Goal: Information Seeking & Learning: Learn about a topic

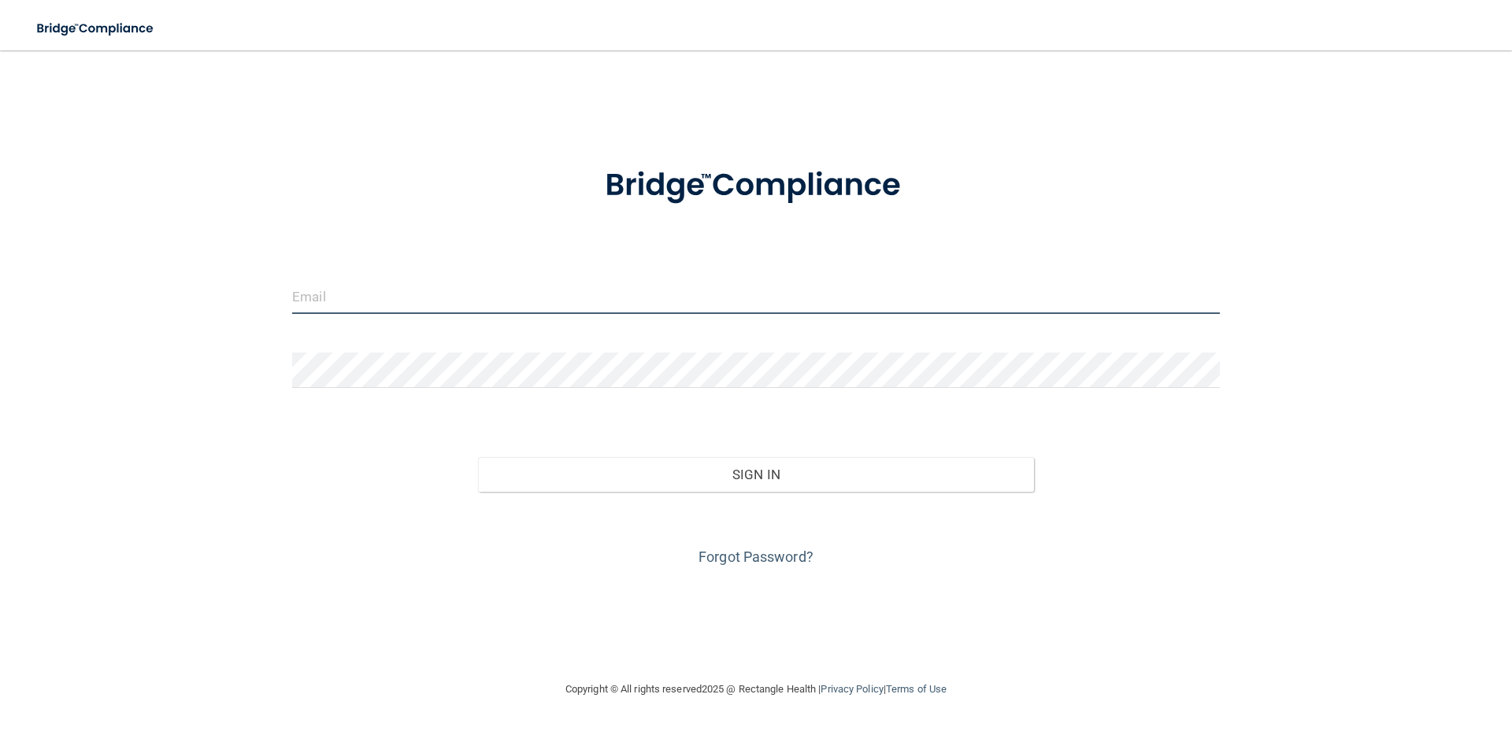
click at [351, 284] on input "email" at bounding box center [755, 296] width 927 height 35
type input "[EMAIL_ADDRESS][DOMAIN_NAME]"
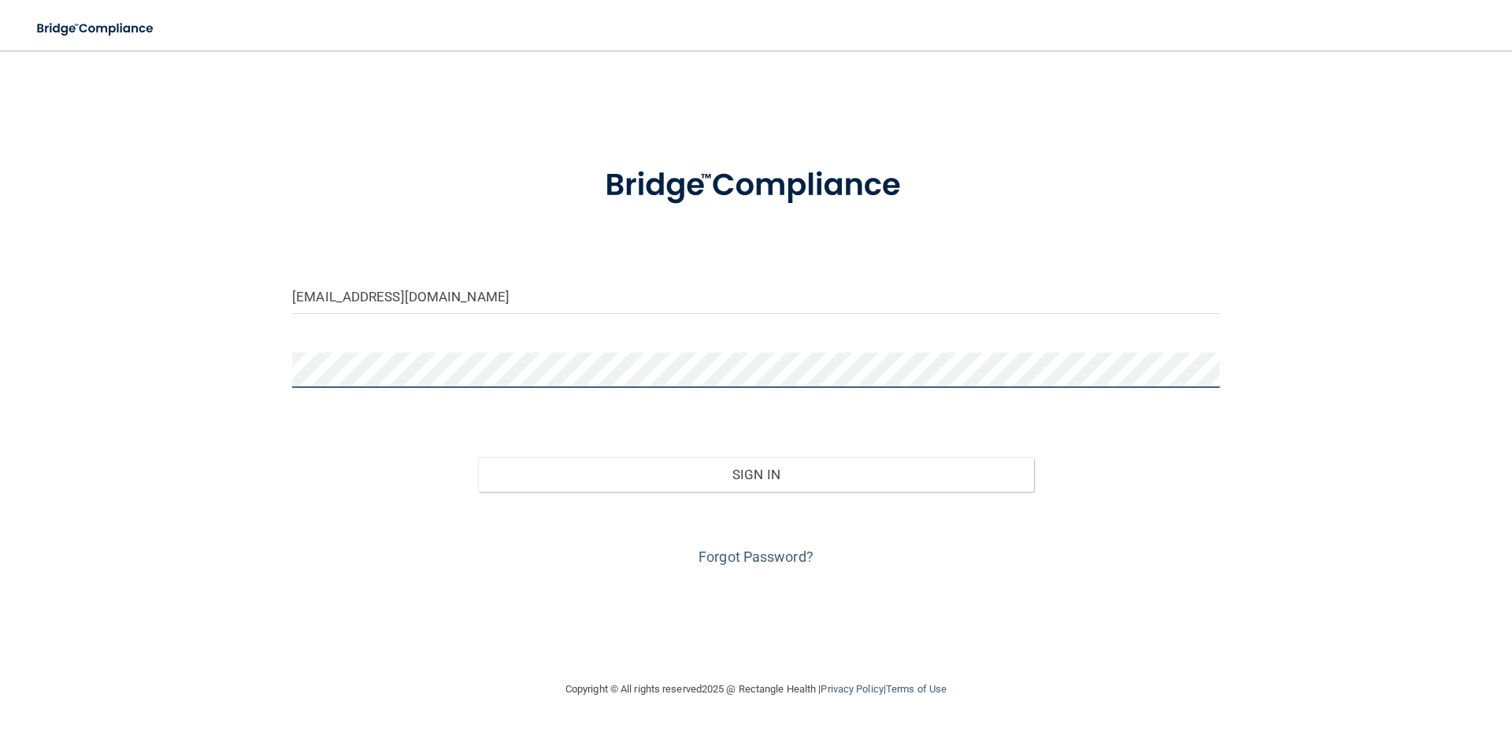
click at [478, 457] on button "Sign In" at bounding box center [756, 474] width 557 height 35
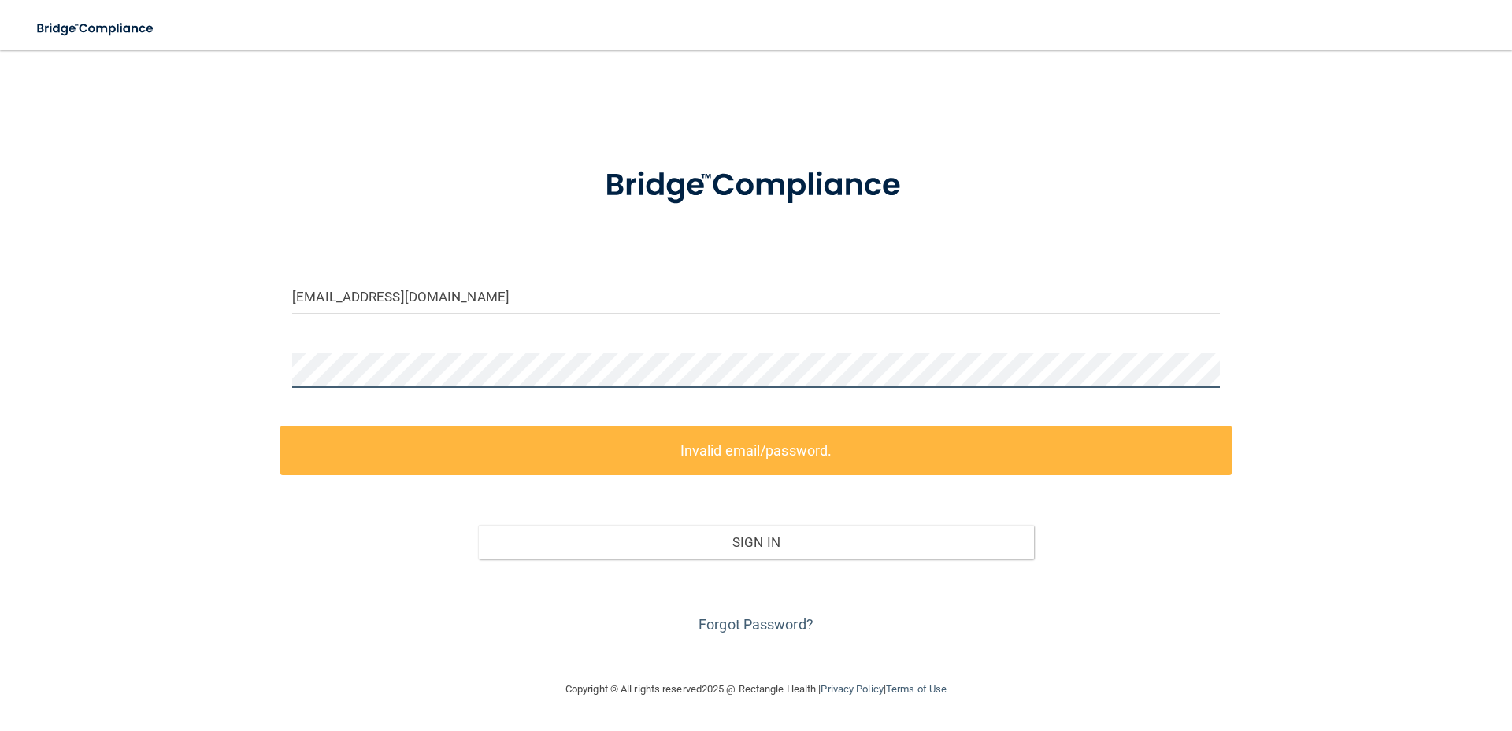
click at [109, 377] on div "[PERSON_NAME][EMAIL_ADDRESS][DOMAIN_NAME] Invalid email/password. You don't hav…" at bounding box center [755, 365] width 1449 height 598
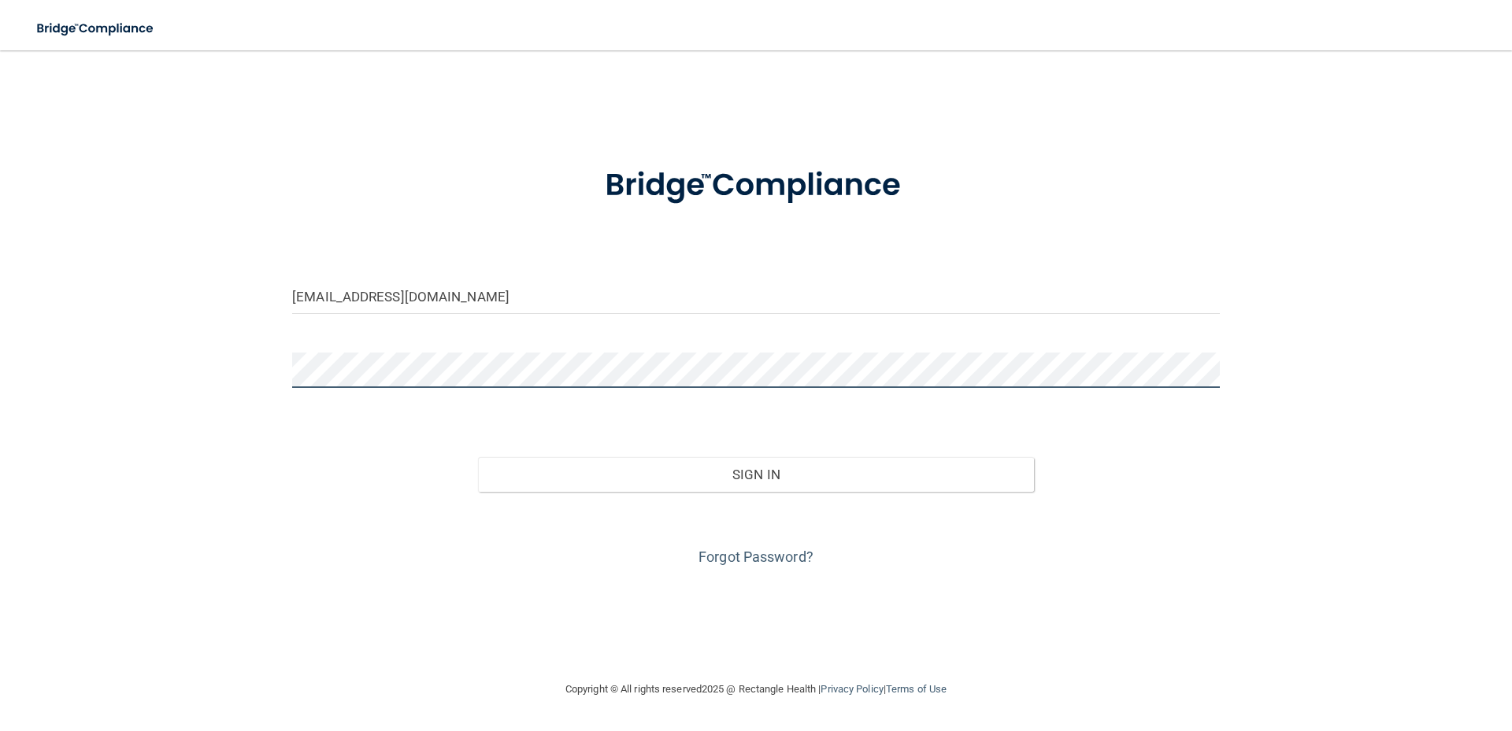
click at [478, 457] on button "Sign In" at bounding box center [756, 474] width 557 height 35
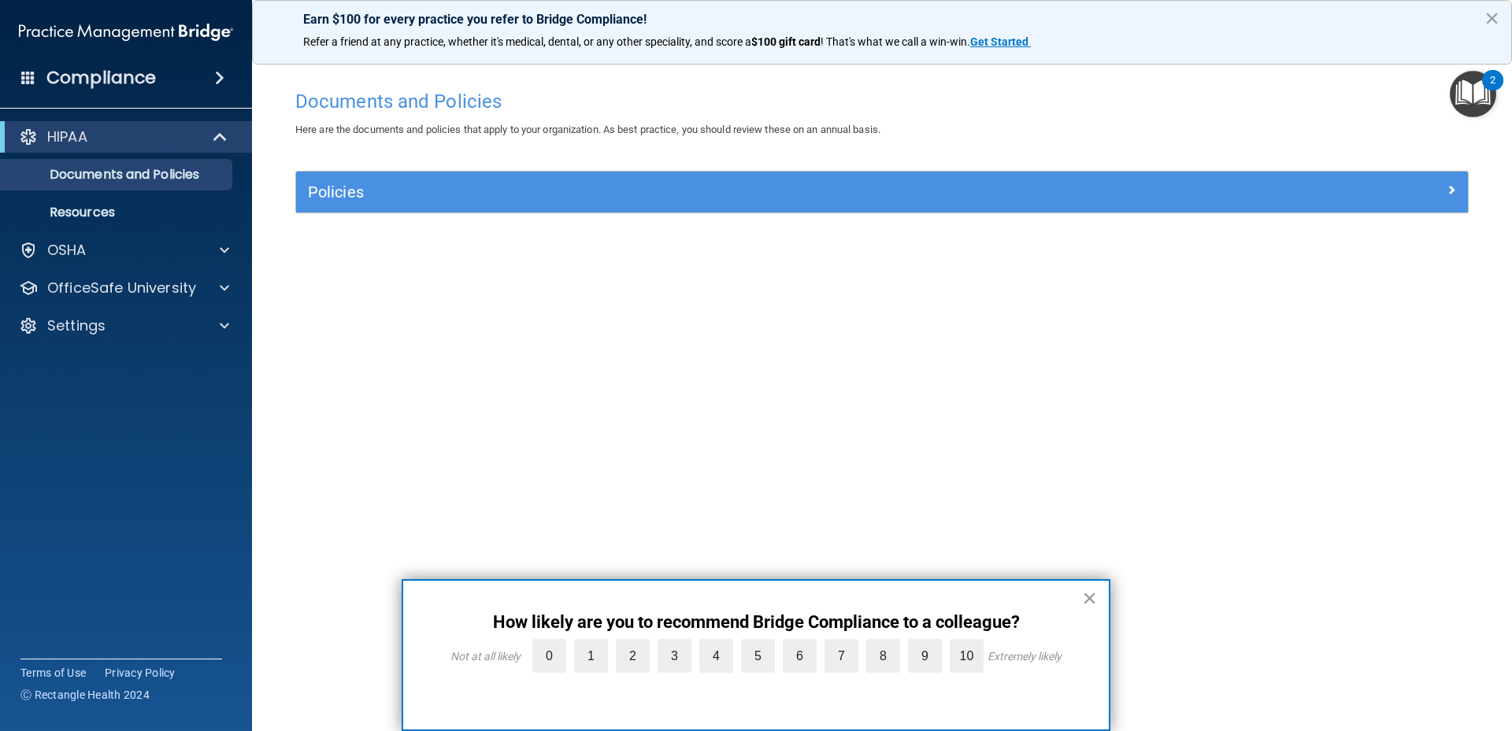
click at [1090, 597] on button "×" at bounding box center [1089, 598] width 15 height 25
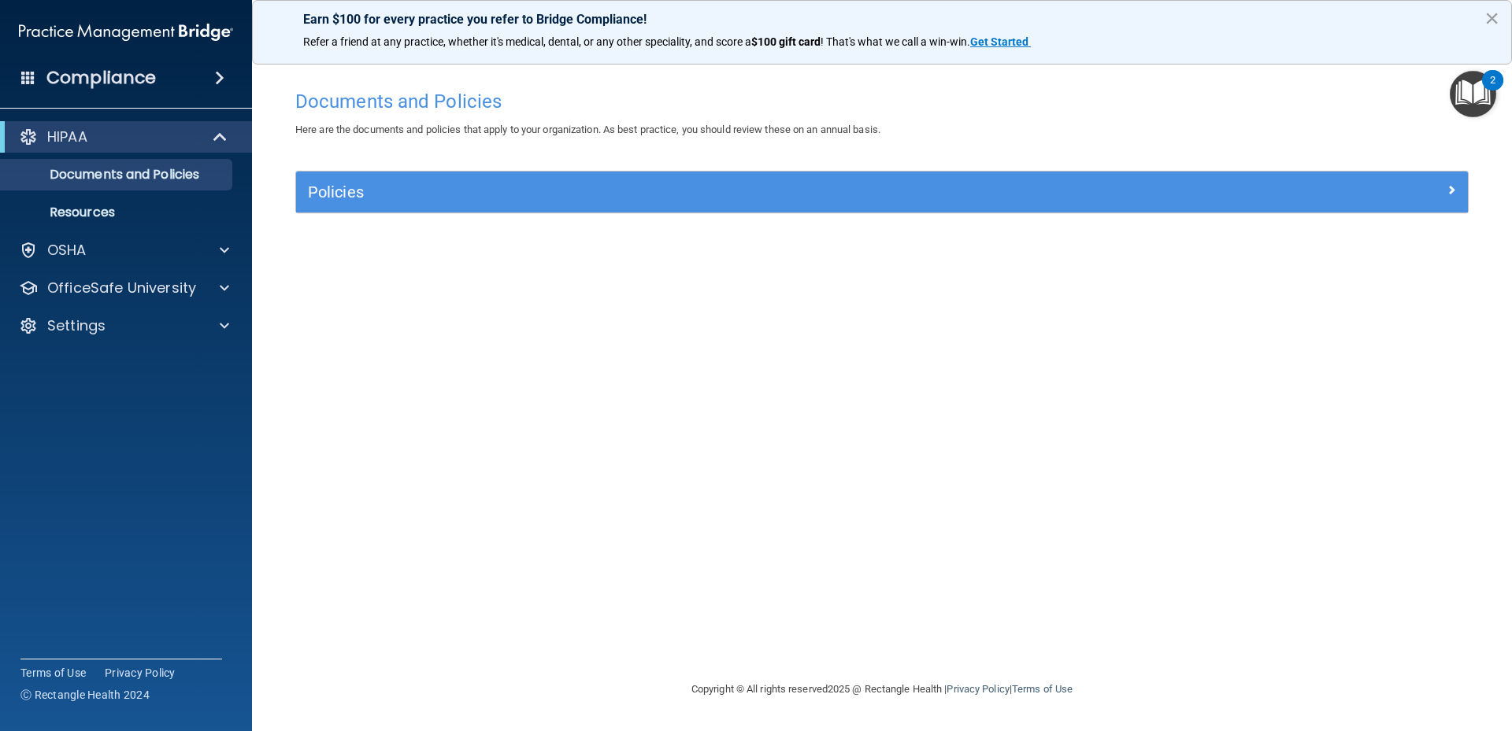
click at [770, 491] on div "Documents and Policies Here are the documents and policies that apply to your o…" at bounding box center [881, 381] width 1197 height 598
click at [158, 143] on div "HIPAA" at bounding box center [104, 137] width 194 height 19
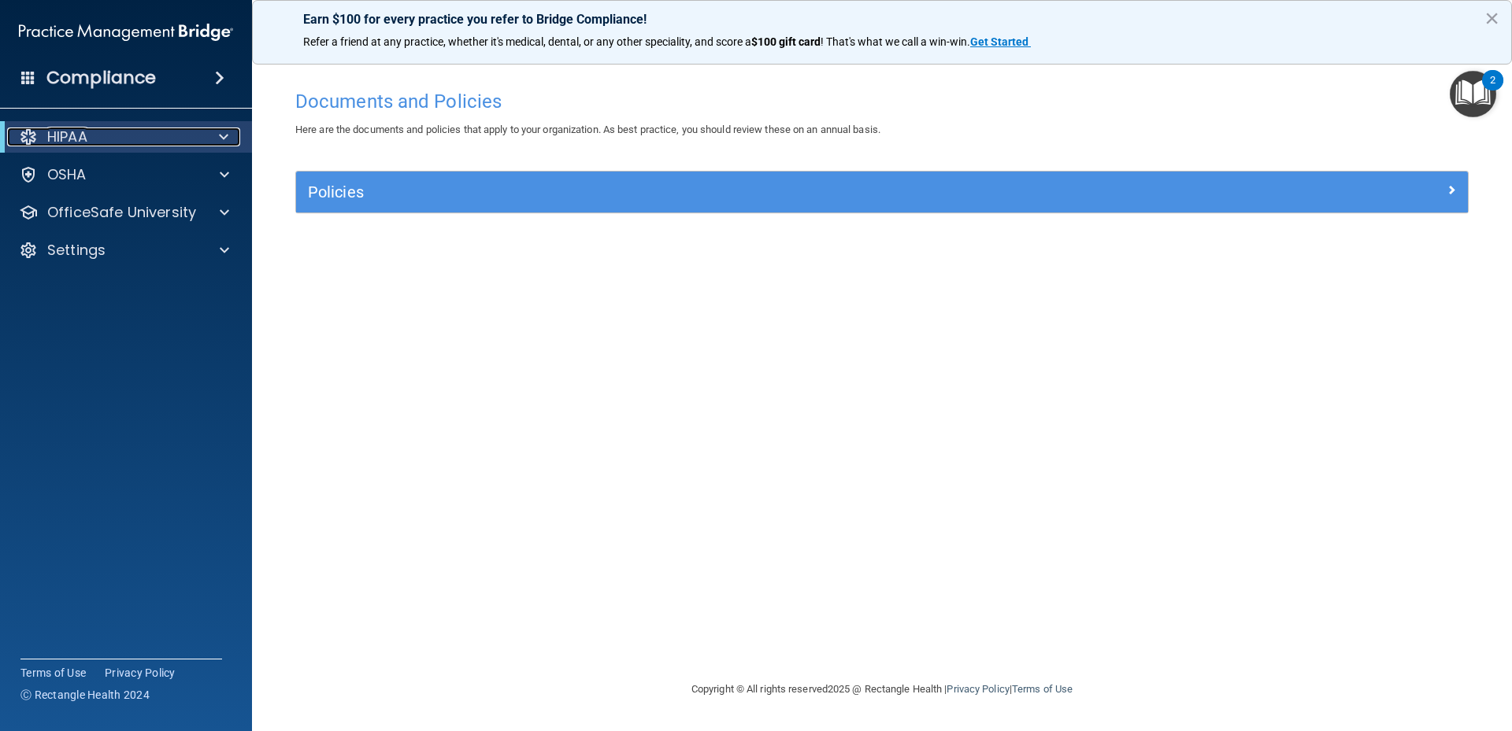
click at [176, 135] on div "HIPAA" at bounding box center [104, 137] width 194 height 19
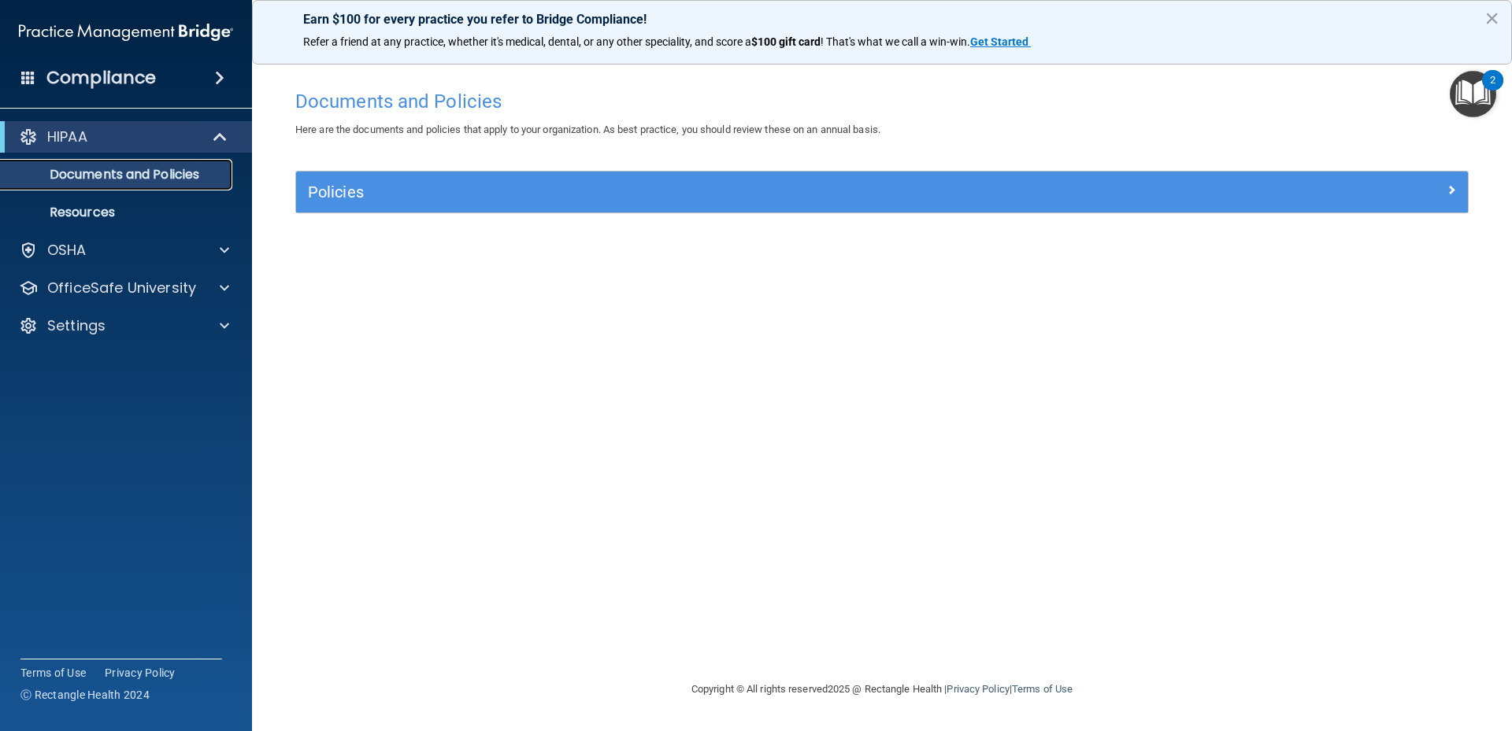
click at [128, 169] on p "Documents and Policies" at bounding box center [117, 175] width 215 height 16
click at [650, 172] on div "Policies Select All (Unselect 0) Unselect All Print Selected (0) Acceptable Use…" at bounding box center [881, 192] width 1173 height 43
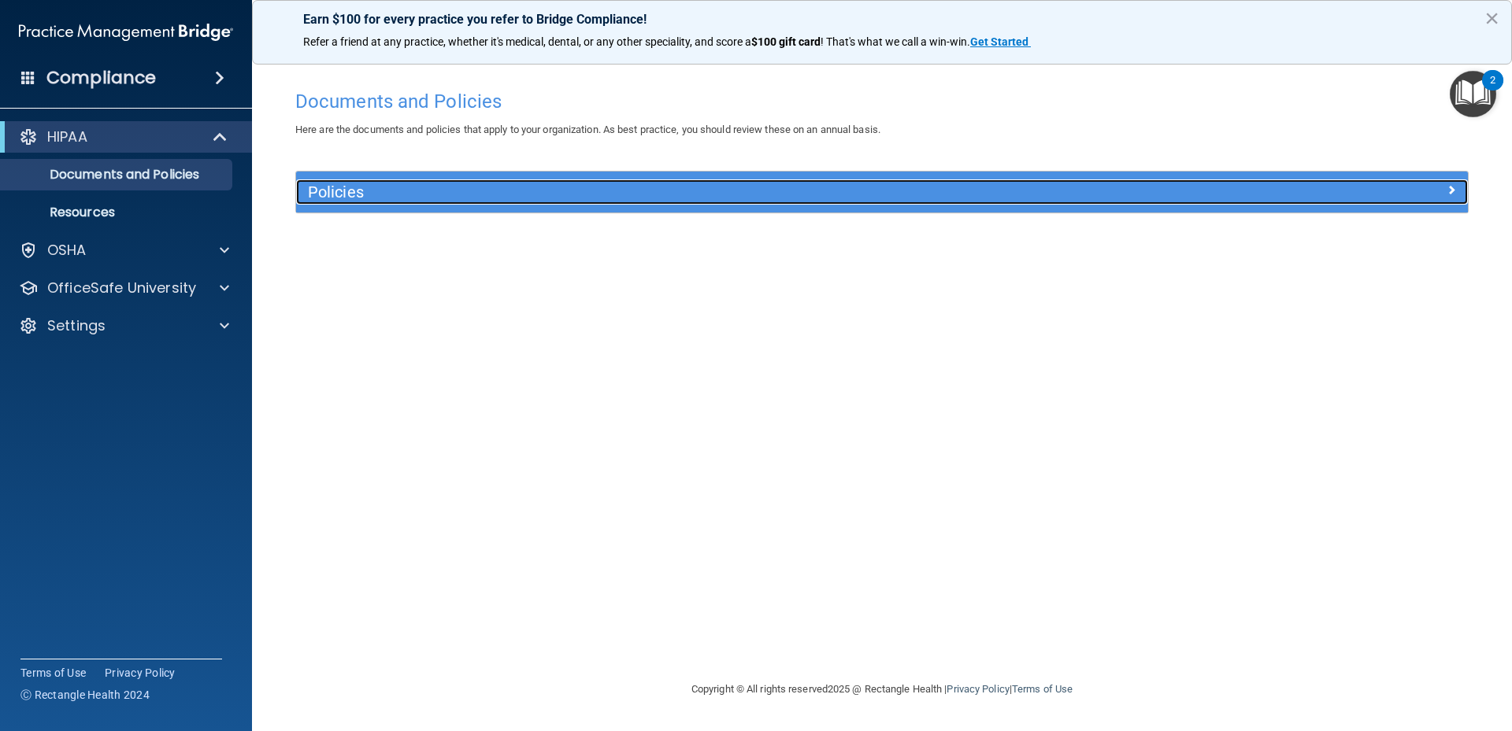
click at [646, 182] on div "Policies" at bounding box center [735, 192] width 879 height 25
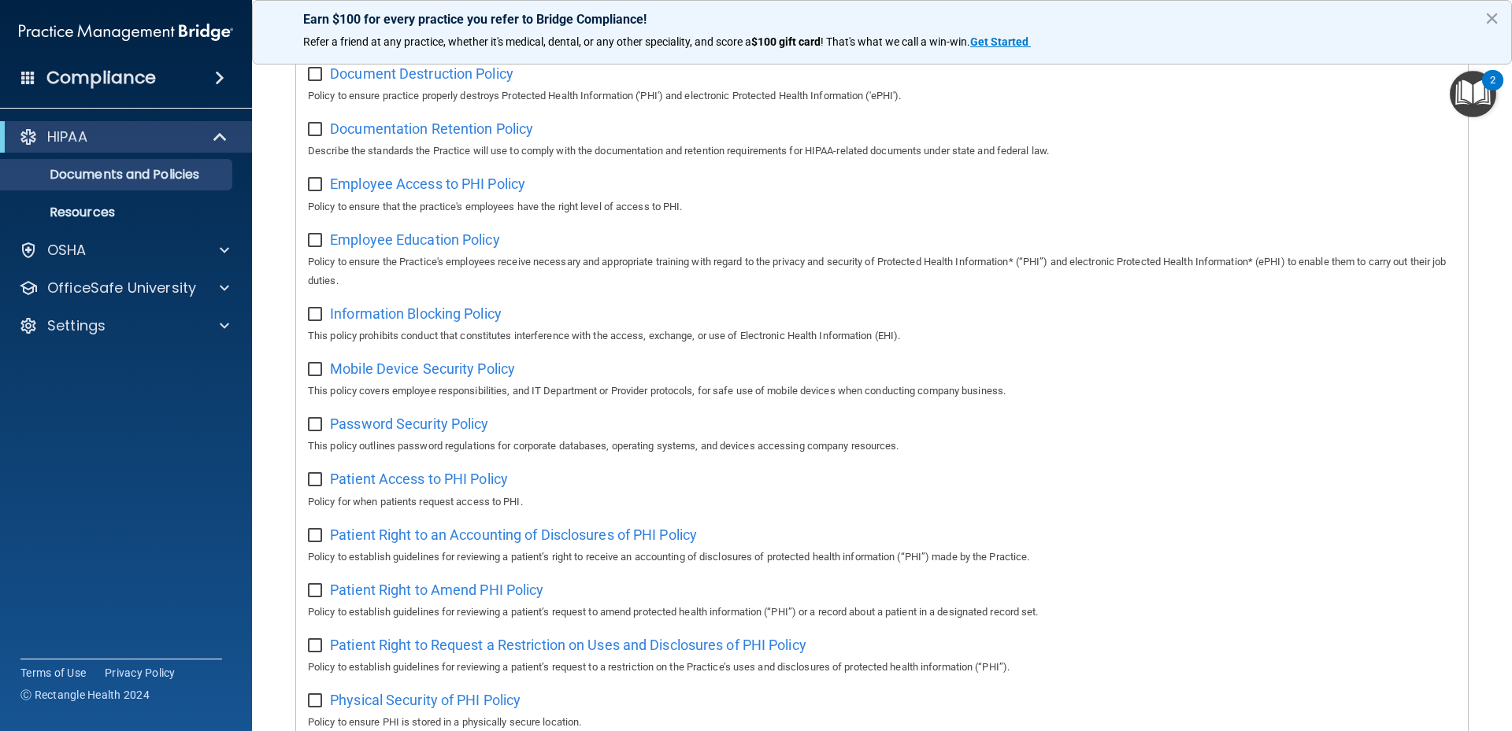
scroll to position [218, 0]
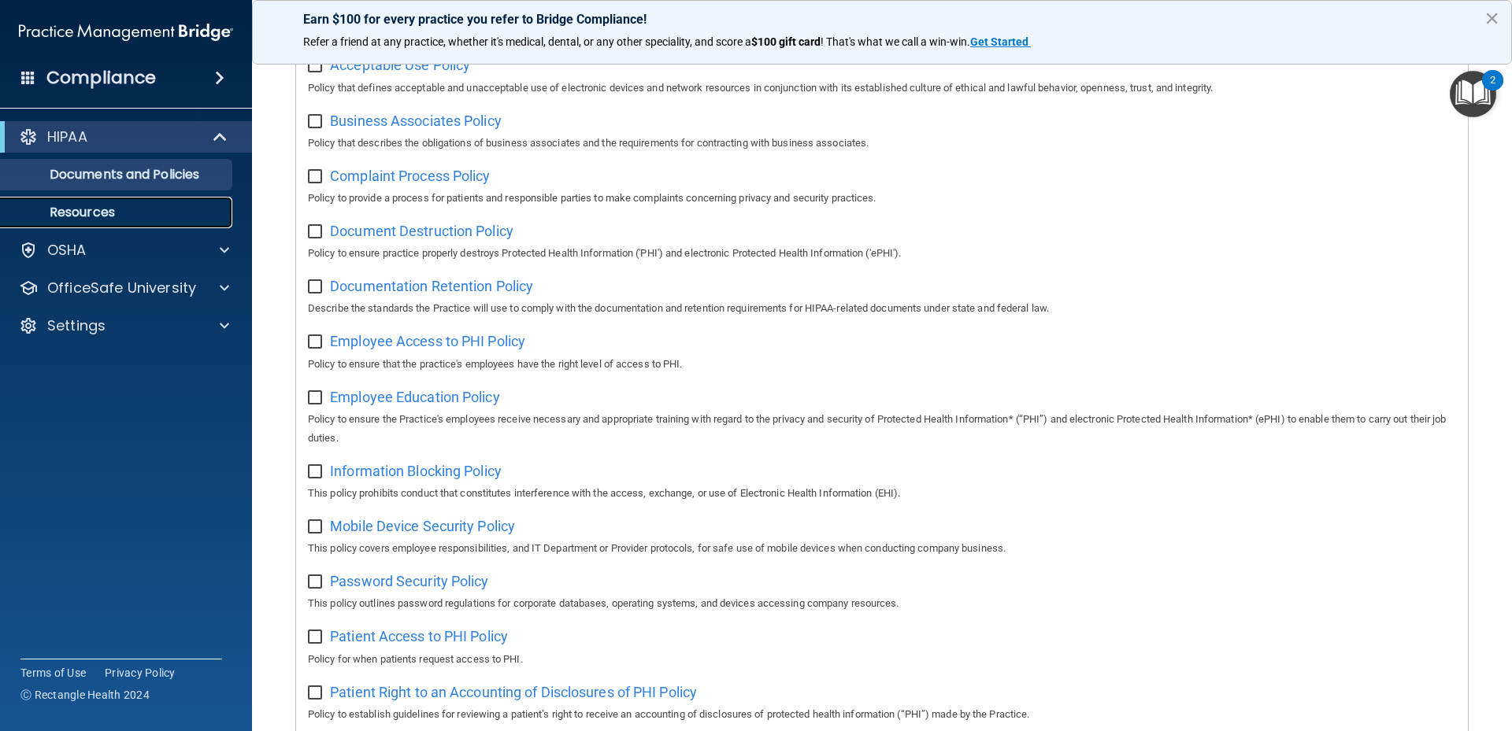
click at [113, 220] on p "Resources" at bounding box center [117, 213] width 215 height 16
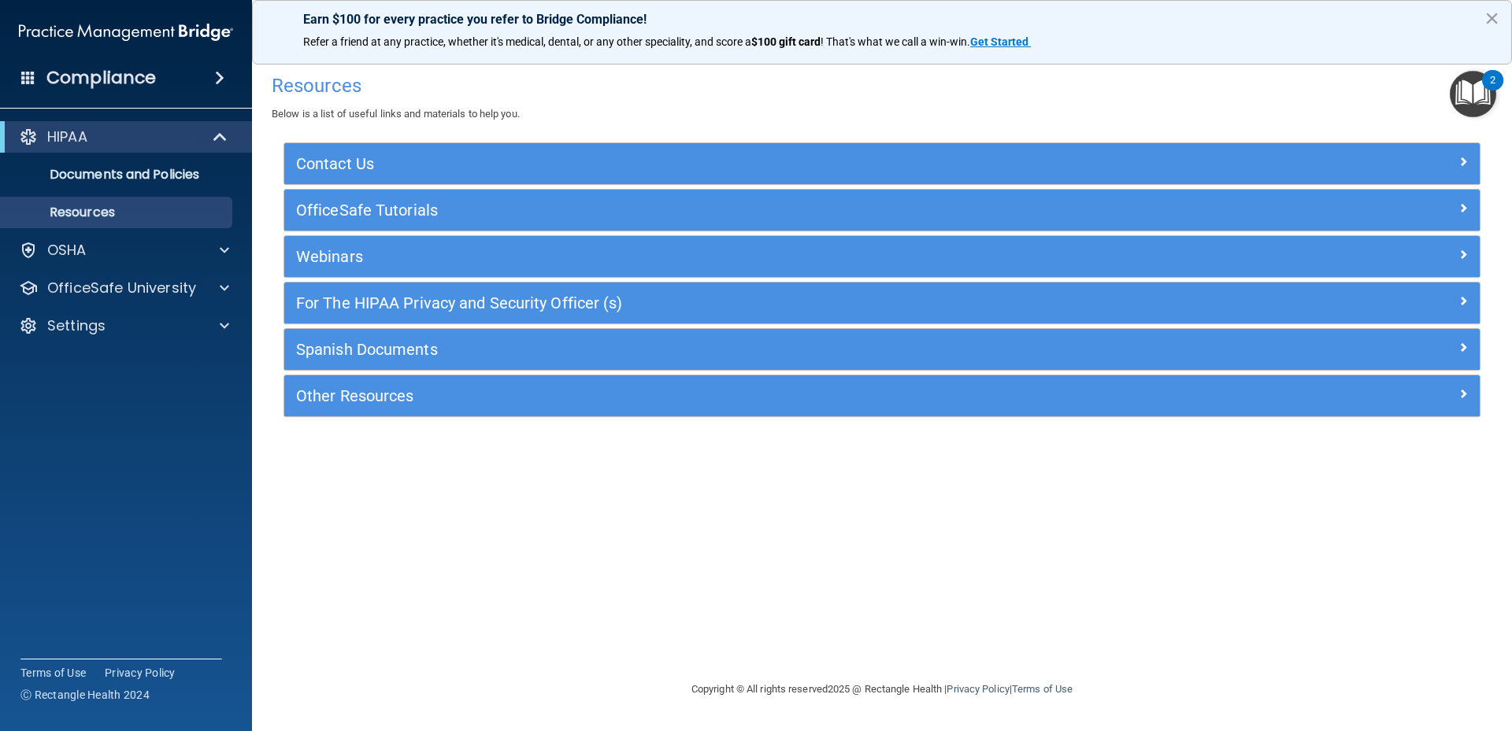
click at [663, 97] on div "Resources Below is a list of useful links and materials to help you." at bounding box center [882, 94] width 1220 height 57
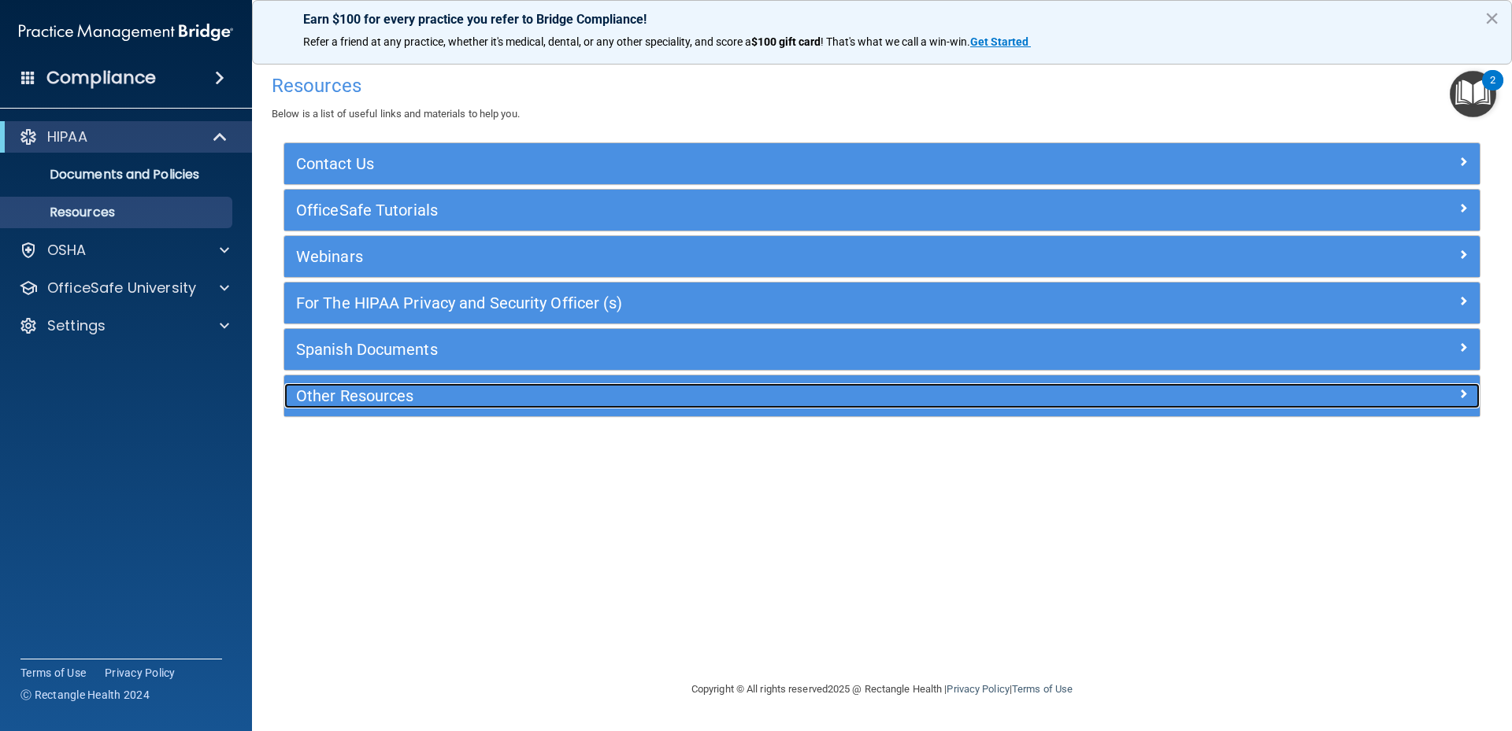
click at [365, 400] on h5 "Other Resources" at bounding box center [732, 395] width 873 height 17
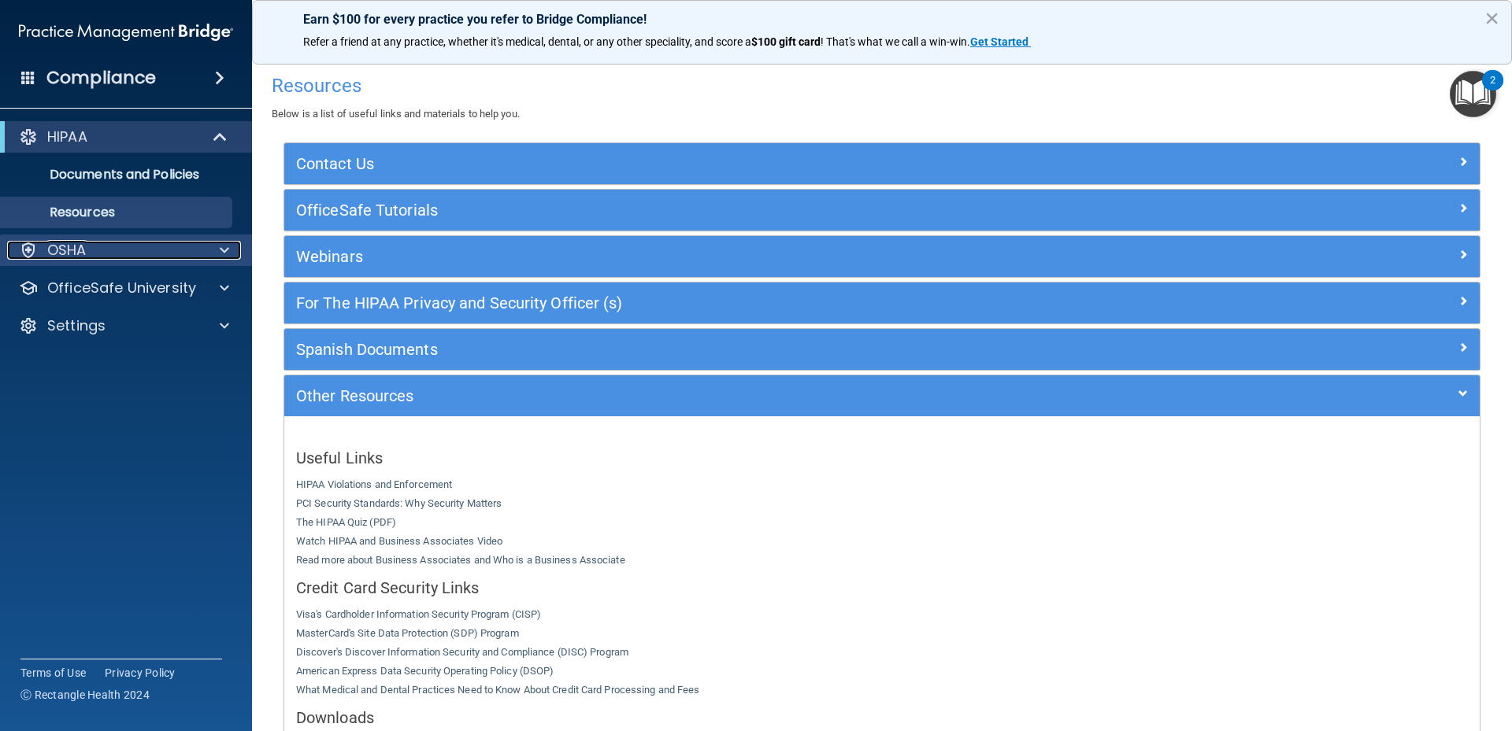
click at [107, 250] on div "OSHA" at bounding box center [104, 250] width 195 height 19
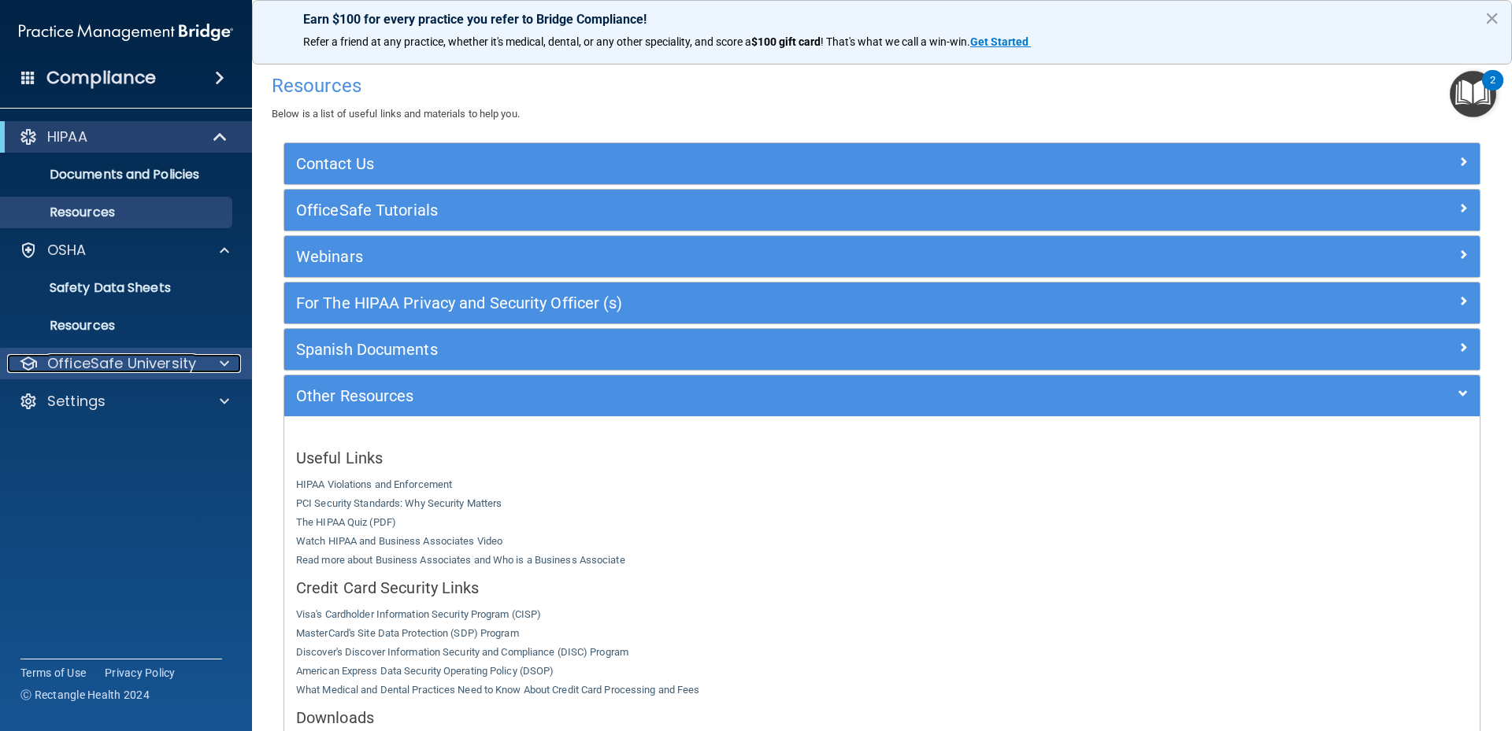
click at [209, 361] on div at bounding box center [221, 363] width 39 height 19
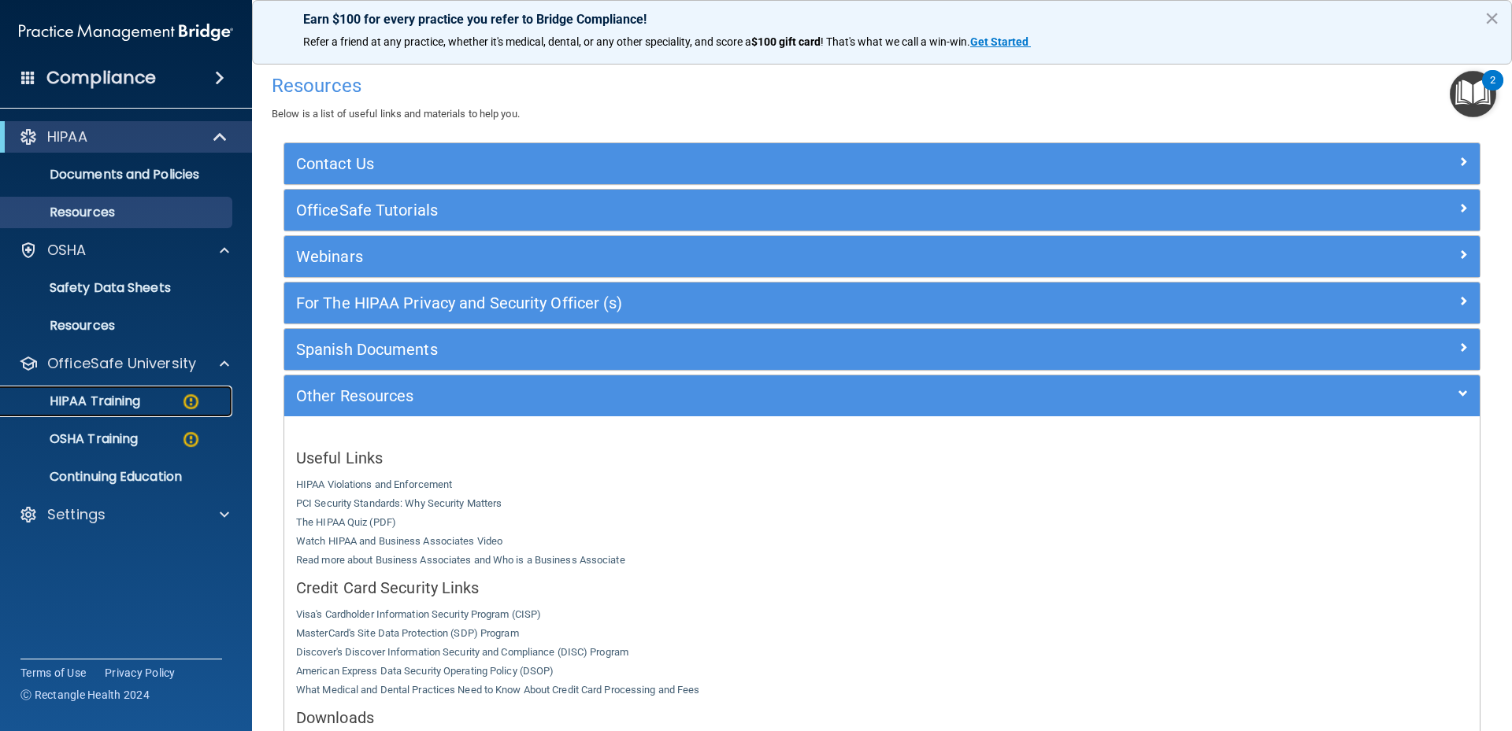
click at [140, 401] on p "HIPAA Training" at bounding box center [75, 402] width 130 height 16
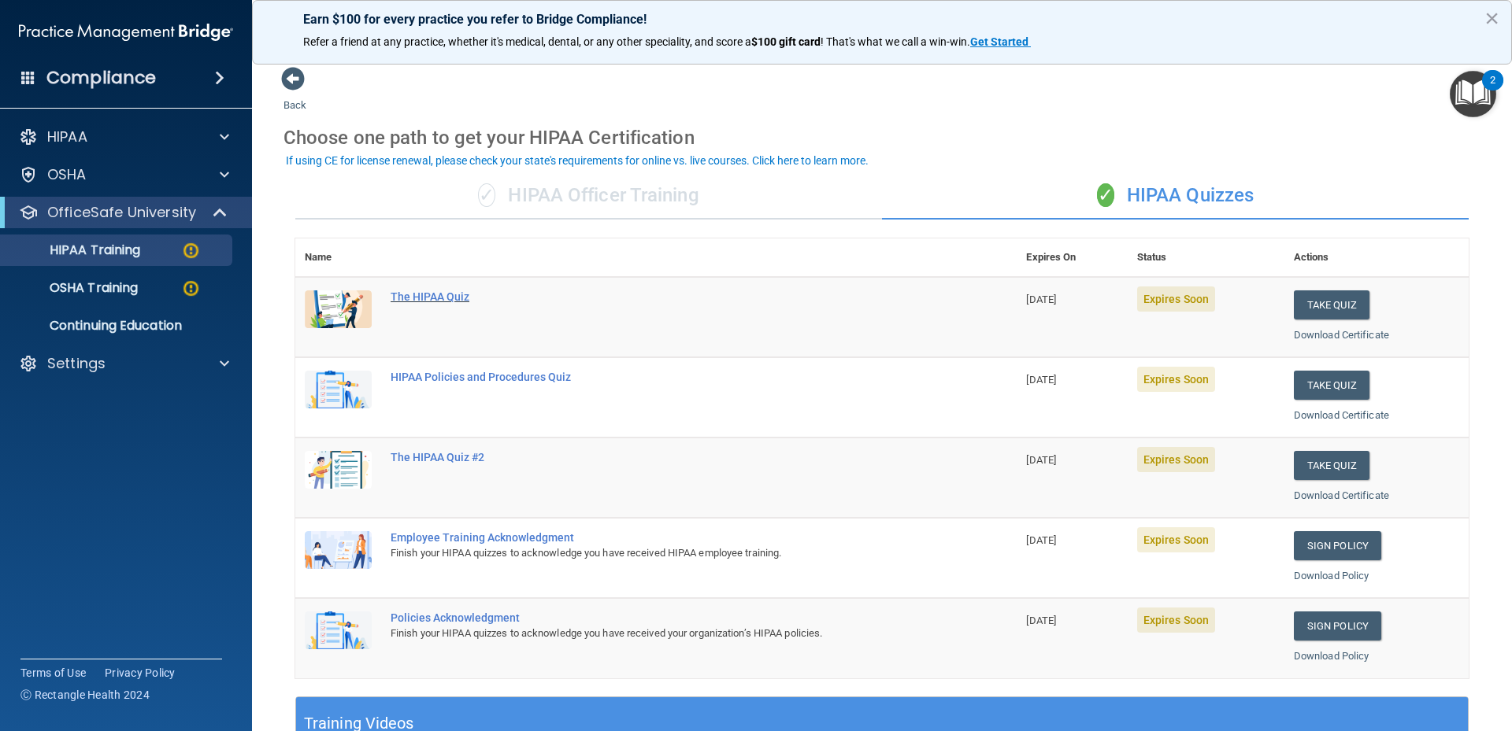
click at [439, 298] on div "The HIPAA Quiz" at bounding box center [664, 297] width 547 height 13
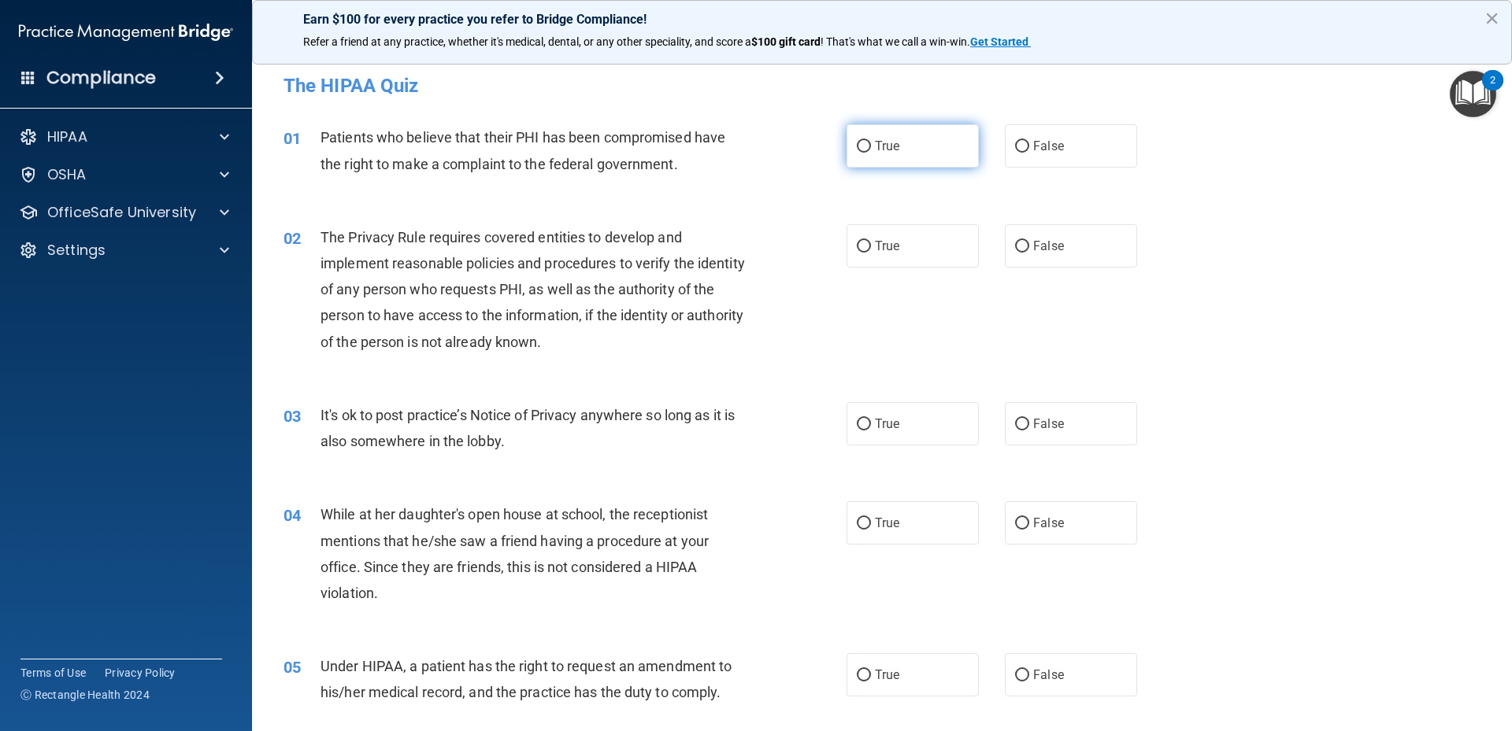
click at [863, 147] on input "True" at bounding box center [864, 147] width 14 height 12
radio input "true"
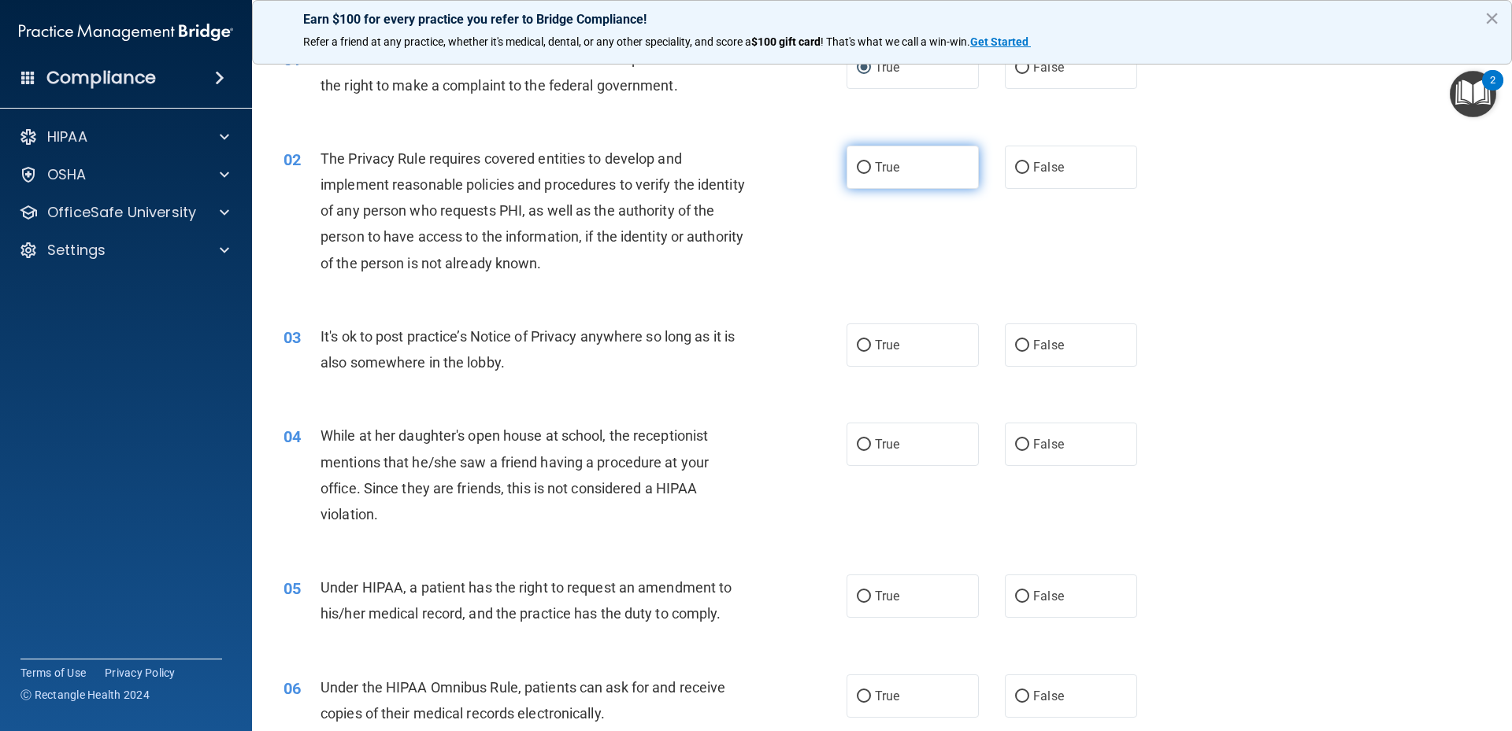
click at [861, 168] on input "True" at bounding box center [864, 168] width 14 height 12
radio input "true"
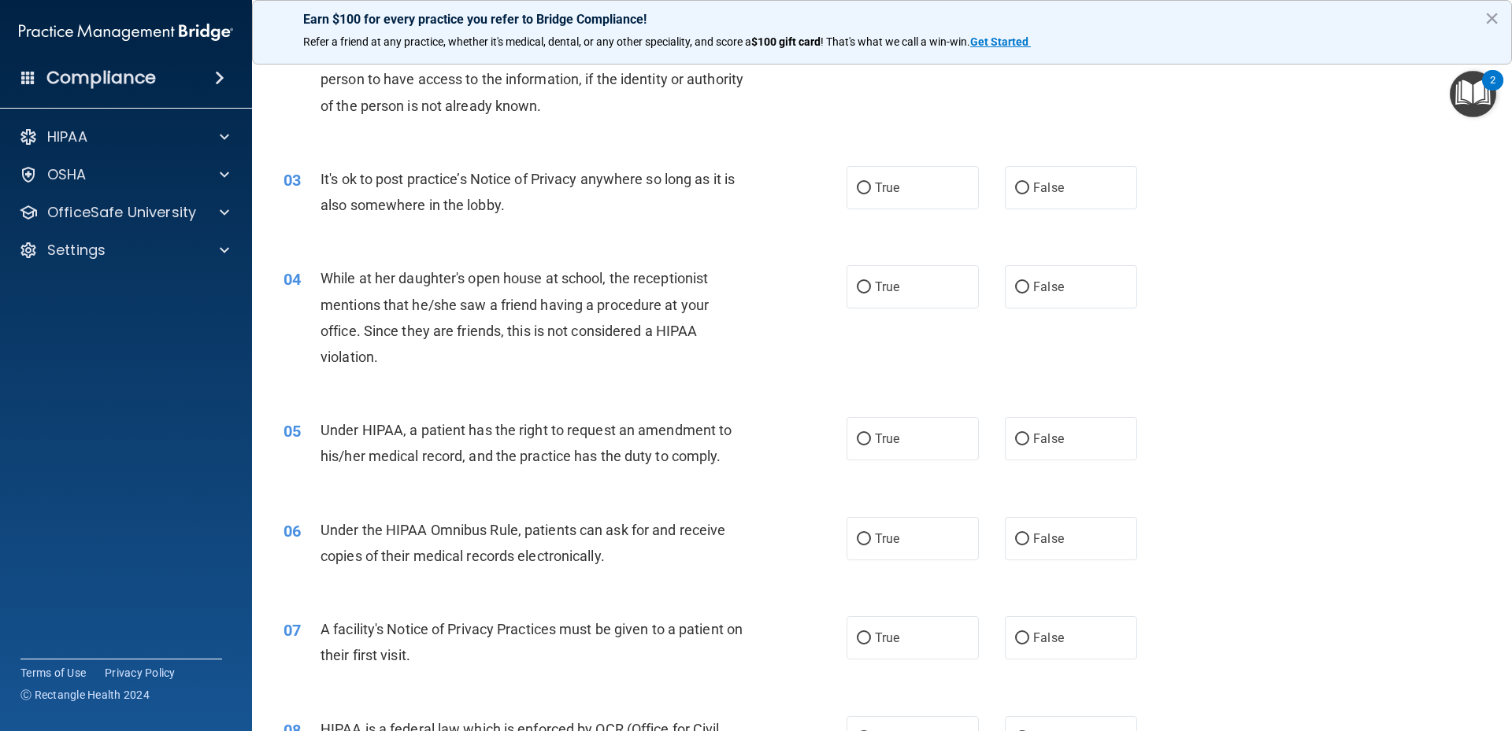
click at [749, 216] on div "It's ok to post practice’s Notice of Privacy anywhere so long as it is also som…" at bounding box center [540, 192] width 440 height 52
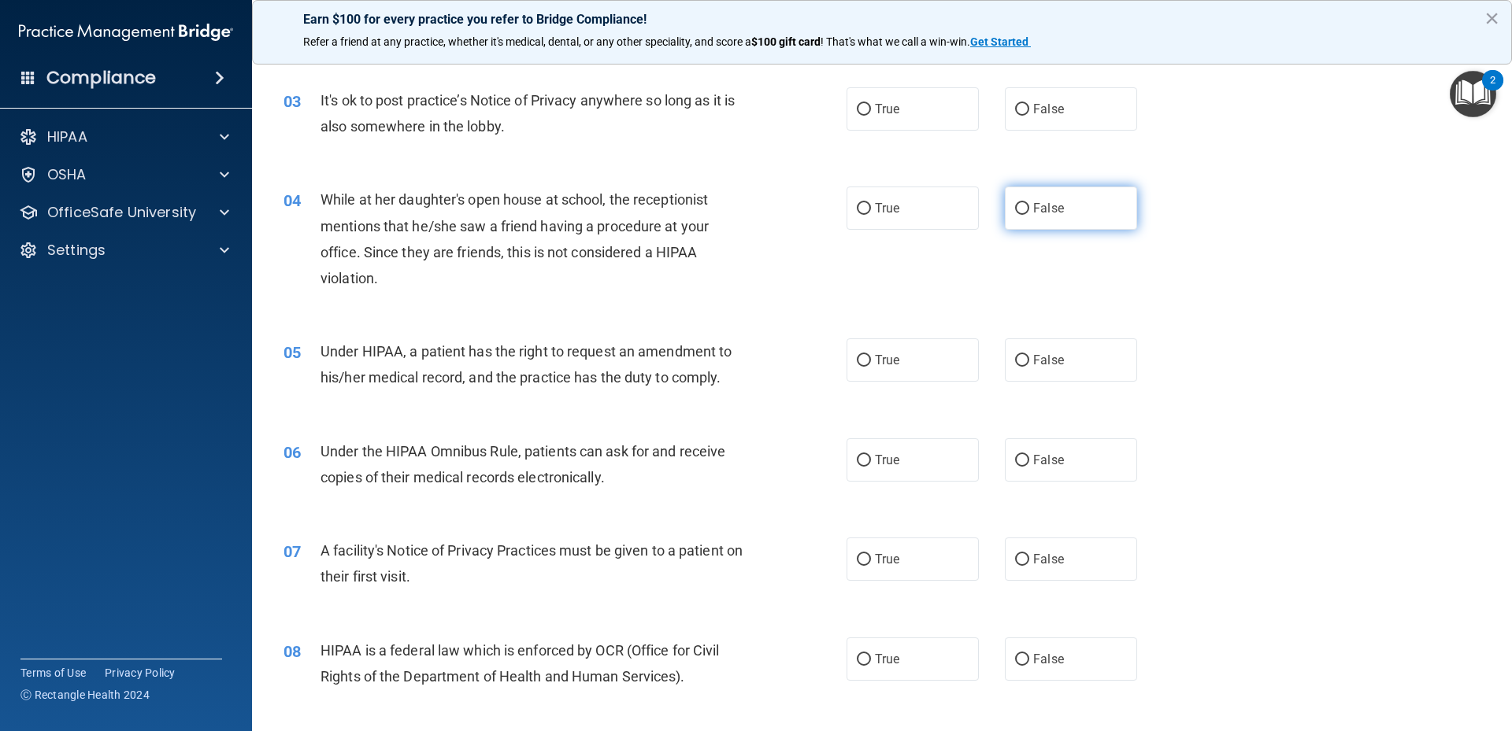
click at [1013, 217] on label "False" at bounding box center [1071, 208] width 132 height 43
click at [1015, 215] on input "False" at bounding box center [1022, 209] width 14 height 12
radio input "true"
click at [846, 356] on label "True" at bounding box center [912, 360] width 132 height 43
click at [857, 356] on input "True" at bounding box center [864, 361] width 14 height 12
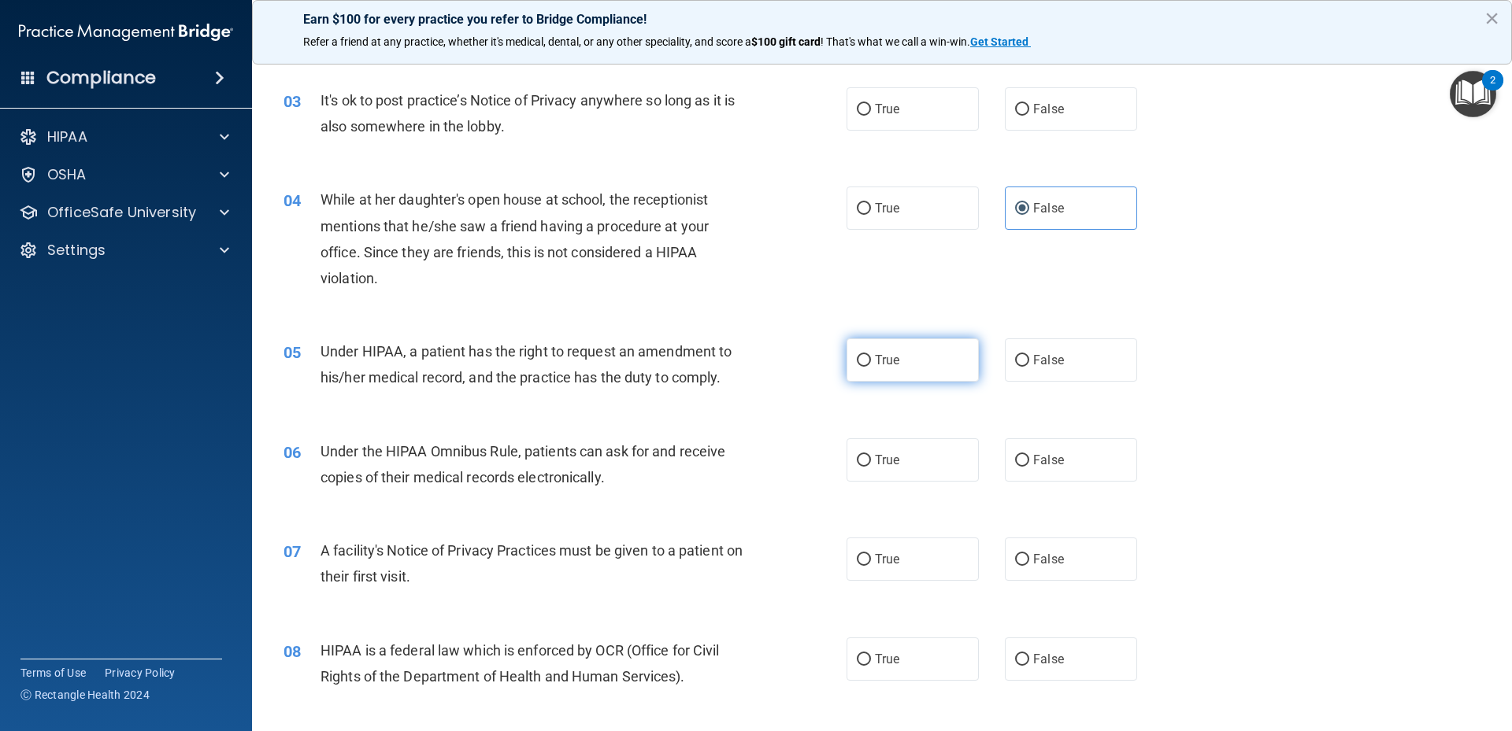
radio input "true"
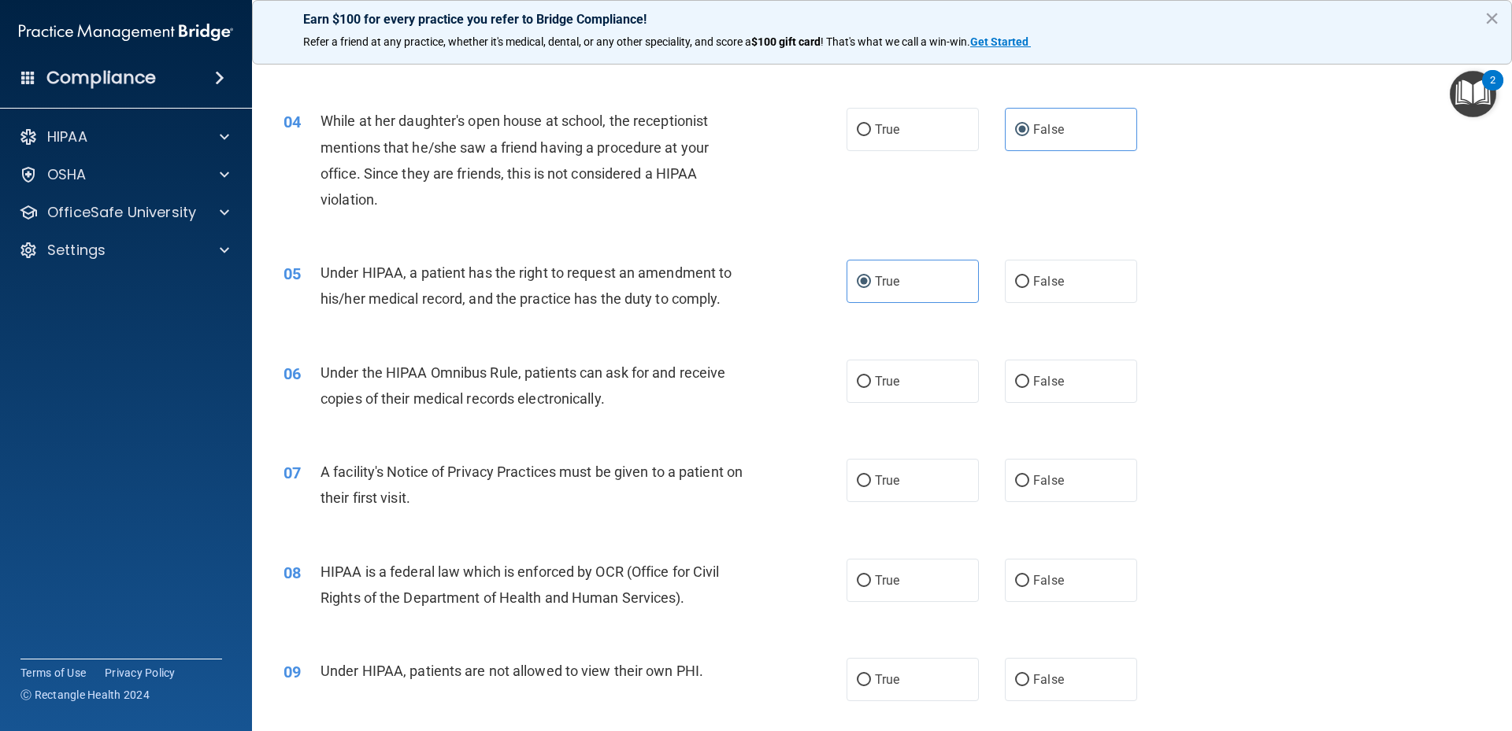
scroll to position [472, 0]
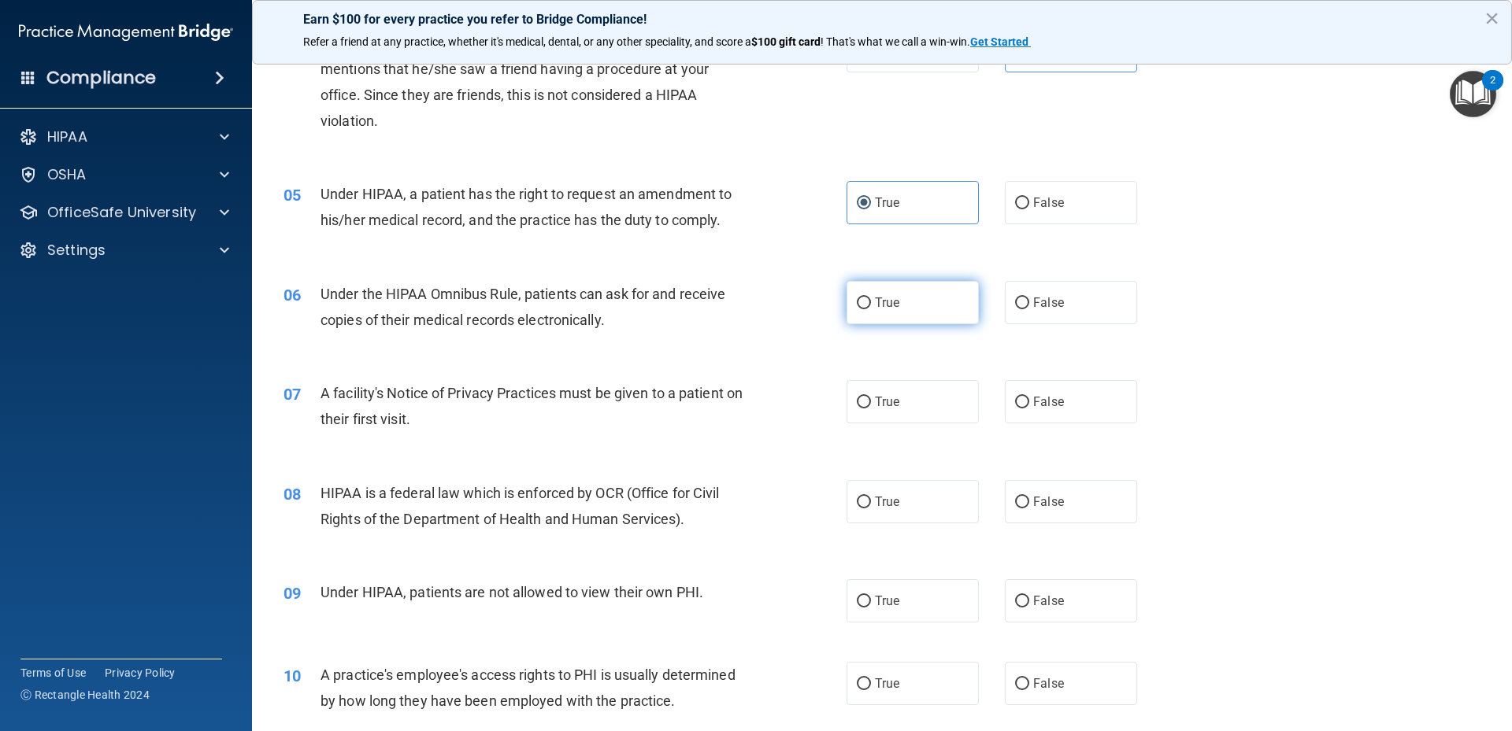
click at [940, 302] on label "True" at bounding box center [912, 302] width 132 height 43
click at [871, 302] on input "True" at bounding box center [864, 304] width 14 height 12
radio input "true"
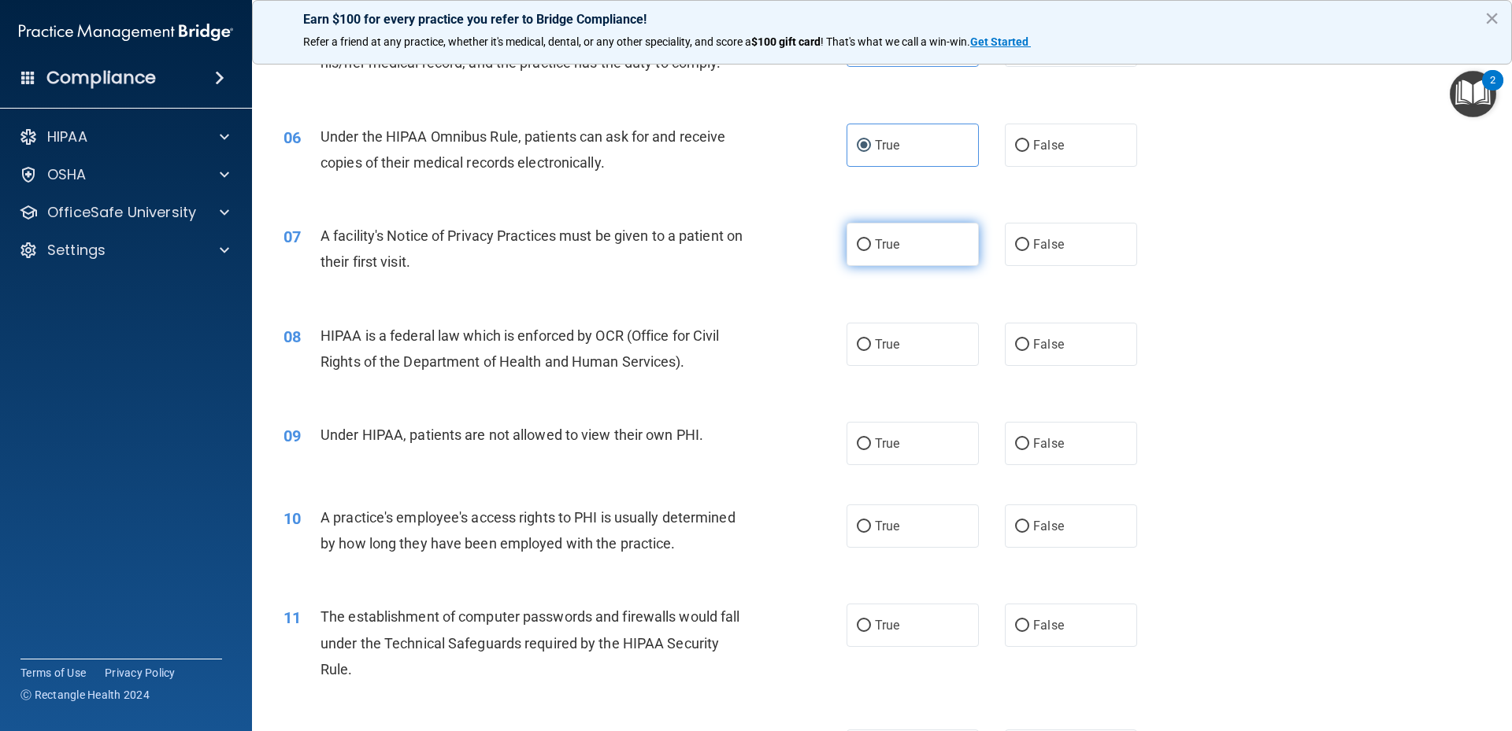
click at [884, 241] on span "True" at bounding box center [887, 244] width 24 height 15
click at [871, 241] on input "True" at bounding box center [864, 245] width 14 height 12
radio input "true"
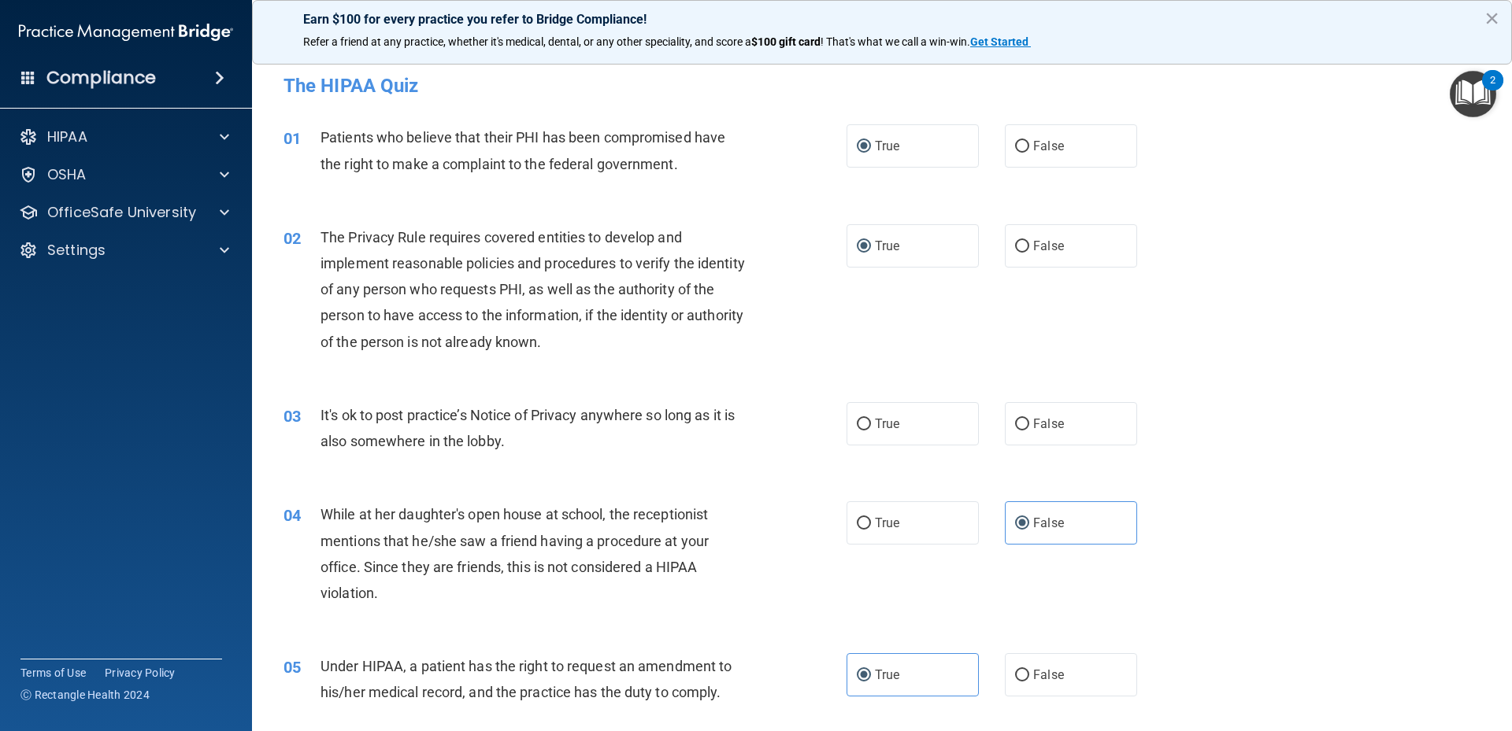
scroll to position [236, 0]
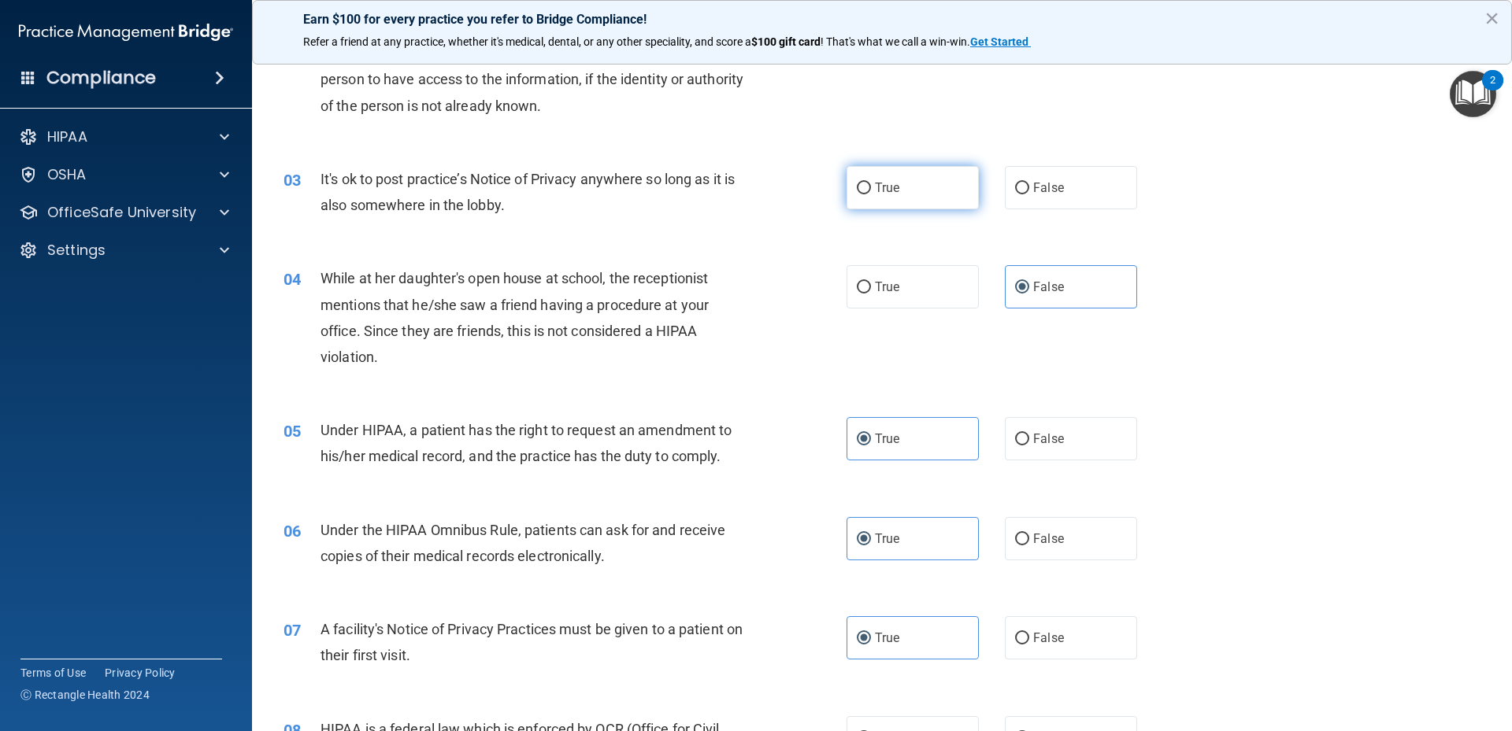
click at [860, 191] on input "True" at bounding box center [864, 189] width 14 height 12
radio input "true"
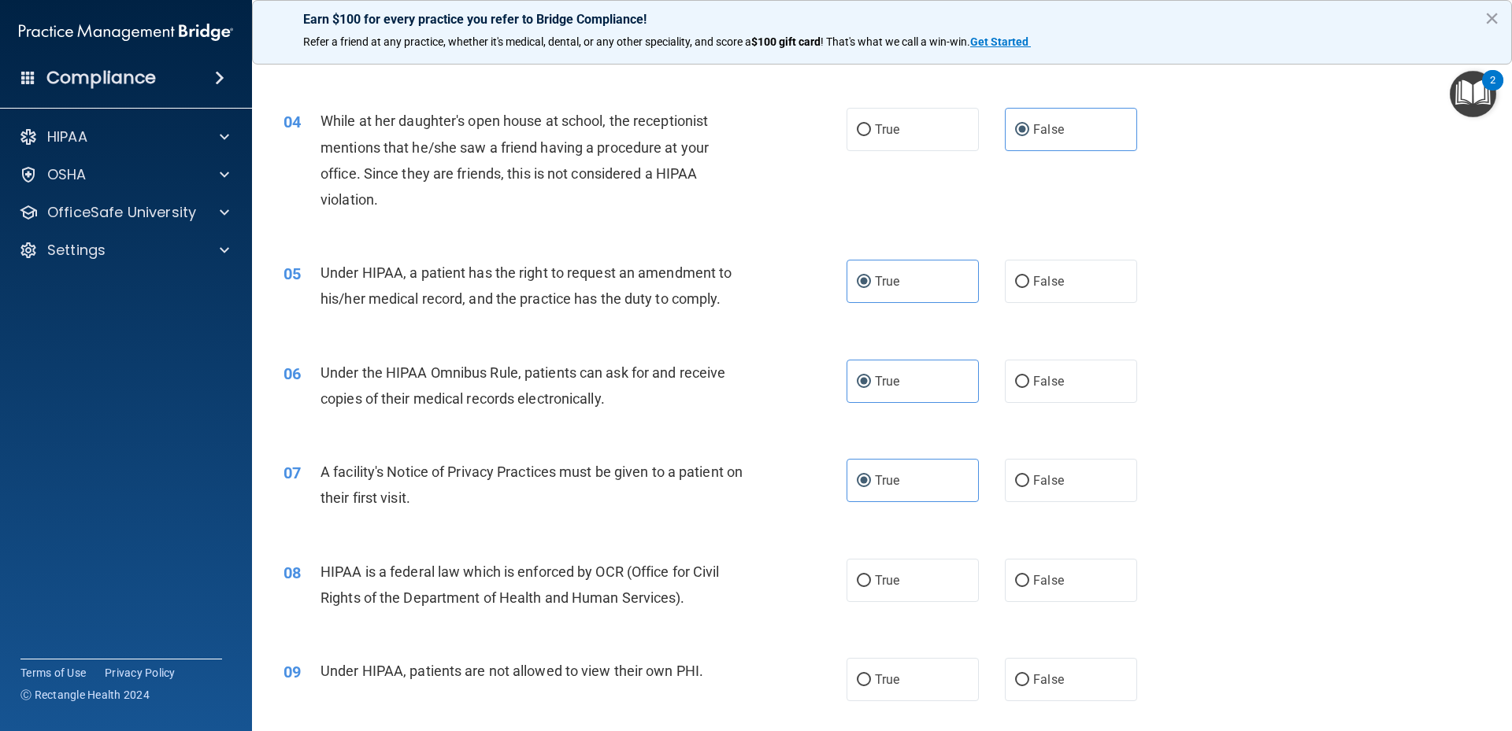
scroll to position [472, 0]
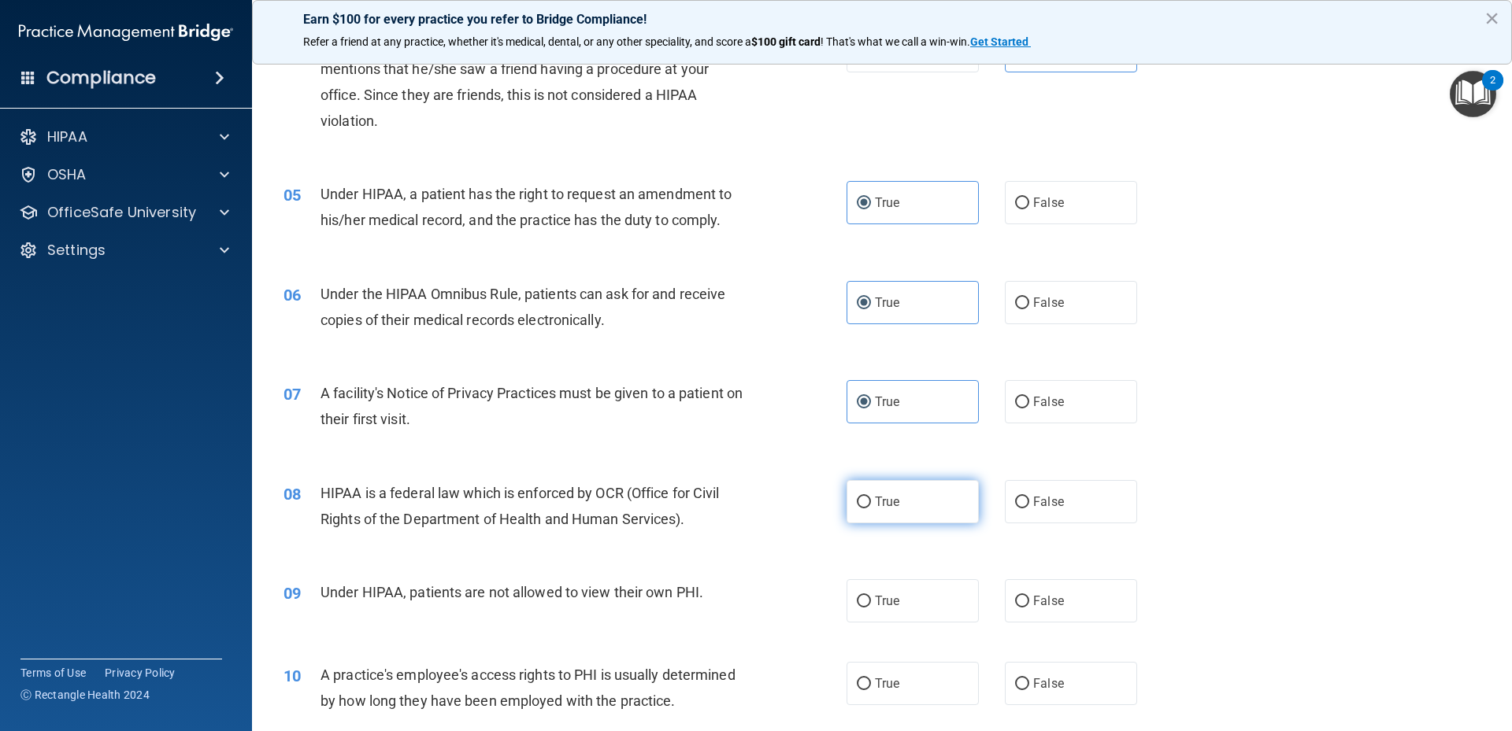
click at [906, 502] on label "True" at bounding box center [912, 501] width 132 height 43
click at [871, 502] on input "True" at bounding box center [864, 503] width 14 height 12
radio input "true"
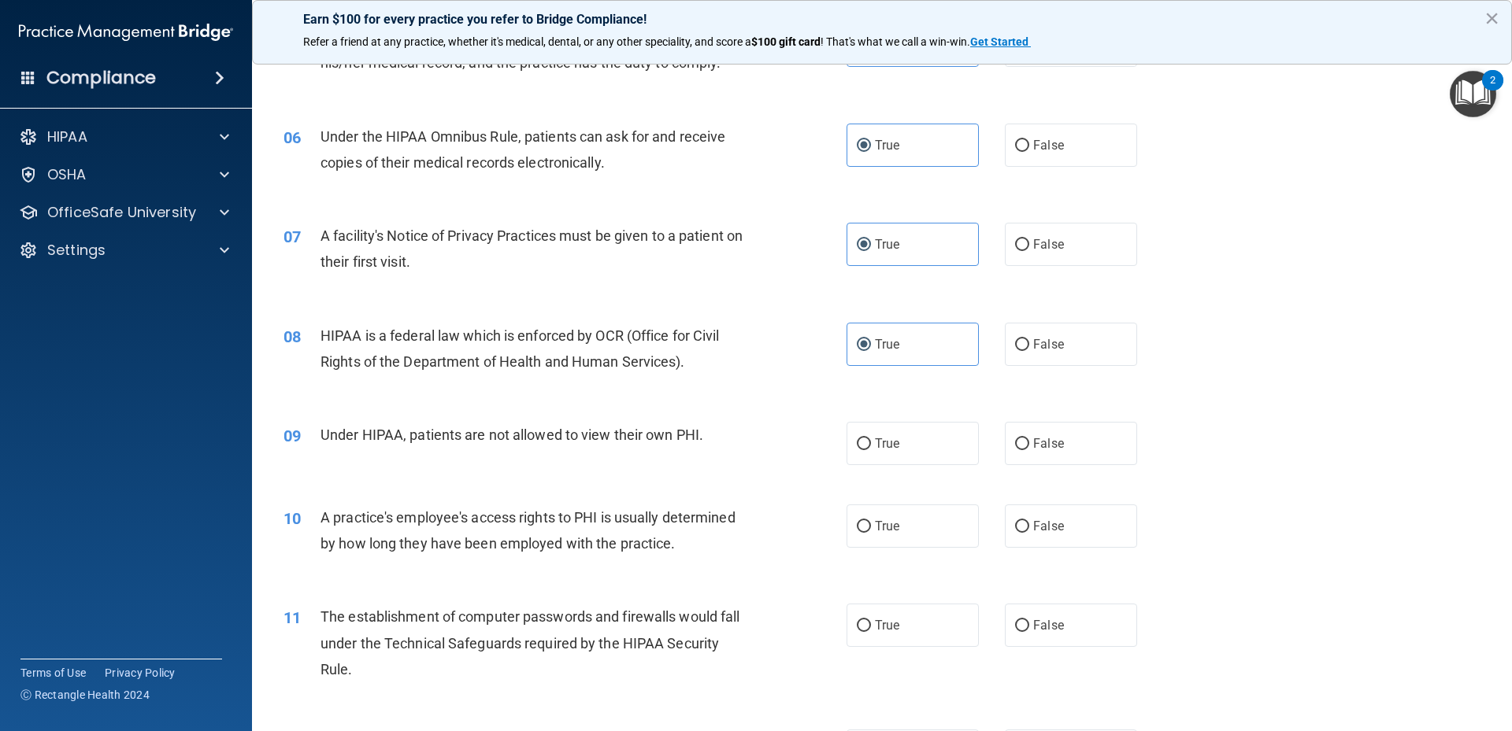
scroll to position [709, 0]
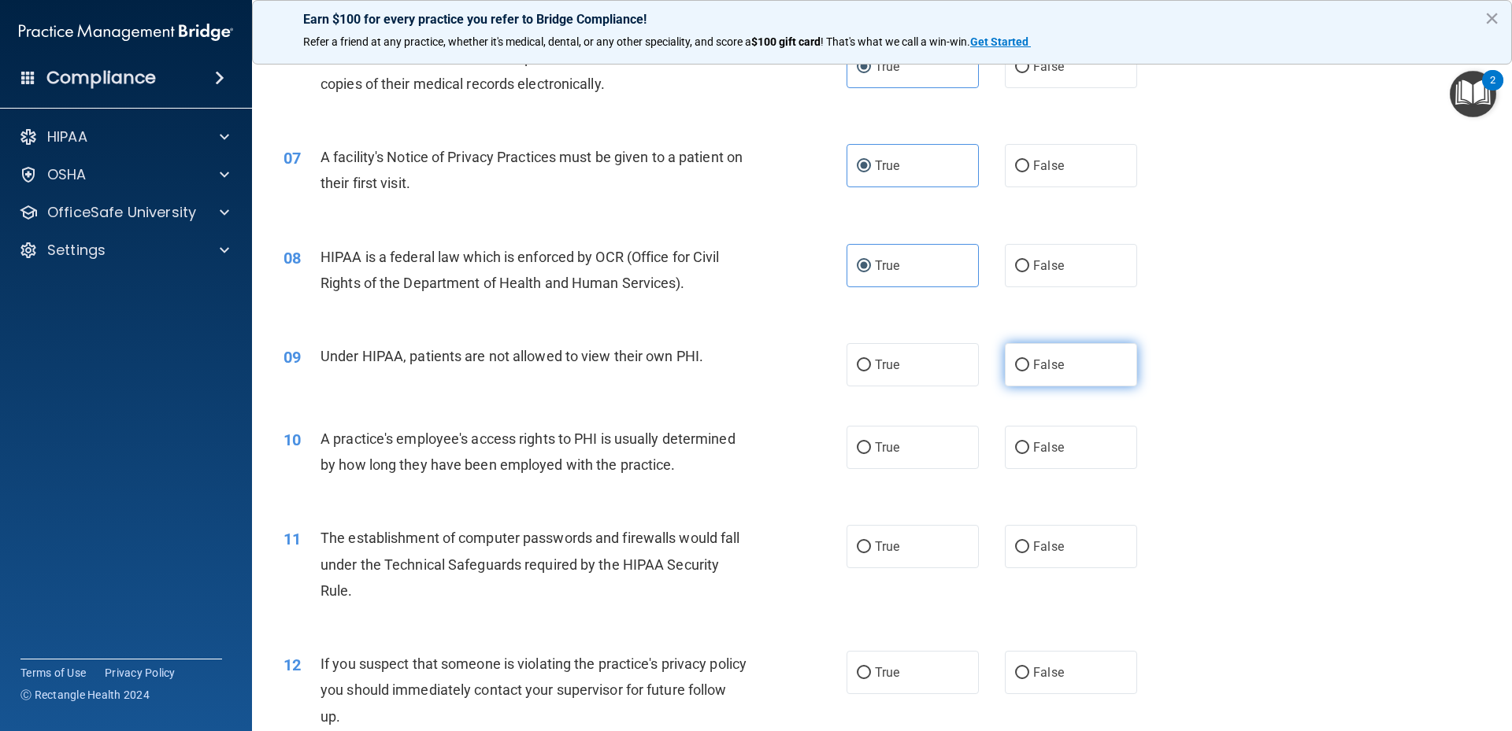
click at [1113, 372] on label "False" at bounding box center [1071, 364] width 132 height 43
click at [1029, 372] on input "False" at bounding box center [1022, 366] width 14 height 12
radio input "true"
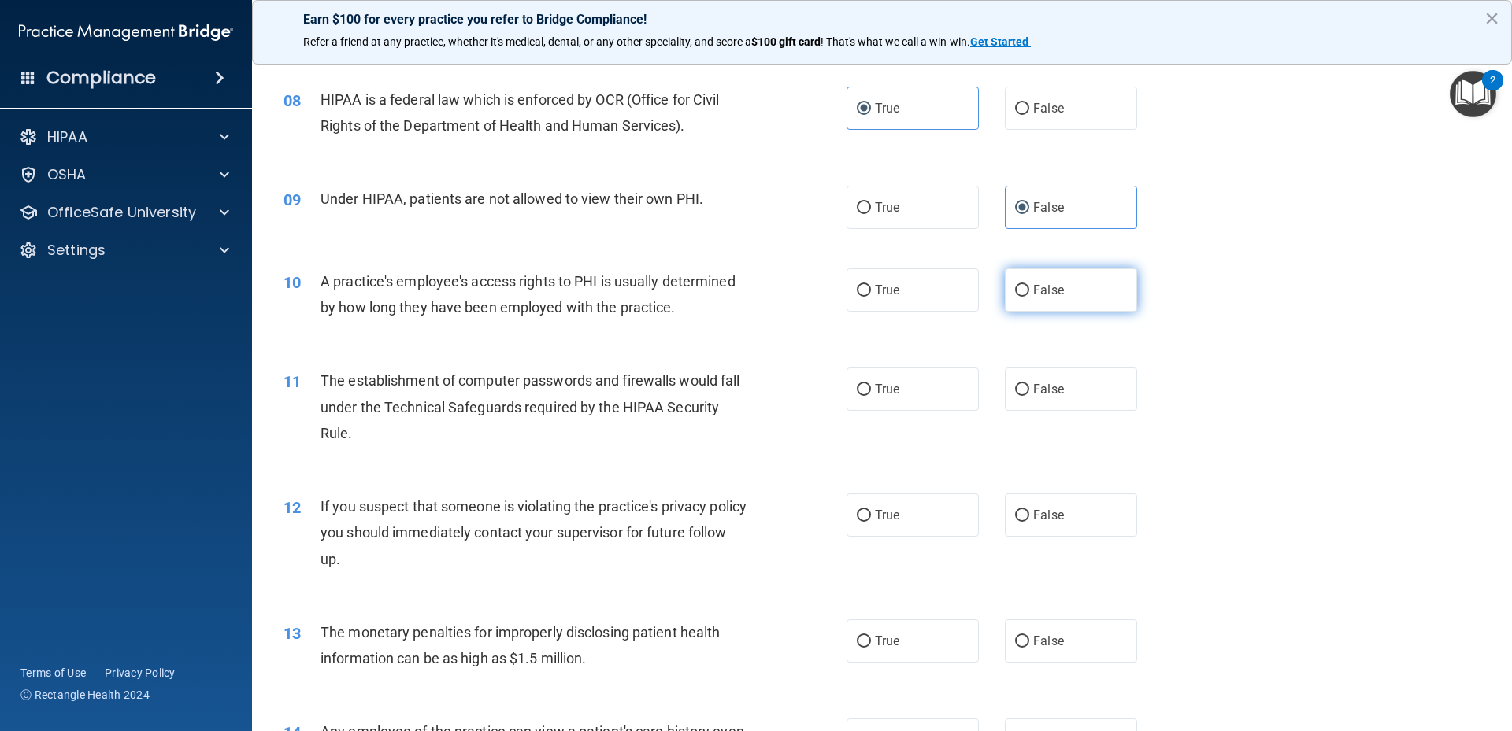
click at [1044, 291] on span "False" at bounding box center [1048, 290] width 31 height 15
click at [1029, 291] on input "False" at bounding box center [1022, 291] width 14 height 12
radio input "true"
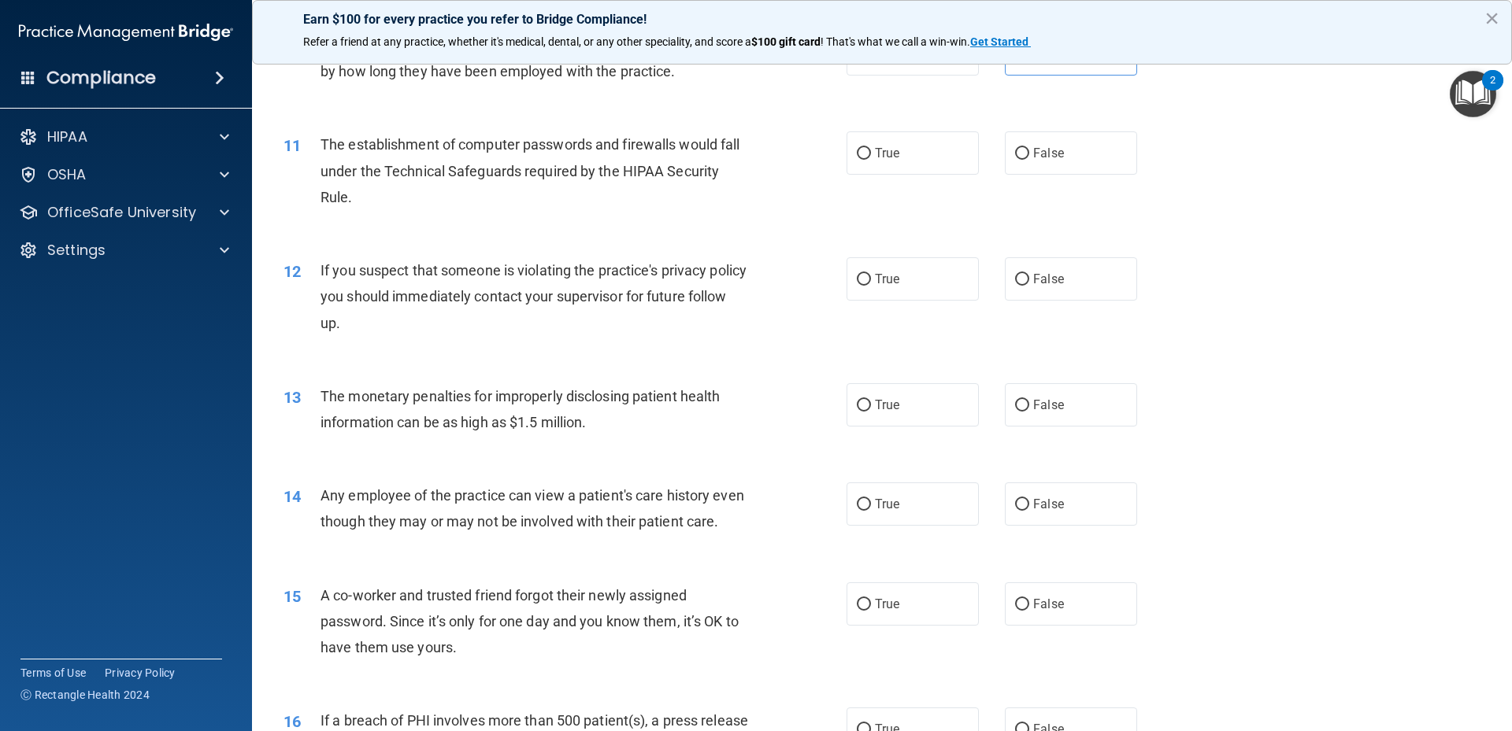
scroll to position [945, 0]
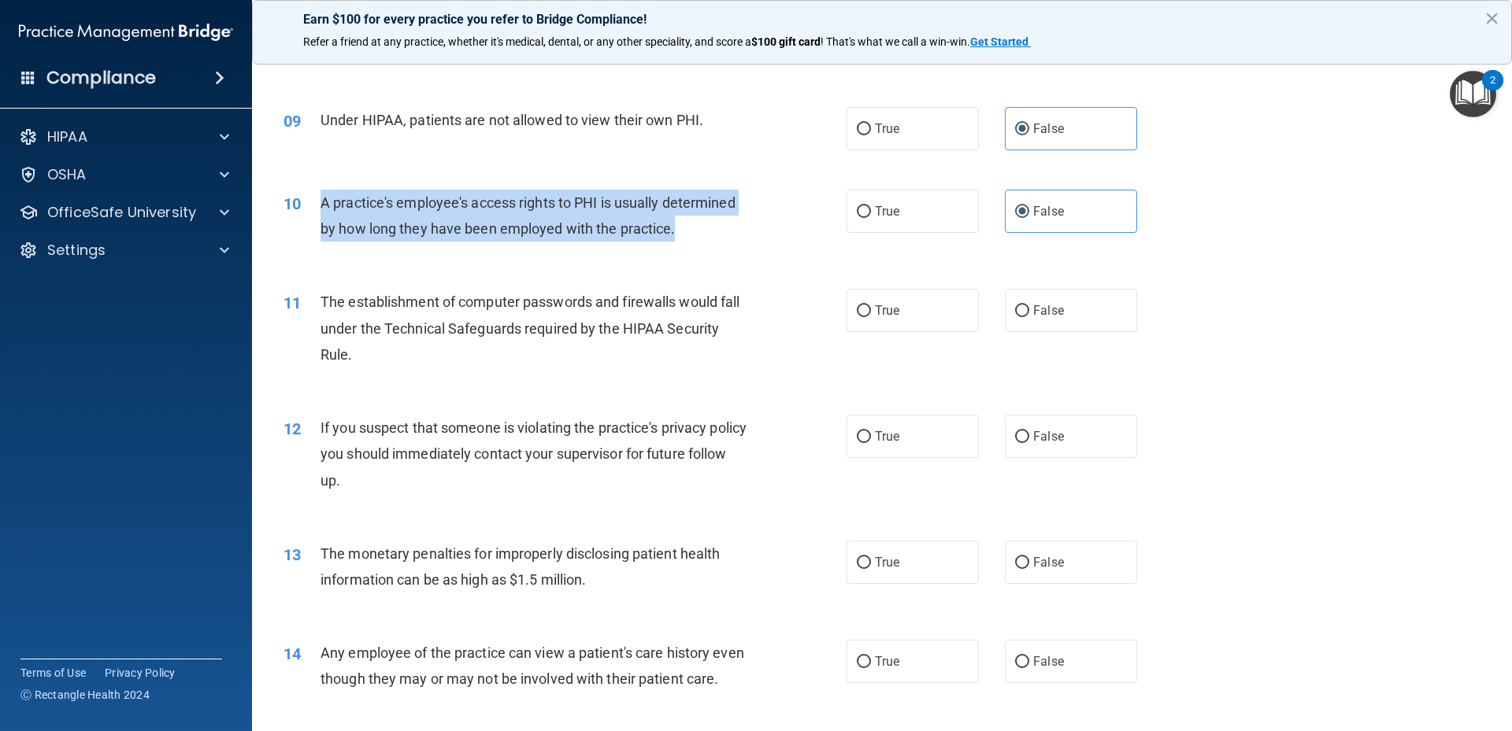
drag, startPoint x: 322, startPoint y: 204, endPoint x: 698, endPoint y: 231, distance: 377.3
click at [698, 231] on div "A practice's employee's access rights to PHI is usually determined by how long …" at bounding box center [540, 216] width 440 height 52
copy span "A practice's employee's access rights to PHI is usually determined by how long …"
click at [1203, 268] on div "10 A practice's employee's access rights to PHI is usually determined by how lo…" at bounding box center [882, 219] width 1220 height 99
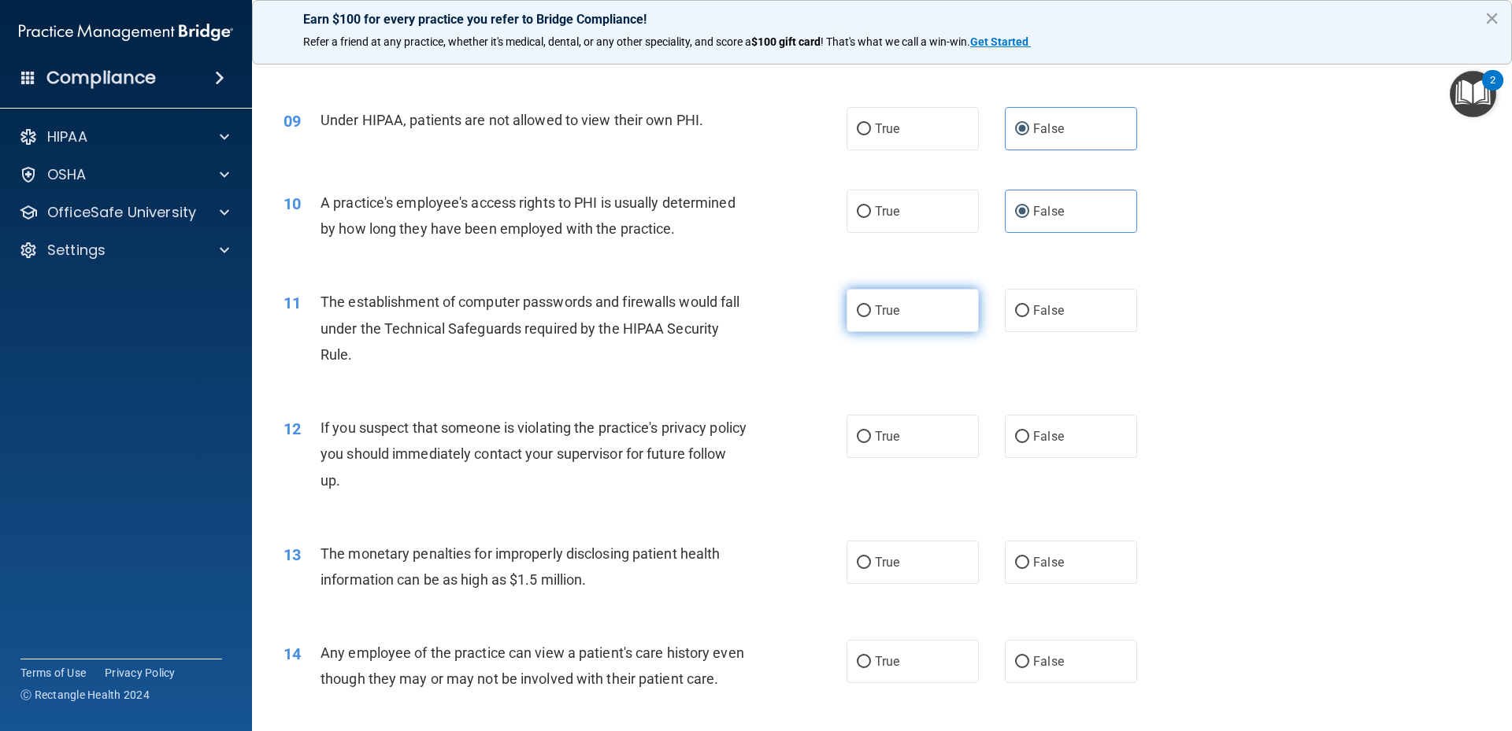
click at [852, 324] on label "True" at bounding box center [912, 310] width 132 height 43
click at [857, 317] on input "True" at bounding box center [864, 311] width 14 height 12
radio input "true"
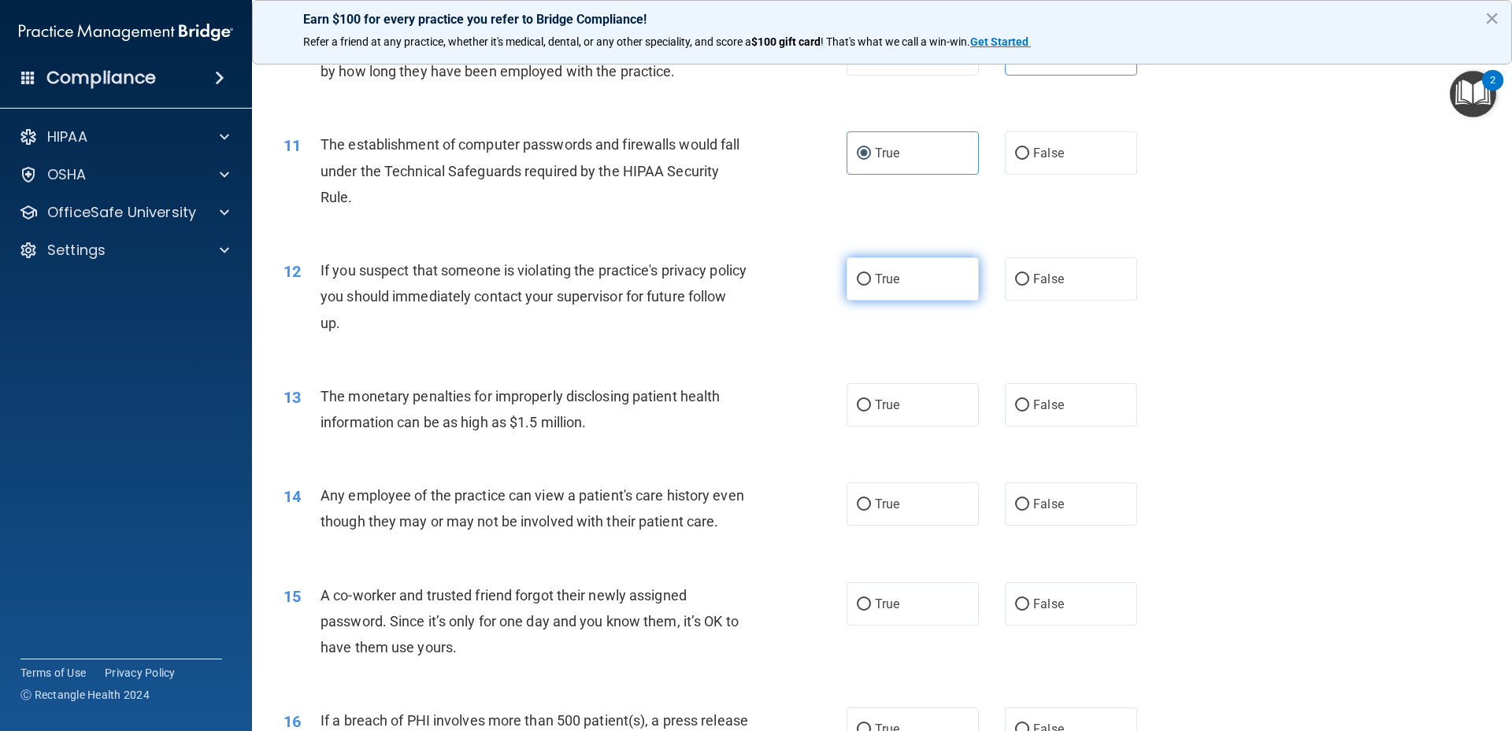
click at [931, 276] on label "True" at bounding box center [912, 278] width 132 height 43
click at [871, 276] on input "True" at bounding box center [864, 280] width 14 height 12
radio input "true"
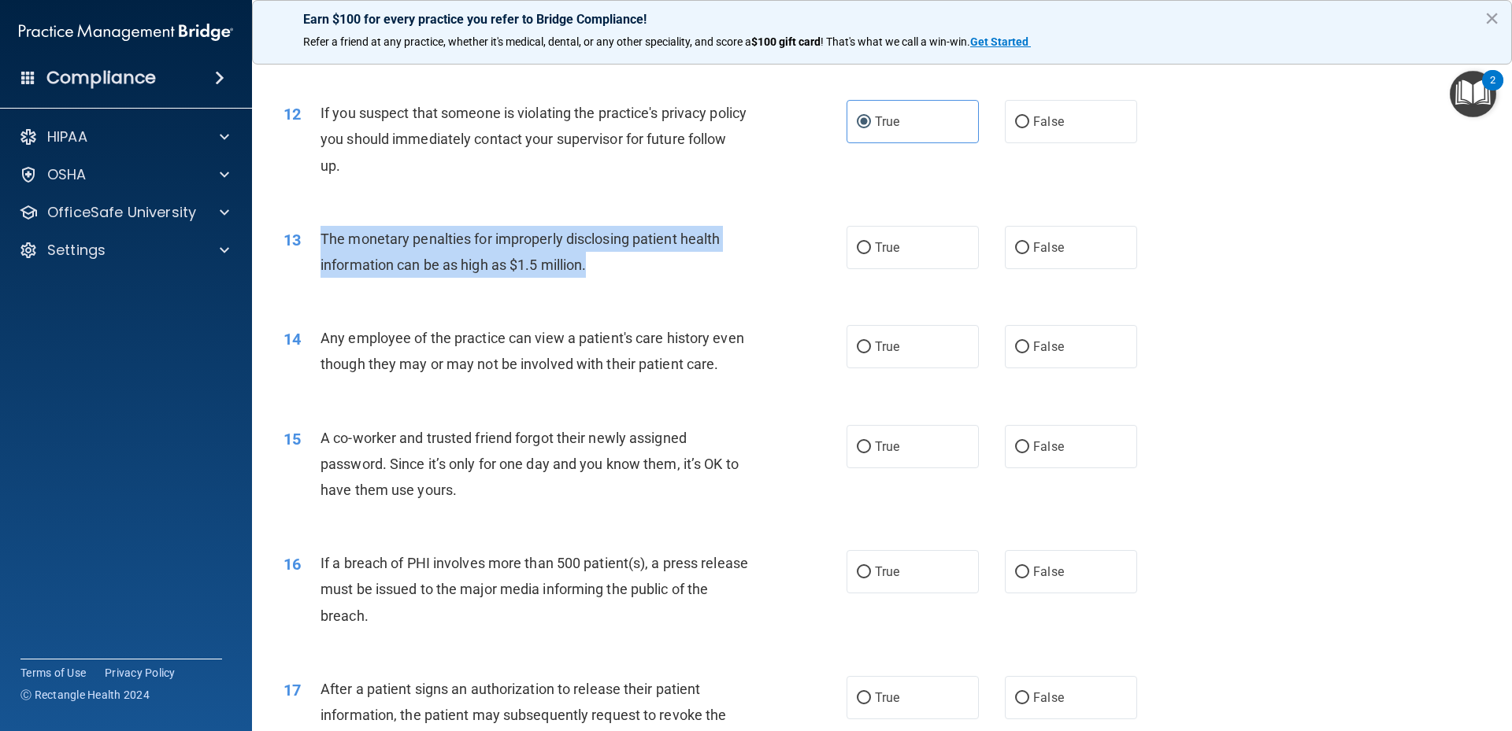
drag, startPoint x: 320, startPoint y: 230, endPoint x: 620, endPoint y: 256, distance: 301.1
click at [620, 256] on div "The monetary penalties for improperly disclosing patient health information can…" at bounding box center [540, 252] width 440 height 52
copy span "The monetary penalties for improperly disclosing patient health information can…"
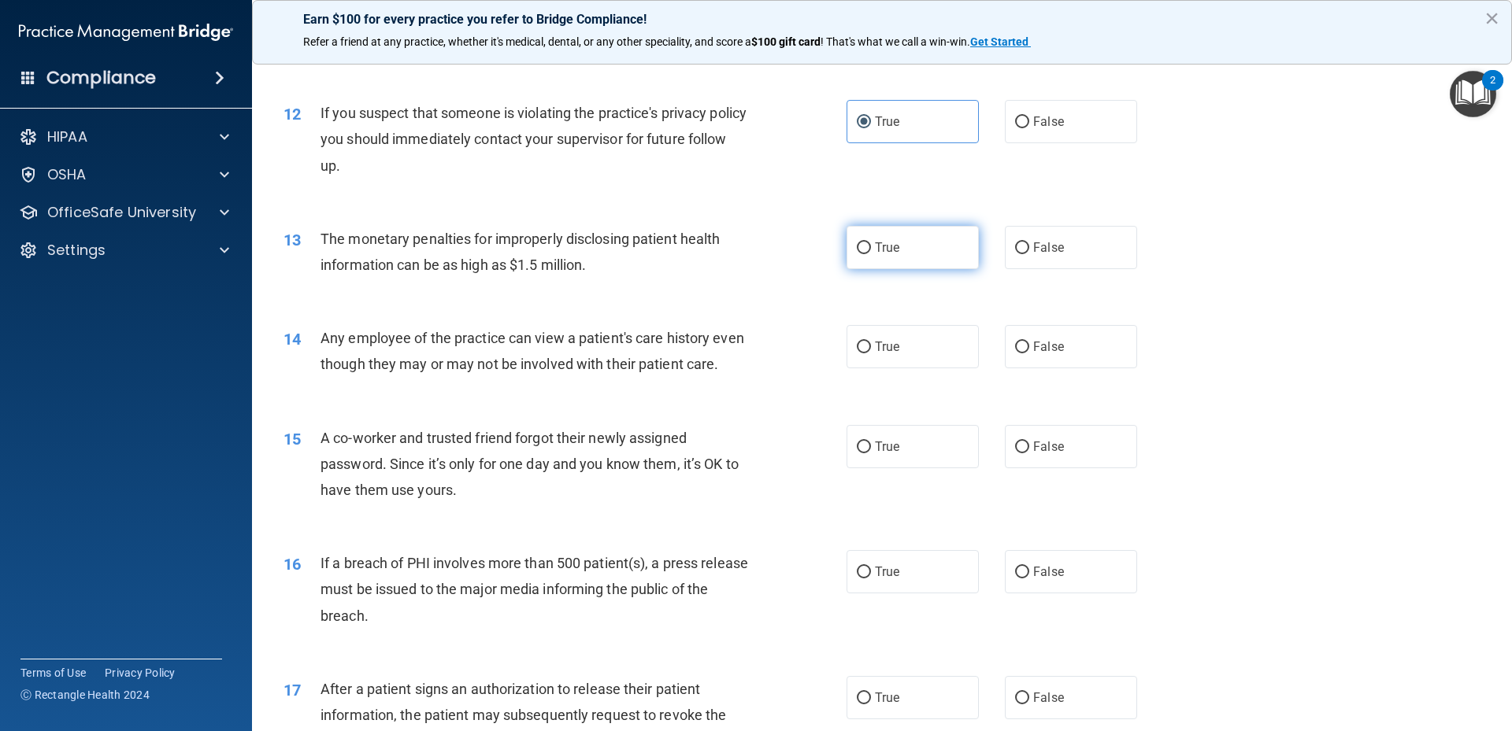
click at [869, 255] on label "True" at bounding box center [912, 247] width 132 height 43
click at [869, 254] on input "True" at bounding box center [864, 249] width 14 height 12
radio input "true"
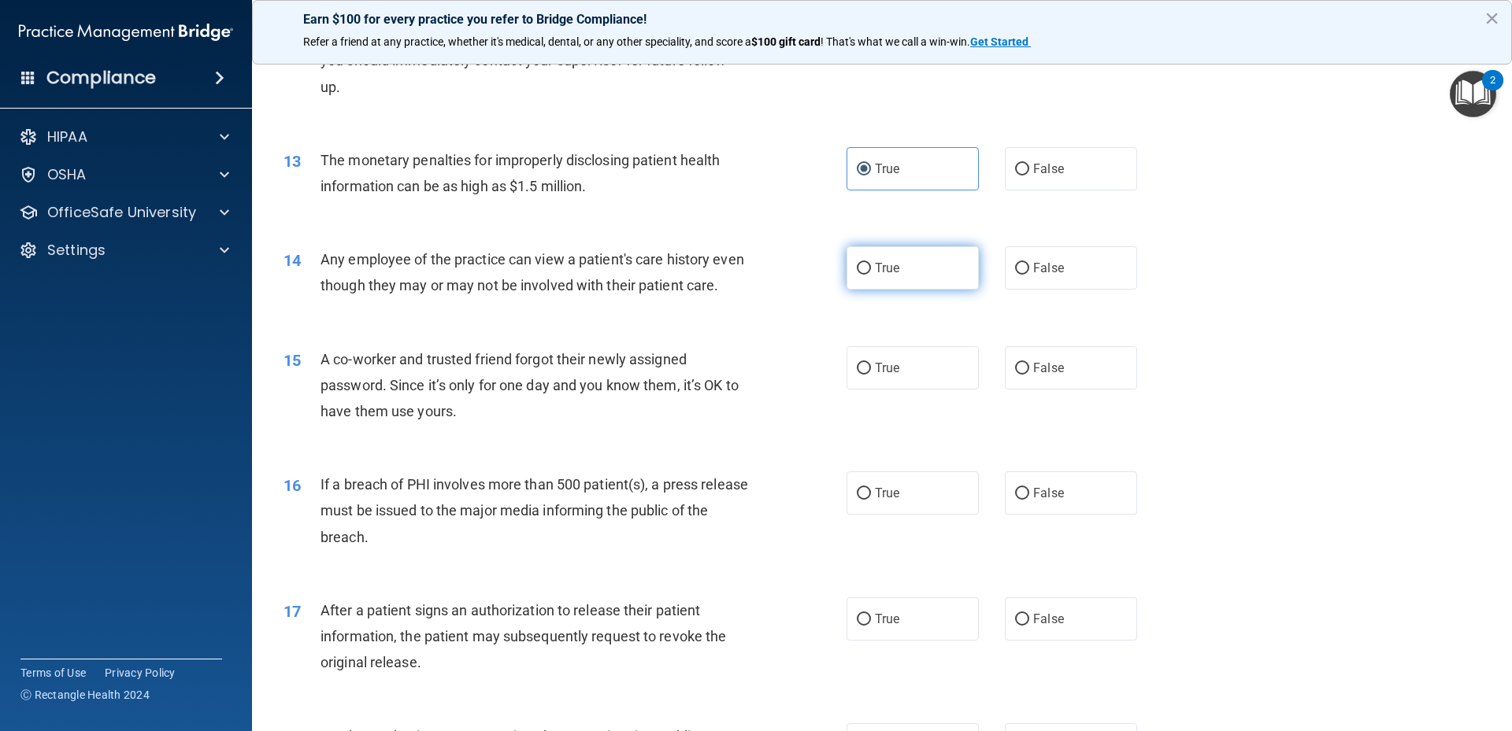
click at [857, 274] on input "True" at bounding box center [864, 269] width 14 height 12
radio input "true"
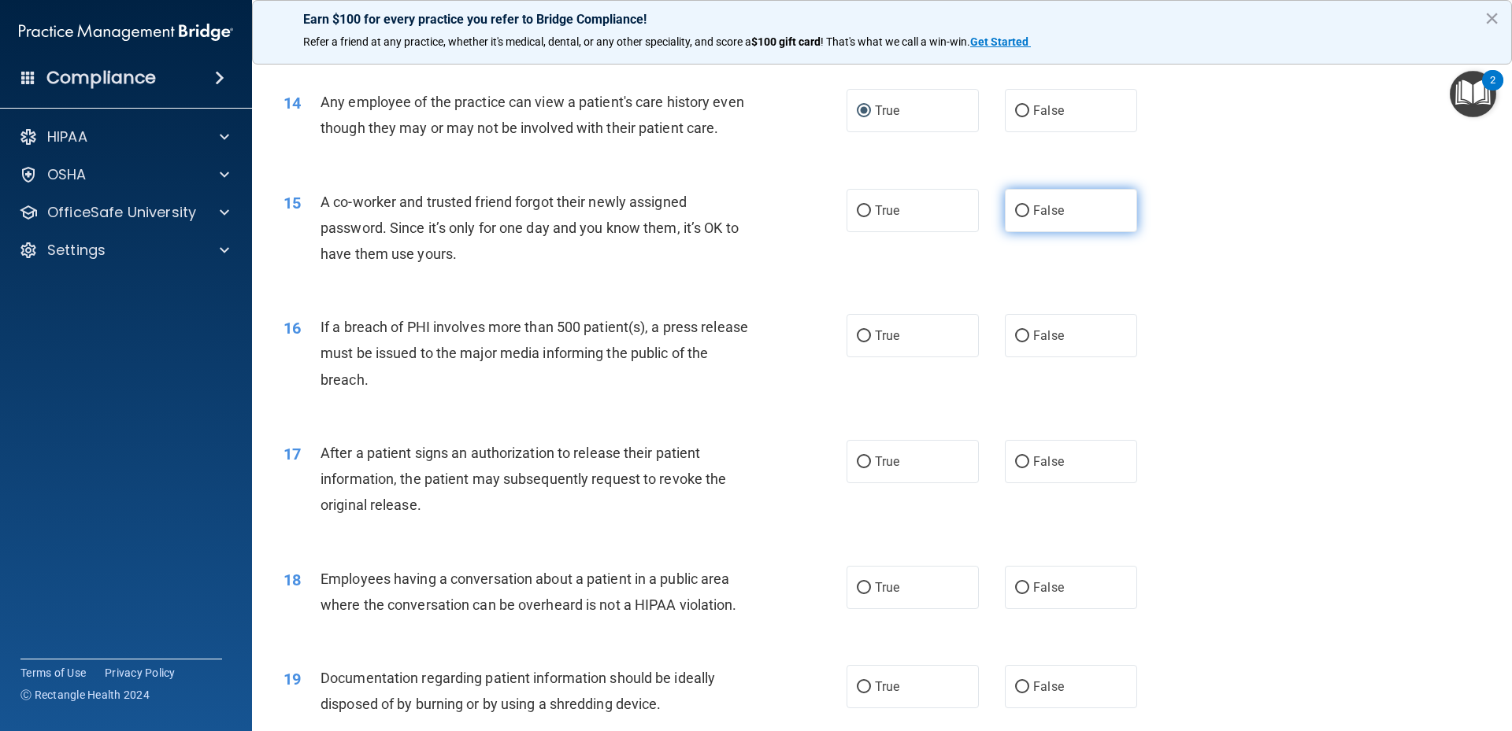
click at [1015, 217] on input "False" at bounding box center [1022, 211] width 14 height 12
radio input "true"
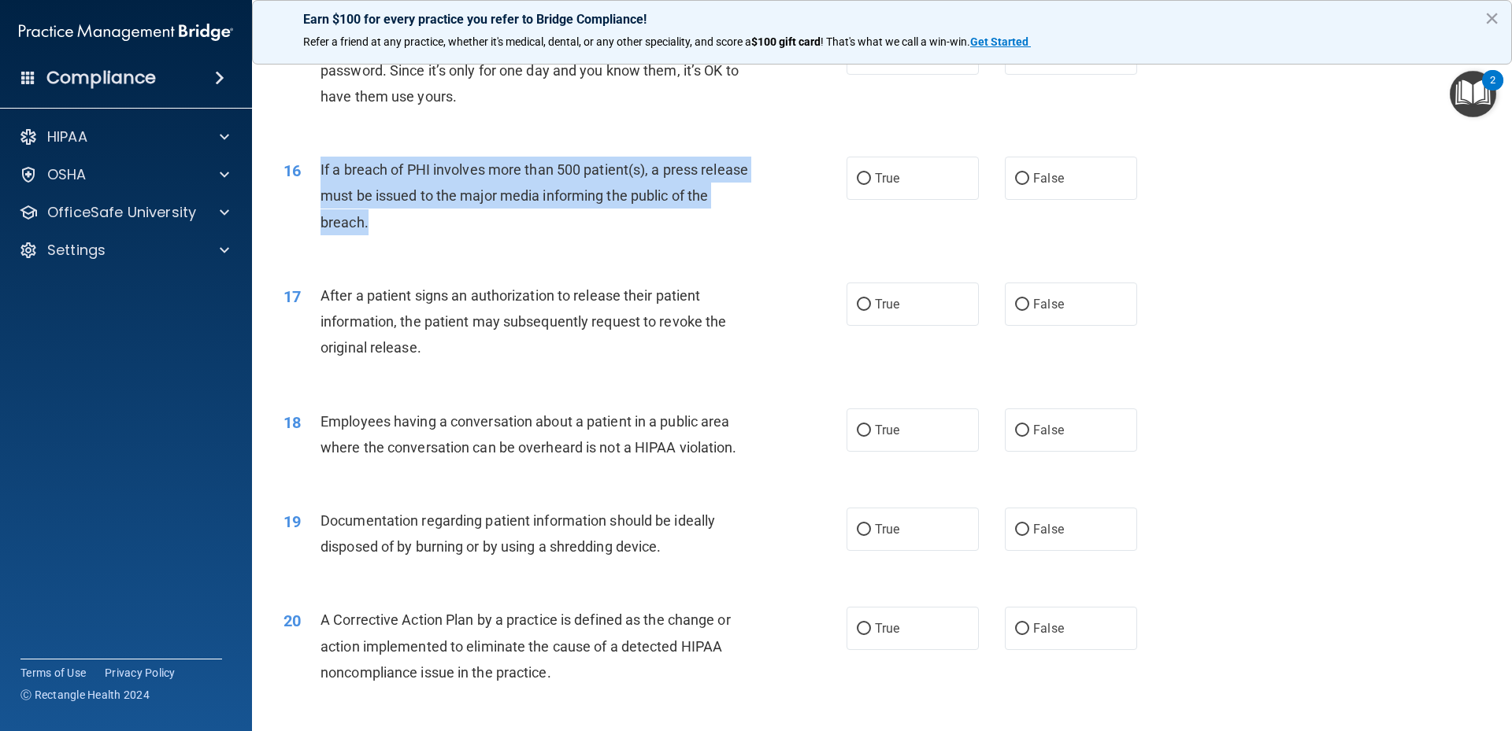
drag, startPoint x: 315, startPoint y: 189, endPoint x: 624, endPoint y: 248, distance: 315.0
click at [624, 243] on div "16 If a breach of PHI involves more than 500 patient(s), a press release must b…" at bounding box center [565, 200] width 610 height 87
copy div "If a breach of PHI involves more than 500 patient(s), a press release must be i…"
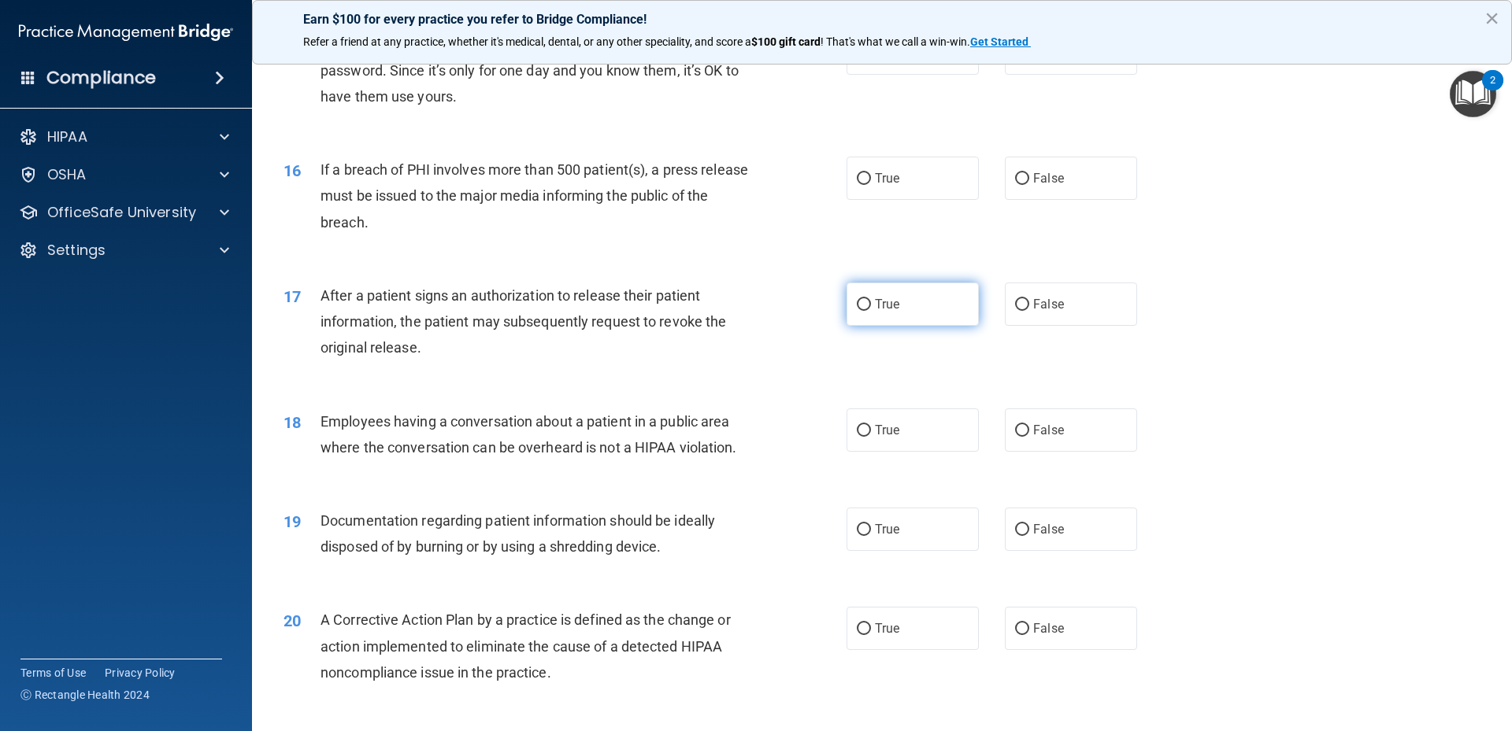
click at [915, 326] on label "True" at bounding box center [912, 304] width 132 height 43
click at [871, 311] on input "True" at bounding box center [864, 305] width 14 height 12
radio input "true"
click at [891, 192] on label "True" at bounding box center [912, 178] width 132 height 43
click at [871, 185] on input "True" at bounding box center [864, 179] width 14 height 12
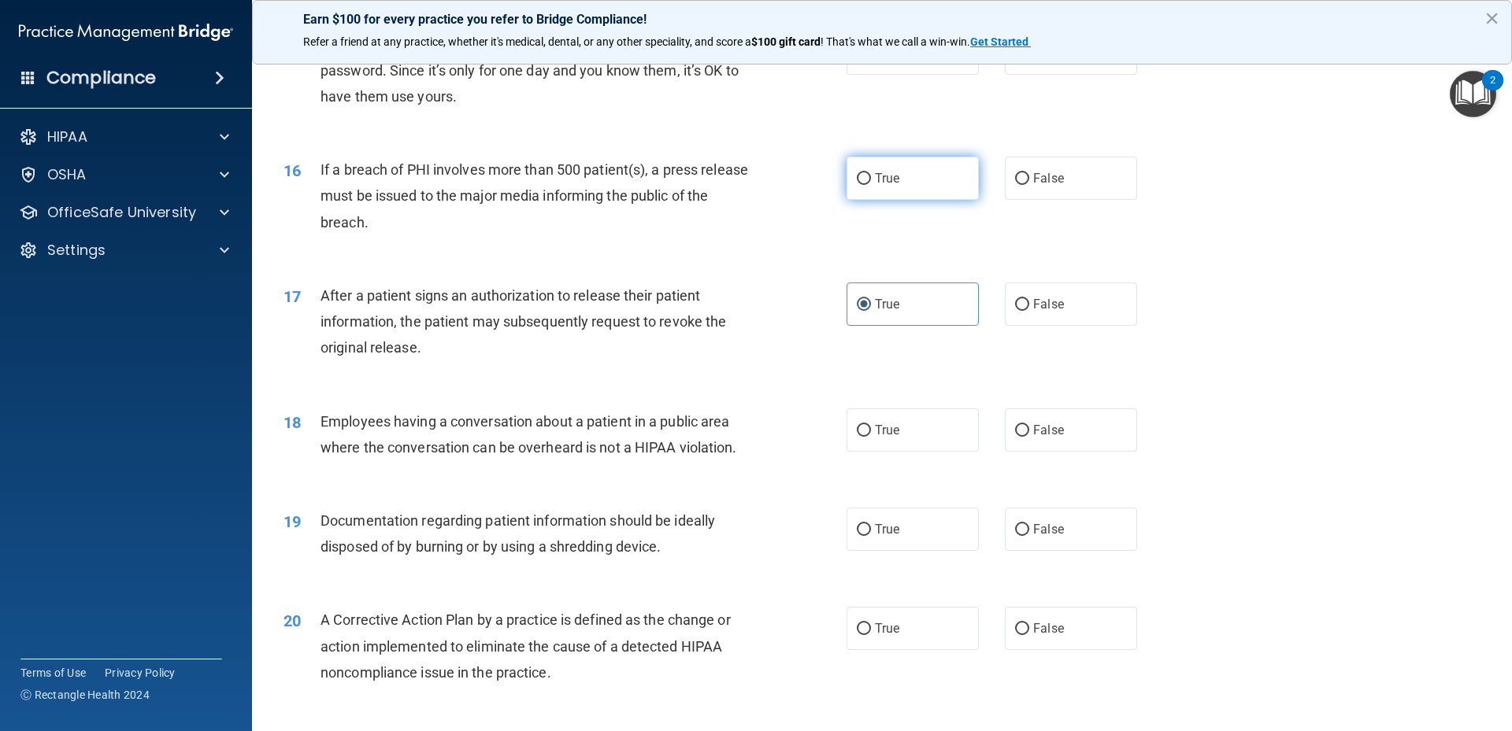
radio input "true"
click at [876, 320] on label "True" at bounding box center [912, 304] width 132 height 43
click at [871, 311] on input "True" at bounding box center [864, 305] width 14 height 12
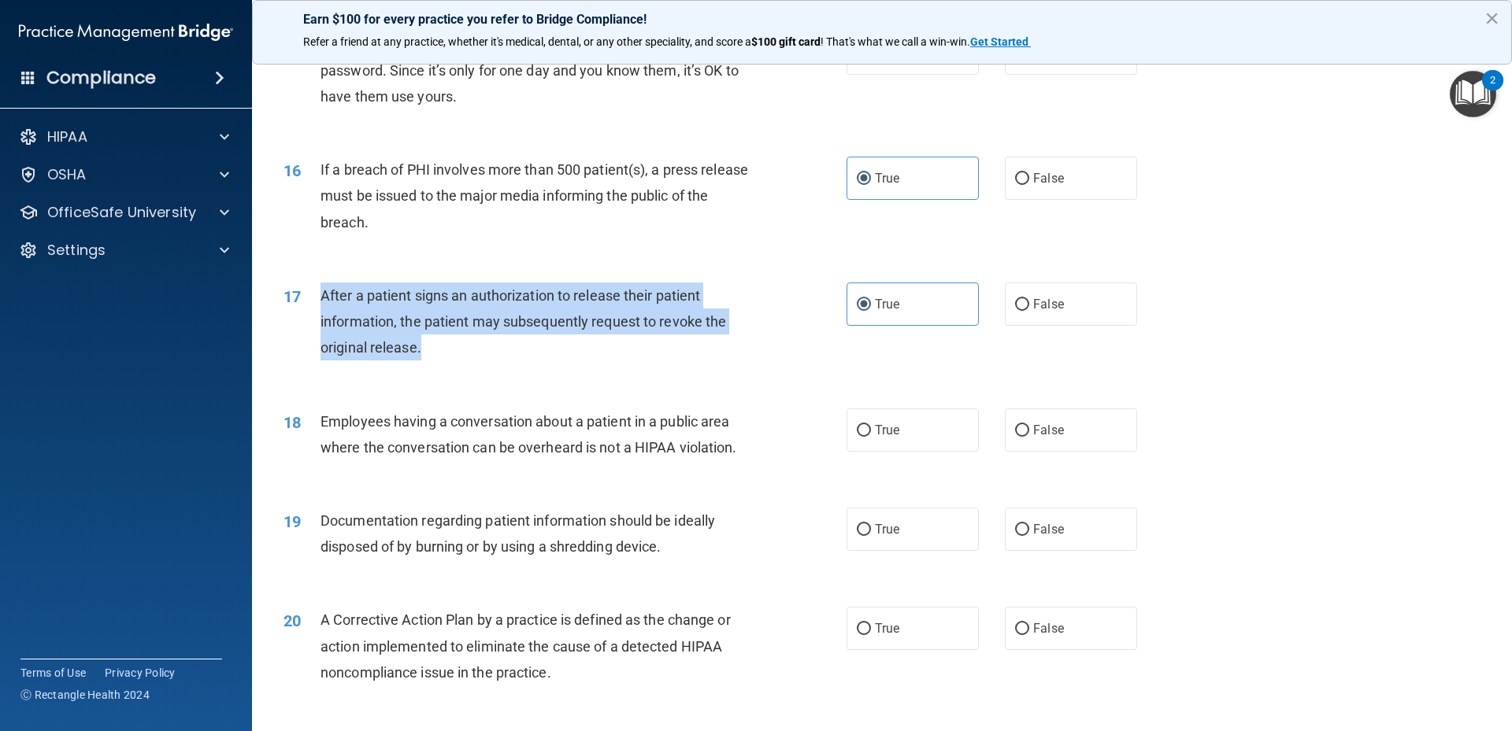
drag, startPoint x: 323, startPoint y: 320, endPoint x: 459, endPoint y: 374, distance: 146.4
click at [459, 361] on div "After a patient signs an authorization to release their patient information, th…" at bounding box center [540, 322] width 440 height 79
copy span "After a patient signs an authorization to release their patient information, th…"
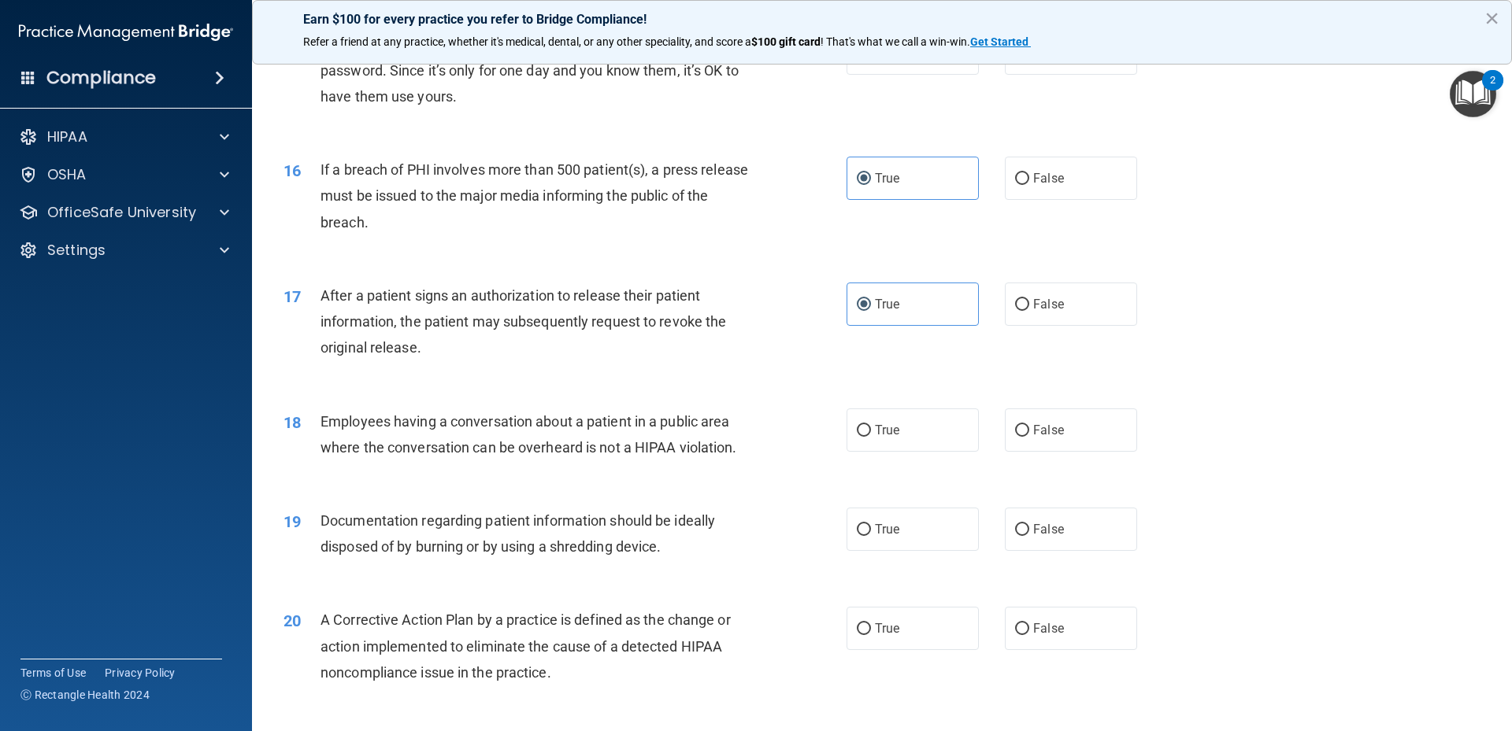
click at [1185, 360] on div "17 After a patient signs an authorization to release their patient information,…" at bounding box center [882, 326] width 1220 height 126
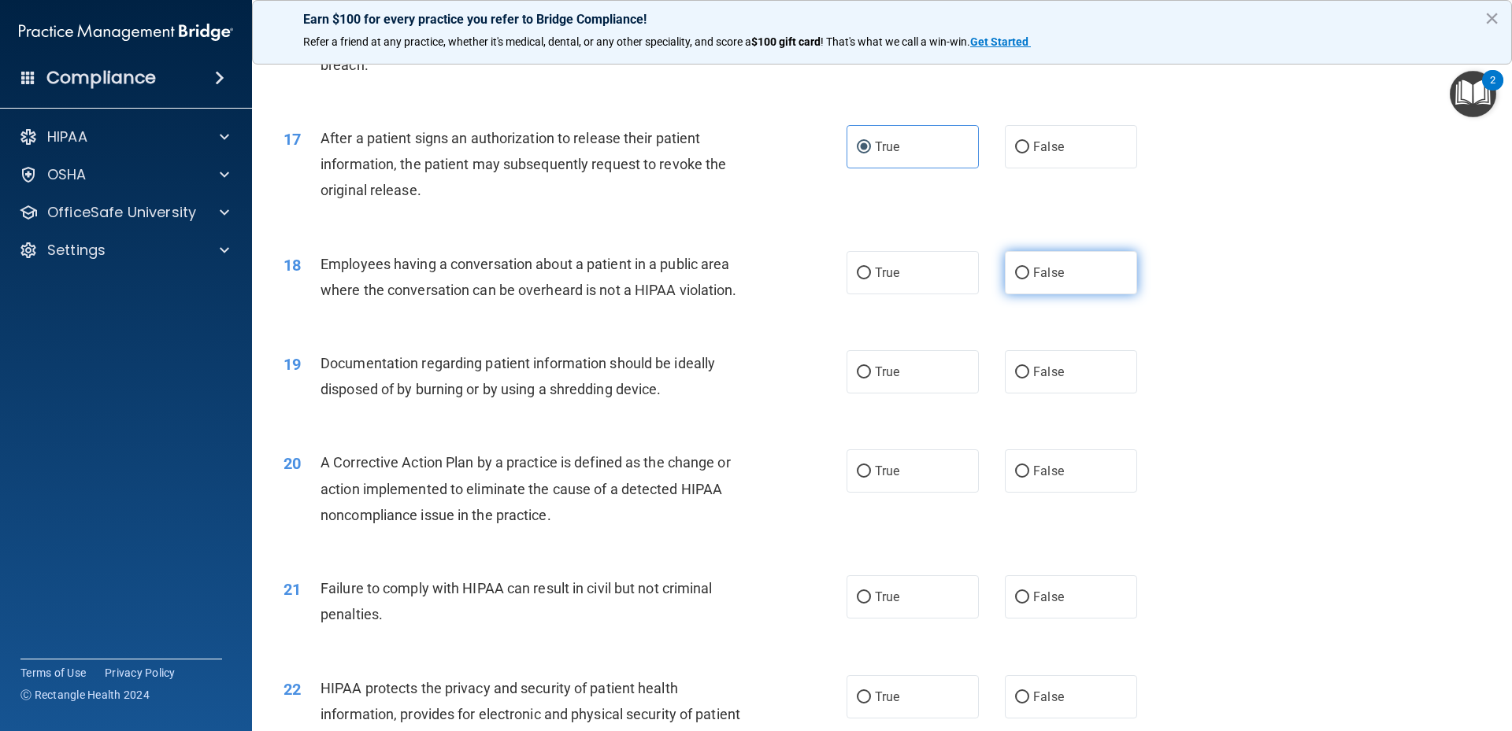
click at [1022, 294] on label "False" at bounding box center [1071, 272] width 132 height 43
click at [1022, 280] on input "False" at bounding box center [1022, 274] width 14 height 12
radio input "true"
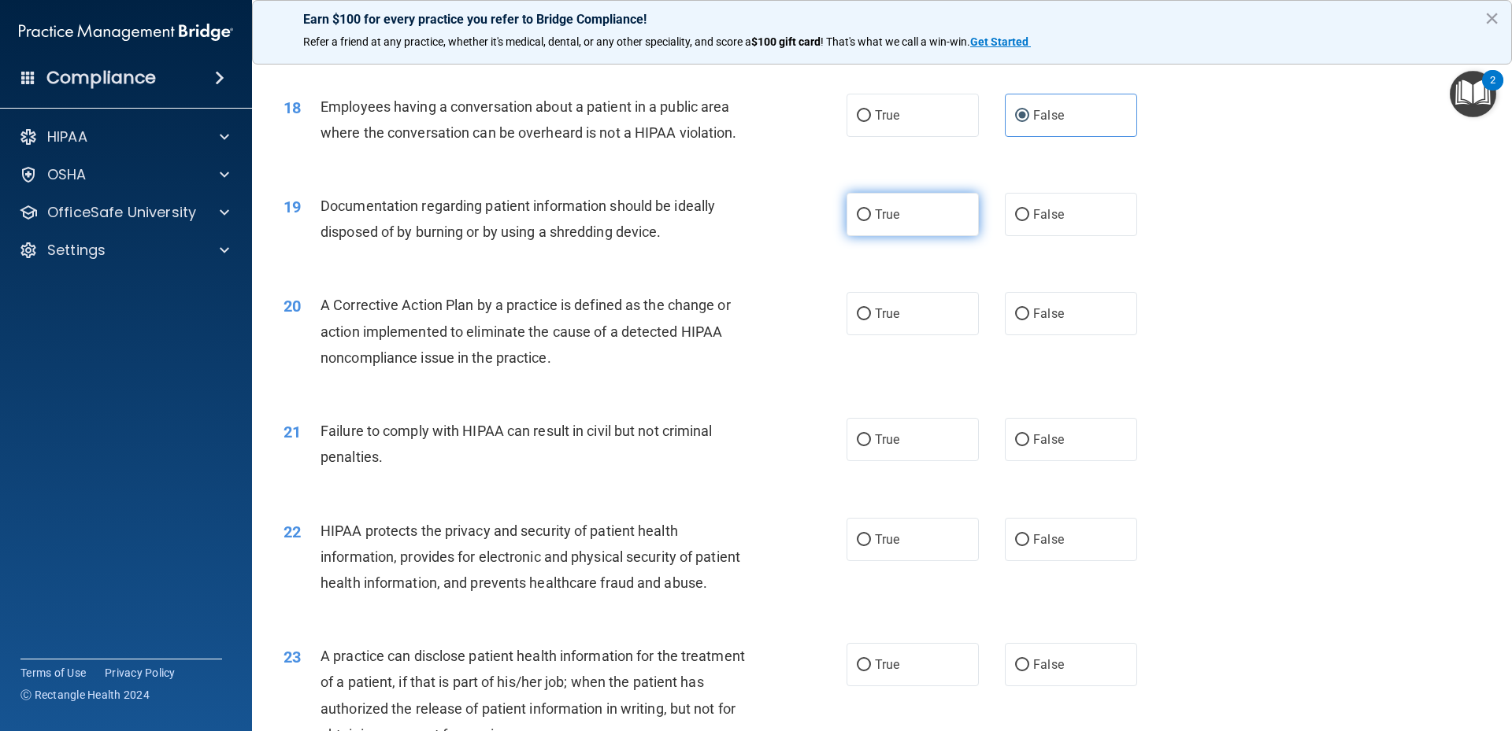
click at [857, 221] on input "True" at bounding box center [864, 215] width 14 height 12
radio input "true"
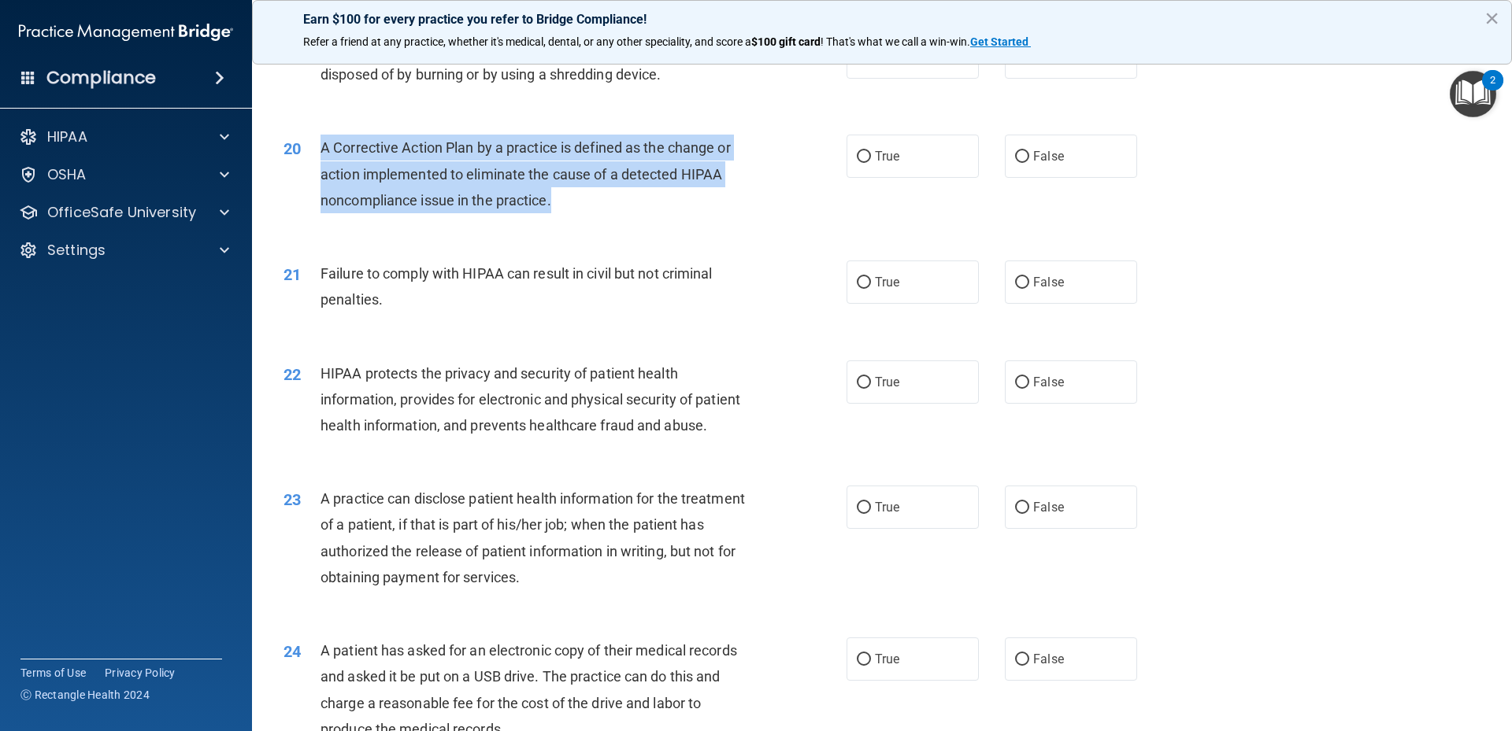
drag, startPoint x: 322, startPoint y: 170, endPoint x: 572, endPoint y: 241, distance: 259.5
click at [571, 221] on div "20 A Corrective Action Plan by a practice is defined as the change or action im…" at bounding box center [565, 178] width 610 height 87
copy span "A Corrective Action Plan by a practice is defined as the change or action imple…"
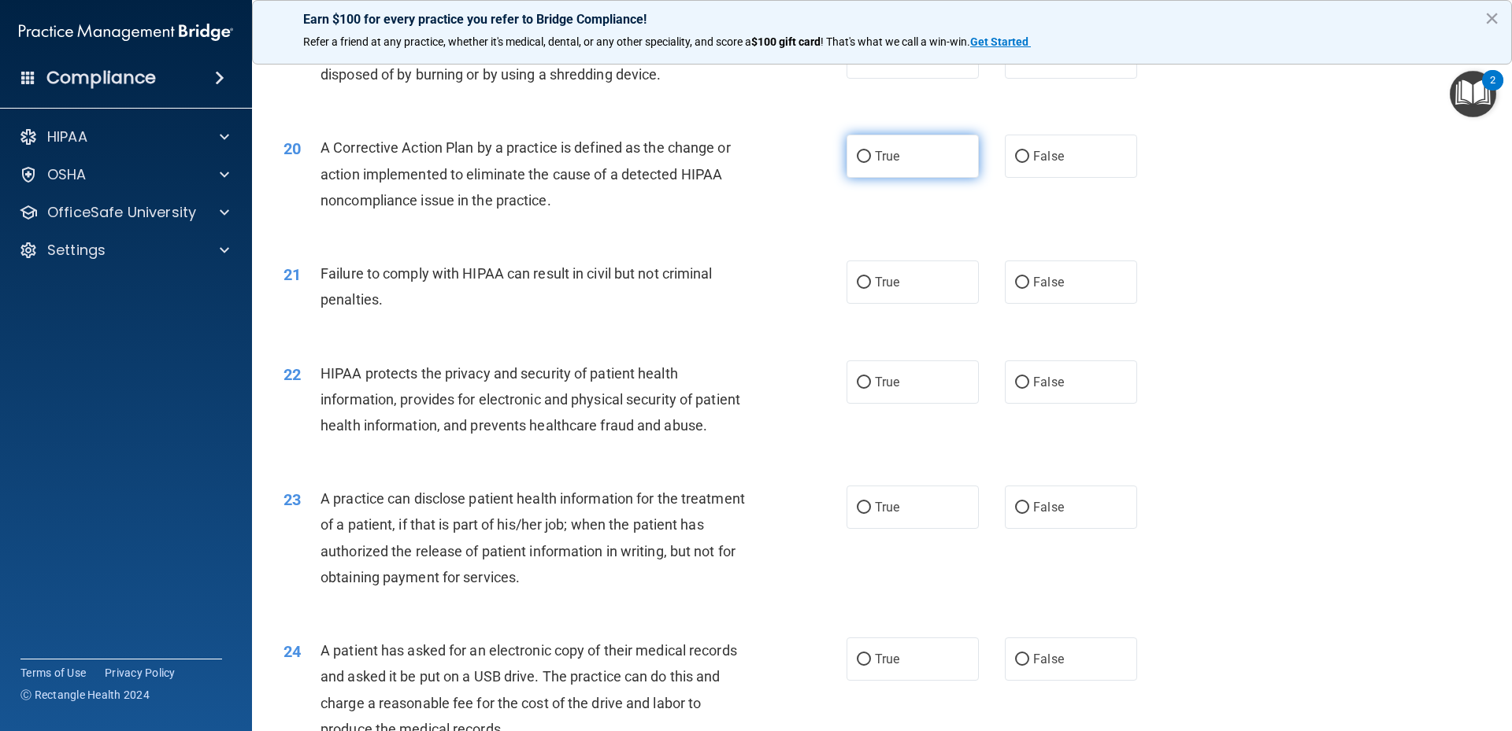
click at [881, 178] on label "True" at bounding box center [912, 156] width 132 height 43
click at [871, 163] on input "True" at bounding box center [864, 157] width 14 height 12
radio input "true"
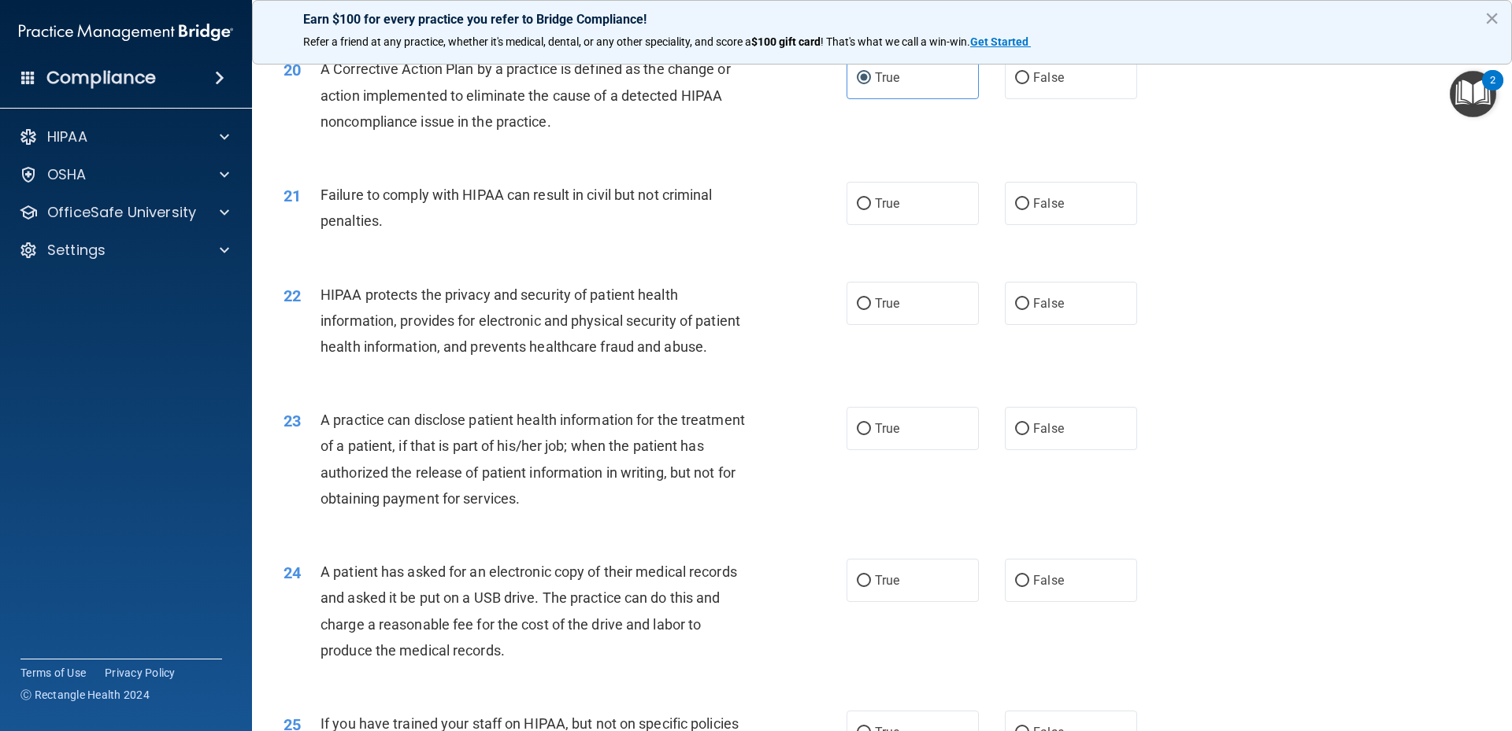
click at [590, 234] on div "Failure to comply with HIPAA can result in civil but not criminal penalties." at bounding box center [540, 208] width 440 height 52
click at [1028, 225] on label "False" at bounding box center [1071, 203] width 132 height 43
click at [1028, 210] on input "False" at bounding box center [1022, 204] width 14 height 12
radio input "true"
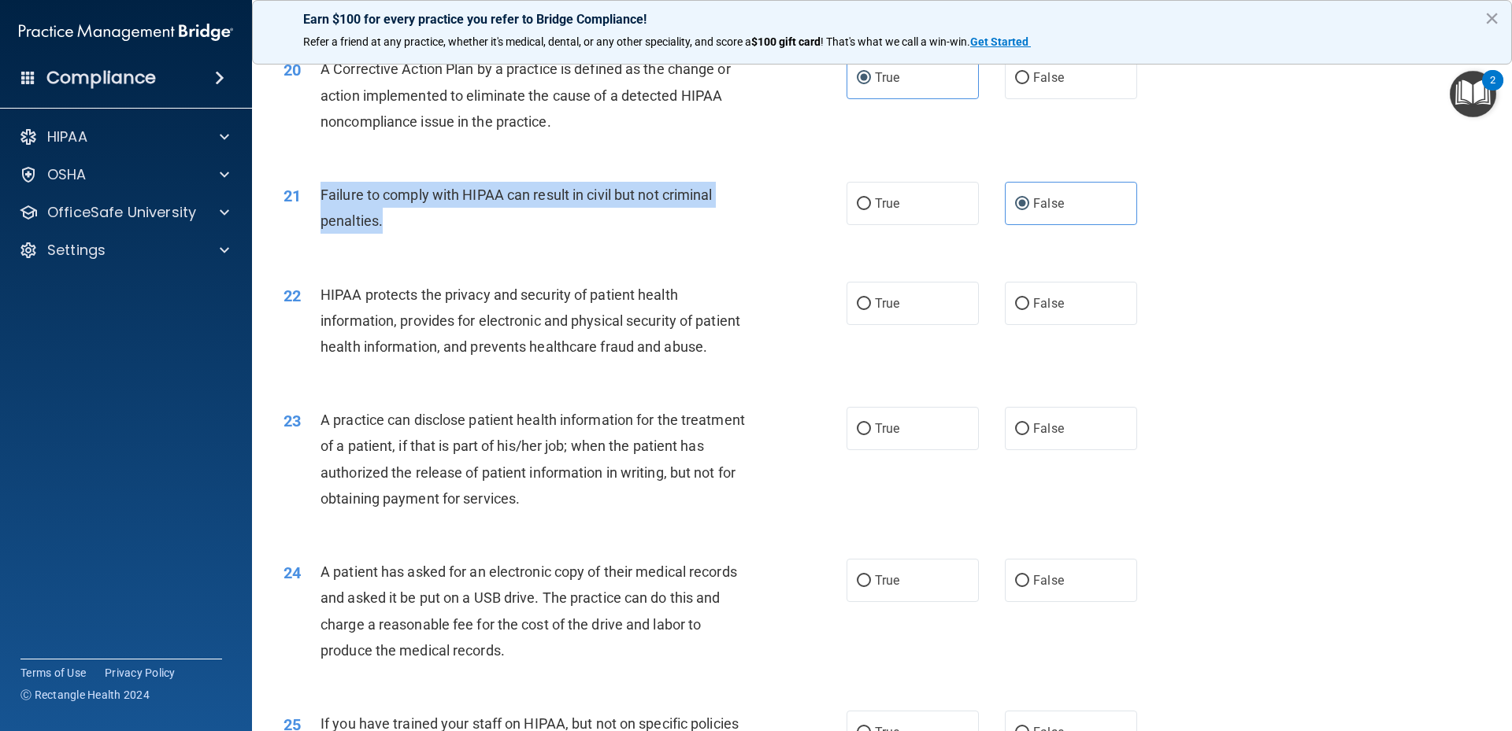
drag, startPoint x: 320, startPoint y: 217, endPoint x: 419, endPoint y: 238, distance: 101.3
click at [418, 234] on div "Failure to comply with HIPAA can result in civil but not criminal penalties." at bounding box center [540, 208] width 440 height 52
copy span "Failure to comply with HIPAA can result in civil but not criminal penalties."
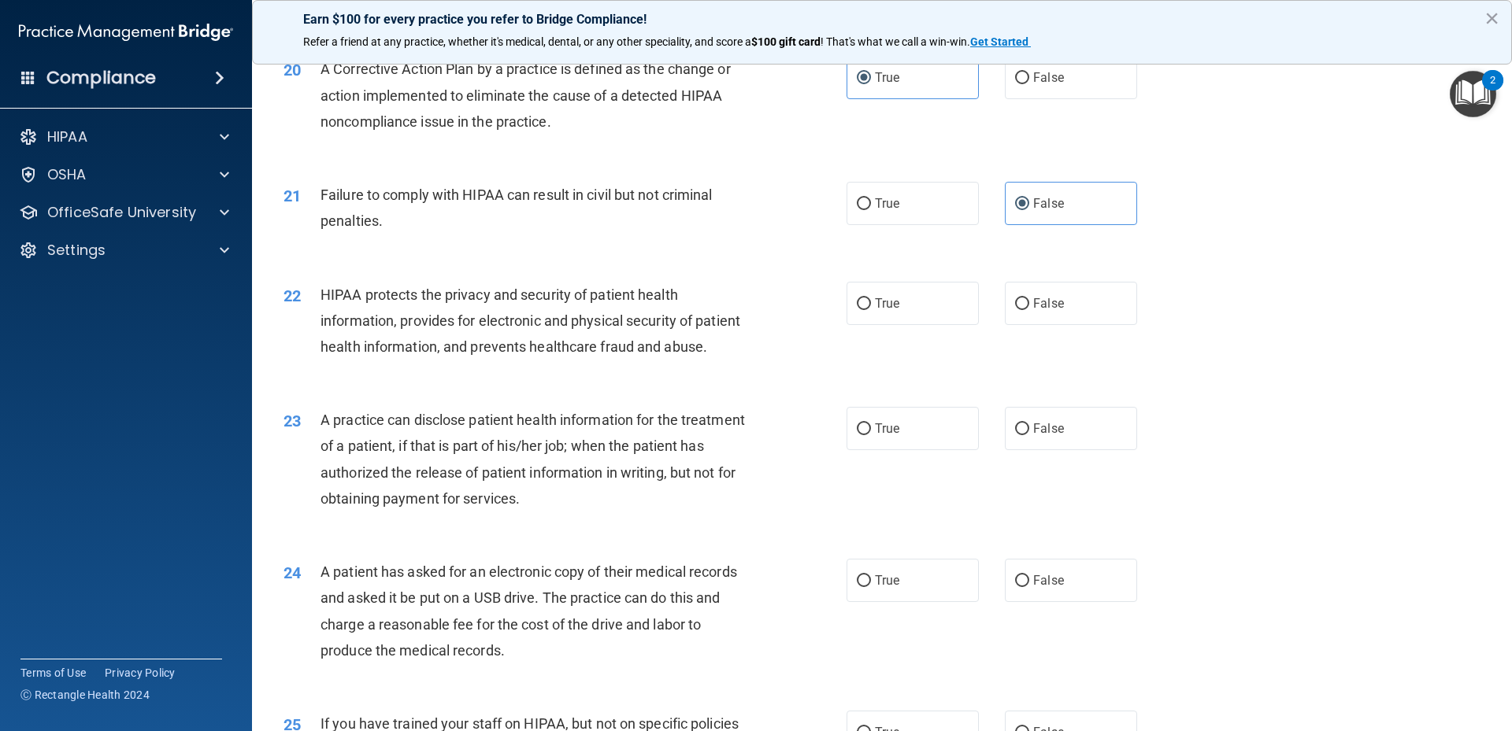
click at [1189, 261] on div "21 Failure to comply with HIPAA can result in civil but not criminal penalties.…" at bounding box center [882, 211] width 1220 height 99
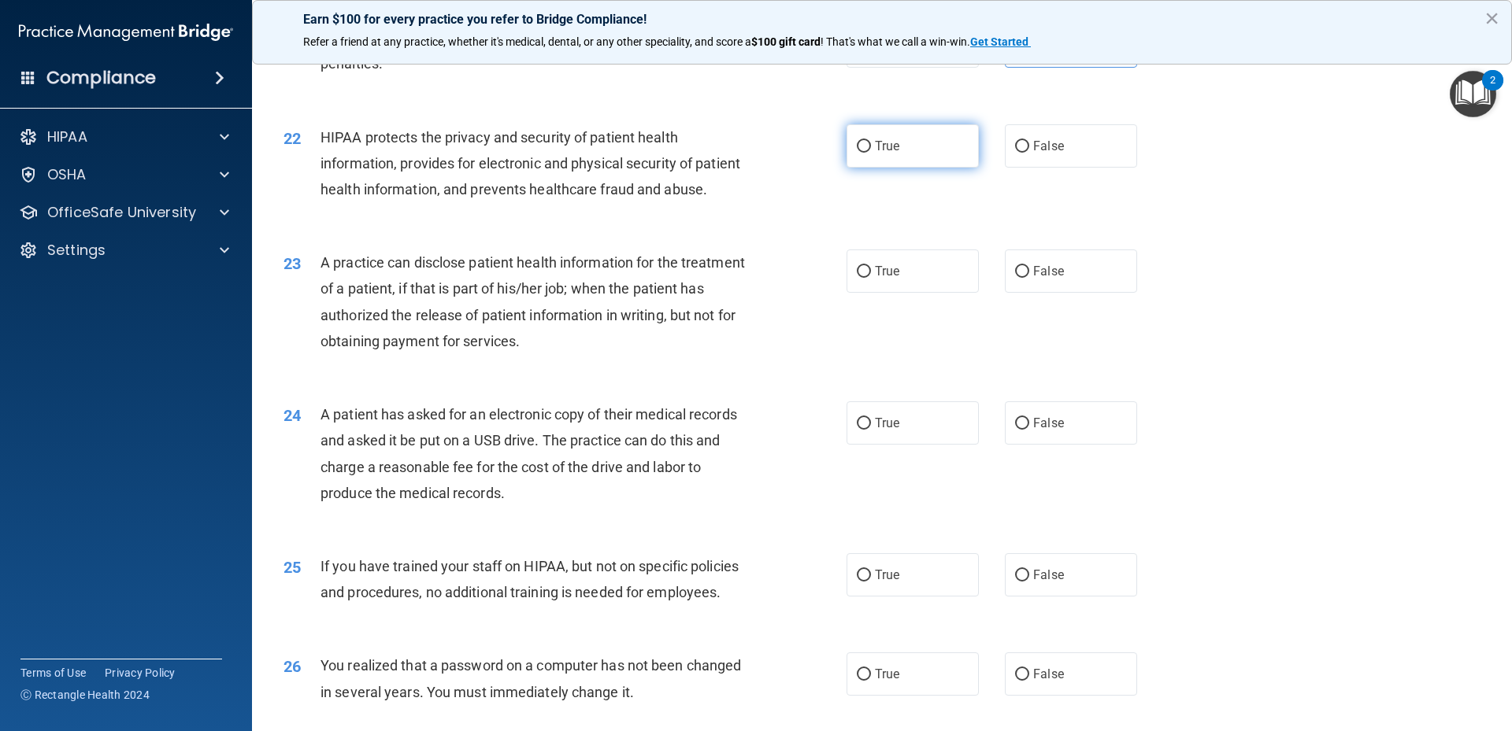
click at [878, 168] on label "True" at bounding box center [912, 145] width 132 height 43
click at [871, 153] on input "True" at bounding box center [864, 147] width 14 height 12
radio input "true"
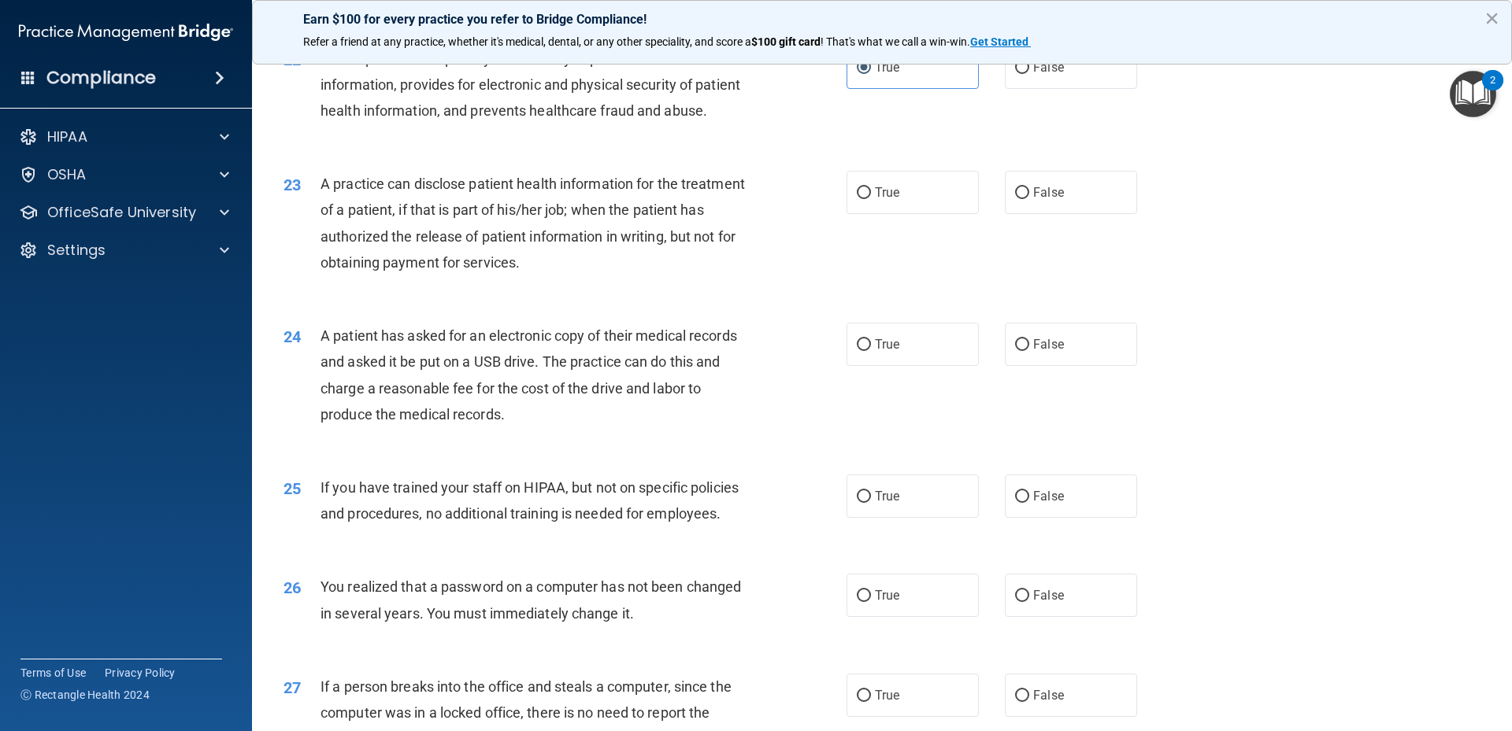
scroll to position [2519, 0]
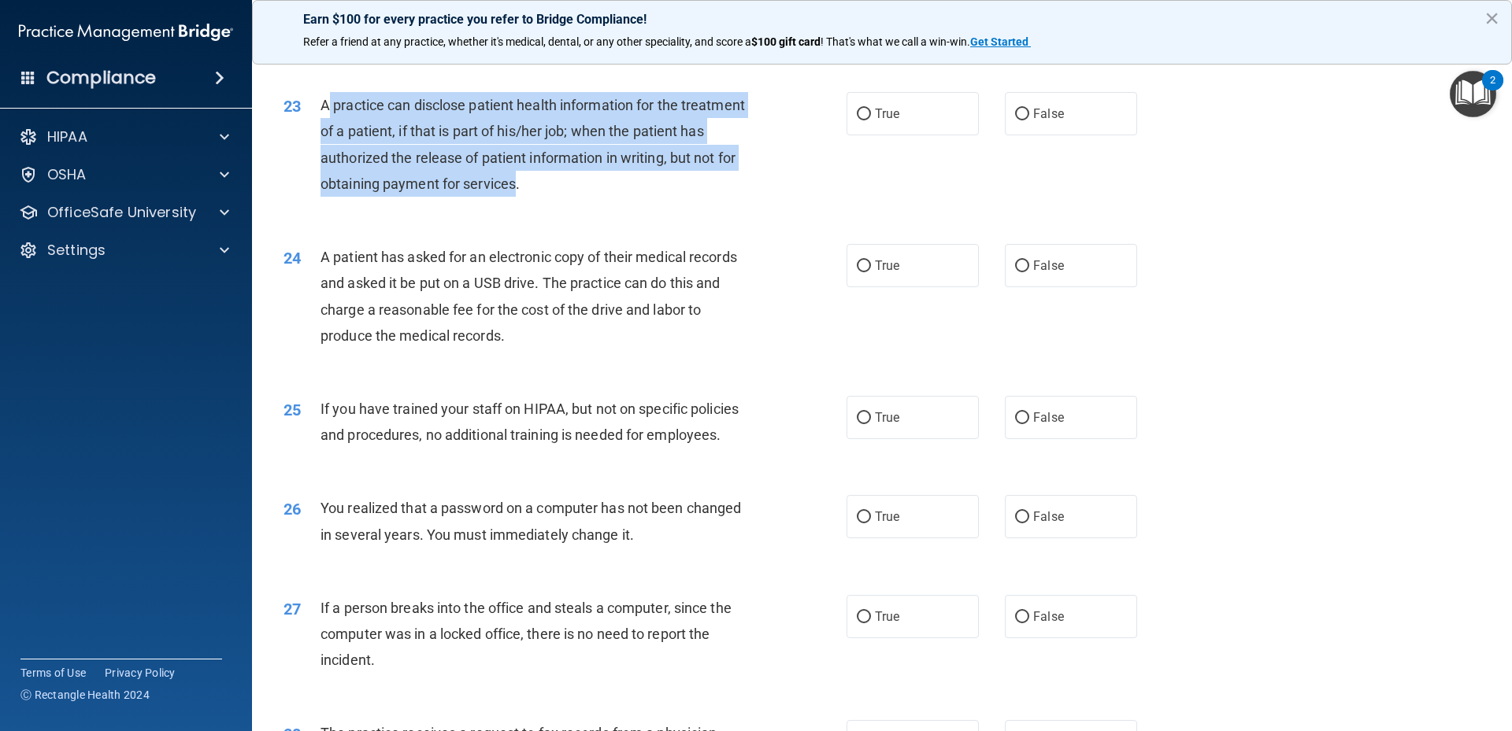
drag, startPoint x: 327, startPoint y: 159, endPoint x: 583, endPoint y: 239, distance: 268.7
click at [583, 192] on span "A practice can disclose patient health information for the treatment of a patie…" at bounding box center [532, 144] width 424 height 95
click at [574, 192] on span "A practice can disclose patient health information for the treatment of a patie…" at bounding box center [532, 144] width 424 height 95
drag, startPoint x: 324, startPoint y: 158, endPoint x: 635, endPoint y: 236, distance: 319.9
click at [635, 197] on div "A practice can disclose patient health information for the treatment of a patie…" at bounding box center [540, 144] width 440 height 105
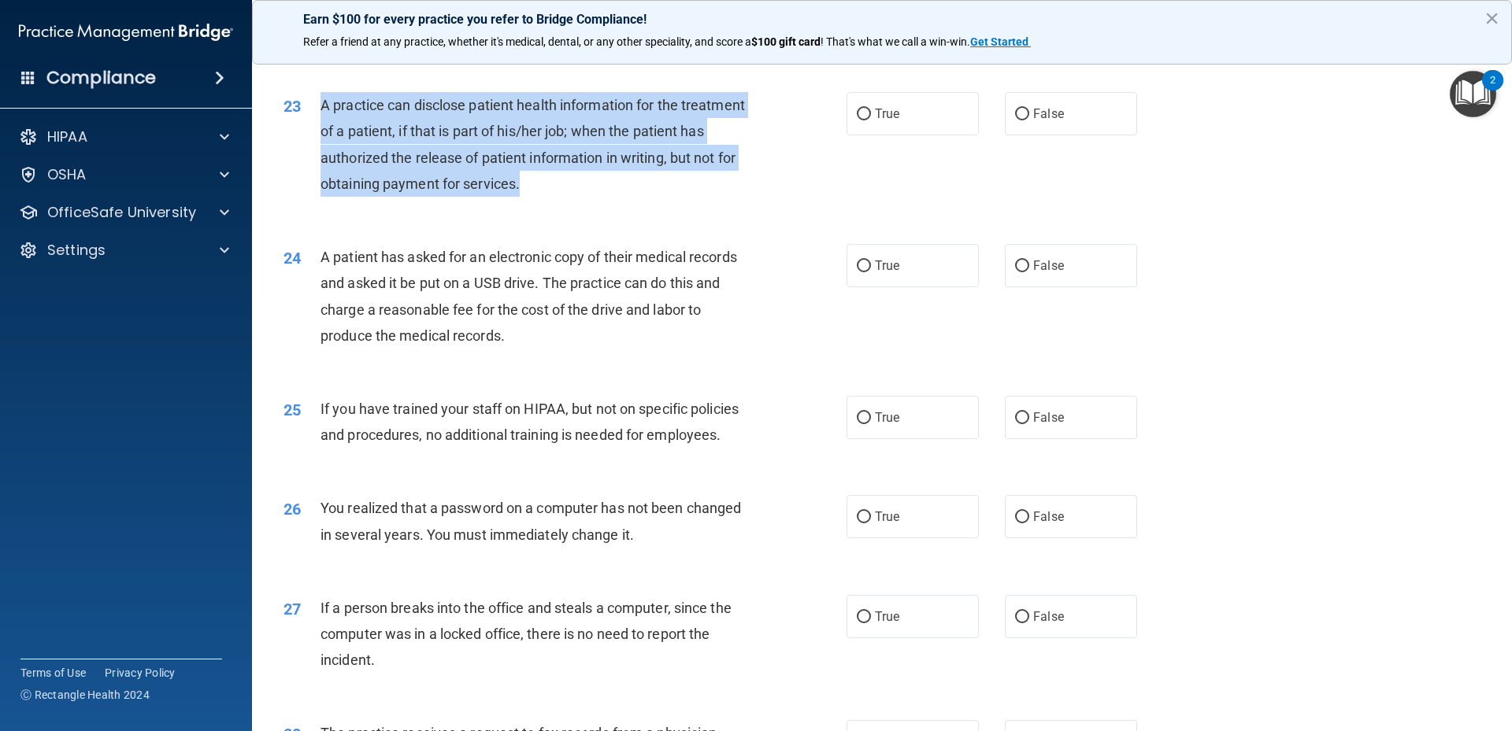
copy span "A practice can disclose patient health information for the treatment of a patie…"
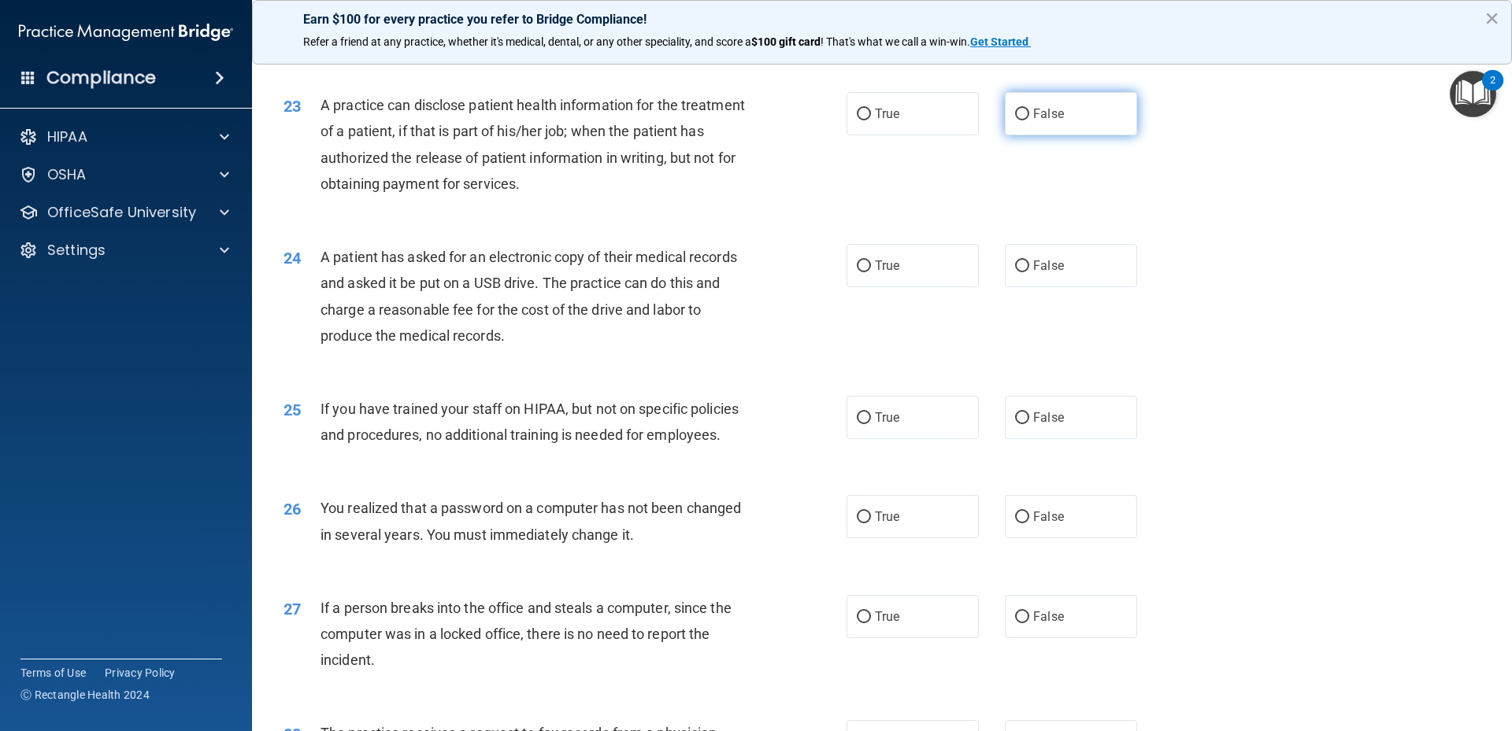
click at [1050, 135] on label "False" at bounding box center [1071, 113] width 132 height 43
click at [1029, 120] on input "False" at bounding box center [1022, 115] width 14 height 12
radio input "true"
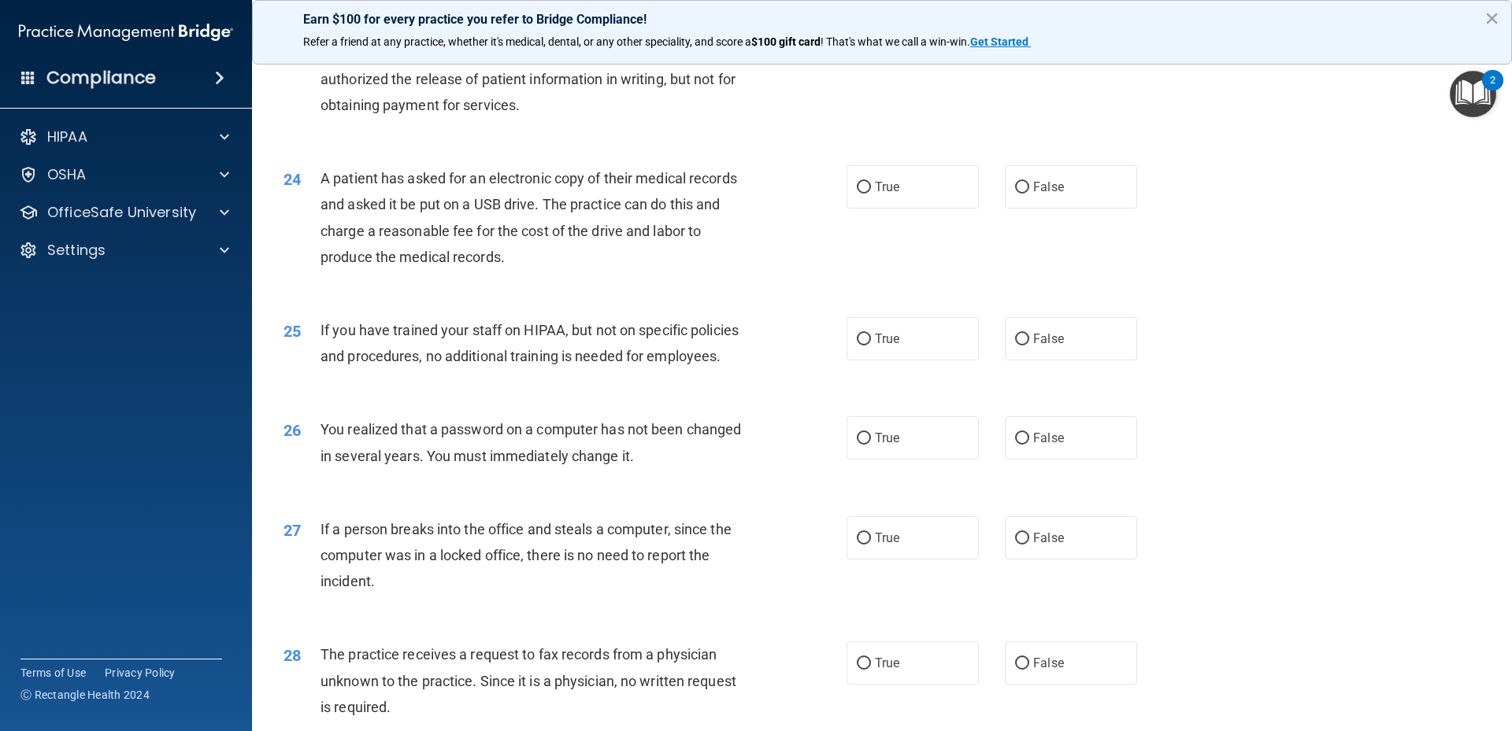
click at [857, 194] on input "True" at bounding box center [864, 188] width 14 height 12
radio input "true"
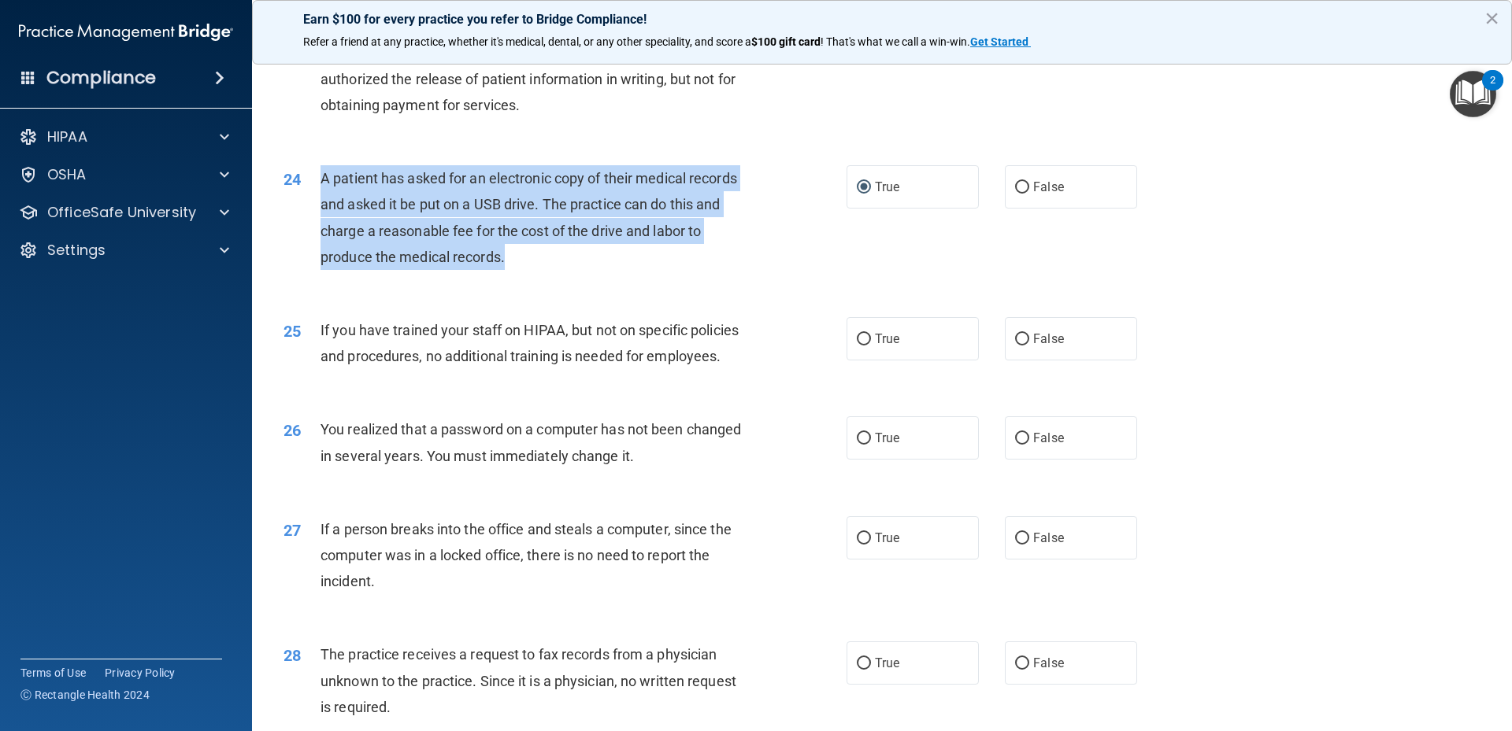
drag, startPoint x: 319, startPoint y: 229, endPoint x: 540, endPoint y: 313, distance: 236.7
click at [540, 278] on div "24 A patient has asked for an electronic copy of their medical records and aske…" at bounding box center [565, 221] width 610 height 113
copy div "A patient has asked for an electronic copy of their medical records and asked i…"
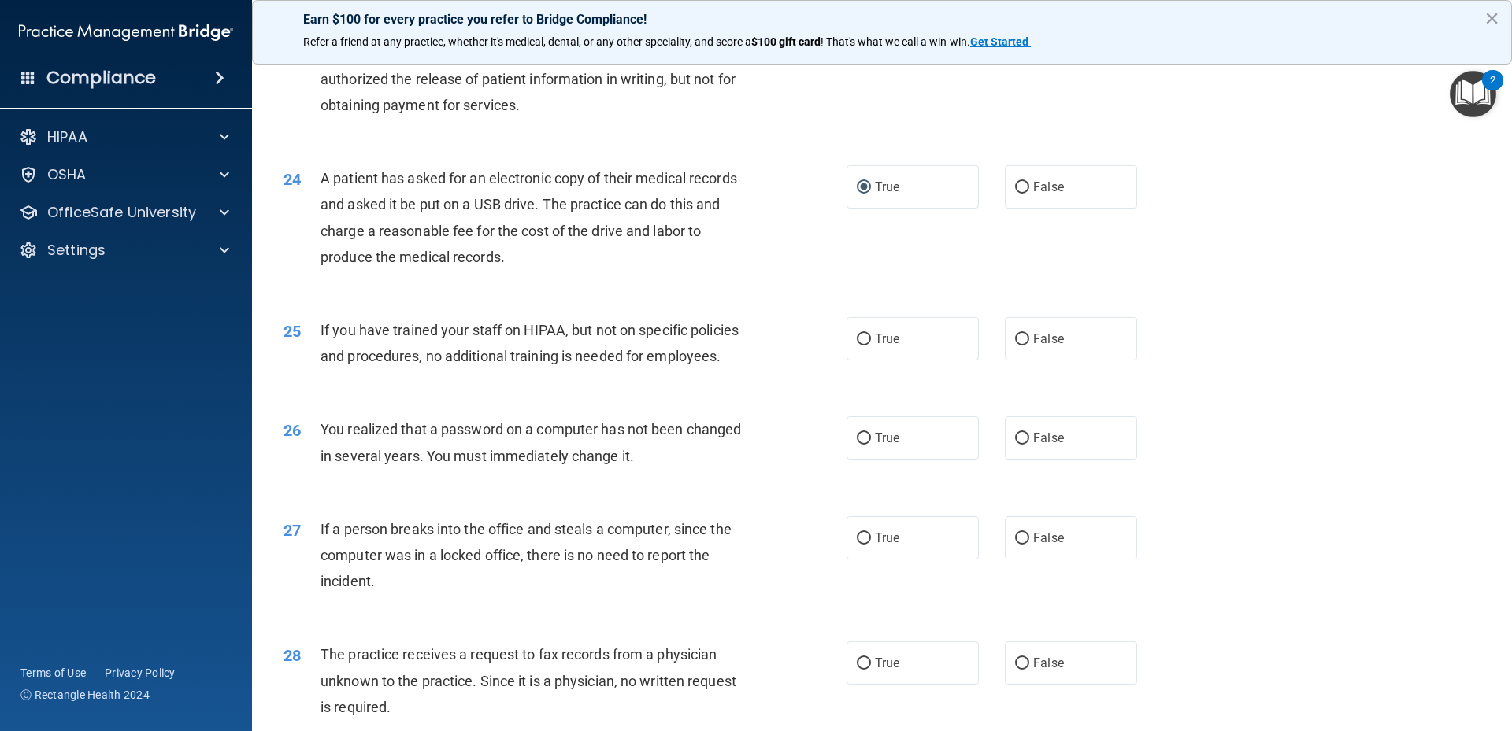
click at [1058, 298] on div "24 A patient has asked for an electronic copy of their medical records and aske…" at bounding box center [882, 222] width 1220 height 152
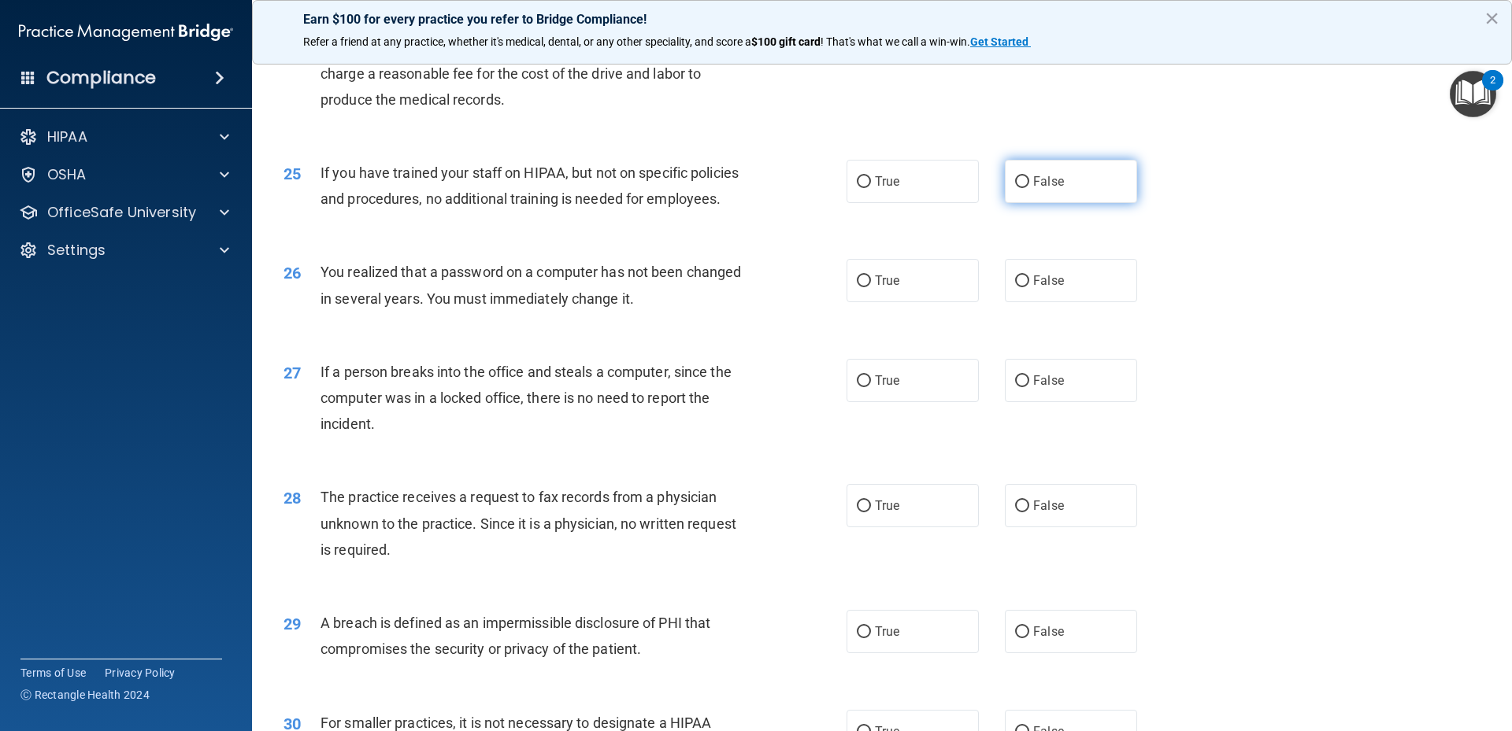
click at [1062, 203] on label "False" at bounding box center [1071, 181] width 132 height 43
click at [1029, 188] on input "False" at bounding box center [1022, 182] width 14 height 12
radio input "true"
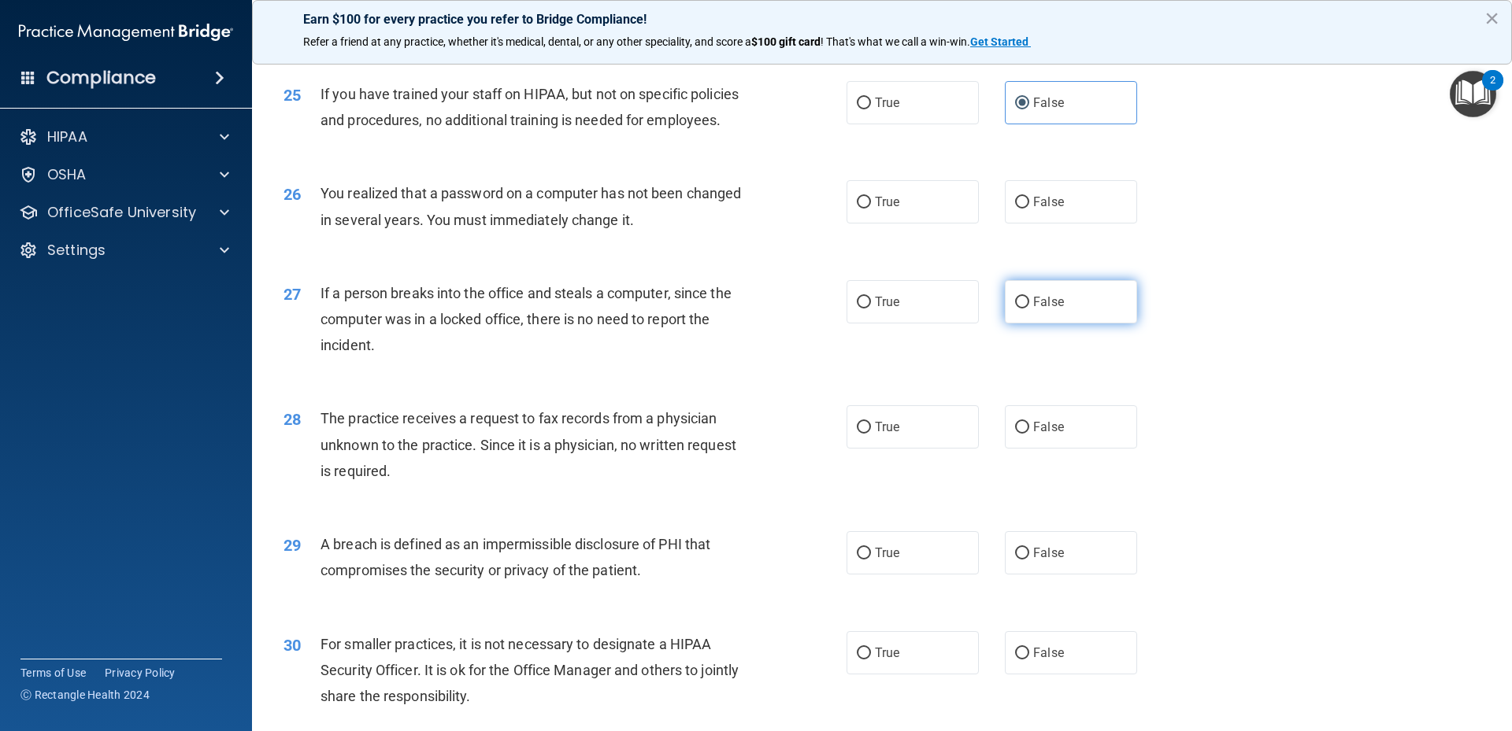
scroll to position [2913, 0]
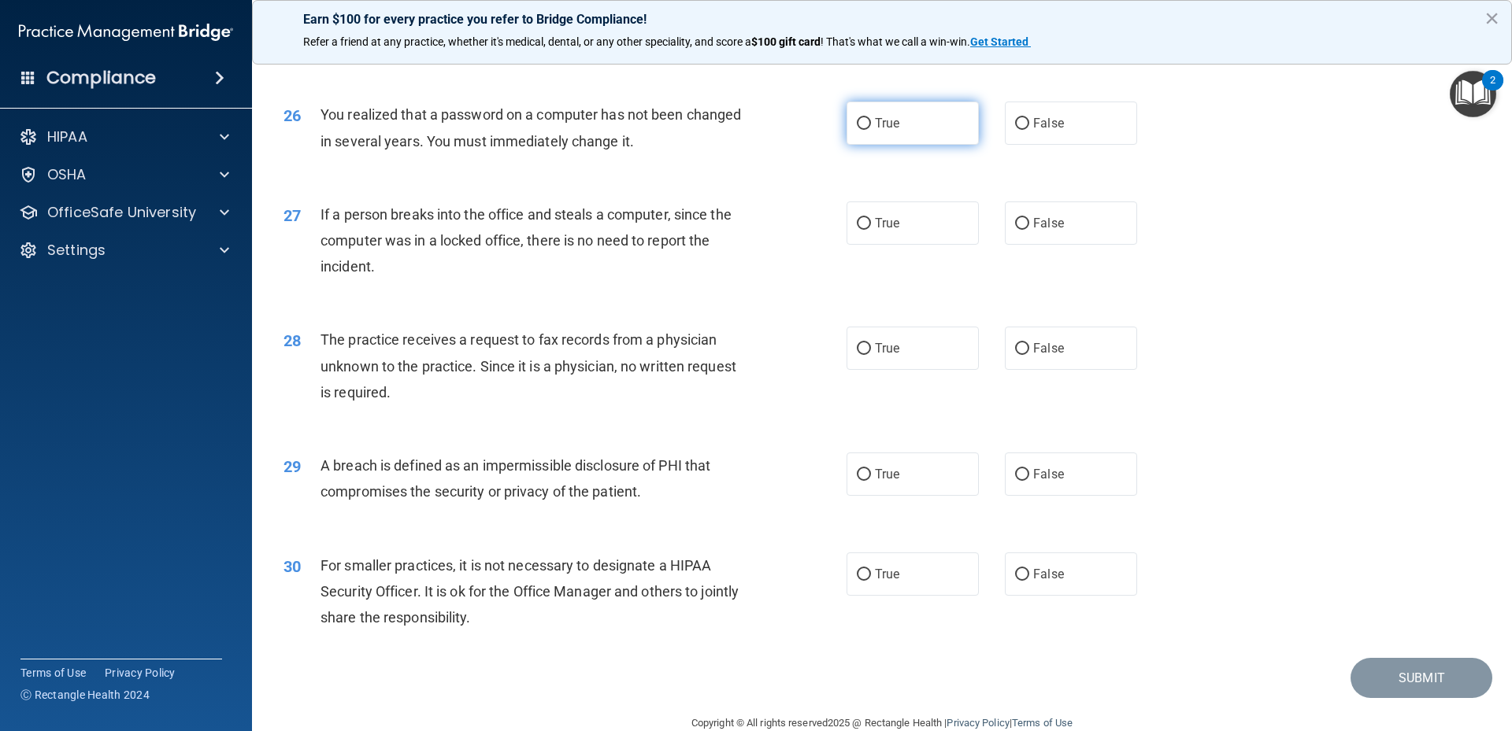
click at [857, 130] on input "True" at bounding box center [864, 124] width 14 height 12
radio input "true"
click at [1015, 230] on input "False" at bounding box center [1022, 224] width 14 height 12
radio input "true"
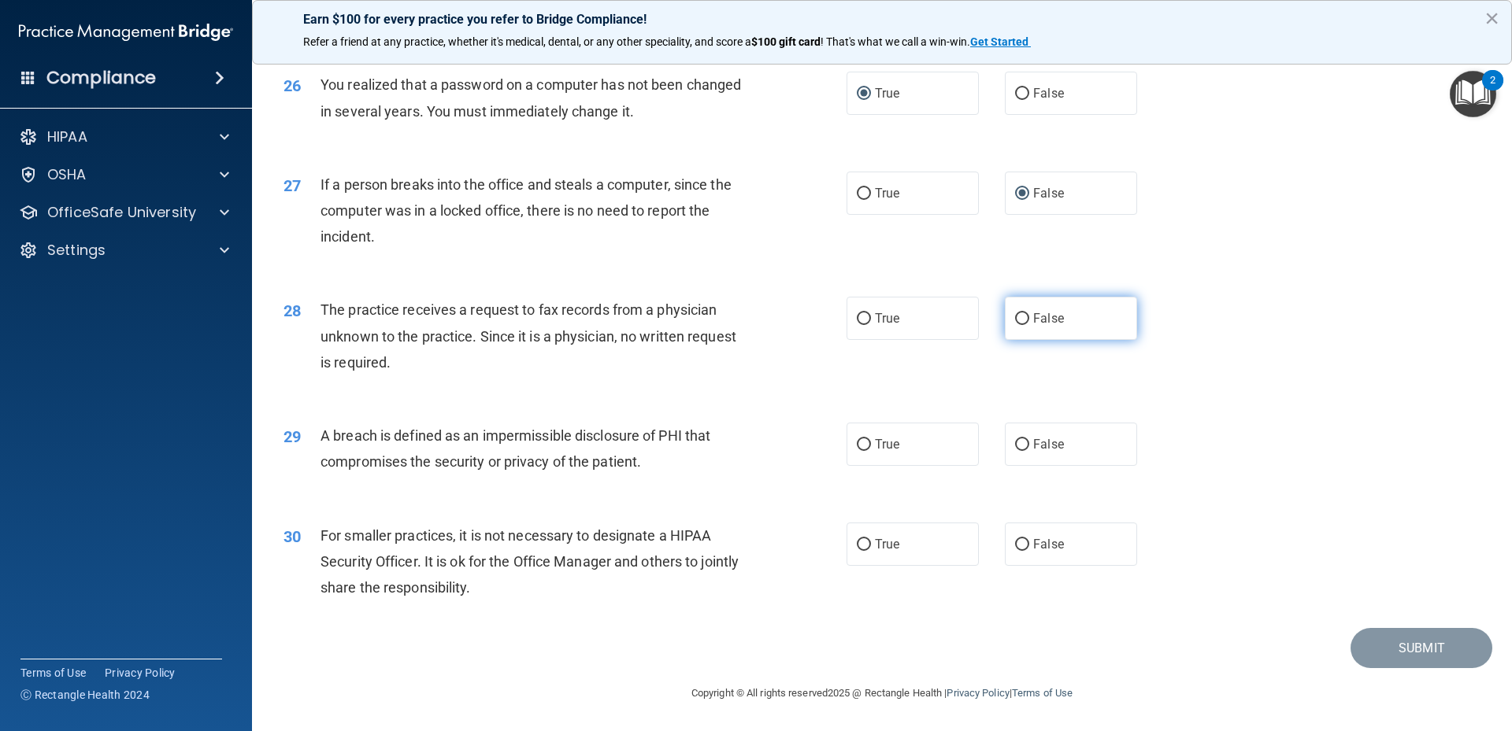
click at [1052, 324] on span "False" at bounding box center [1048, 318] width 31 height 15
click at [1029, 324] on input "False" at bounding box center [1022, 319] width 14 height 12
radio input "true"
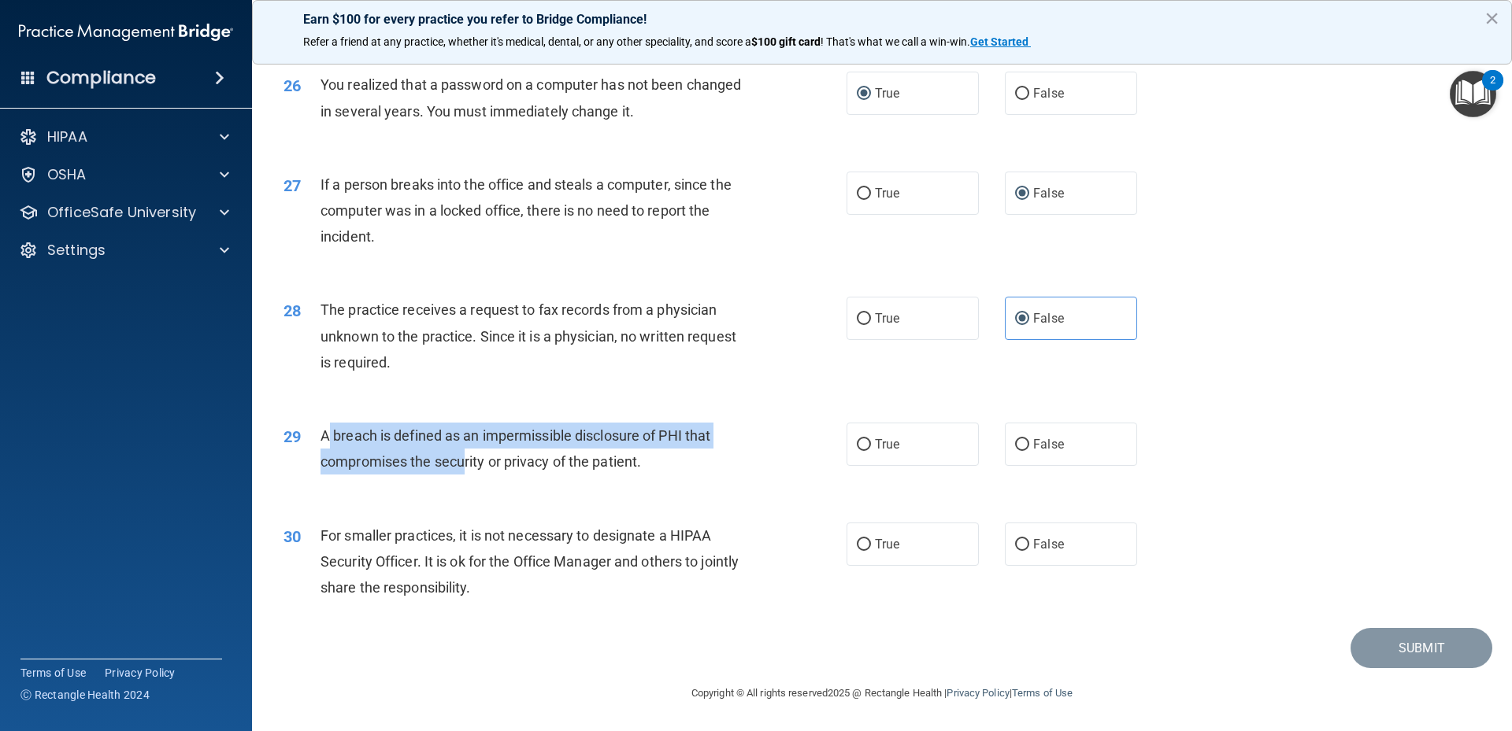
drag, startPoint x: 346, startPoint y: 443, endPoint x: 470, endPoint y: 467, distance: 125.8
click at [470, 467] on span "A breach is defined as an impermissible disclosure of PHI that compromises the …" at bounding box center [515, 449] width 390 height 43
click at [470, 463] on span "A breach is defined as an impermissible disclosure of PHI that compromises the …" at bounding box center [515, 449] width 390 height 43
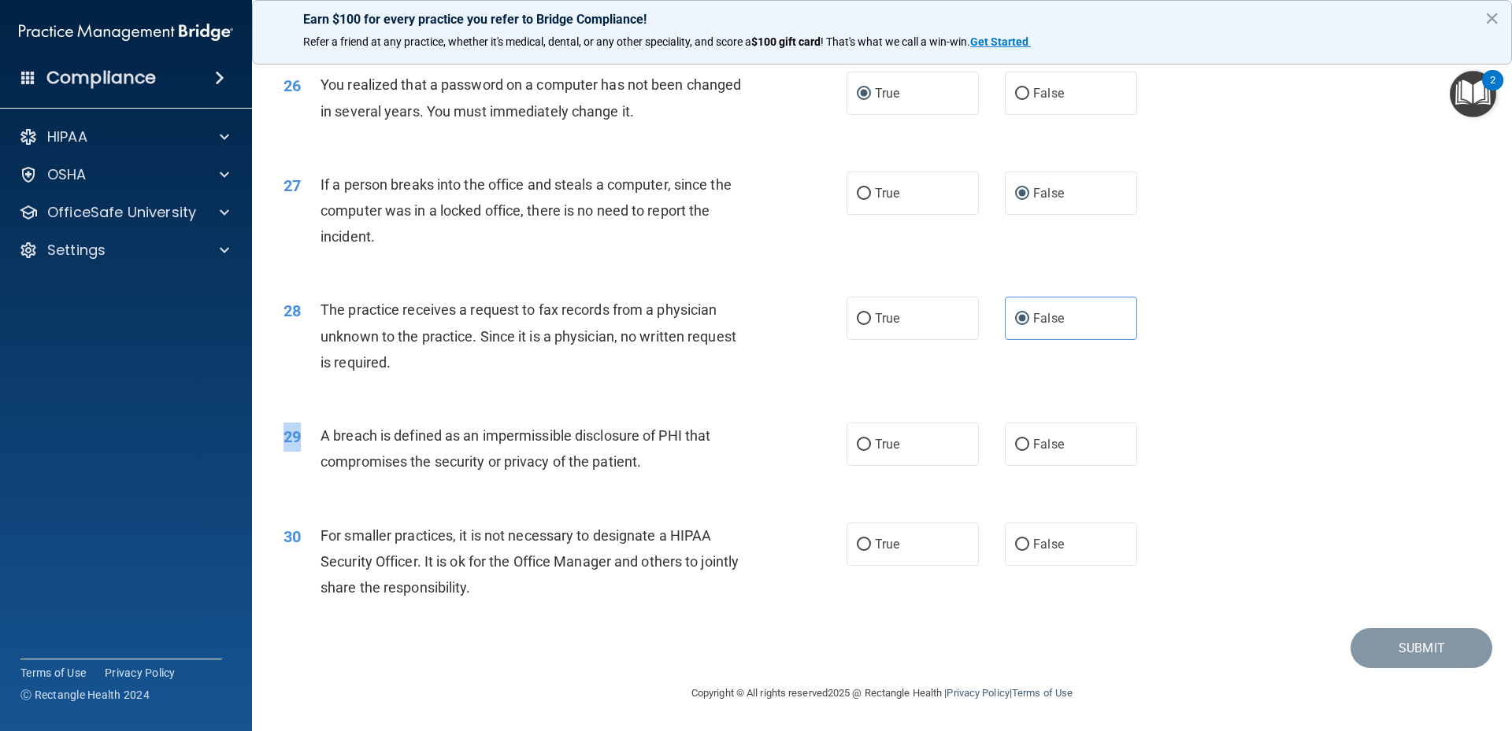
drag, startPoint x: 317, startPoint y: 436, endPoint x: 787, endPoint y: 485, distance: 472.6
click at [787, 485] on div "29 A breach is defined as an impermissible disclosure of PHI that compromises t…" at bounding box center [882, 452] width 1220 height 99
click at [520, 445] on div "A breach is defined as an impermissible disclosure of PHI that compromises the …" at bounding box center [540, 449] width 440 height 52
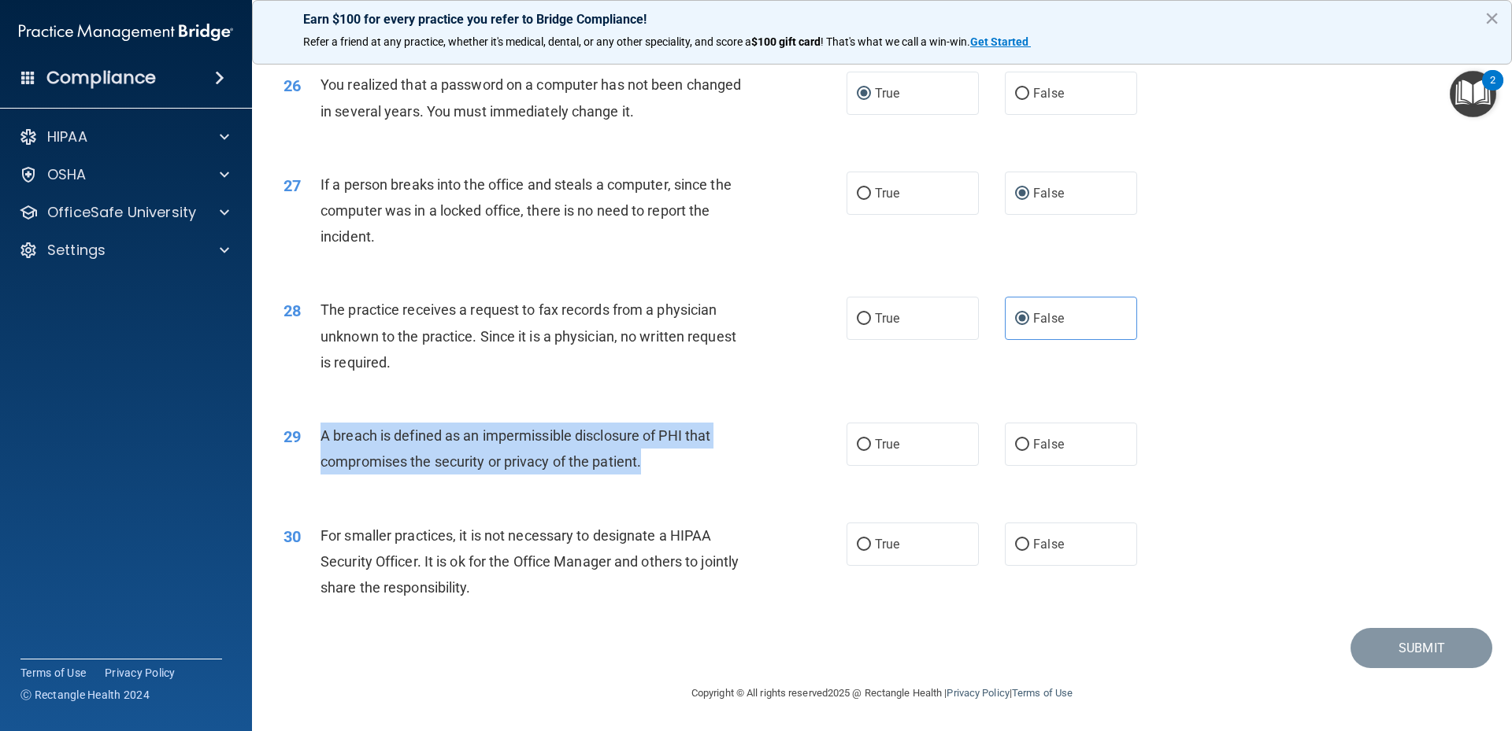
drag, startPoint x: 317, startPoint y: 442, endPoint x: 668, endPoint y: 466, distance: 352.7
click at [678, 466] on div "29 A breach is defined as an impermissible disclosure of PHI that compromises t…" at bounding box center [565, 453] width 610 height 60
copy div "A breach is defined as an impermissible disclosure of PHI that compromises the …"
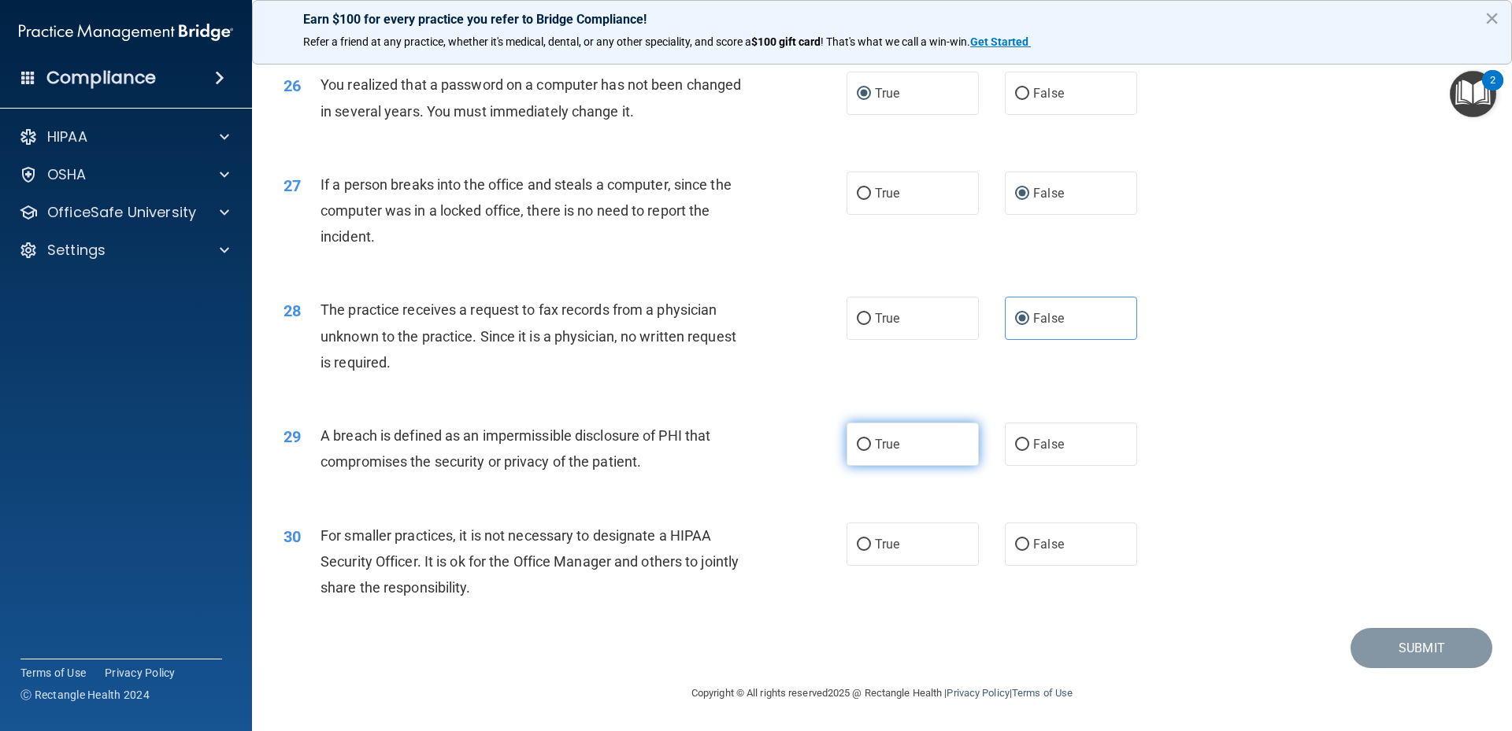
click at [855, 437] on label "True" at bounding box center [912, 444] width 132 height 43
click at [857, 439] on input "True" at bounding box center [864, 445] width 14 height 12
radio input "true"
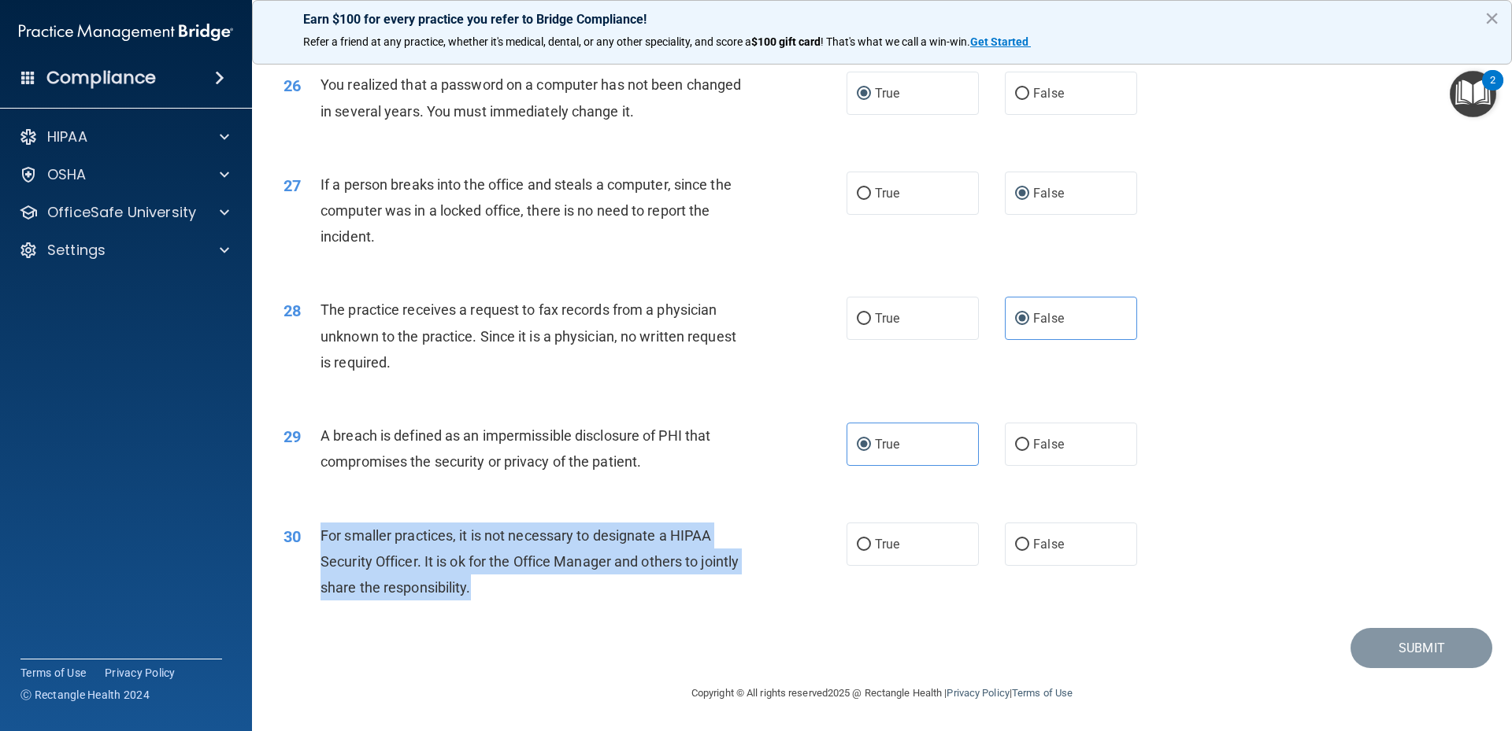
drag, startPoint x: 320, startPoint y: 531, endPoint x: 502, endPoint y: 568, distance: 186.4
click at [518, 582] on div "For smaller practices, it is not necessary to designate a HIPAA Security Office…" at bounding box center [540, 562] width 440 height 79
copy span "For smaller practices, it is not necessary to designate a HIPAA Security Office…"
click at [771, 581] on div "30 For smaller practices, it is not necessary to designate a HIPAA Security Off…" at bounding box center [565, 566] width 610 height 87
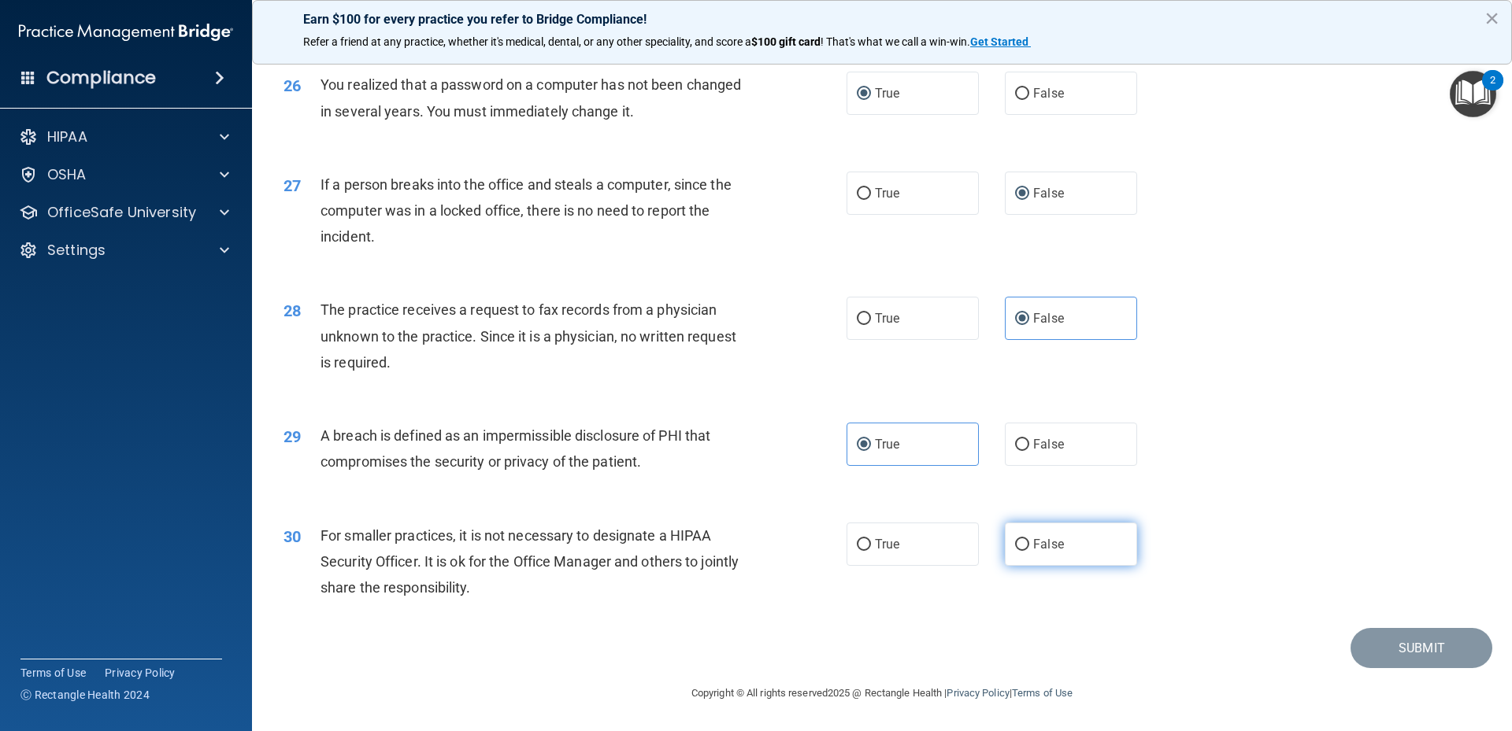
click at [1030, 556] on label "False" at bounding box center [1071, 544] width 132 height 43
click at [1029, 551] on input "False" at bounding box center [1022, 545] width 14 height 12
radio input "true"
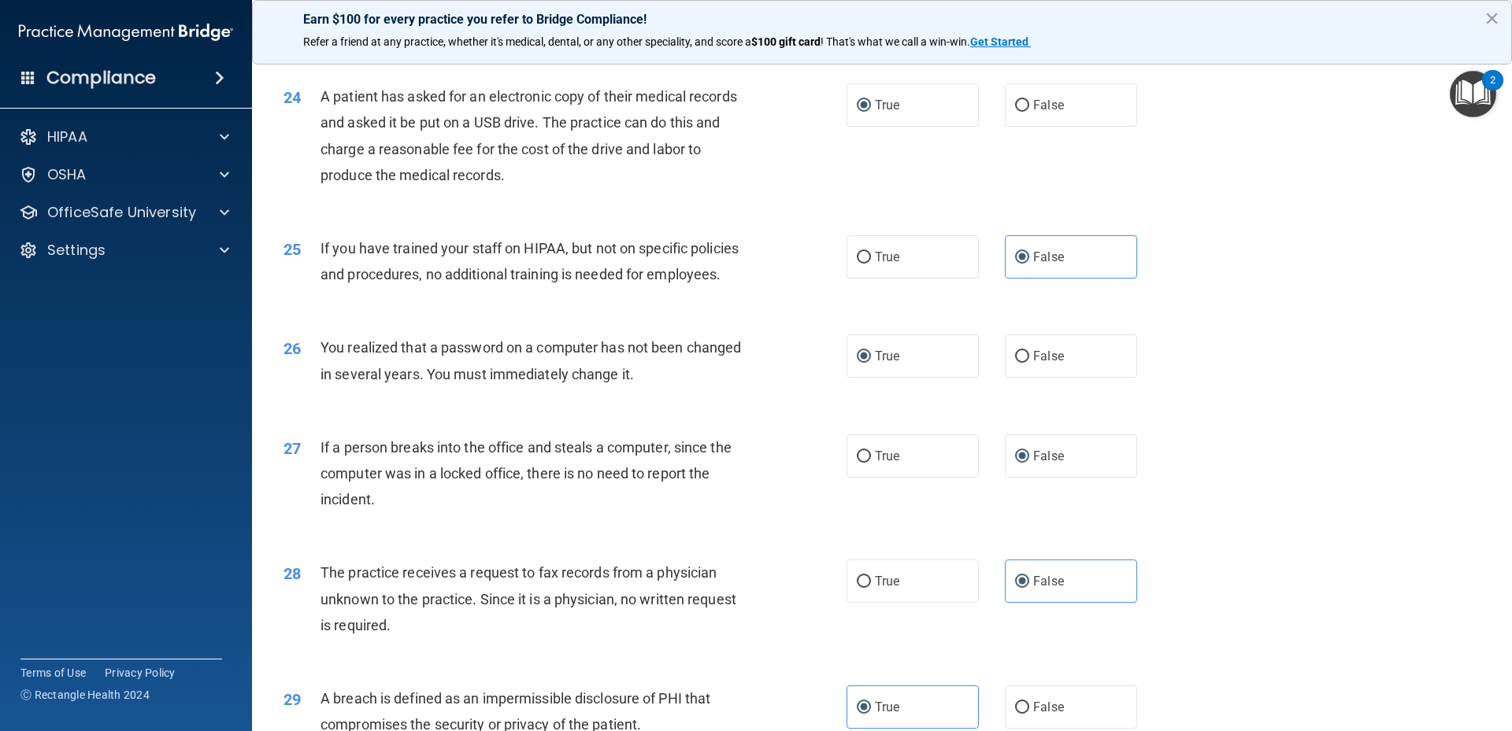
scroll to position [2444, 0]
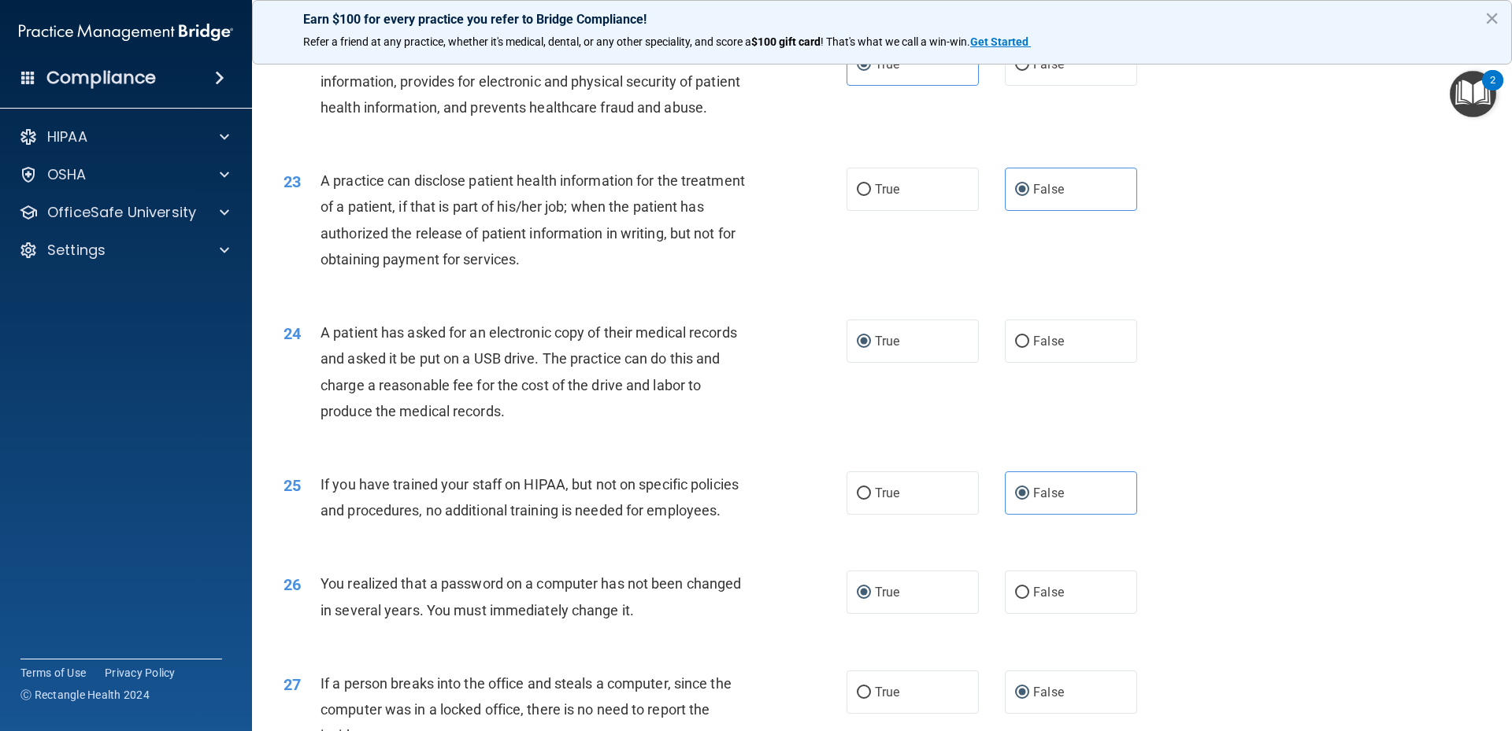
click at [1279, 300] on div "23 A practice can disclose patient health information for the treatment of a pa…" at bounding box center [882, 224] width 1220 height 152
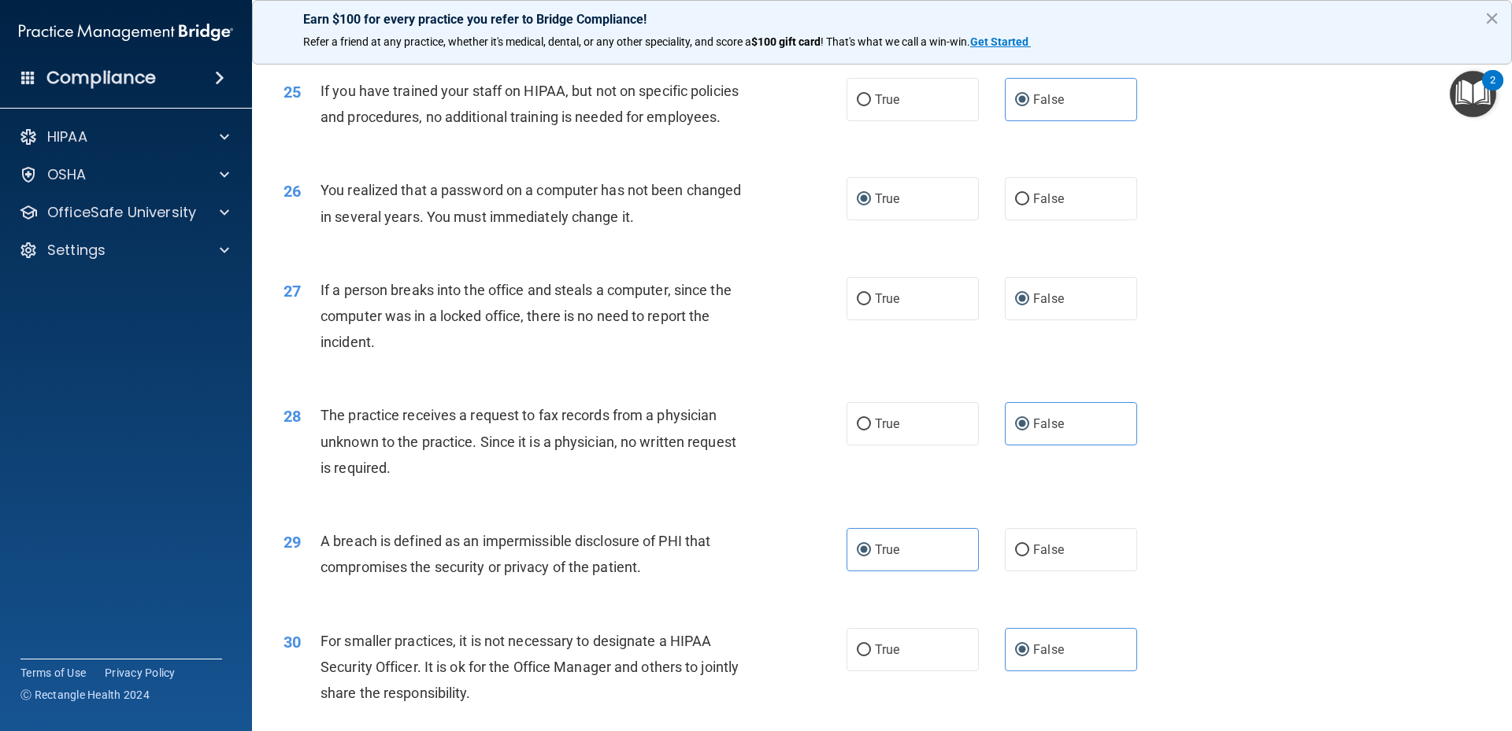
scroll to position [2995, 0]
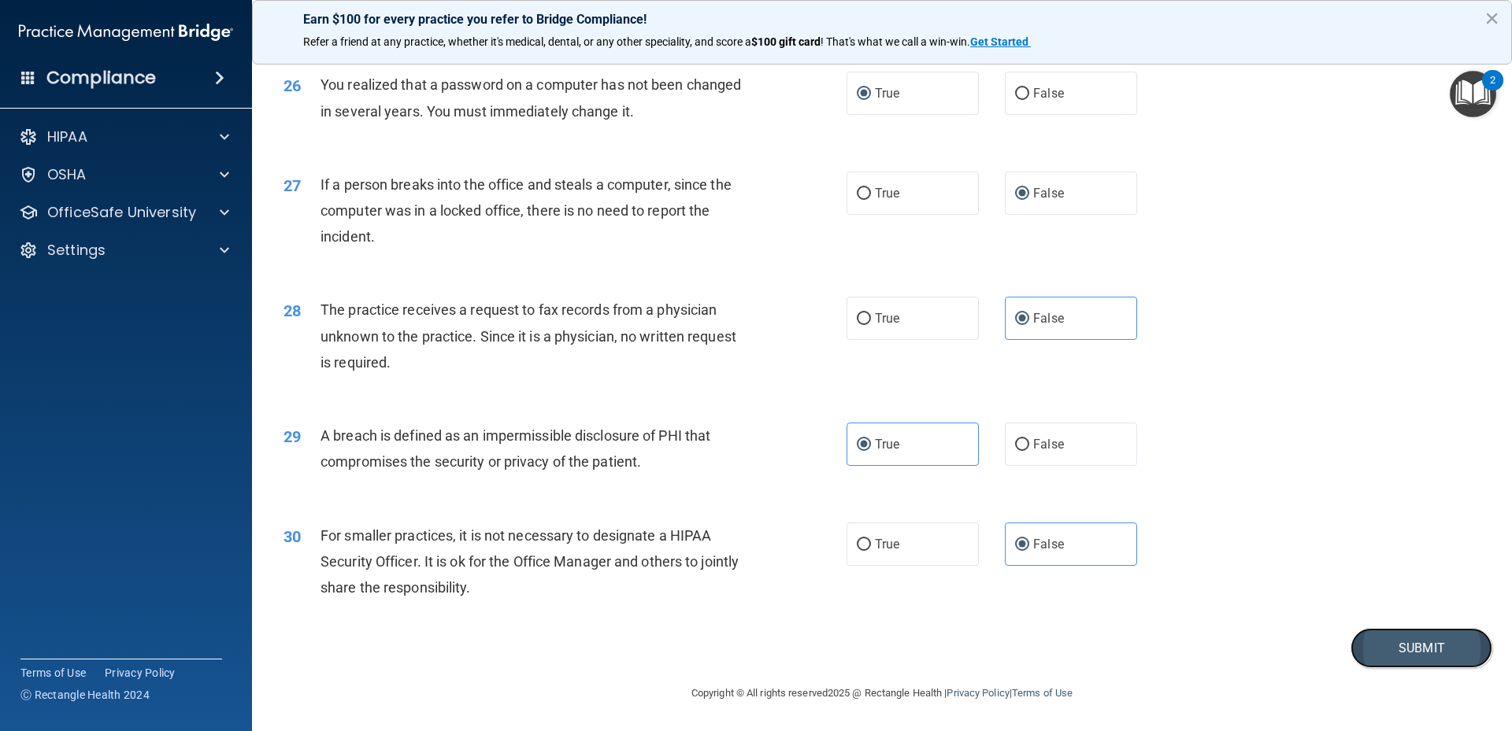
click at [1437, 646] on button "Submit" at bounding box center [1421, 648] width 142 height 40
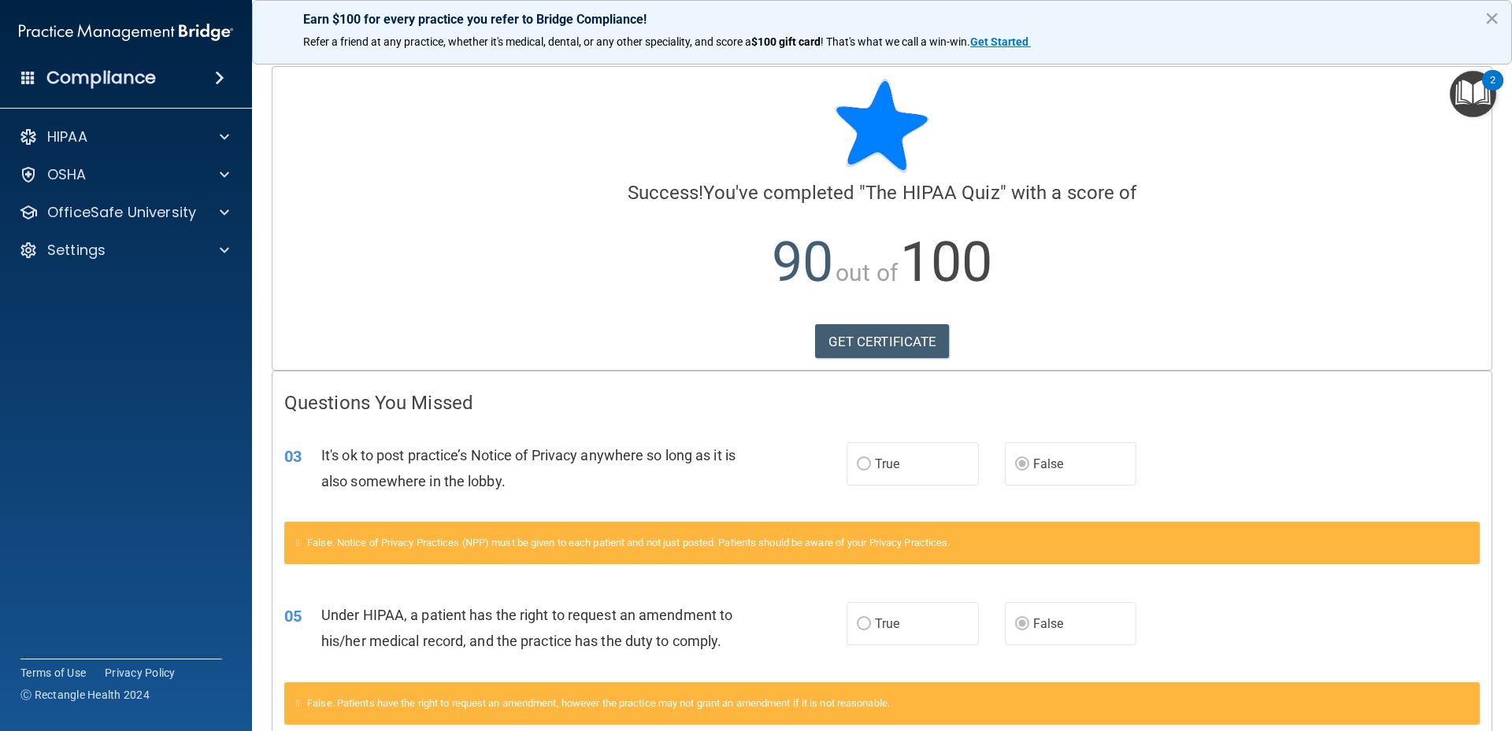
click at [705, 255] on p "90 out of 100" at bounding box center [881, 263] width 1195 height 102
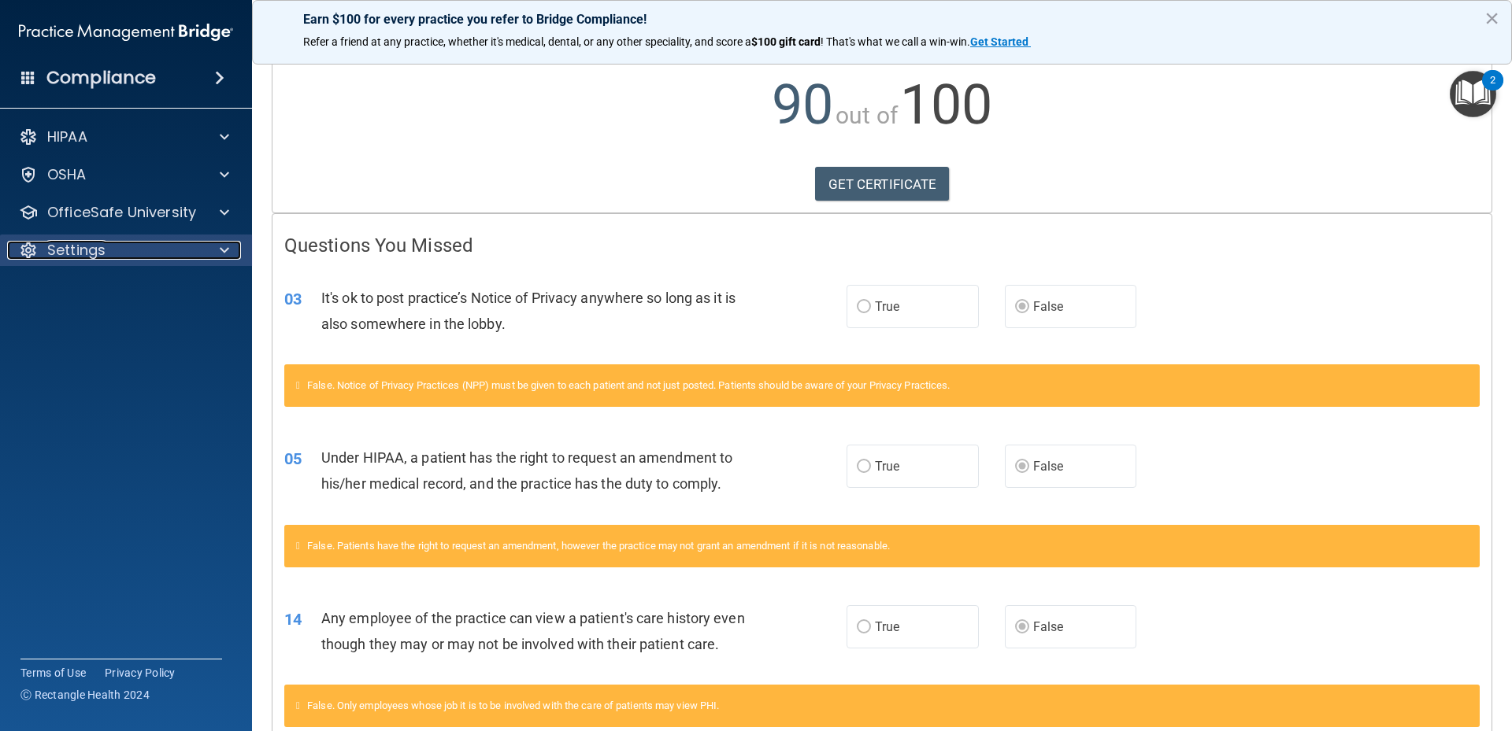
click at [181, 254] on div "Settings" at bounding box center [104, 250] width 195 height 19
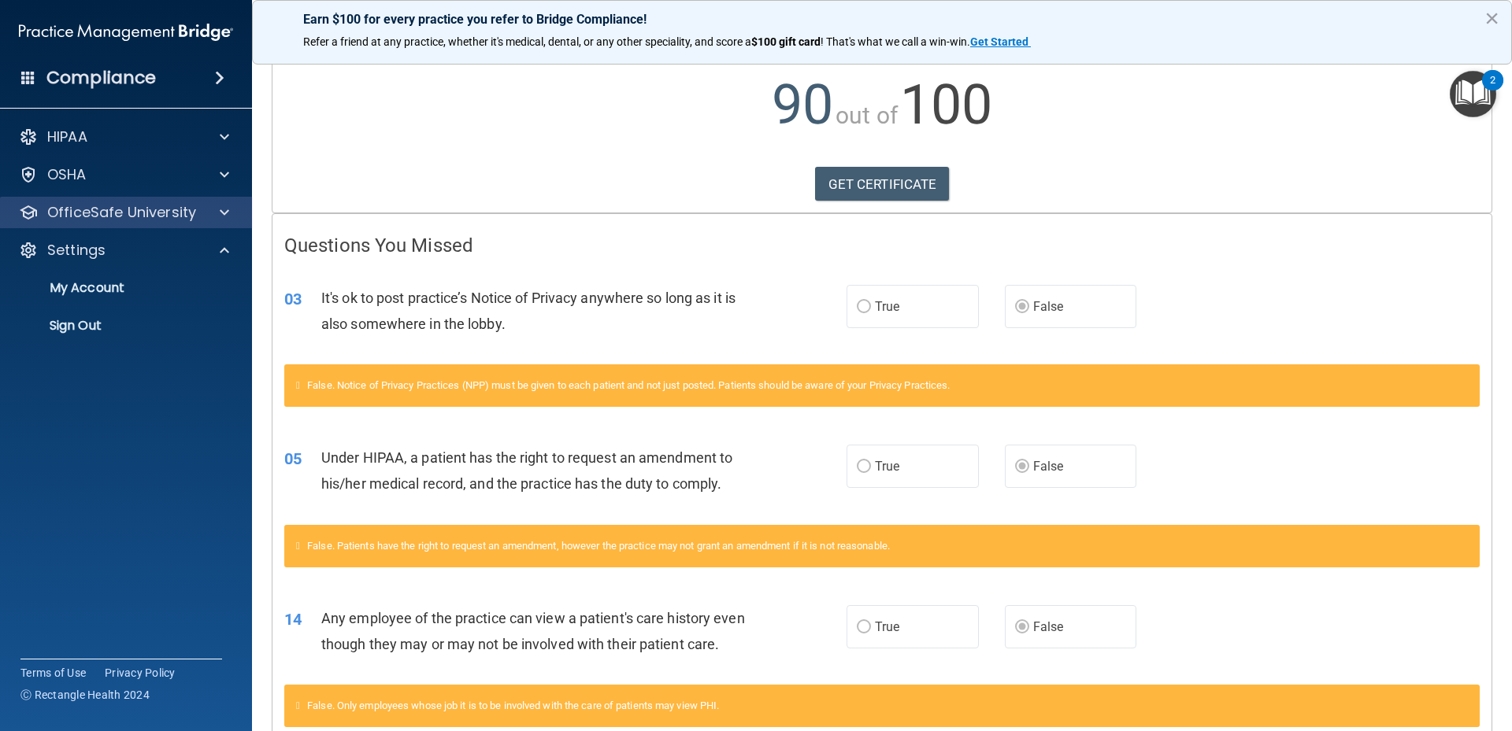
click at [173, 222] on div "OfficeSafe University" at bounding box center [126, 212] width 253 height 31
click at [195, 215] on div "OfficeSafe University" at bounding box center [104, 212] width 195 height 19
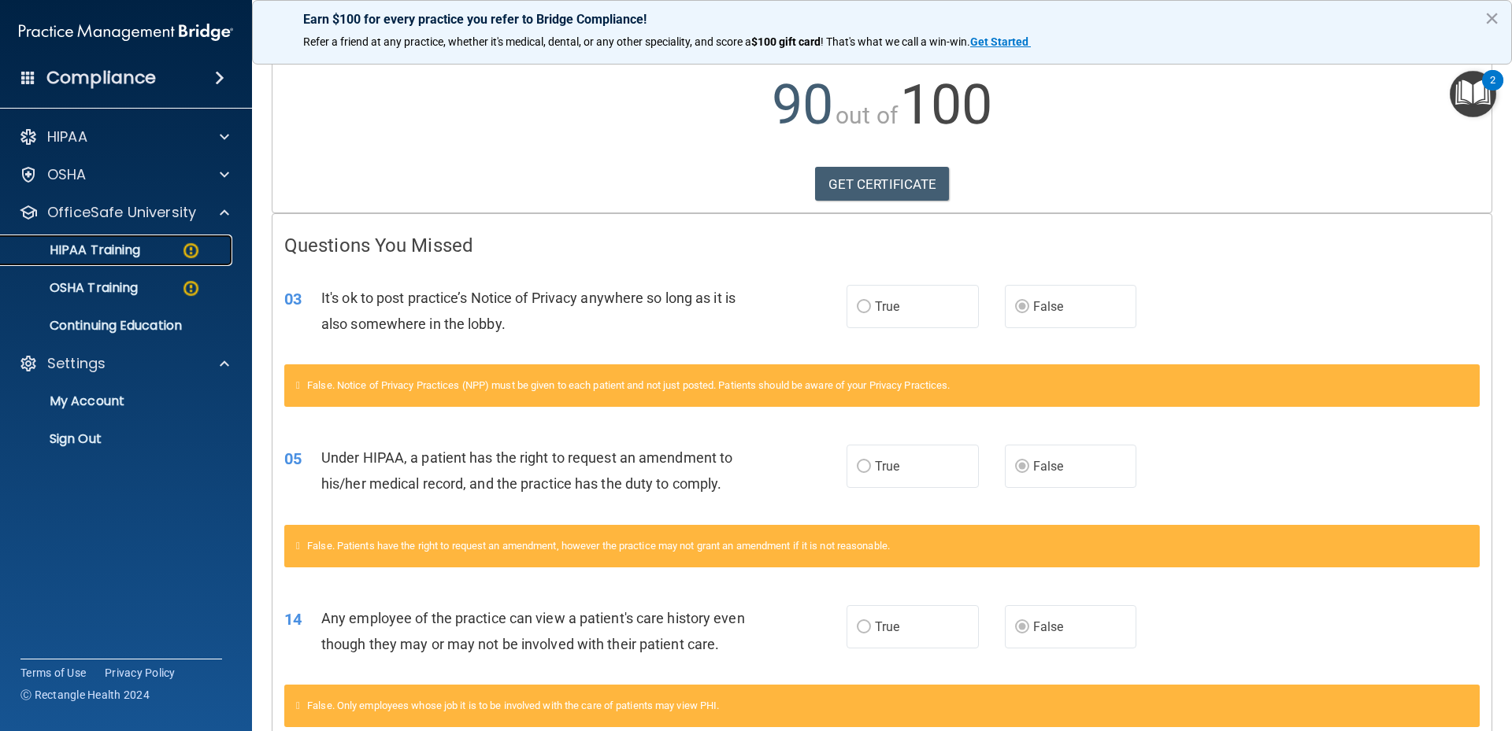
click at [160, 257] on div "HIPAA Training" at bounding box center [117, 251] width 215 height 16
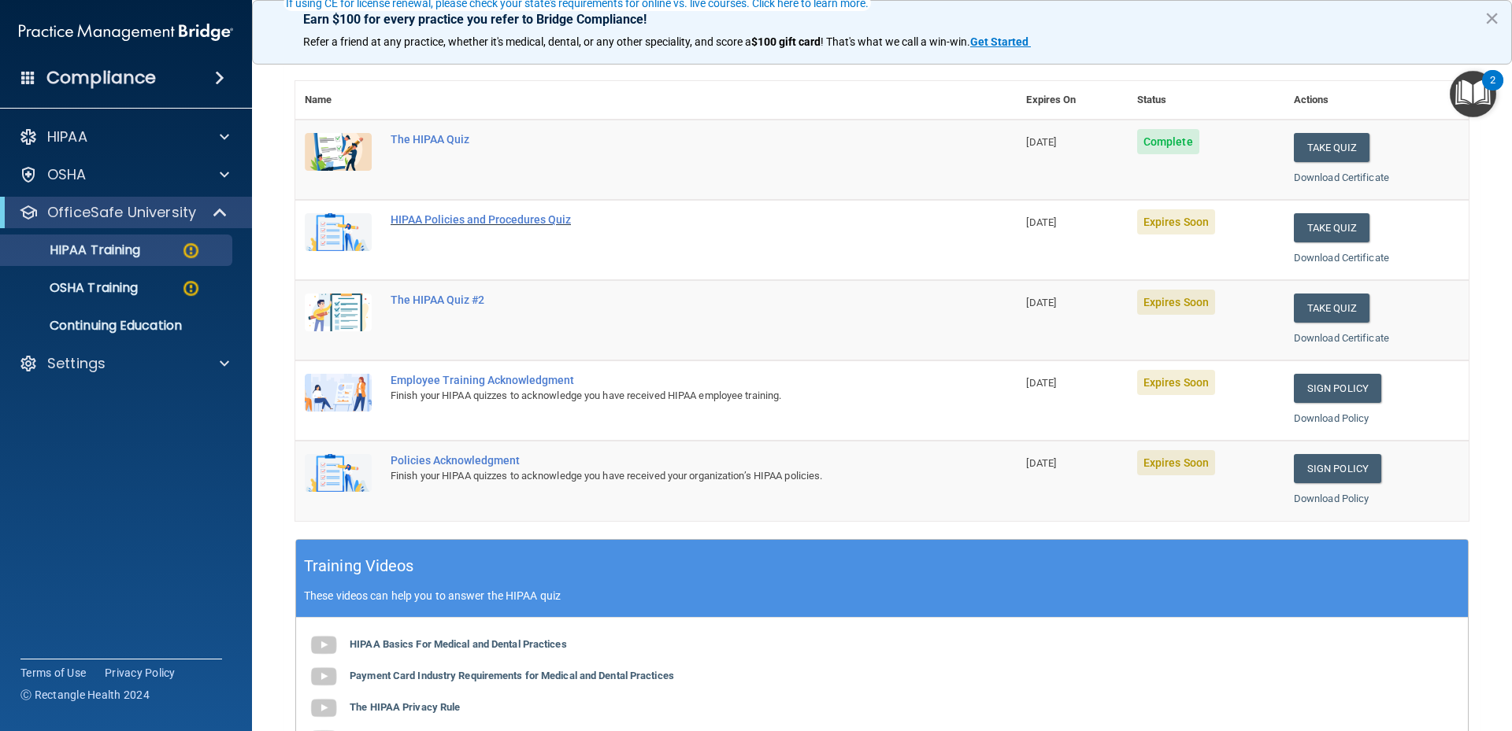
click at [444, 220] on div "HIPAA Policies and Procedures Quiz" at bounding box center [664, 219] width 547 height 13
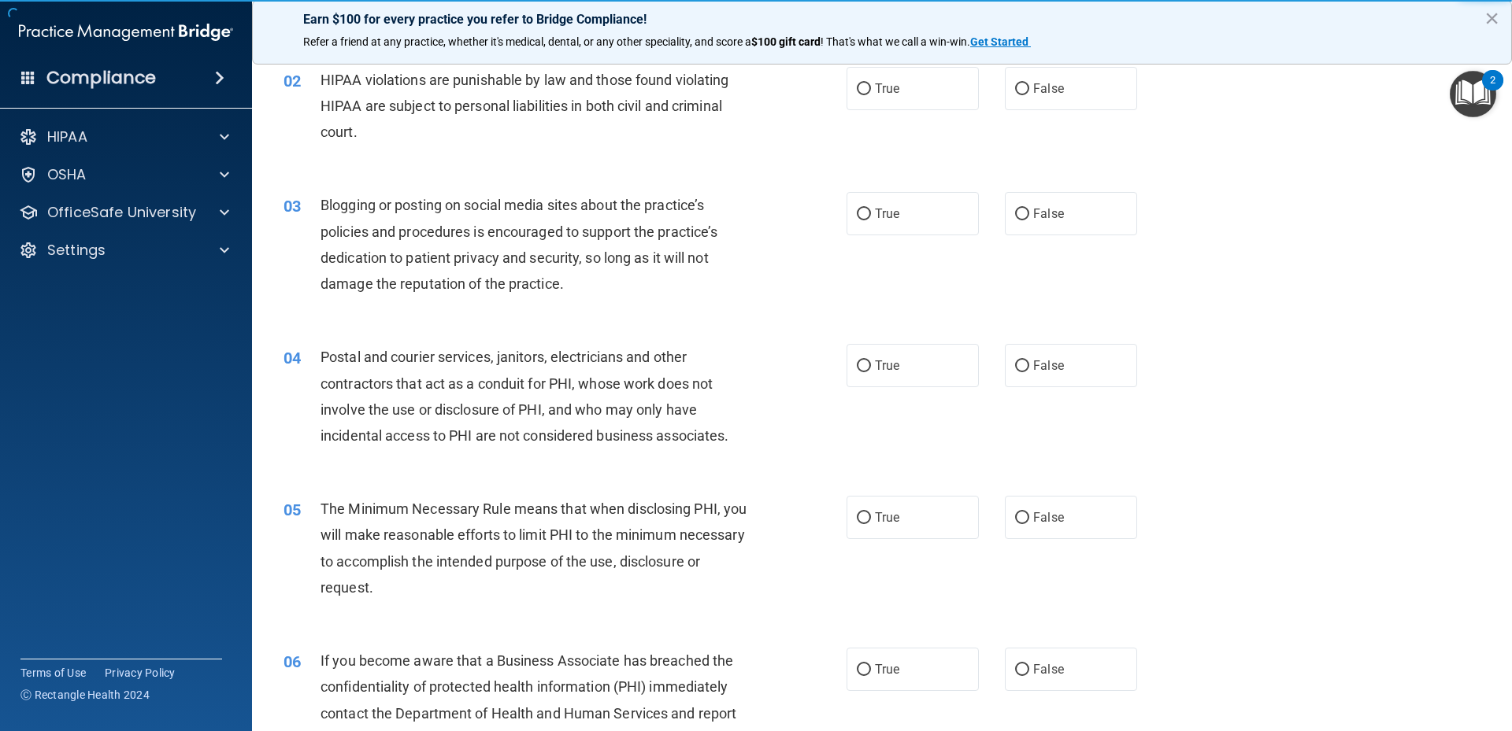
click at [1331, 331] on div "04 Postal and courier services, janitors, electricians and other contractors th…" at bounding box center [882, 400] width 1220 height 152
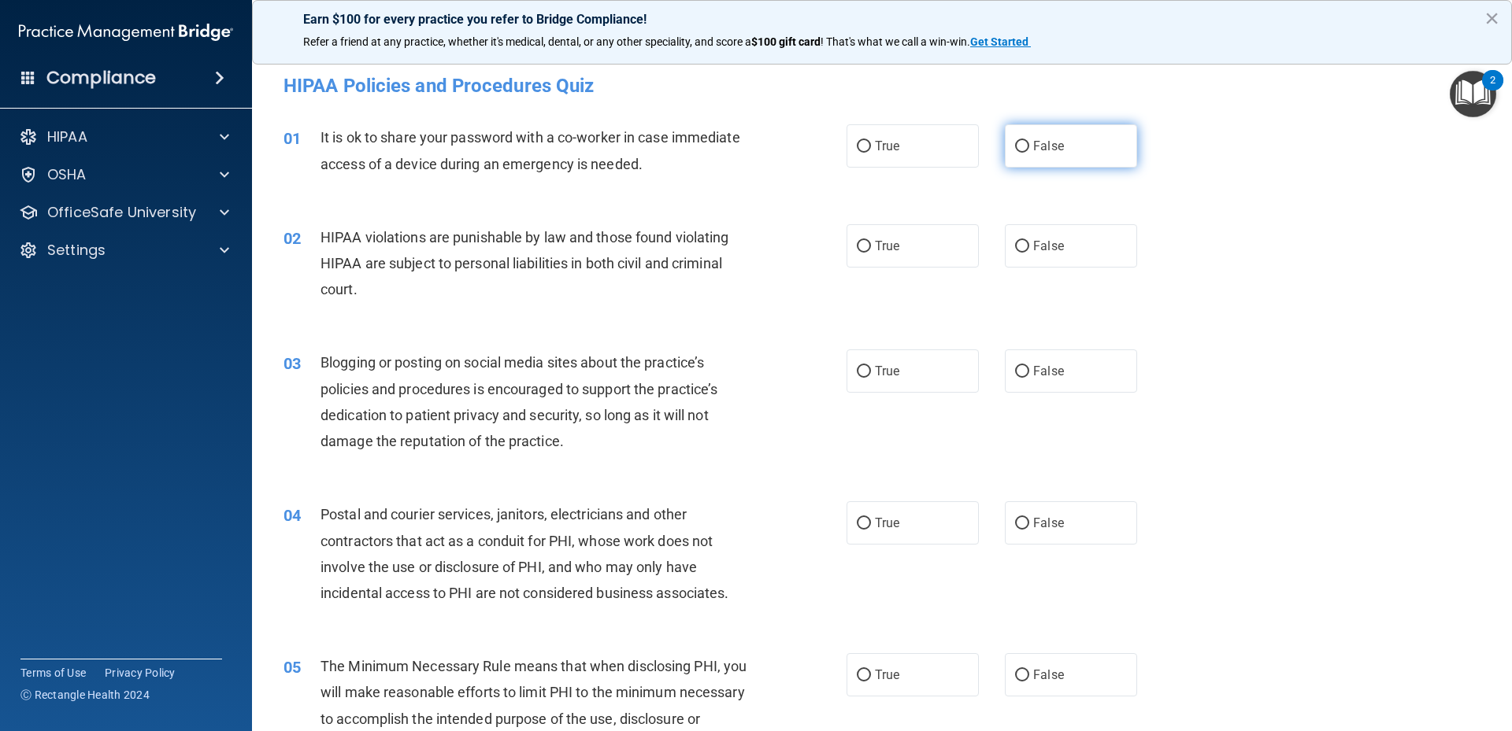
click at [1015, 145] on input "False" at bounding box center [1022, 147] width 14 height 12
radio input "true"
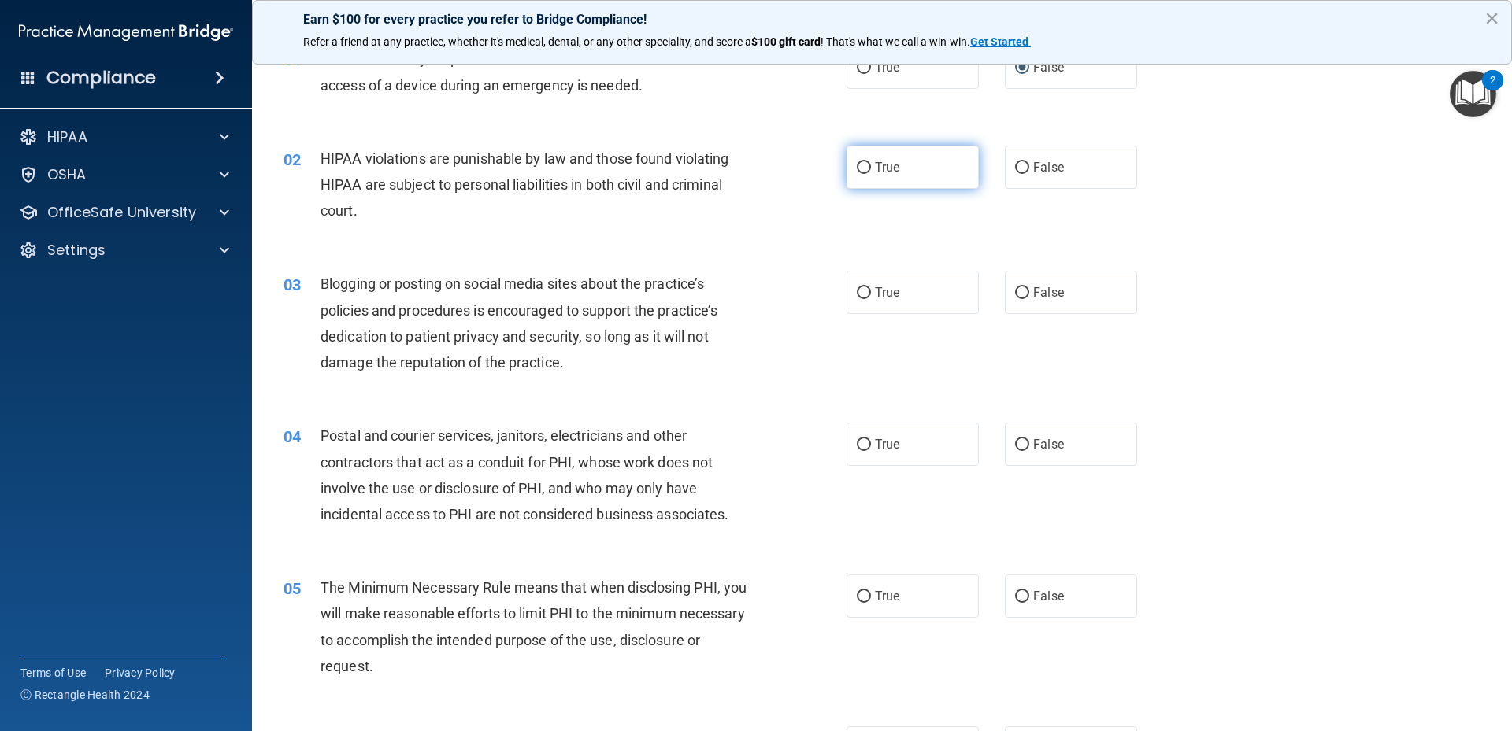
click at [857, 172] on input "True" at bounding box center [864, 168] width 14 height 12
radio input "true"
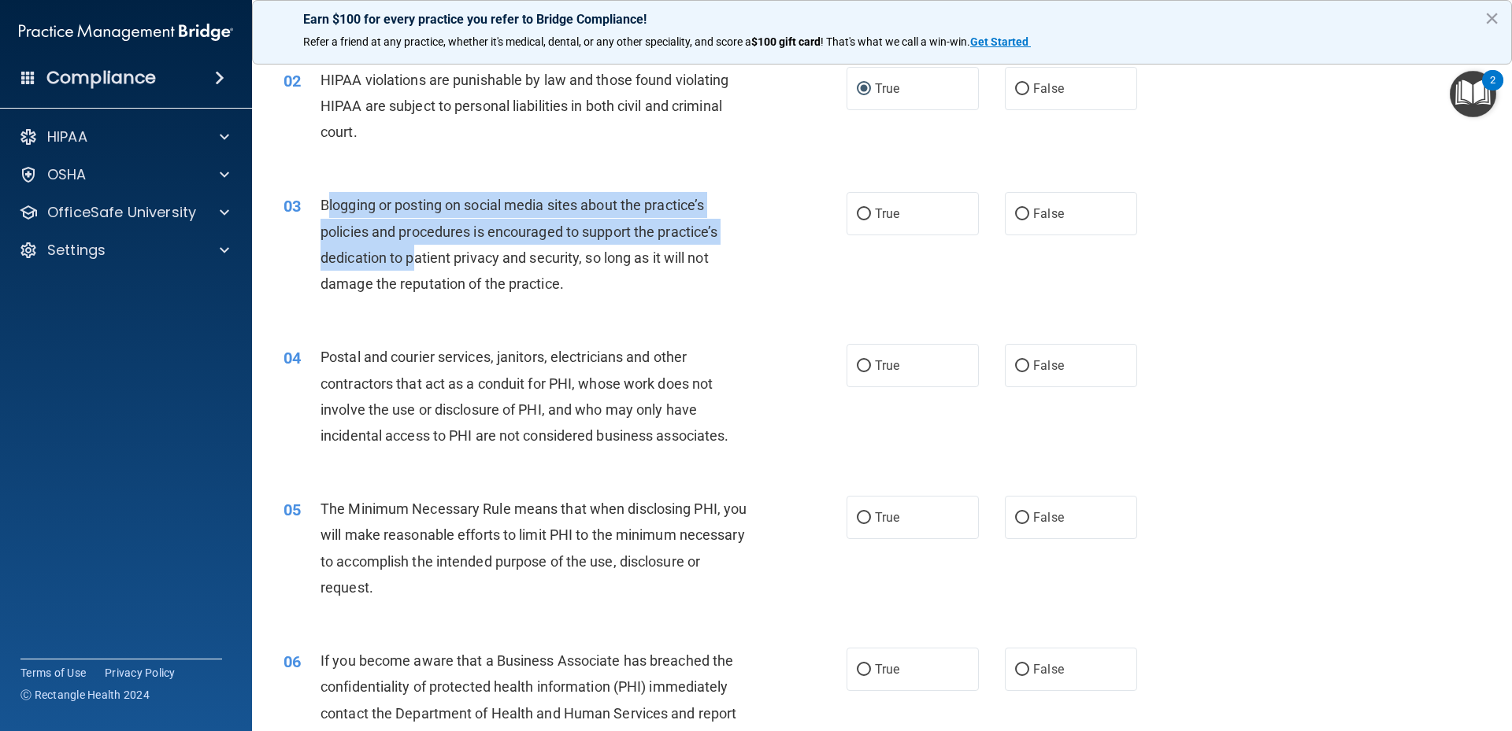
drag, startPoint x: 331, startPoint y: 210, endPoint x: 413, endPoint y: 267, distance: 99.6
click at [413, 266] on div "Blogging or posting on social media sites about the practice’s policies and pro…" at bounding box center [540, 244] width 440 height 105
click at [333, 217] on div "Blogging or posting on social media sites about the practice’s policies and pro…" at bounding box center [540, 244] width 440 height 105
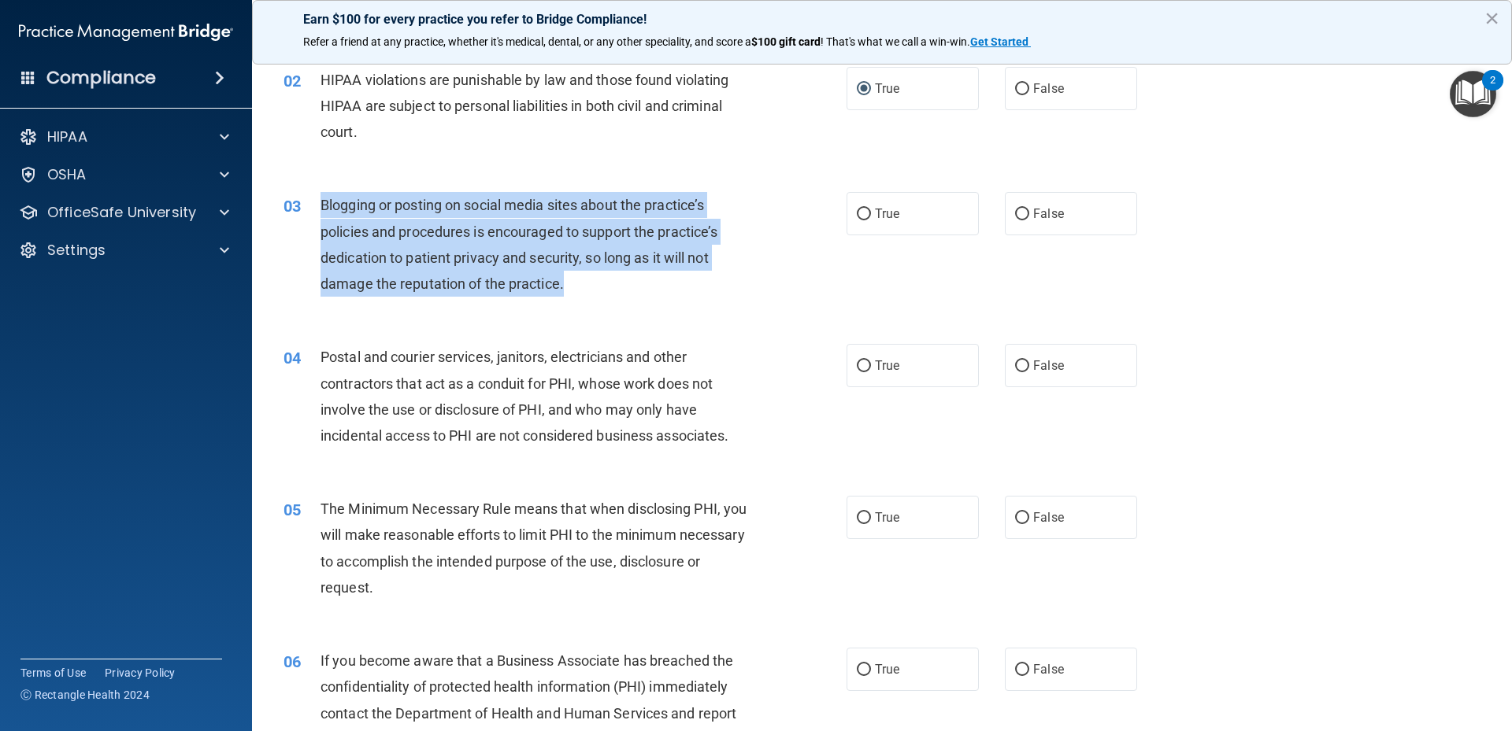
drag, startPoint x: 317, startPoint y: 205, endPoint x: 607, endPoint y: 302, distance: 306.2
click at [611, 302] on div "03 Blogging or posting on social media sites about the practice’s policies and …" at bounding box center [565, 248] width 610 height 113
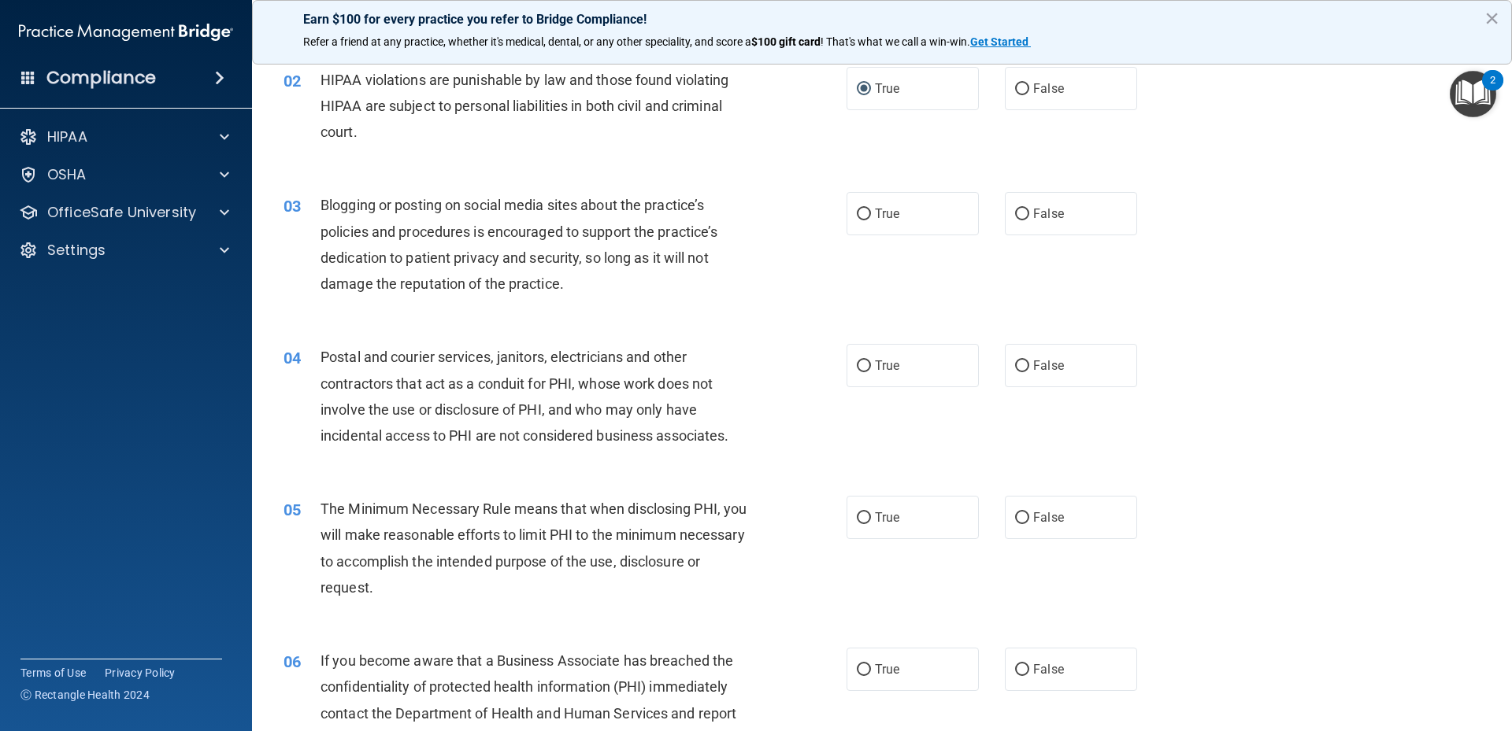
click at [776, 154] on div "02 HIPAA violations are punishable by law and those found violating HIPAA are s…" at bounding box center [882, 110] width 1220 height 126
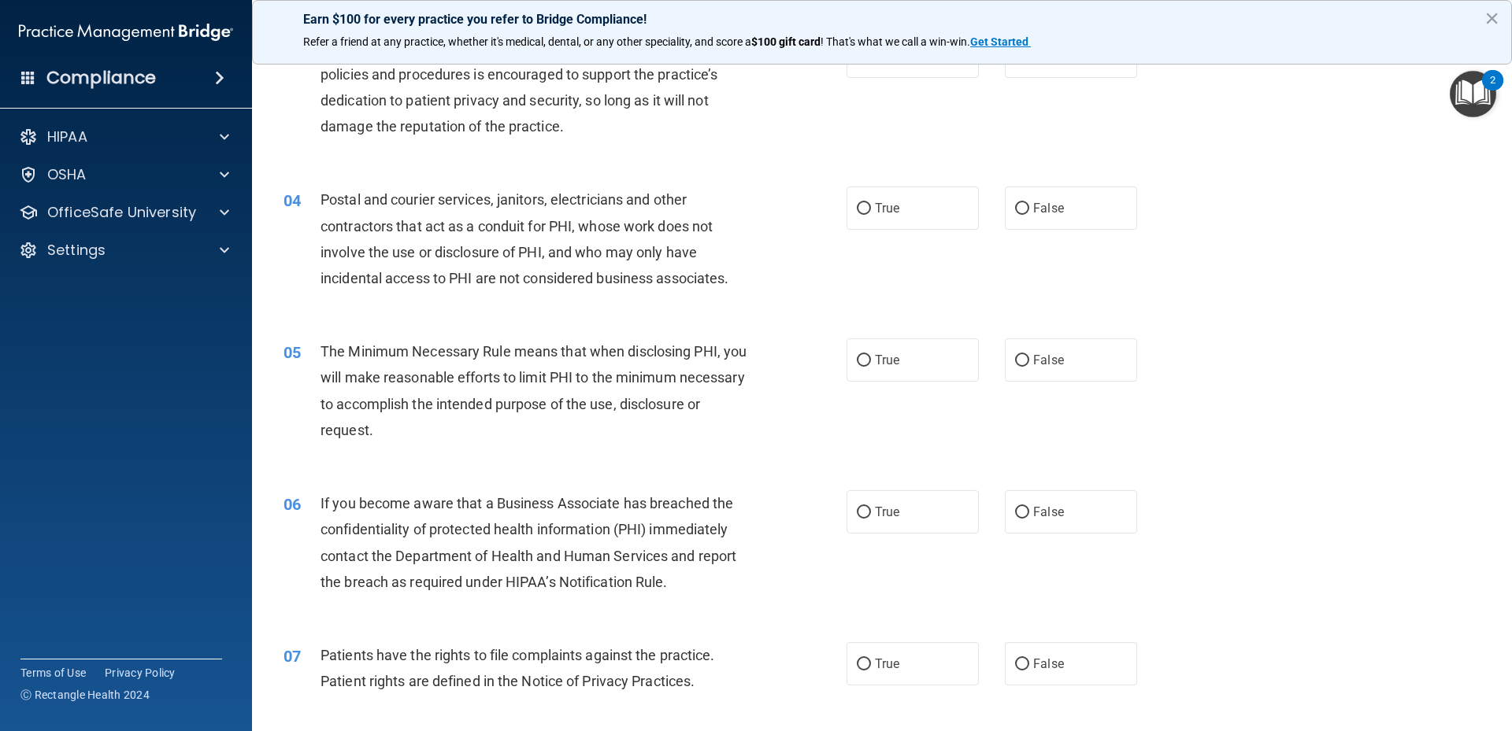
click at [422, 168] on div "04 Postal and courier services, janitors, electricians and other contractors th…" at bounding box center [882, 243] width 1220 height 152
click at [1312, 333] on div "05 The Minimum Necessary Rule means that when disclosing PHI, you will make rea…" at bounding box center [882, 395] width 1220 height 152
click at [1215, 266] on div "04 Postal and courier services, janitors, electricians and other contractors th…" at bounding box center [882, 243] width 1220 height 152
click at [1213, 261] on div "04 Postal and courier services, janitors, electricians and other contractors th…" at bounding box center [882, 243] width 1220 height 152
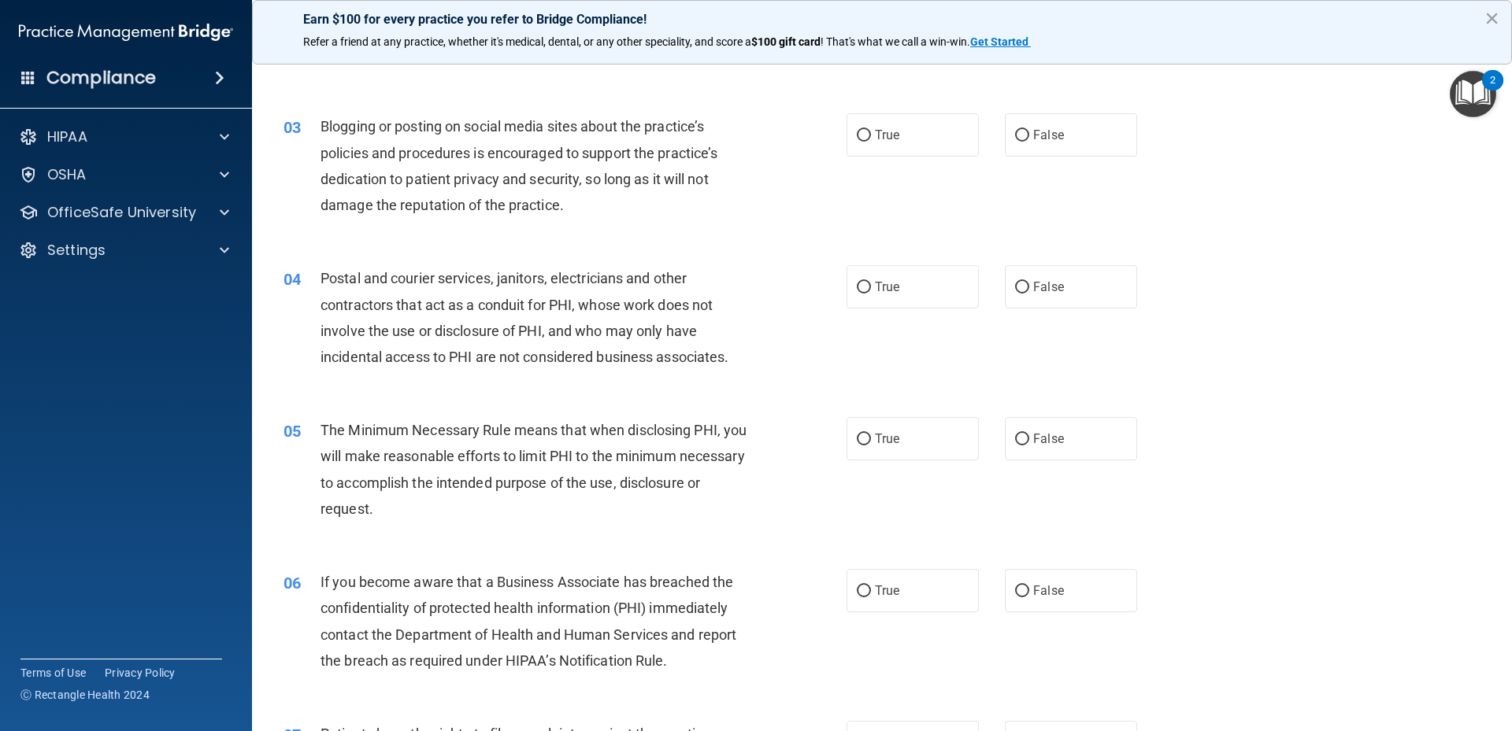
click at [827, 190] on div "03 Blogging or posting on social media sites about the practice’s policies and …" at bounding box center [565, 169] width 610 height 113
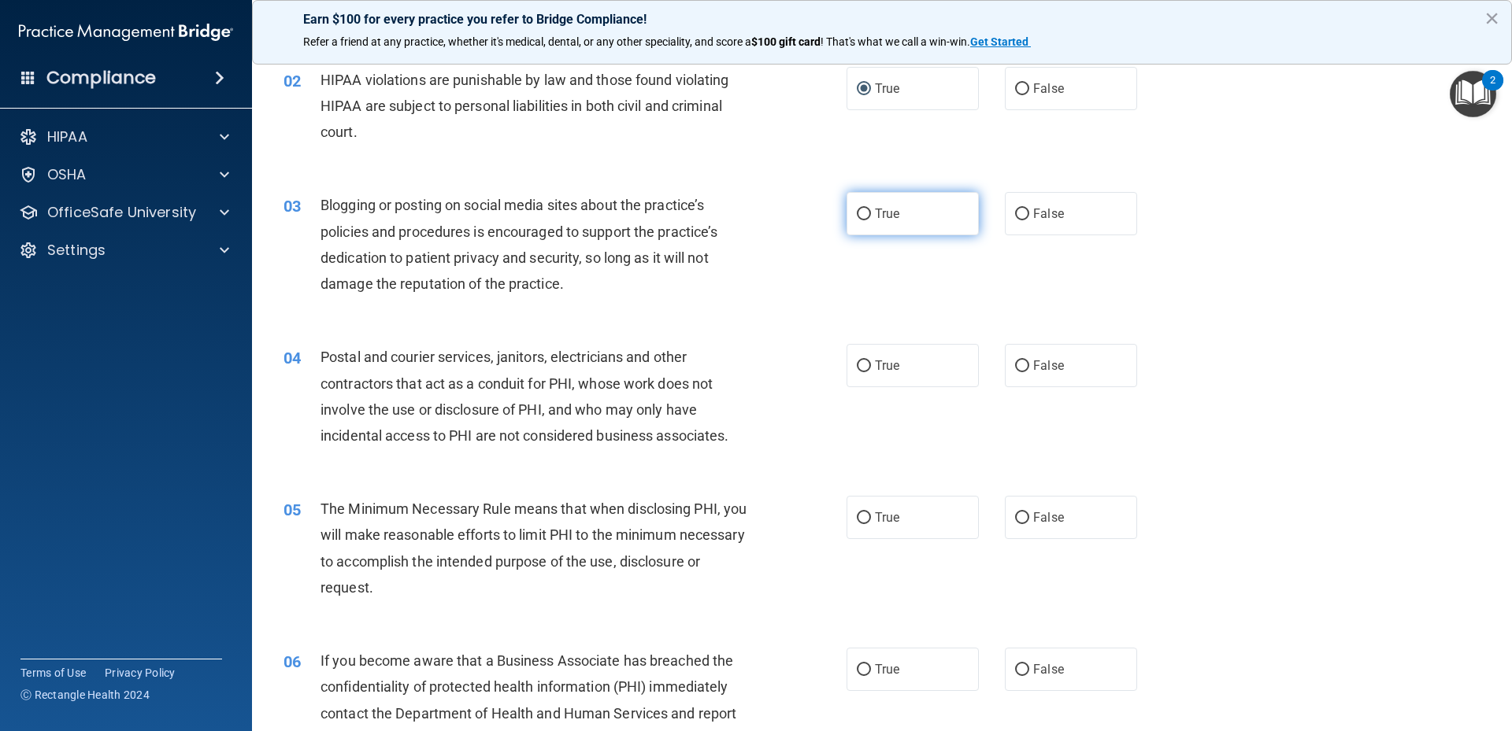
click at [894, 204] on label "True" at bounding box center [912, 213] width 132 height 43
click at [871, 209] on input "True" at bounding box center [864, 215] width 14 height 12
radio input "true"
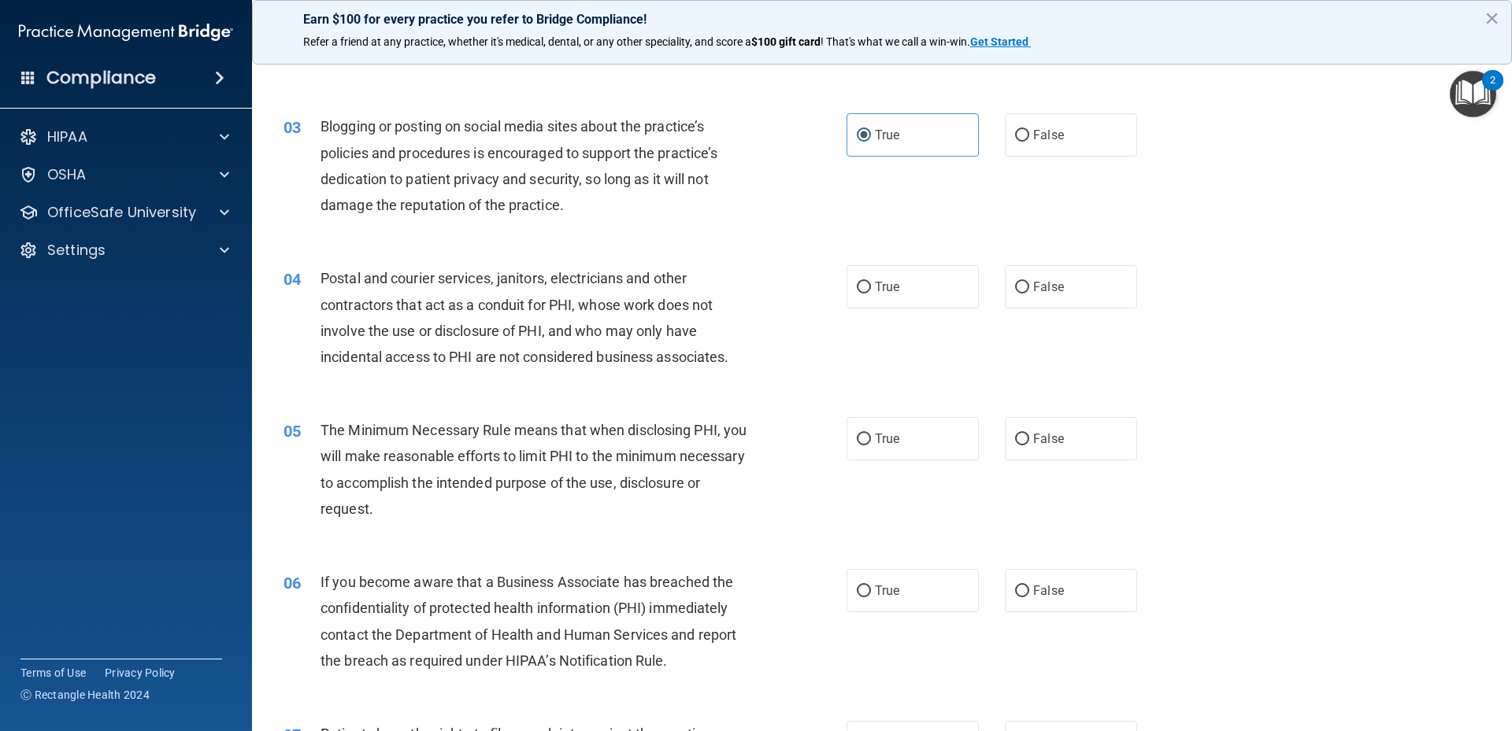
scroll to position [315, 0]
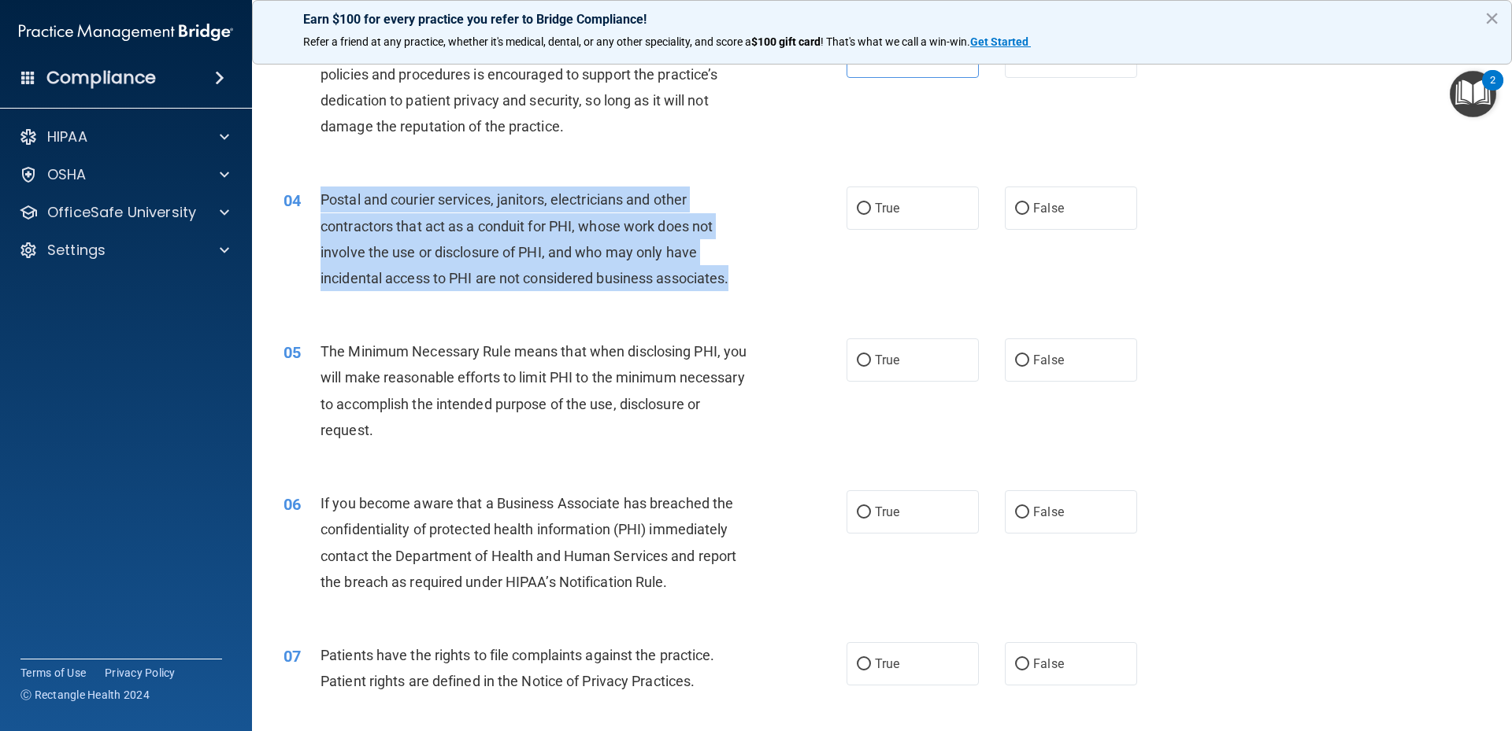
drag, startPoint x: 315, startPoint y: 199, endPoint x: 776, endPoint y: 281, distance: 468.6
click at [776, 281] on div "04 Postal and courier services, janitors, electricians and other contractors th…" at bounding box center [565, 243] width 610 height 113
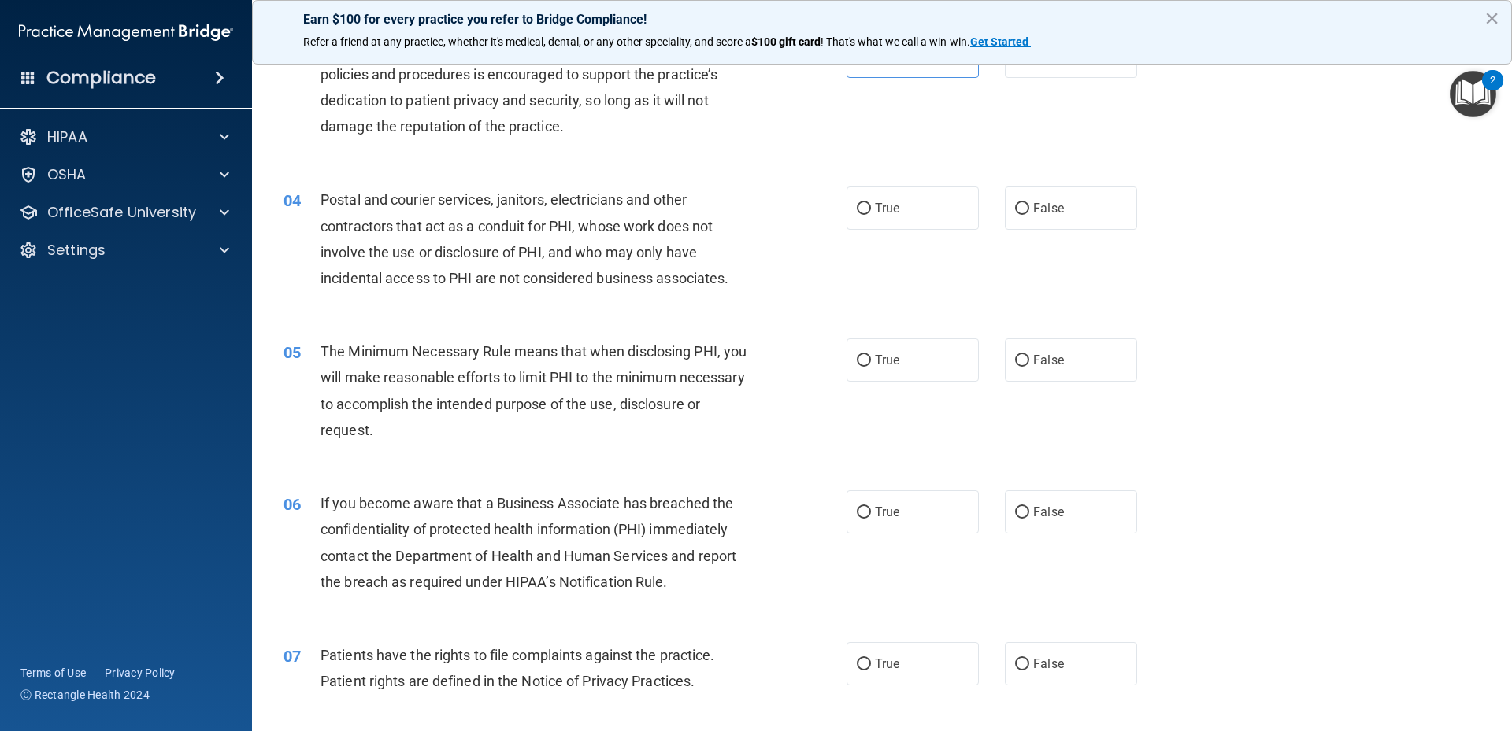
click at [896, 279] on div "04 Postal and courier services, janitors, electricians and other contractors th…" at bounding box center [882, 243] width 1220 height 152
click at [883, 239] on div "04 Postal and courier services, janitors, electricians and other contractors th…" at bounding box center [882, 243] width 1220 height 152
click at [879, 215] on span "True" at bounding box center [887, 208] width 24 height 15
click at [871, 215] on input "True" at bounding box center [864, 209] width 14 height 12
radio input "true"
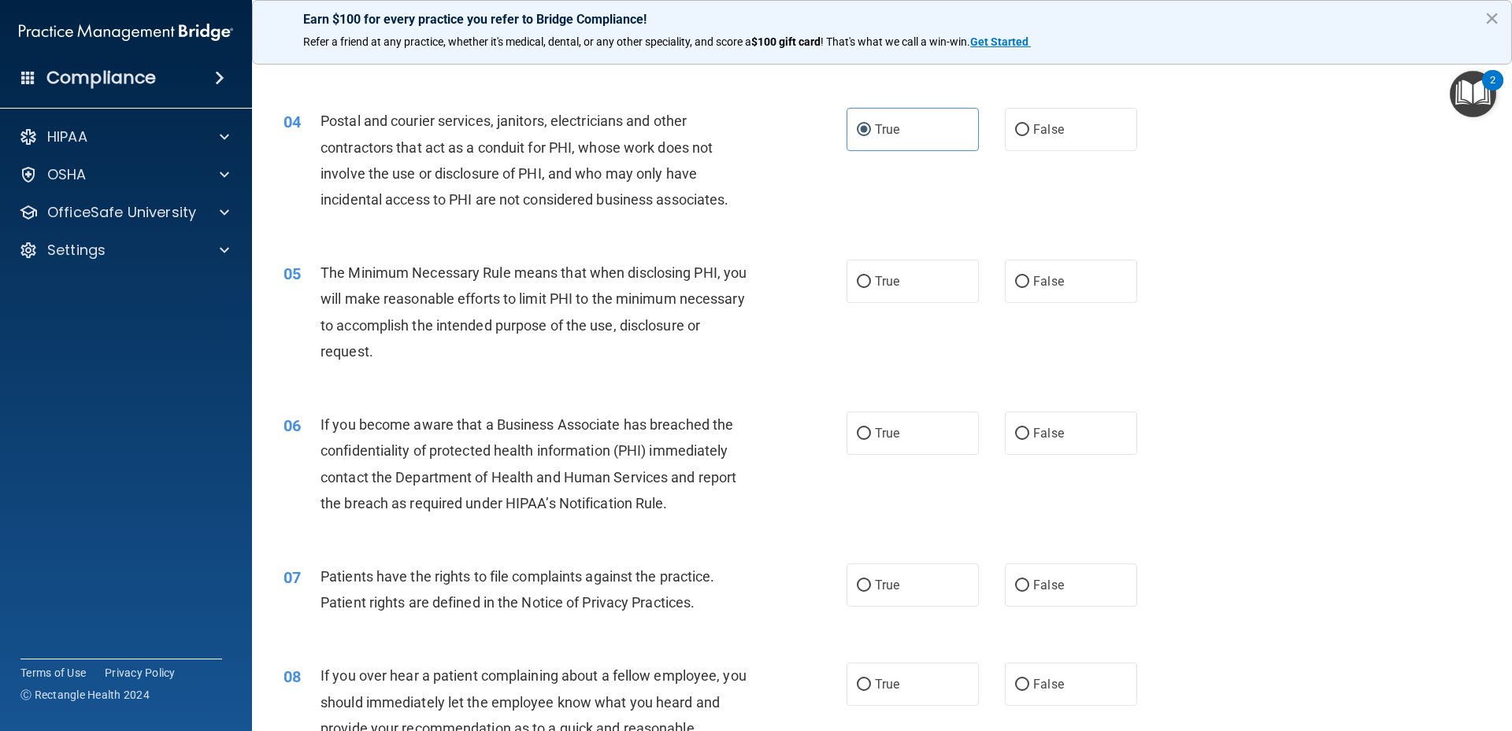
scroll to position [472, 0]
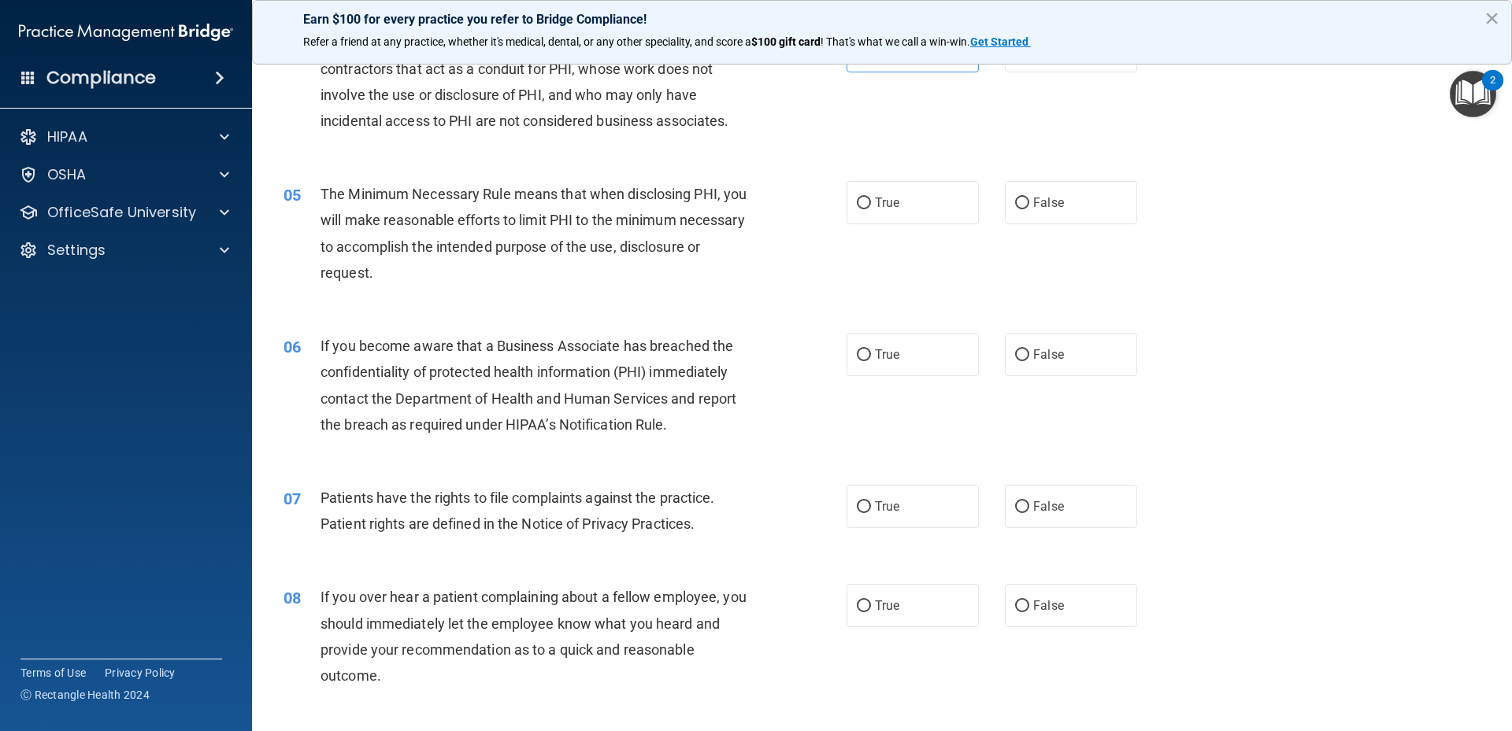
click at [765, 237] on div "05 The Minimum Necessary Rule means that when disclosing PHI, you will make rea…" at bounding box center [565, 237] width 610 height 113
click at [1205, 321] on div "06 If you become aware that a Business Associate has breached the confidentiali…" at bounding box center [882, 389] width 1220 height 152
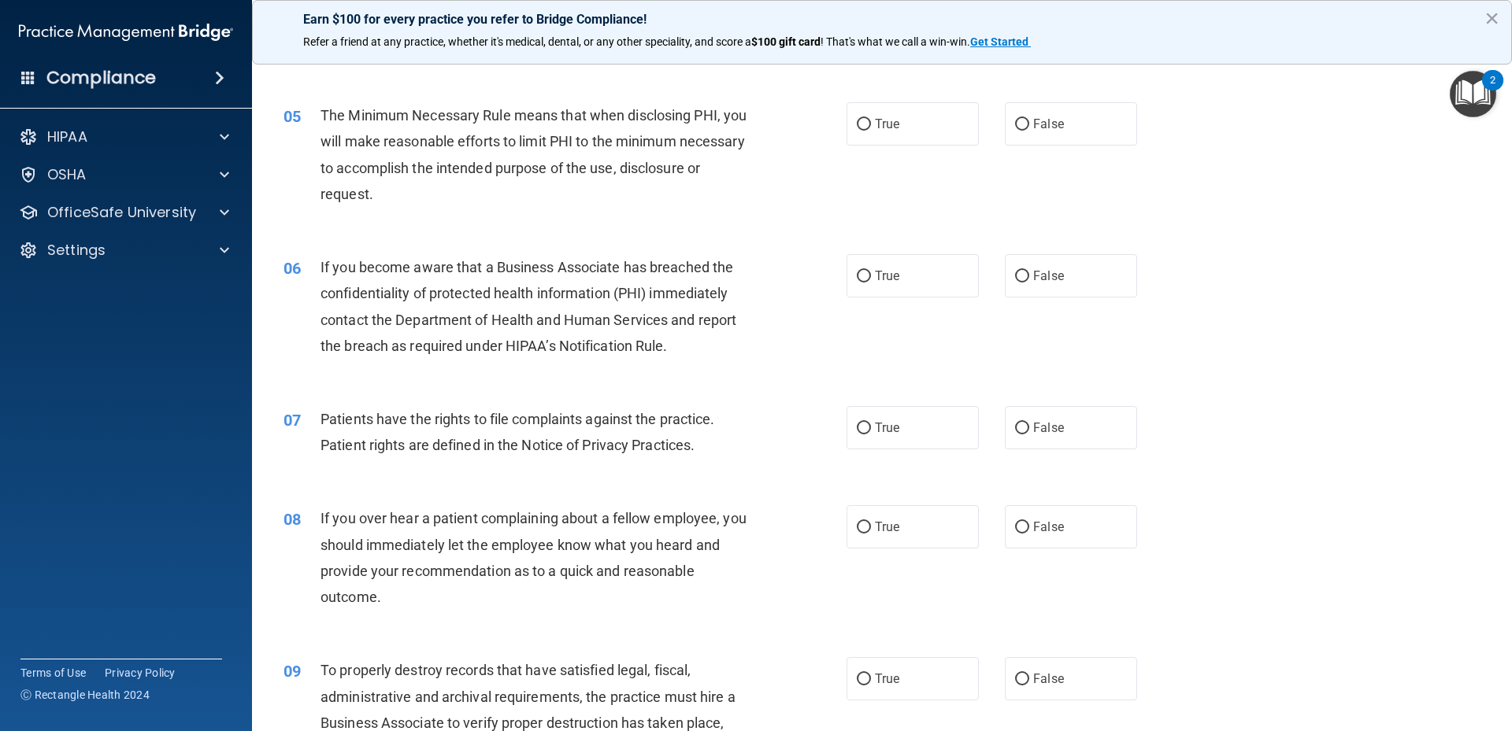
click at [482, 205] on div "The Minimum Necessary Rule means that when disclosing PHI, you will make reason…" at bounding box center [540, 154] width 440 height 105
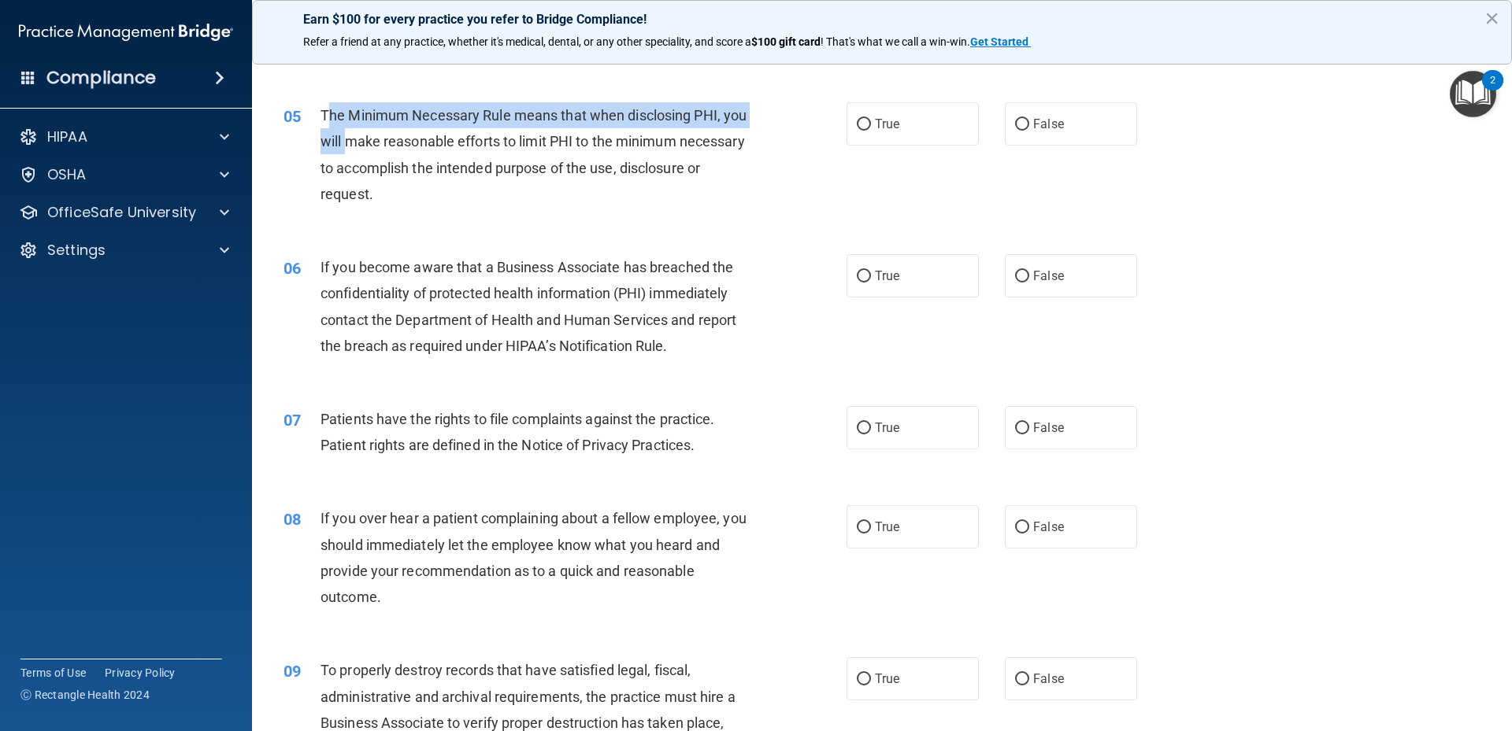
drag, startPoint x: 327, startPoint y: 113, endPoint x: 374, endPoint y: 131, distance: 50.6
click at [374, 131] on div "The Minimum Necessary Rule means that when disclosing PHI, you will make reason…" at bounding box center [540, 154] width 440 height 105
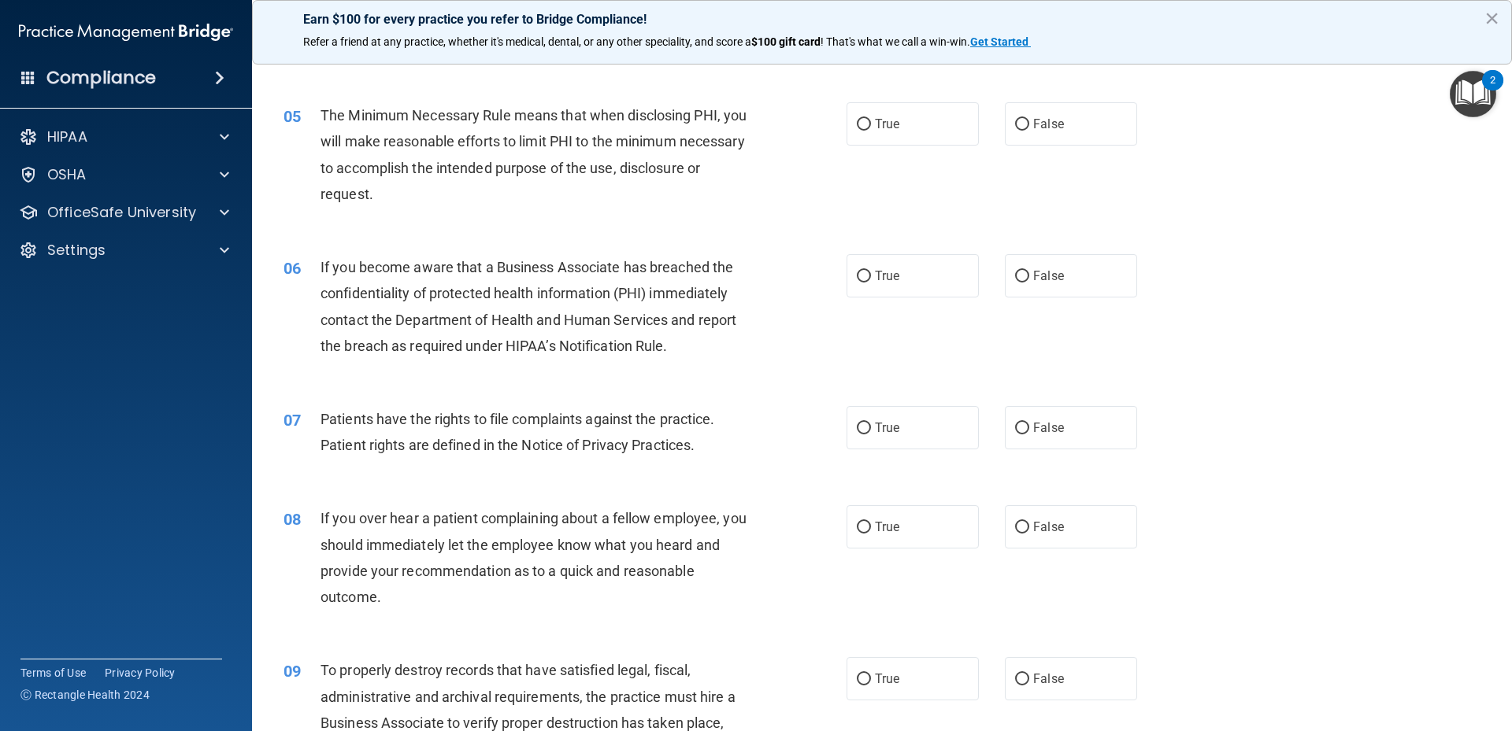
click at [313, 106] on div "05" at bounding box center [296, 116] width 49 height 29
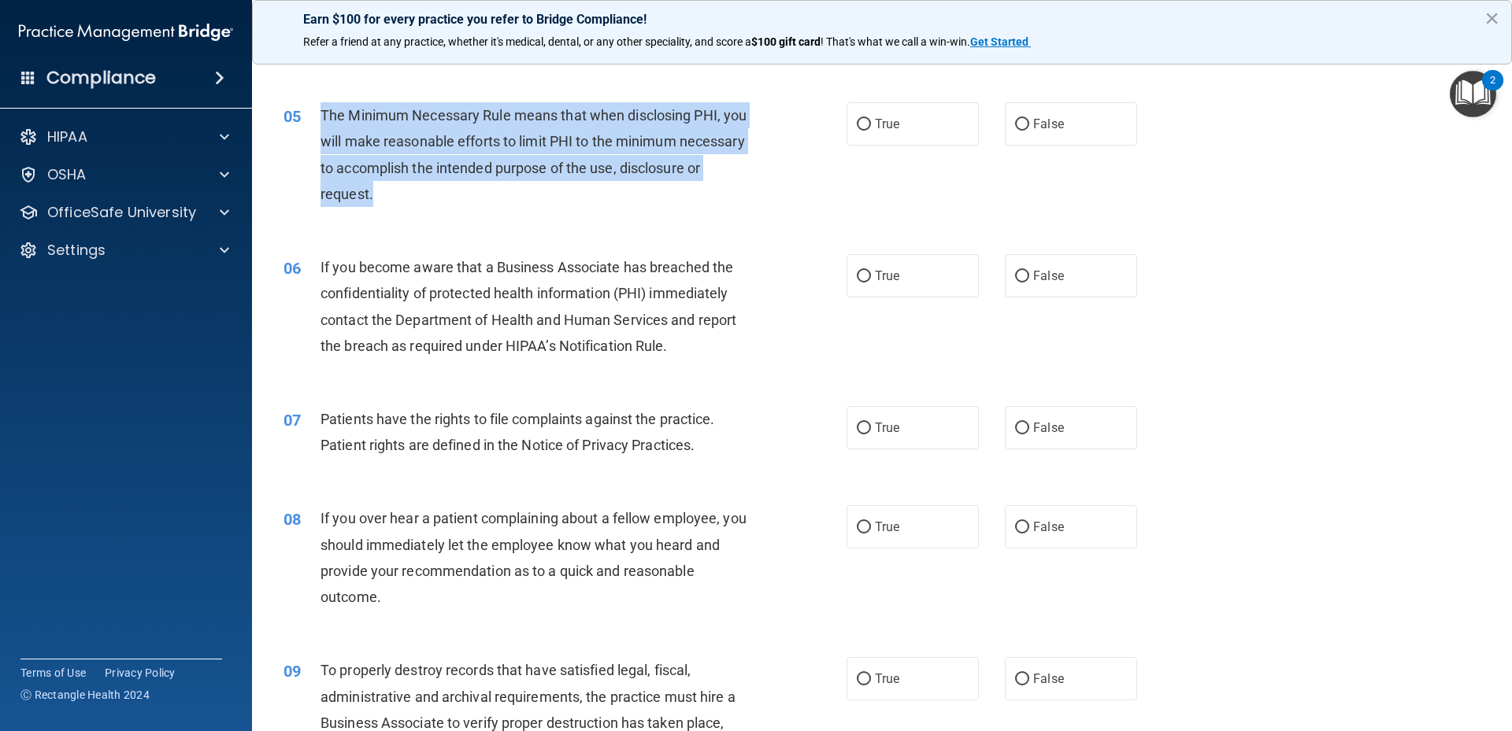
drag, startPoint x: 320, startPoint y: 107, endPoint x: 566, endPoint y: 203, distance: 263.8
click at [566, 203] on div "The Minimum Necessary Rule means that when disclosing PHI, you will make reason…" at bounding box center [540, 154] width 440 height 105
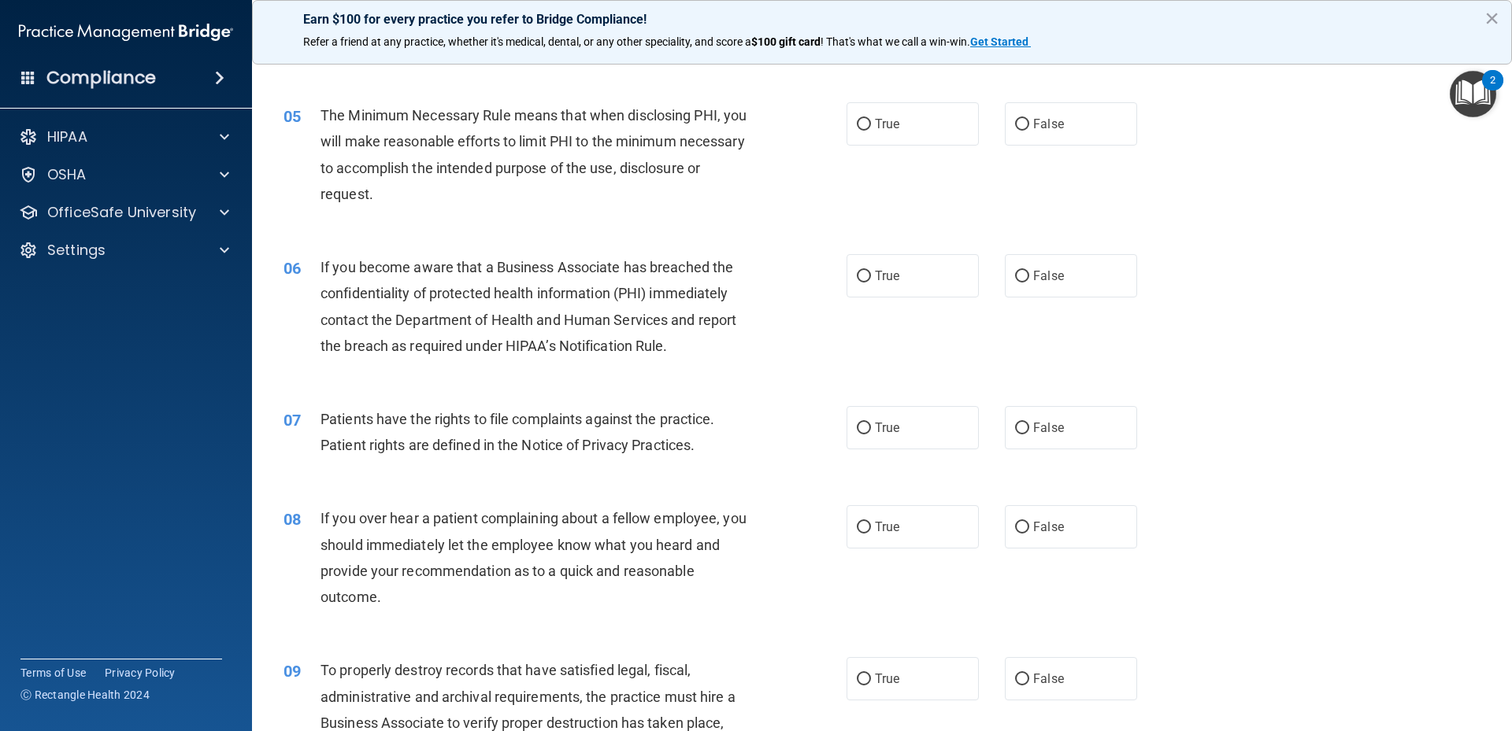
click at [879, 184] on div "05 The Minimum Necessary Rule means that when disclosing PHI, you will make rea…" at bounding box center [882, 159] width 1220 height 152
click at [875, 127] on span "True" at bounding box center [887, 124] width 24 height 15
click at [871, 127] on input "True" at bounding box center [864, 125] width 14 height 12
radio input "true"
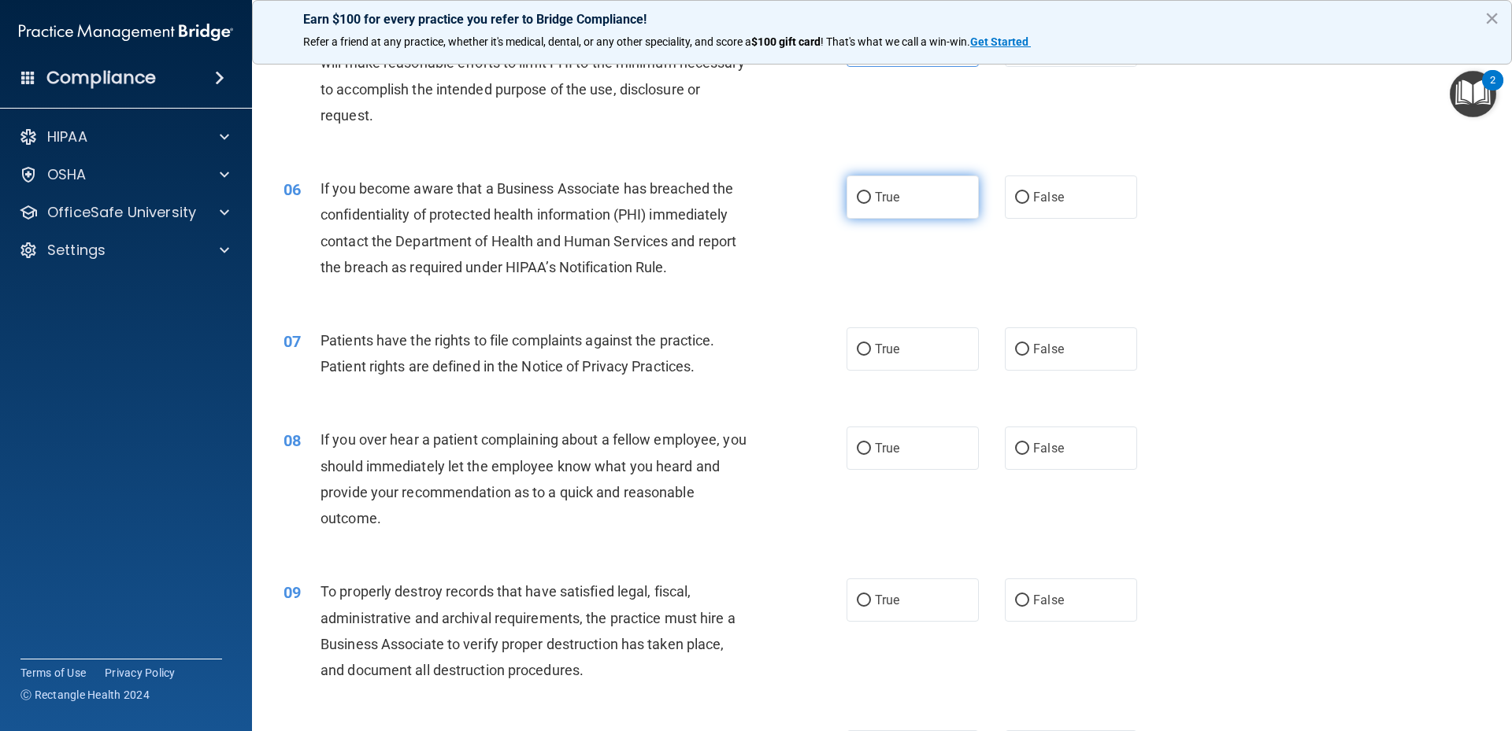
click at [858, 198] on input "True" at bounding box center [864, 198] width 14 height 12
radio input "true"
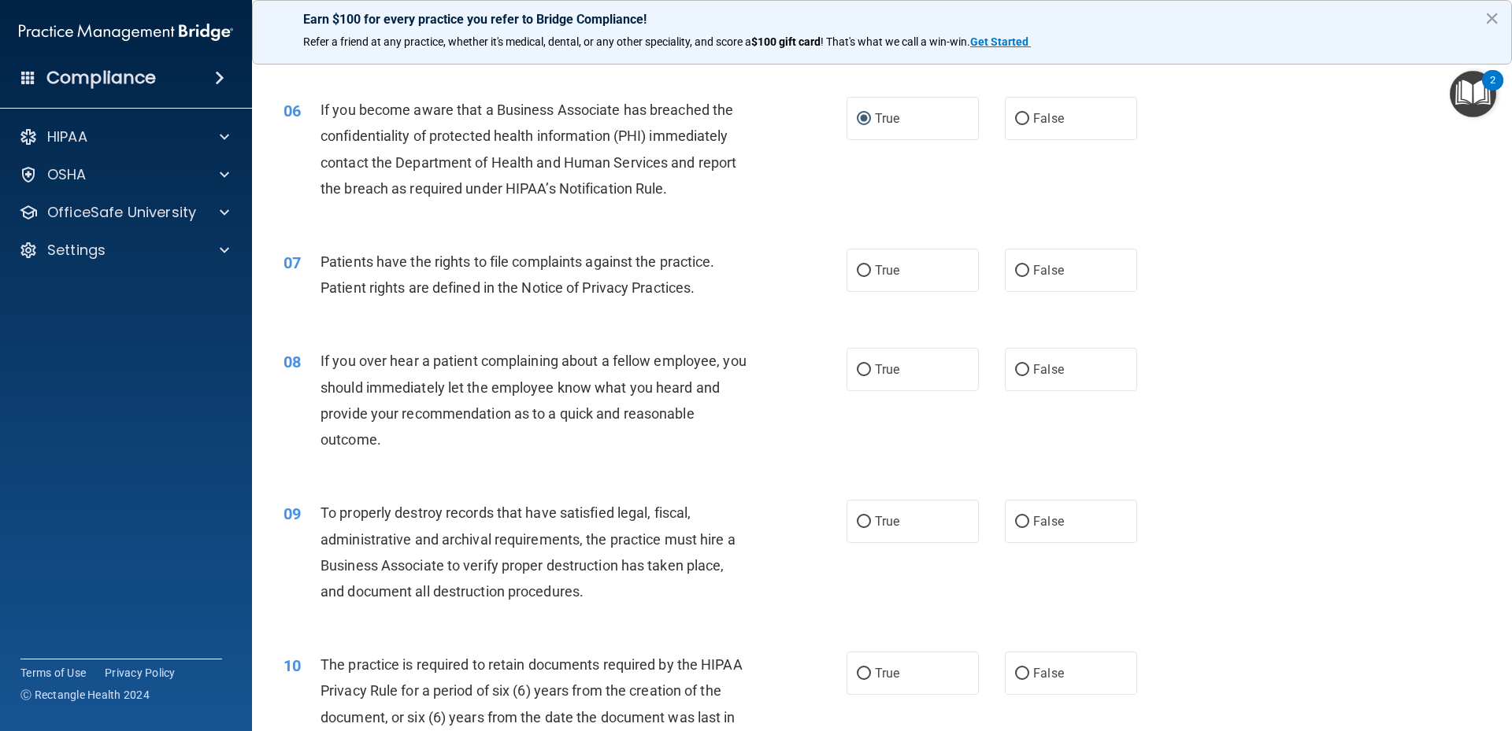
scroll to position [787, 0]
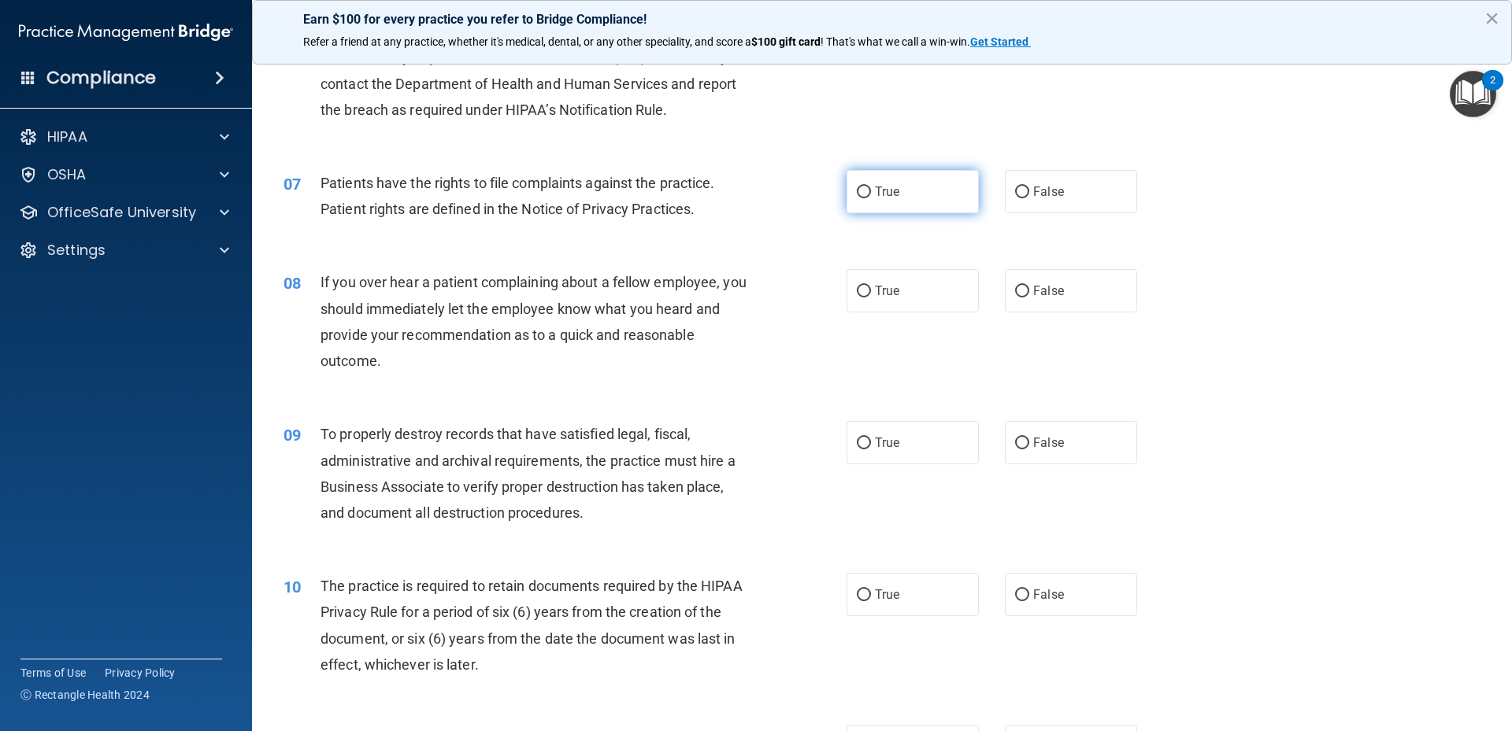
click at [880, 198] on span "True" at bounding box center [887, 191] width 24 height 15
click at [871, 198] on input "True" at bounding box center [864, 193] width 14 height 12
radio input "true"
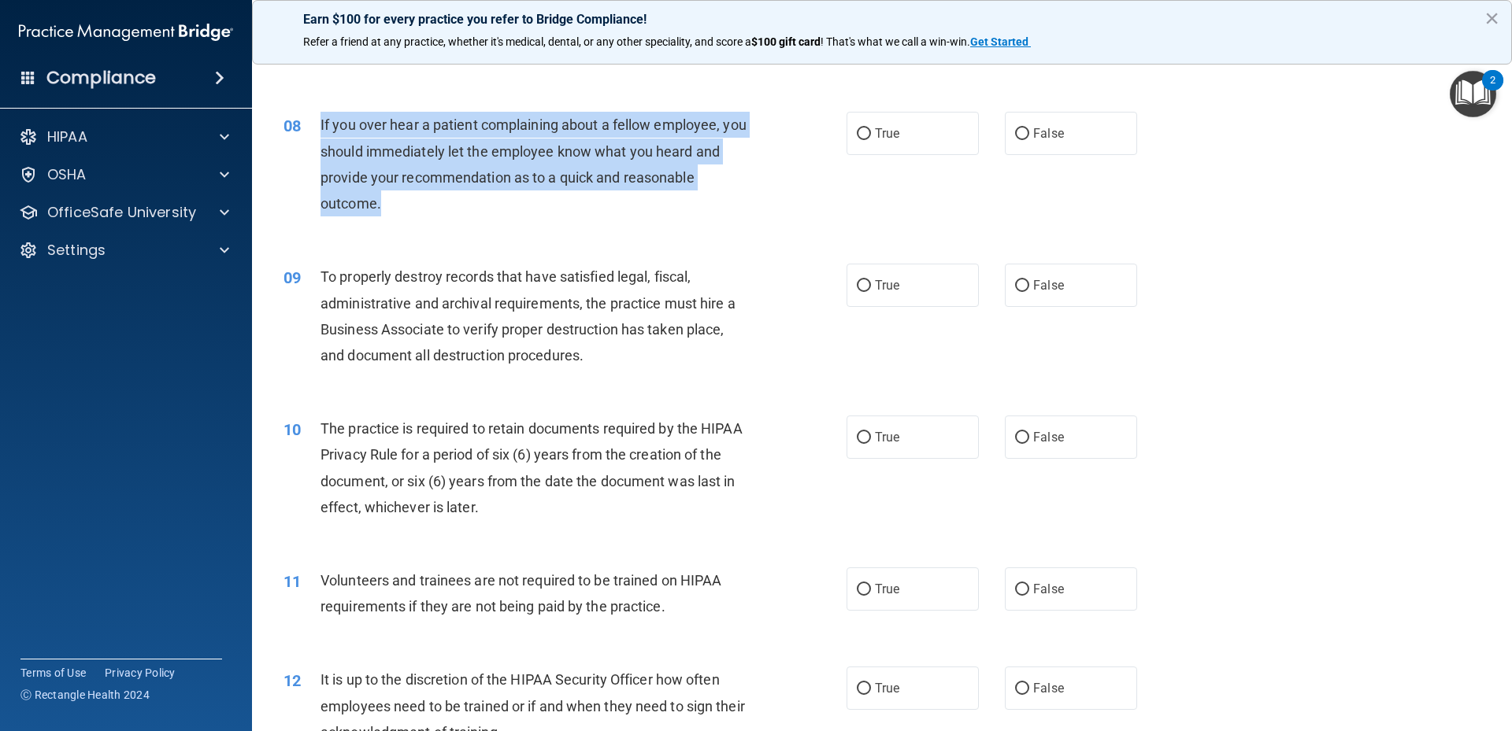
drag, startPoint x: 328, startPoint y: 121, endPoint x: 430, endPoint y: 198, distance: 127.7
click at [430, 198] on div "If you over hear a patient complaining about a fellow employee, you should imme…" at bounding box center [540, 164] width 440 height 105
click at [939, 194] on div "08 If you over hear a patient complaining about a fellow employee, you should i…" at bounding box center [882, 168] width 1220 height 152
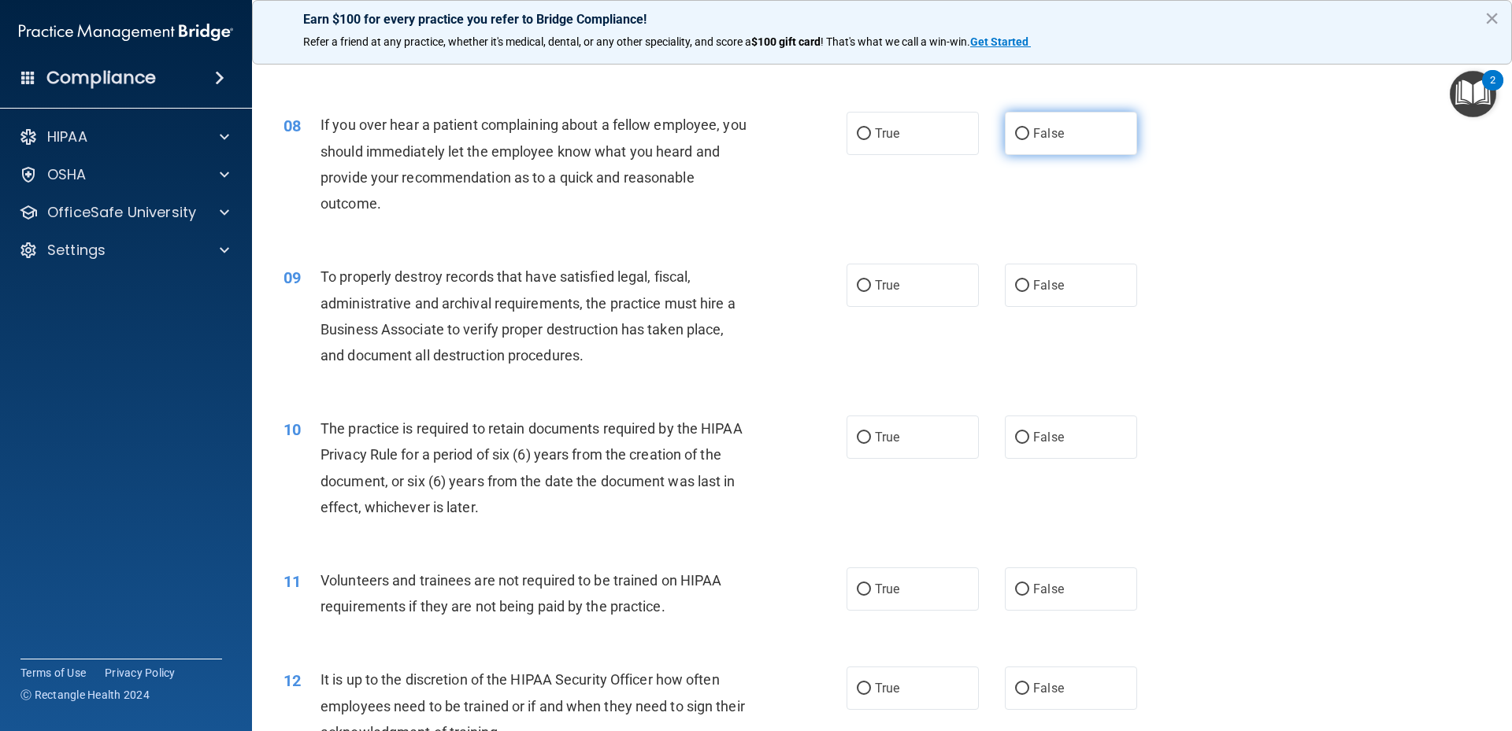
click at [1026, 146] on label "False" at bounding box center [1071, 133] width 132 height 43
click at [1026, 140] on input "False" at bounding box center [1022, 134] width 14 height 12
radio input "true"
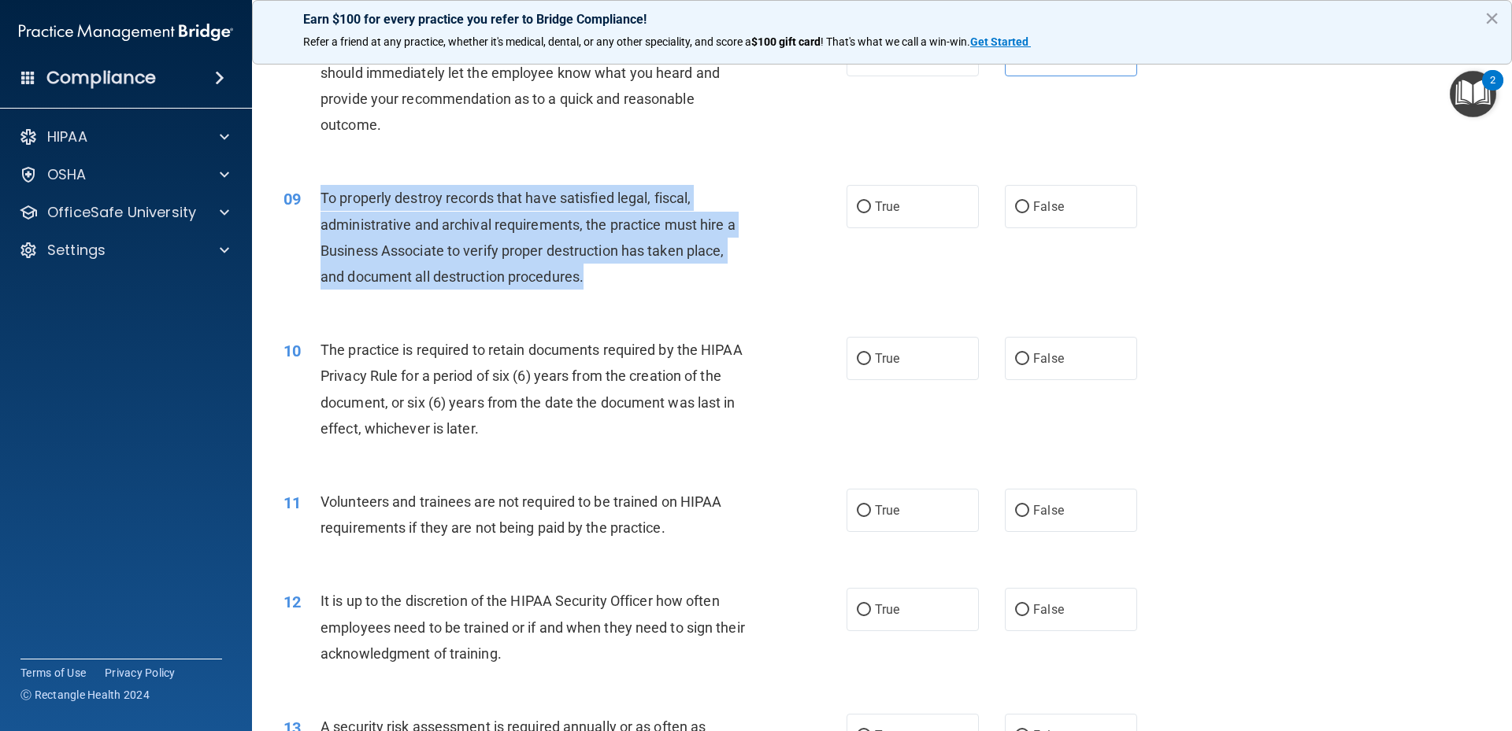
drag, startPoint x: 320, startPoint y: 198, endPoint x: 624, endPoint y: 264, distance: 310.3
click at [638, 275] on div "To properly destroy records that have satisfied legal, fiscal, administrative a…" at bounding box center [540, 237] width 440 height 105
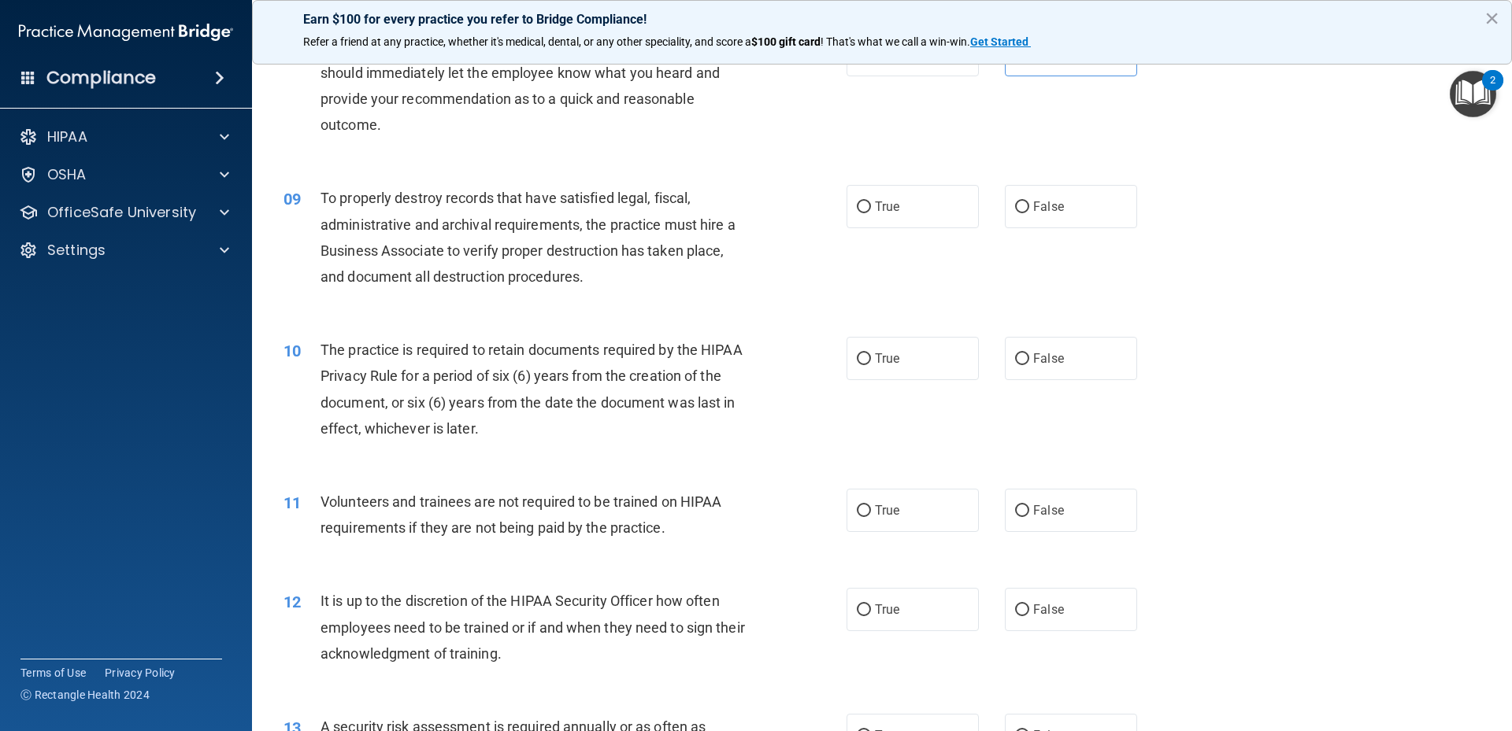
click at [988, 257] on div "09 To properly destroy records that have satisfied legal, fiscal, administrativ…" at bounding box center [882, 241] width 1220 height 152
click at [1033, 206] on span "False" at bounding box center [1048, 206] width 31 height 15
click at [1028, 206] on input "False" at bounding box center [1022, 208] width 14 height 12
radio input "true"
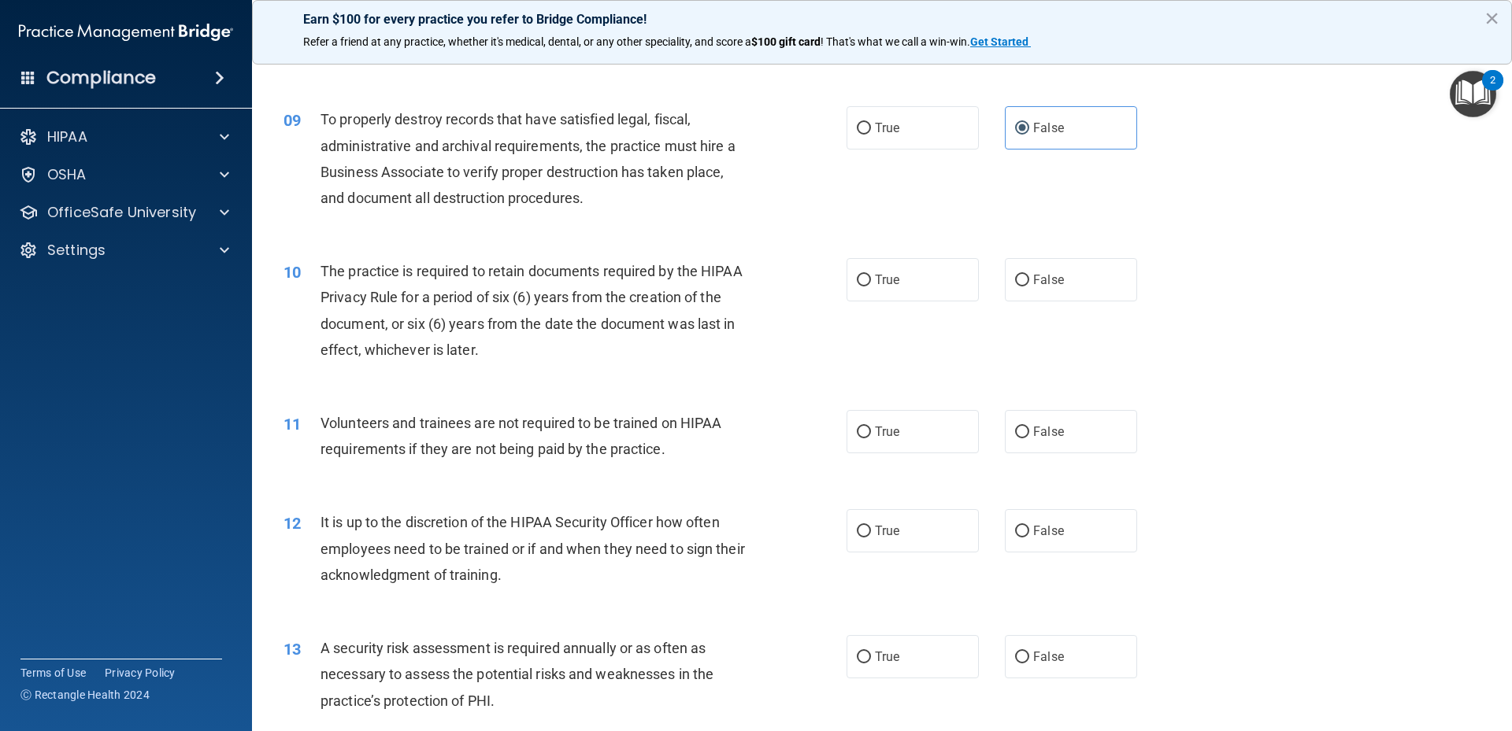
scroll to position [1181, 0]
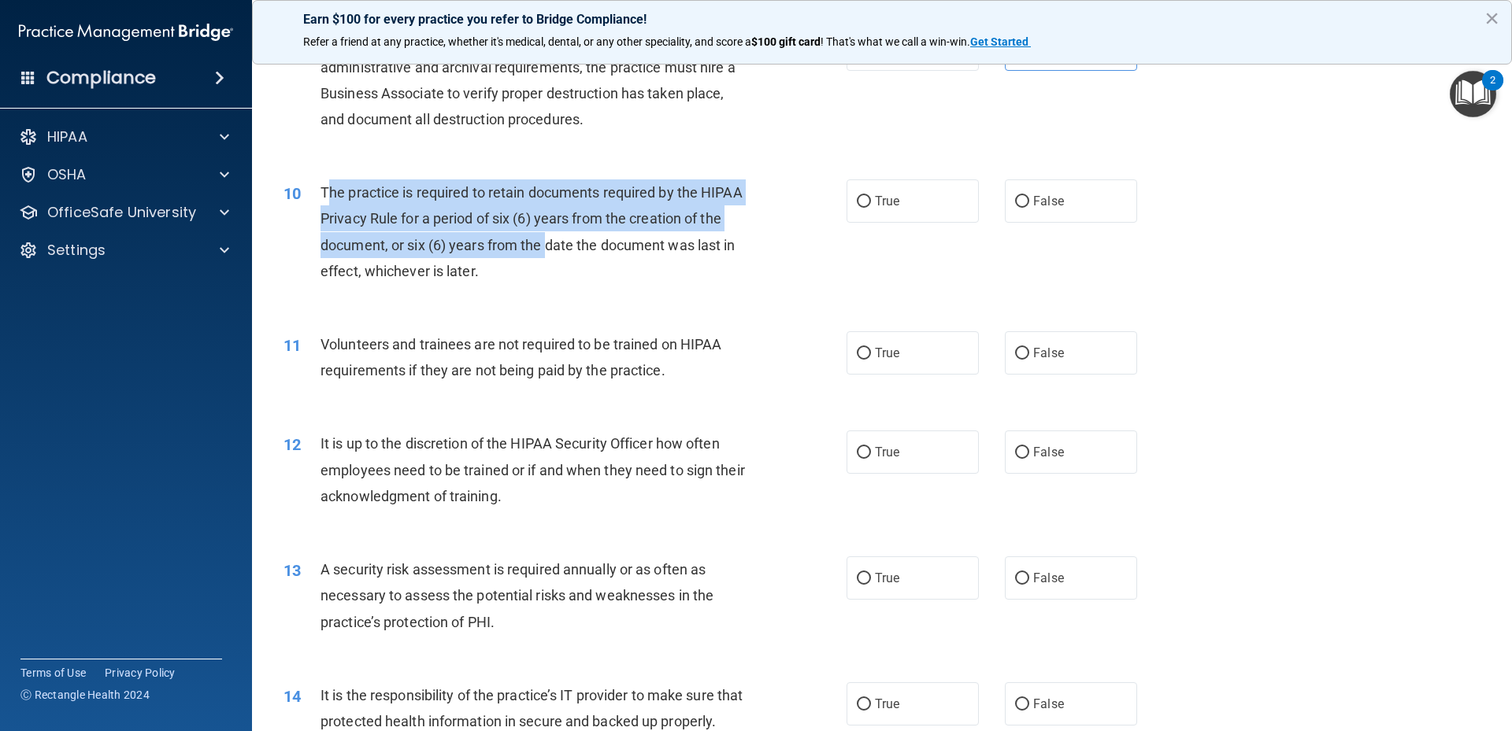
drag, startPoint x: 332, startPoint y: 191, endPoint x: 546, endPoint y: 242, distance: 220.2
click at [546, 242] on span "The practice is required to retain documents required by the HIPAA Privacy Rule…" at bounding box center [531, 231] width 422 height 95
click at [533, 239] on span "The practice is required to retain documents required by the HIPAA Privacy Rule…" at bounding box center [531, 231] width 422 height 95
drag, startPoint x: 317, startPoint y: 193, endPoint x: 557, endPoint y: 257, distance: 249.2
click at [557, 257] on div "10 The practice is required to retain documents required by the HIPAA Privacy R…" at bounding box center [565, 236] width 610 height 113
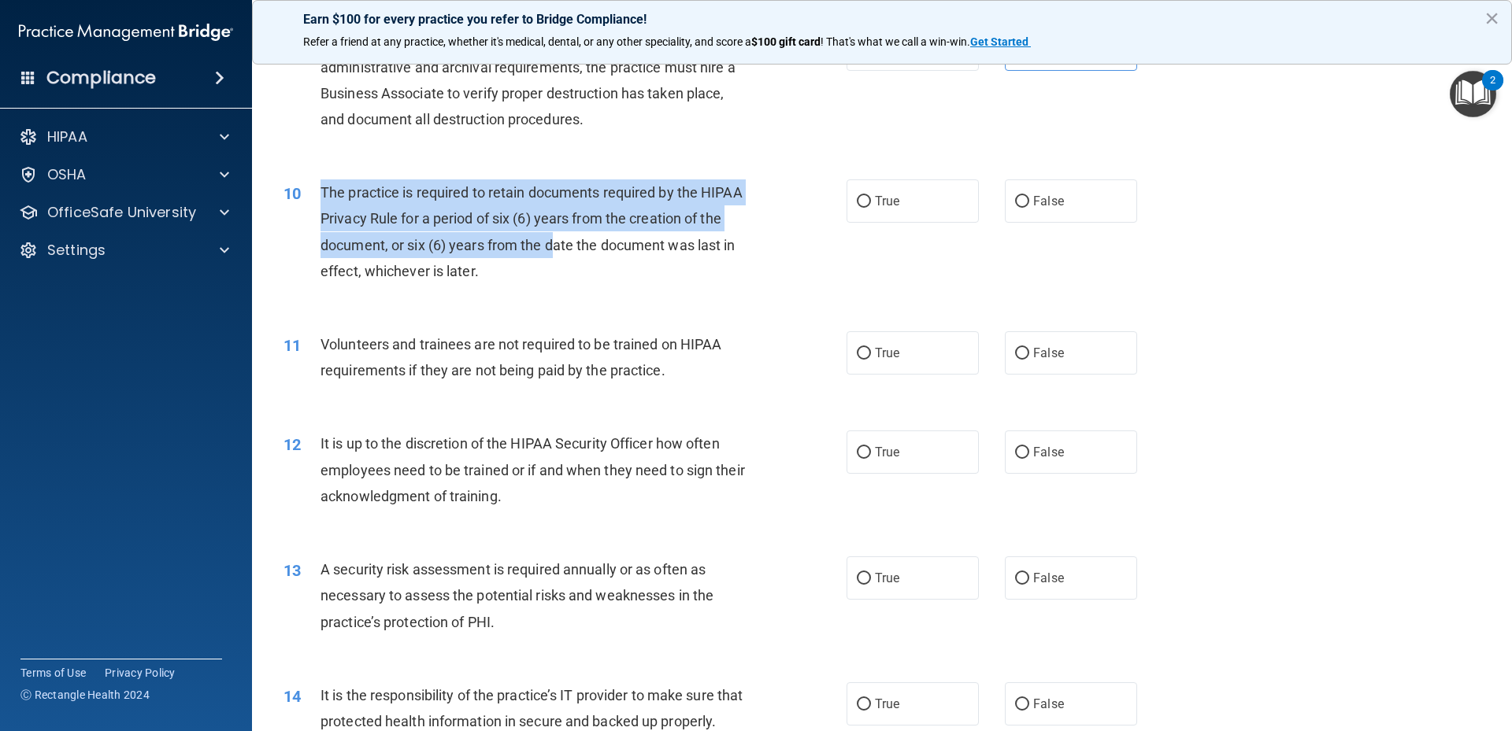
click at [443, 244] on span "The practice is required to retain documents required by the HIPAA Privacy Rule…" at bounding box center [531, 231] width 422 height 95
drag, startPoint x: 317, startPoint y: 188, endPoint x: 635, endPoint y: 283, distance: 332.8
click at [635, 283] on div "10 The practice is required to retain documents required by the HIPAA Privacy R…" at bounding box center [565, 236] width 610 height 113
drag, startPoint x: 966, startPoint y: 341, endPoint x: 928, endPoint y: 287, distance: 65.5
click at [964, 336] on label "True" at bounding box center [912, 352] width 132 height 43
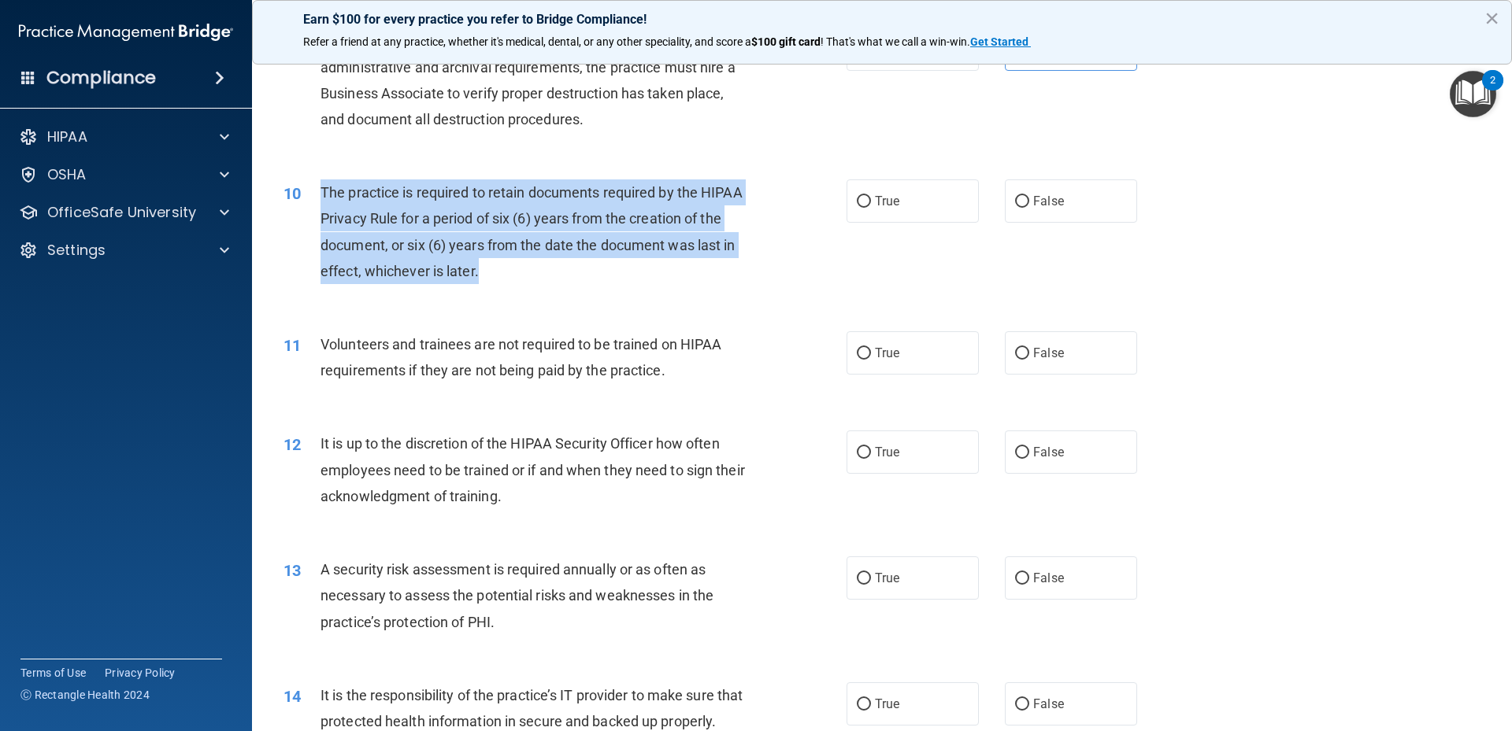
click at [871, 348] on input "True" at bounding box center [864, 354] width 14 height 12
radio input "true"
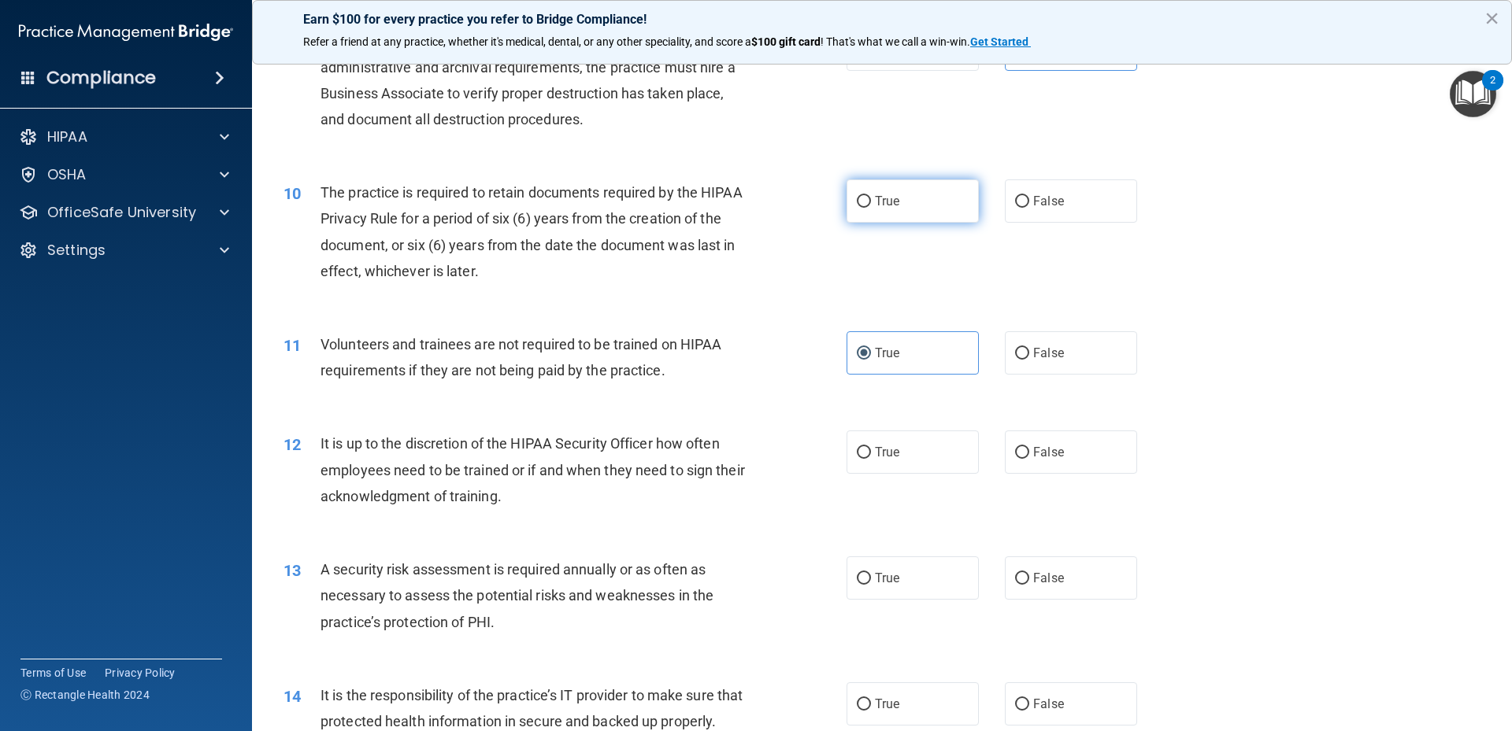
click at [909, 217] on label "True" at bounding box center [912, 201] width 132 height 43
click at [871, 208] on input "True" at bounding box center [864, 202] width 14 height 12
radio input "true"
click at [731, 364] on div "Volunteers and trainees are not required to be trained on HIPAA requirements if…" at bounding box center [540, 357] width 440 height 52
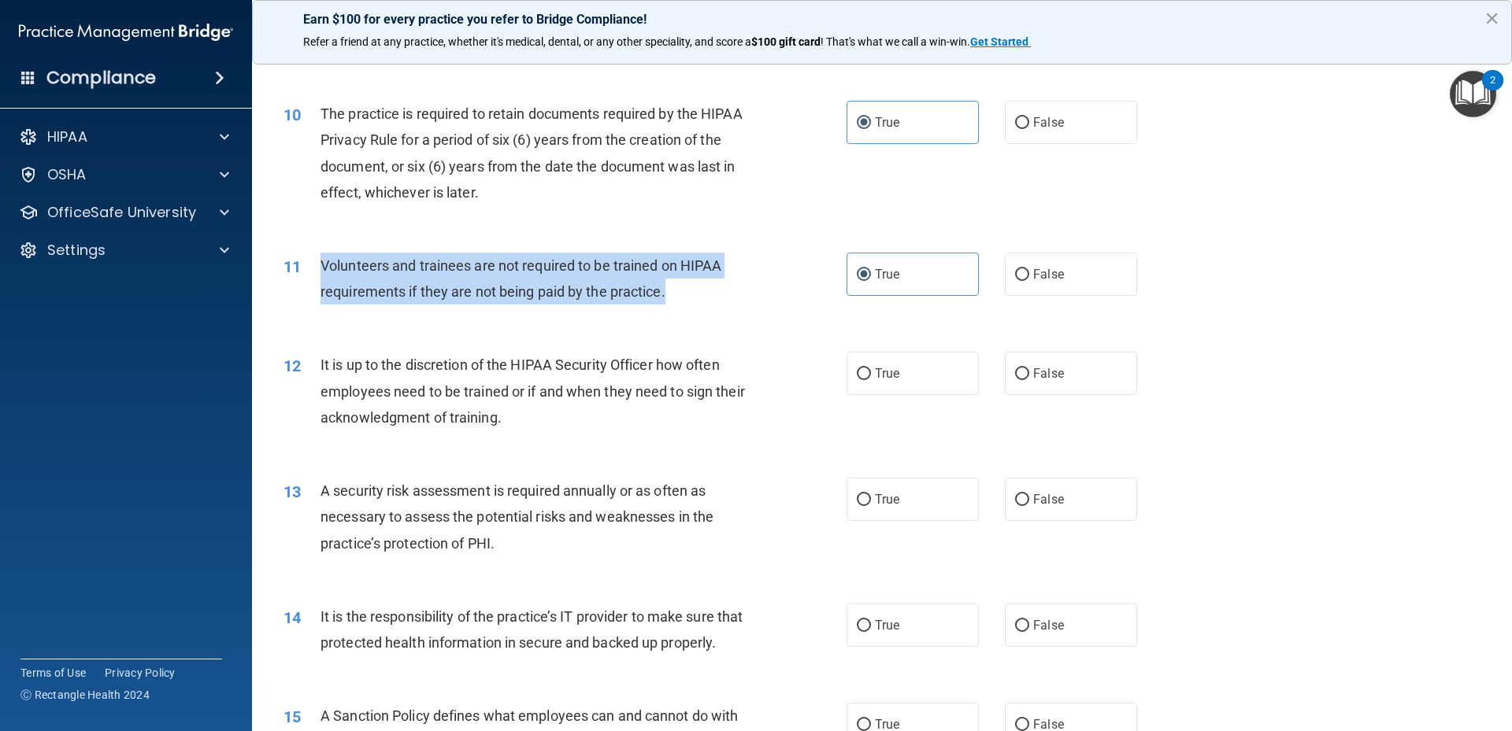
drag, startPoint x: 320, startPoint y: 265, endPoint x: 716, endPoint y: 292, distance: 397.8
click at [716, 292] on div "Volunteers and trainees are not required to be trained on HIPAA requirements if…" at bounding box center [540, 279] width 440 height 52
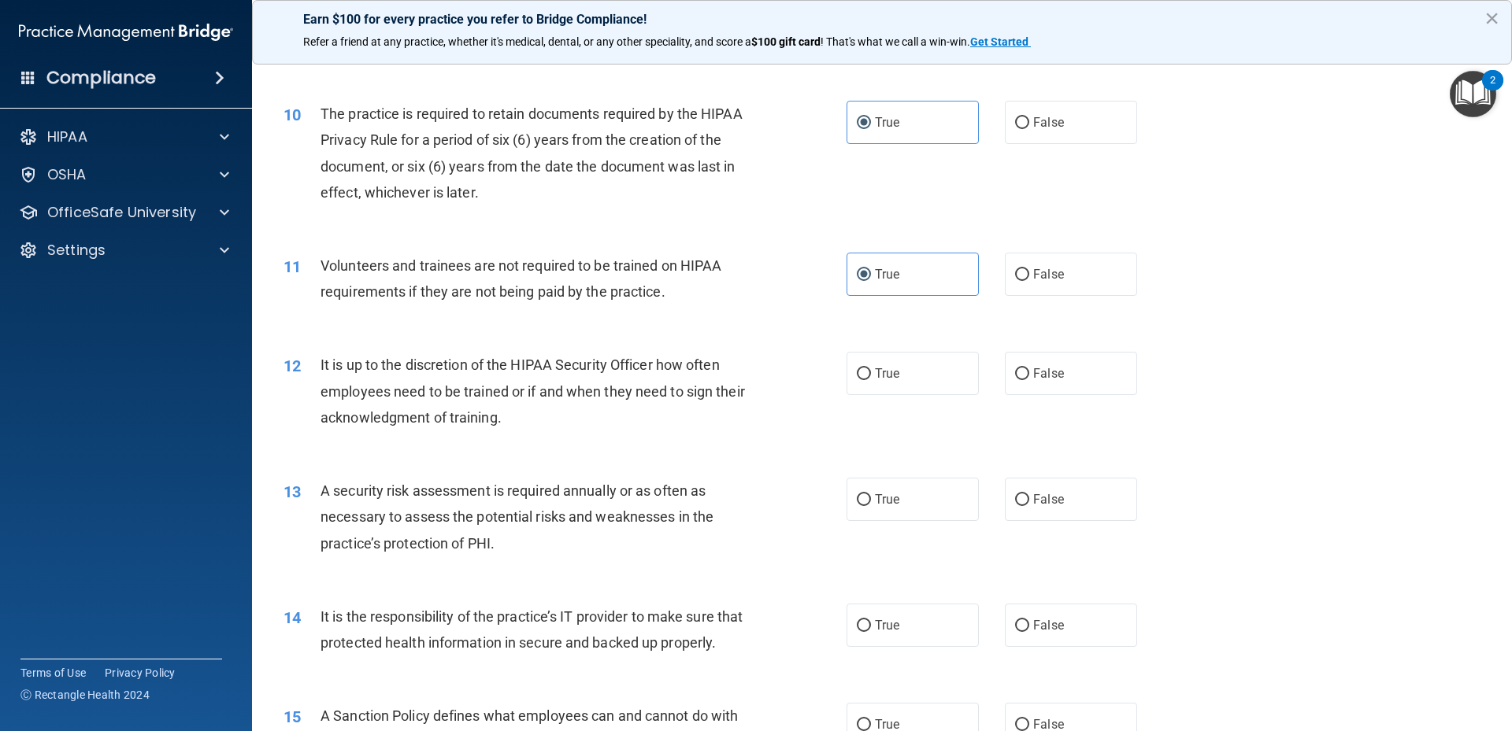
click at [913, 319] on div "11 Volunteers and trainees are not required to be trained on HIPAA requirements…" at bounding box center [882, 282] width 1220 height 99
click at [1013, 282] on label "False" at bounding box center [1071, 274] width 132 height 43
click at [1015, 281] on input "False" at bounding box center [1022, 275] width 14 height 12
radio input "true"
radio input "false"
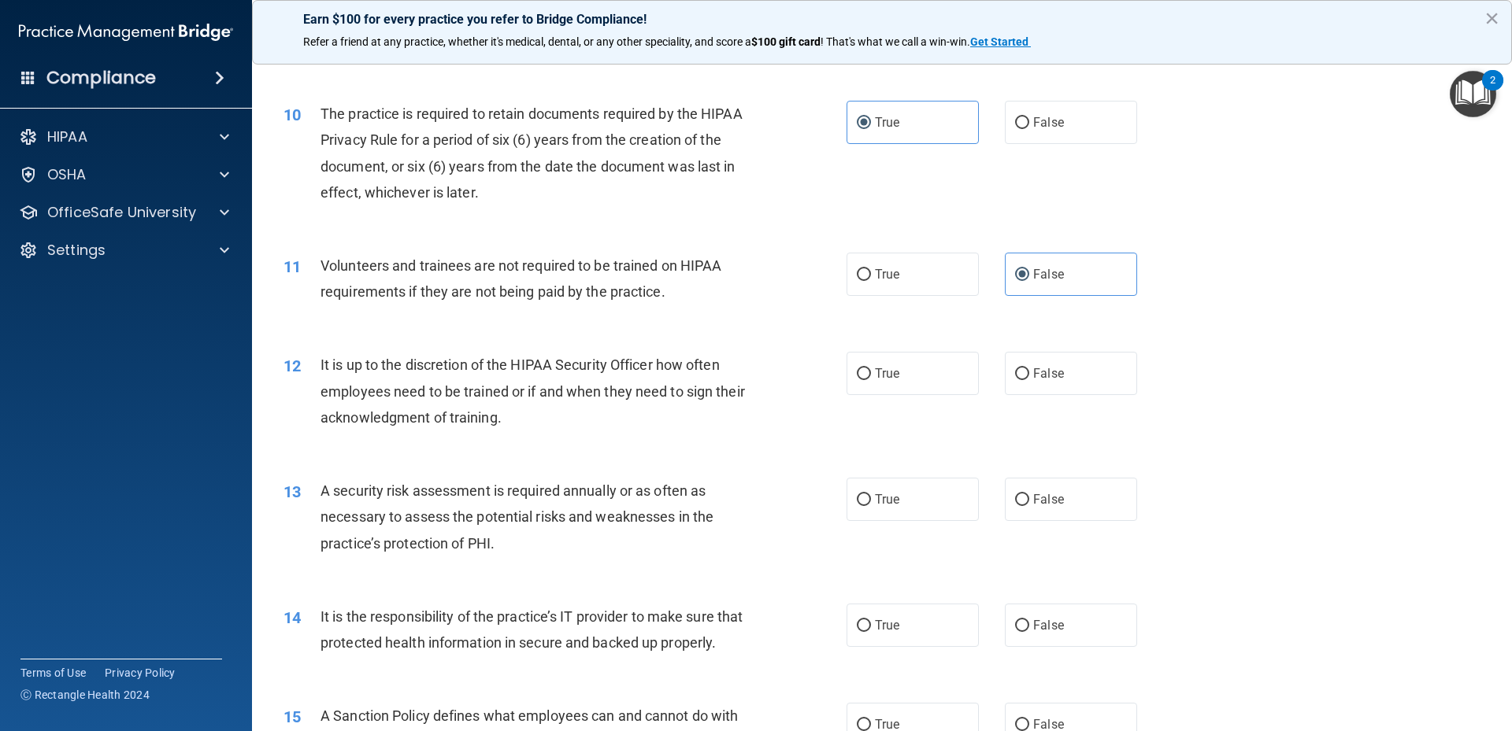
scroll to position [1338, 0]
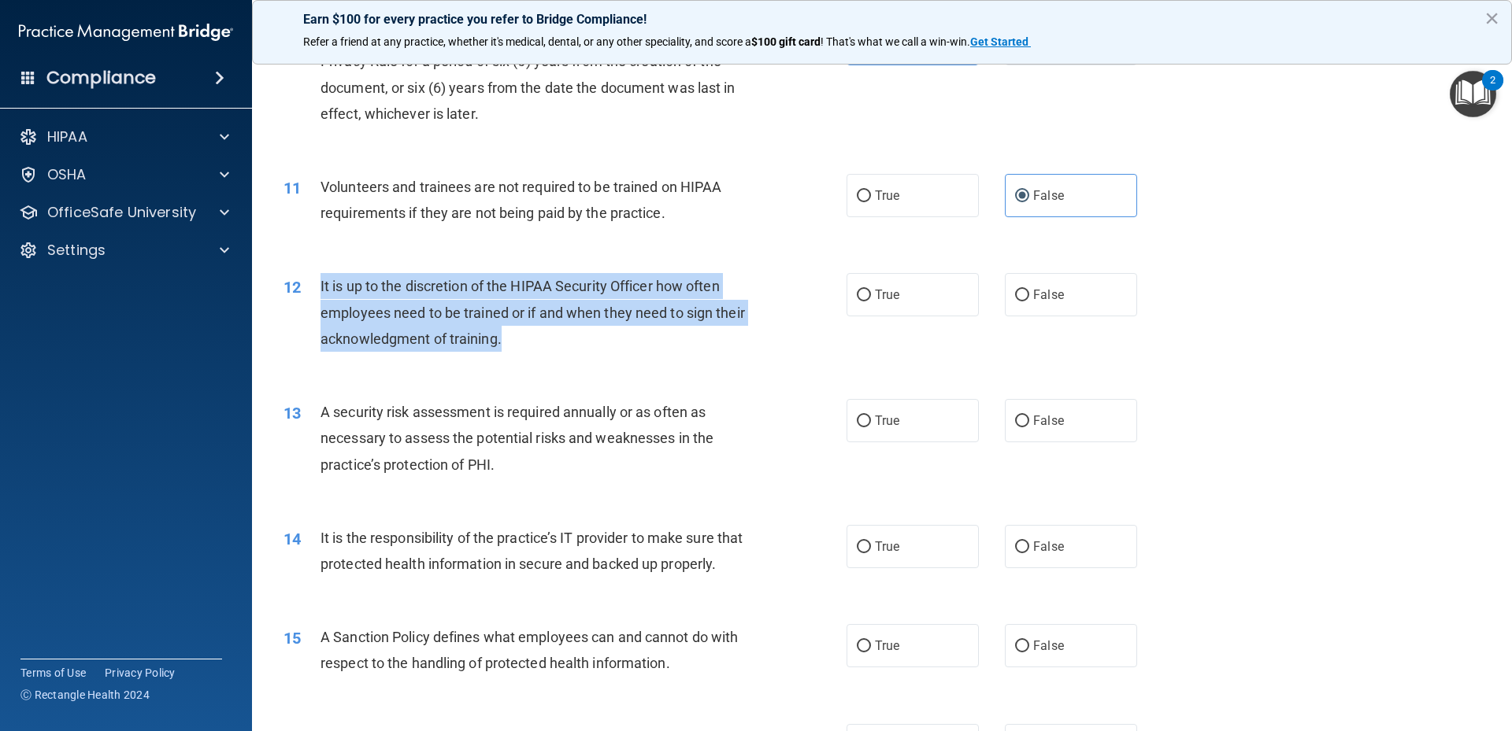
drag, startPoint x: 317, startPoint y: 283, endPoint x: 565, endPoint y: 330, distance: 252.3
click at [565, 330] on div "12 It is up to the discretion of the HIPAA Security Officer how often employees…" at bounding box center [565, 316] width 610 height 87
click at [1250, 344] on div "12 It is up to the discretion of the HIPAA Security Officer how often employees…" at bounding box center [882, 317] width 1220 height 126
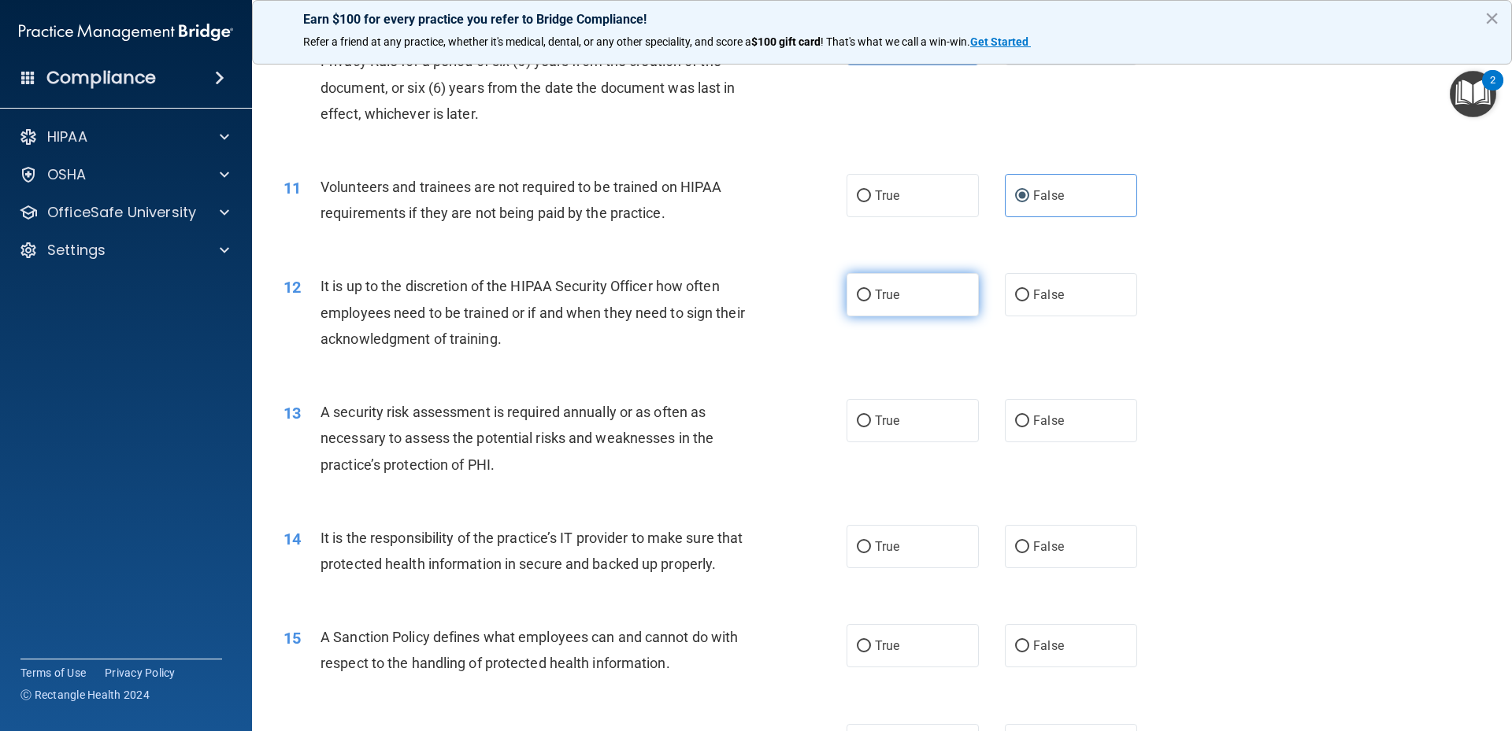
click at [855, 306] on label "True" at bounding box center [912, 294] width 132 height 43
click at [857, 302] on input "True" at bounding box center [864, 296] width 14 height 12
radio input "true"
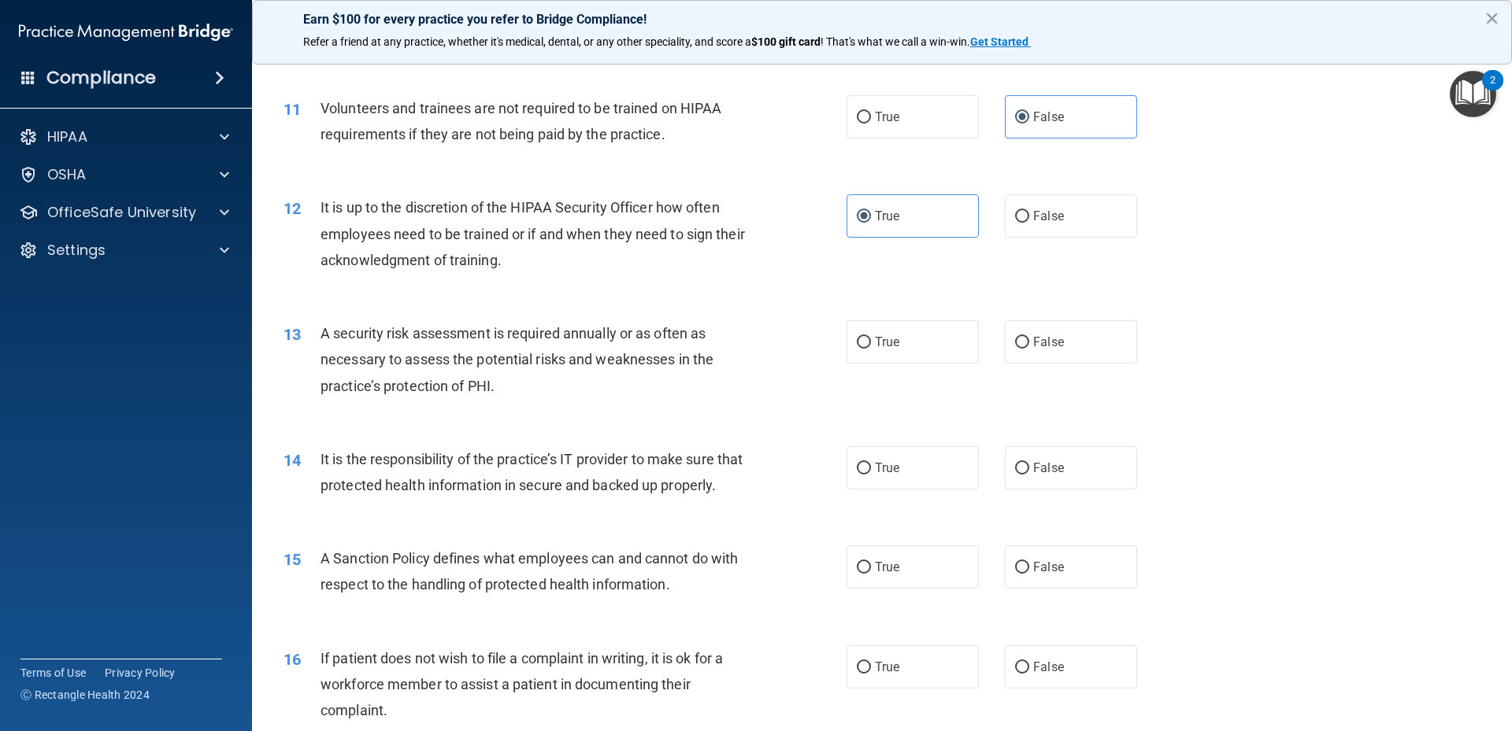
scroll to position [1496, 0]
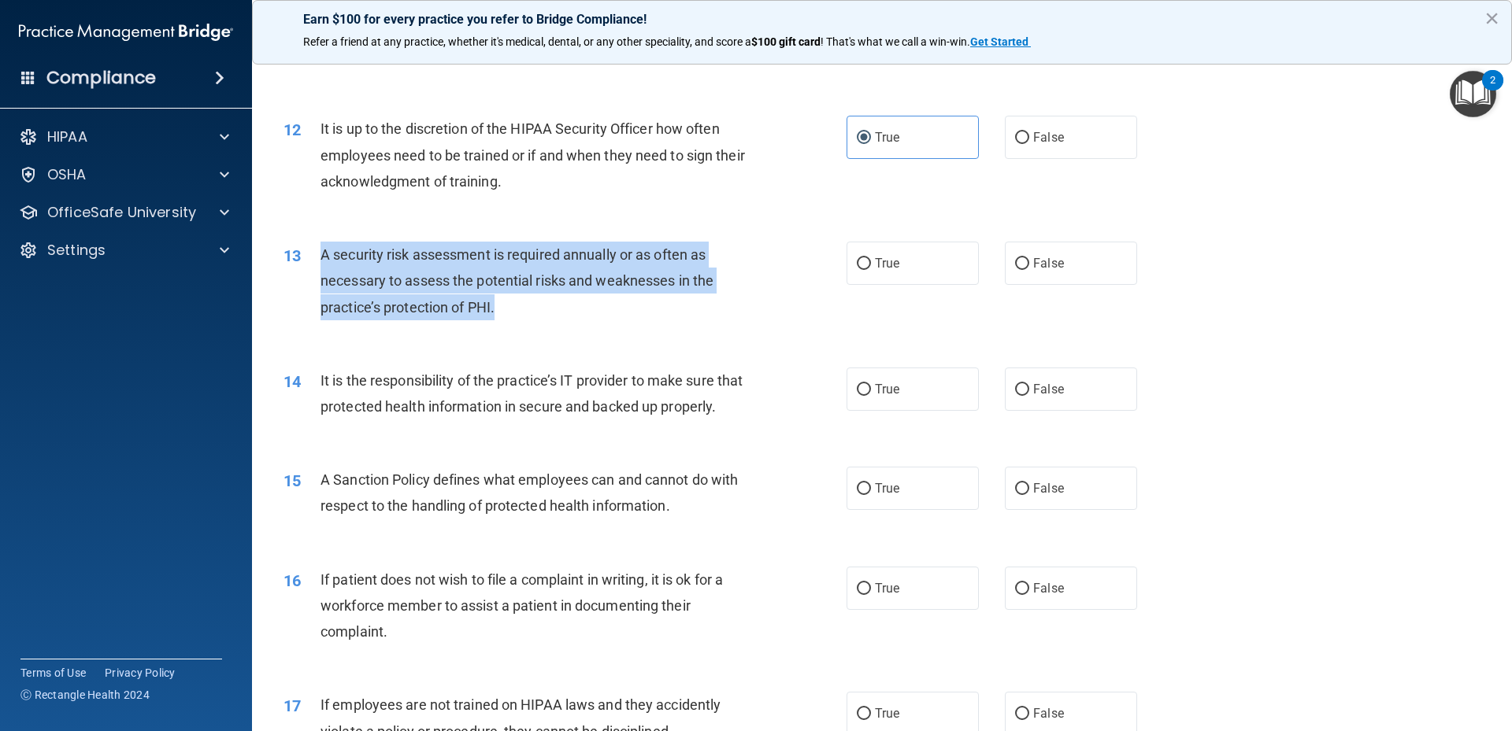
drag, startPoint x: 318, startPoint y: 259, endPoint x: 563, endPoint y: 325, distance: 253.6
click at [562, 325] on div "13 A security risk assessment is required annually or as often as necessary to …" at bounding box center [565, 285] width 610 height 87
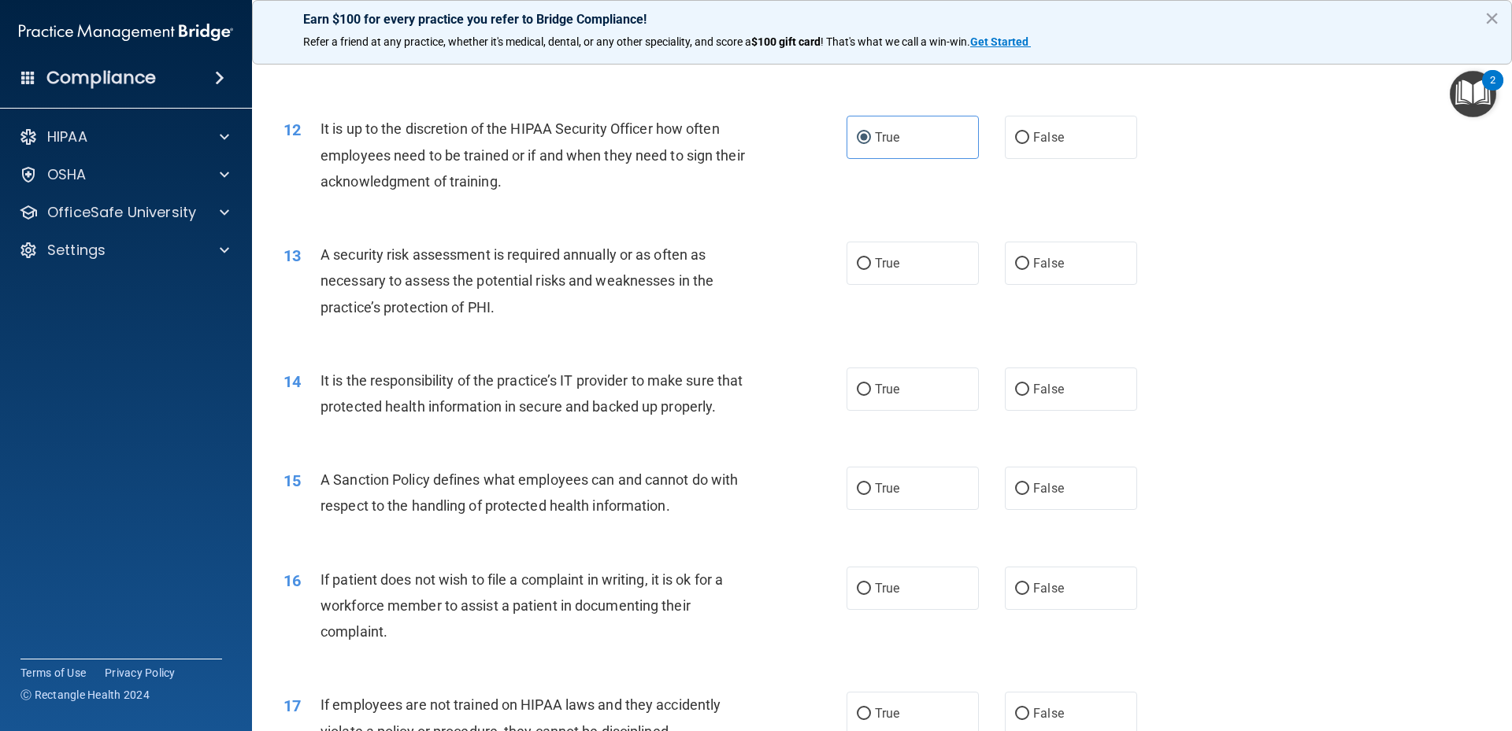
drag, startPoint x: 1231, startPoint y: 346, endPoint x: 870, endPoint y: 288, distance: 365.9
click at [1231, 346] on div "13 A security risk assessment is required annually or as often as necessary to …" at bounding box center [882, 285] width 1220 height 126
click at [876, 256] on span "True" at bounding box center [887, 263] width 24 height 15
click at [871, 258] on input "True" at bounding box center [864, 264] width 14 height 12
radio input "true"
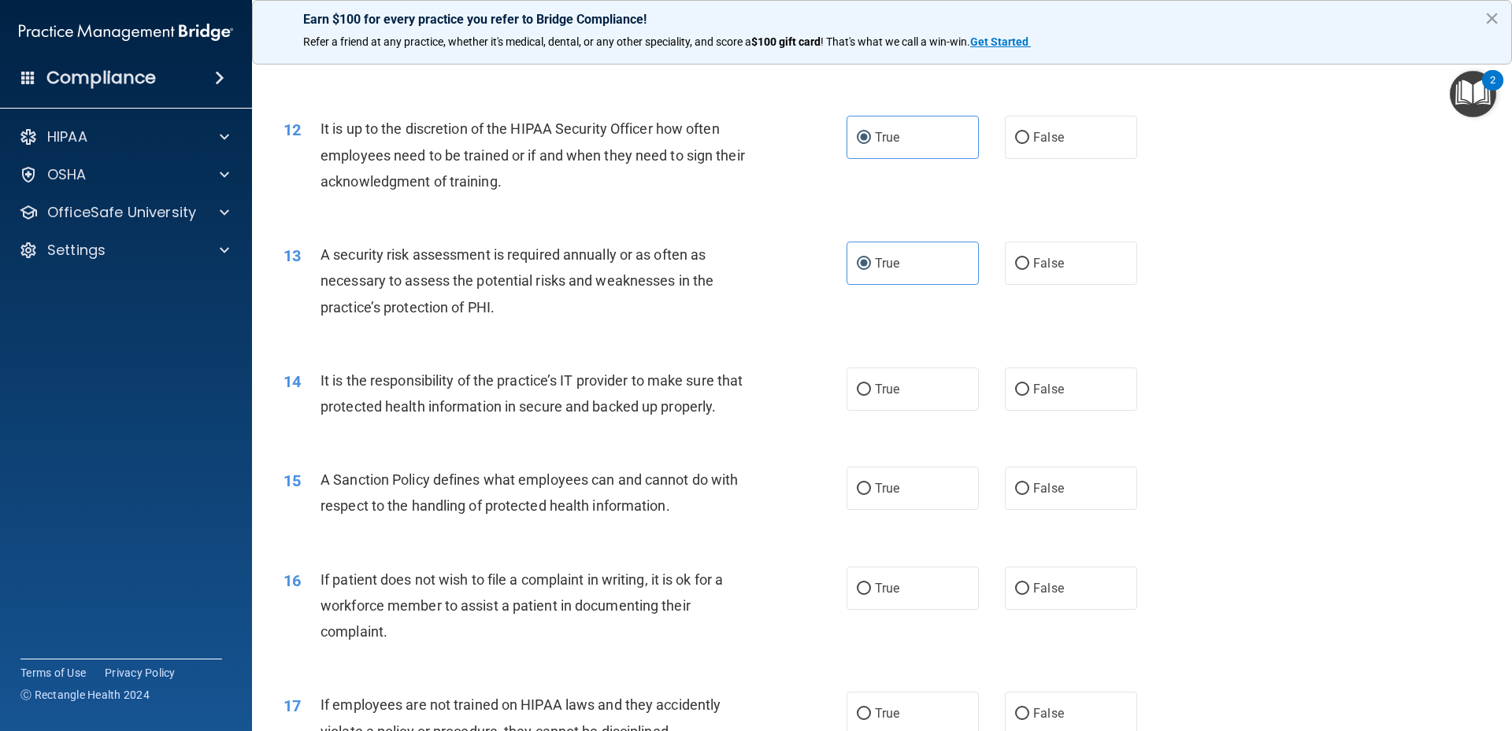
scroll to position [1653, 0]
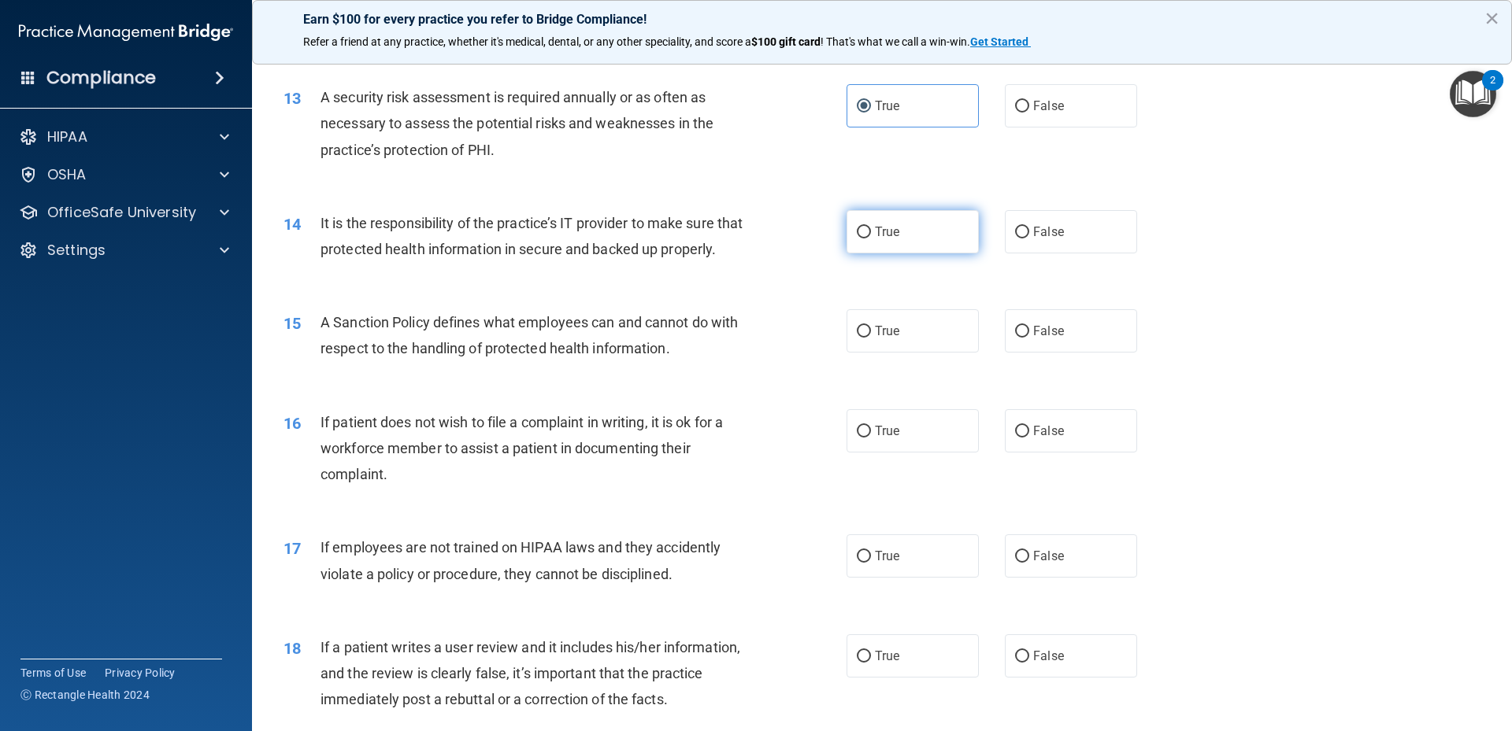
click at [859, 231] on input "True" at bounding box center [864, 233] width 14 height 12
radio input "true"
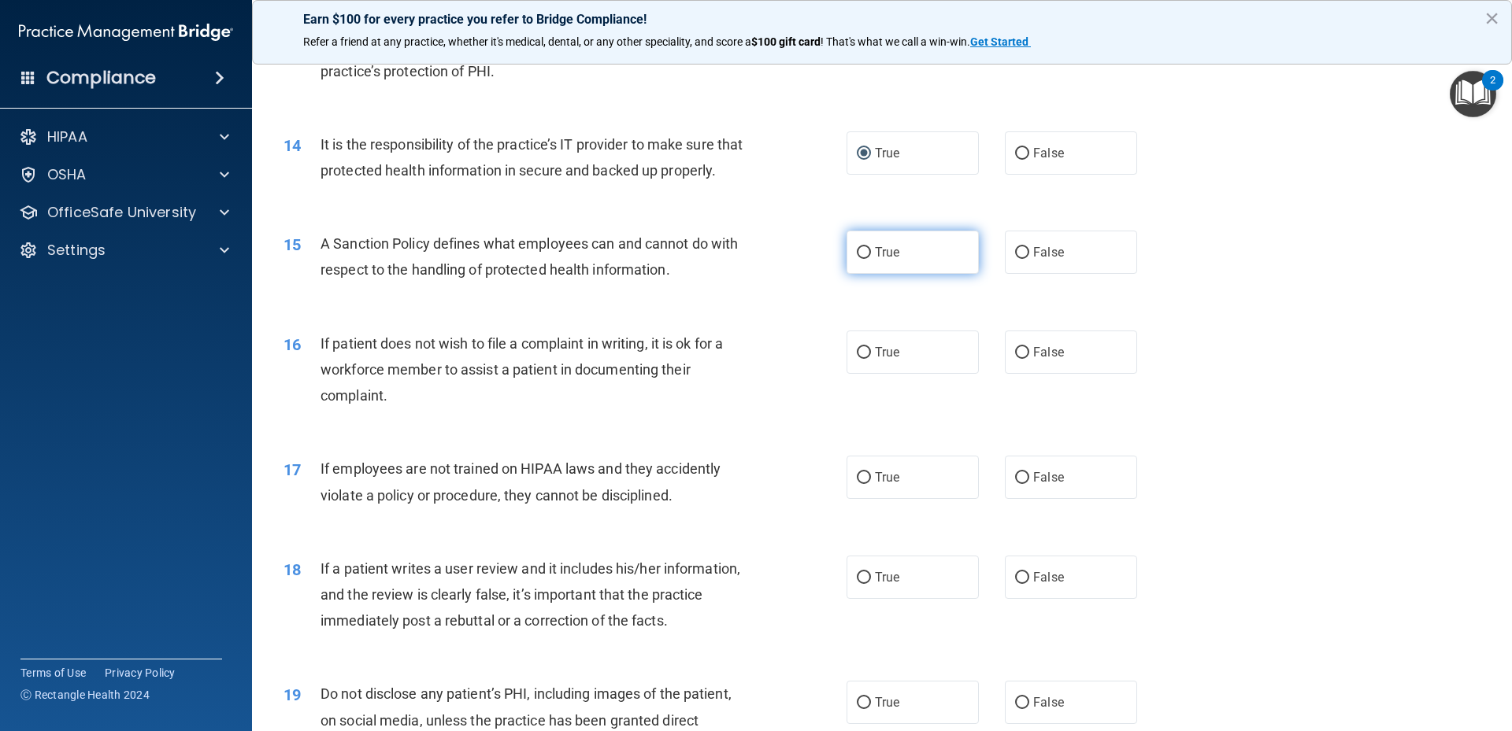
click at [946, 274] on label "True" at bounding box center [912, 252] width 132 height 43
click at [871, 259] on input "True" at bounding box center [864, 253] width 14 height 12
radio input "true"
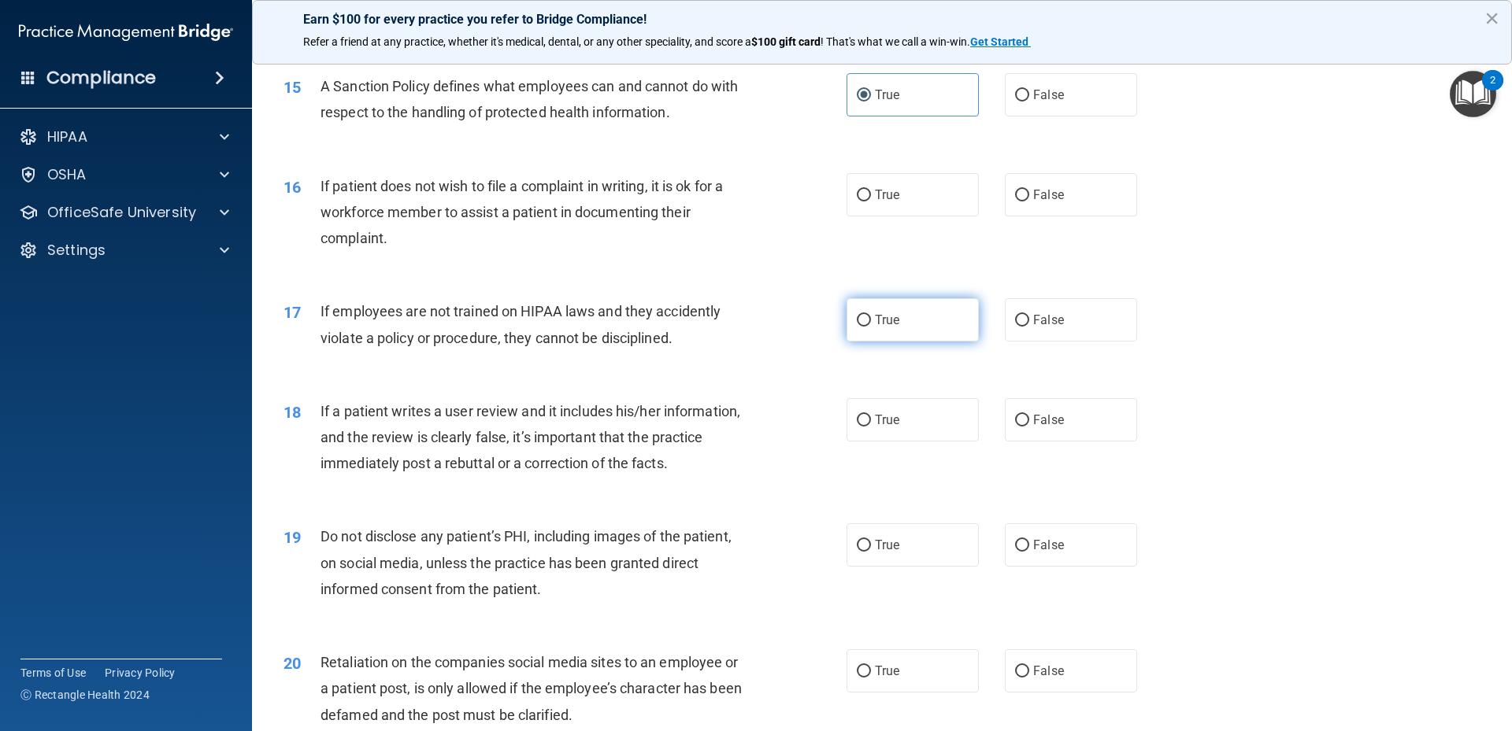
scroll to position [1968, 0]
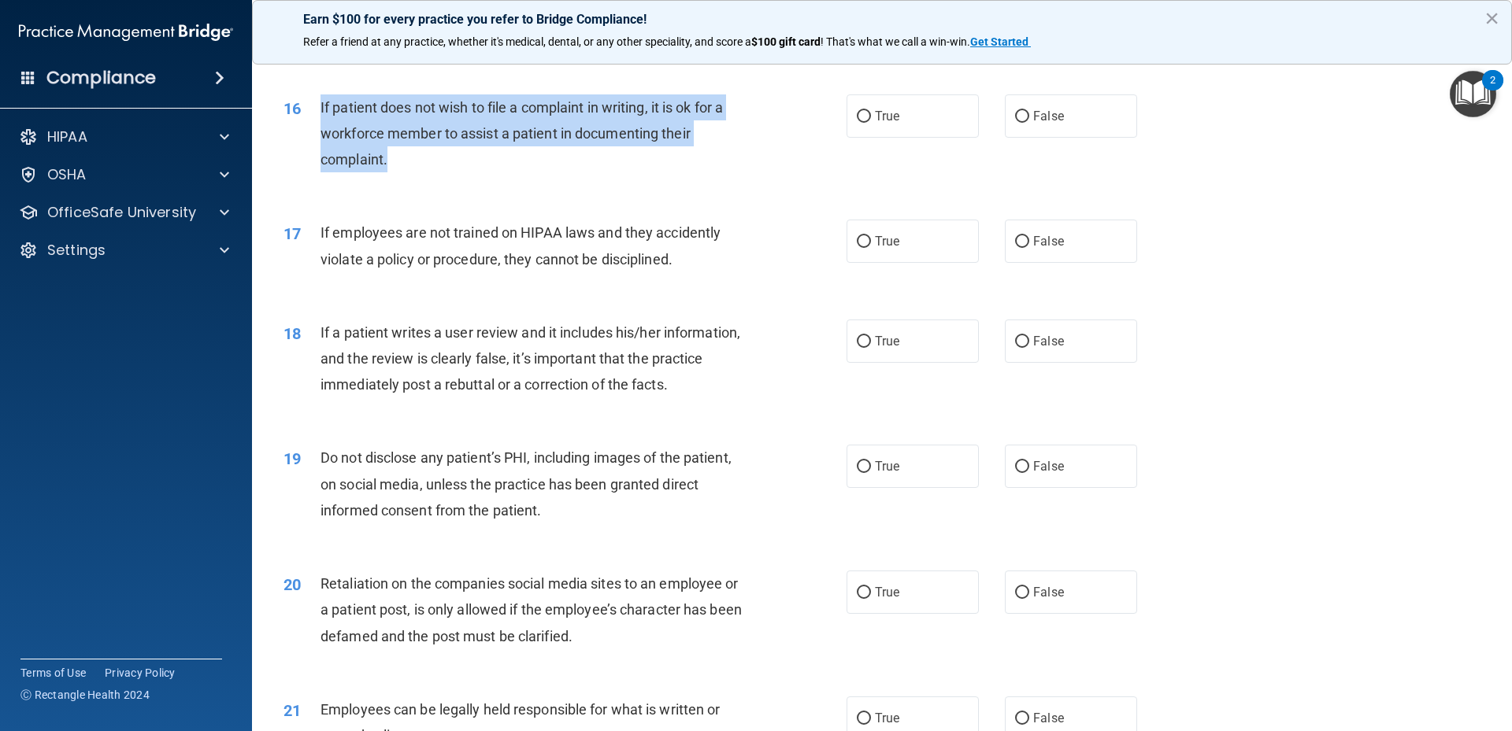
drag, startPoint x: 320, startPoint y: 134, endPoint x: 421, endPoint y: 189, distance: 115.6
click at [421, 173] on div "If patient does not wish to file a complaint in writing, it is ok for a workfor…" at bounding box center [540, 133] width 440 height 79
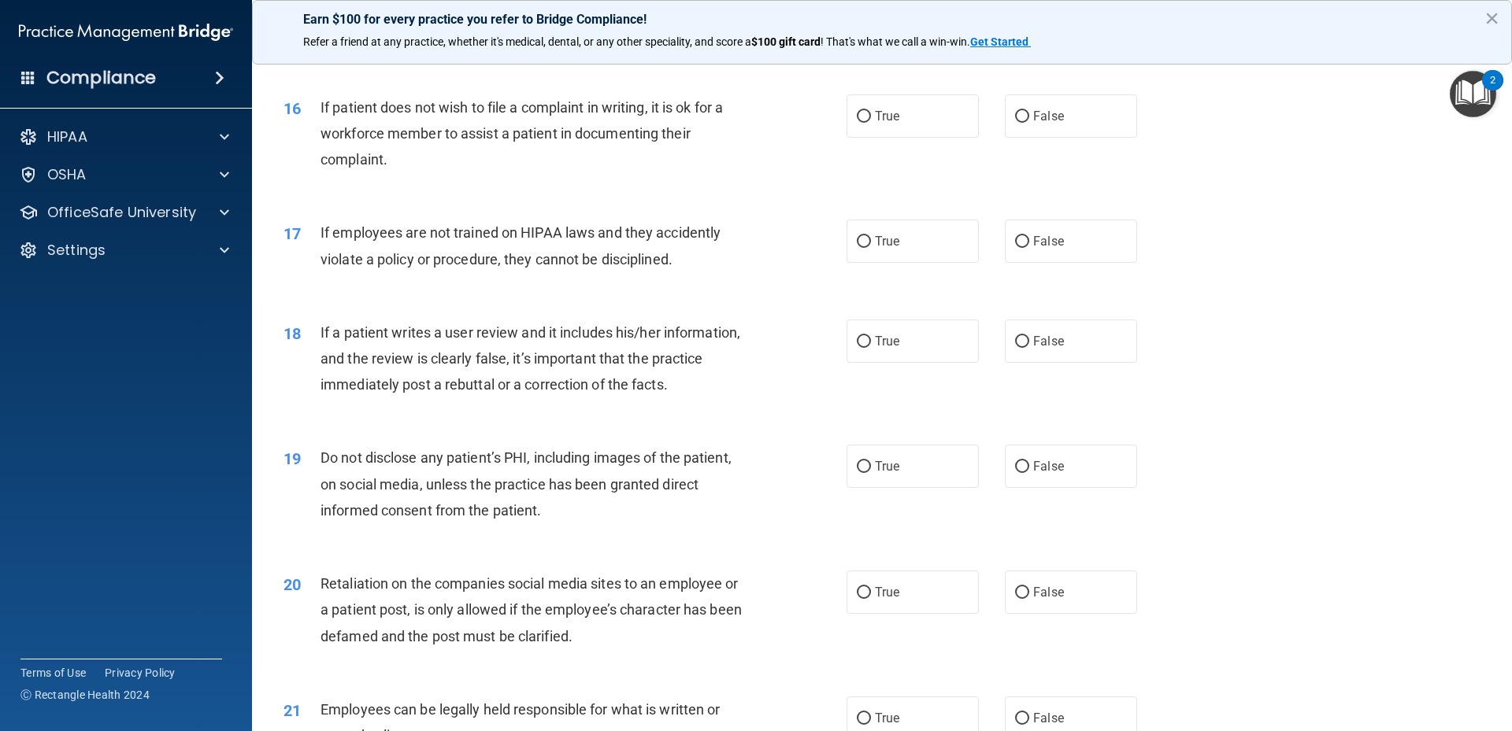
click at [1163, 201] on div "16 If patient does not wish to file a complaint in writing, it is ok for a work…" at bounding box center [882, 138] width 1220 height 126
click at [883, 124] on span "True" at bounding box center [887, 116] width 24 height 15
click at [871, 123] on input "True" at bounding box center [864, 117] width 14 height 12
radio input "true"
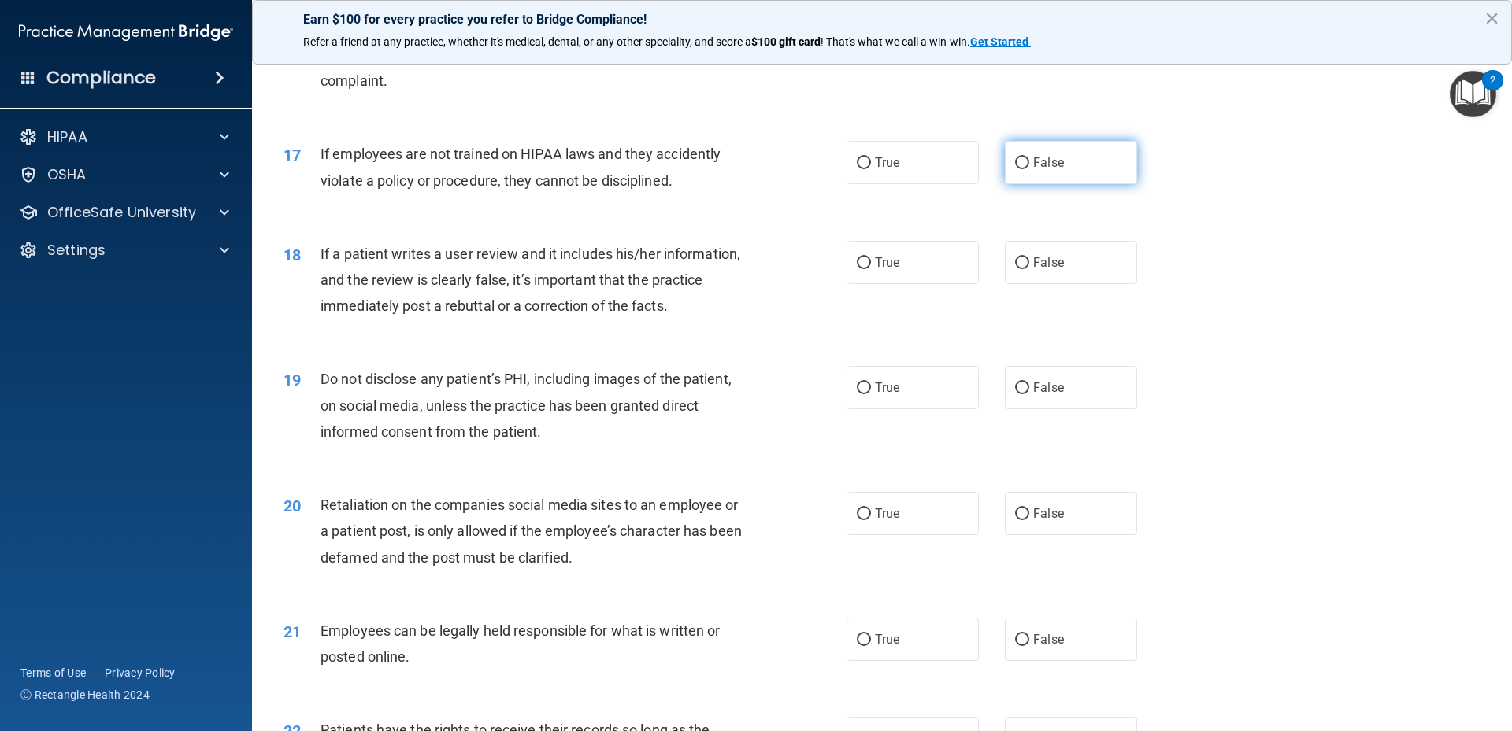
drag, startPoint x: 998, startPoint y: 183, endPoint x: 1009, endPoint y: 187, distance: 12.2
click at [1005, 184] on label "False" at bounding box center [1071, 162] width 132 height 43
click at [1015, 169] on input "False" at bounding box center [1022, 163] width 14 height 12
radio input "true"
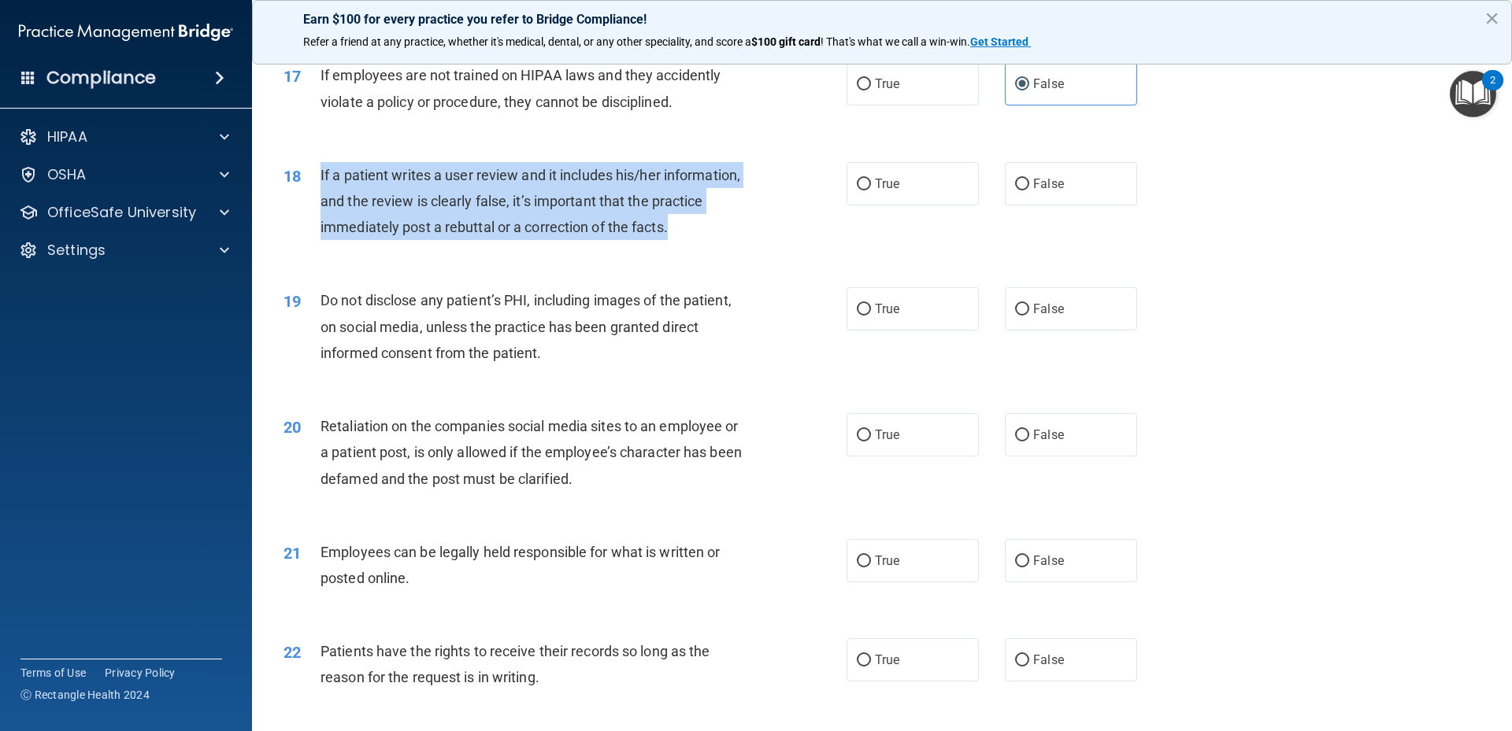
drag, startPoint x: 318, startPoint y: 194, endPoint x: 688, endPoint y: 231, distance: 371.8
click at [713, 249] on div "18 If a patient writes a user review and it includes his/her information, and t…" at bounding box center [565, 205] width 610 height 87
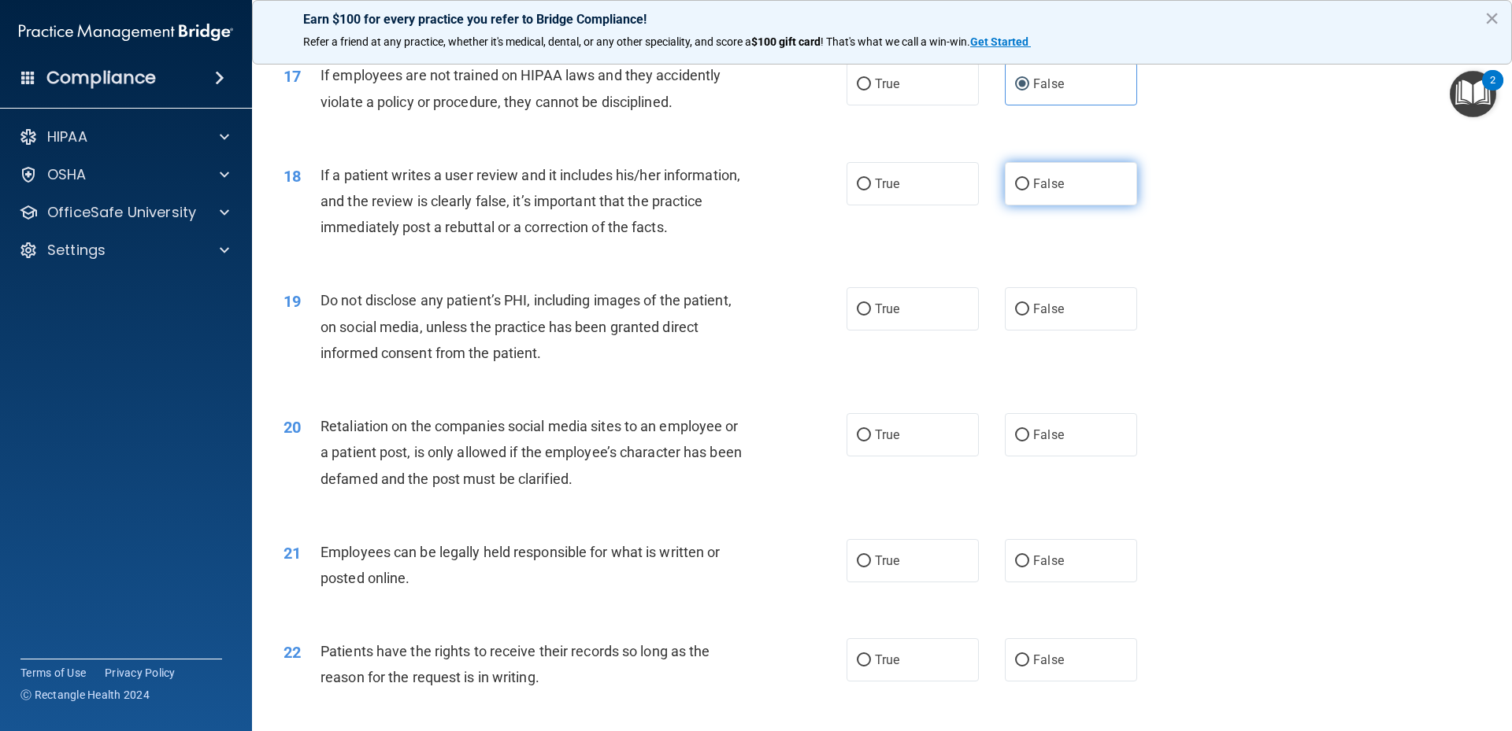
drag, startPoint x: 1121, startPoint y: 194, endPoint x: 1101, endPoint y: 199, distance: 21.2
click at [1124, 194] on label "False" at bounding box center [1071, 183] width 132 height 43
click at [1029, 191] on input "False" at bounding box center [1022, 185] width 14 height 12
radio input "true"
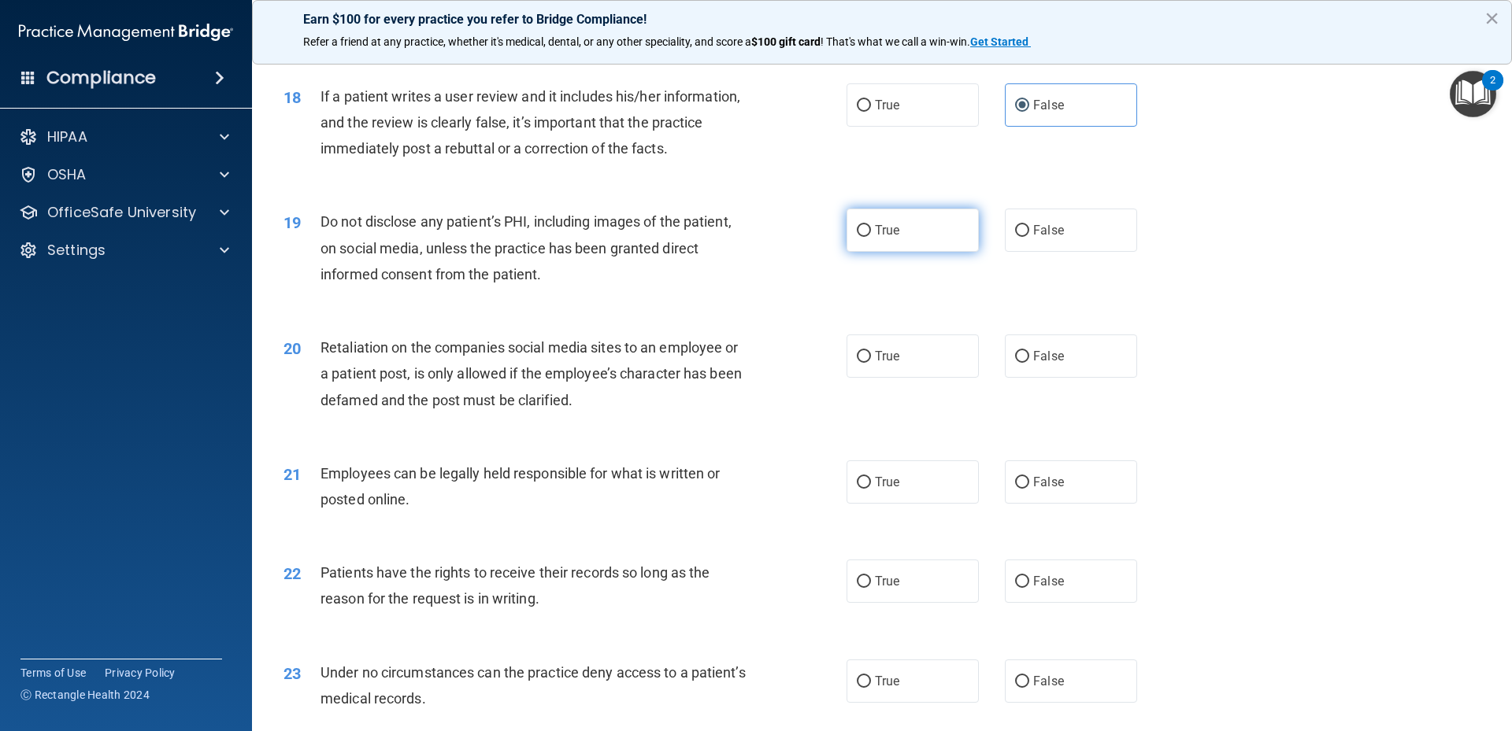
click at [881, 238] on span "True" at bounding box center [887, 230] width 24 height 15
click at [871, 237] on input "True" at bounding box center [864, 231] width 14 height 12
radio input "true"
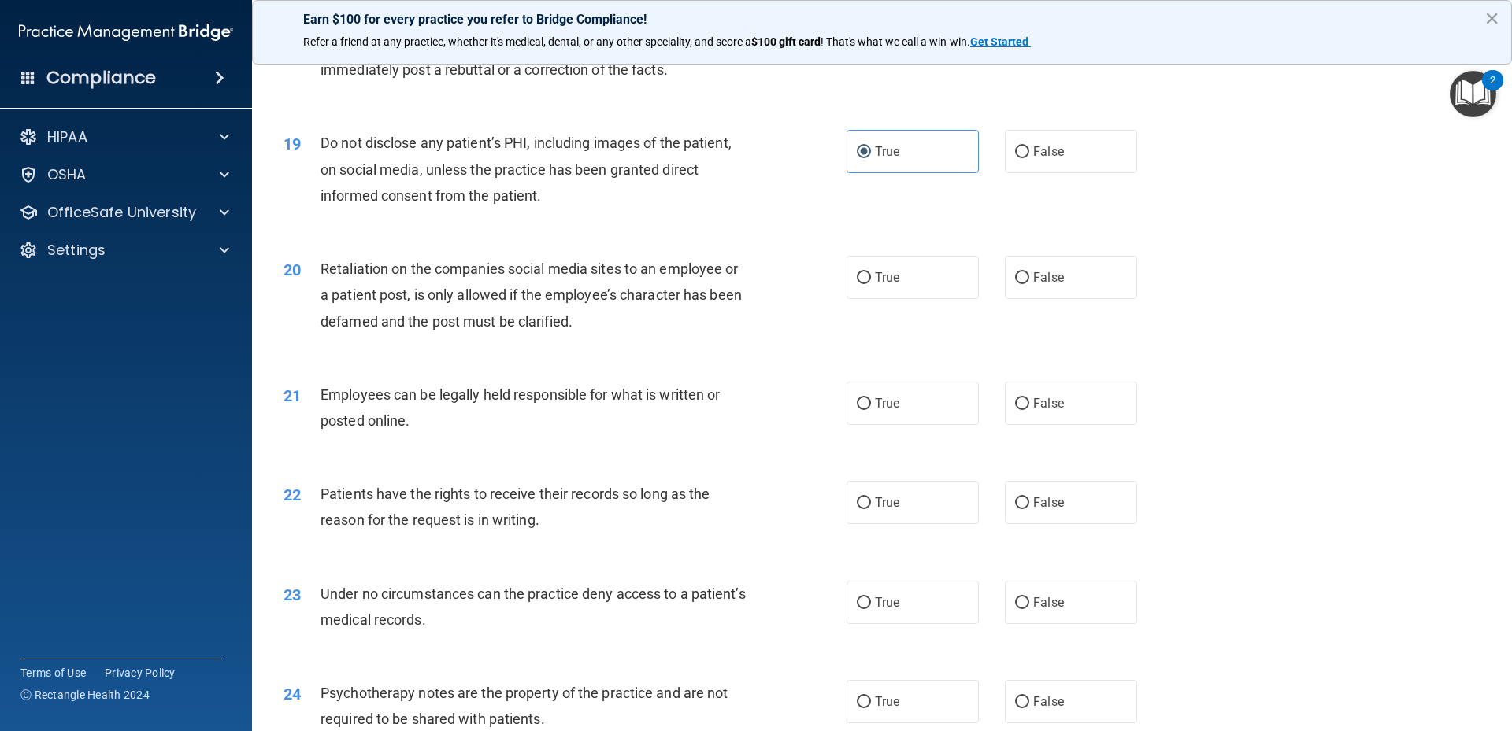
scroll to position [2362, 0]
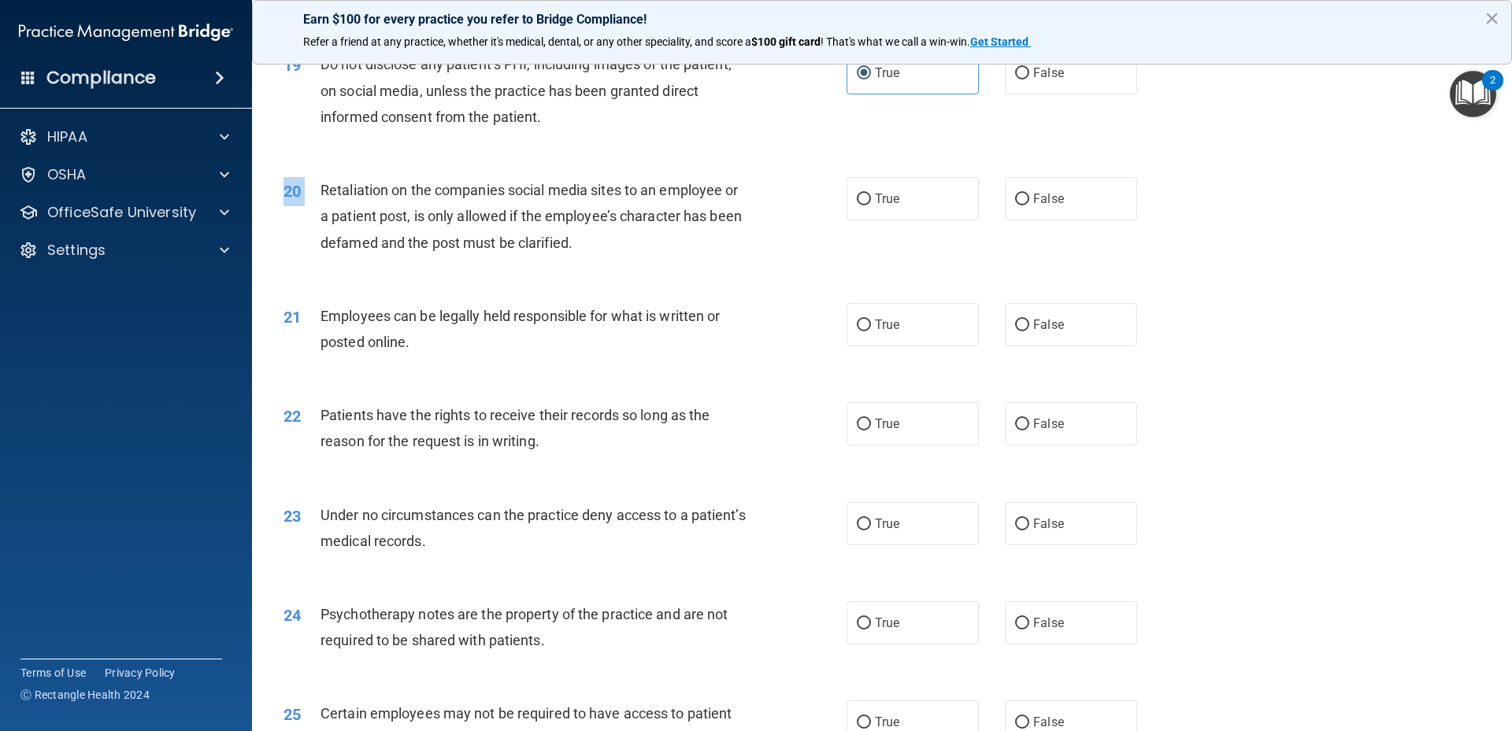
drag, startPoint x: 324, startPoint y: 213, endPoint x: 633, endPoint y: 304, distance: 321.6
click at [633, 283] on div "20 Retaliation on the companies social media sites to an employee or a patient …" at bounding box center [882, 220] width 1220 height 126
click at [593, 254] on div "Retaliation on the companies social media sites to an employee or a patient pos…" at bounding box center [540, 216] width 440 height 79
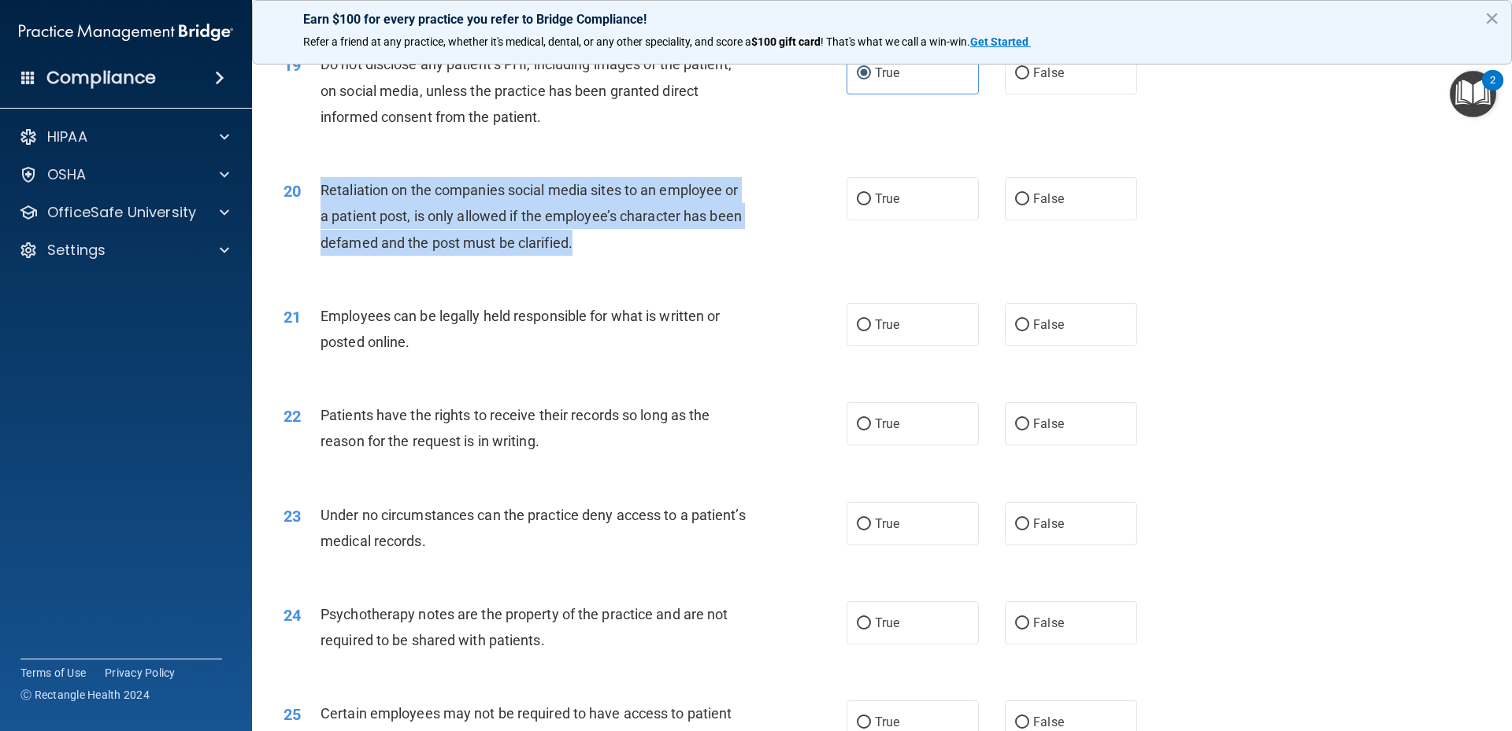
drag, startPoint x: 320, startPoint y: 210, endPoint x: 602, endPoint y: 266, distance: 287.4
click at [602, 256] on div "Retaliation on the companies social media sites to an employee or a patient pos…" at bounding box center [540, 216] width 440 height 79
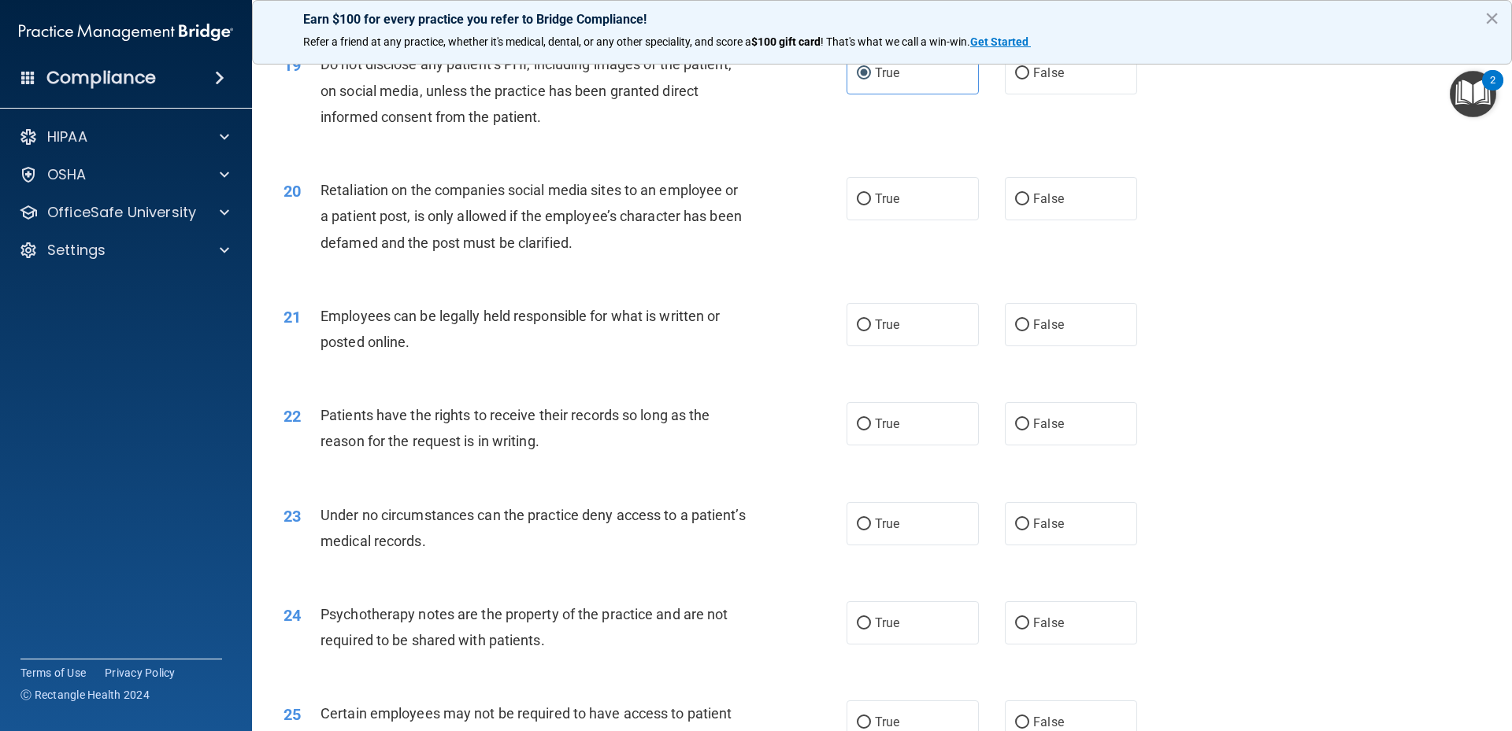
click at [1205, 256] on div "20 Retaliation on the companies social media sites to an employee or a patient …" at bounding box center [882, 220] width 1220 height 126
click at [1125, 220] on label "False" at bounding box center [1071, 198] width 132 height 43
click at [1029, 205] on input "False" at bounding box center [1022, 200] width 14 height 12
radio input "true"
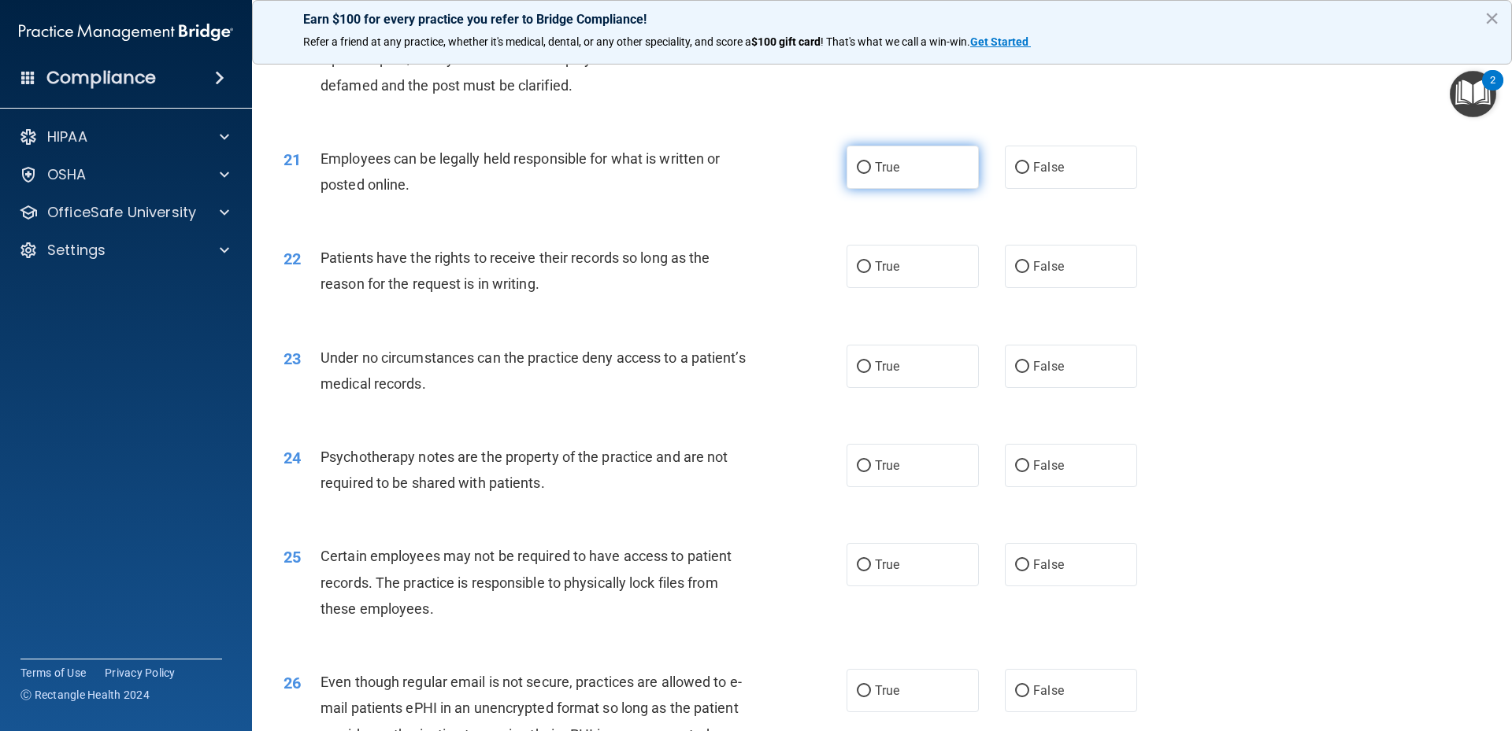
click at [917, 189] on label "True" at bounding box center [912, 167] width 132 height 43
click at [871, 174] on input "True" at bounding box center [864, 168] width 14 height 12
radio input "true"
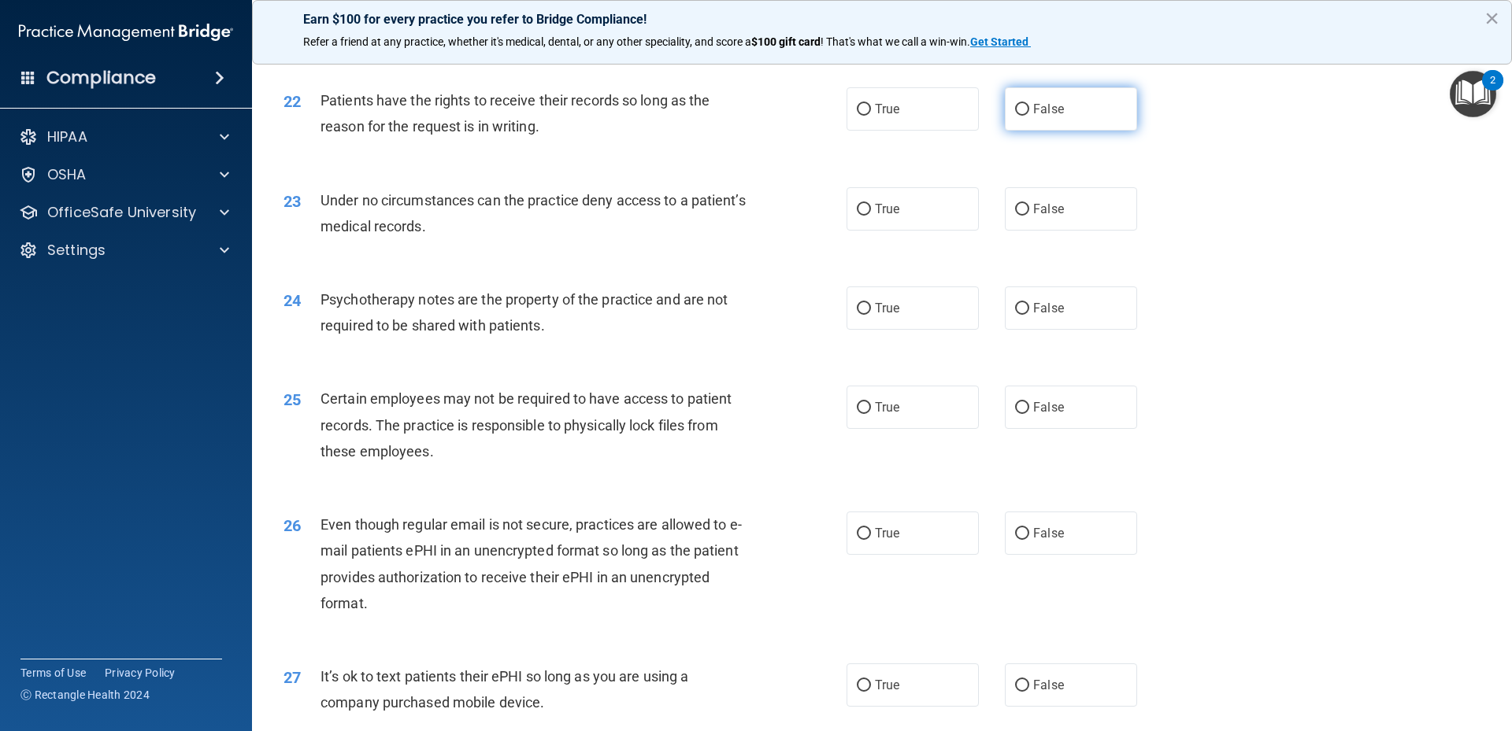
click at [1022, 131] on label "False" at bounding box center [1071, 108] width 132 height 43
click at [1022, 116] on input "False" at bounding box center [1022, 110] width 14 height 12
radio input "true"
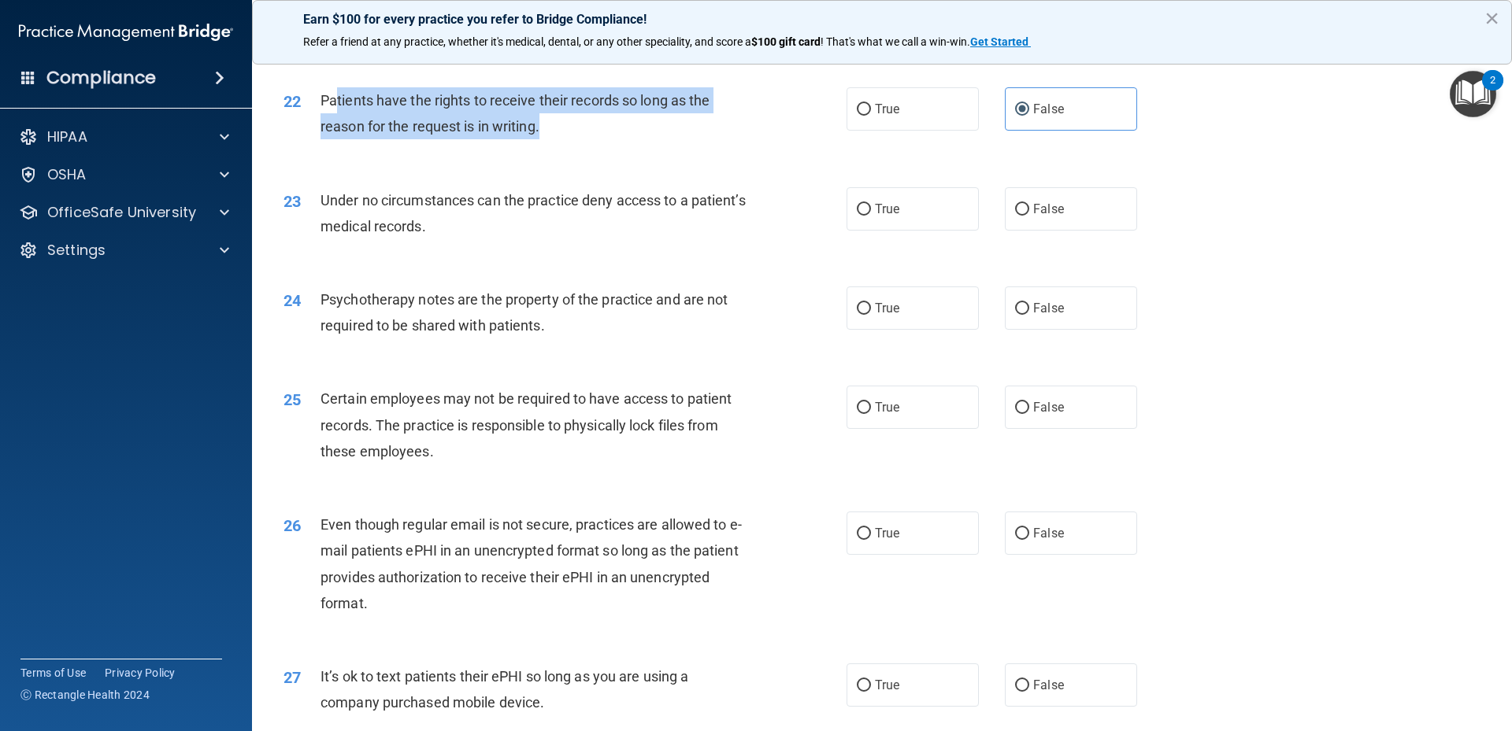
drag, startPoint x: 348, startPoint y: 123, endPoint x: 566, endPoint y: 146, distance: 219.3
click at [566, 139] on div "Patients have the rights to receive their records so long as the reason for the…" at bounding box center [540, 113] width 440 height 52
drag, startPoint x: 525, startPoint y: 139, endPoint x: 517, endPoint y: 139, distance: 7.9
click at [524, 139] on div "Patients have the rights to receive their records so long as the reason for the…" at bounding box center [540, 113] width 440 height 52
click at [346, 130] on span "Patients have the rights to receive their records so long as the reason for the…" at bounding box center [514, 113] width 389 height 43
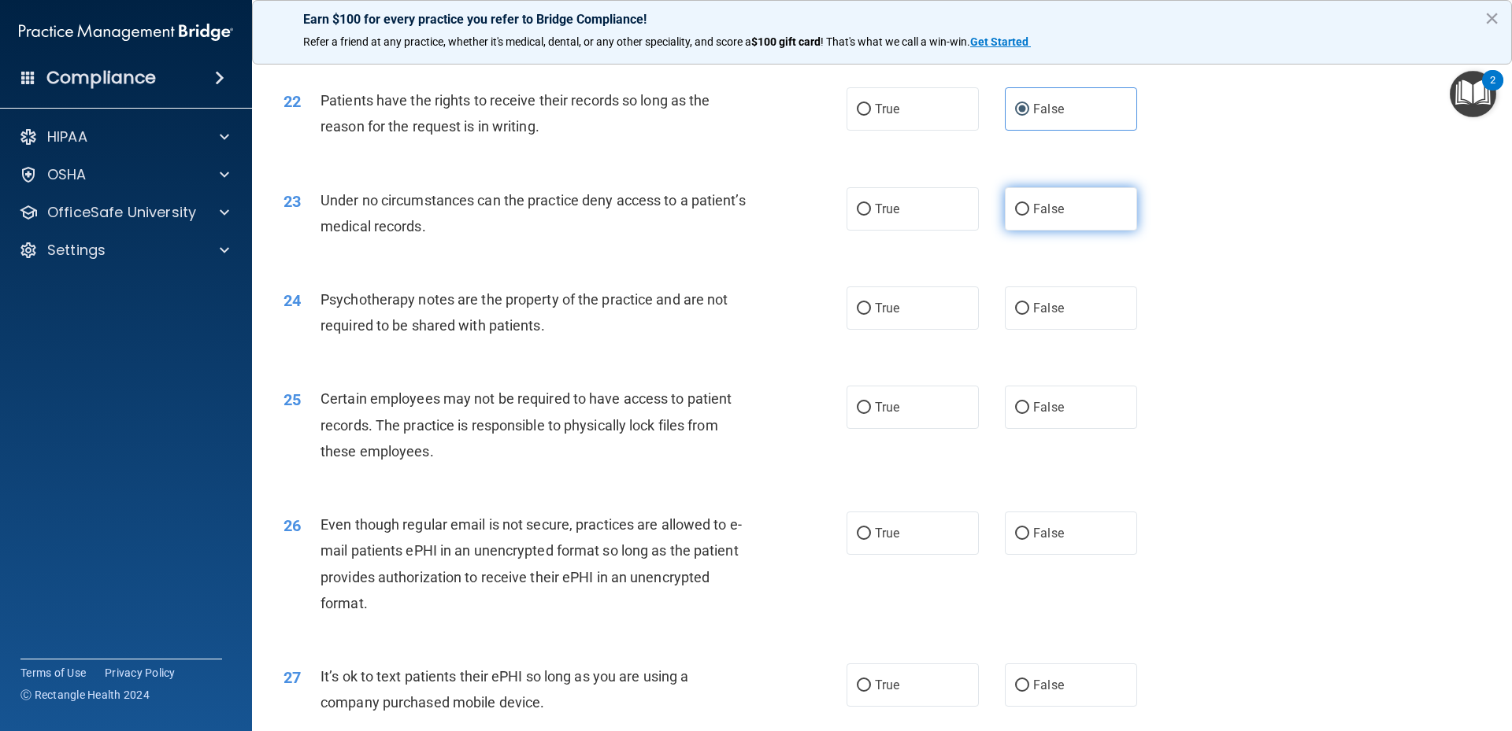
click at [1068, 231] on label "False" at bounding box center [1071, 208] width 132 height 43
click at [1029, 216] on input "False" at bounding box center [1022, 210] width 14 height 12
radio input "true"
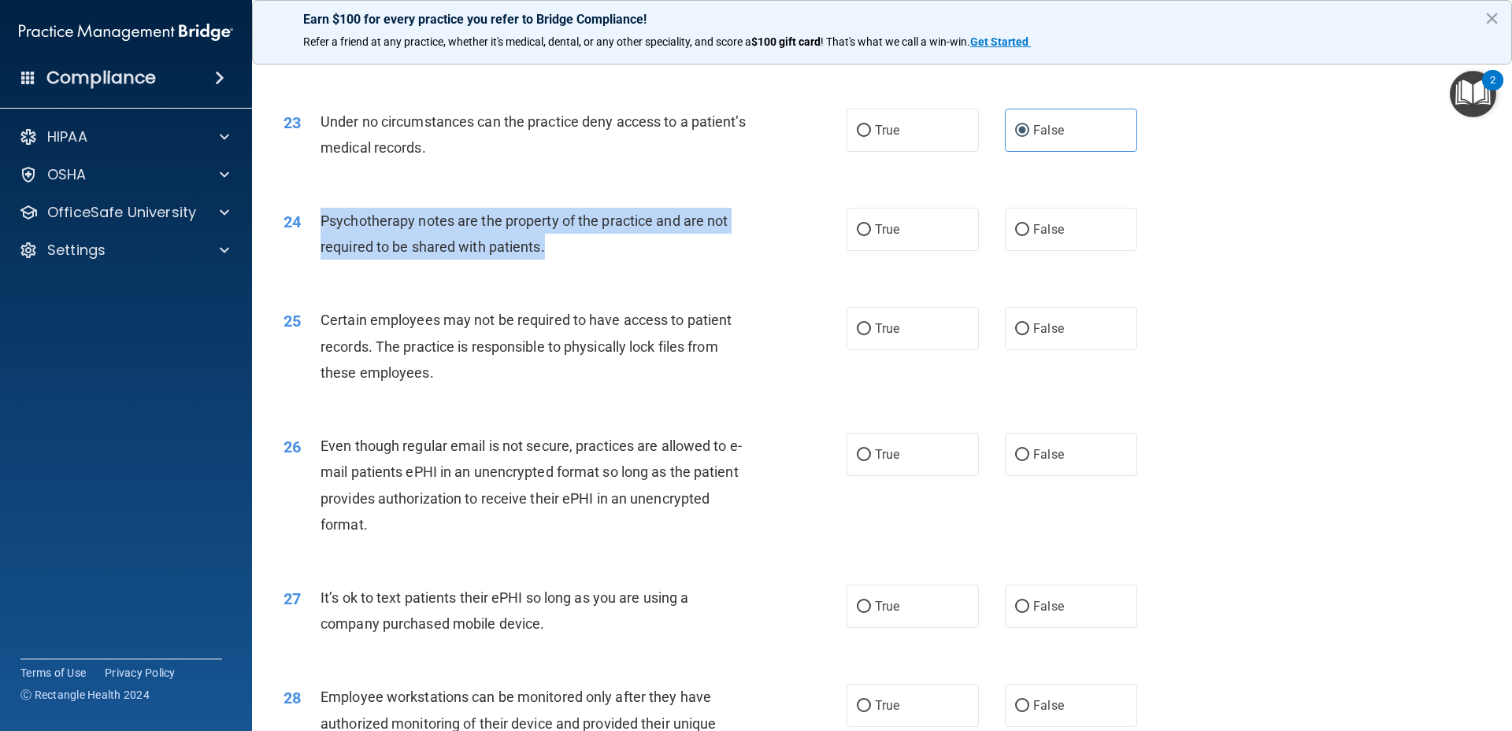
drag, startPoint x: 317, startPoint y: 243, endPoint x: 554, endPoint y: 266, distance: 237.3
click at [562, 267] on div "24 Psychotherapy notes are the property of the practice and are not required to…" at bounding box center [565, 238] width 610 height 60
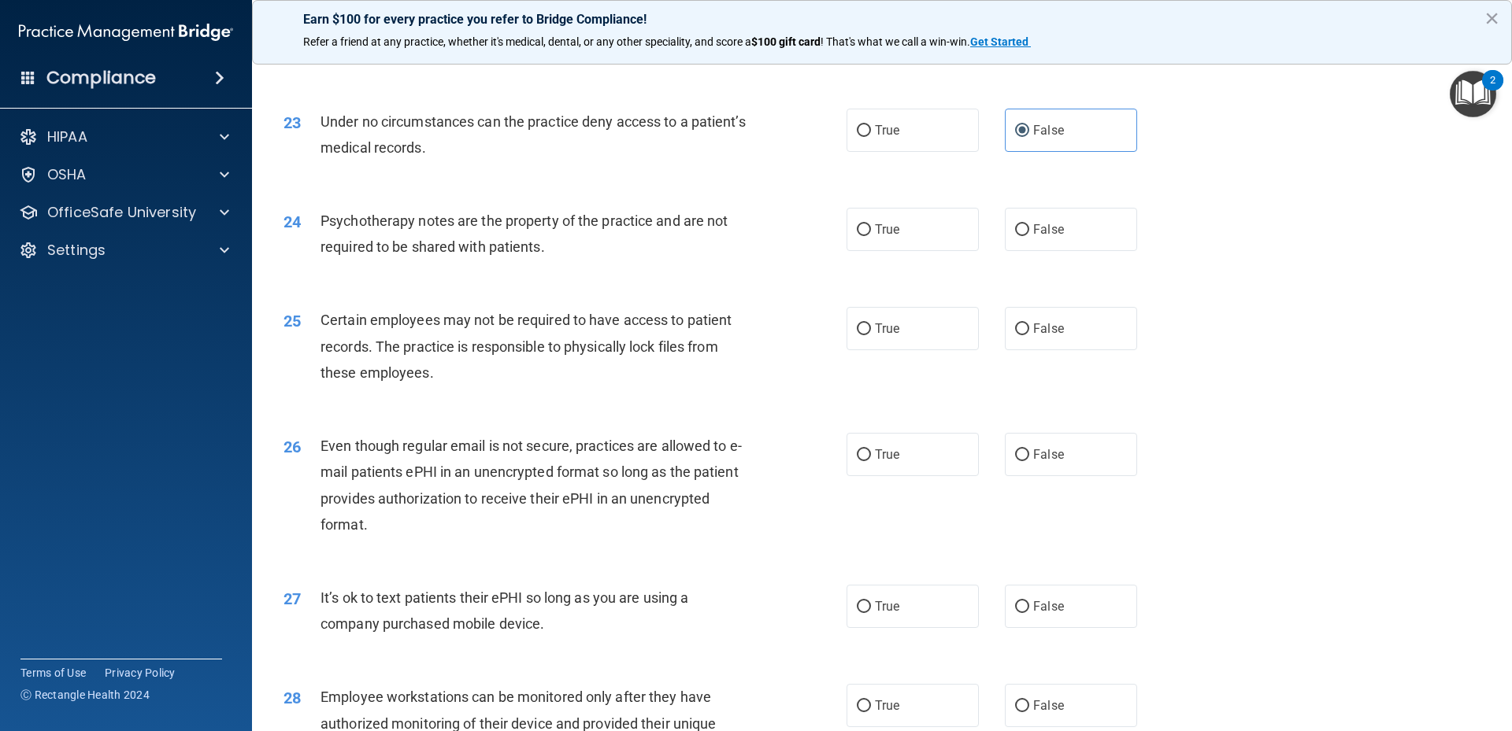
drag, startPoint x: 1271, startPoint y: 305, endPoint x: 1261, endPoint y: 305, distance: 9.4
click at [1271, 287] on div "24 Psychotherapy notes are the property of the practice and are not required to…" at bounding box center [882, 237] width 1220 height 99
click at [1053, 251] on label "False" at bounding box center [1071, 229] width 132 height 43
click at [1029, 236] on input "False" at bounding box center [1022, 230] width 14 height 12
radio input "true"
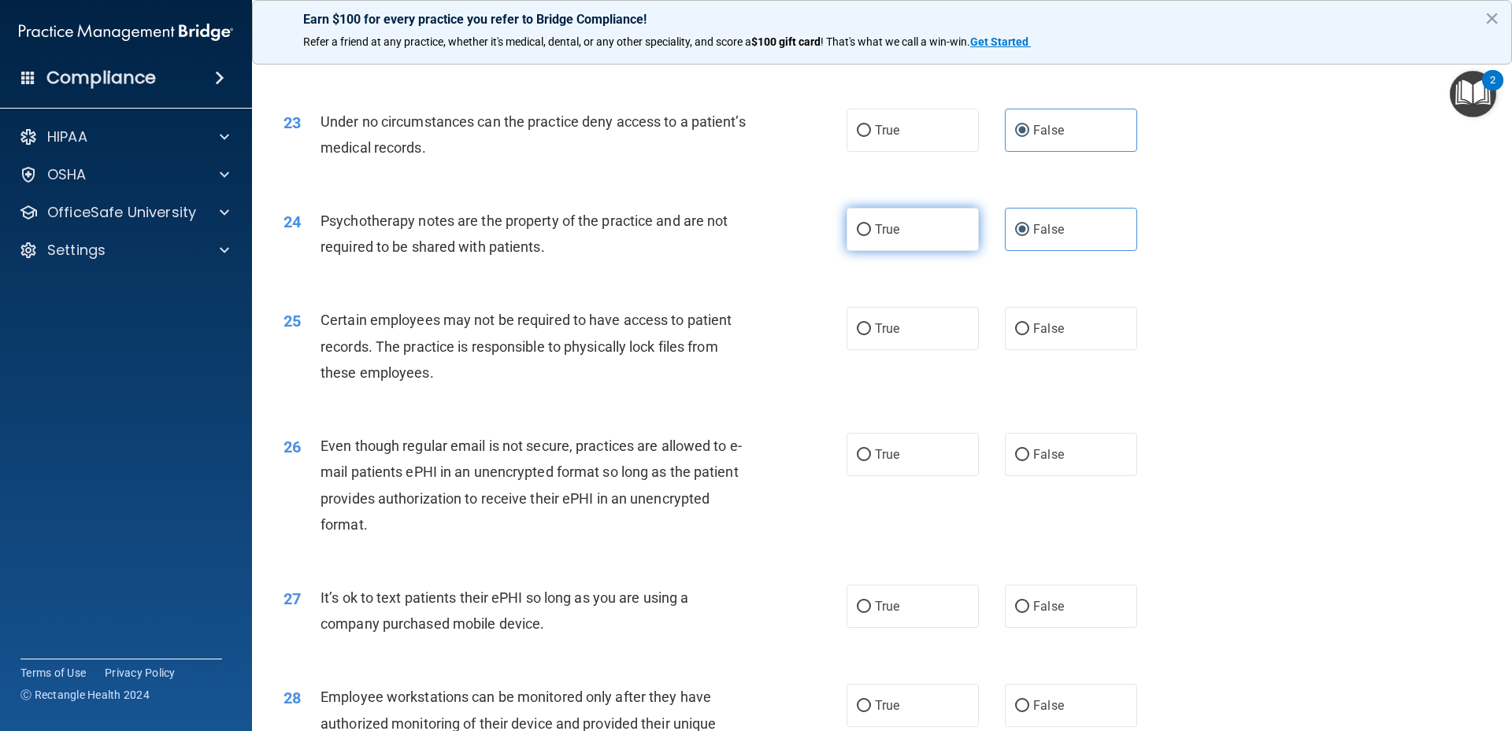
click at [857, 236] on input "True" at bounding box center [864, 230] width 14 height 12
radio input "true"
radio input "false"
click at [1247, 266] on div "24 Psychotherapy notes are the property of the practice and are not required to…" at bounding box center [882, 237] width 1220 height 99
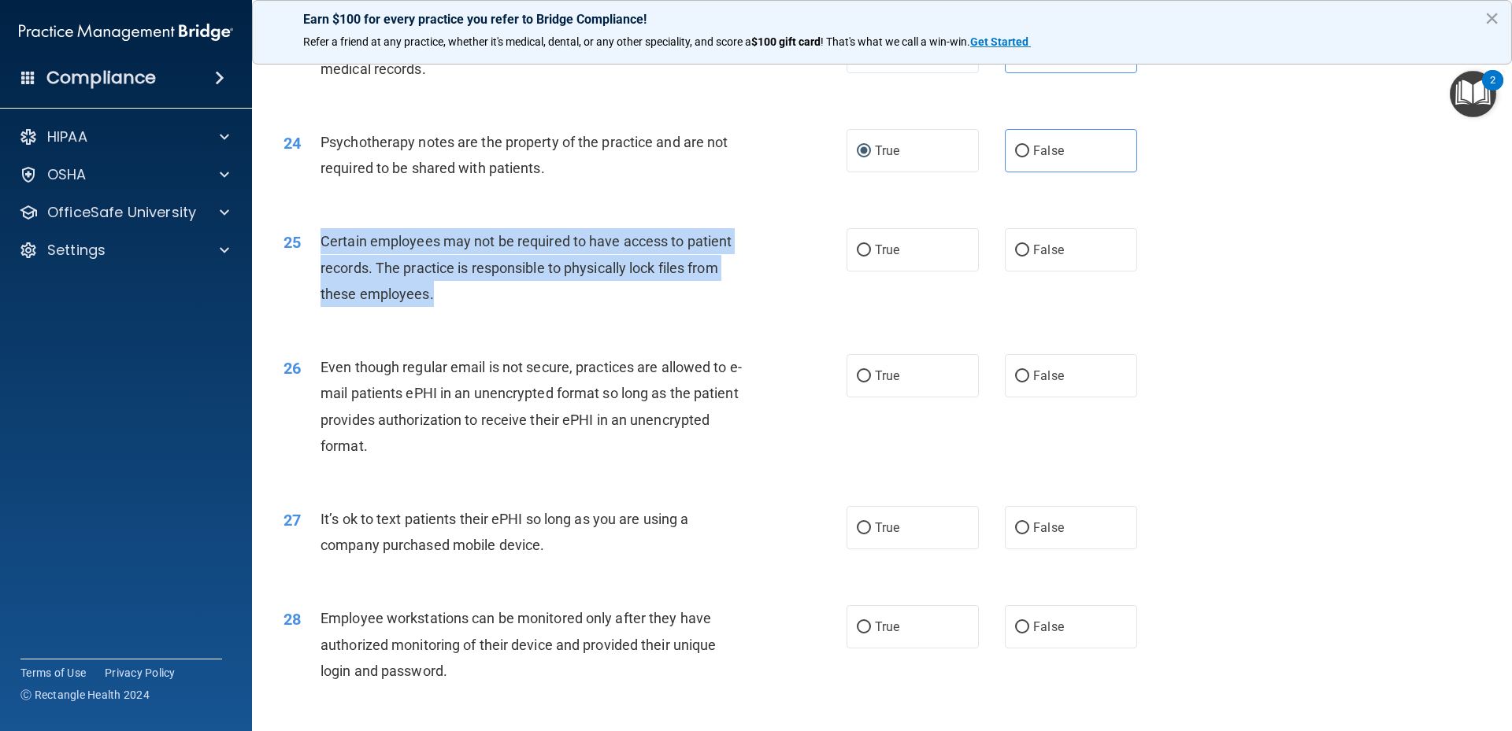
drag, startPoint x: 318, startPoint y: 268, endPoint x: 465, endPoint y: 315, distance: 154.4
click at [465, 315] on div "25 Certain employees may not be required to have access to patient records. The…" at bounding box center [565, 271] width 610 height 87
drag, startPoint x: 1491, startPoint y: 302, endPoint x: 1413, endPoint y: 302, distance: 77.9
click at [1481, 302] on main "- HIPAA Policies and Procedures Quiz This quiz doesn’t expire until 09/25/2025.…" at bounding box center [882, 390] width 1260 height 681
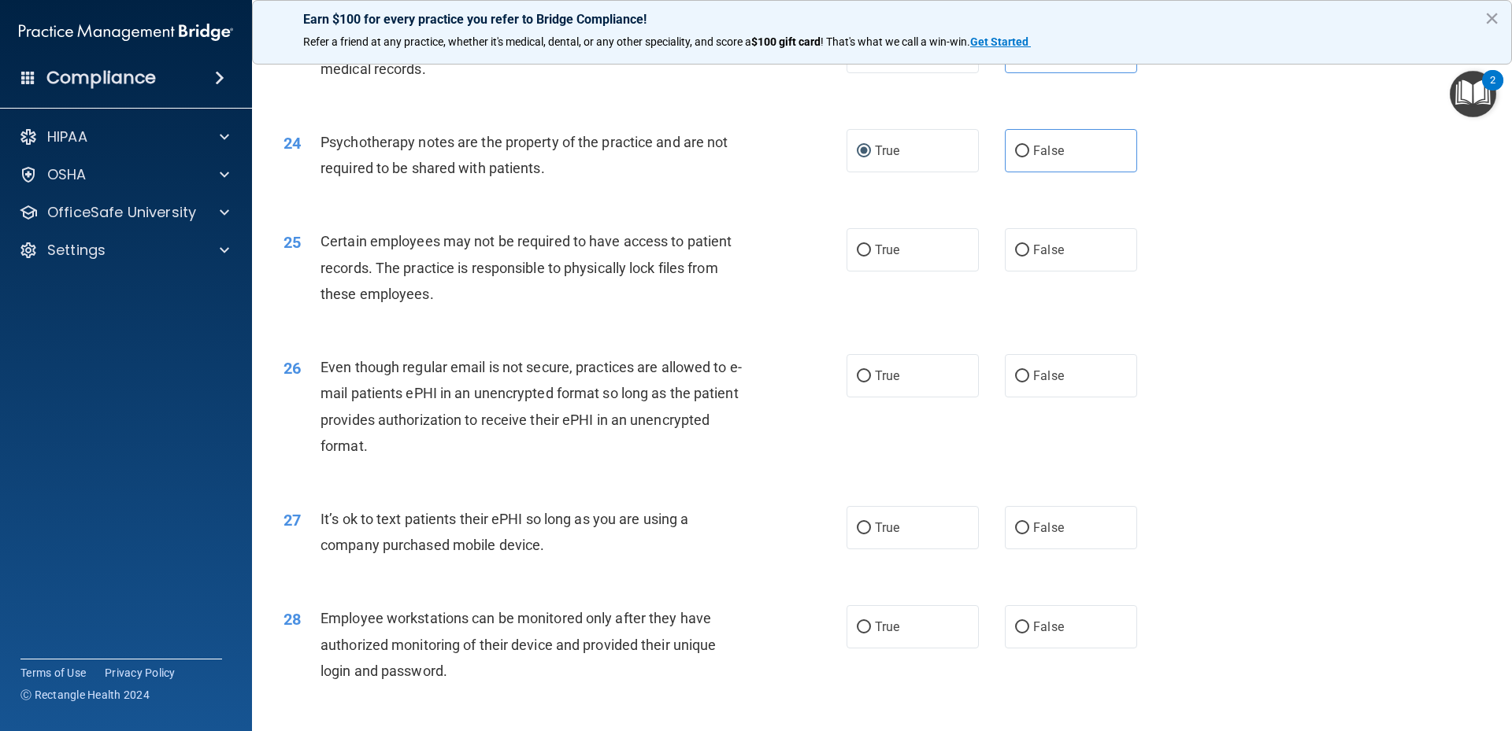
click at [824, 276] on div "25 Certain employees may not be required to have access to patient records. The…" at bounding box center [565, 271] width 610 height 87
click at [857, 257] on input "True" at bounding box center [864, 251] width 14 height 12
radio input "true"
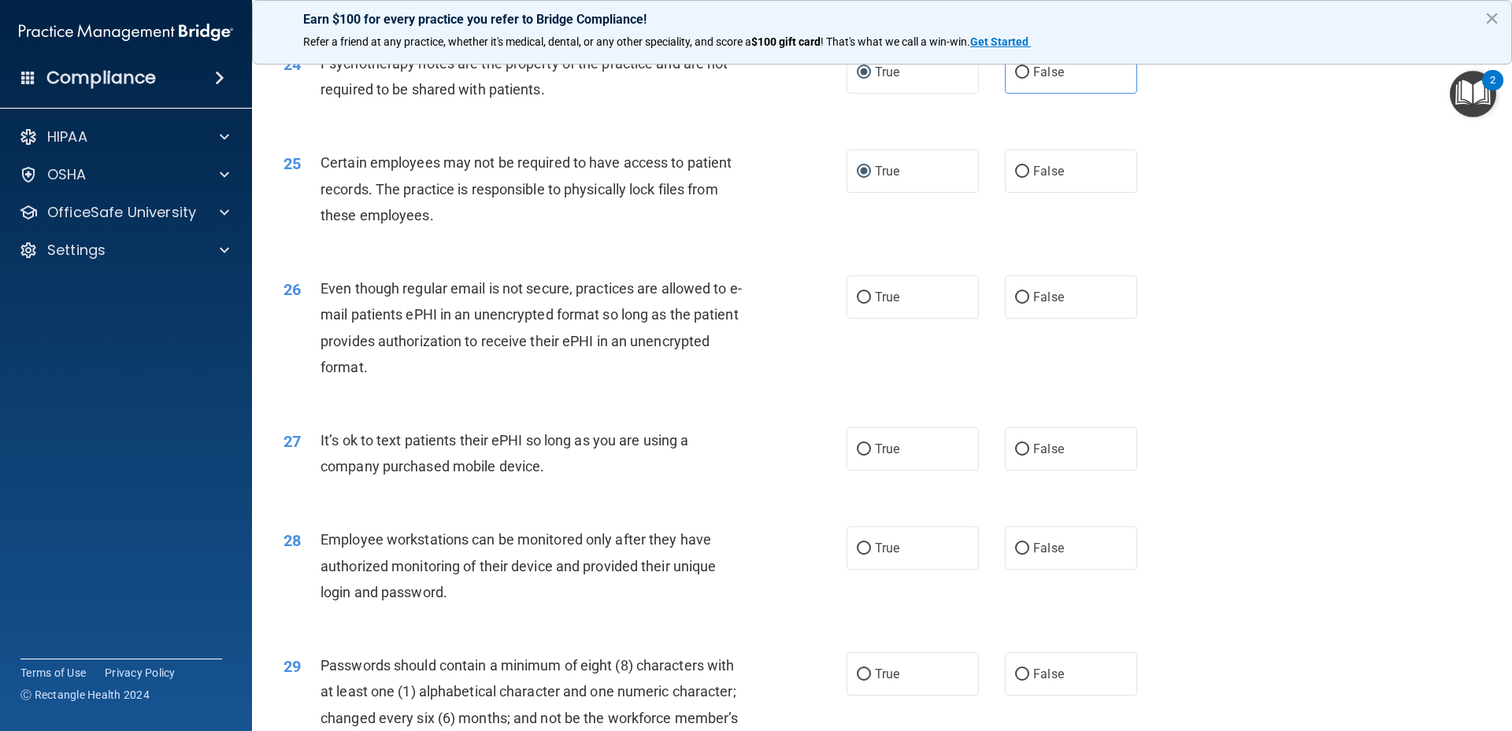
scroll to position [2992, 0]
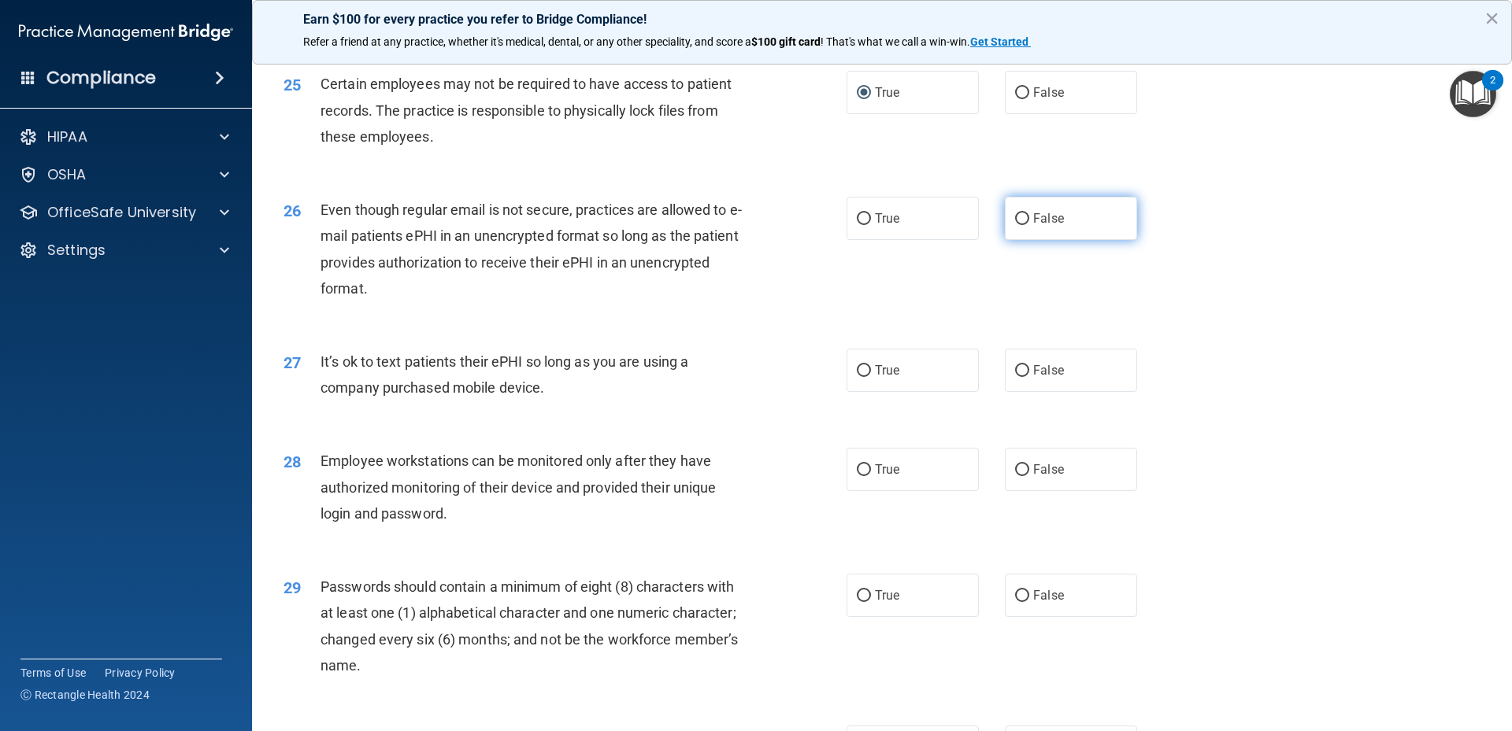
click at [1016, 225] on input "False" at bounding box center [1022, 219] width 14 height 12
radio input "true"
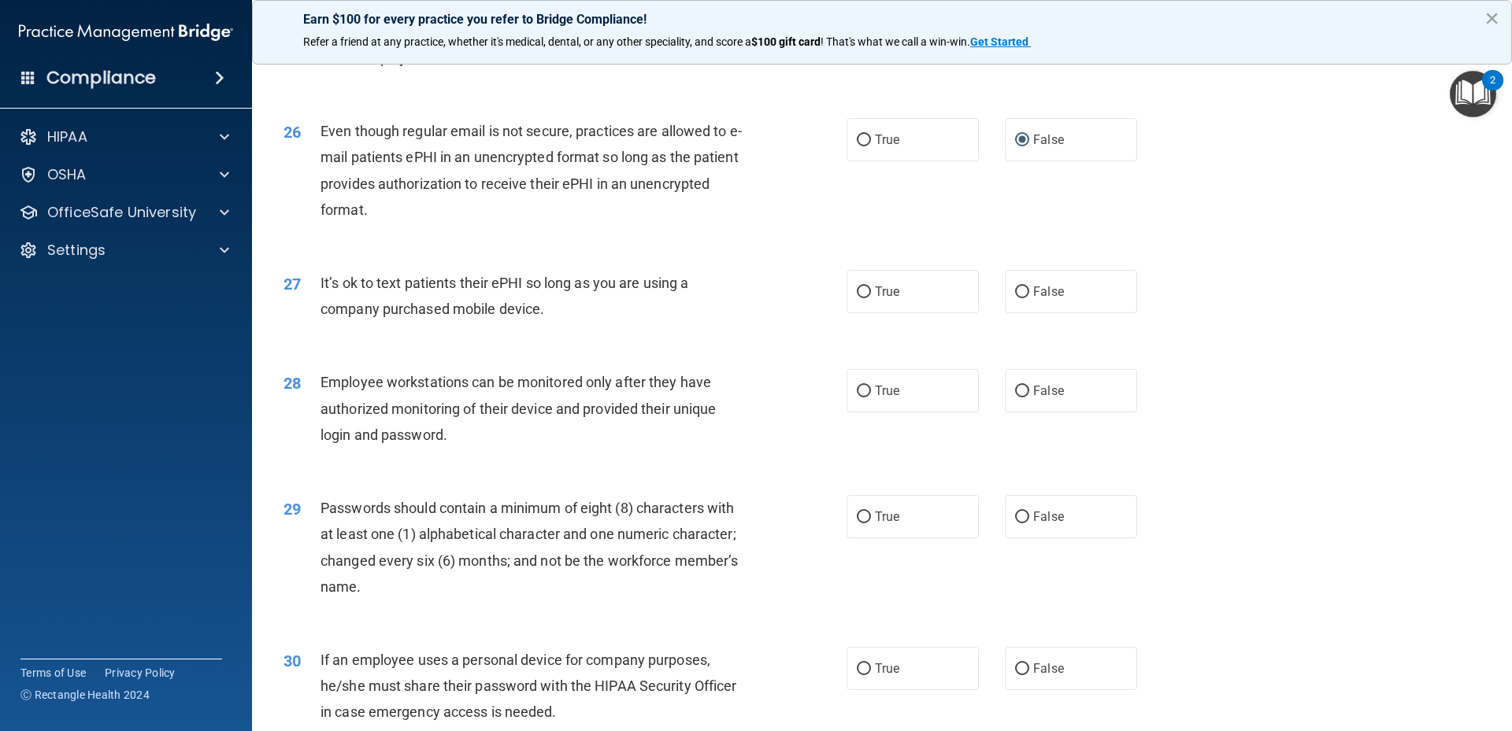
scroll to position [3149, 0]
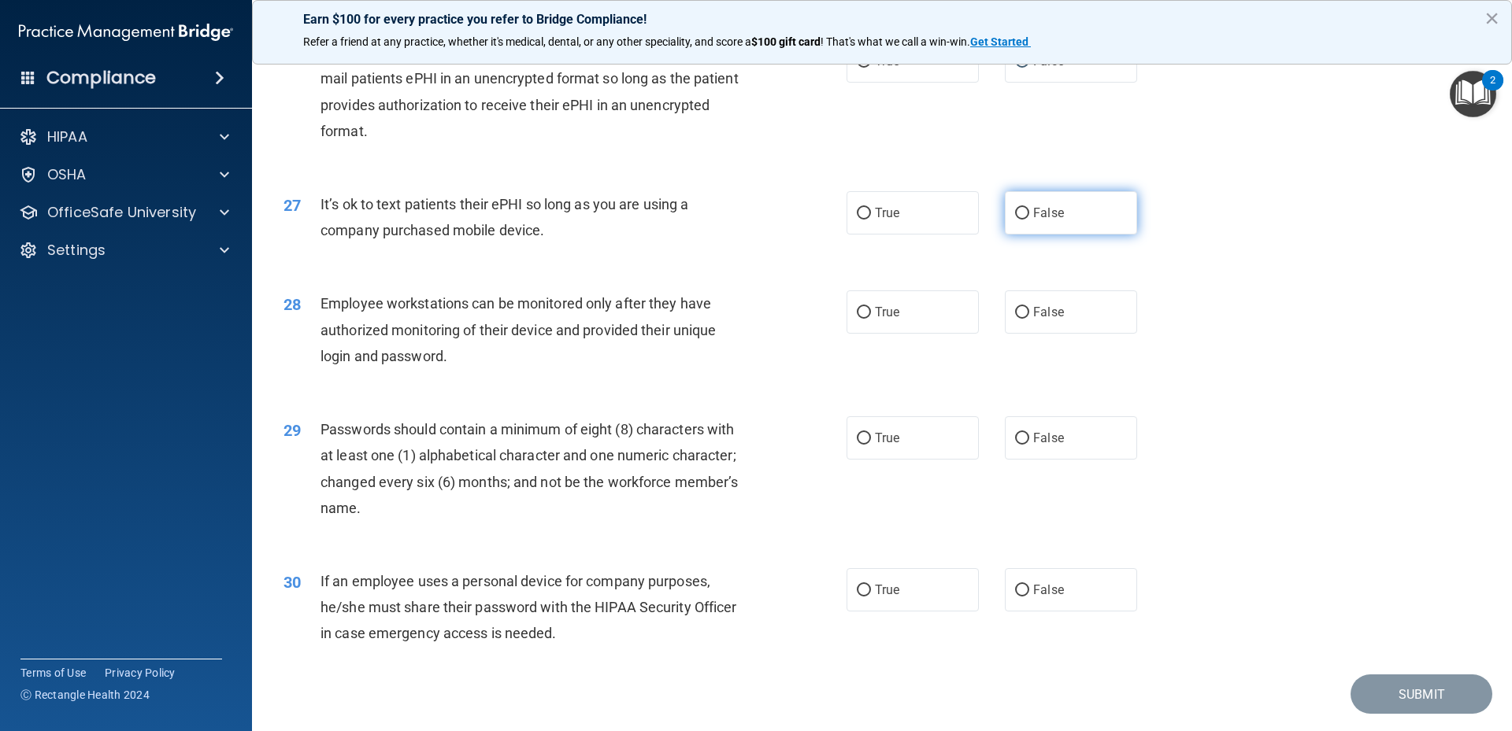
click at [1016, 235] on label "False" at bounding box center [1071, 212] width 132 height 43
click at [1016, 220] on input "False" at bounding box center [1022, 214] width 14 height 12
radio input "true"
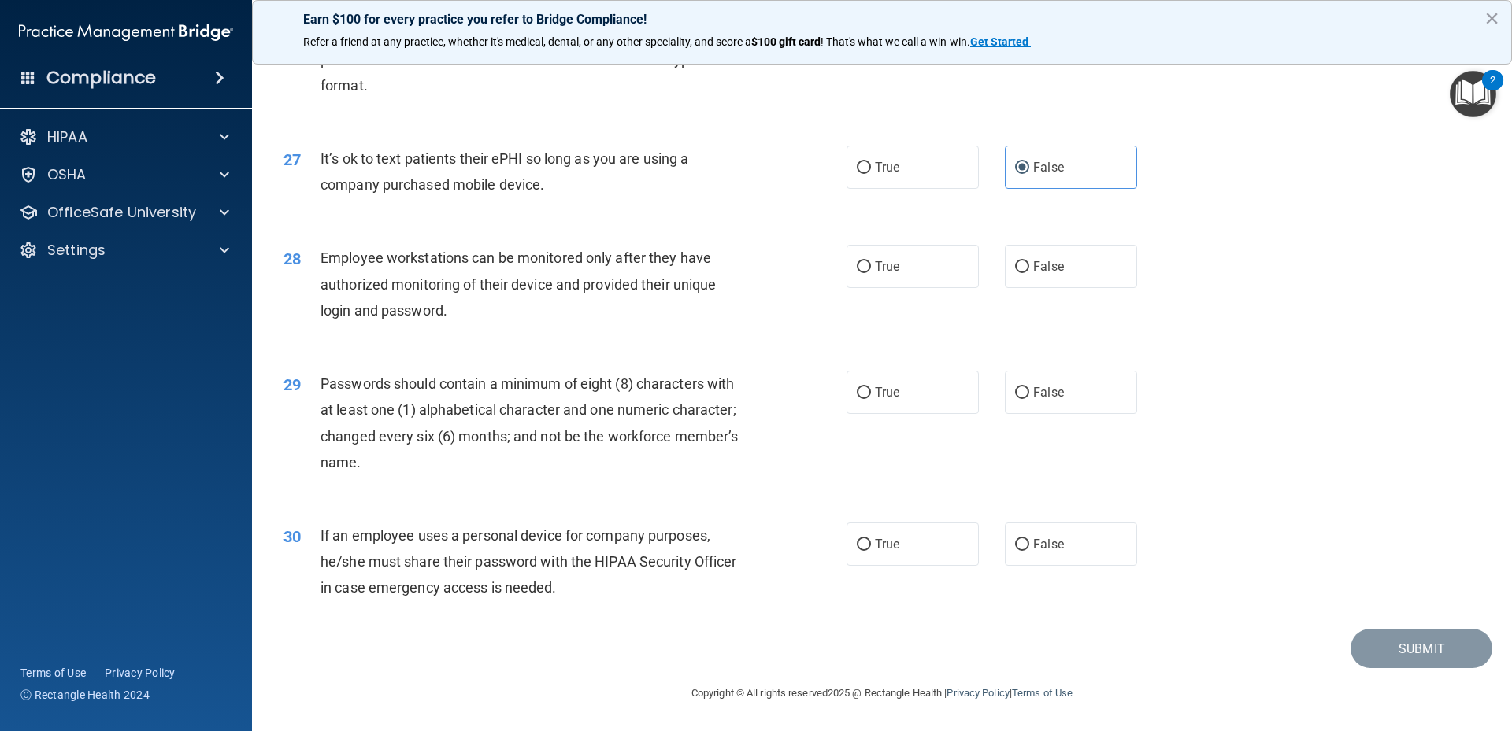
click at [561, 305] on div "Employee workstations can be monitored only after they have authorized monitori…" at bounding box center [540, 284] width 440 height 79
click at [1059, 273] on label "False" at bounding box center [1071, 266] width 132 height 43
click at [1029, 273] on input "False" at bounding box center [1022, 267] width 14 height 12
radio input "true"
drag, startPoint x: 878, startPoint y: 317, endPoint x: 862, endPoint y: 320, distance: 16.1
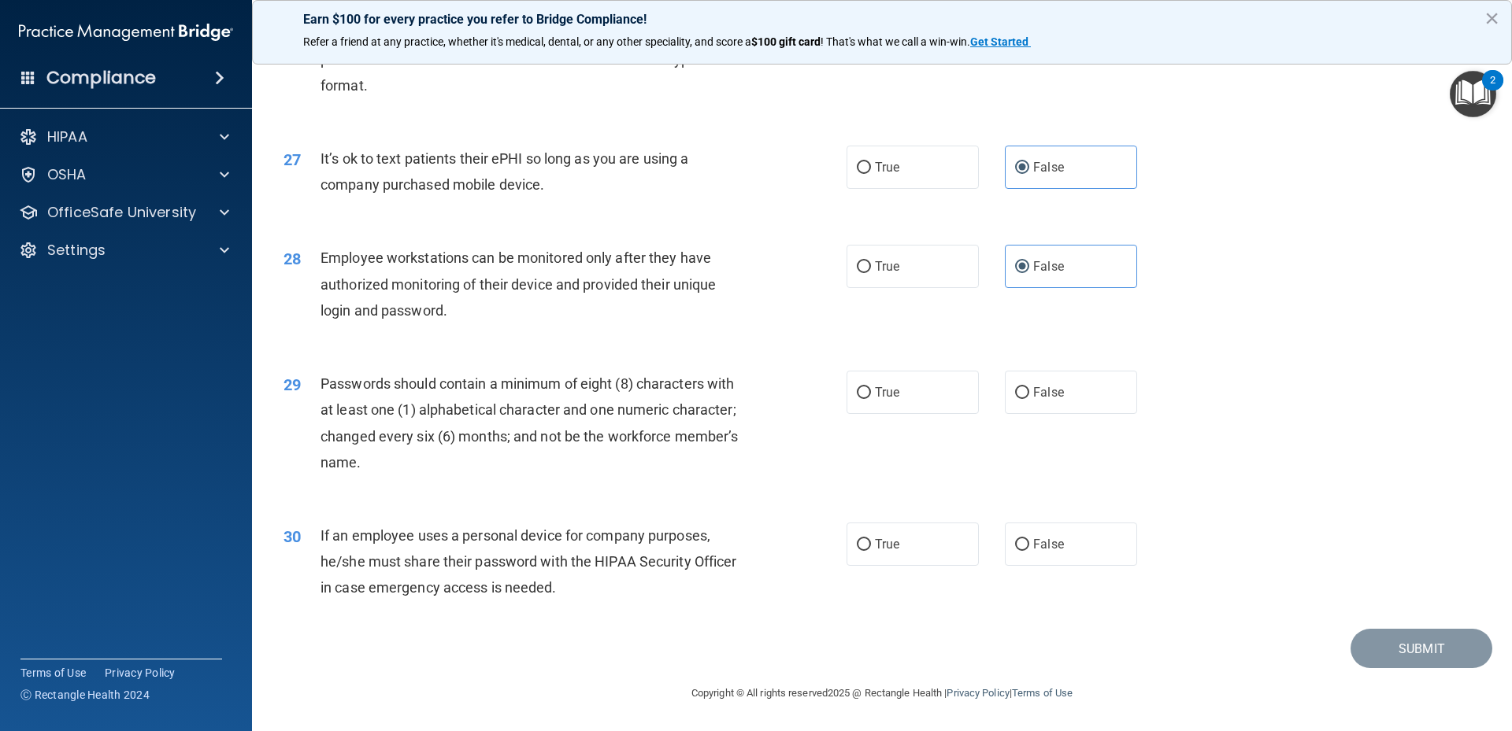
click at [877, 317] on div "28 Employee workstations can be monitored only after they have authorized monit…" at bounding box center [882, 288] width 1220 height 126
click at [868, 394] on label "True" at bounding box center [912, 392] width 132 height 43
click at [868, 394] on input "True" at bounding box center [864, 393] width 14 height 12
radio input "true"
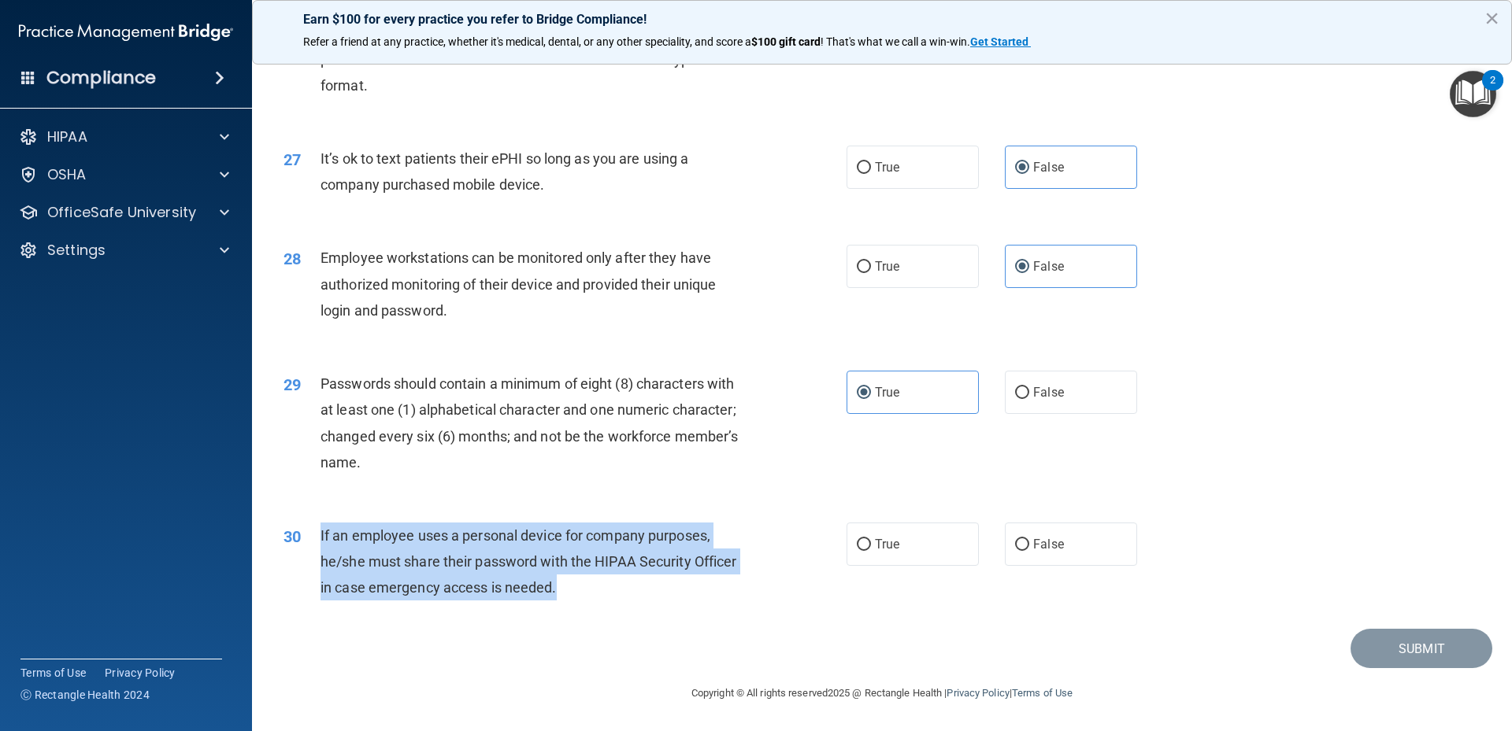
drag, startPoint x: 315, startPoint y: 535, endPoint x: 686, endPoint y: 583, distance: 374.0
click at [686, 583] on div "30 If an employee uses a personal device for company purposes, he/she must shar…" at bounding box center [565, 566] width 610 height 87
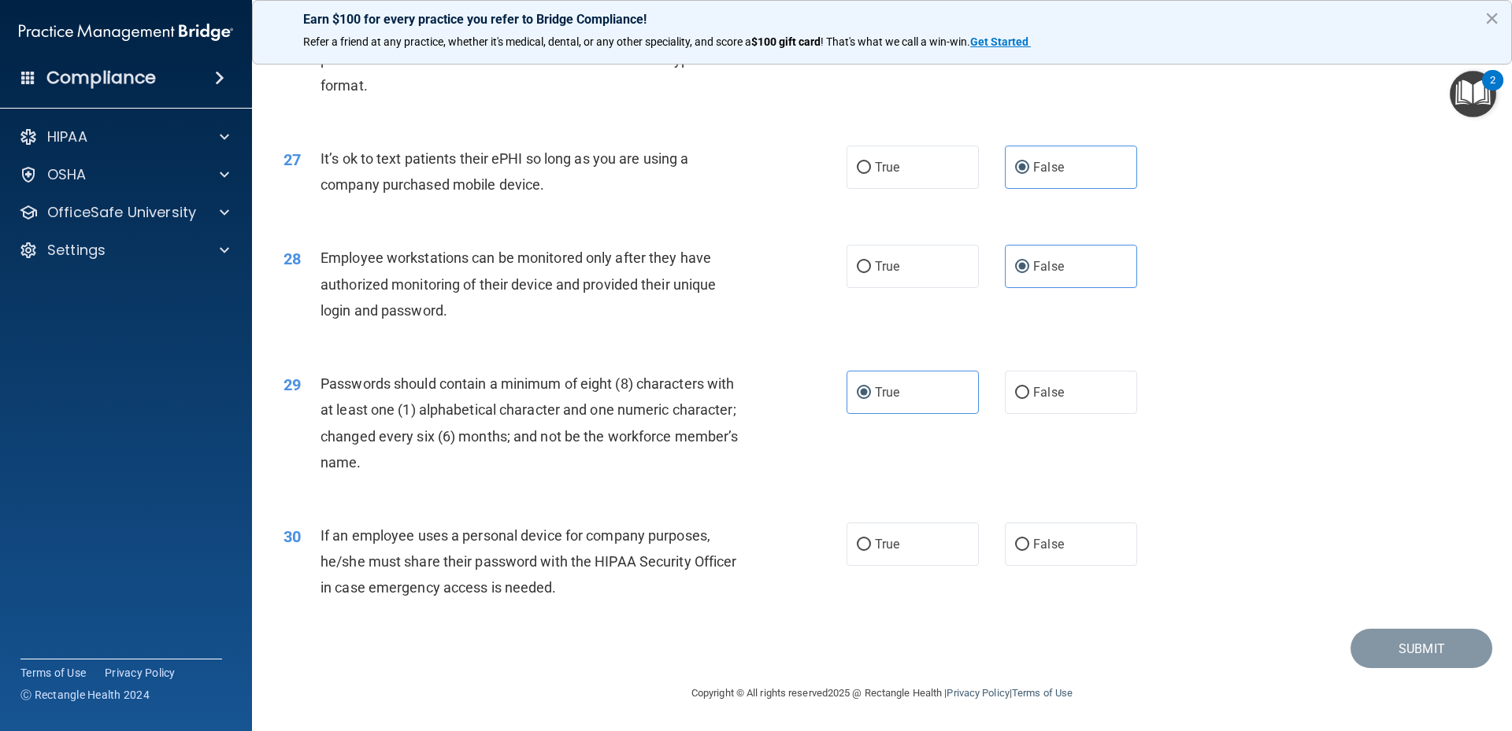
click at [668, 474] on div "Passwords should contain a minimum of eight (8) characters with at least one (1…" at bounding box center [540, 423] width 440 height 105
click at [1224, 498] on div "29 Passwords should contain a minimum of eight (8) characters with at least one…" at bounding box center [882, 427] width 1220 height 152
click at [1086, 543] on label "False" at bounding box center [1071, 544] width 132 height 43
click at [1029, 543] on input "False" at bounding box center [1022, 545] width 14 height 12
radio input "true"
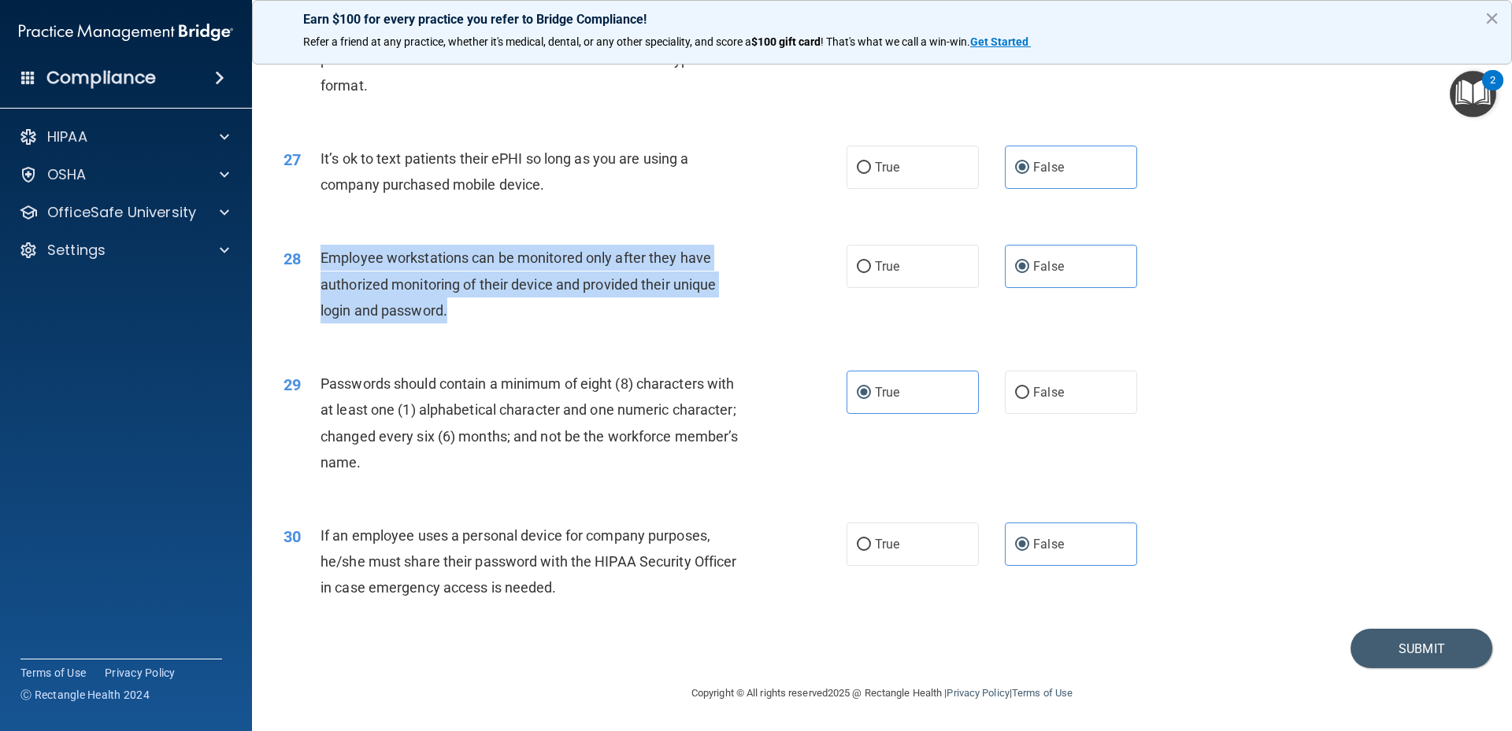
drag, startPoint x: 326, startPoint y: 256, endPoint x: 748, endPoint y: 302, distance: 424.6
click at [748, 302] on div "Employee workstations can be monitored only after they have authorized monitori…" at bounding box center [540, 284] width 440 height 79
click at [772, 196] on div "27 It’s ok to text patients their ePHI so long as you are using a company purch…" at bounding box center [565, 176] width 610 height 60
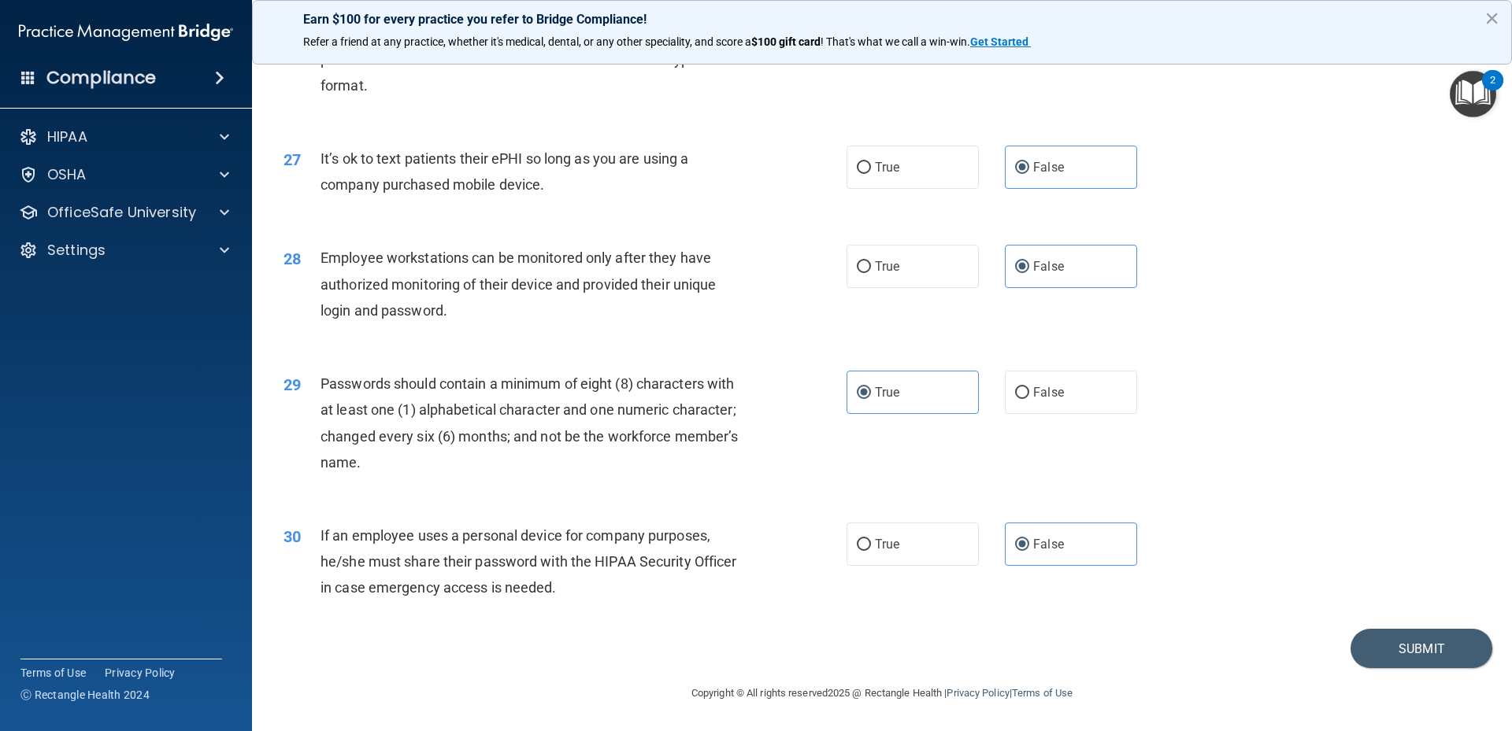
scroll to position [3142, 0]
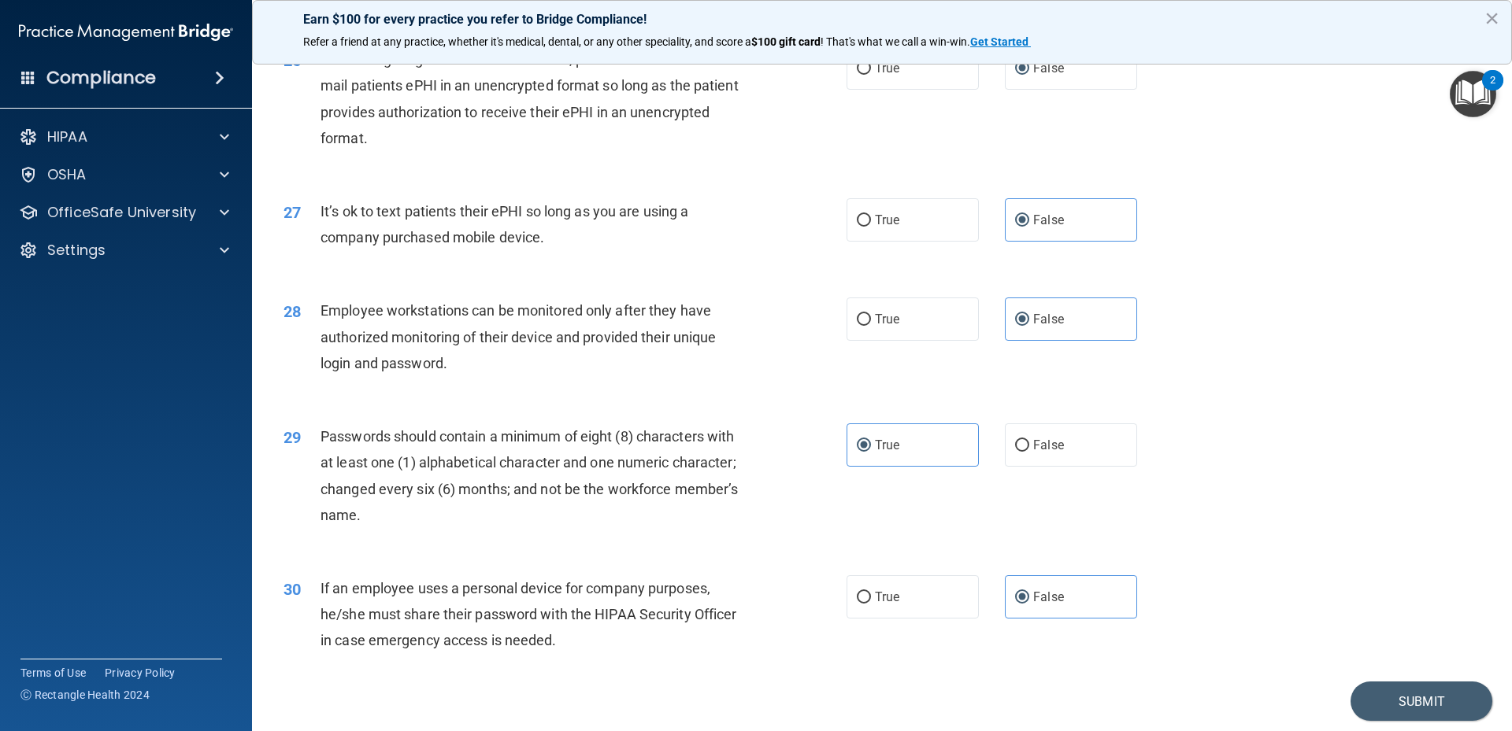
click at [791, 404] on div "28 Employee workstations can be monitored only after they have authorized monit…" at bounding box center [882, 341] width 1220 height 126
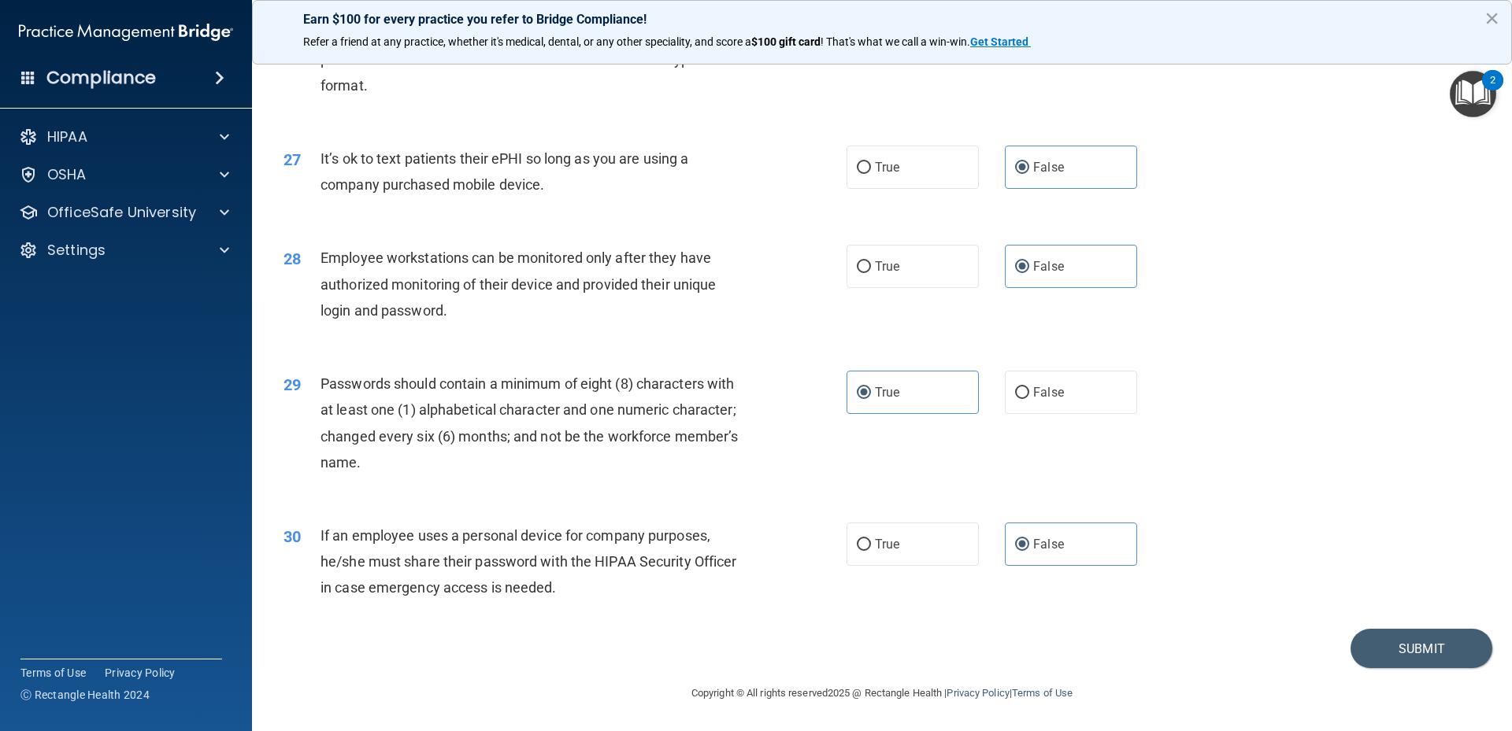
drag, startPoint x: 685, startPoint y: 605, endPoint x: 664, endPoint y: 586, distance: 28.4
click at [685, 605] on div "30 If an employee uses a personal device for company purposes, he/she must shar…" at bounding box center [565, 566] width 610 height 87
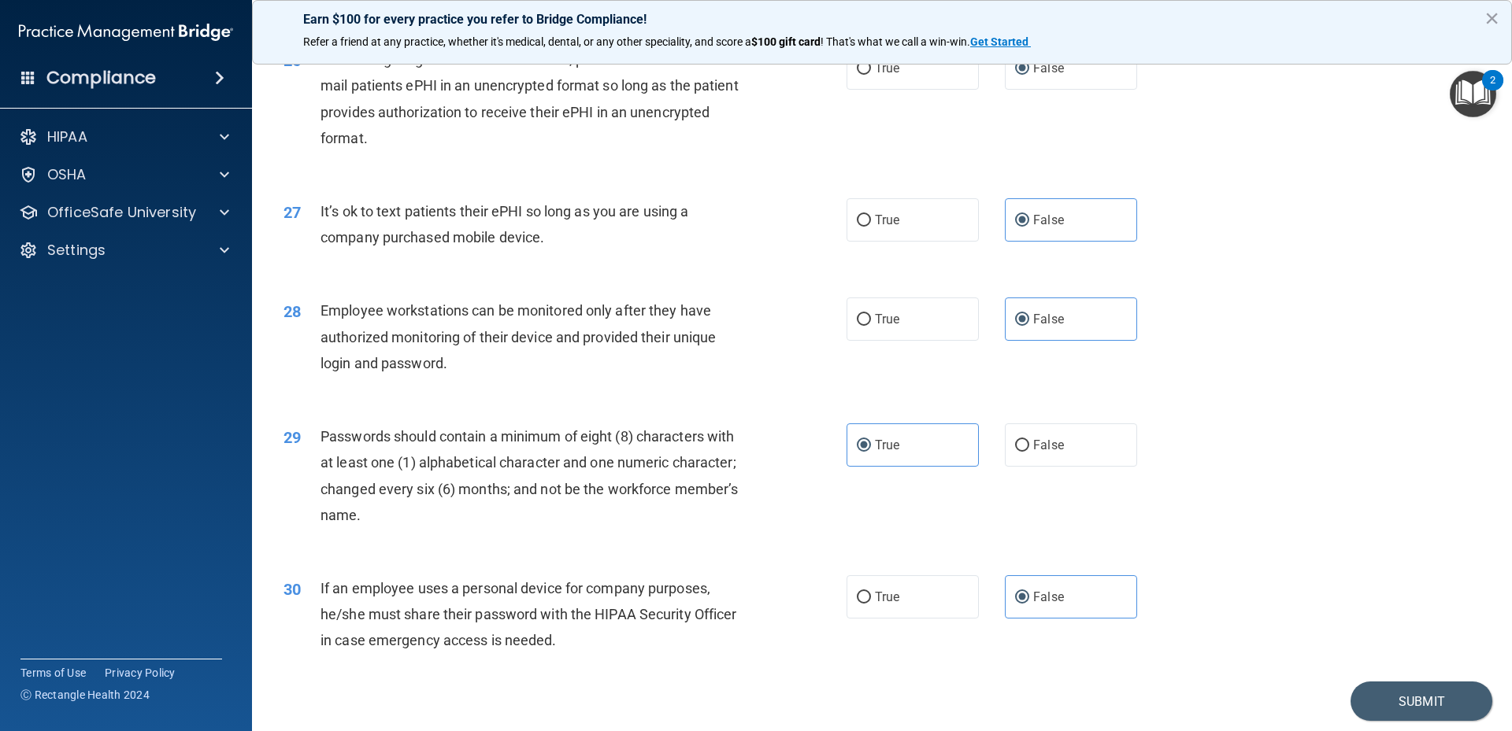
scroll to position [2985, 0]
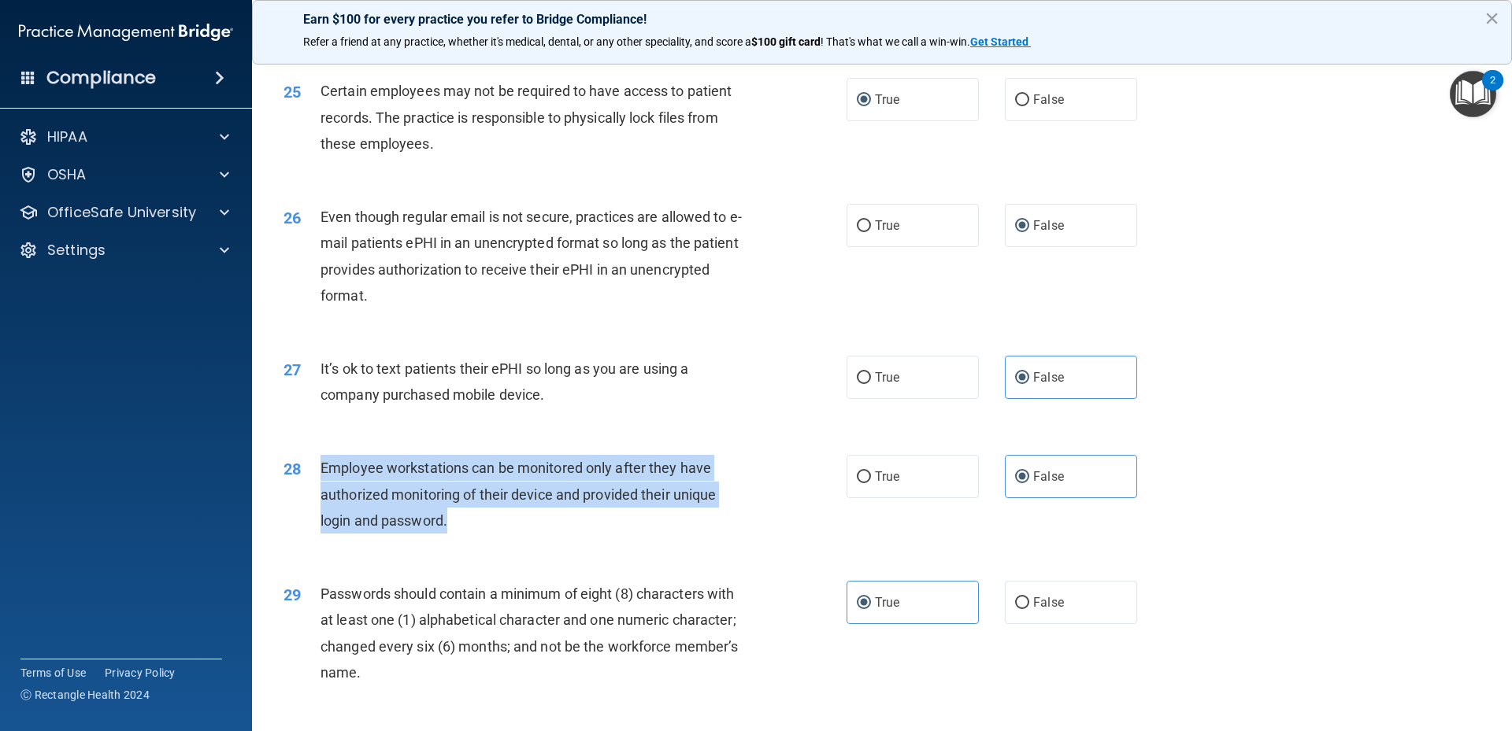
drag, startPoint x: 319, startPoint y: 490, endPoint x: 627, endPoint y: 532, distance: 310.8
click at [627, 533] on div "28 Employee workstations can be monitored only after they have authorized monit…" at bounding box center [565, 498] width 610 height 87
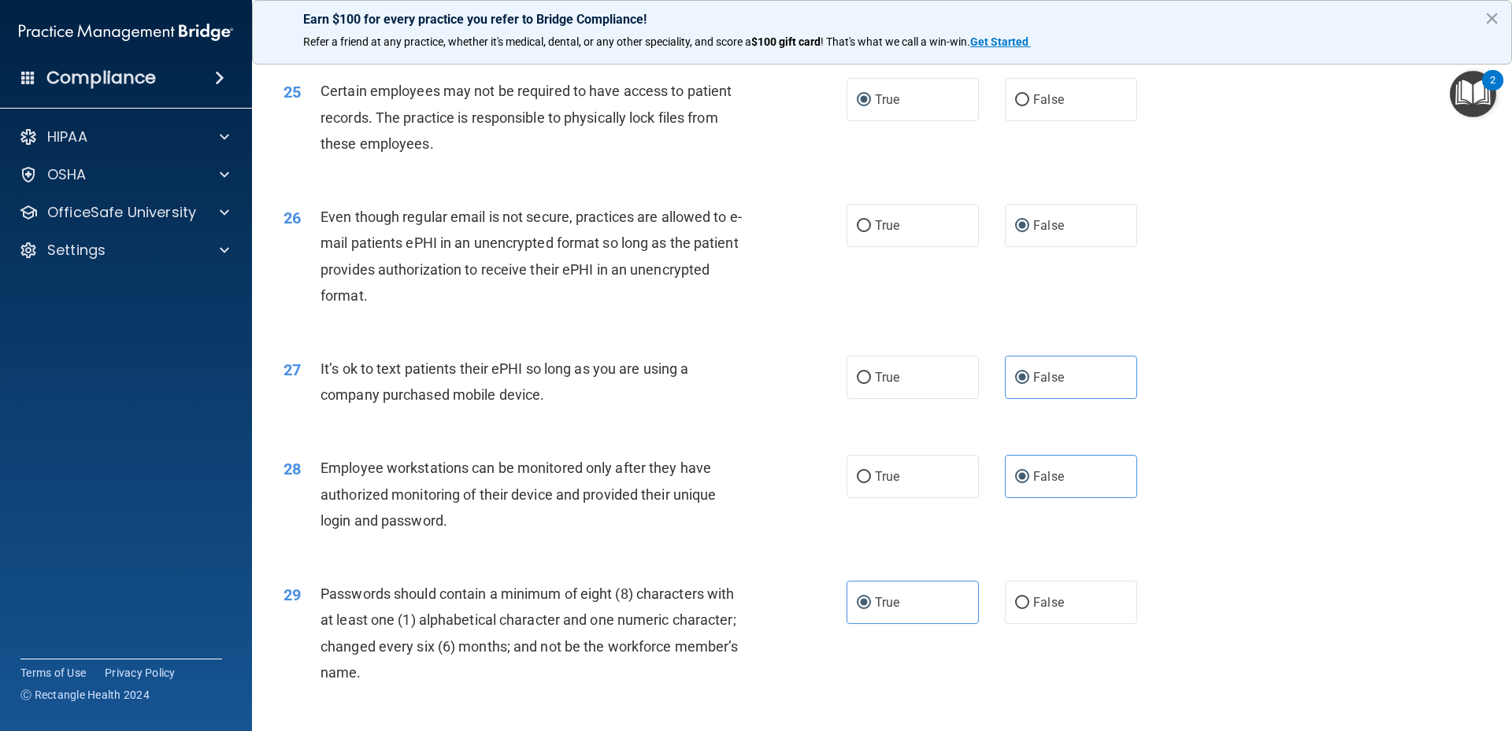
drag, startPoint x: 631, startPoint y: 511, endPoint x: 534, endPoint y: 513, distance: 97.6
click at [539, 514] on span "Employee workstations can be monitored only after they have authorized monitori…" at bounding box center [517, 494] width 395 height 68
drag, startPoint x: 318, startPoint y: 496, endPoint x: 720, endPoint y: 468, distance: 402.5
click at [720, 468] on div "28 Employee workstations can be monitored only after they have authorized monit…" at bounding box center [882, 498] width 1220 height 126
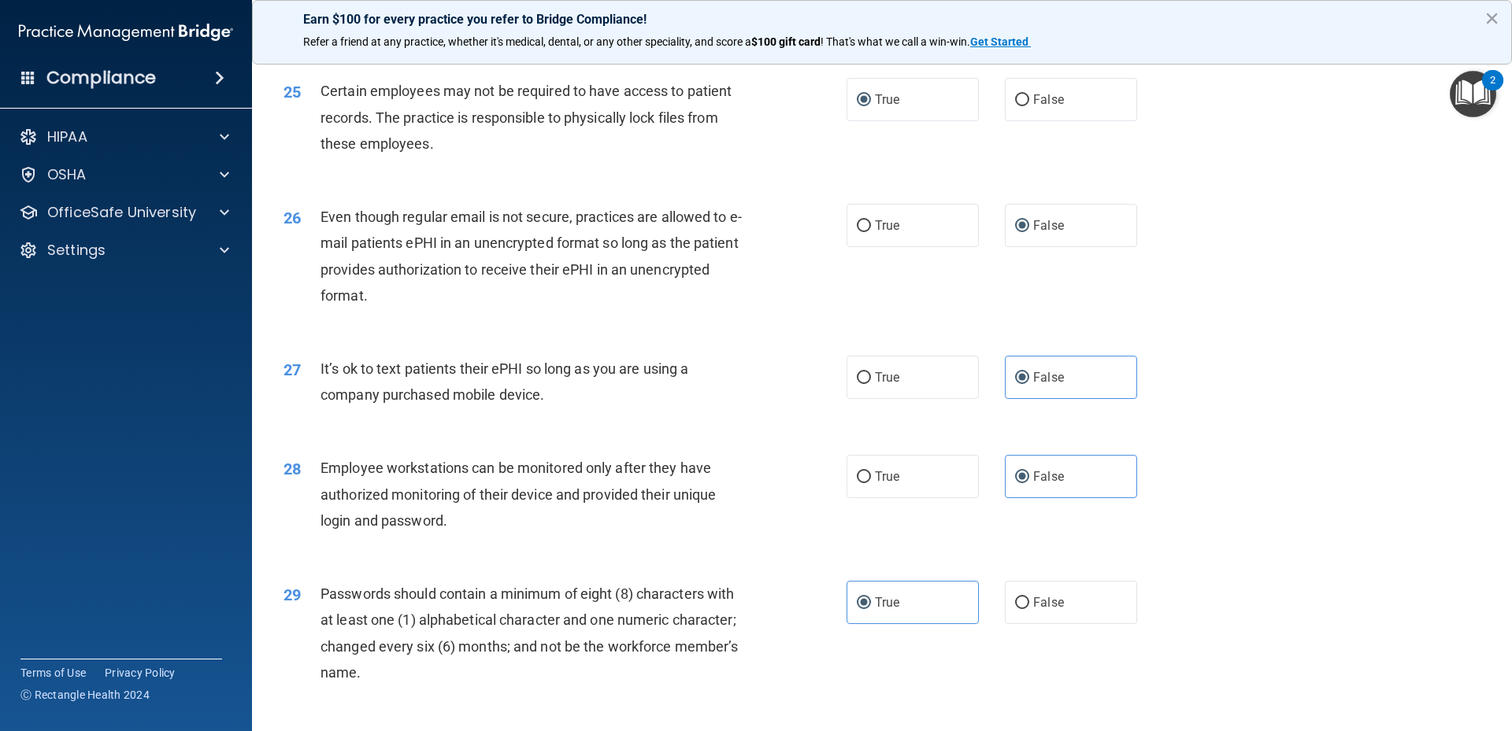
click at [744, 408] on div "It’s ok to text patients their ePHI so long as you are using a company purchase…" at bounding box center [540, 382] width 440 height 52
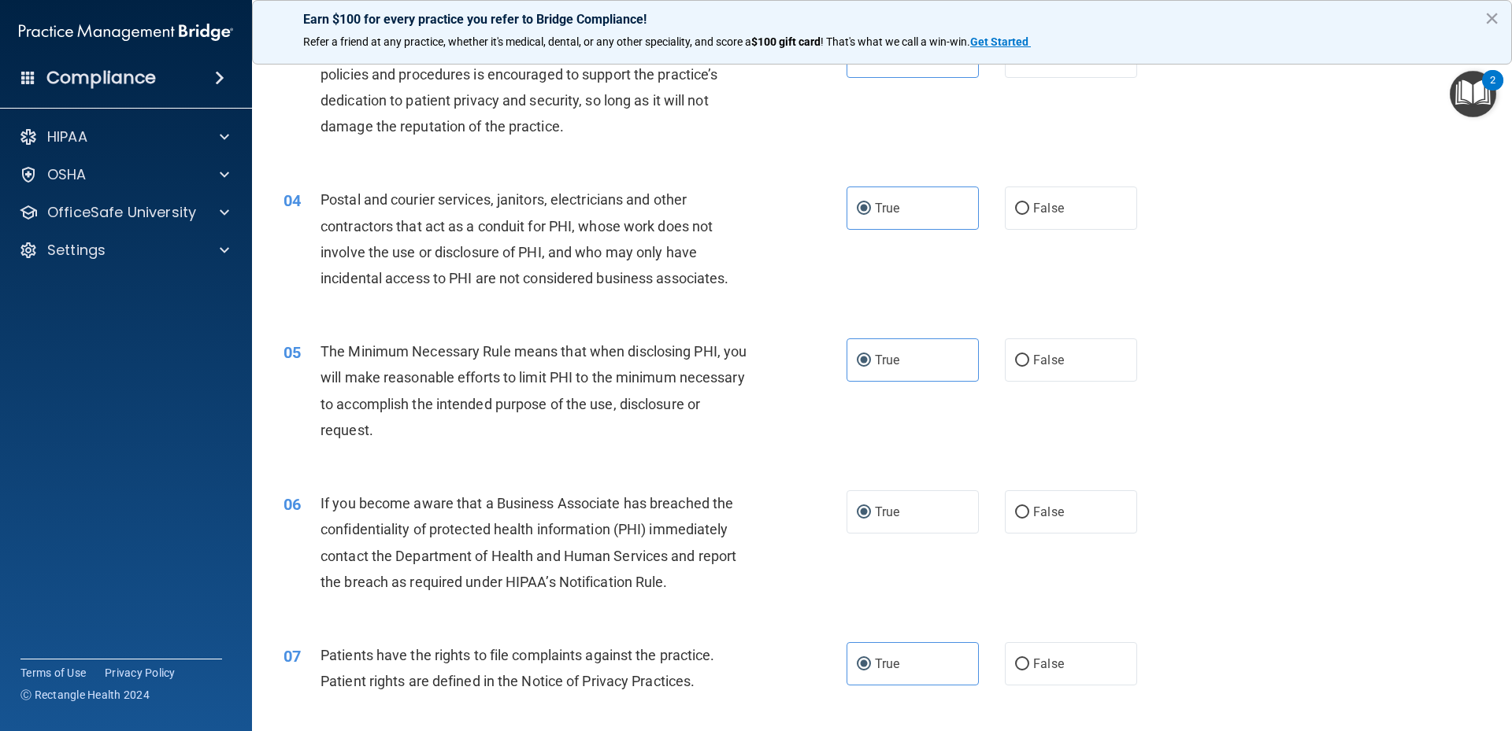
scroll to position [236, 0]
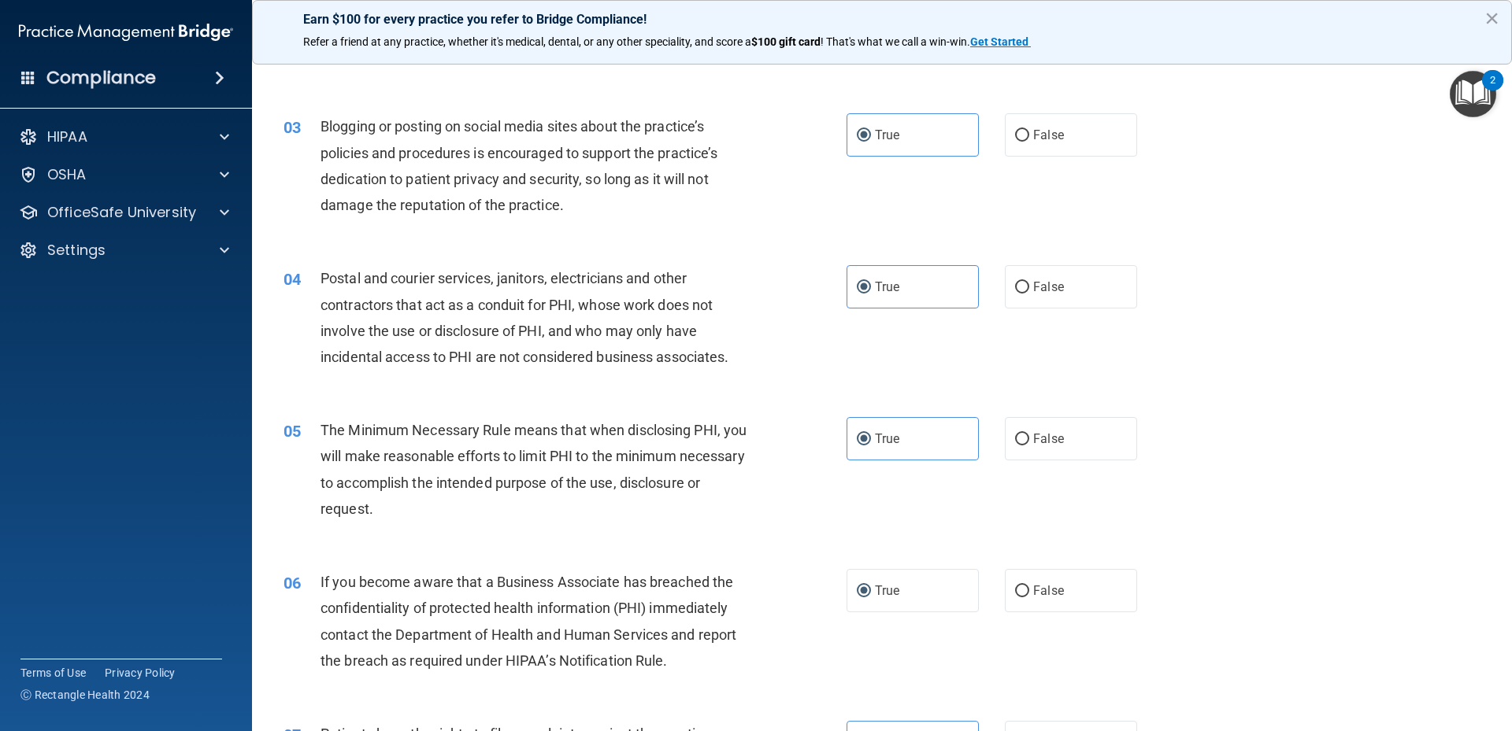
click at [616, 221] on div "03 Blogging or posting on social media sites about the practice’s policies and …" at bounding box center [565, 169] width 610 height 113
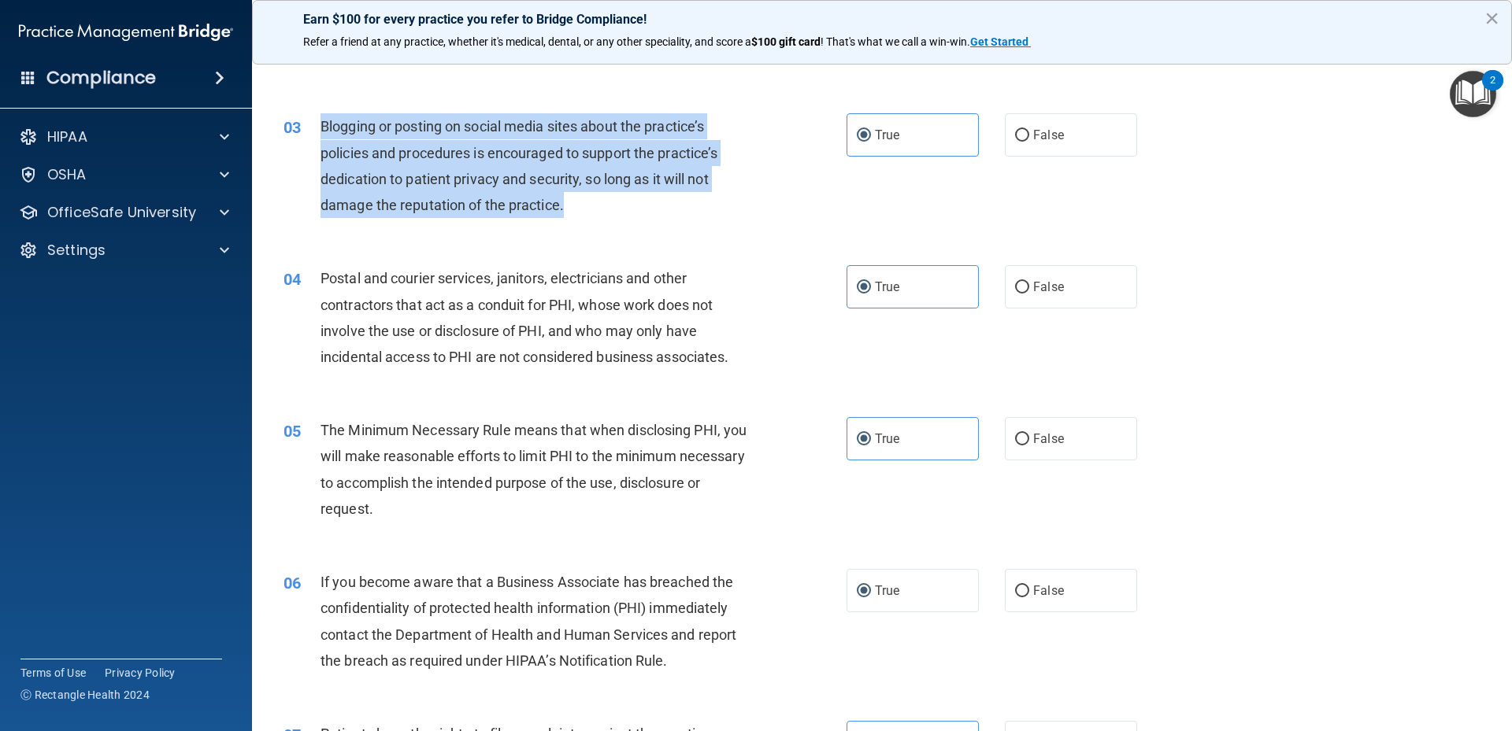
drag, startPoint x: 327, startPoint y: 122, endPoint x: 639, endPoint y: 199, distance: 321.2
click at [640, 201] on div "Blogging or posting on social media sites about the practice’s policies and pro…" at bounding box center [540, 165] width 440 height 105
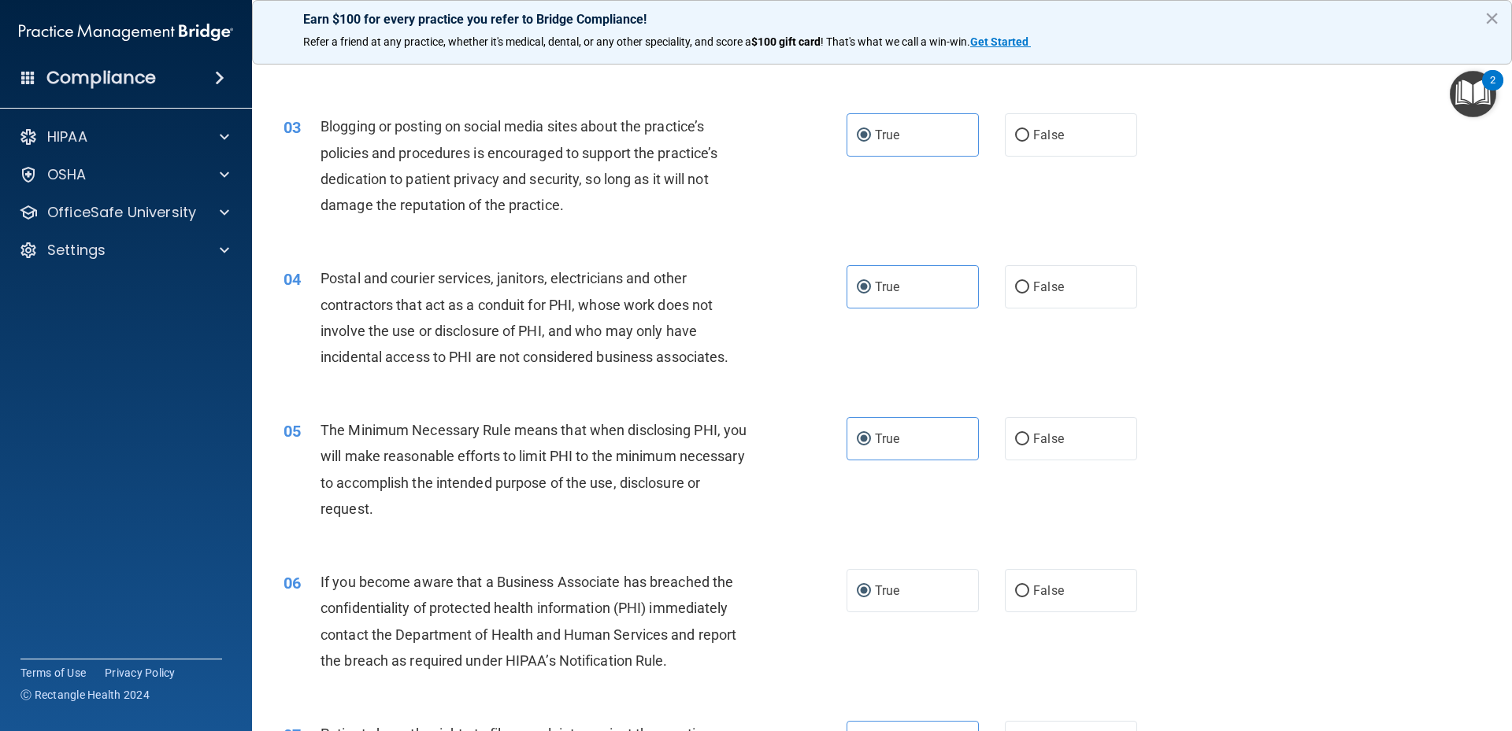
click at [1135, 199] on div "03 Blogging or posting on social media sites about the practice’s policies and …" at bounding box center [882, 170] width 1220 height 152
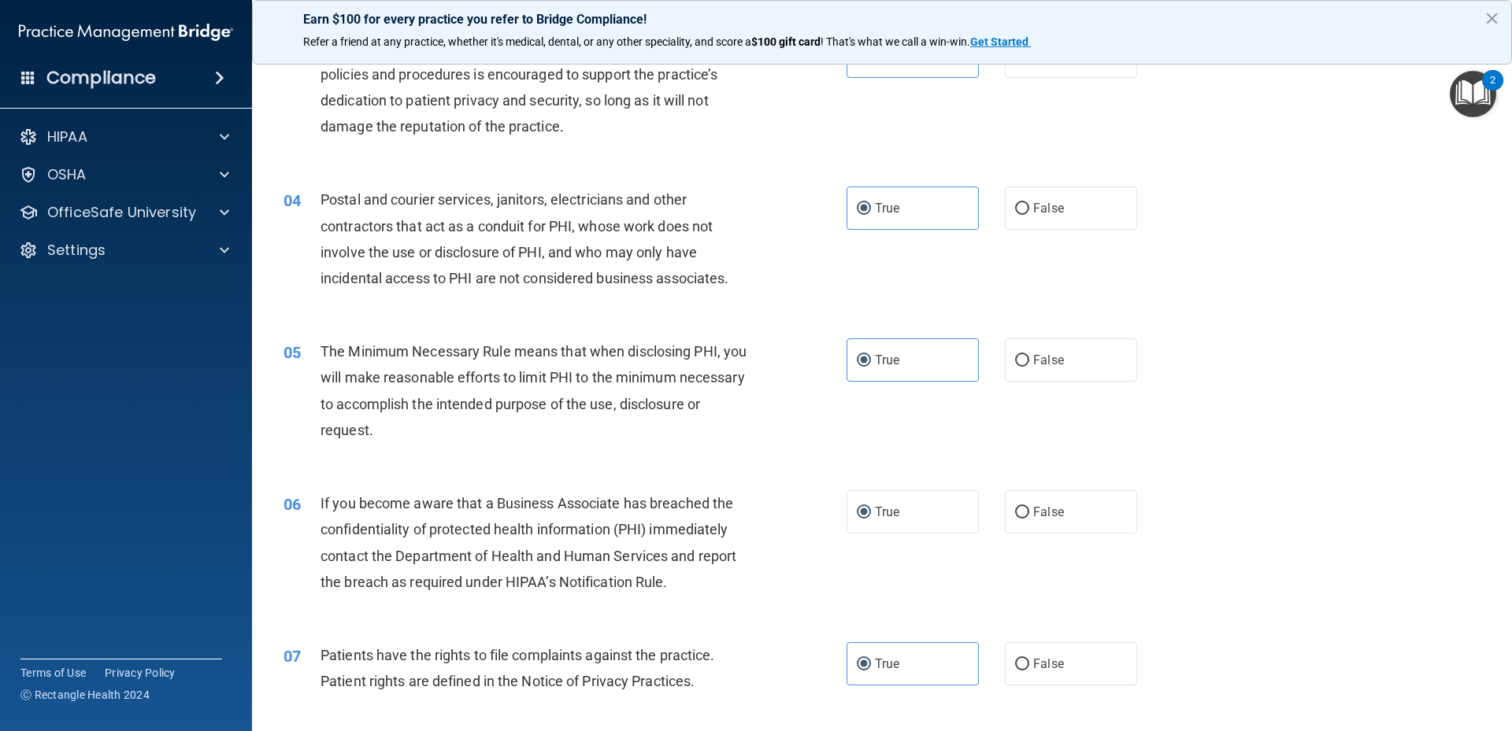
scroll to position [394, 0]
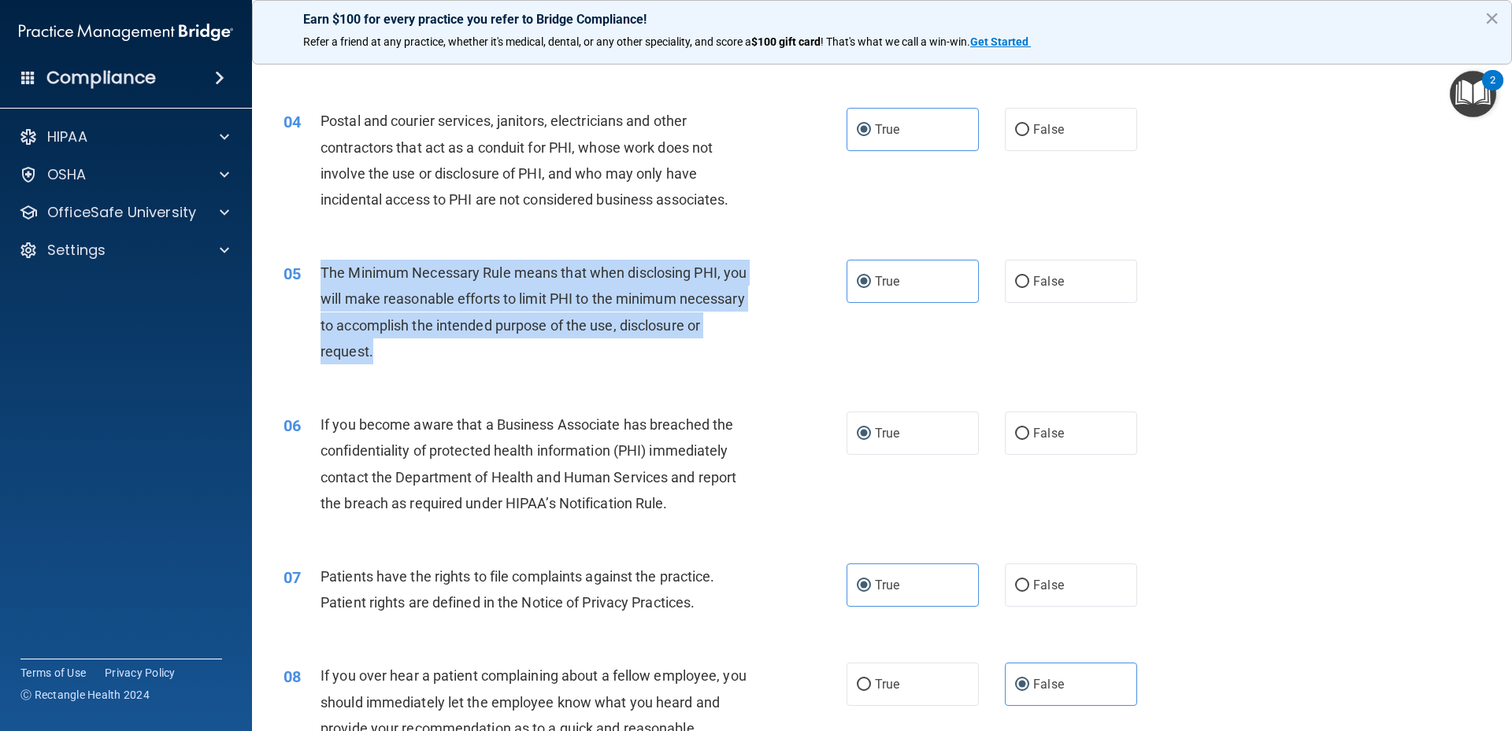
drag, startPoint x: 321, startPoint y: 272, endPoint x: 517, endPoint y: 341, distance: 207.9
click at [517, 341] on div "The Minimum Necessary Rule means that when disclosing PHI, you will make reason…" at bounding box center [540, 312] width 440 height 105
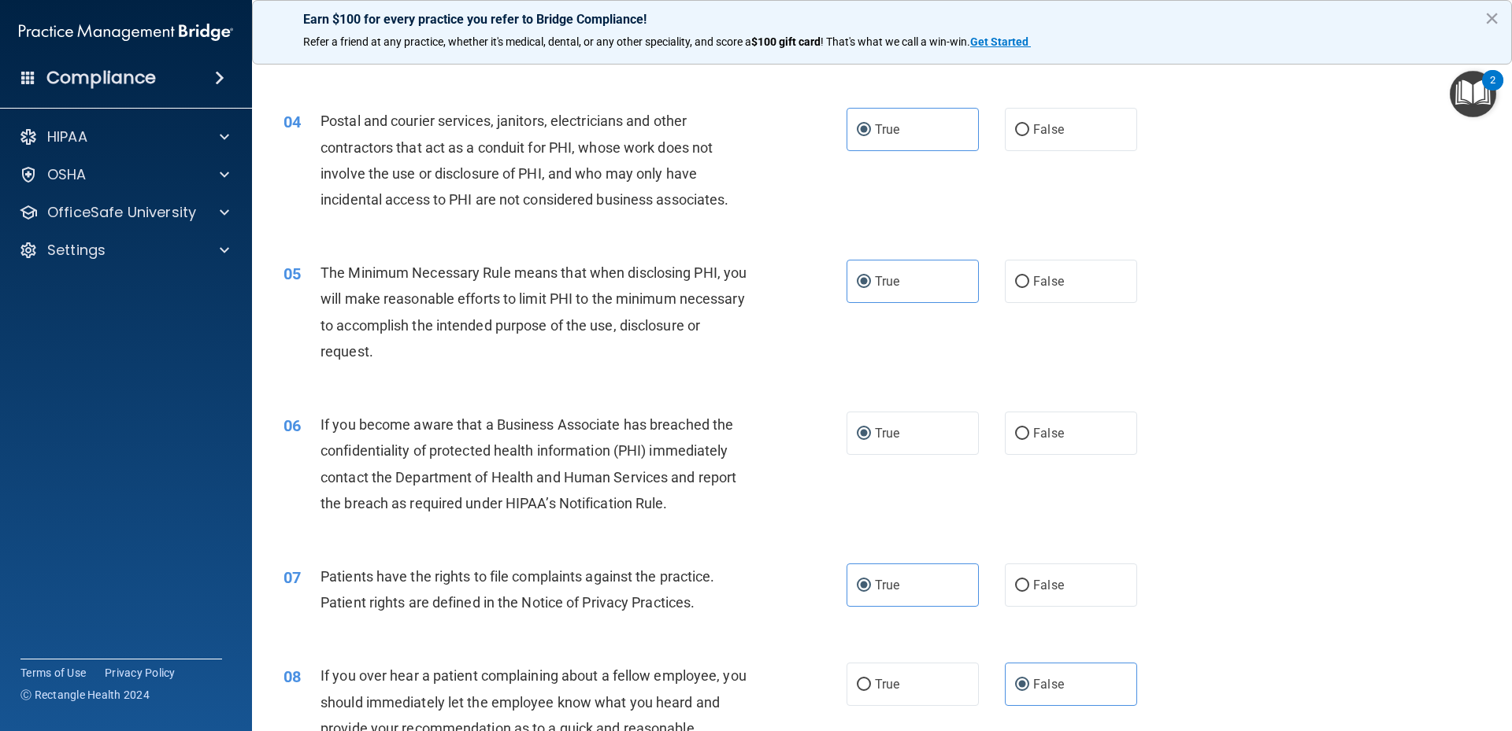
click at [1167, 231] on div "04 Postal and courier services, janitors, electricians and other contractors th…" at bounding box center [882, 164] width 1220 height 152
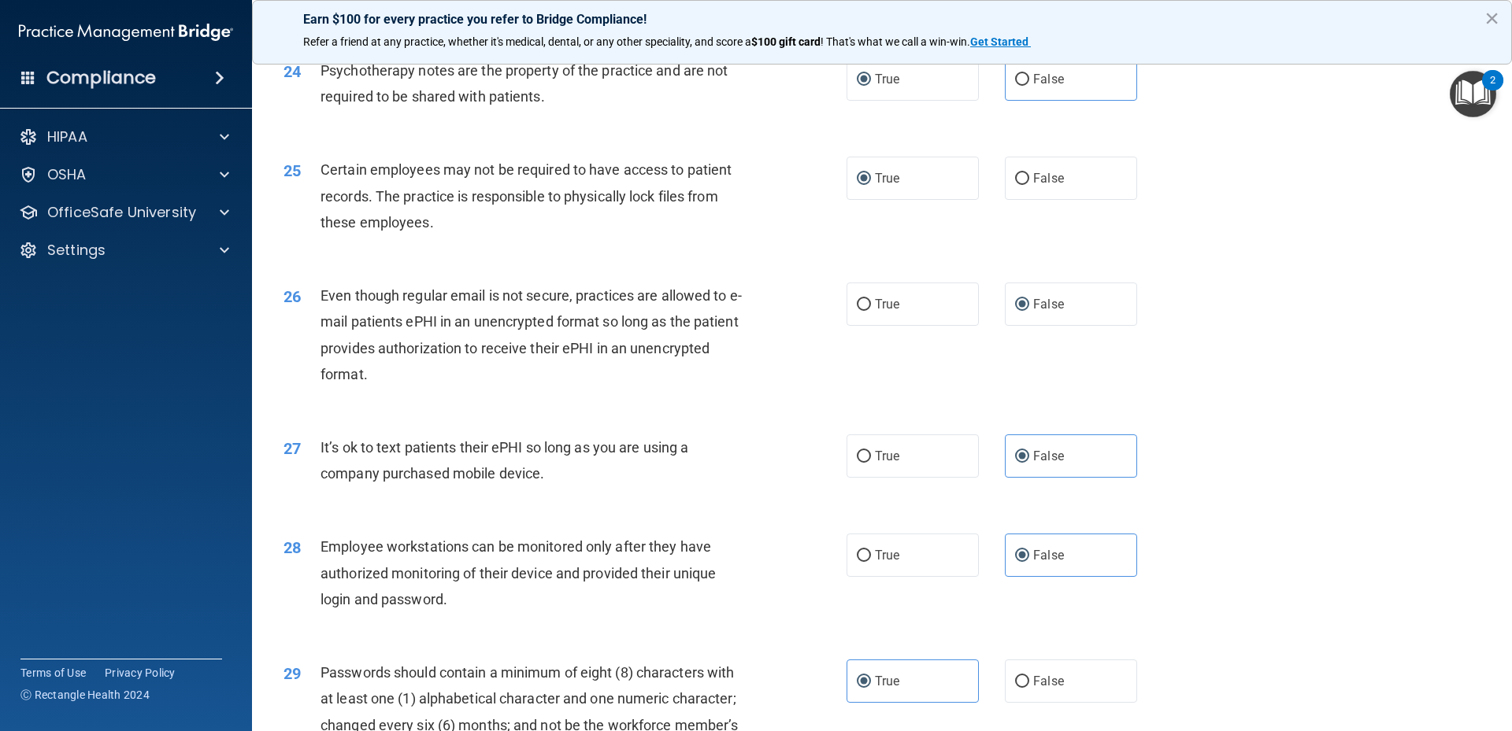
scroll to position [3221, 0]
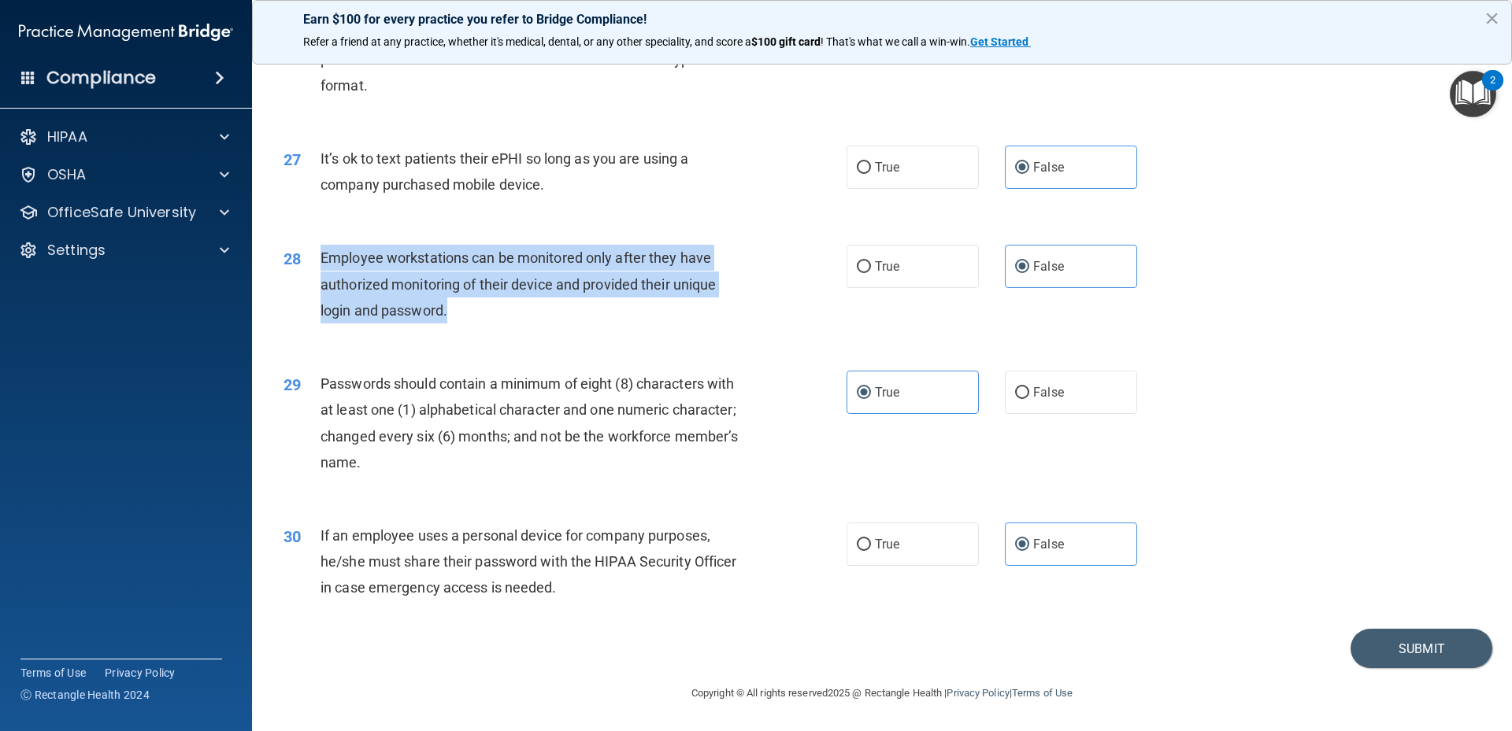
drag, startPoint x: 317, startPoint y: 261, endPoint x: 476, endPoint y: 302, distance: 164.2
click at [476, 302] on div "28 Employee workstations can be monitored only after they have authorized monit…" at bounding box center [565, 288] width 610 height 87
click at [1326, 326] on div "28 Employee workstations can be monitored only after they have authorized monit…" at bounding box center [882, 288] width 1220 height 126
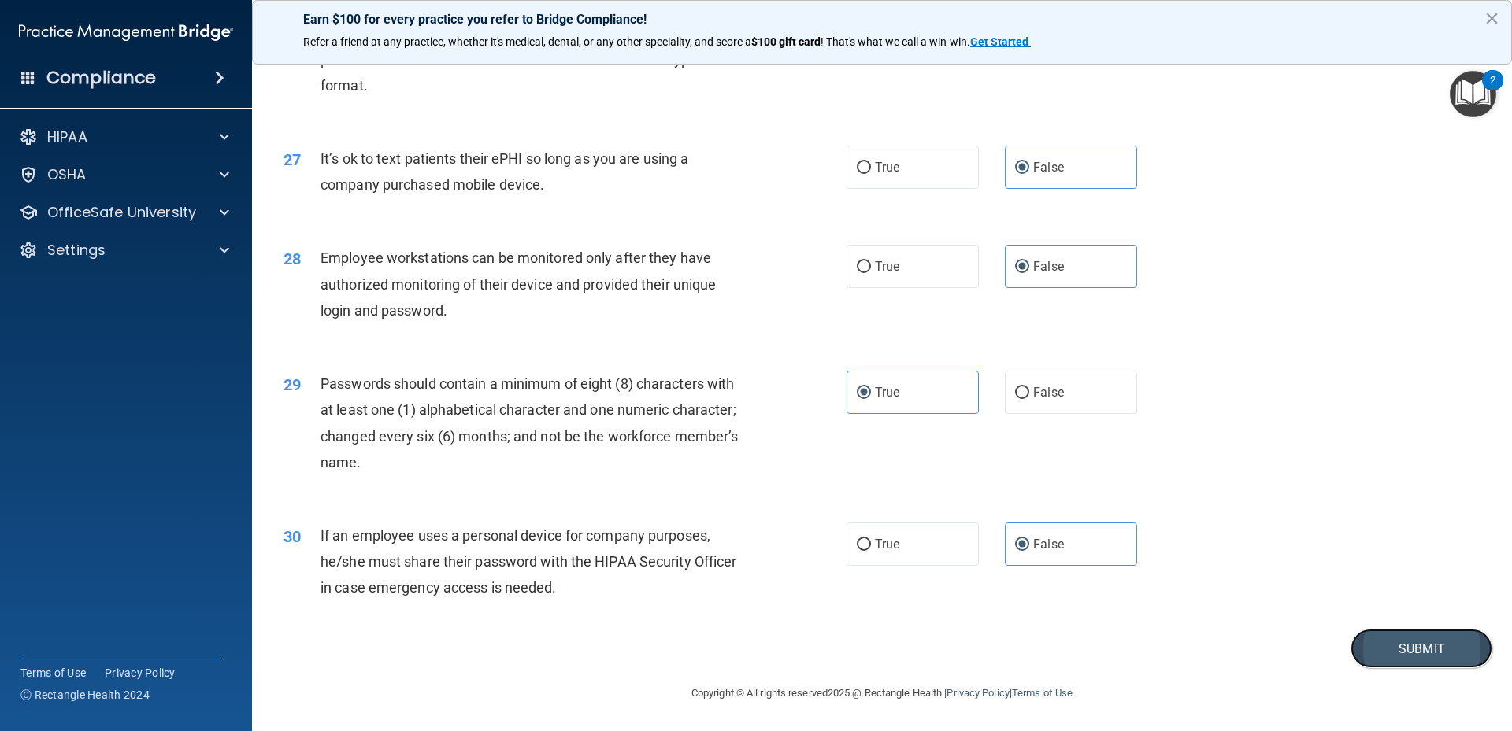
click at [1397, 643] on button "Submit" at bounding box center [1421, 649] width 142 height 40
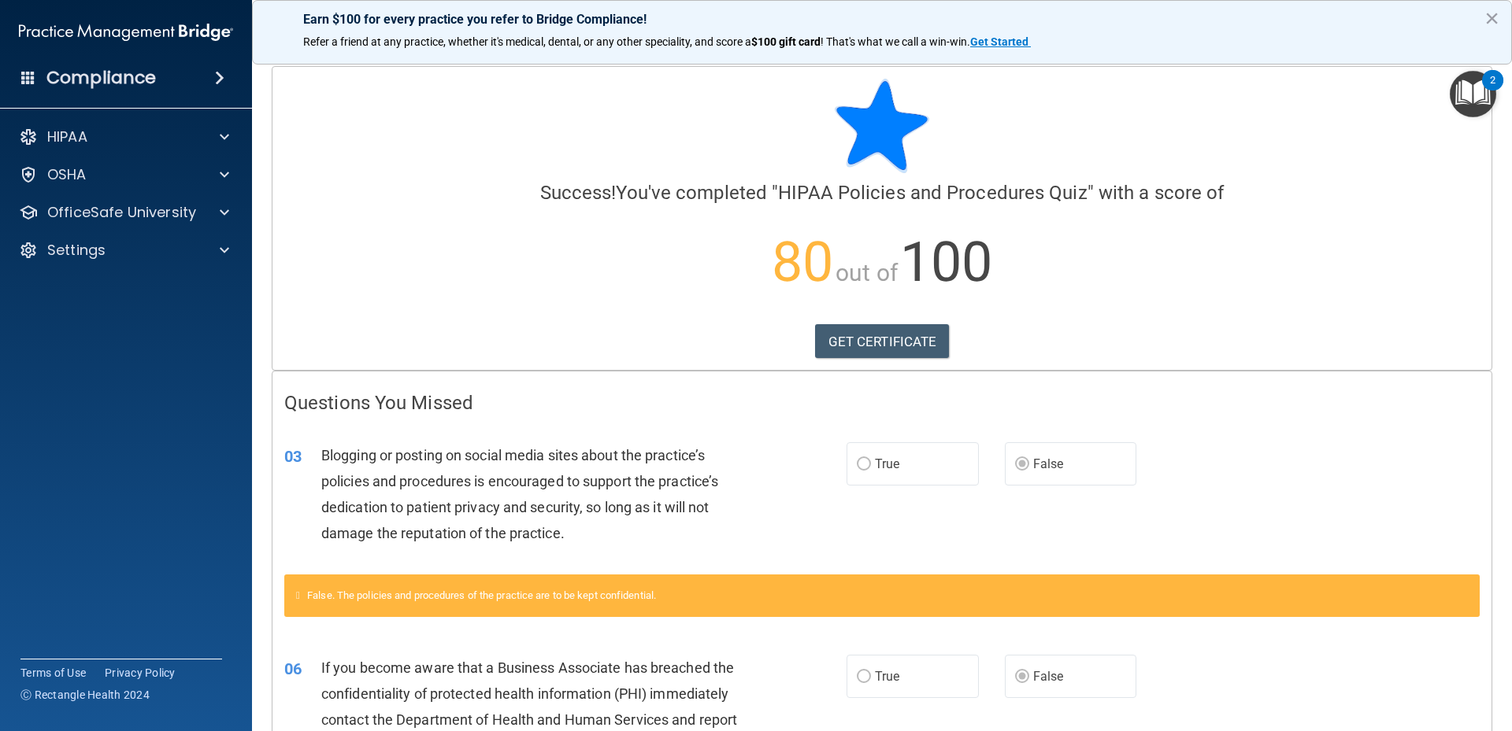
click at [564, 426] on div "03 Blogging or posting on social media sites about the practice’s policies and …" at bounding box center [881, 499] width 1219 height 152
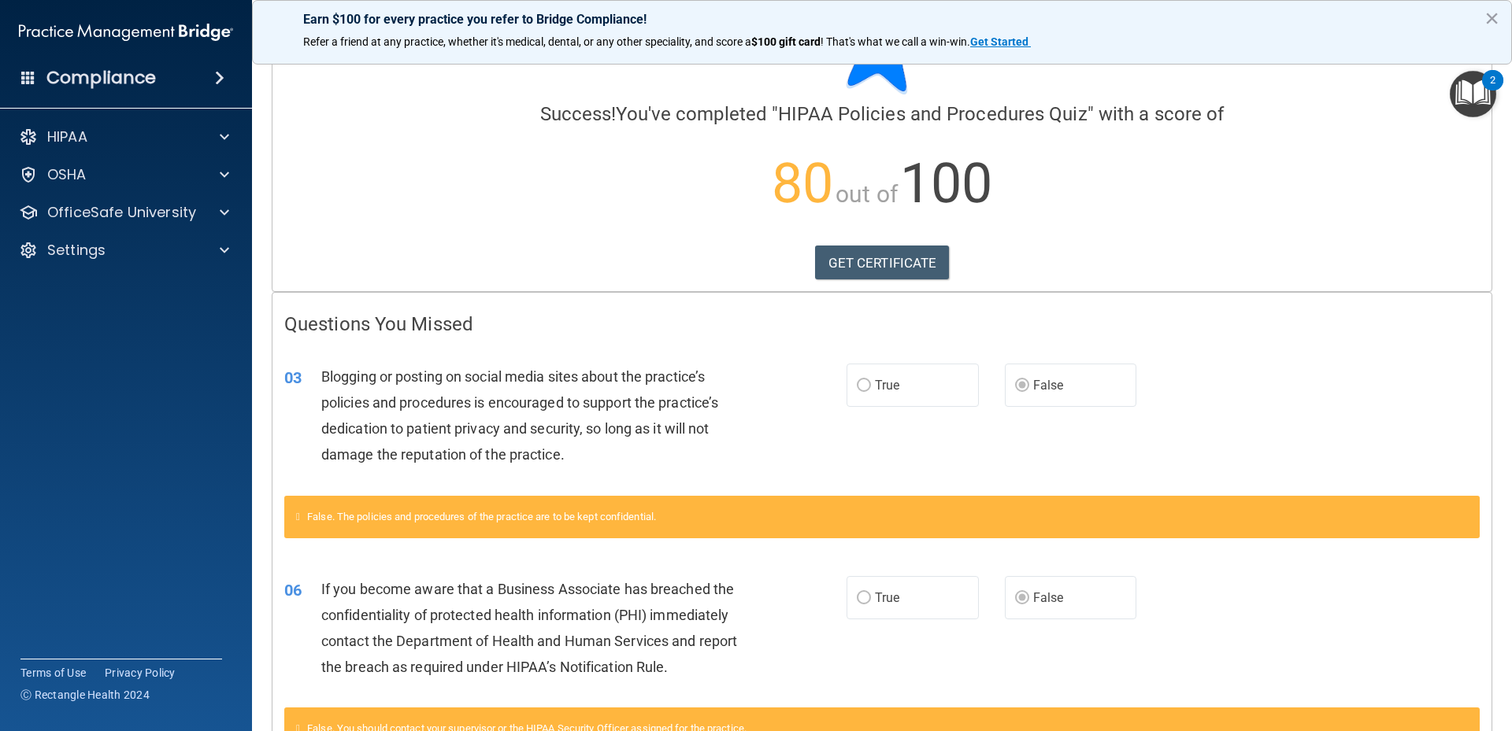
click at [587, 354] on div "03 Blogging or posting on social media sites about the practice’s policies and …" at bounding box center [881, 420] width 1219 height 152
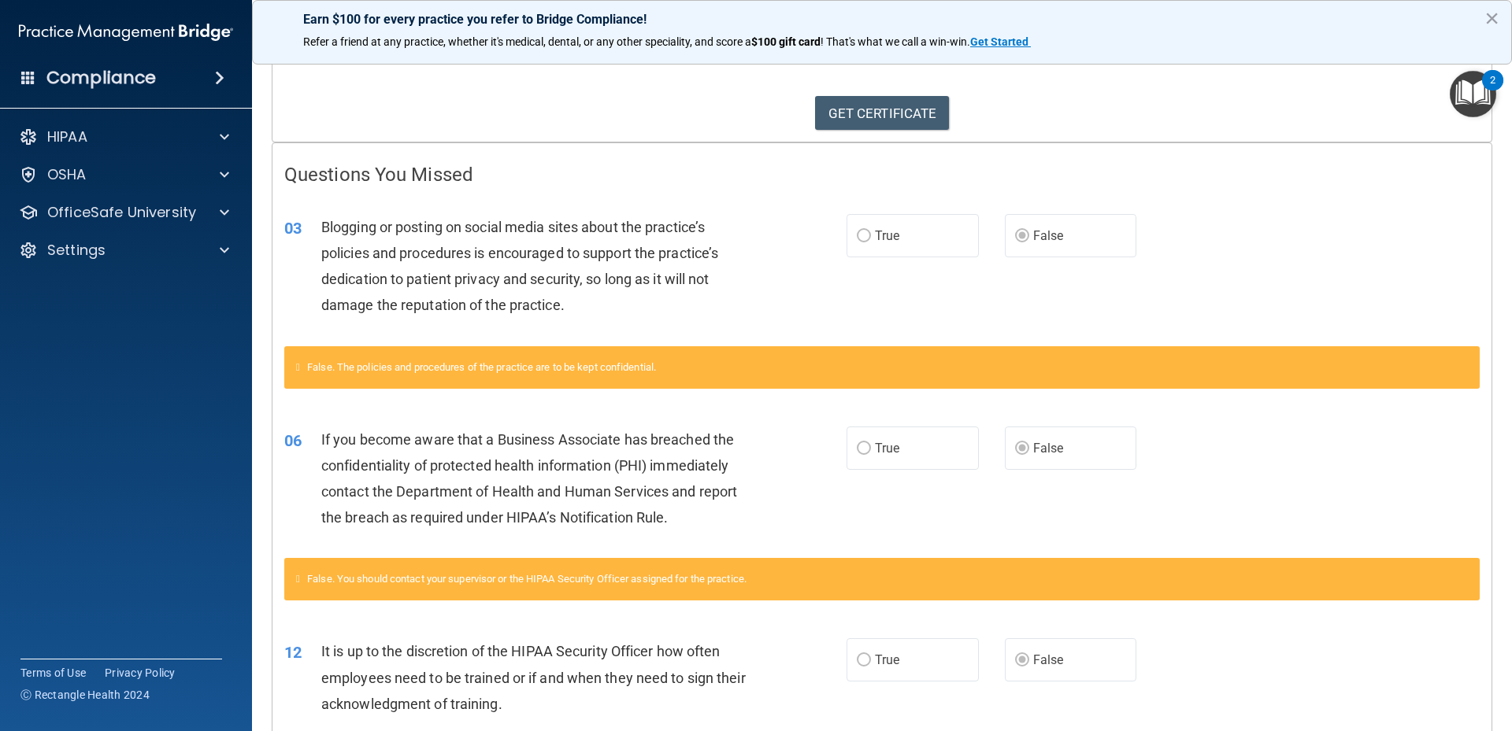
scroll to position [0, 0]
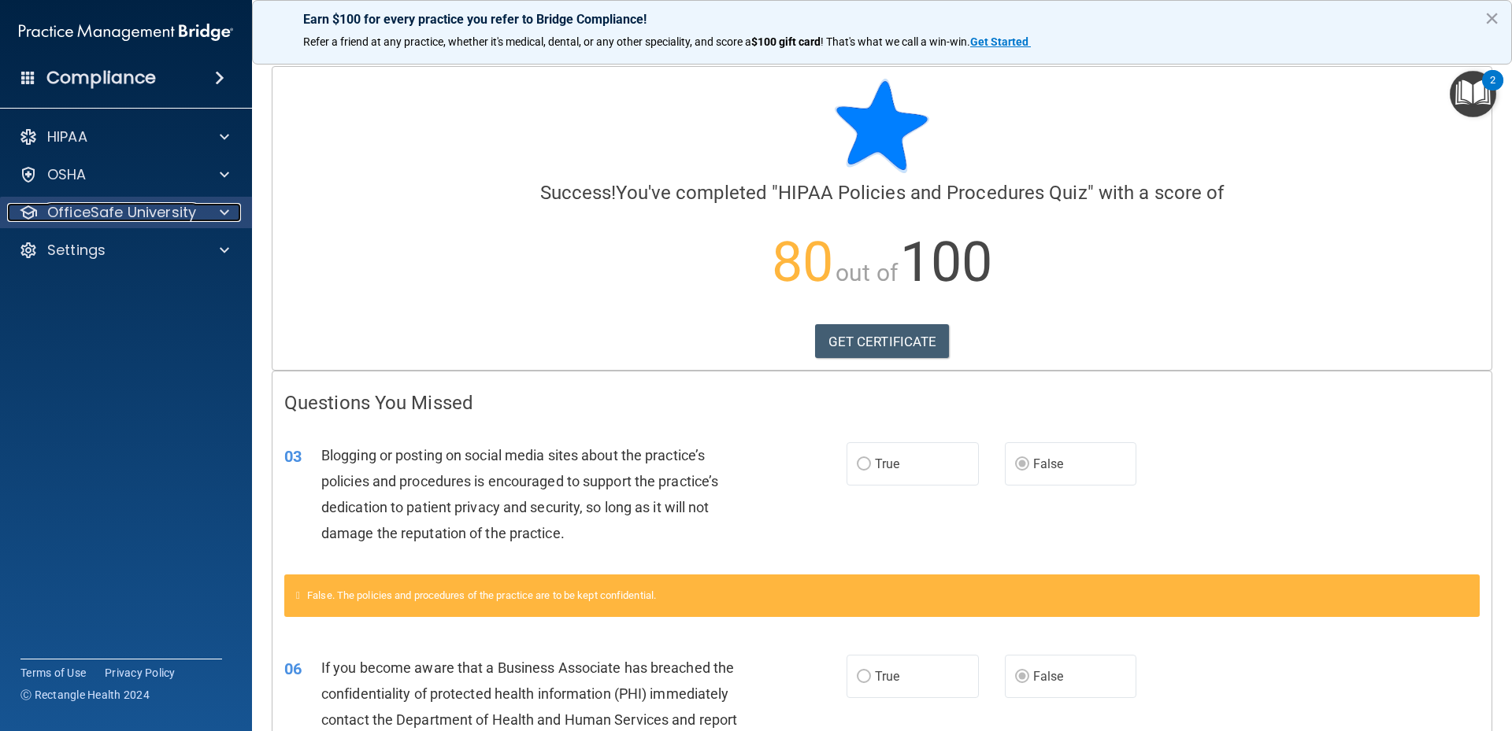
click at [118, 217] on p "OfficeSafe University" at bounding box center [121, 212] width 149 height 19
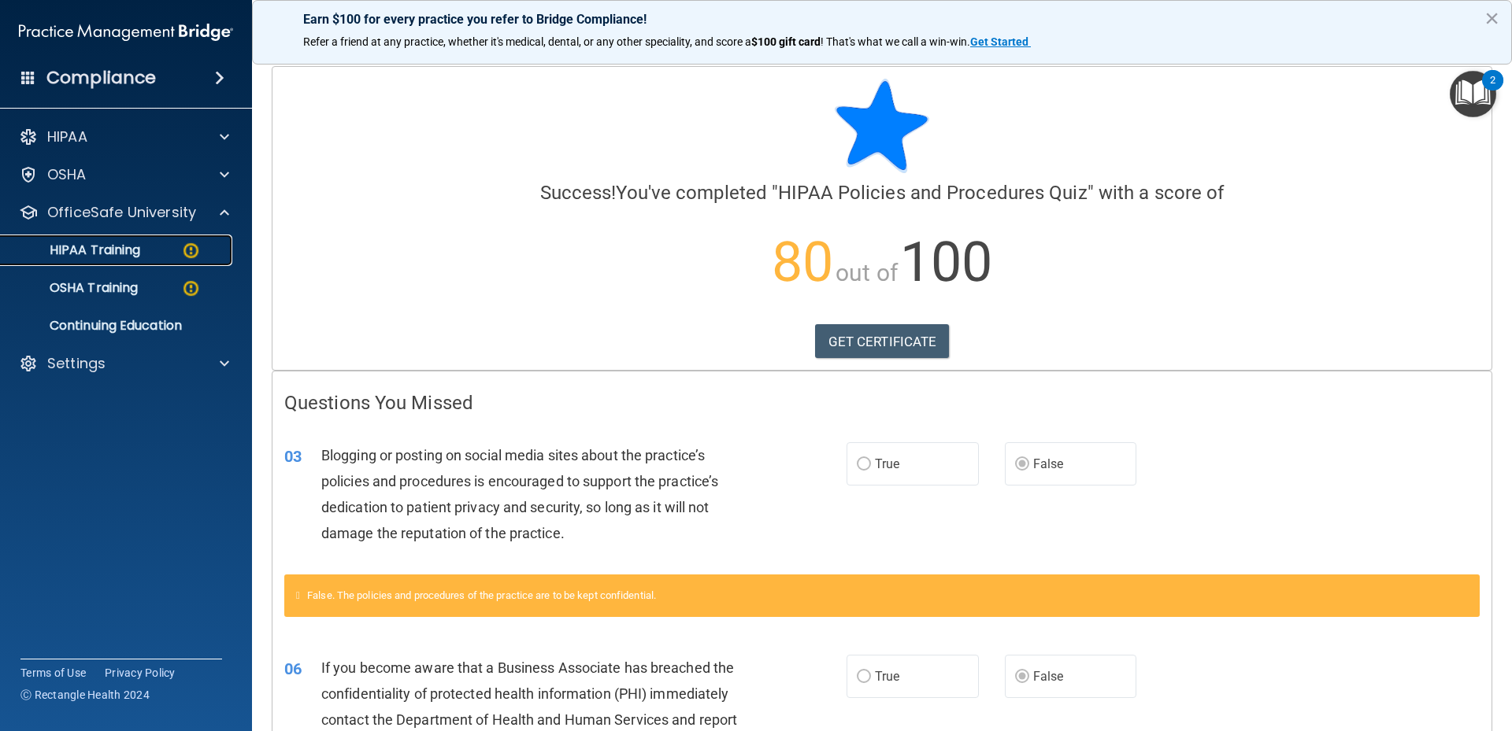
click at [117, 252] on p "HIPAA Training" at bounding box center [75, 251] width 130 height 16
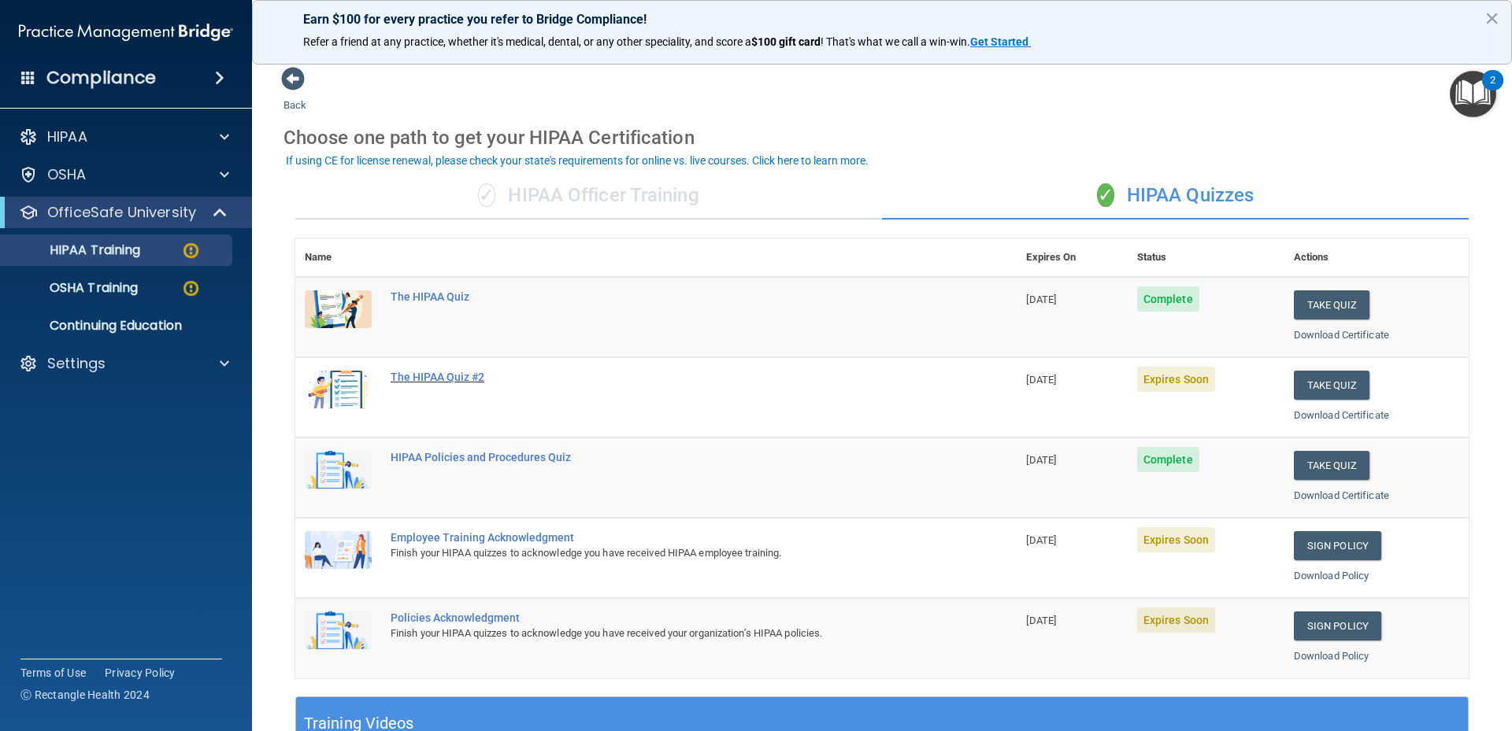
click at [407, 373] on div "The HIPAA Quiz #2" at bounding box center [664, 377] width 547 height 13
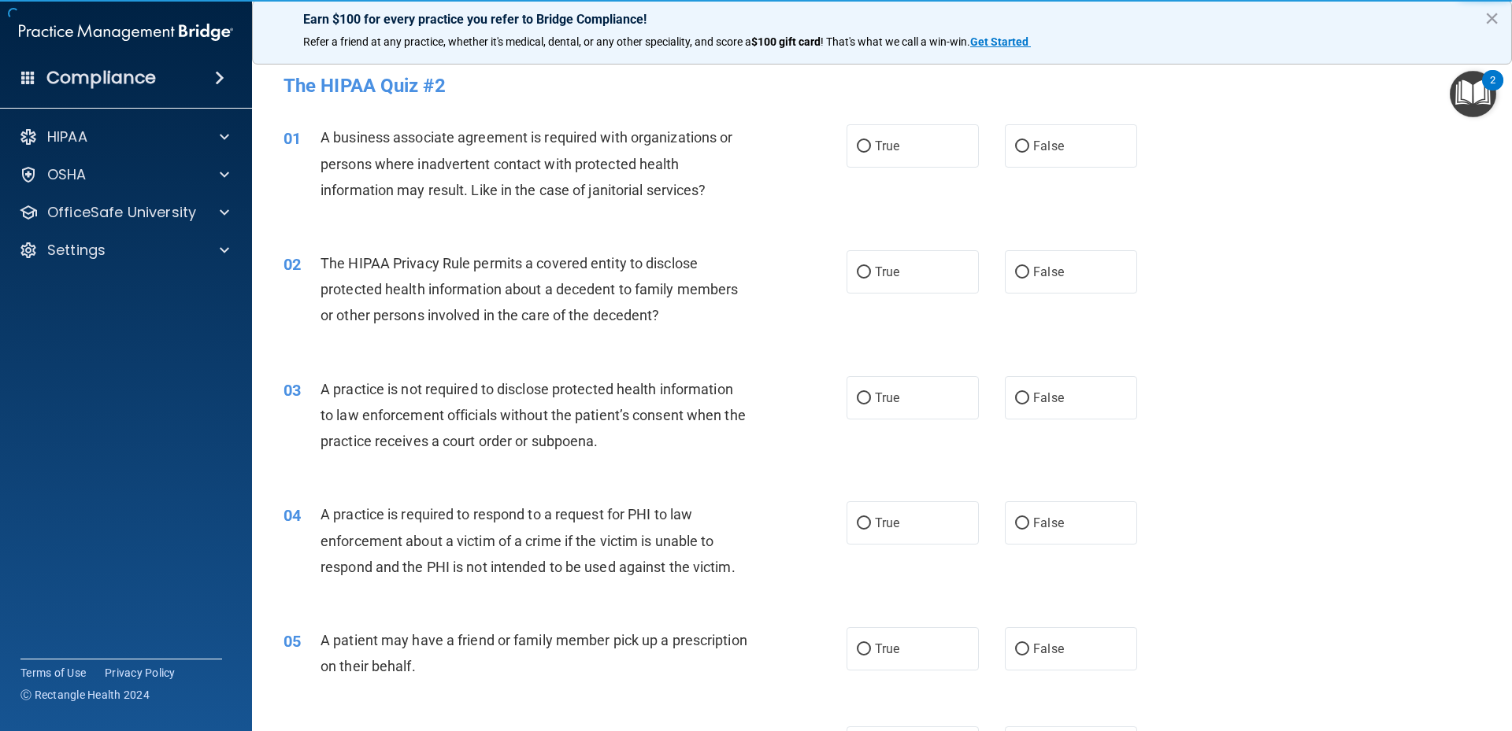
click at [1350, 329] on div "02 The HIPAA Privacy Rule permits a covered entity to disclose protected health…" at bounding box center [882, 294] width 1220 height 126
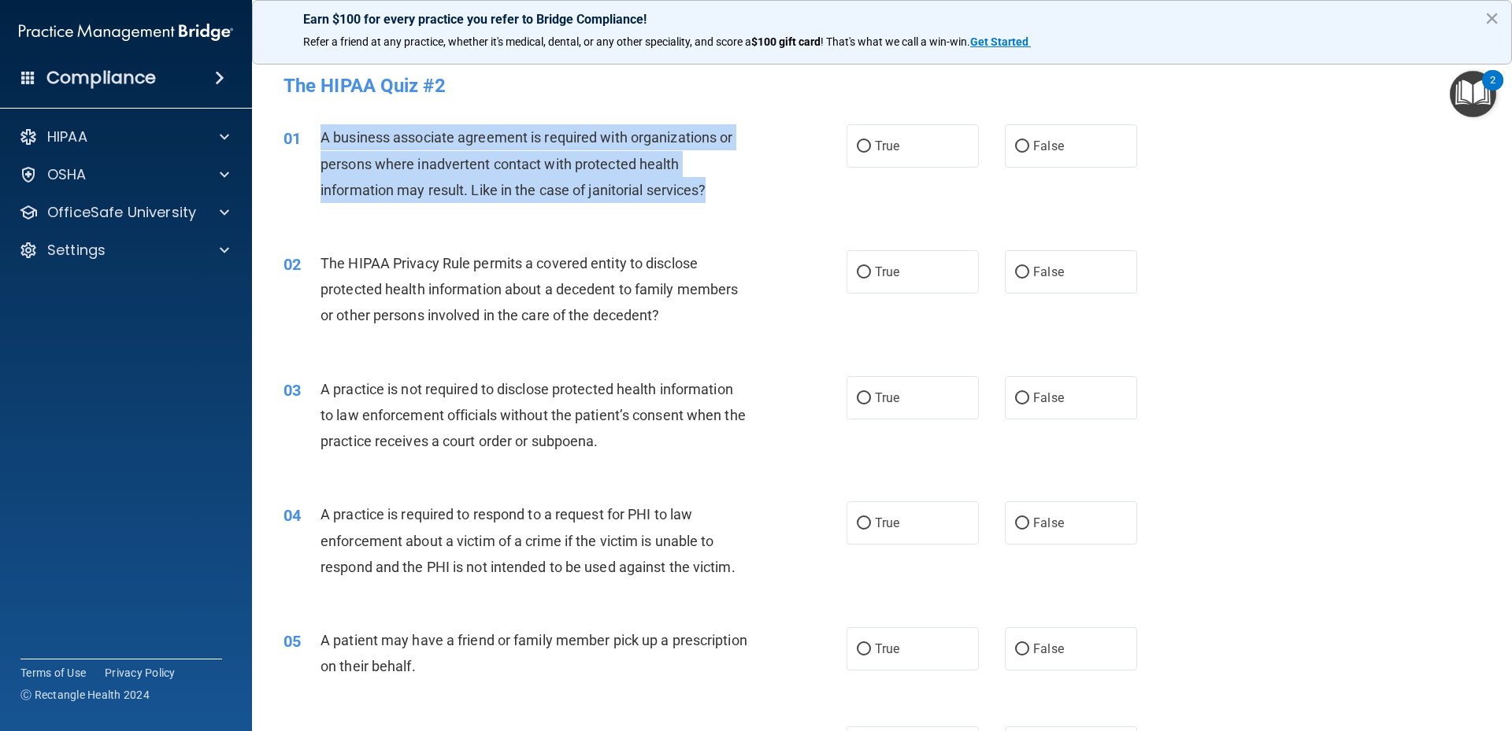
drag, startPoint x: 321, startPoint y: 132, endPoint x: 709, endPoint y: 190, distance: 392.4
click at [710, 190] on div "A business associate agreement is required with organizations or persons where …" at bounding box center [540, 163] width 440 height 79
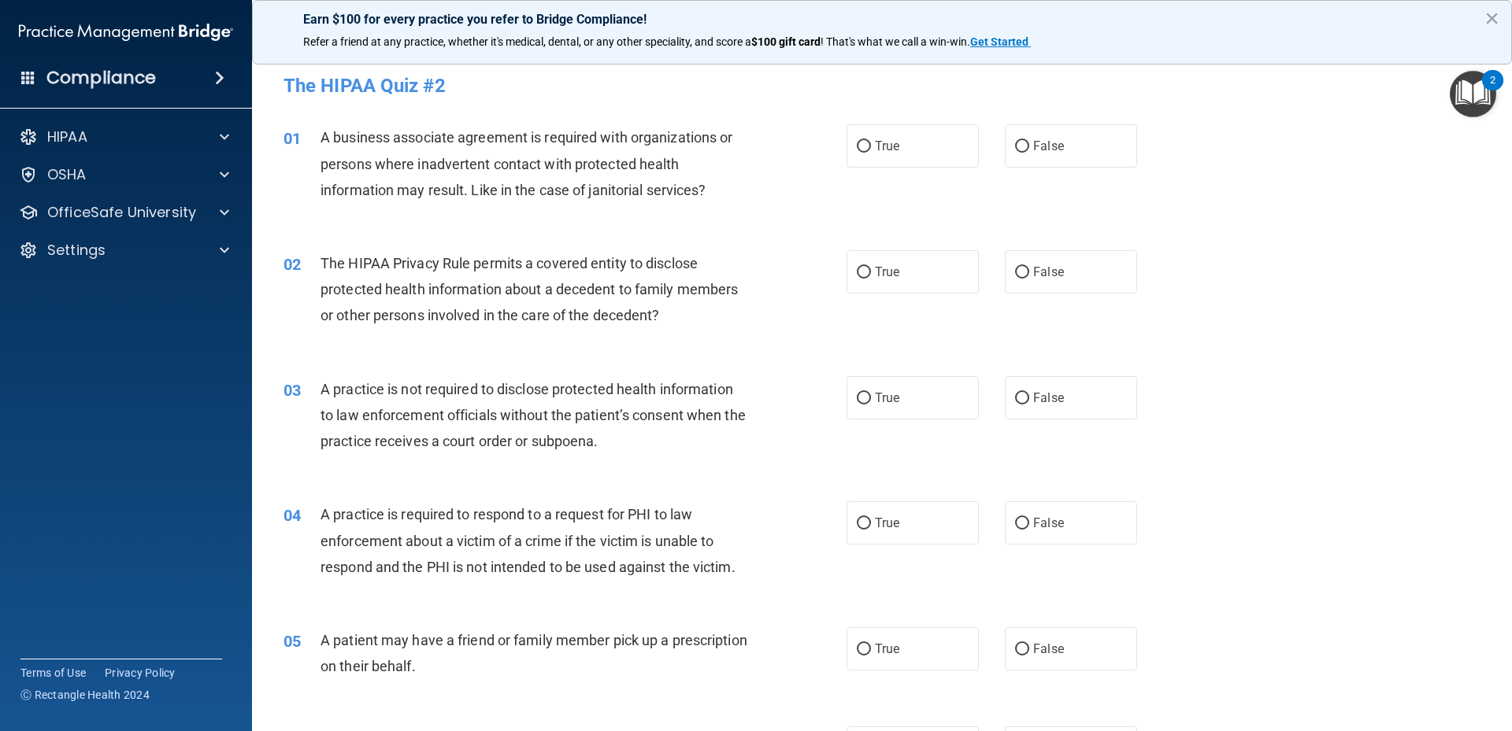
click at [1238, 139] on div "01 A business associate agreement is required with organizations or persons whe…" at bounding box center [882, 168] width 1220 height 126
click at [1064, 145] on label "False" at bounding box center [1071, 145] width 132 height 43
click at [1029, 145] on input "False" at bounding box center [1022, 147] width 14 height 12
radio input "true"
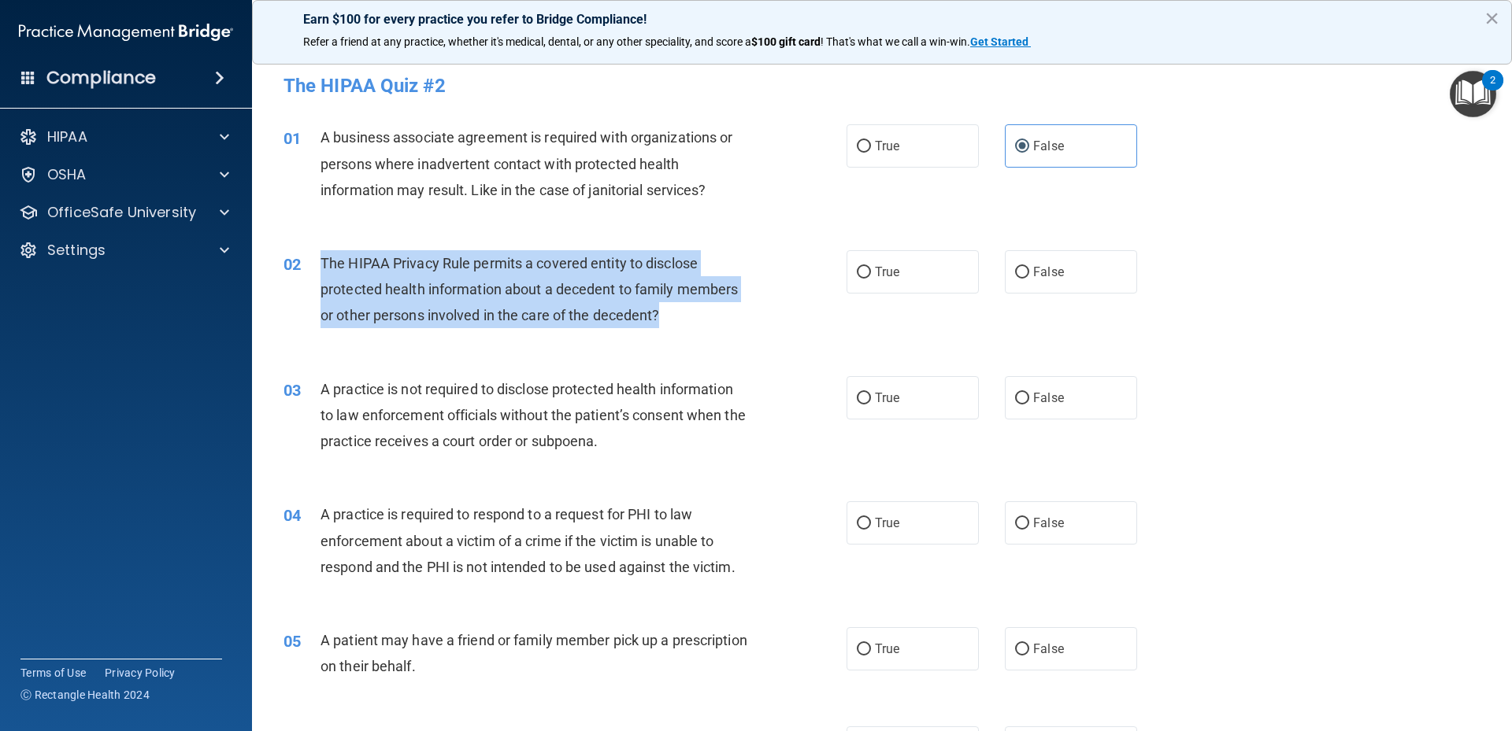
drag, startPoint x: 316, startPoint y: 265, endPoint x: 680, endPoint y: 313, distance: 367.6
click at [680, 313] on div "02 The HIPAA Privacy Rule permits a covered entity to disclose protected health…" at bounding box center [565, 293] width 610 height 87
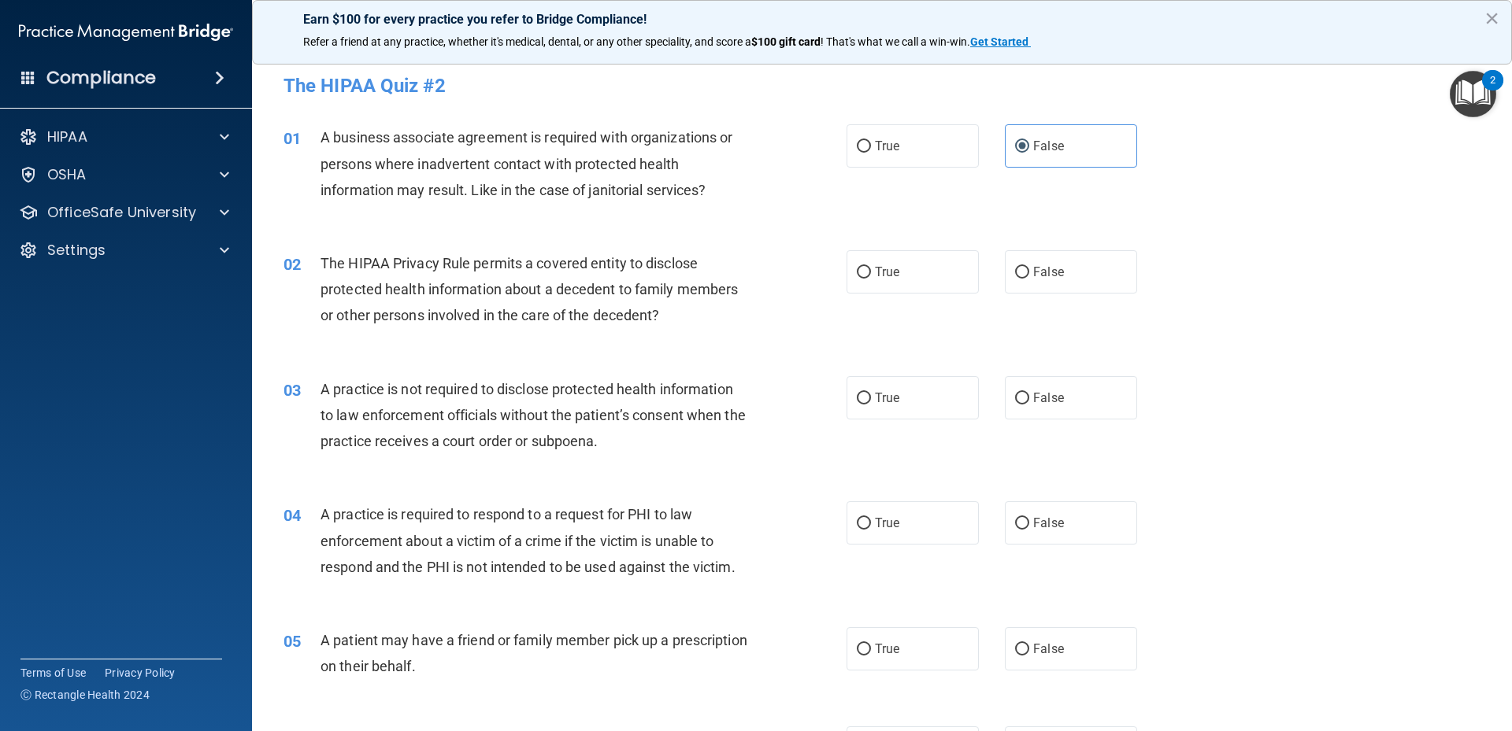
drag, startPoint x: 1211, startPoint y: 237, endPoint x: 1148, endPoint y: 228, distance: 63.7
click at [1201, 232] on div "02 The HIPAA Privacy Rule permits a covered entity to disclose protected health…" at bounding box center [882, 294] width 1220 height 126
click at [935, 267] on label "True" at bounding box center [912, 271] width 132 height 43
click at [871, 267] on input "True" at bounding box center [864, 273] width 14 height 12
radio input "true"
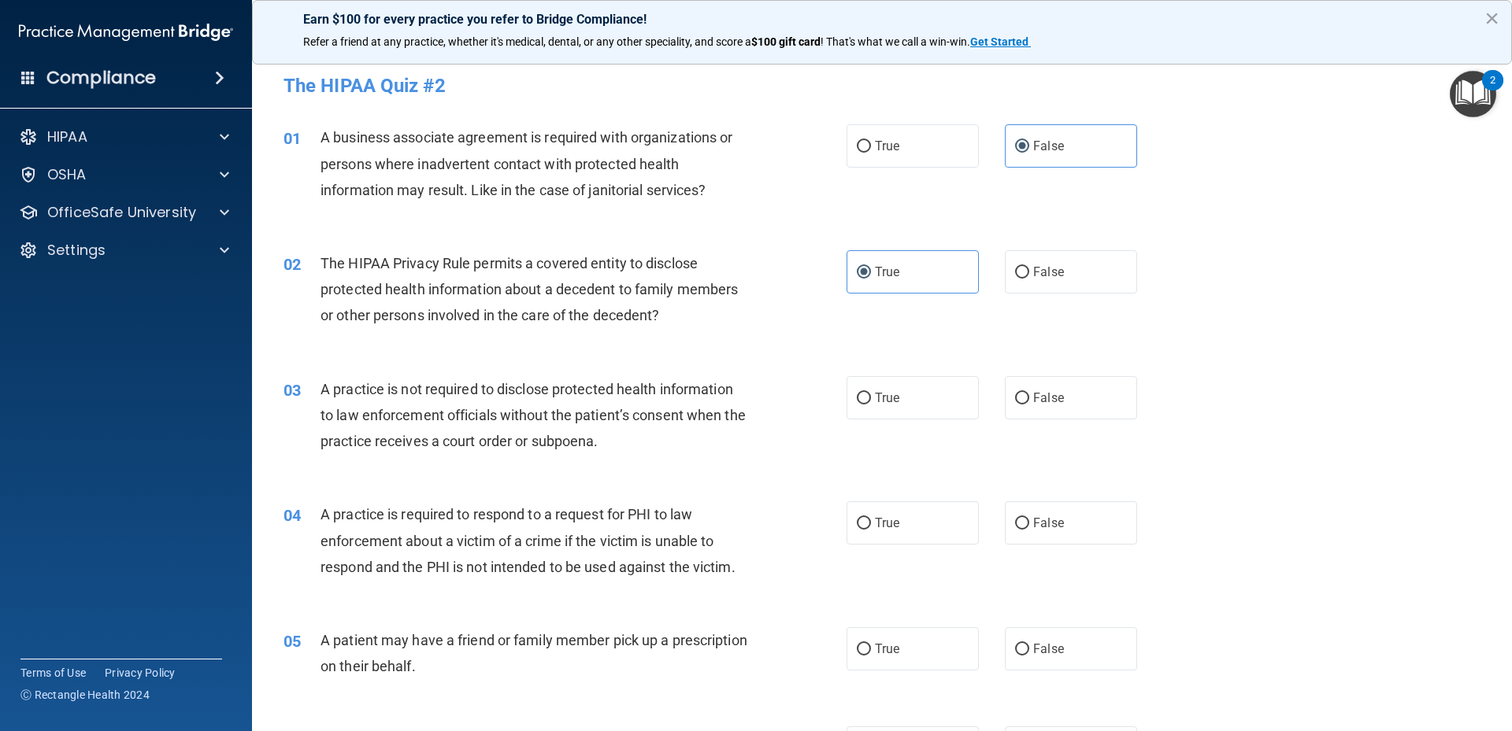
scroll to position [79, 0]
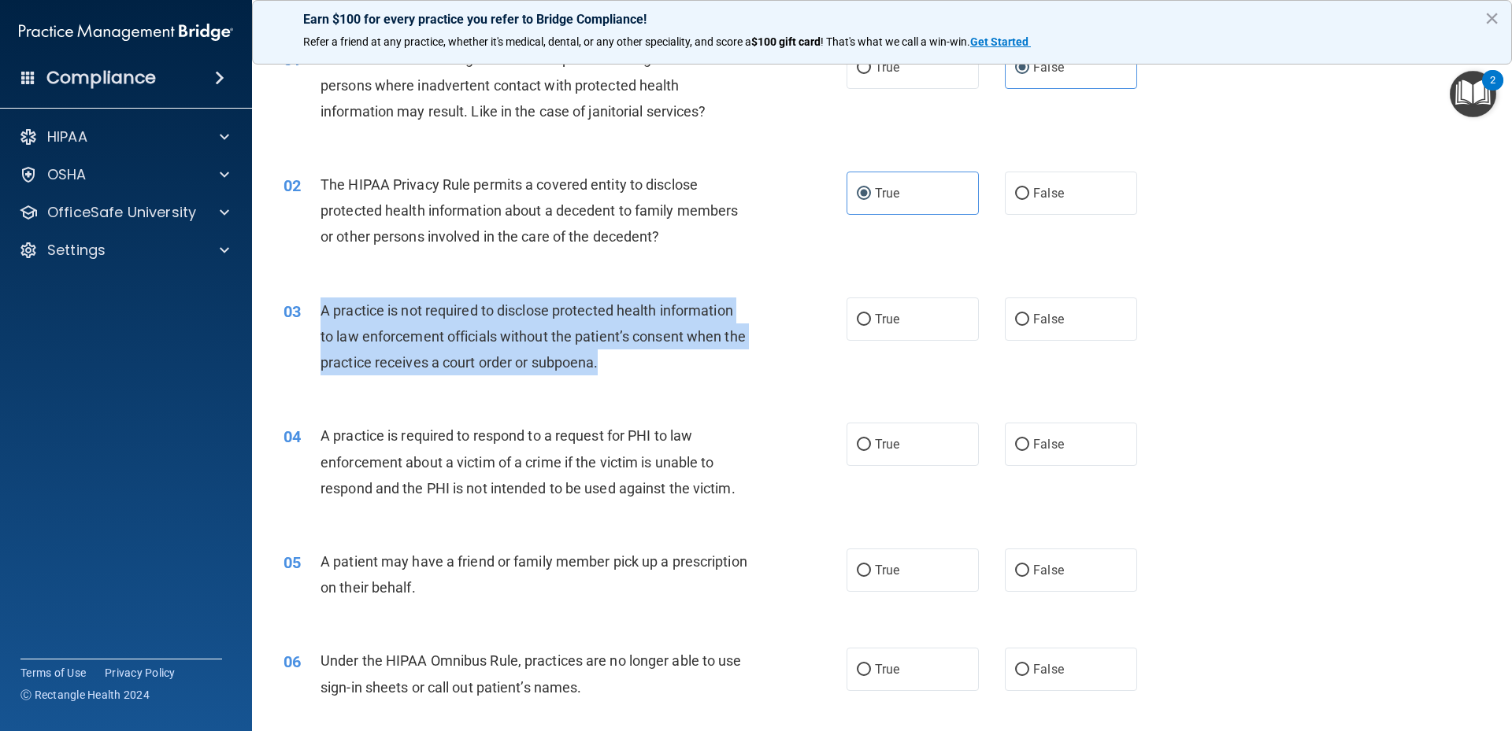
drag, startPoint x: 317, startPoint y: 310, endPoint x: 624, endPoint y: 379, distance: 314.8
click at [624, 379] on div "03 A practice is not required to disclose protected health information to law e…" at bounding box center [565, 341] width 610 height 87
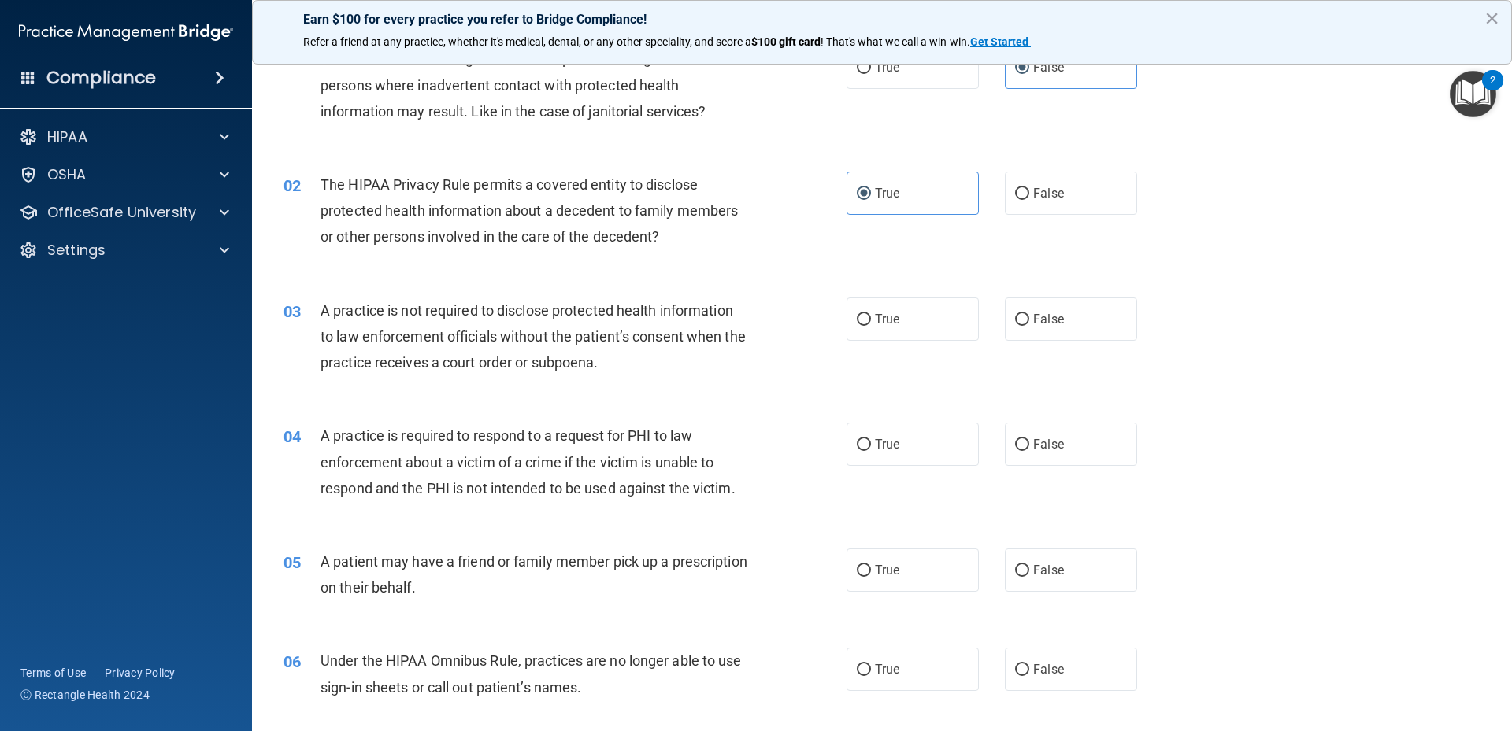
click at [1329, 362] on div "03 A practice is not required to disclose protected health information to law e…" at bounding box center [882, 341] width 1220 height 126
click at [1092, 330] on label "False" at bounding box center [1071, 319] width 132 height 43
click at [1029, 326] on input "False" at bounding box center [1022, 320] width 14 height 12
radio input "true"
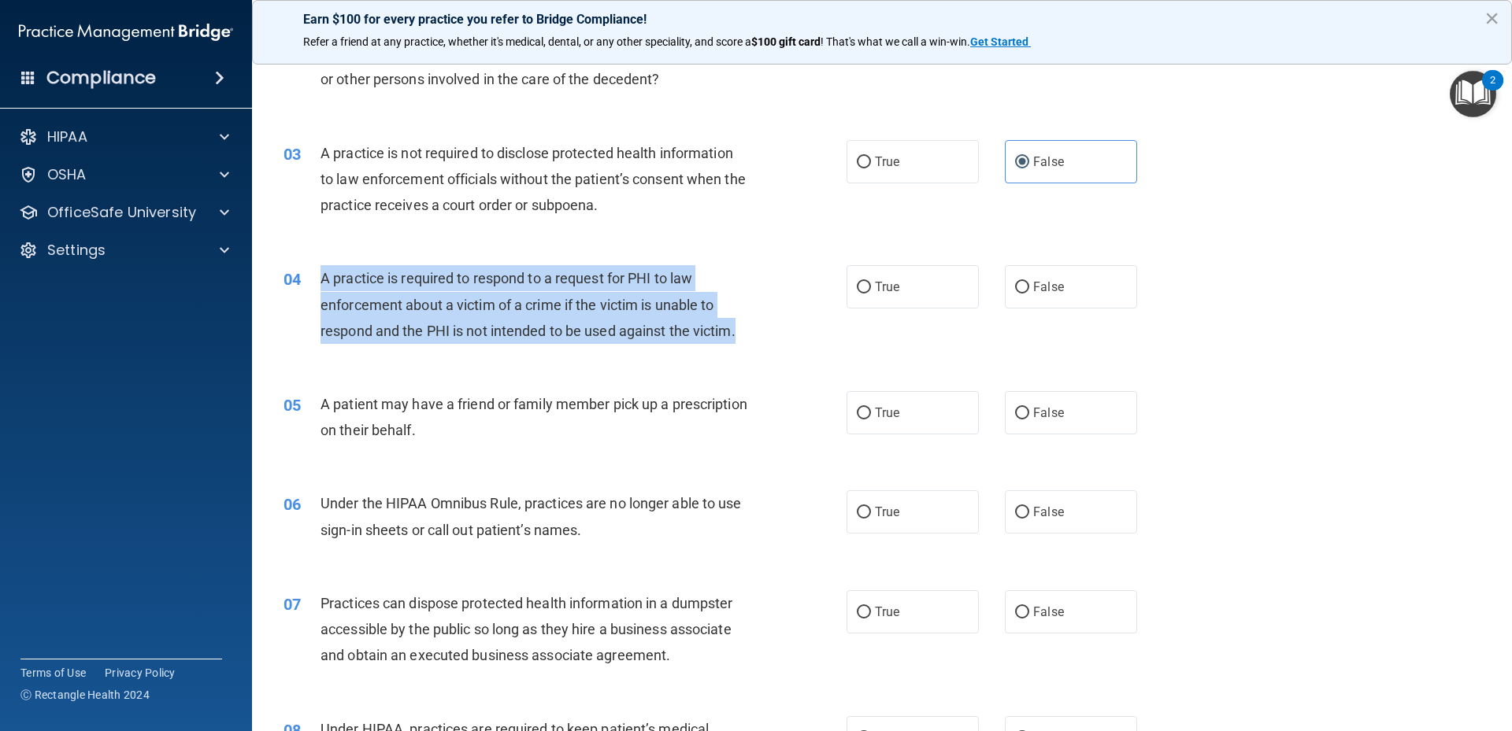
drag, startPoint x: 320, startPoint y: 277, endPoint x: 741, endPoint y: 330, distance: 424.5
click at [741, 330] on div "A practice is required to respond to a request for PHI to law enforcement about…" at bounding box center [540, 304] width 440 height 79
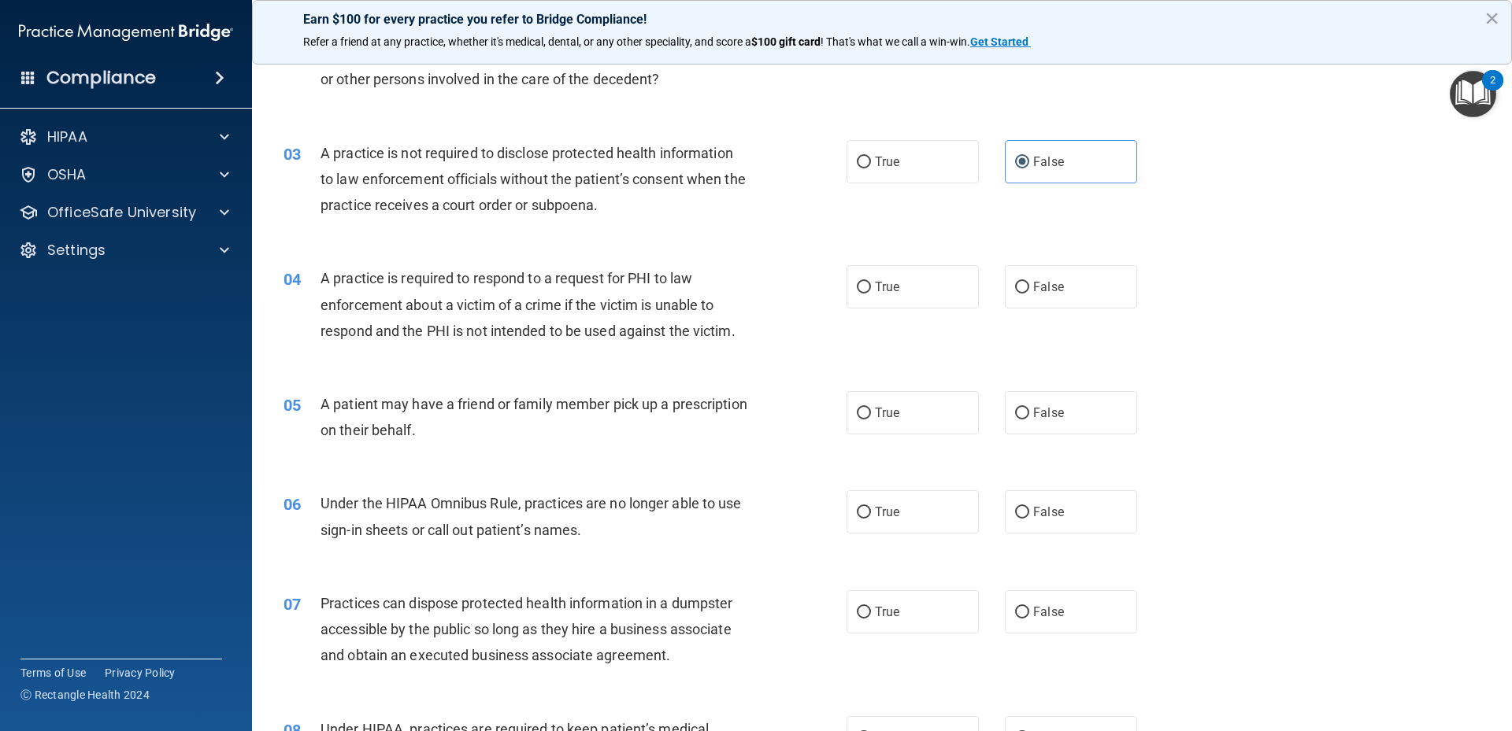
click at [1198, 291] on div "04 A practice is required to respond to a request for PHI to law enforcement ab…" at bounding box center [882, 309] width 1220 height 126
click at [1240, 265] on div "04 A practice is required to respond to a request for PHI to law enforcement ab…" at bounding box center [882, 309] width 1220 height 126
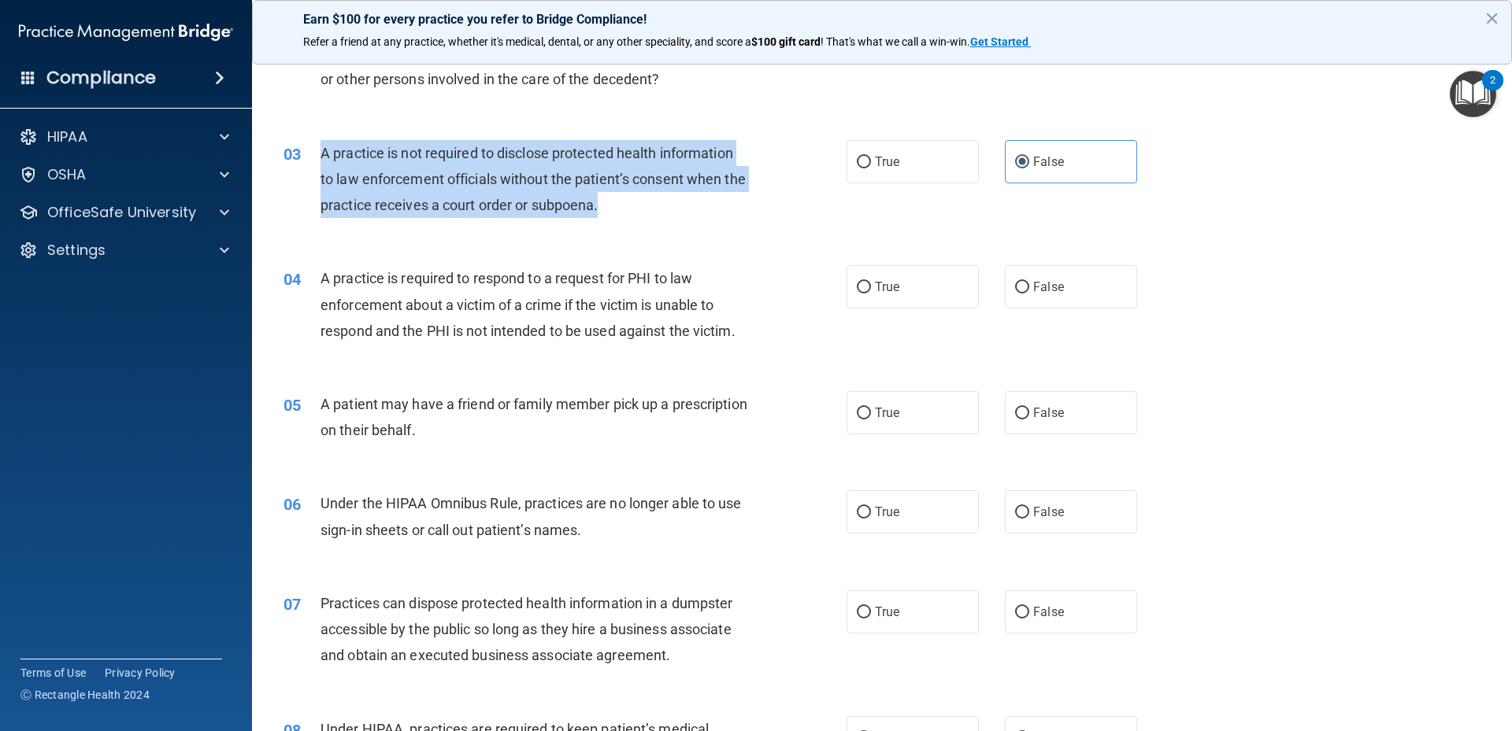
drag, startPoint x: 320, startPoint y: 152, endPoint x: 642, endPoint y: 209, distance: 326.3
click at [642, 209] on div "A practice is not required to disclose protected health information to law enfo…" at bounding box center [540, 179] width 440 height 79
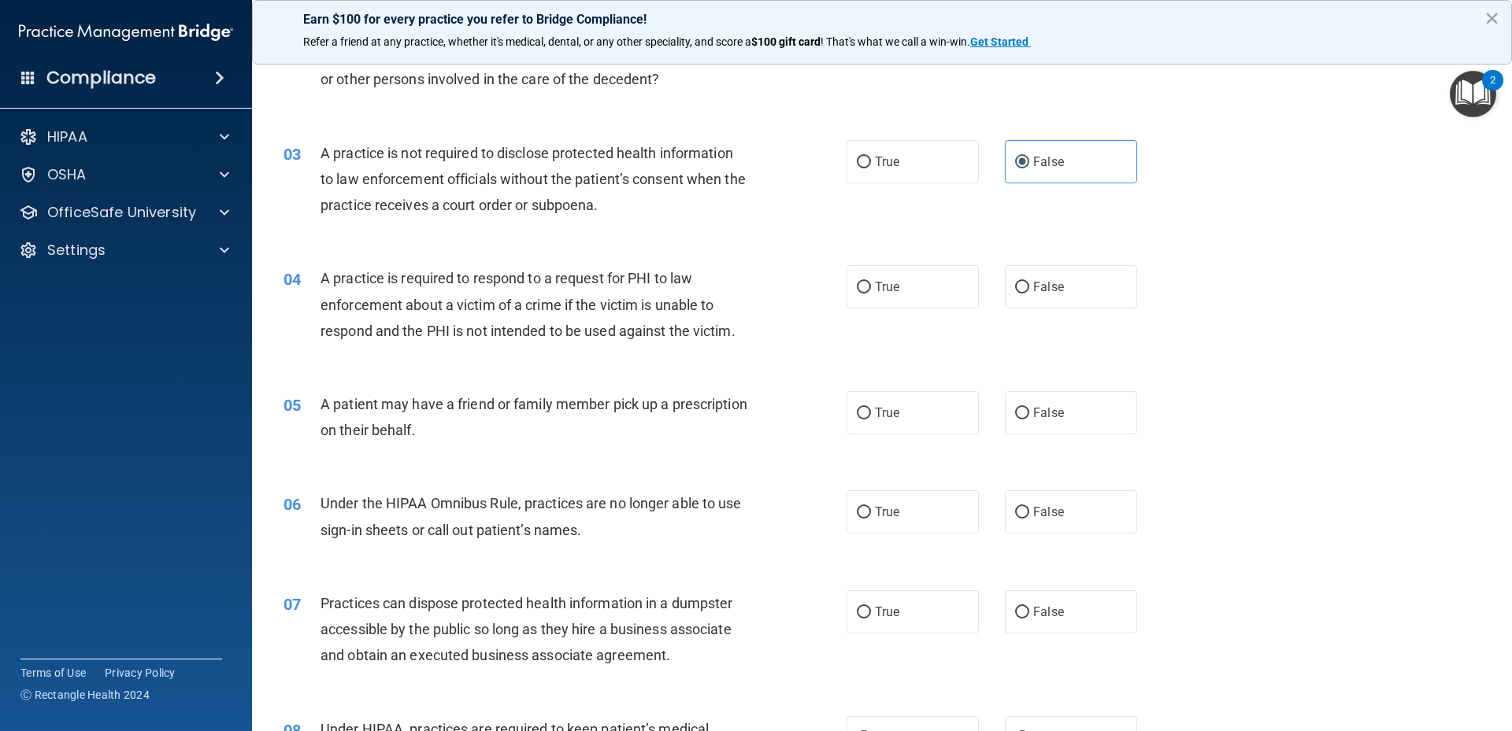
click at [1213, 265] on div "04 A practice is required to respond to a request for PHI to law enforcement ab…" at bounding box center [882, 309] width 1220 height 126
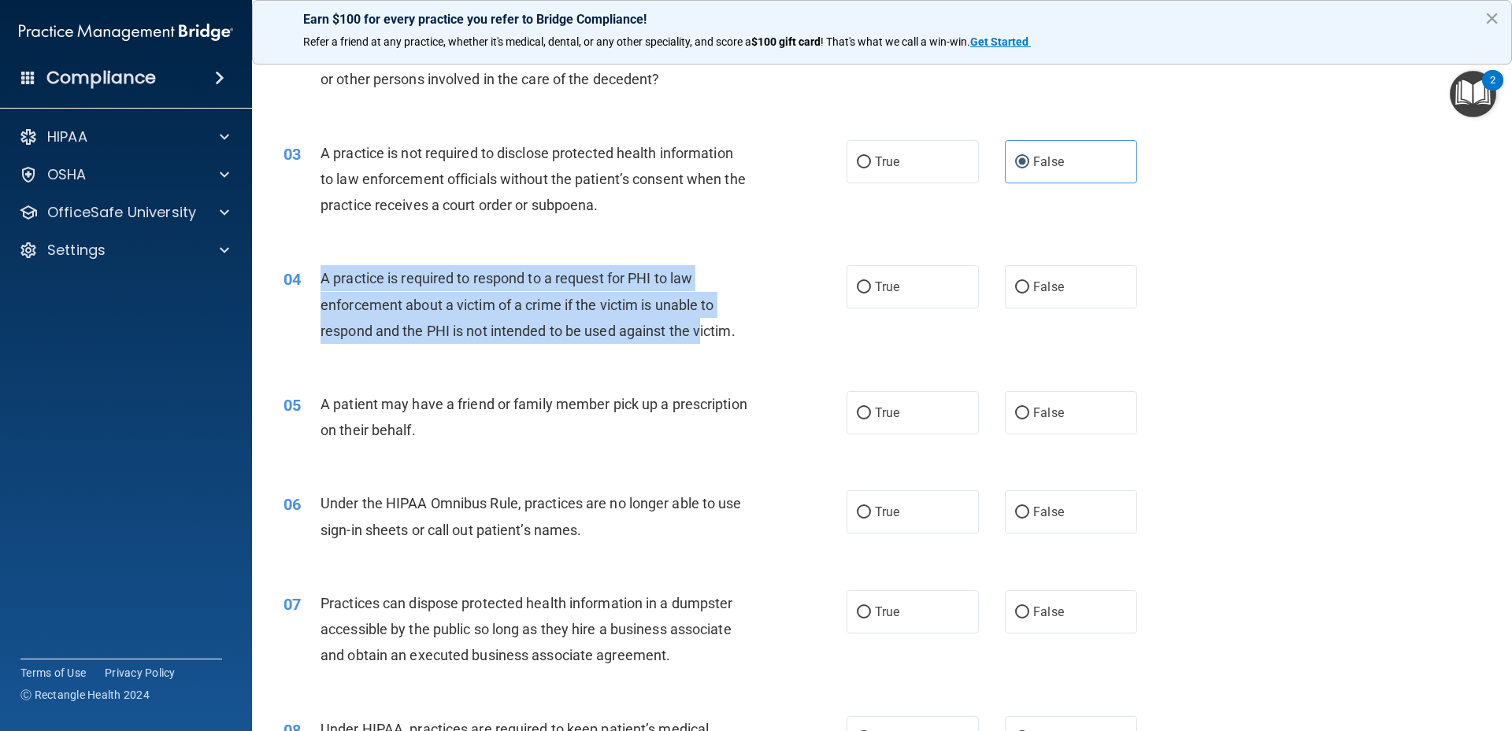
drag, startPoint x: 314, startPoint y: 274, endPoint x: 703, endPoint y: 340, distance: 394.5
click at [703, 340] on div "04 A practice is required to respond to a request for PHI to law enforcement ab…" at bounding box center [565, 308] width 610 height 87
click at [642, 316] on div "A practice is required to respond to a request for PHI to law enforcement about…" at bounding box center [540, 304] width 440 height 79
click at [476, 283] on span "A practice is required to respond to a request for PHI to law enforcement about…" at bounding box center [527, 304] width 415 height 68
drag, startPoint x: 329, startPoint y: 283, endPoint x: 683, endPoint y: 304, distance: 354.9
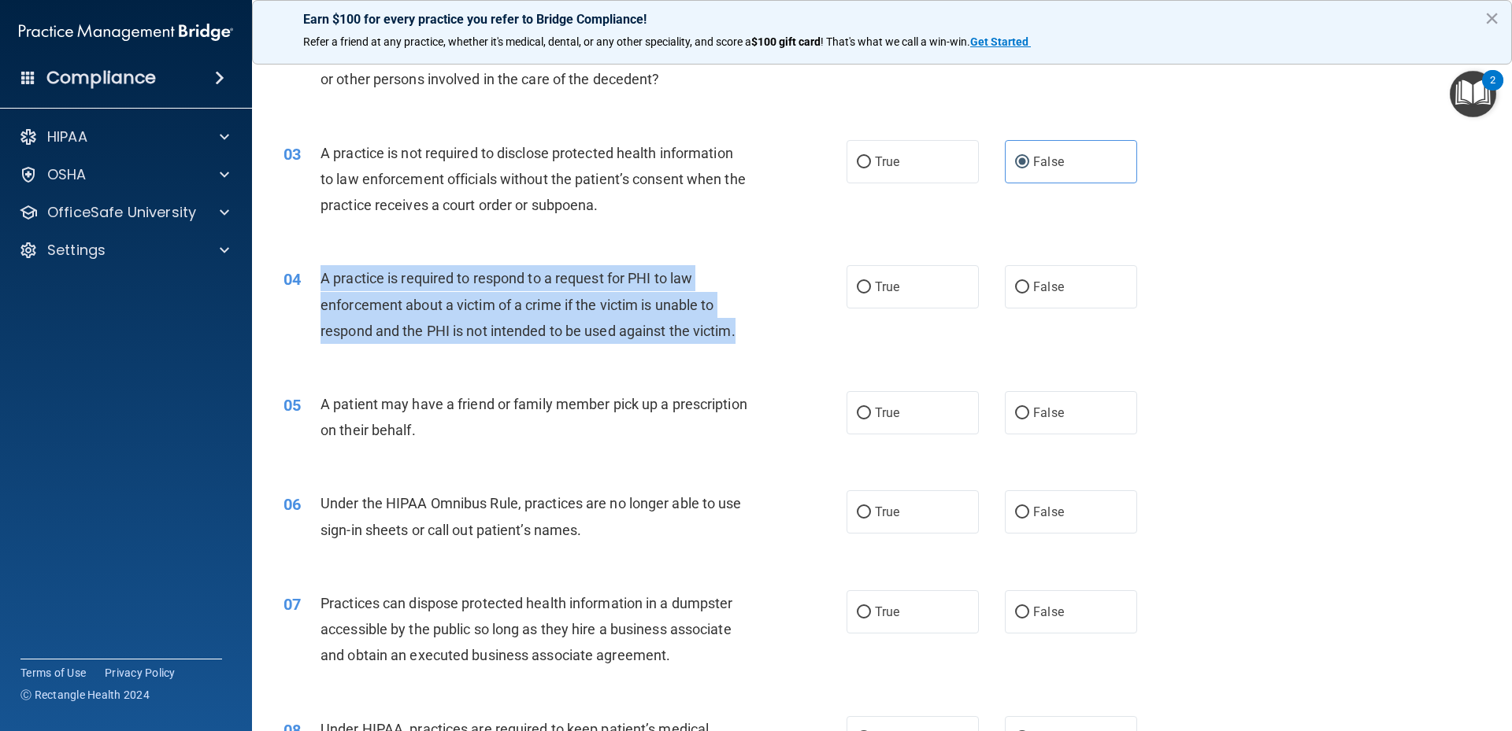
click at [755, 329] on div "A practice is required to respond to a request for PHI to law enforcement about…" at bounding box center [540, 304] width 440 height 79
click at [780, 186] on div "03 A practice is not required to disclose protected health information to law e…" at bounding box center [565, 183] width 610 height 87
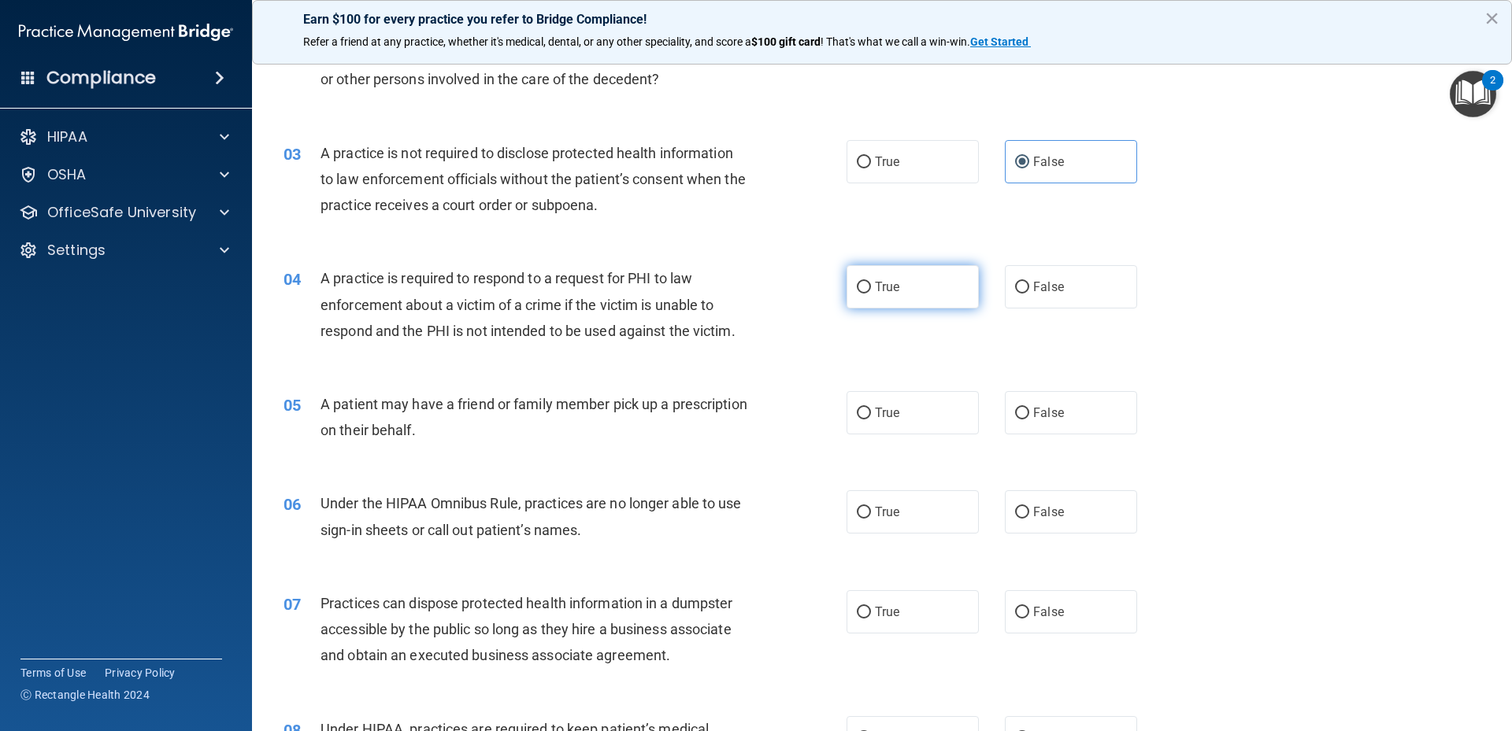
click at [886, 292] on span "True" at bounding box center [887, 287] width 24 height 15
click at [871, 292] on input "True" at bounding box center [864, 288] width 14 height 12
radio input "true"
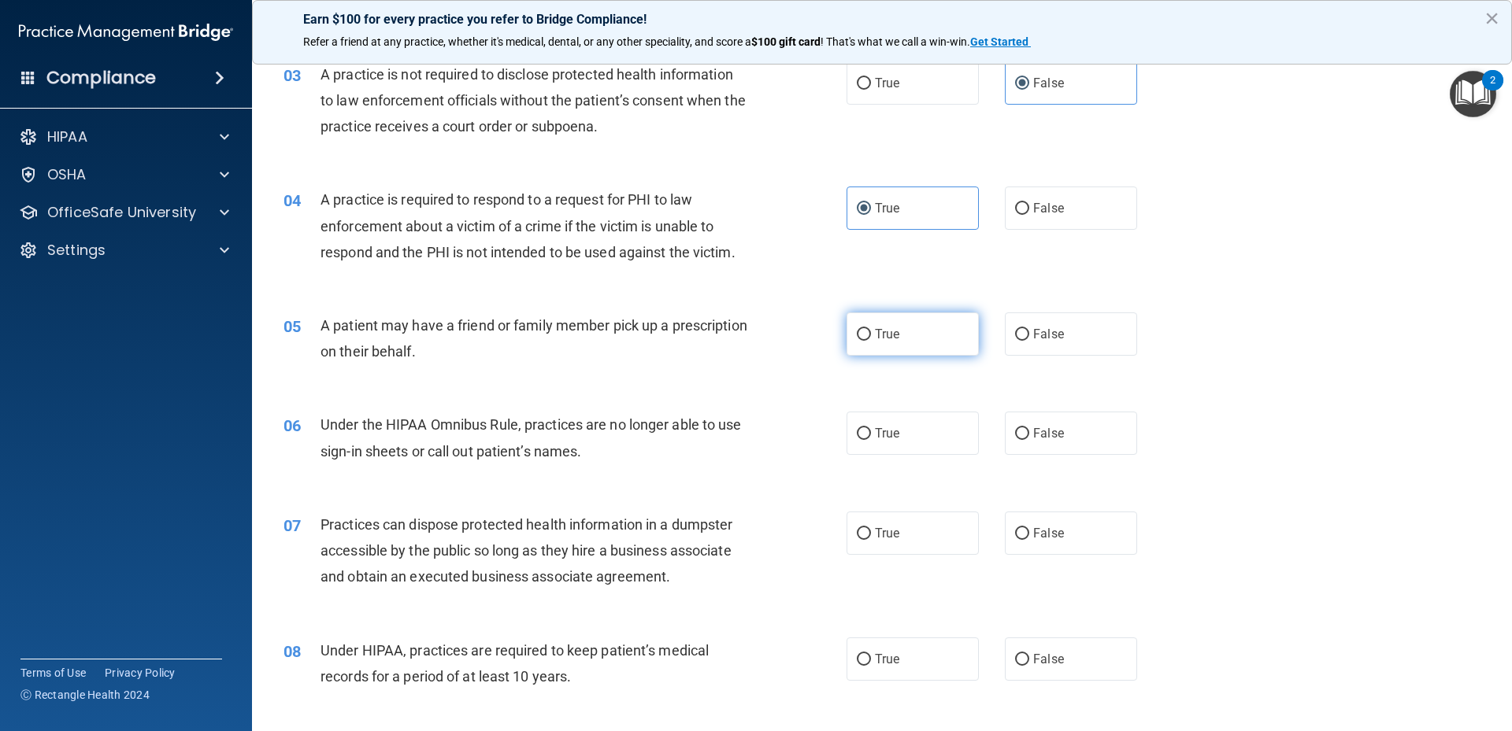
click at [904, 350] on label "True" at bounding box center [912, 334] width 132 height 43
click at [871, 341] on input "True" at bounding box center [864, 335] width 14 height 12
radio input "true"
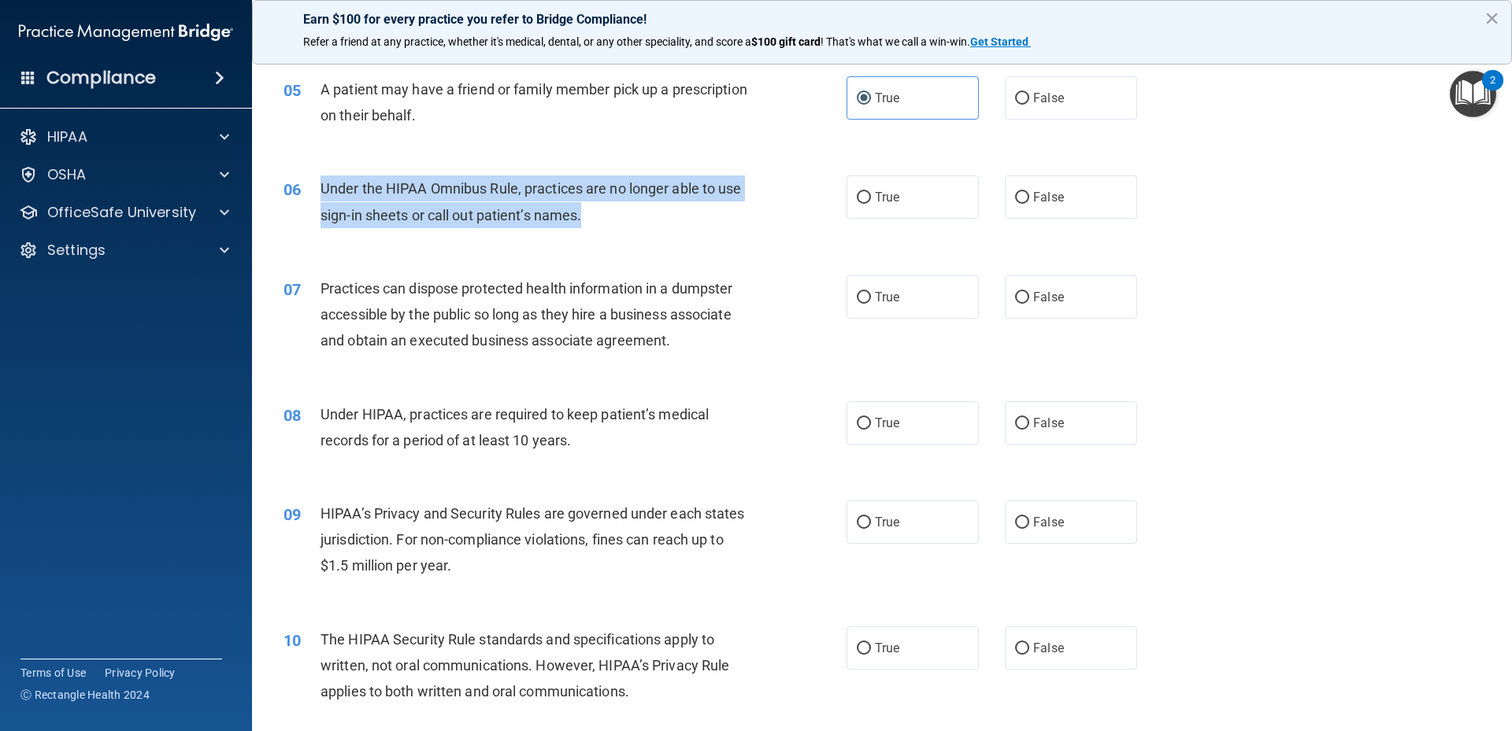
drag, startPoint x: 318, startPoint y: 182, endPoint x: 600, endPoint y: 224, distance: 284.9
click at [605, 224] on div "06 Under the HIPAA Omnibus Rule, practices are no longer able to use sign-in sh…" at bounding box center [565, 206] width 610 height 60
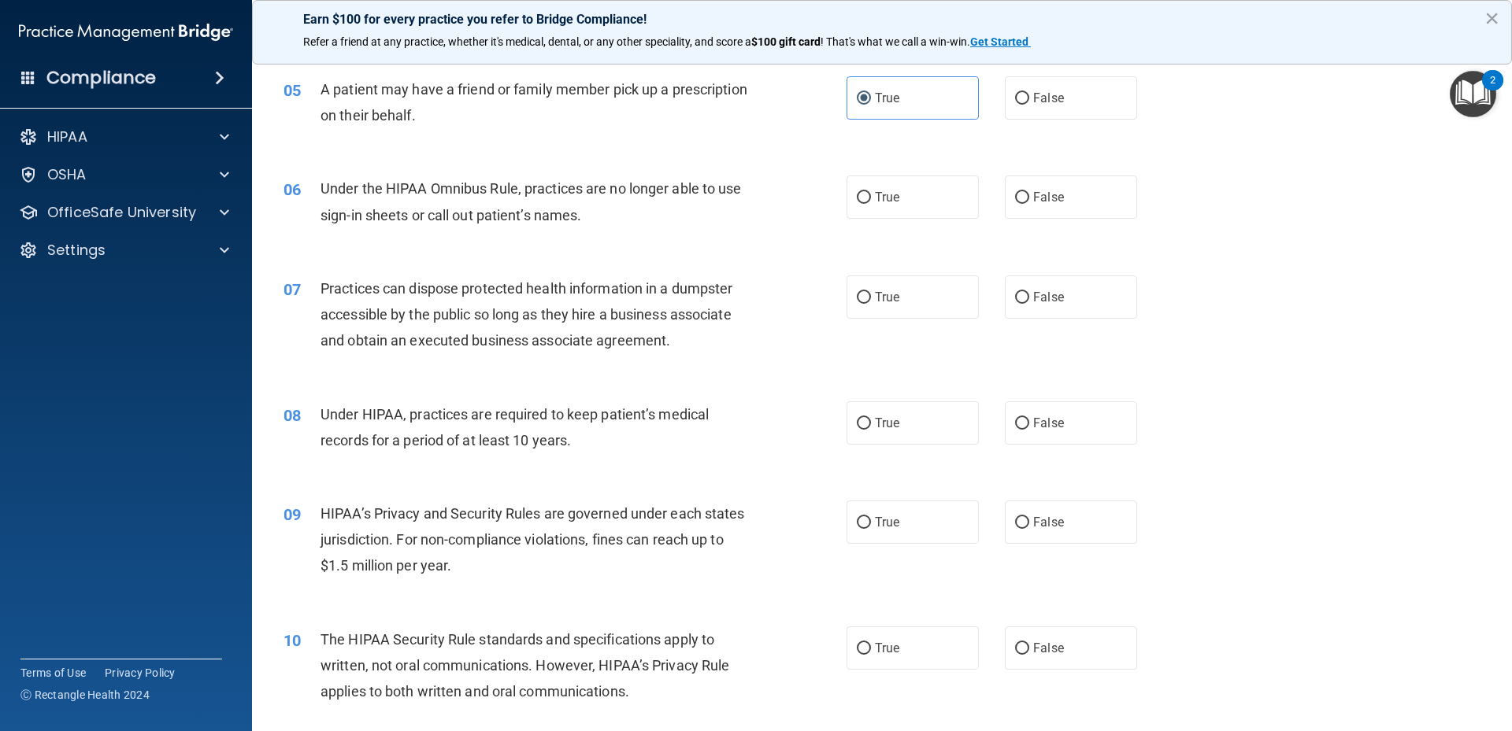
click at [1201, 222] on div "06 Under the HIPAA Omnibus Rule, practices are no longer able to use sign-in sh…" at bounding box center [882, 205] width 1220 height 99
click at [1051, 197] on span "False" at bounding box center [1048, 197] width 31 height 15
click at [1029, 197] on input "False" at bounding box center [1022, 198] width 14 height 12
radio input "true"
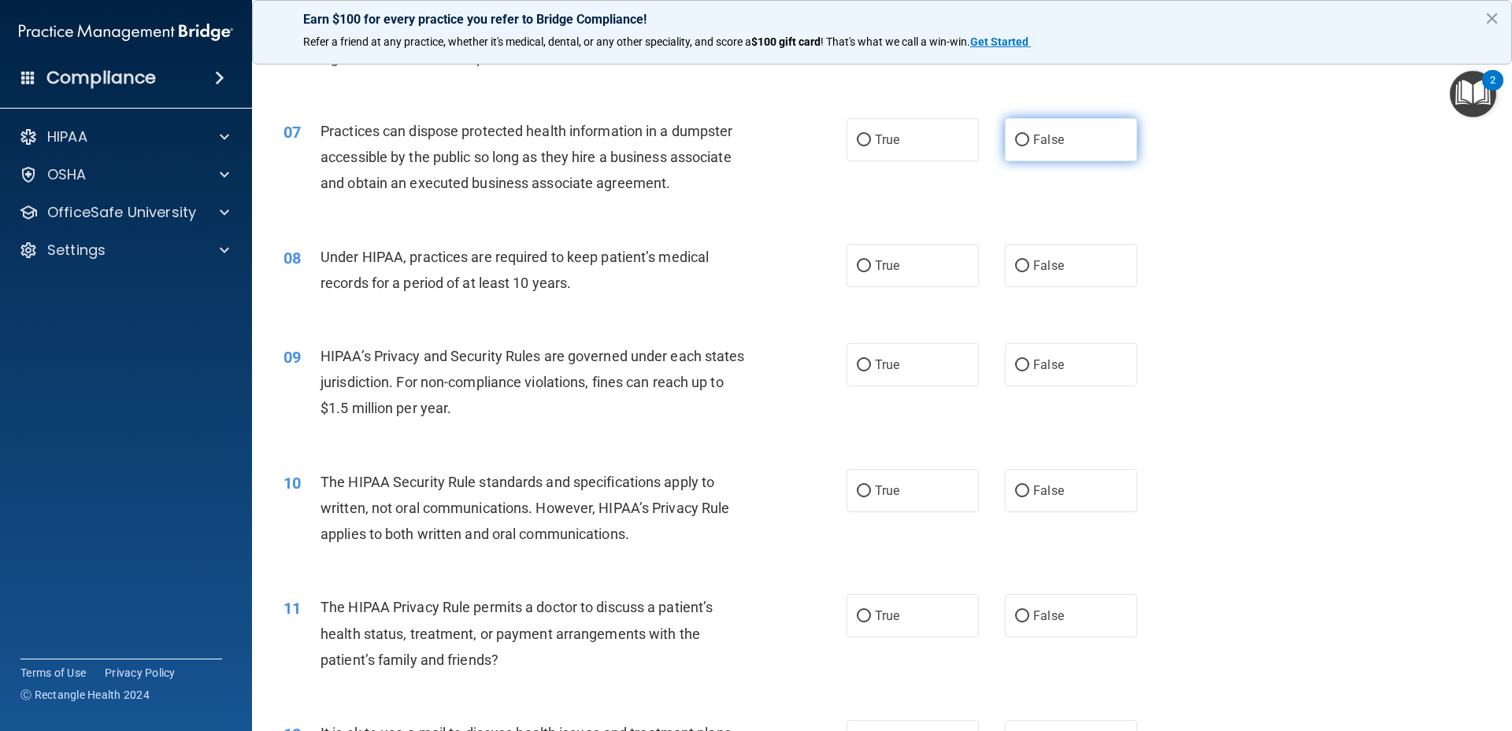
click at [1012, 154] on label "False" at bounding box center [1071, 139] width 132 height 43
click at [1015, 146] on input "False" at bounding box center [1022, 141] width 14 height 12
radio input "true"
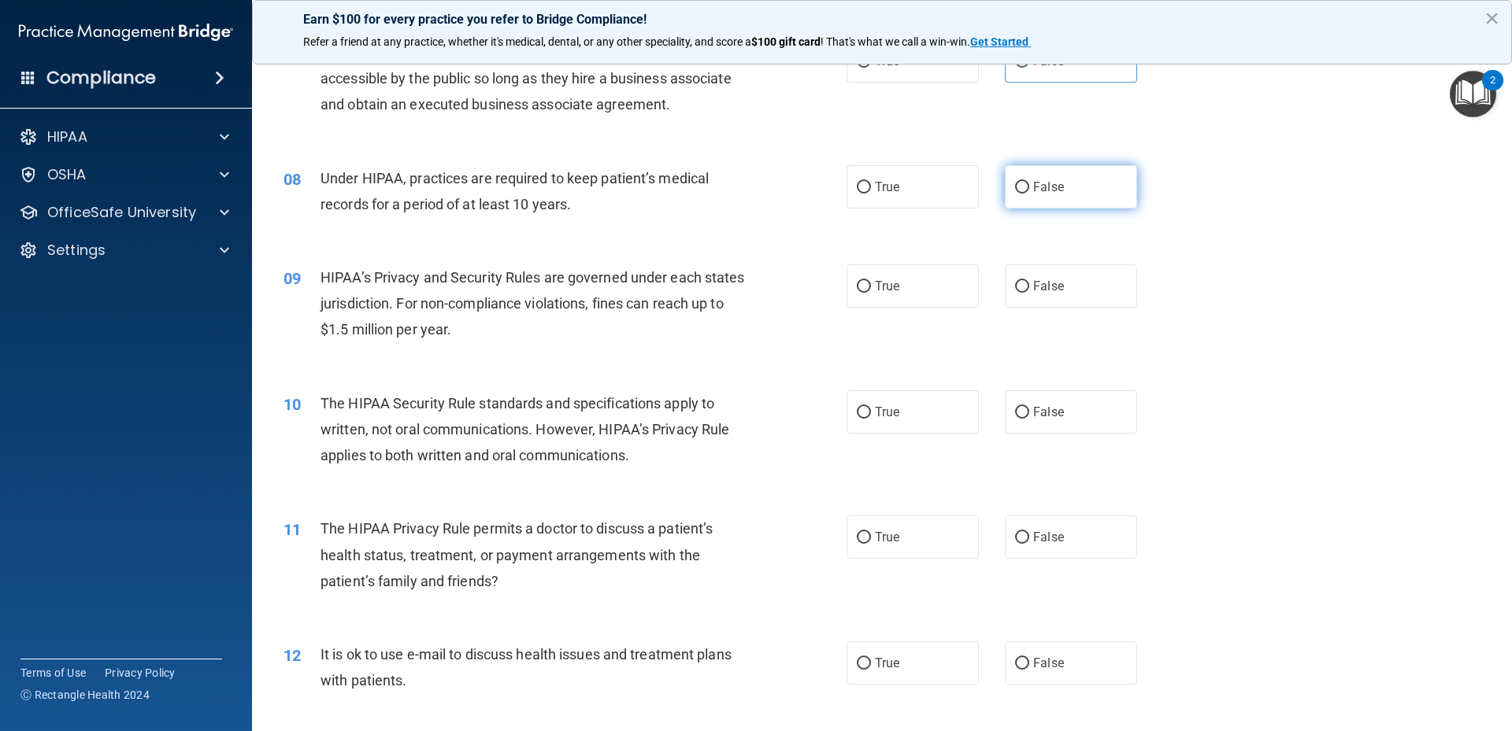
click at [1015, 182] on input "False" at bounding box center [1022, 188] width 14 height 12
radio input "true"
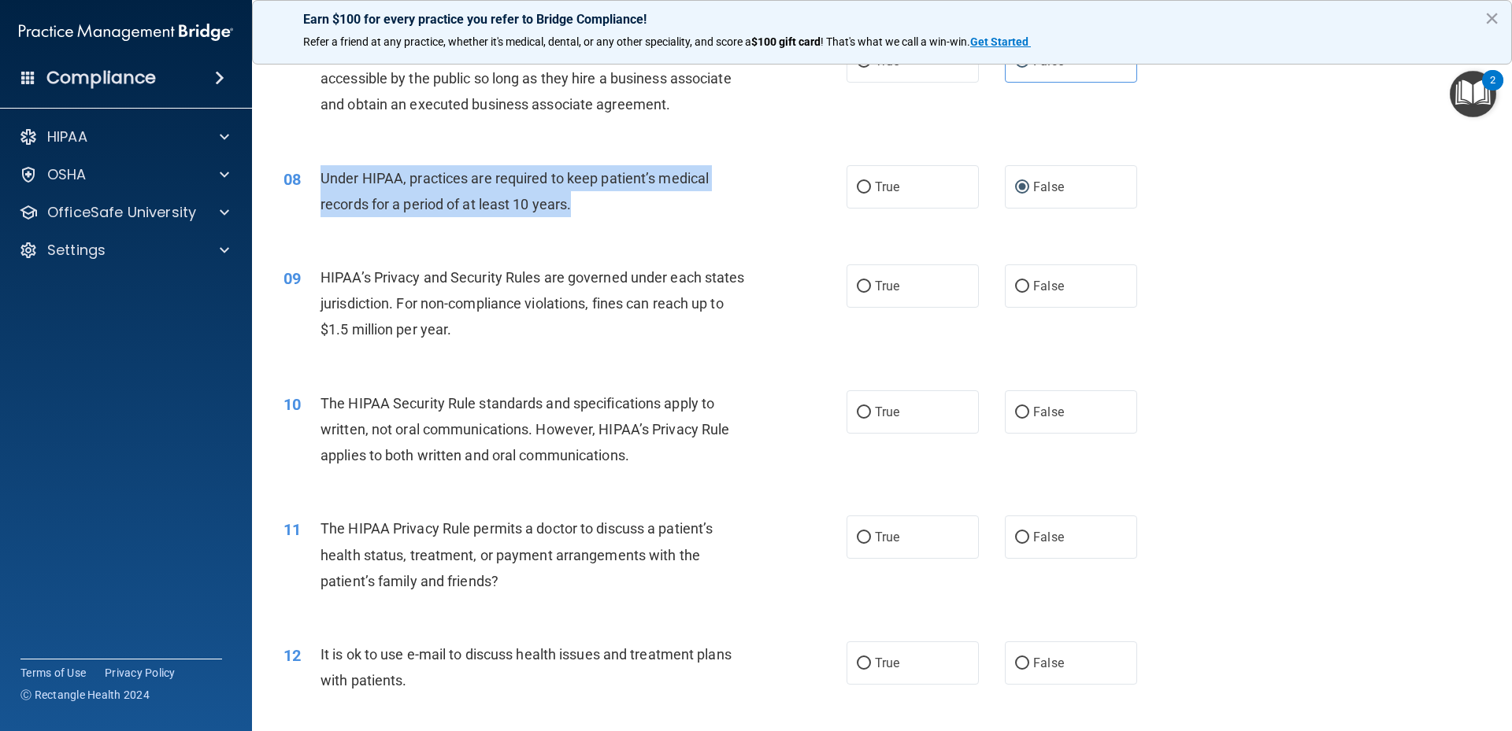
drag, startPoint x: 321, startPoint y: 182, endPoint x: 591, endPoint y: 205, distance: 271.0
click at [591, 205] on div "Under HIPAA, practices are required to keep patient’s medical records for a per…" at bounding box center [540, 191] width 440 height 52
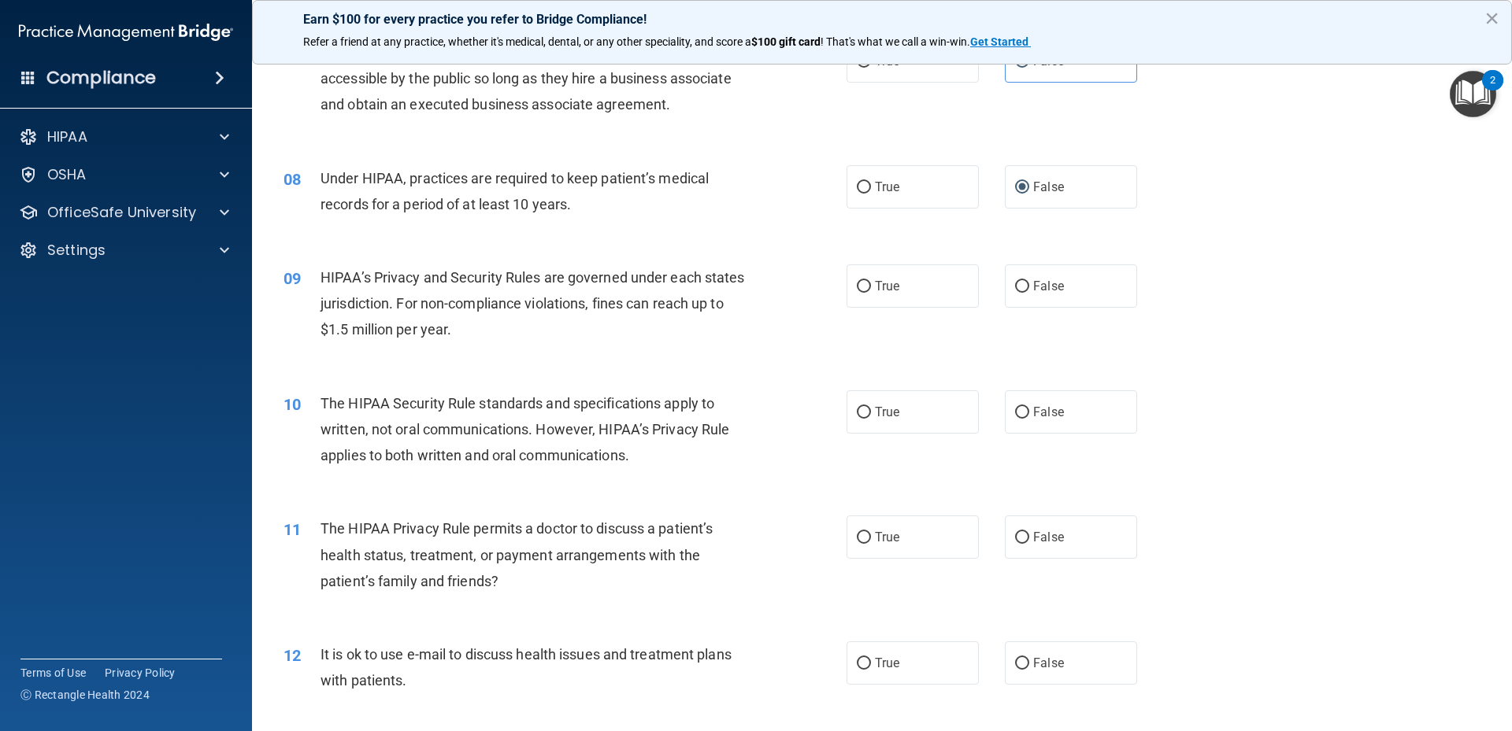
click at [1162, 243] on div "08 Under HIPAA, practices are required to keep patient’s medical records for a …" at bounding box center [882, 195] width 1220 height 99
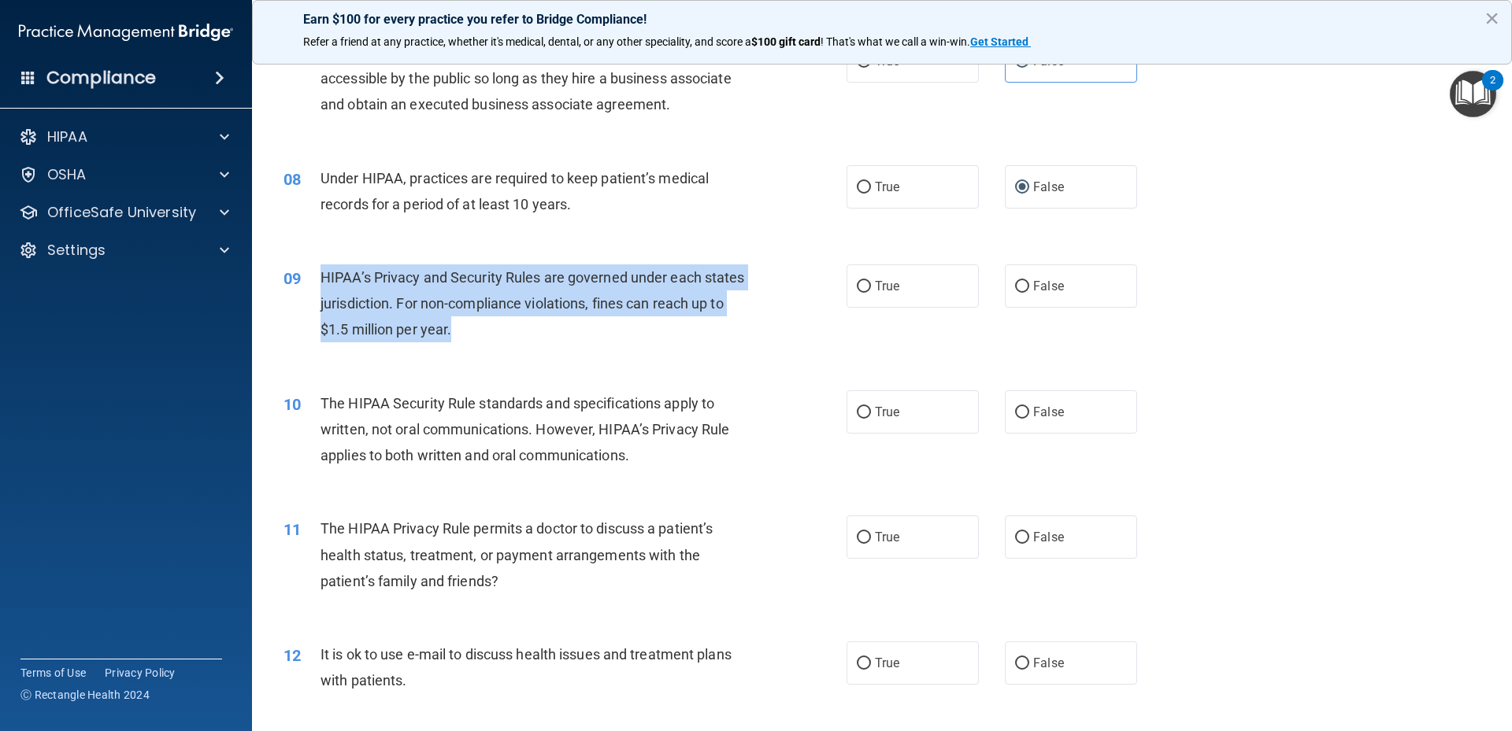
drag, startPoint x: 335, startPoint y: 277, endPoint x: 635, endPoint y: 339, distance: 306.2
click at [635, 339] on div "HIPAA’s Privacy and Security Rules are governed under each states jurisdiction.…" at bounding box center [540, 304] width 440 height 79
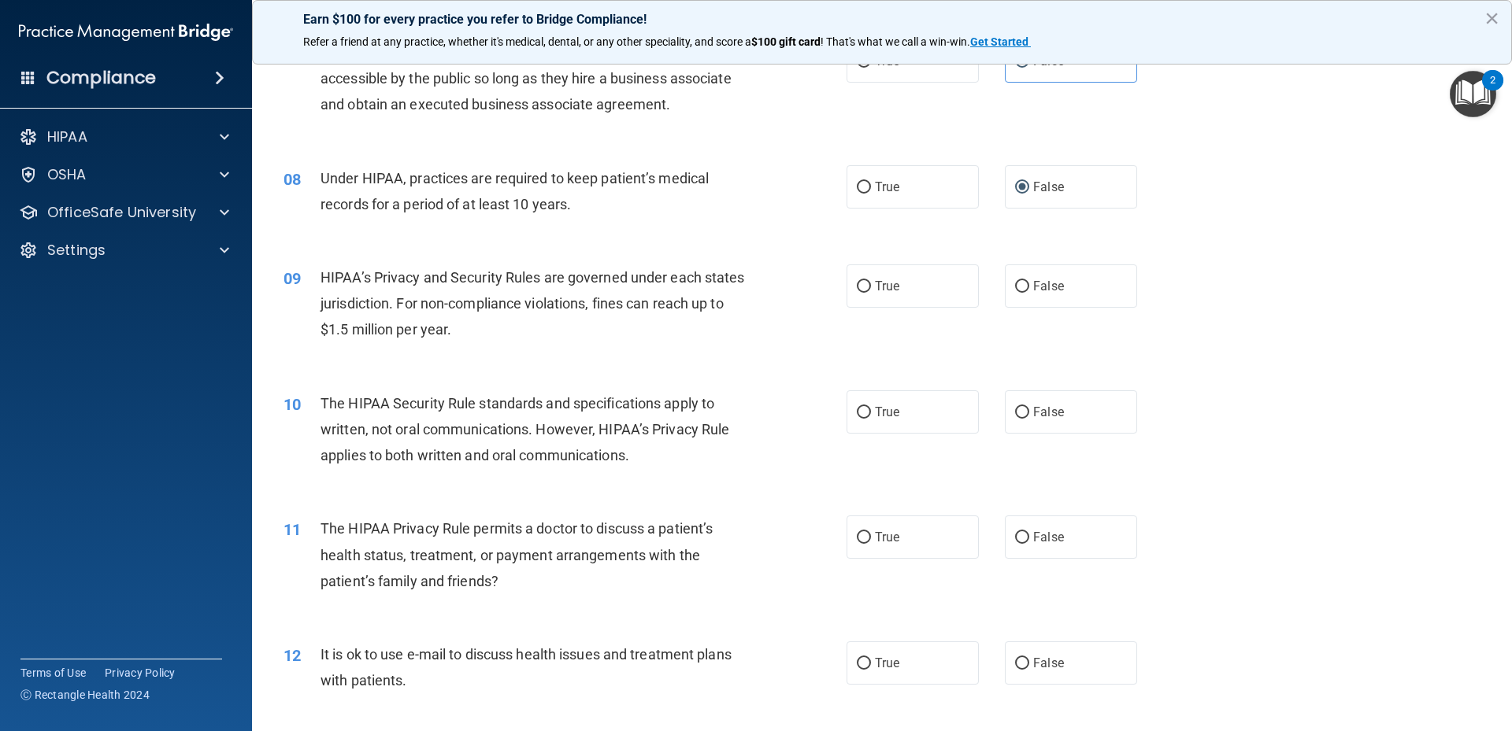
click at [1128, 328] on div "09 HIPAA’s Privacy and Security Rules are governed under each states jurisdicti…" at bounding box center [882, 308] width 1220 height 126
click at [877, 292] on span "True" at bounding box center [887, 286] width 24 height 15
click at [871, 292] on input "True" at bounding box center [864, 287] width 14 height 12
radio input "true"
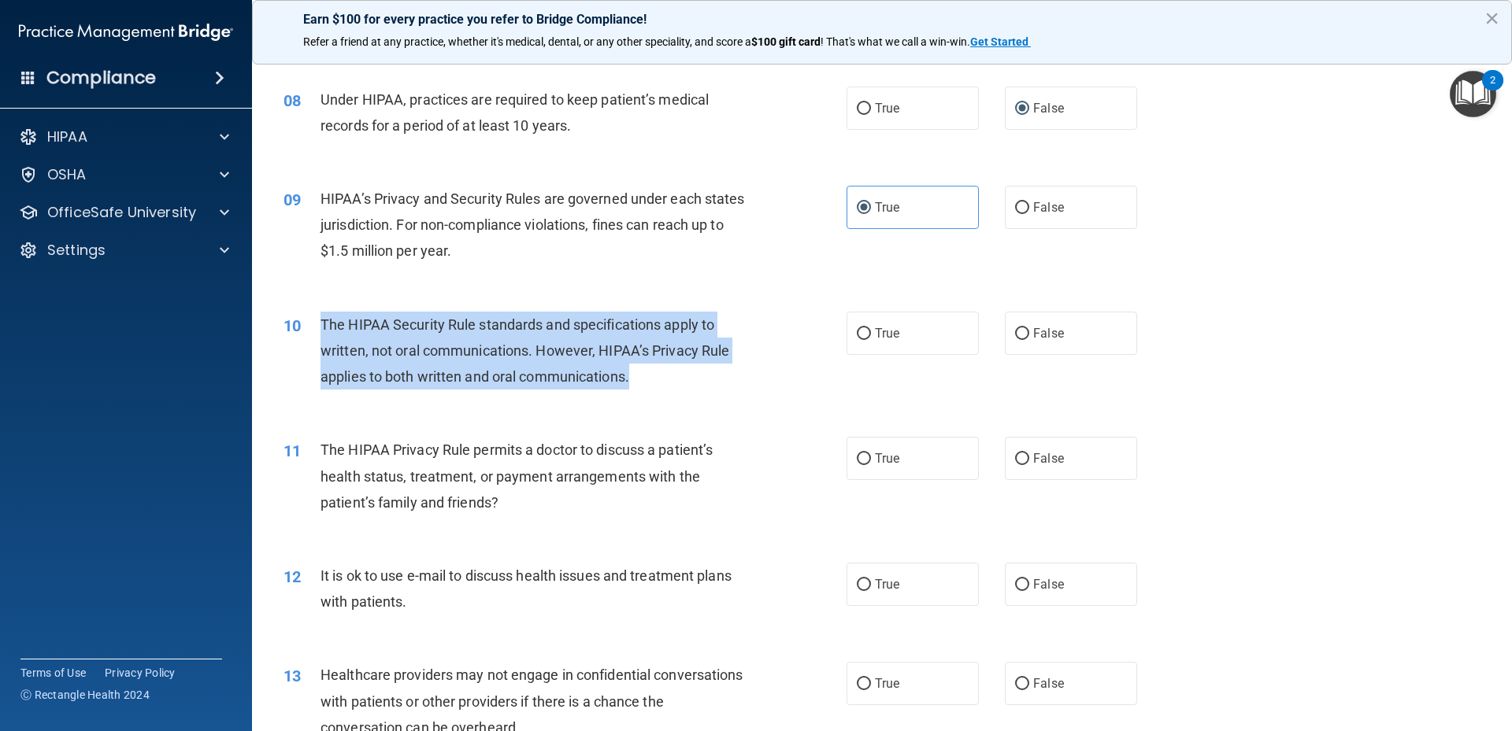
drag, startPoint x: 320, startPoint y: 323, endPoint x: 670, endPoint y: 368, distance: 353.2
click at [690, 383] on div "The HIPAA Security Rule standards and specifications apply to written, not oral…" at bounding box center [540, 351] width 440 height 79
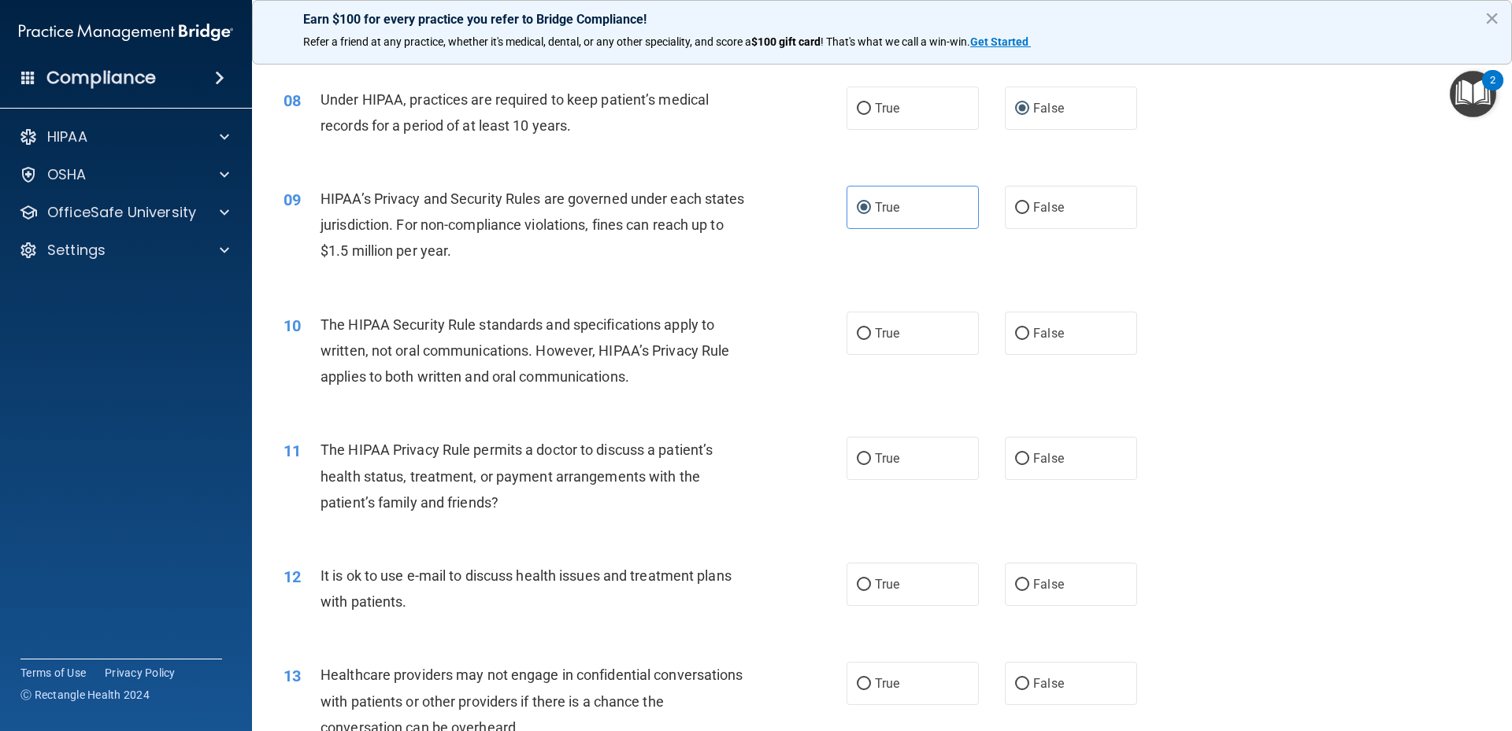
click at [768, 244] on div "09 HIPAA’s Privacy and Security Rules are governed under each states jurisdicti…" at bounding box center [565, 229] width 610 height 87
click at [876, 352] on label "True" at bounding box center [912, 333] width 132 height 43
click at [871, 340] on input "True" at bounding box center [864, 334] width 14 height 12
radio input "true"
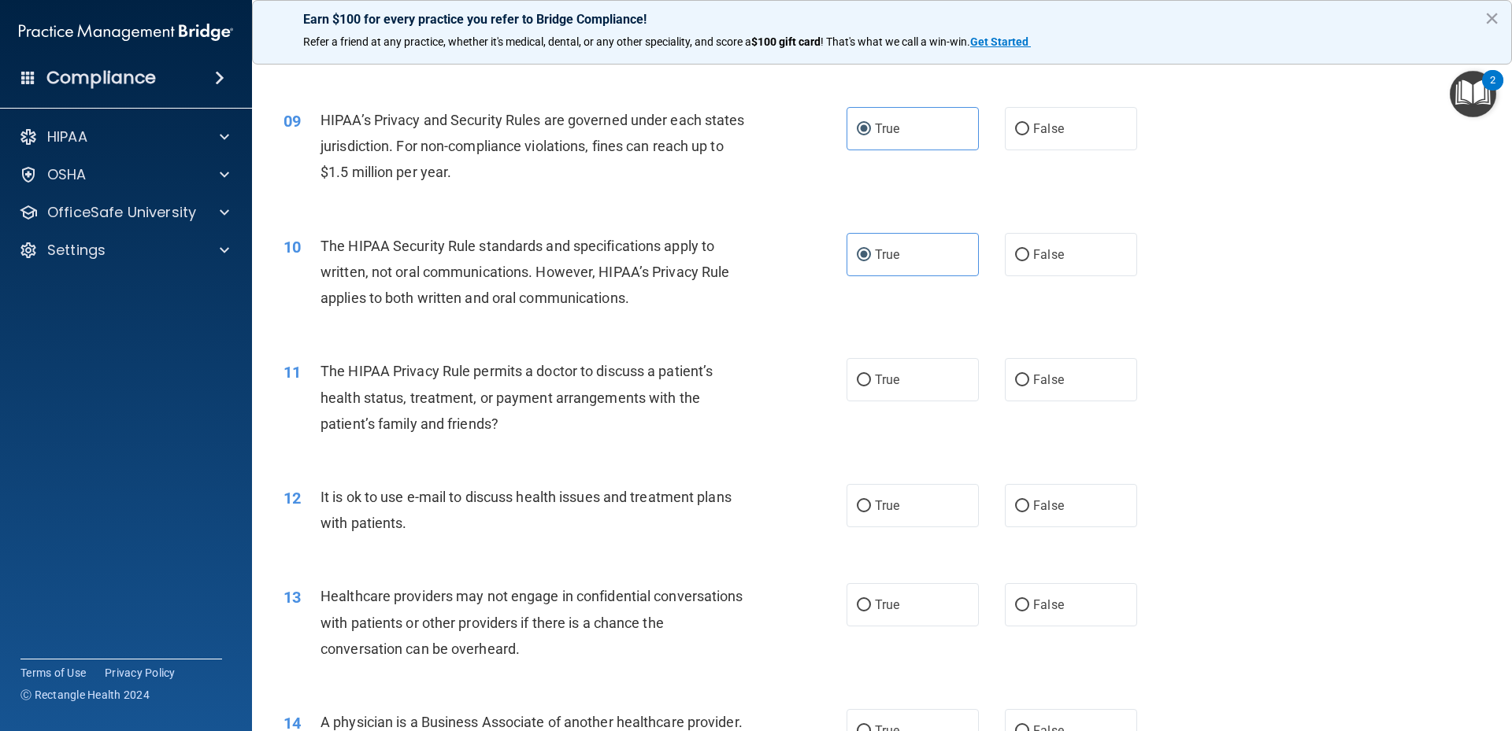
scroll to position [1024, 0]
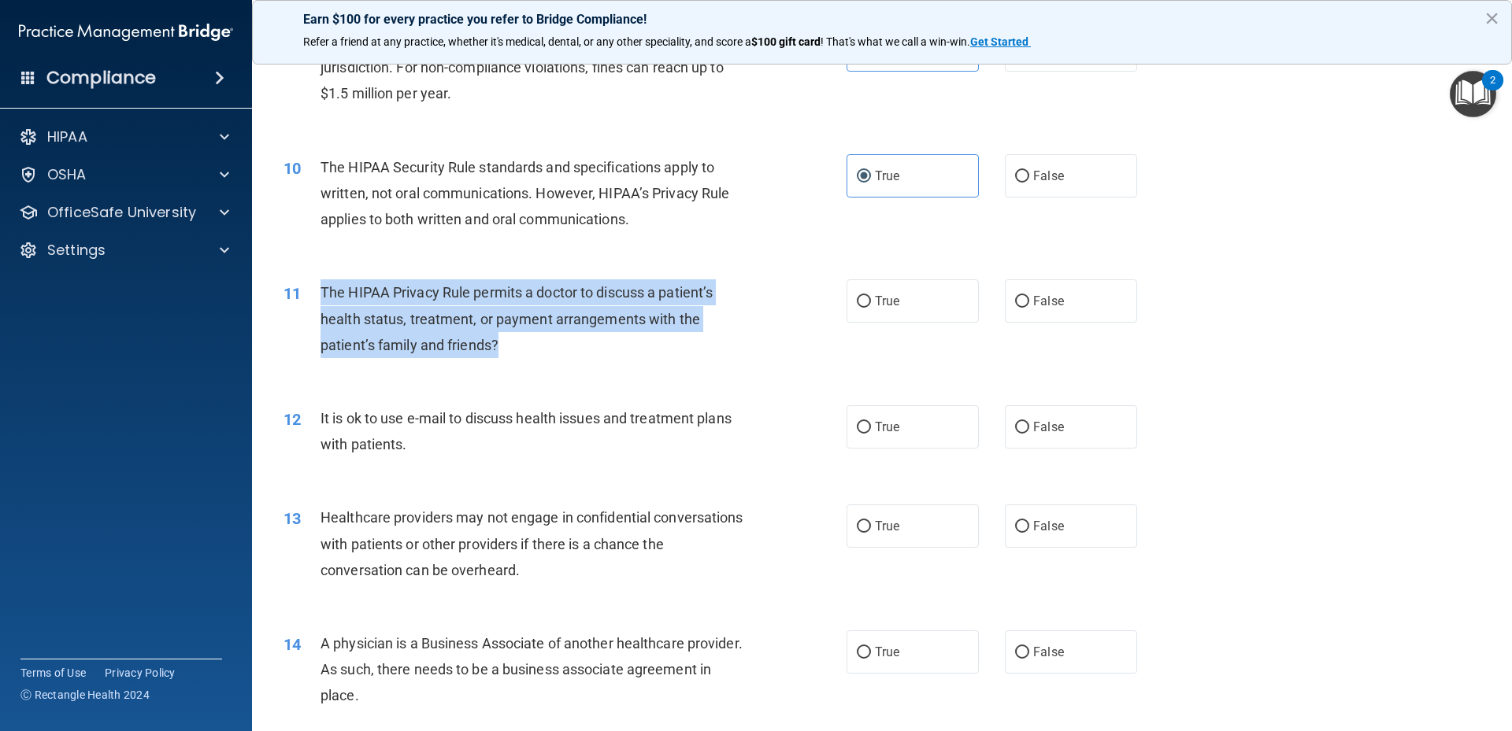
drag, startPoint x: 320, startPoint y: 289, endPoint x: 535, endPoint y: 361, distance: 226.1
click at [535, 361] on div "11 The HIPAA Privacy Rule permits a doctor to discuss a patient’s health status…" at bounding box center [565, 323] width 610 height 87
click at [1260, 280] on div "11 The HIPAA Privacy Rule permits a doctor to discuss a patient’s health status…" at bounding box center [882, 323] width 1220 height 126
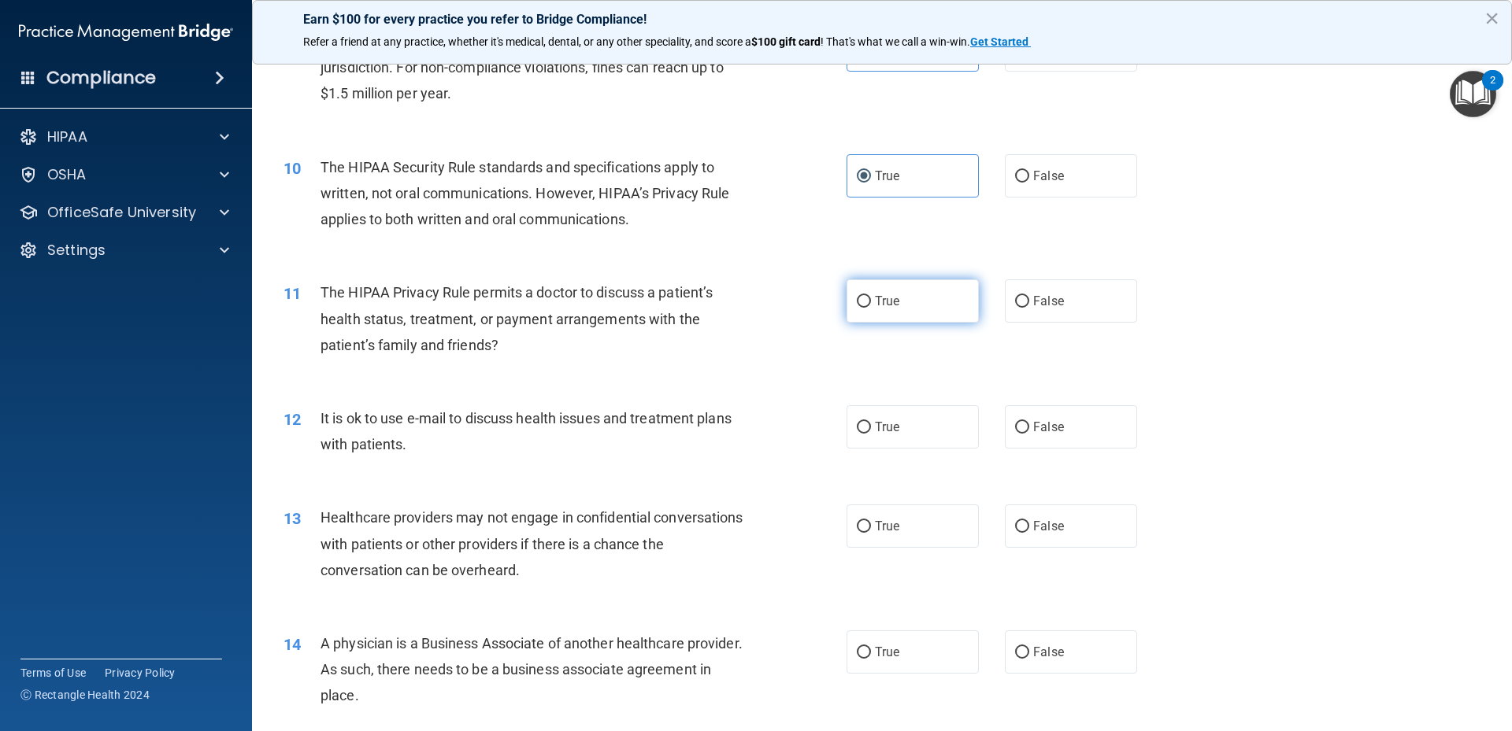
click at [876, 294] on span "True" at bounding box center [887, 301] width 24 height 15
click at [871, 296] on input "True" at bounding box center [864, 302] width 14 height 12
radio input "true"
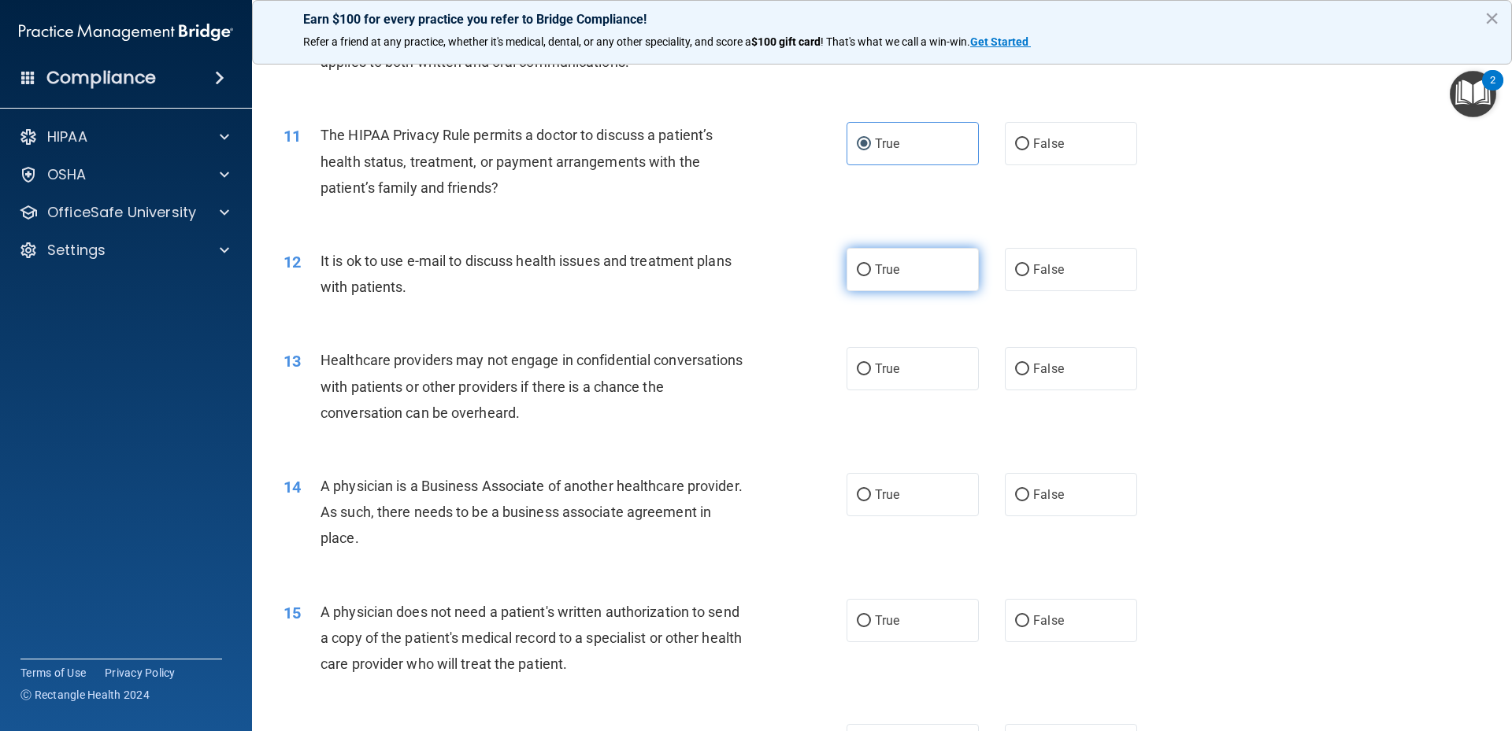
click at [890, 272] on span "True" at bounding box center [887, 269] width 24 height 15
click at [871, 272] on input "True" at bounding box center [864, 271] width 14 height 12
radio input "true"
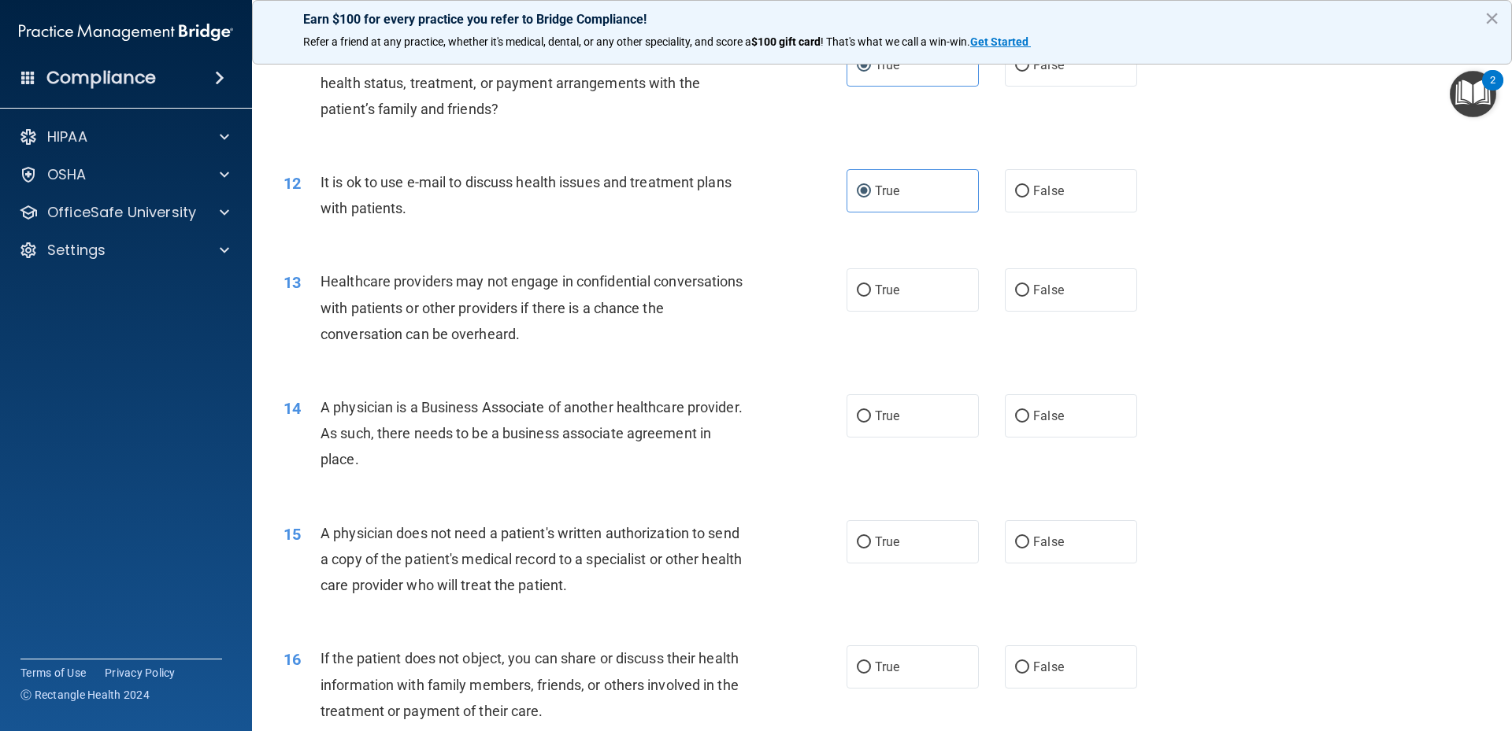
scroll to position [1338, 0]
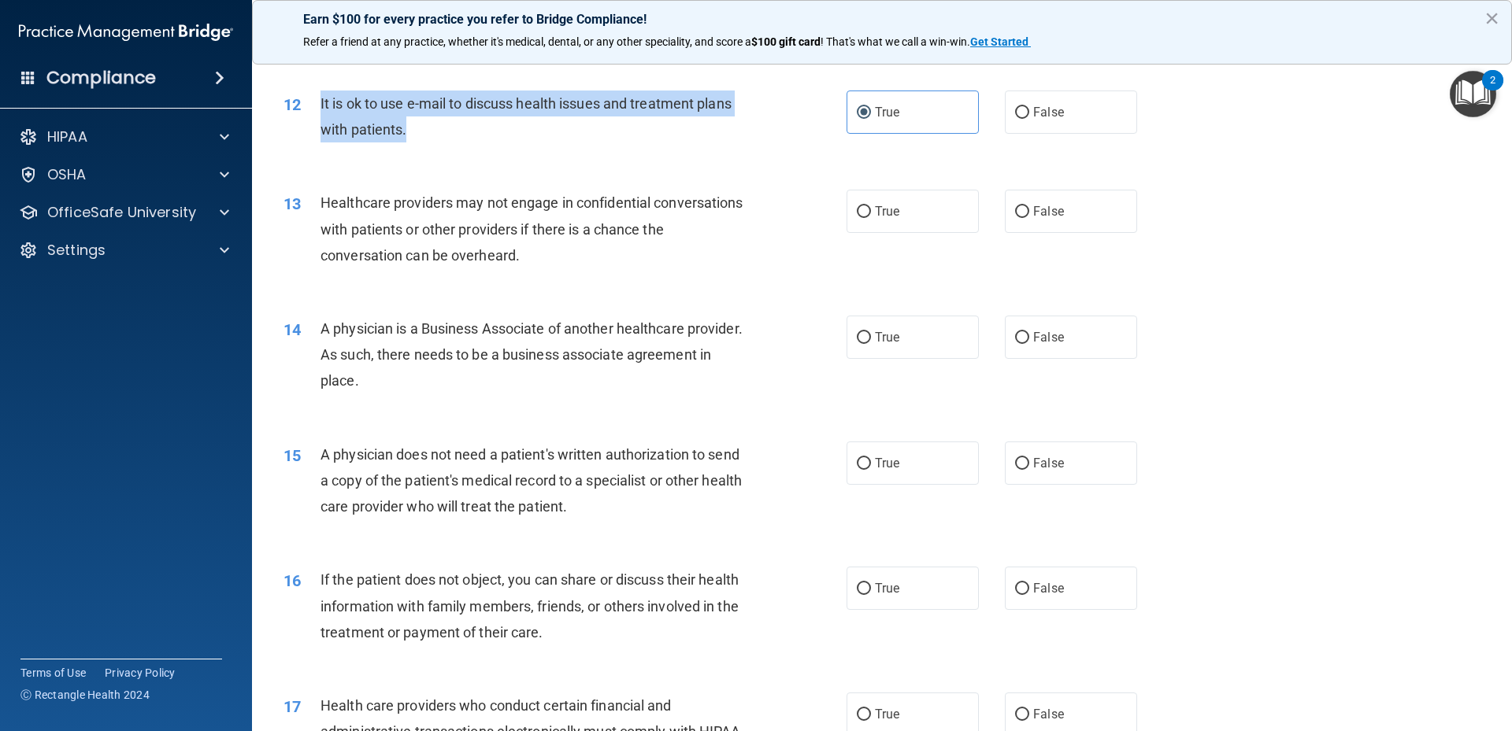
drag, startPoint x: 315, startPoint y: 97, endPoint x: 546, endPoint y: 125, distance: 233.2
click at [545, 136] on div "12 It is ok to use e-mail to discuss health issues and treatment plans with pat…" at bounding box center [565, 121] width 610 height 60
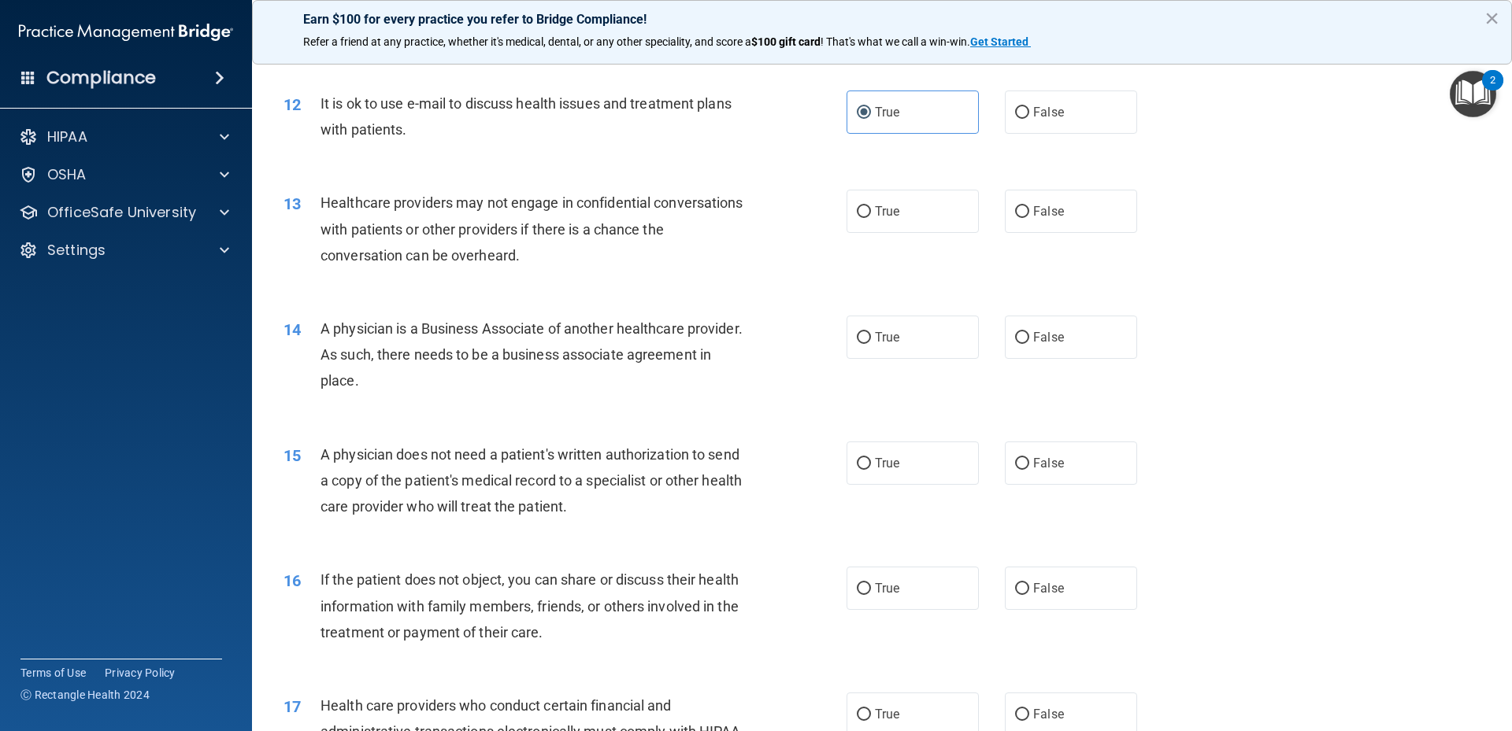
click at [768, 188] on div "13 Healthcare providers may not engage in confidential conversations with patie…" at bounding box center [882, 233] width 1220 height 126
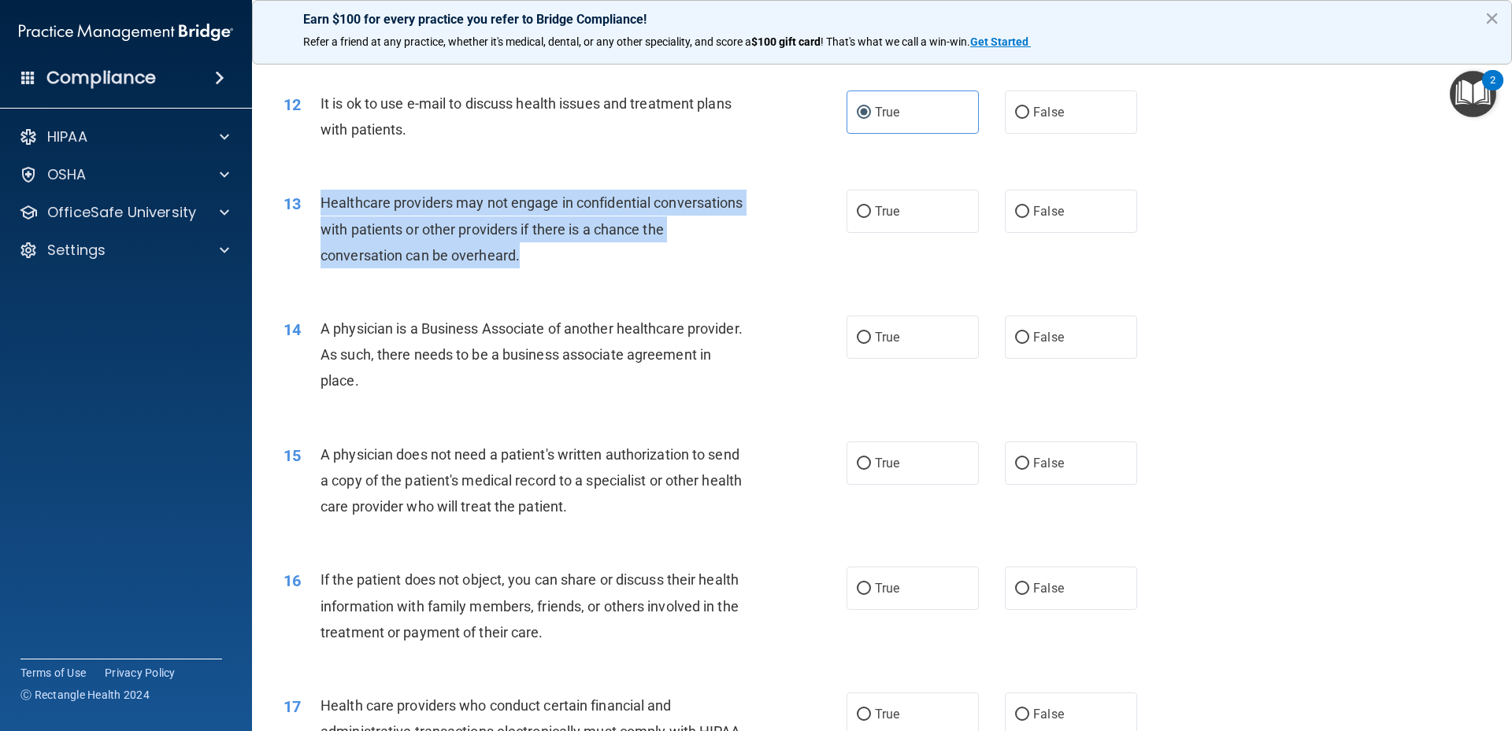
drag, startPoint x: 317, startPoint y: 200, endPoint x: 561, endPoint y: 254, distance: 249.1
click at [561, 254] on div "13 Healthcare providers may not engage in confidential conversations with patie…" at bounding box center [565, 233] width 610 height 87
click at [1225, 220] on div "13 Healthcare providers may not engage in confidential conversations with patie…" at bounding box center [882, 233] width 1220 height 126
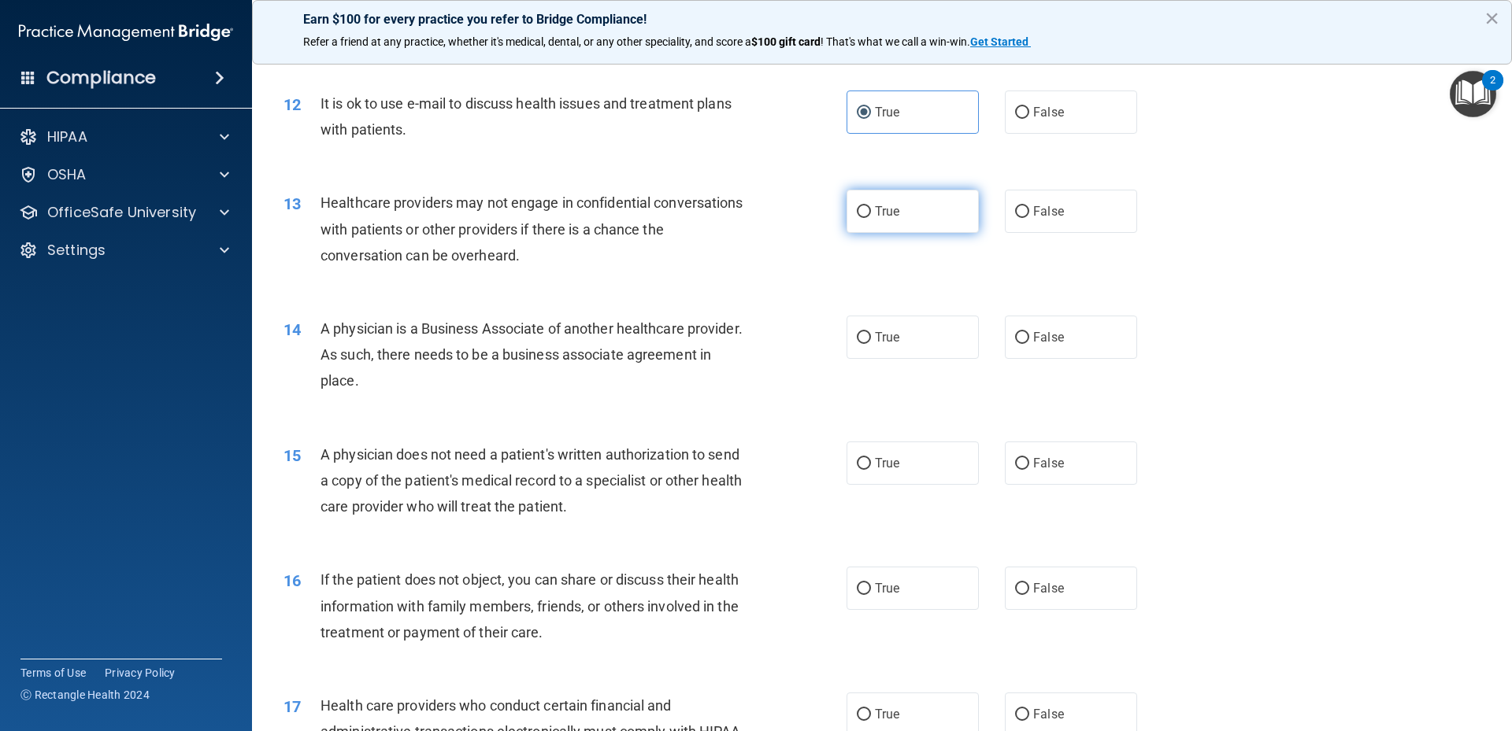
click at [939, 225] on label "True" at bounding box center [912, 211] width 132 height 43
click at [871, 218] on input "True" at bounding box center [864, 212] width 14 height 12
radio input "true"
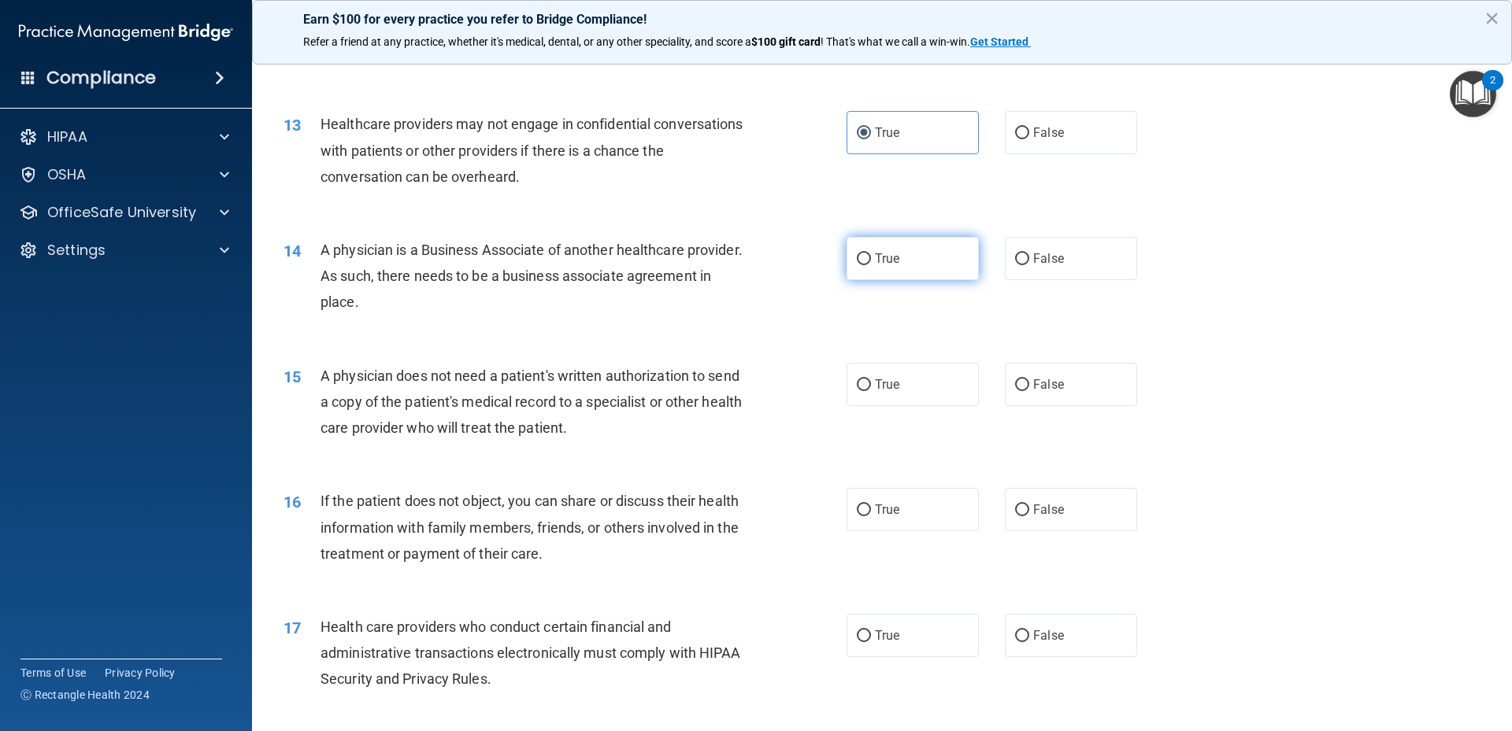
click at [856, 276] on label "True" at bounding box center [912, 258] width 132 height 43
click at [857, 265] on input "True" at bounding box center [864, 260] width 14 height 12
radio input "true"
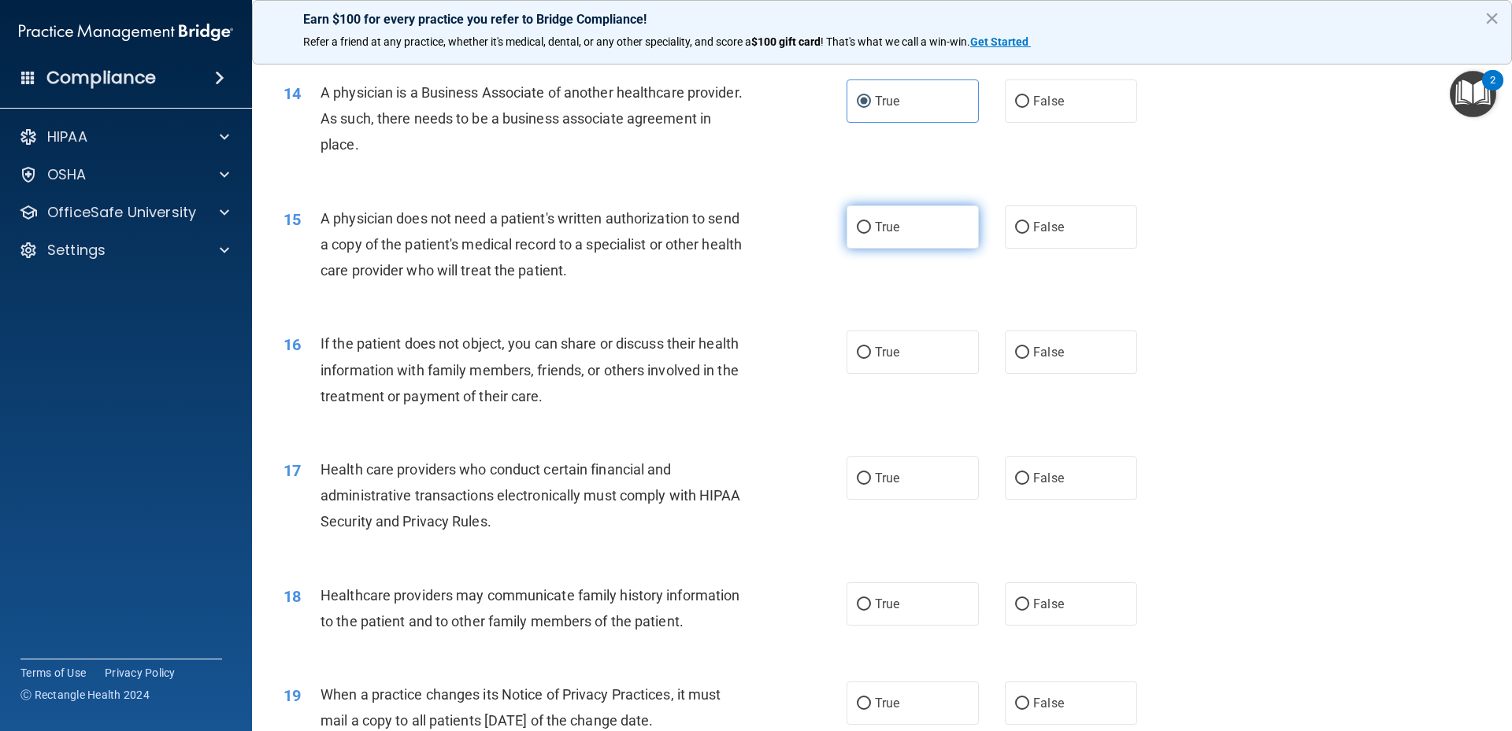
click at [858, 234] on label "True" at bounding box center [912, 226] width 132 height 43
click at [858, 234] on input "True" at bounding box center [864, 228] width 14 height 12
radio input "true"
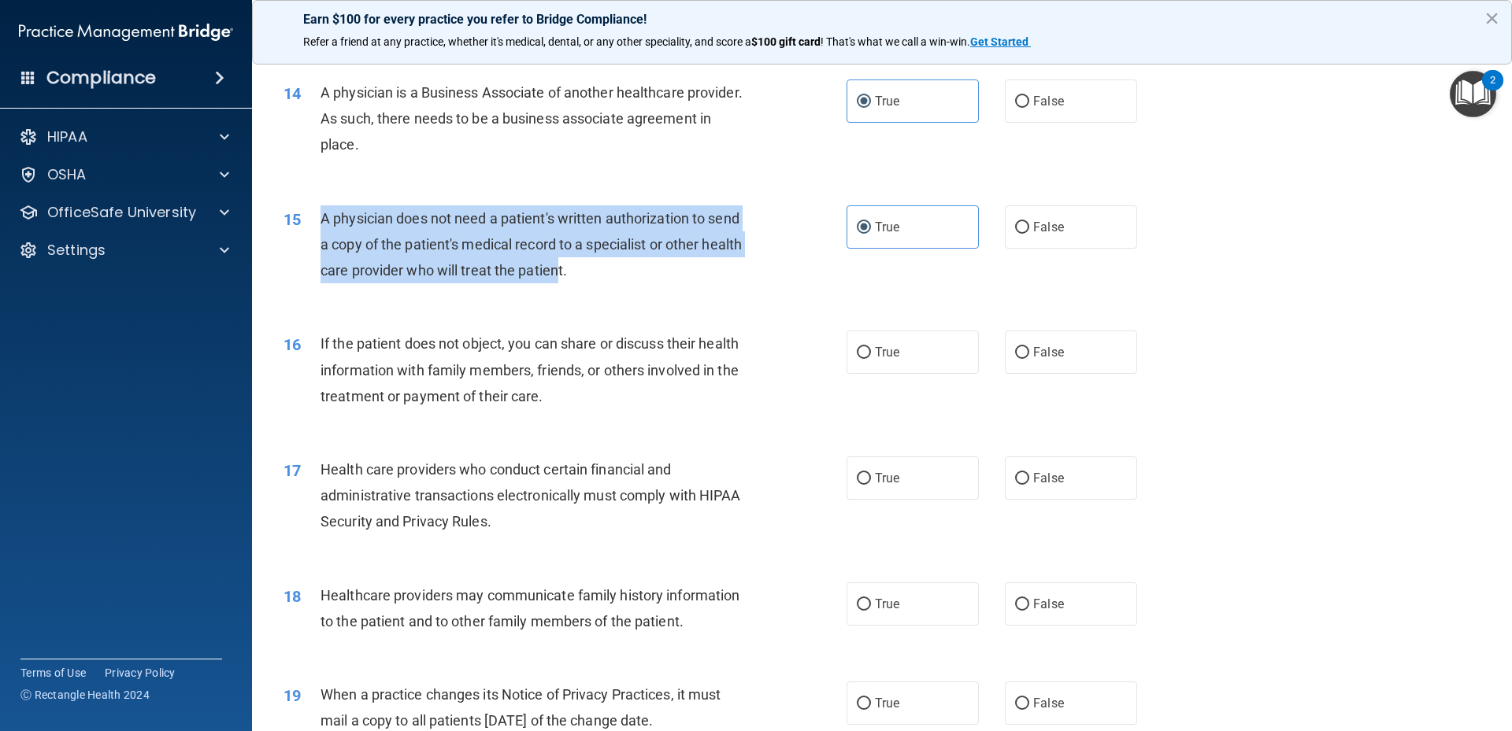
drag, startPoint x: 318, startPoint y: 217, endPoint x: 603, endPoint y: 268, distance: 289.6
click at [602, 271] on div "15 A physician does not need a patient's written authorization to send a copy o…" at bounding box center [565, 248] width 610 height 87
click at [321, 217] on span "A physician does not need a patient's written authorization to send a copy of t…" at bounding box center [530, 244] width 421 height 68
drag, startPoint x: 321, startPoint y: 217, endPoint x: 665, endPoint y: 274, distance: 348.7
click at [665, 274] on div "A physician does not need a patient's written authorization to send a copy of t…" at bounding box center [540, 244] width 440 height 79
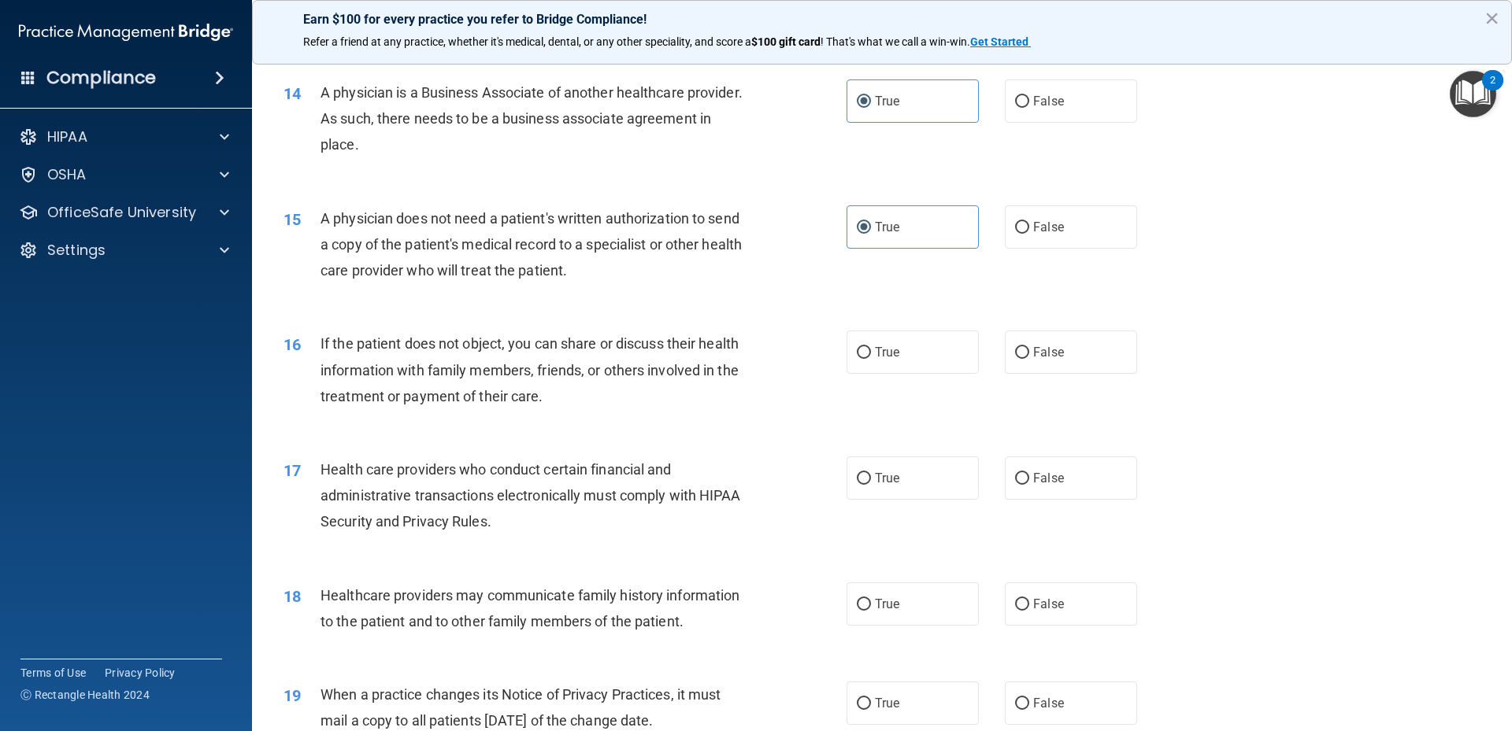
click at [1298, 280] on div "15 A physician does not need a patient's written authorization to send a copy o…" at bounding box center [882, 249] width 1220 height 126
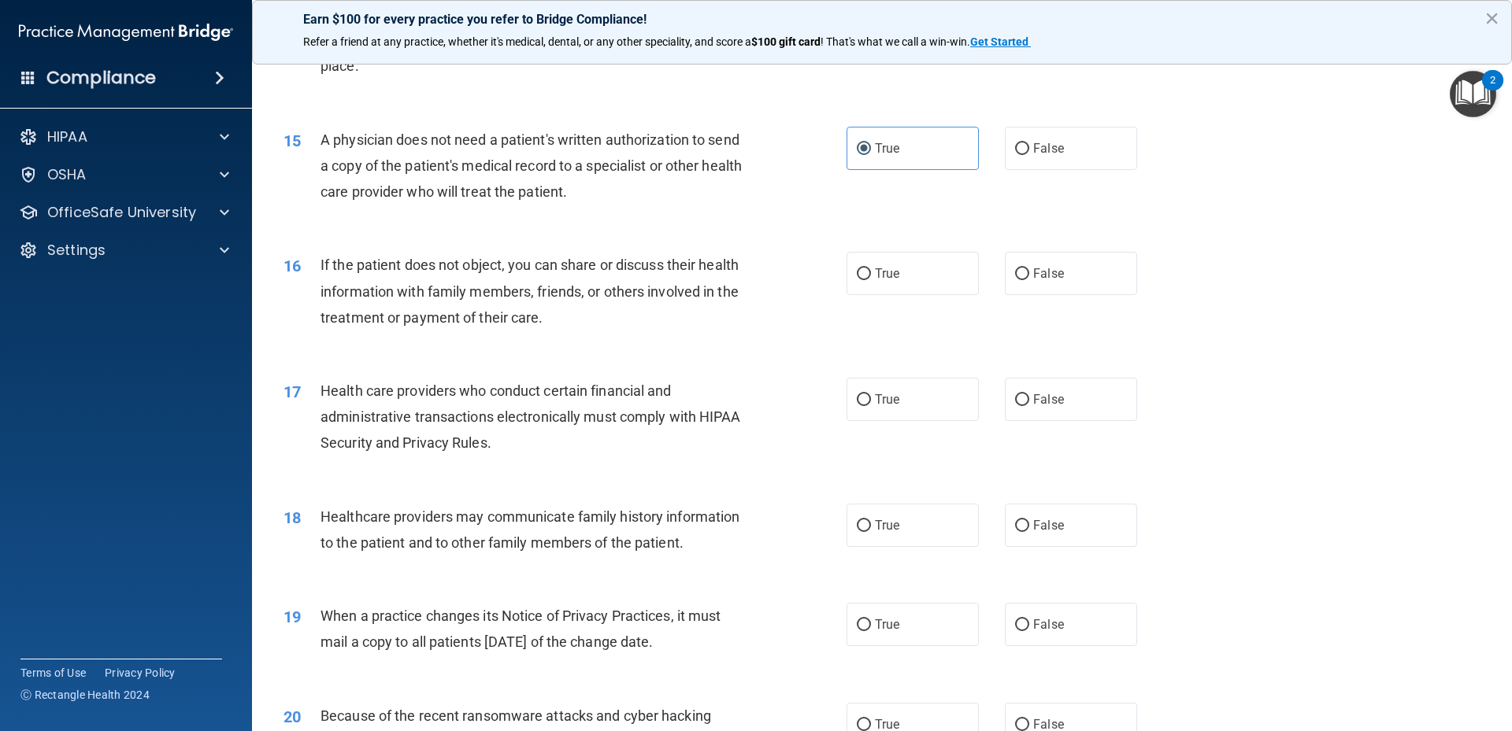
scroll to position [1732, 0]
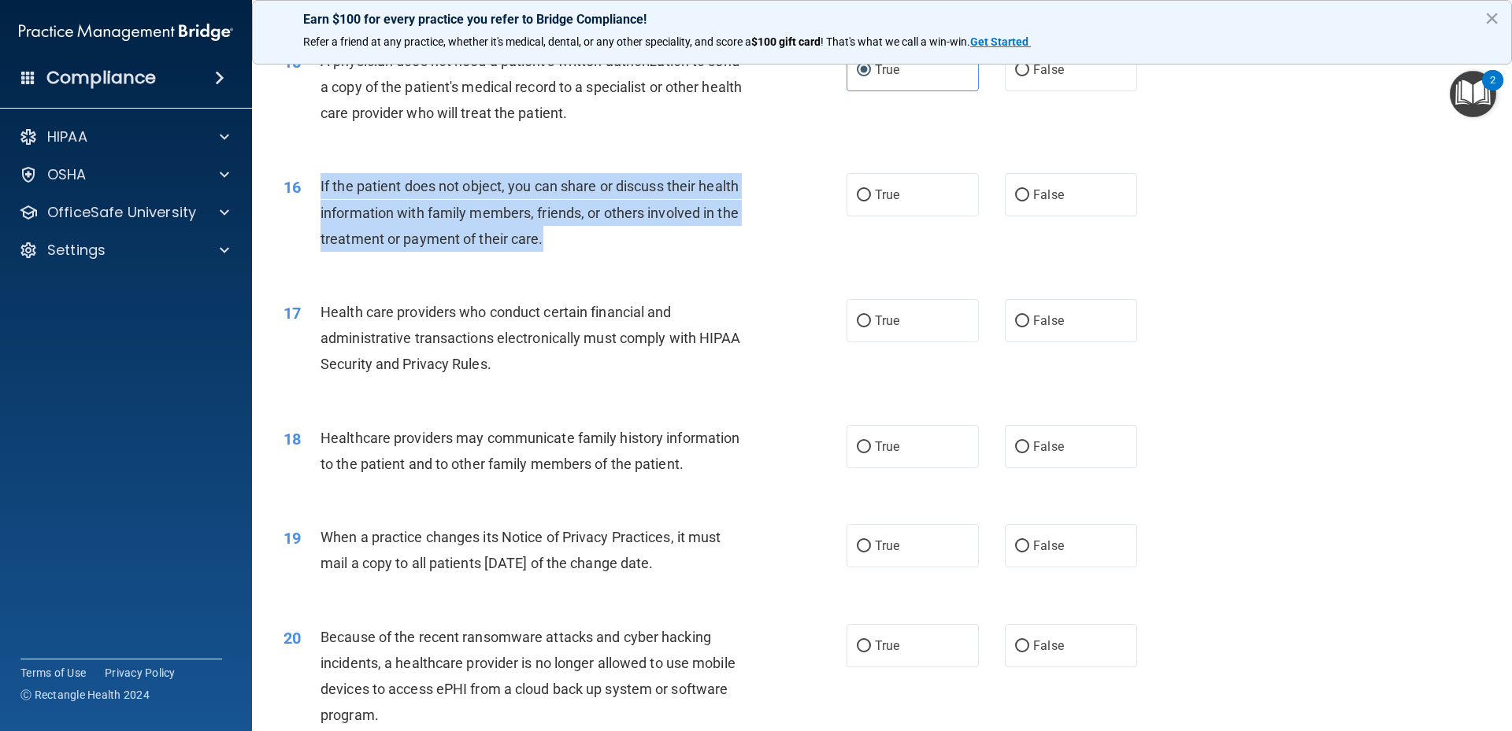
drag, startPoint x: 317, startPoint y: 186, endPoint x: 592, endPoint y: 220, distance: 276.9
click at [598, 238] on div "16 If the patient does not object, you can share or discuss their health inform…" at bounding box center [565, 216] width 610 height 87
click at [1314, 268] on div "16 If the patient does not object, you can share or discuss their health inform…" at bounding box center [882, 217] width 1220 height 126
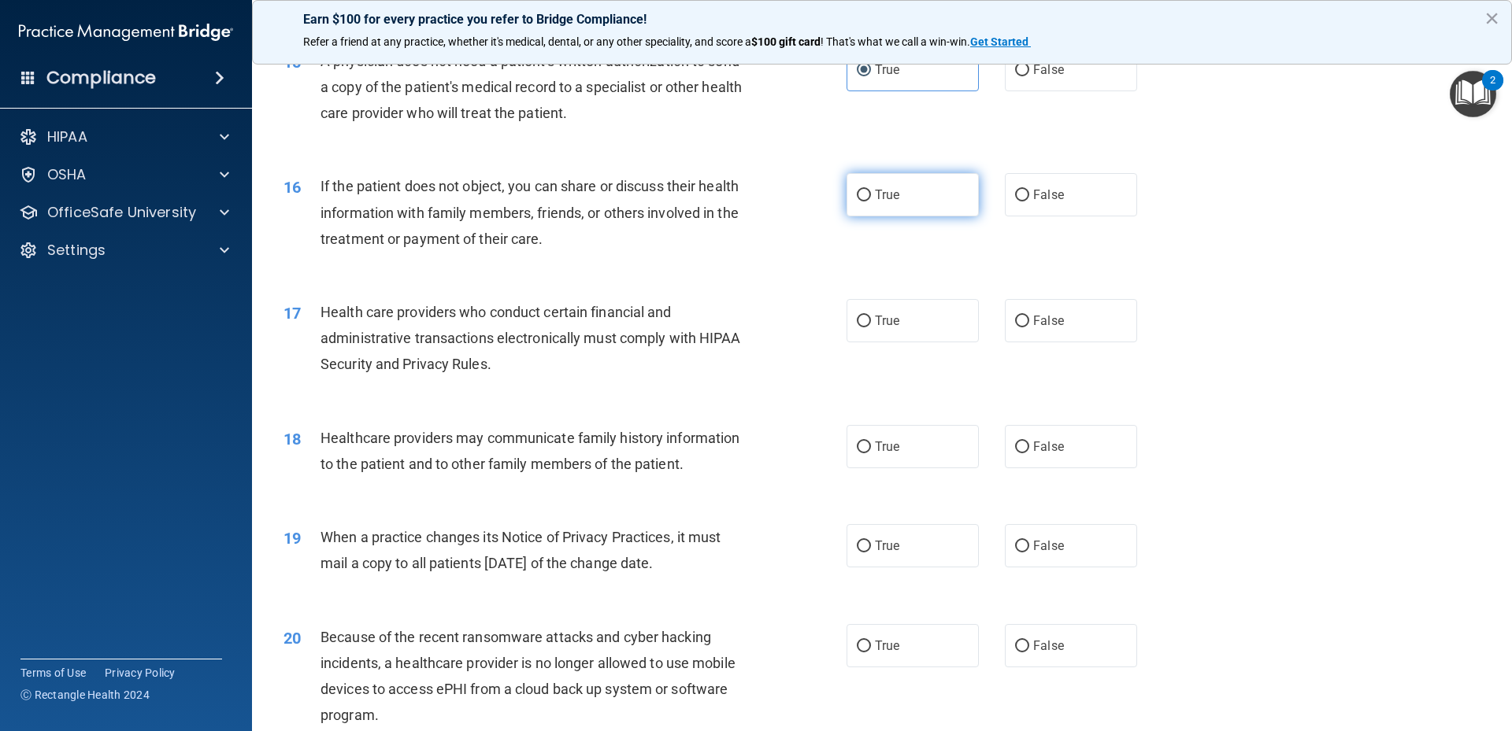
click at [868, 198] on label "True" at bounding box center [912, 194] width 132 height 43
click at [868, 198] on input "True" at bounding box center [864, 196] width 14 height 12
radio input "true"
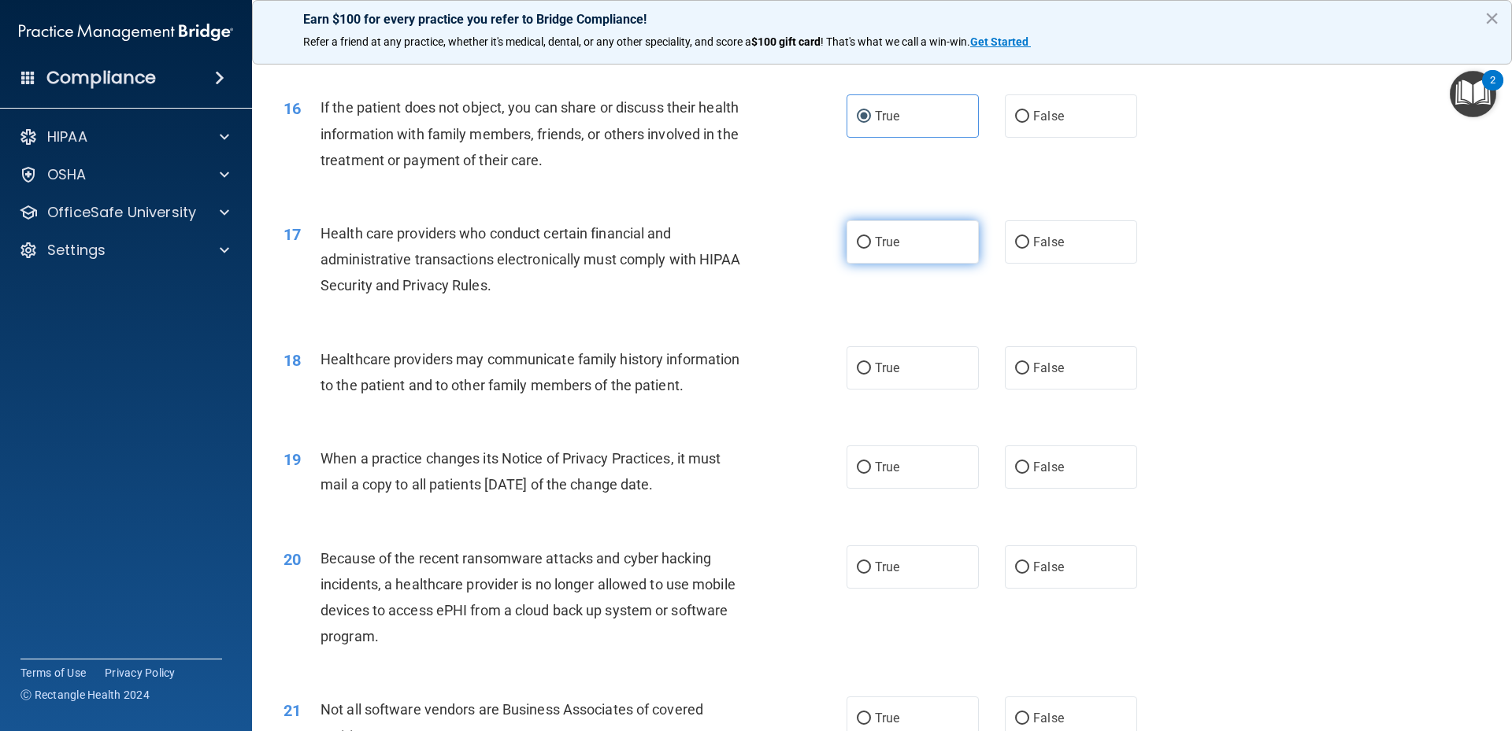
click at [852, 235] on label "True" at bounding box center [912, 241] width 132 height 43
click at [857, 237] on input "True" at bounding box center [864, 243] width 14 height 12
radio input "true"
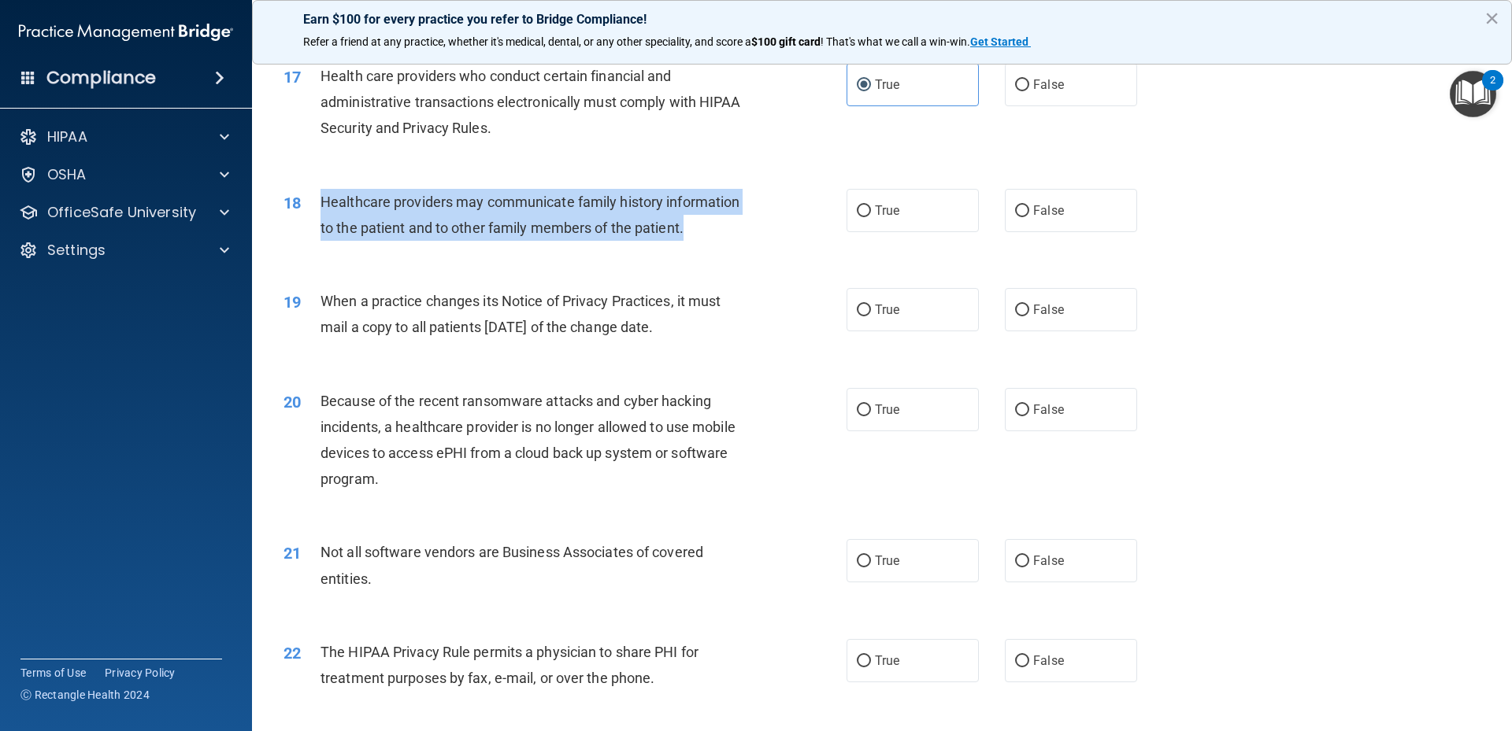
drag, startPoint x: 317, startPoint y: 202, endPoint x: 698, endPoint y: 213, distance: 381.2
click at [716, 219] on div "18 Healthcare providers may communicate family history information to the patie…" at bounding box center [565, 219] width 610 height 60
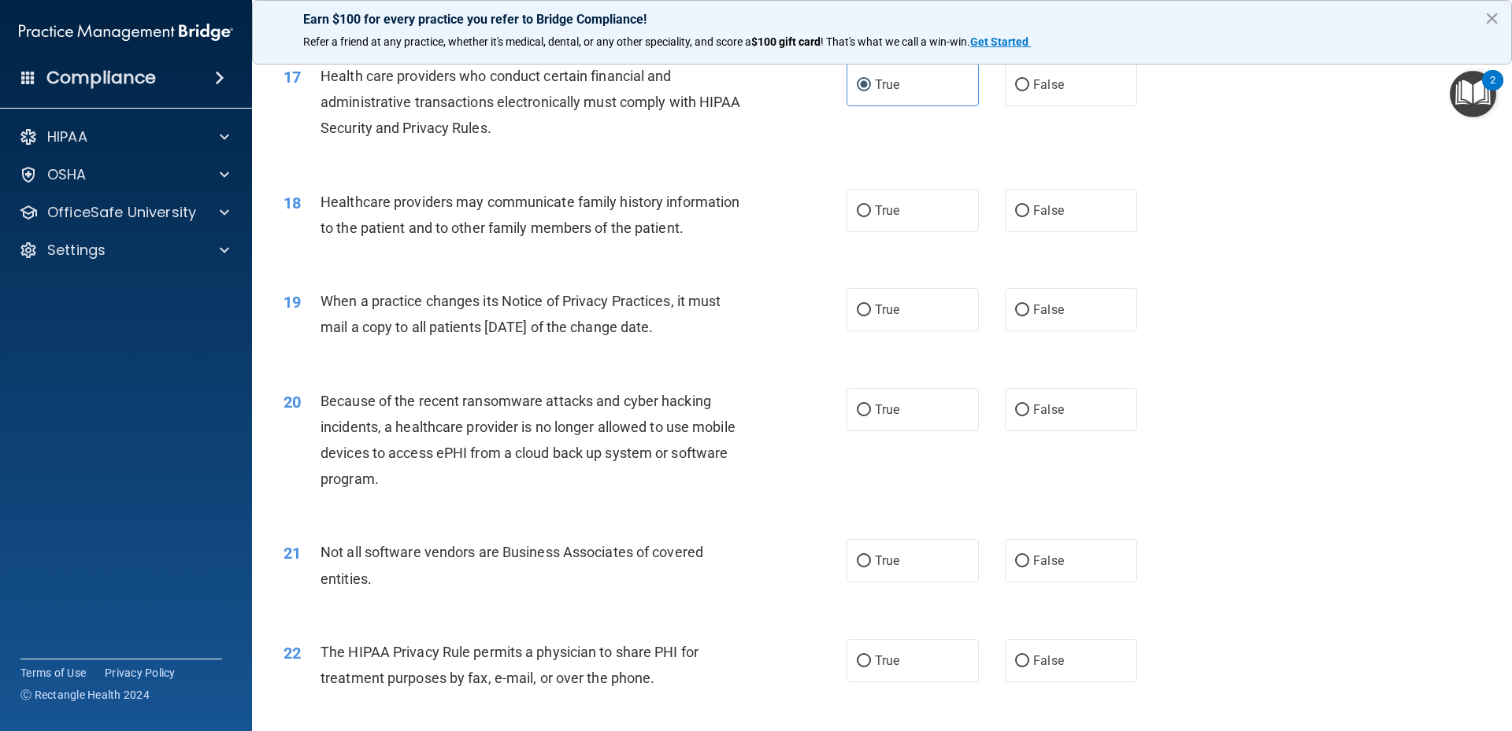
drag, startPoint x: 1262, startPoint y: 198, endPoint x: 1079, endPoint y: 195, distance: 183.5
click at [1253, 197] on div "18 Healthcare providers may communicate family history information to the patie…" at bounding box center [882, 218] width 1220 height 99
click at [928, 204] on label "True" at bounding box center [912, 210] width 132 height 43
click at [871, 205] on input "True" at bounding box center [864, 211] width 14 height 12
radio input "true"
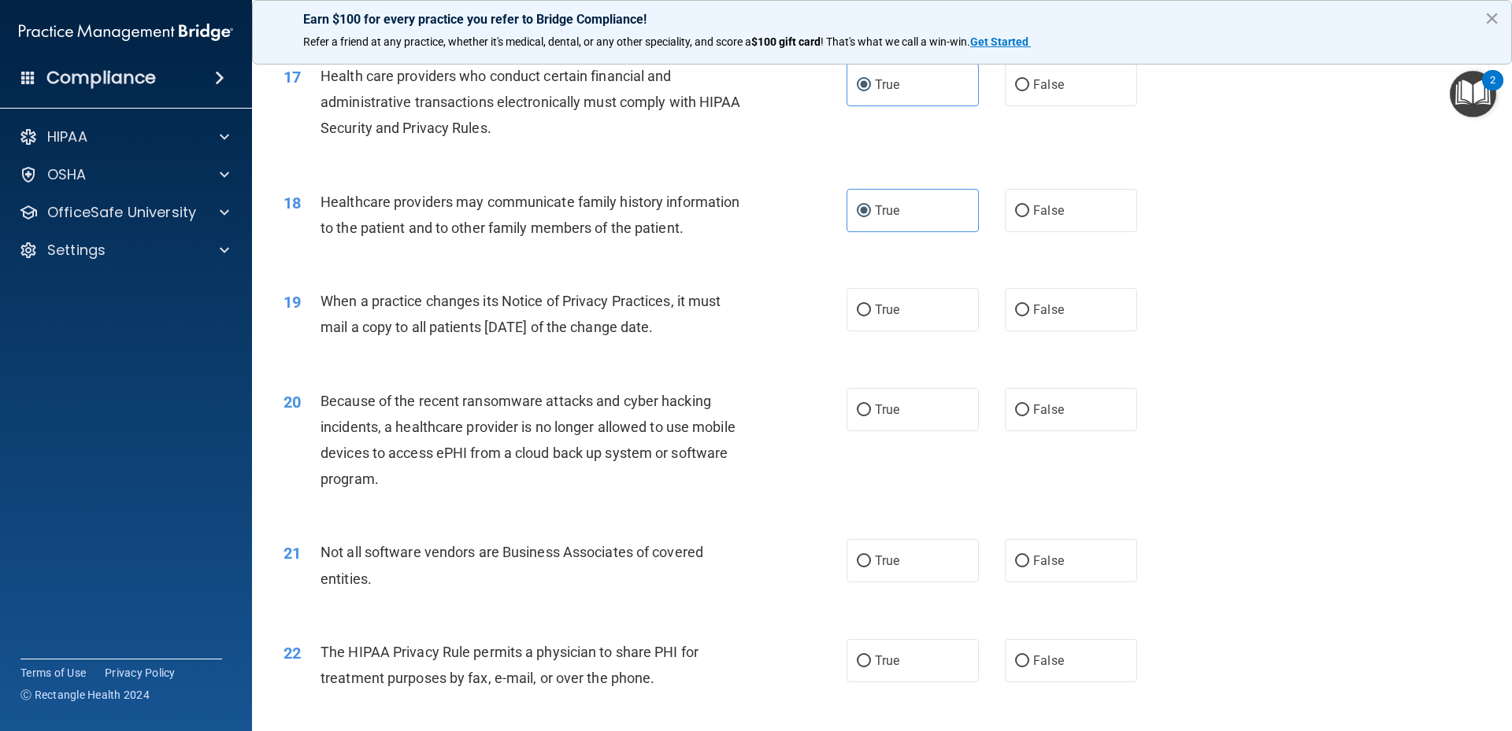
scroll to position [2047, 0]
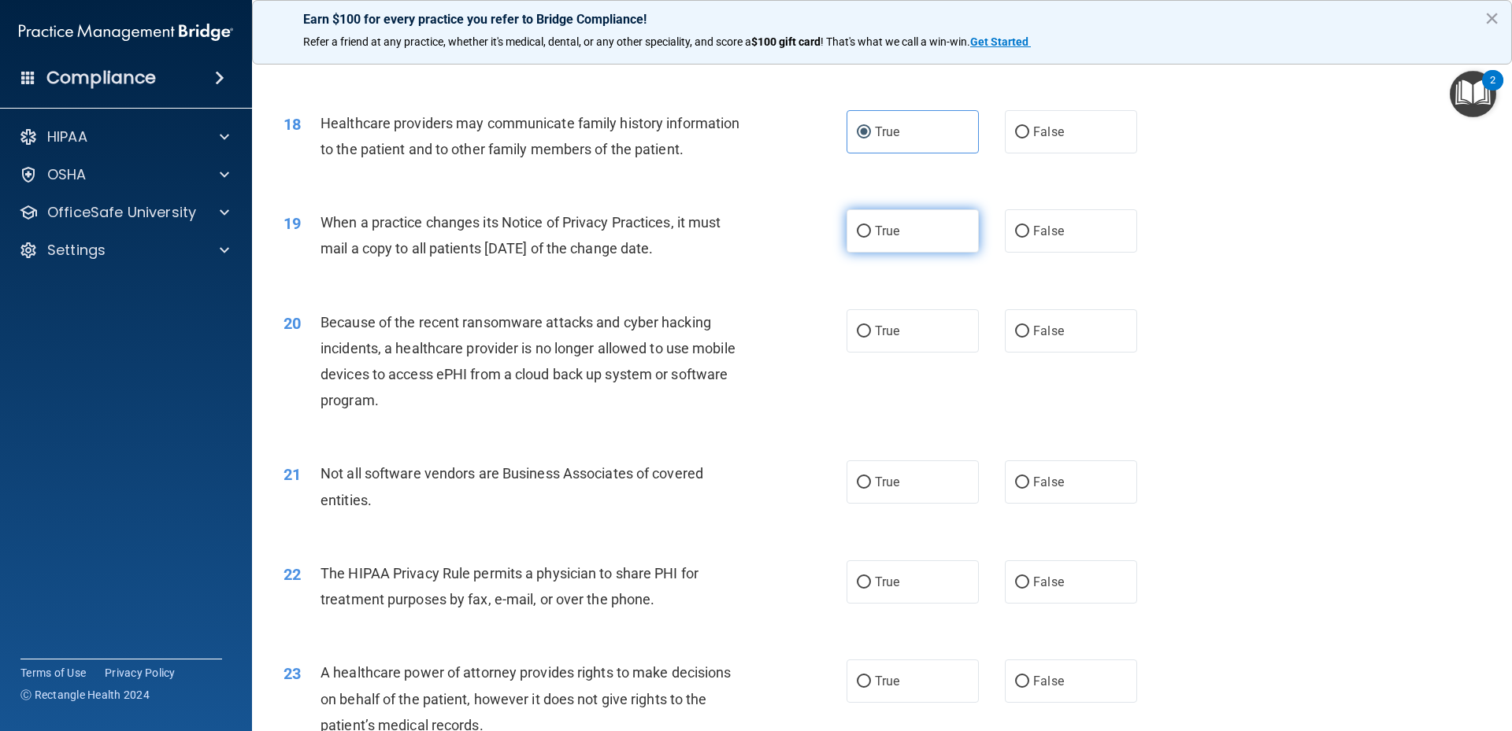
click at [894, 224] on span "True" at bounding box center [887, 231] width 24 height 15
click at [871, 226] on input "True" at bounding box center [864, 232] width 14 height 12
radio input "true"
drag, startPoint x: 323, startPoint y: 222, endPoint x: 699, endPoint y: 256, distance: 377.9
click at [705, 258] on div "When a practice changes its Notice of Privacy Practices, it must mail a copy to…" at bounding box center [540, 235] width 440 height 52
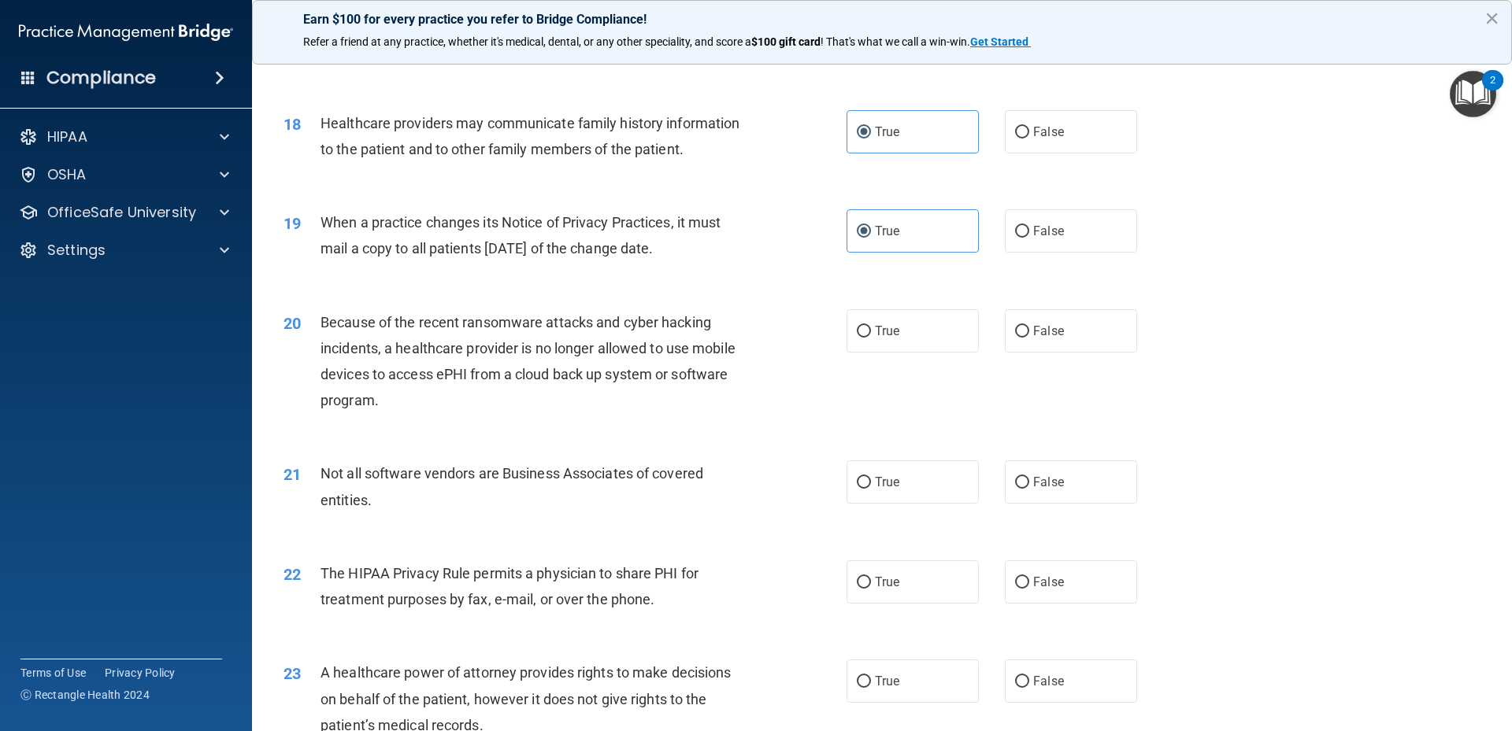
drag, startPoint x: 1454, startPoint y: 246, endPoint x: 1427, endPoint y: 247, distance: 27.6
click at [1454, 246] on div "19 When a practice changes its Notice of Privacy Practices, it must mail a copy…" at bounding box center [882, 239] width 1220 height 99
click at [1022, 224] on label "False" at bounding box center [1071, 230] width 132 height 43
click at [1022, 226] on input "False" at bounding box center [1022, 232] width 14 height 12
radio input "true"
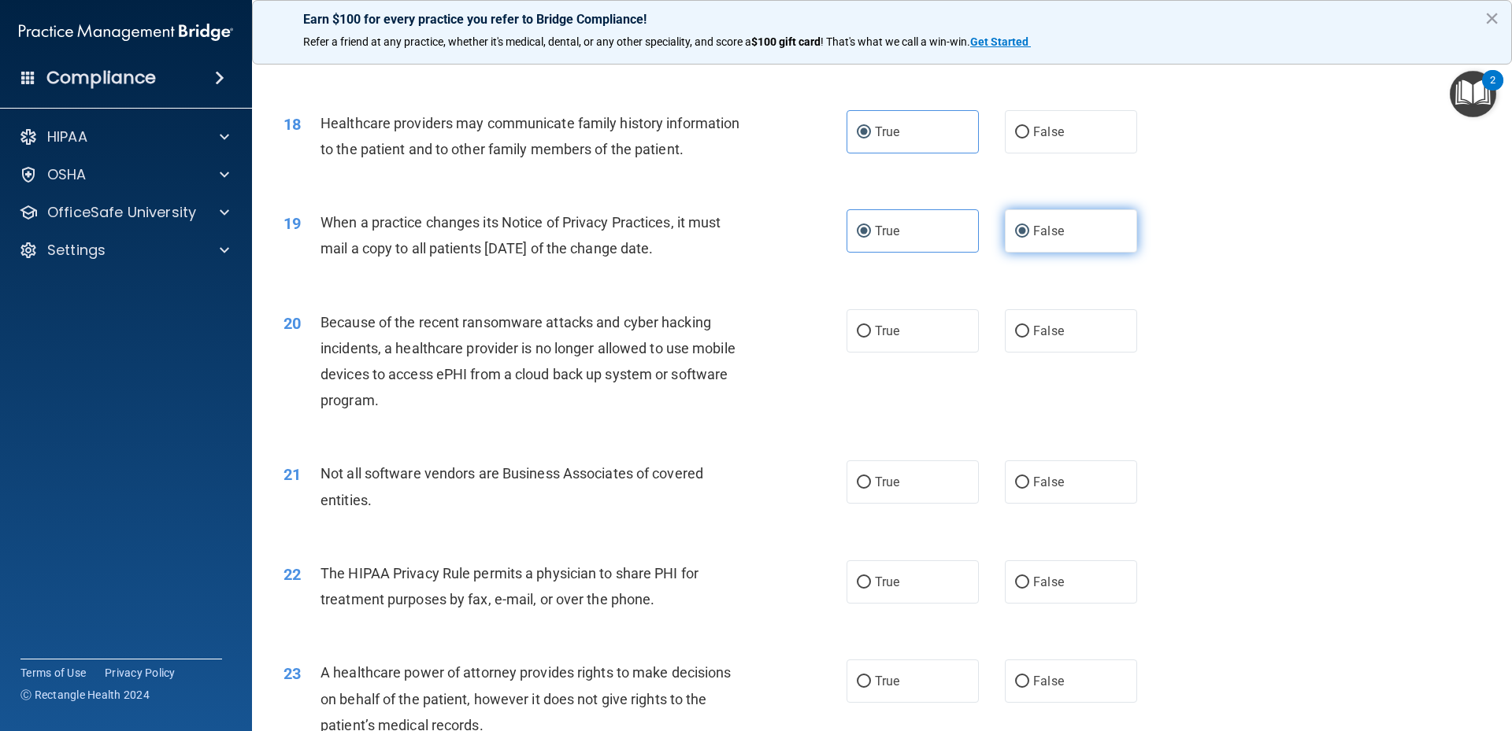
radio input "false"
click at [898, 347] on label "True" at bounding box center [912, 330] width 132 height 43
click at [871, 338] on input "True" at bounding box center [864, 332] width 14 height 12
radio input "true"
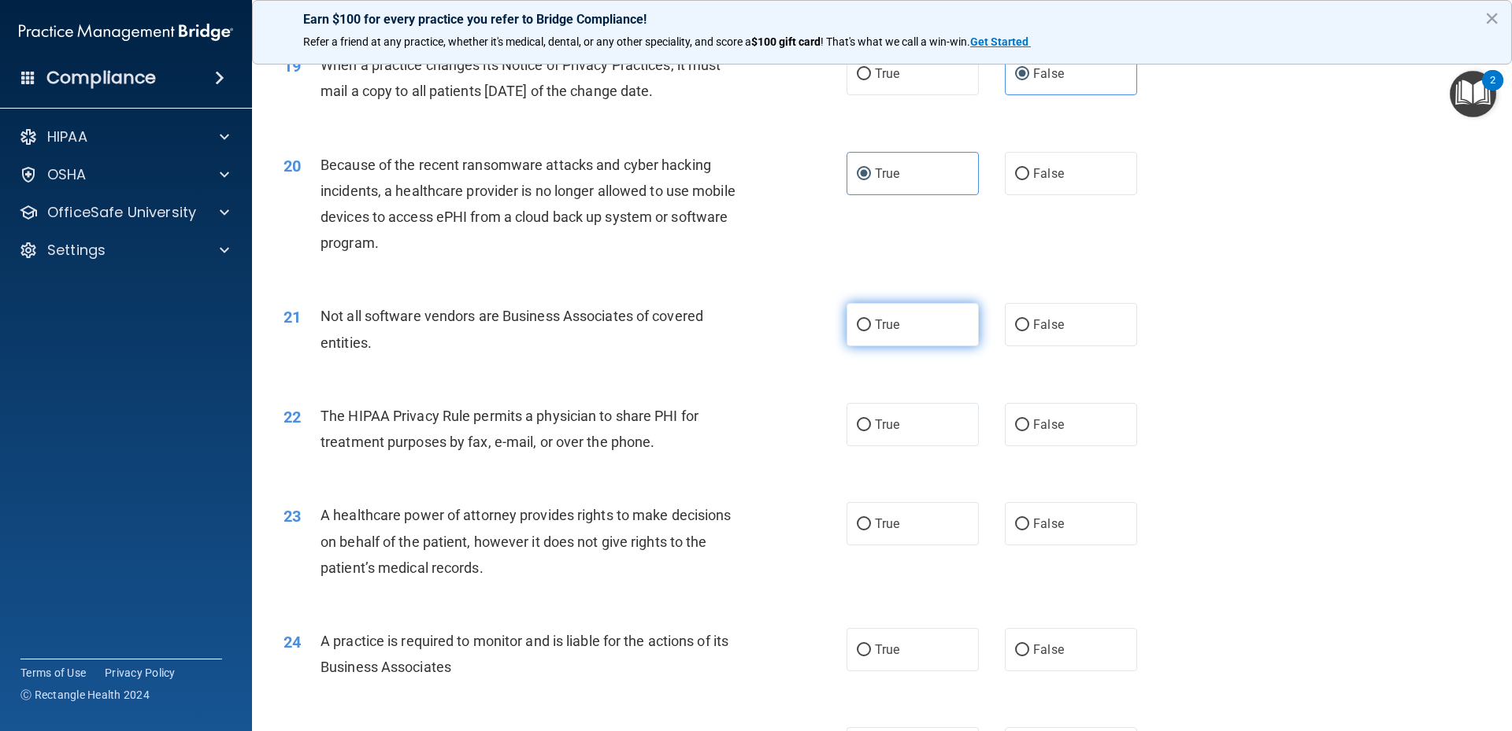
click at [879, 327] on span "True" at bounding box center [887, 324] width 24 height 15
click at [871, 327] on input "True" at bounding box center [864, 326] width 14 height 12
radio input "true"
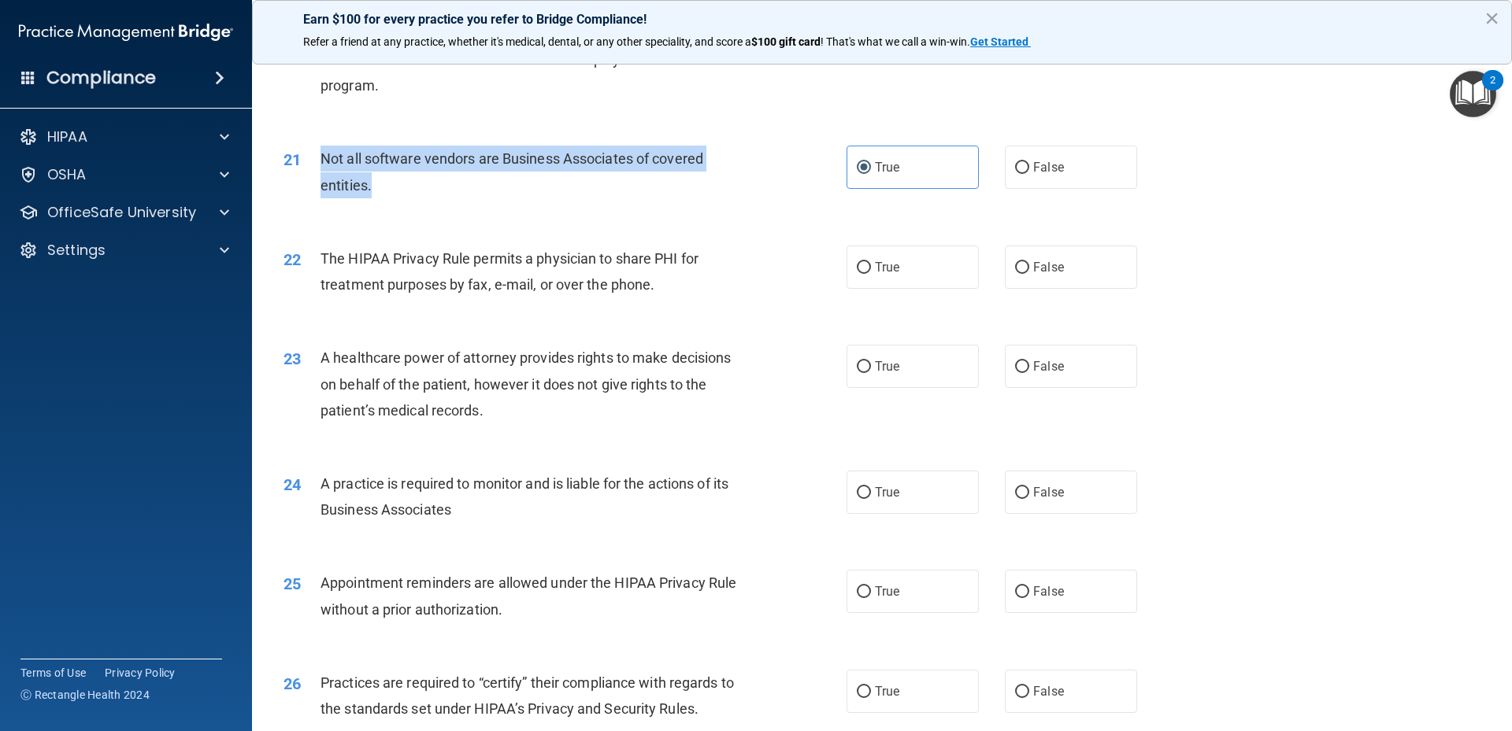
drag, startPoint x: 317, startPoint y: 154, endPoint x: 407, endPoint y: 186, distance: 96.1
click at [407, 186] on div "21 Not all software vendors are Business Associates of covered entities." at bounding box center [565, 176] width 610 height 60
click at [1396, 226] on div "22 The HIPAA Privacy Rule permits a physician to share PHI for treatment purpos…" at bounding box center [882, 275] width 1220 height 99
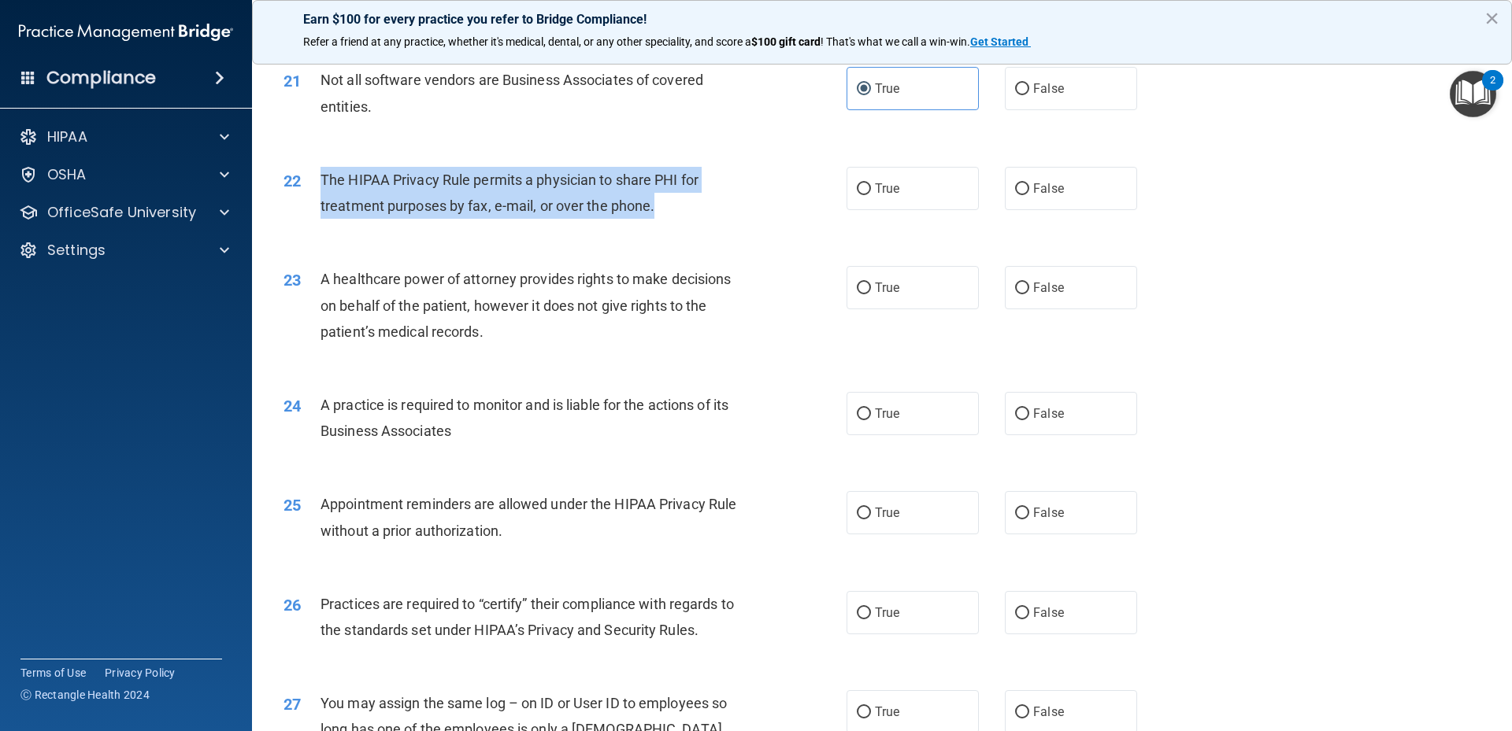
drag, startPoint x: 322, startPoint y: 174, endPoint x: 655, endPoint y: 204, distance: 334.4
click at [655, 204] on div "The HIPAA Privacy Rule permits a physician to share PHI for treatment purposes …" at bounding box center [540, 193] width 440 height 52
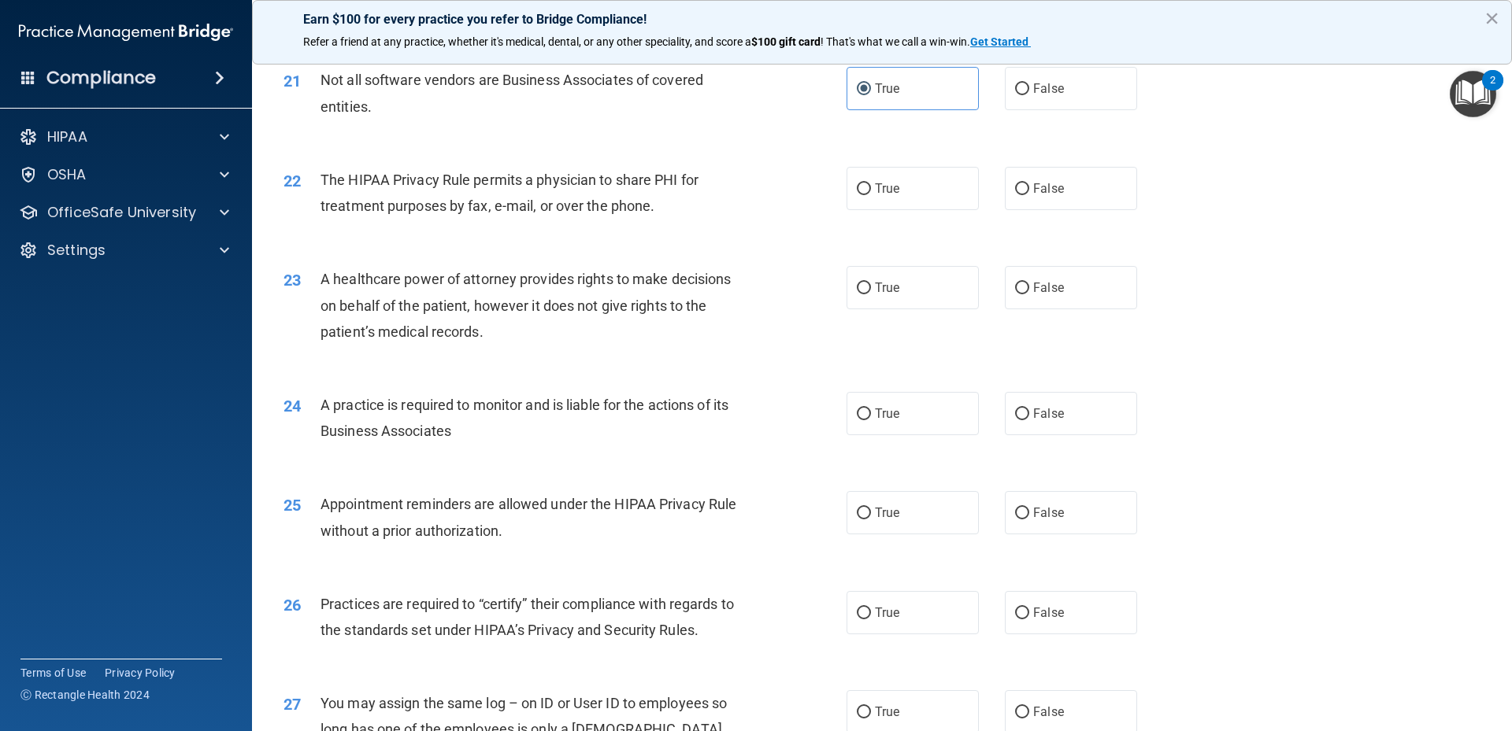
drag, startPoint x: 1237, startPoint y: 289, endPoint x: 1046, endPoint y: 282, distance: 190.7
click at [1237, 288] on div "23 A healthcare power of attorney provides rights to make decisions on behalf o…" at bounding box center [882, 309] width 1220 height 126
click at [879, 168] on label "True" at bounding box center [912, 188] width 132 height 43
click at [871, 183] on input "True" at bounding box center [864, 189] width 14 height 12
radio input "true"
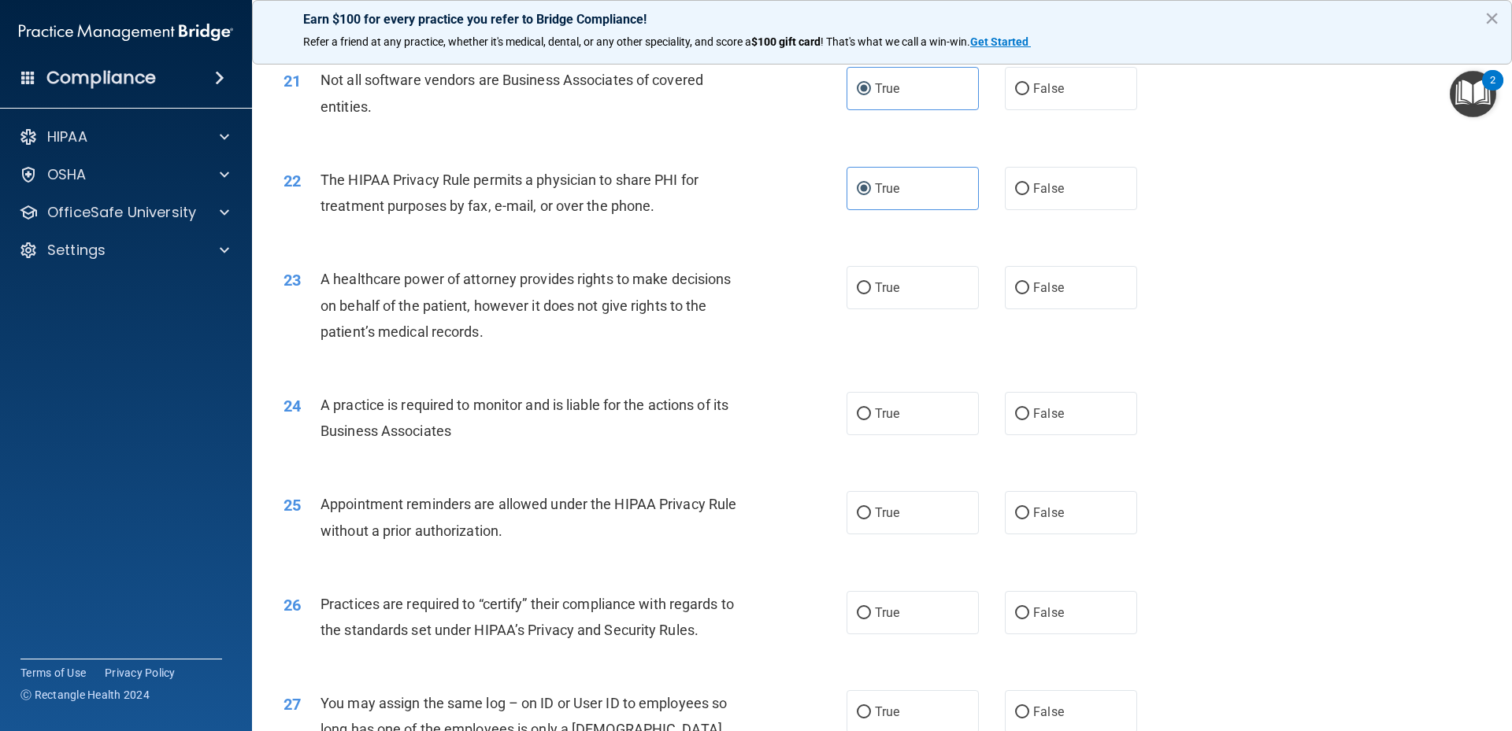
click at [1241, 250] on div "23 A healthcare power of attorney provides rights to make decisions on behalf o…" at bounding box center [882, 309] width 1220 height 126
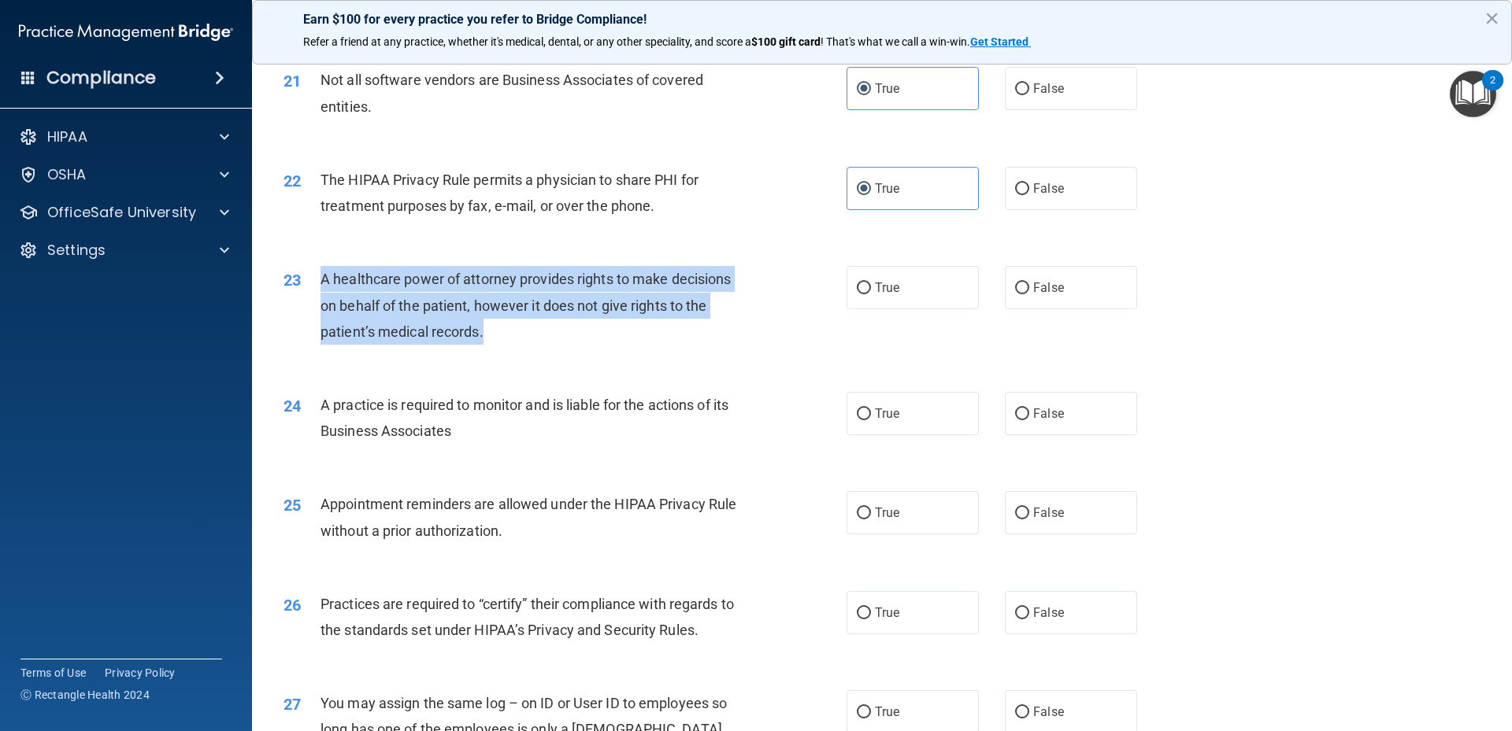
drag, startPoint x: 318, startPoint y: 272, endPoint x: 593, endPoint y: 326, distance: 280.1
click at [593, 326] on div "23 A healthcare power of attorney provides rights to make decisions on behalf o…" at bounding box center [565, 309] width 610 height 87
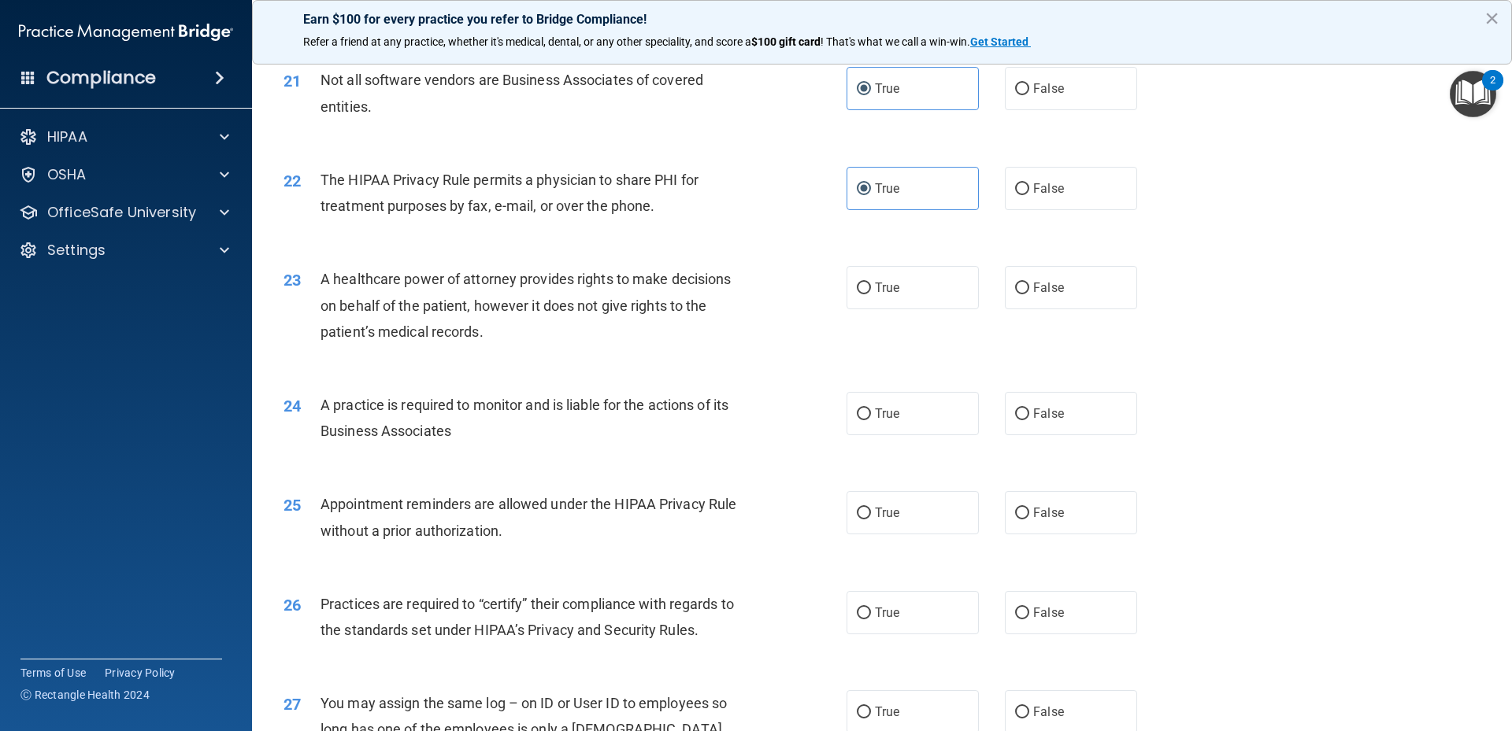
click at [1299, 294] on div "23 A healthcare power of attorney provides rights to make decisions on behalf o…" at bounding box center [882, 309] width 1220 height 126
click at [1068, 284] on label "False" at bounding box center [1071, 287] width 132 height 43
click at [1029, 284] on input "False" at bounding box center [1022, 289] width 14 height 12
radio input "true"
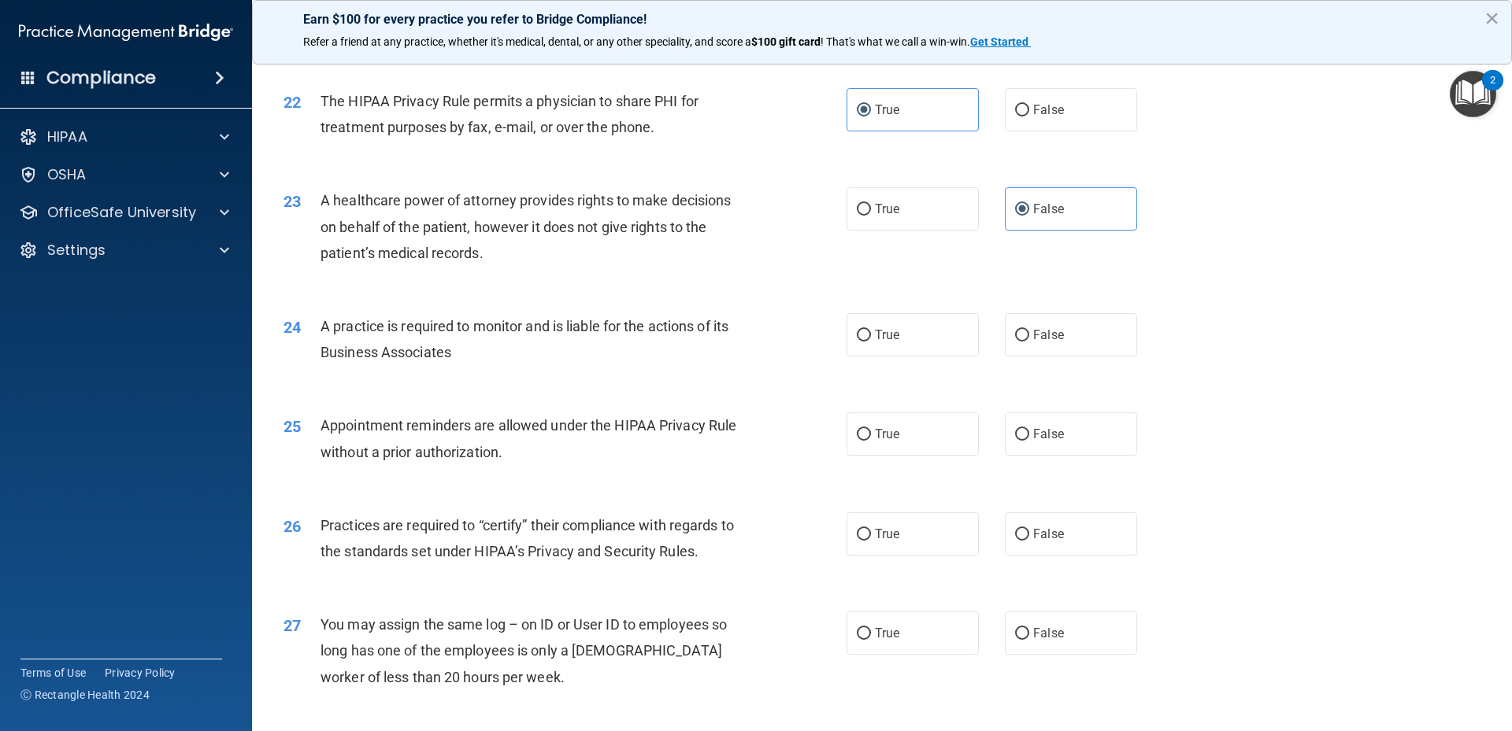
scroll to position [2598, 0]
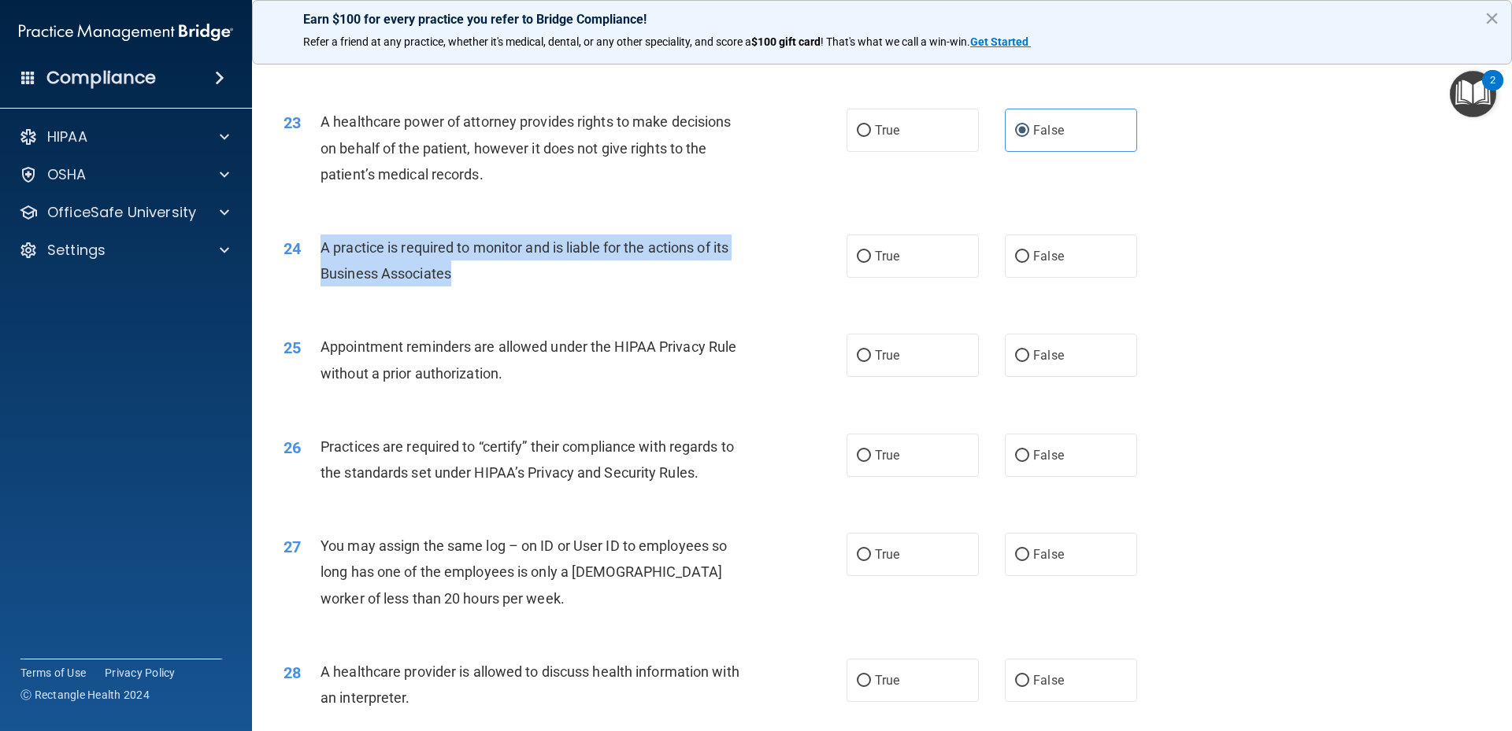
drag, startPoint x: 319, startPoint y: 246, endPoint x: 473, endPoint y: 265, distance: 155.6
click at [473, 265] on div "24 A practice is required to monitor and is liable for the actions of its Busin…" at bounding box center [565, 265] width 610 height 60
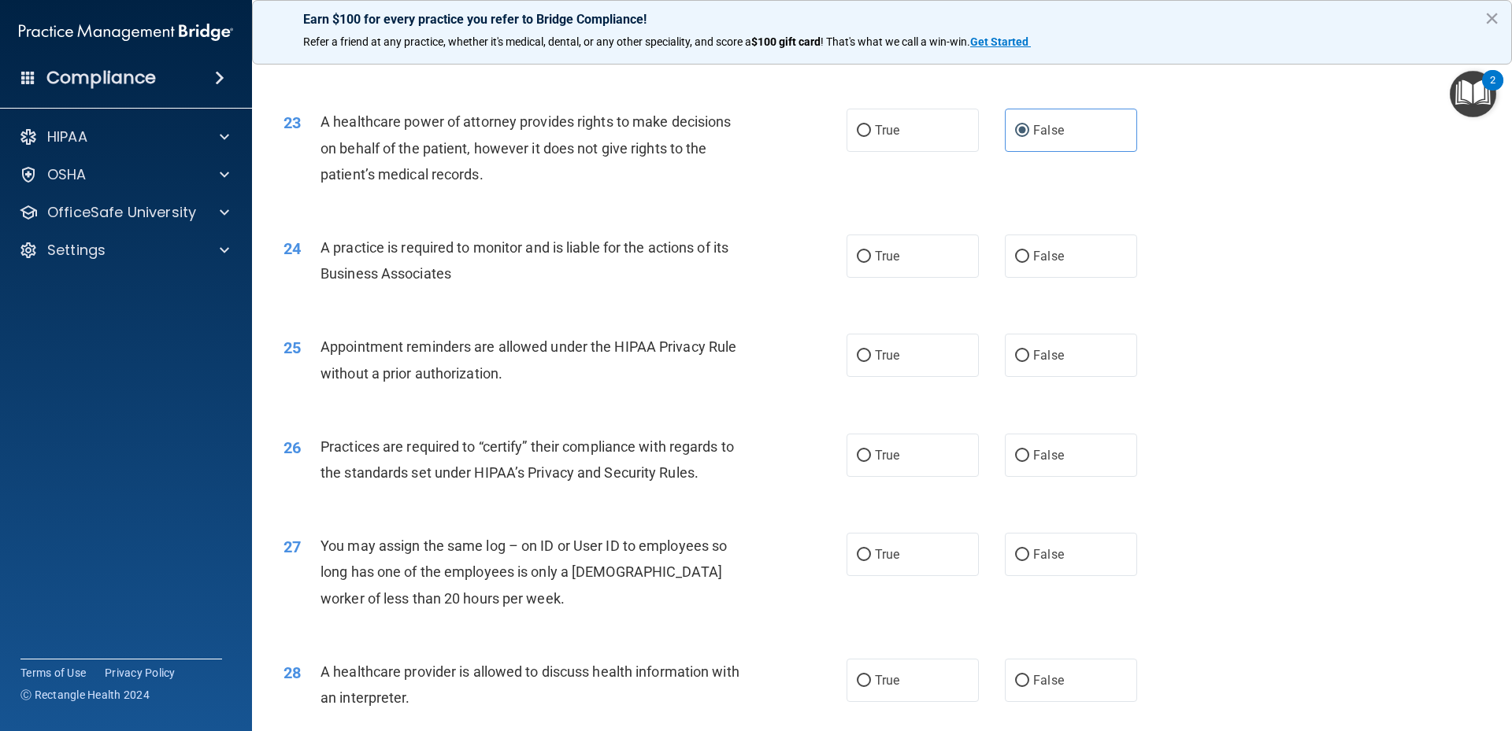
drag, startPoint x: 468, startPoint y: 231, endPoint x: 368, endPoint y: 244, distance: 100.8
click at [443, 250] on span "A practice is required to monitor and is liable for the actions of its Business…" at bounding box center [524, 260] width 408 height 43
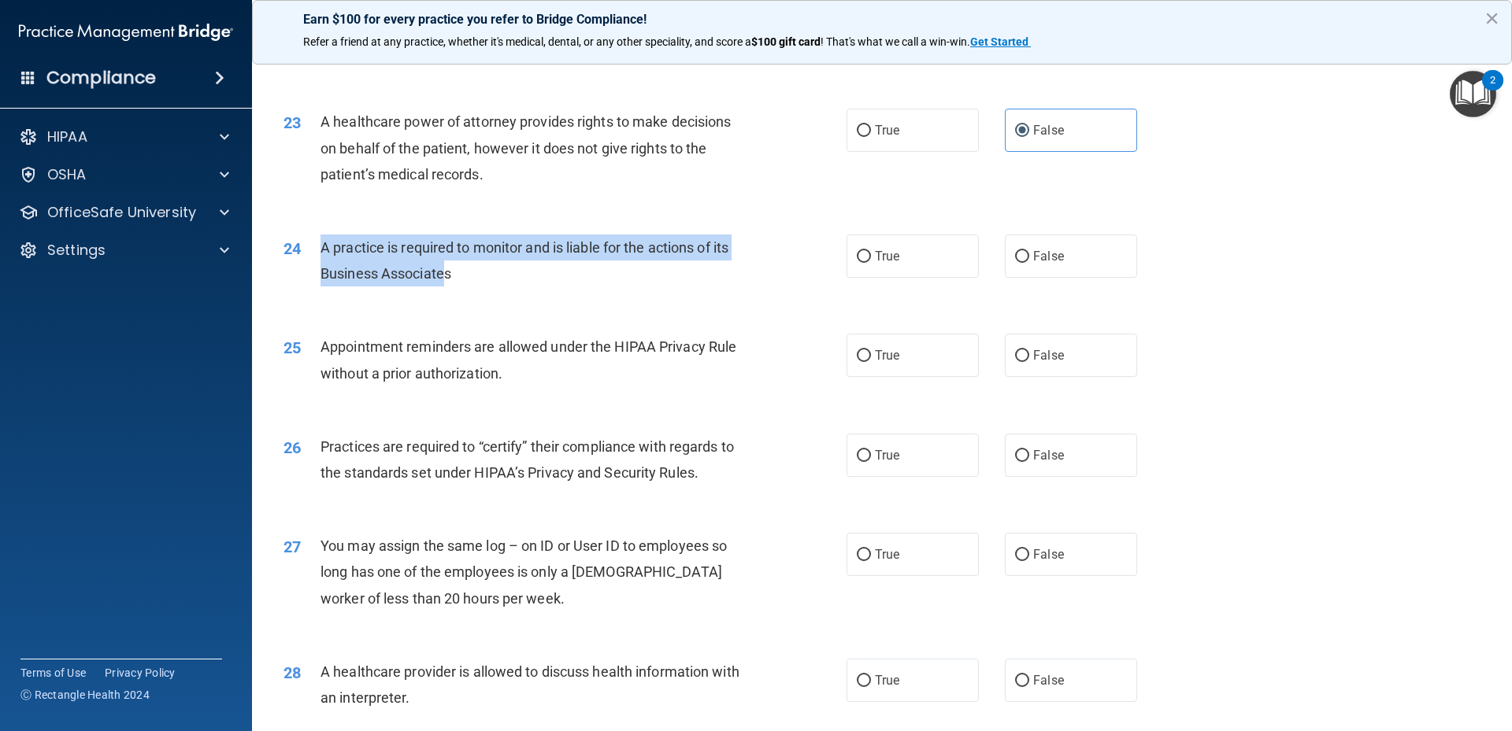
drag, startPoint x: 320, startPoint y: 245, endPoint x: 445, endPoint y: 273, distance: 128.4
click at [445, 273] on div "24 A practice is required to monitor and is liable for the actions of its Busin…" at bounding box center [565, 265] width 610 height 60
drag, startPoint x: 420, startPoint y: 270, endPoint x: 439, endPoint y: 268, distance: 19.0
click at [440, 275] on span "A practice is required to monitor and is liable for the actions of its Business…" at bounding box center [524, 260] width 408 height 43
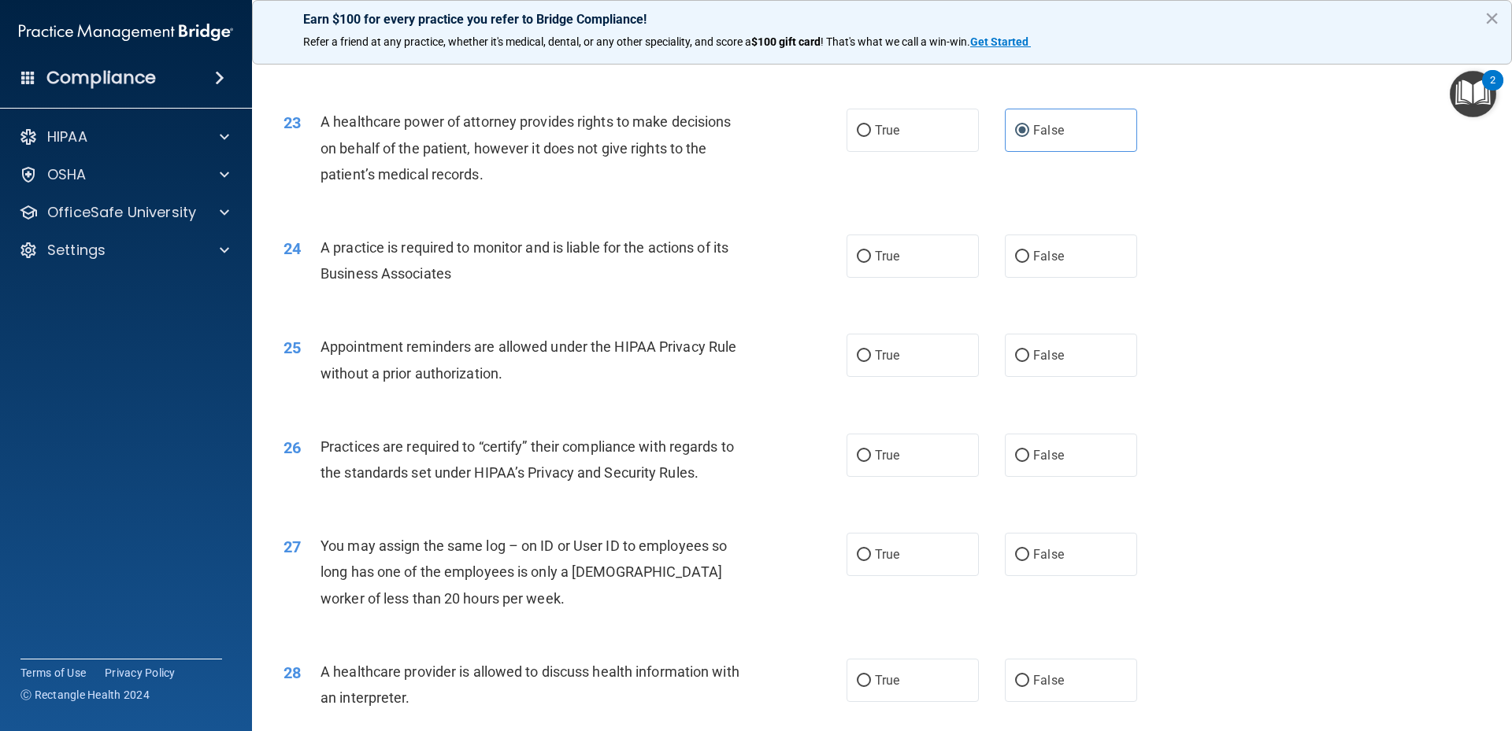
drag, startPoint x: 1304, startPoint y: 268, endPoint x: 1036, endPoint y: 302, distance: 269.7
click at [1298, 264] on div "24 A practice is required to monitor and is liable for the actions of its Busin…" at bounding box center [882, 264] width 1220 height 99
click at [1024, 261] on label "False" at bounding box center [1071, 256] width 132 height 43
click at [1024, 261] on input "False" at bounding box center [1022, 257] width 14 height 12
radio input "true"
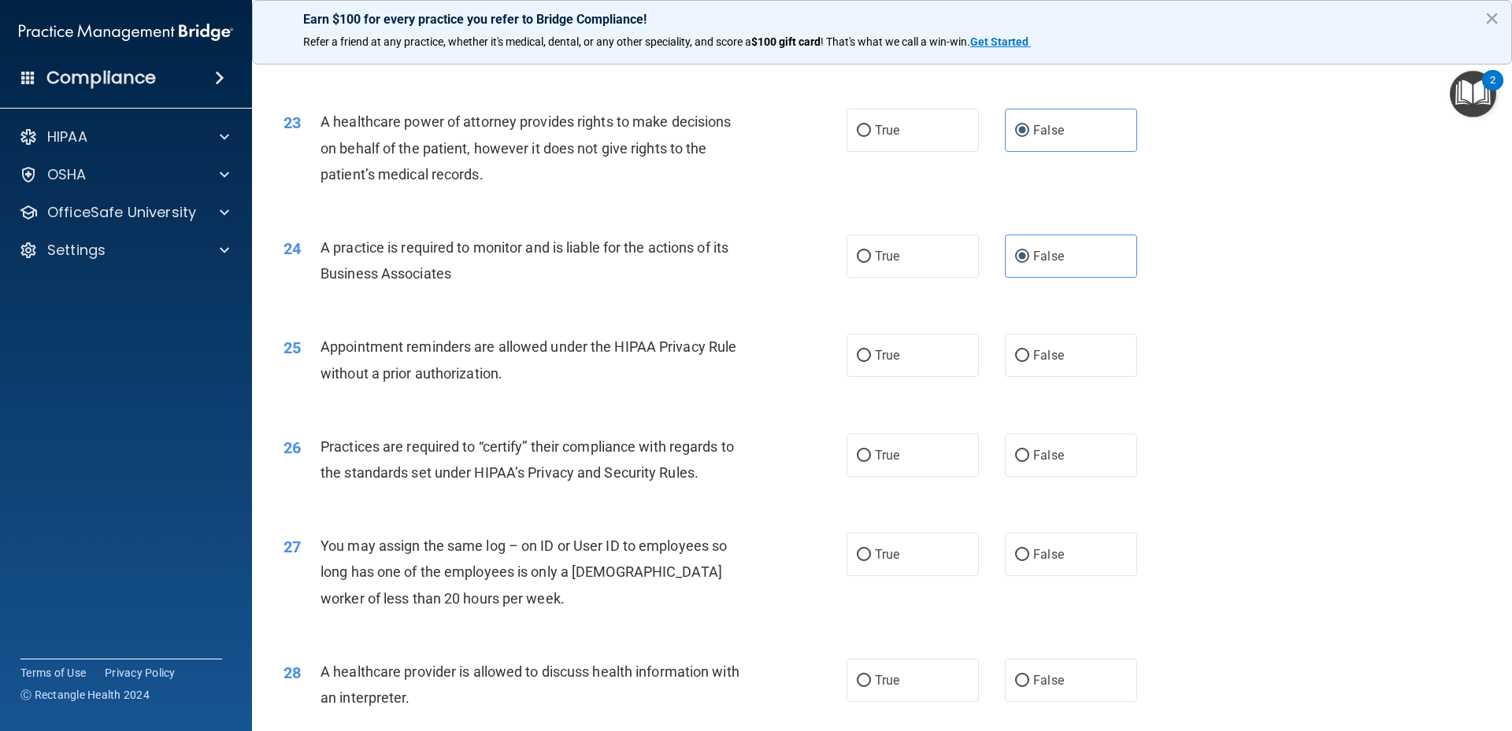
click at [1319, 296] on div "24 A practice is required to monitor and is liable for the actions of its Busin…" at bounding box center [882, 264] width 1220 height 99
click at [435, 391] on div "25 Appointment reminders are allowed under the HIPAA Privacy Rule without a pri…" at bounding box center [565, 364] width 610 height 60
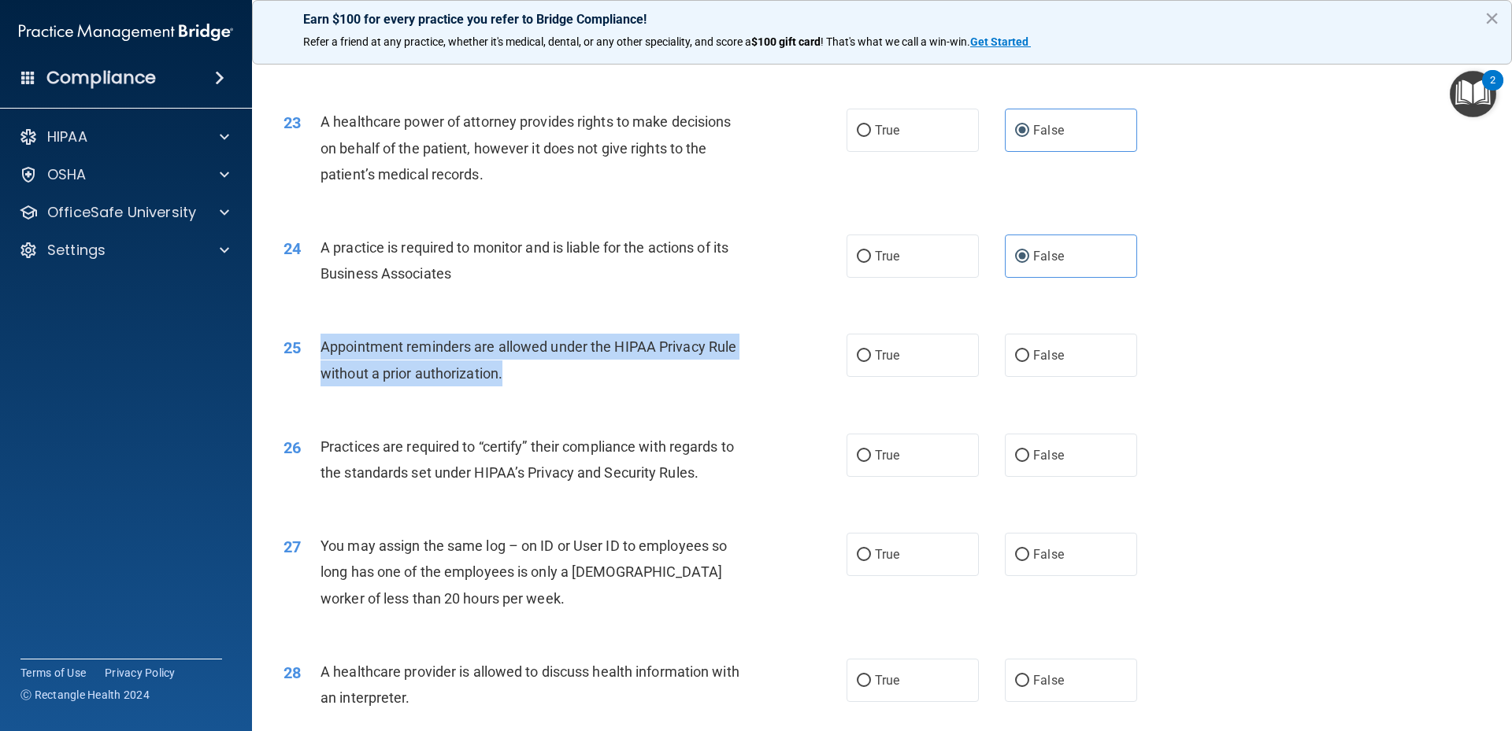
drag, startPoint x: 316, startPoint y: 343, endPoint x: 697, endPoint y: 362, distance: 381.5
click at [697, 362] on div "25 Appointment reminders are allowed under the HIPAA Privacy Rule without a pri…" at bounding box center [565, 364] width 610 height 60
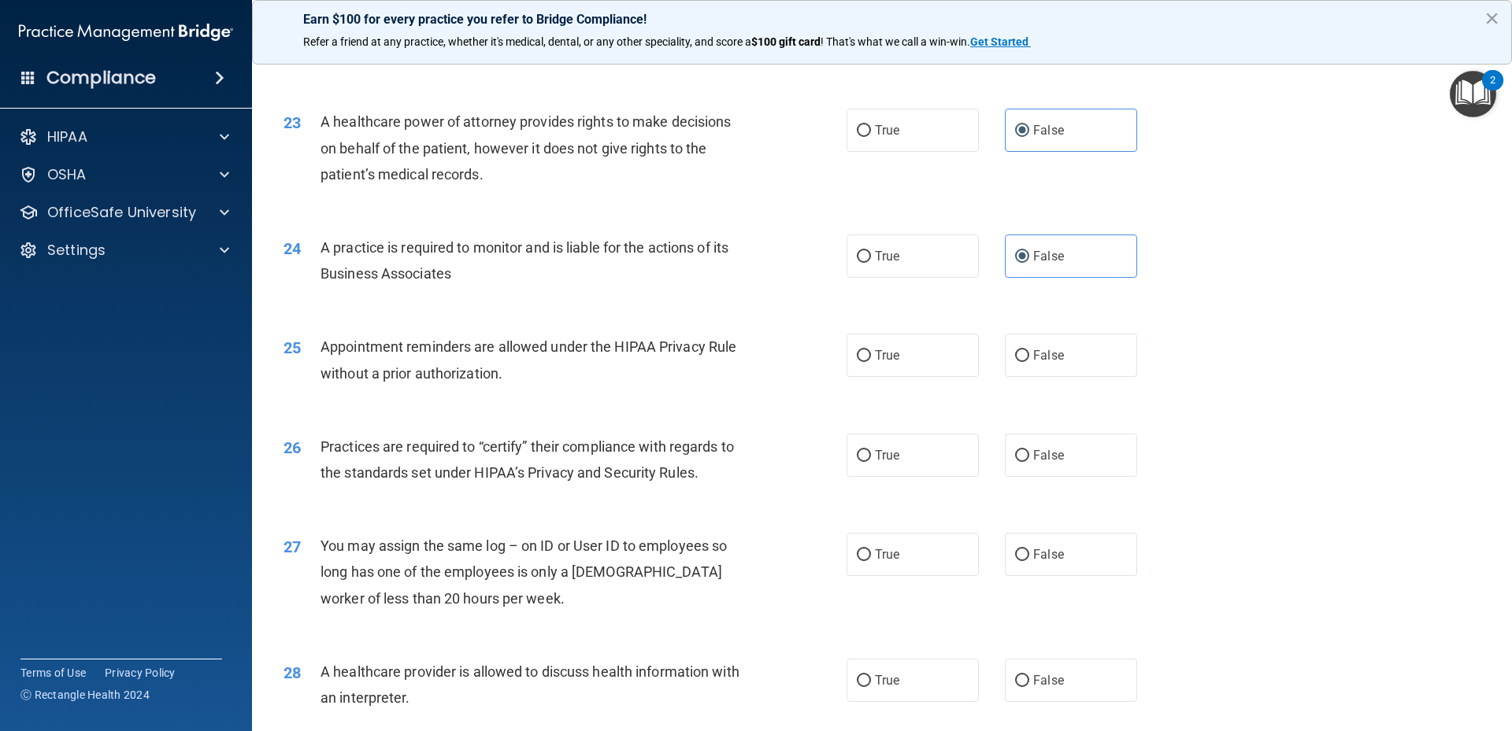
drag, startPoint x: 1279, startPoint y: 376, endPoint x: 1102, endPoint y: 390, distance: 177.7
click at [1279, 373] on div "25 Appointment reminders are allowed under the HIPAA Privacy Rule without a pri…" at bounding box center [882, 363] width 1220 height 99
click at [907, 346] on label "True" at bounding box center [912, 355] width 132 height 43
click at [871, 350] on input "True" at bounding box center [864, 356] width 14 height 12
radio input "true"
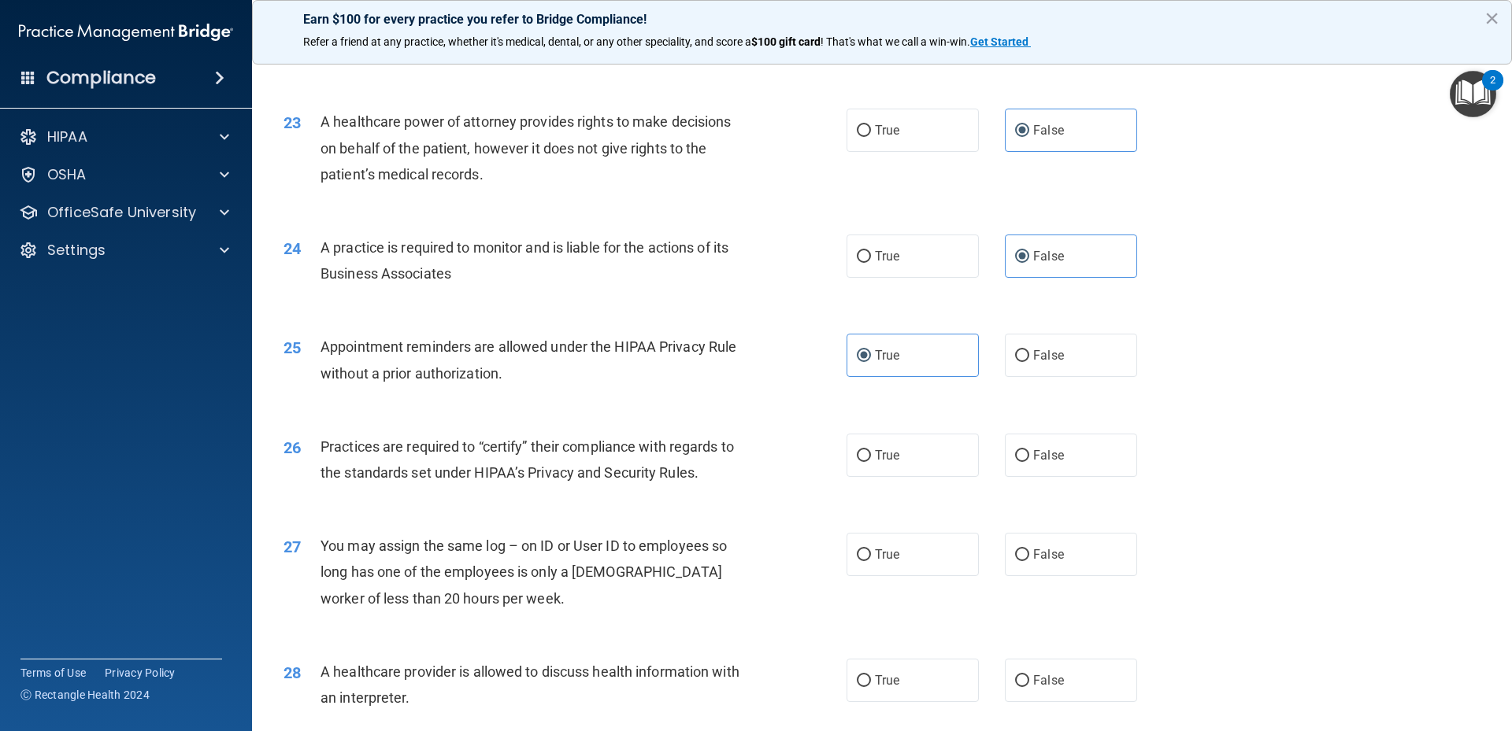
scroll to position [2756, 0]
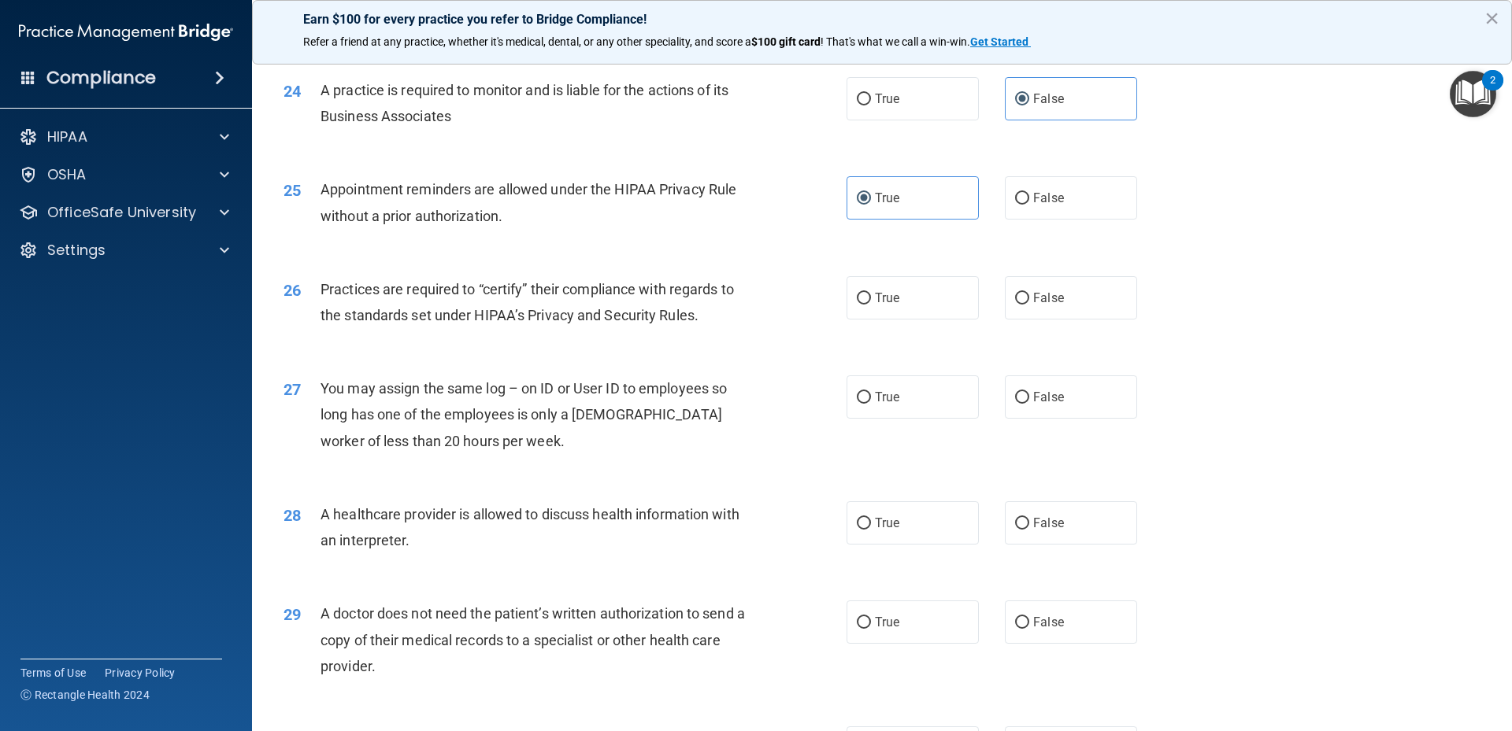
drag, startPoint x: 1316, startPoint y: 352, endPoint x: 1308, endPoint y: 352, distance: 8.7
click at [1316, 352] on div "26 Practices are required to “certify” their compliance with regards to the sta…" at bounding box center [882, 306] width 1220 height 99
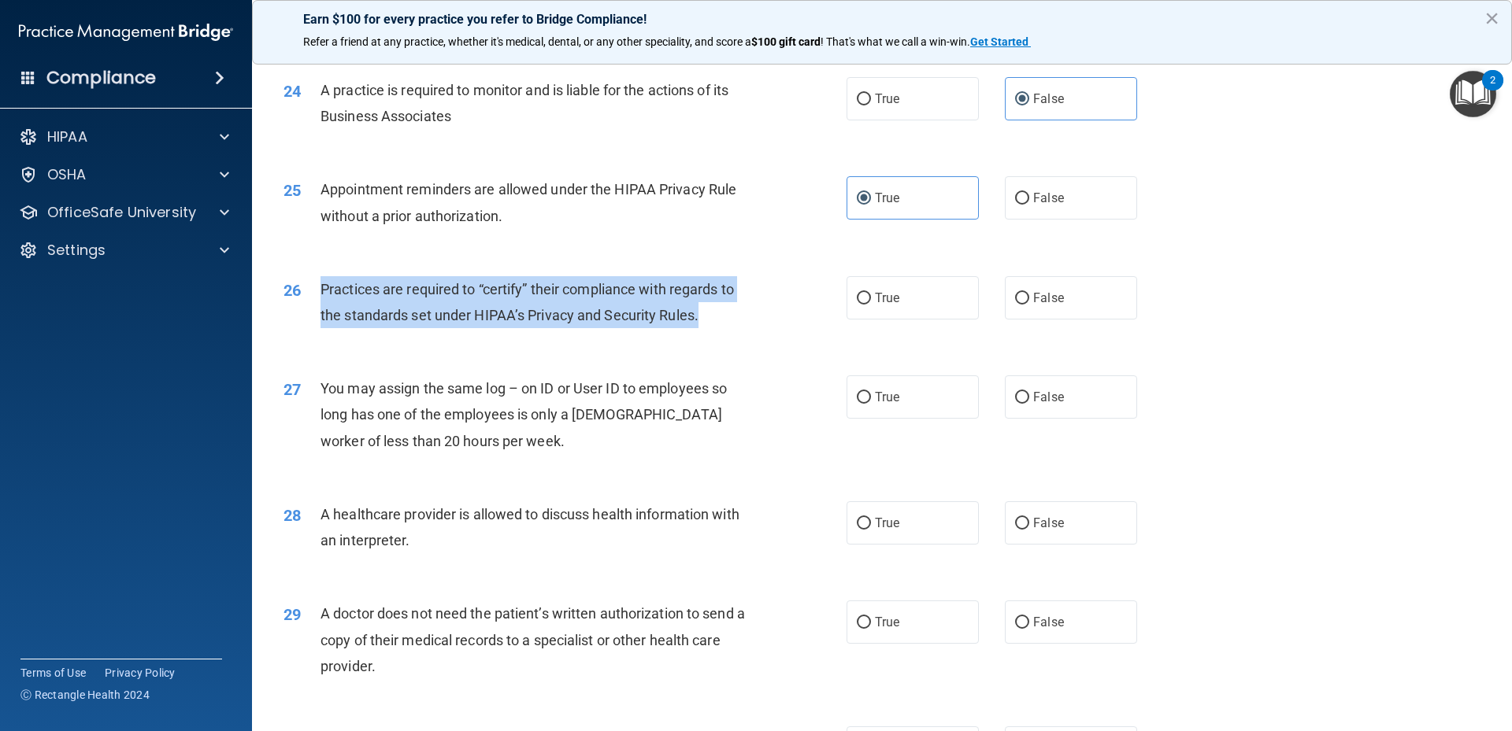
drag, startPoint x: 318, startPoint y: 291, endPoint x: 735, endPoint y: 318, distance: 418.2
click at [736, 318] on div "26 Practices are required to “certify” their compliance with regards to the sta…" at bounding box center [565, 306] width 610 height 60
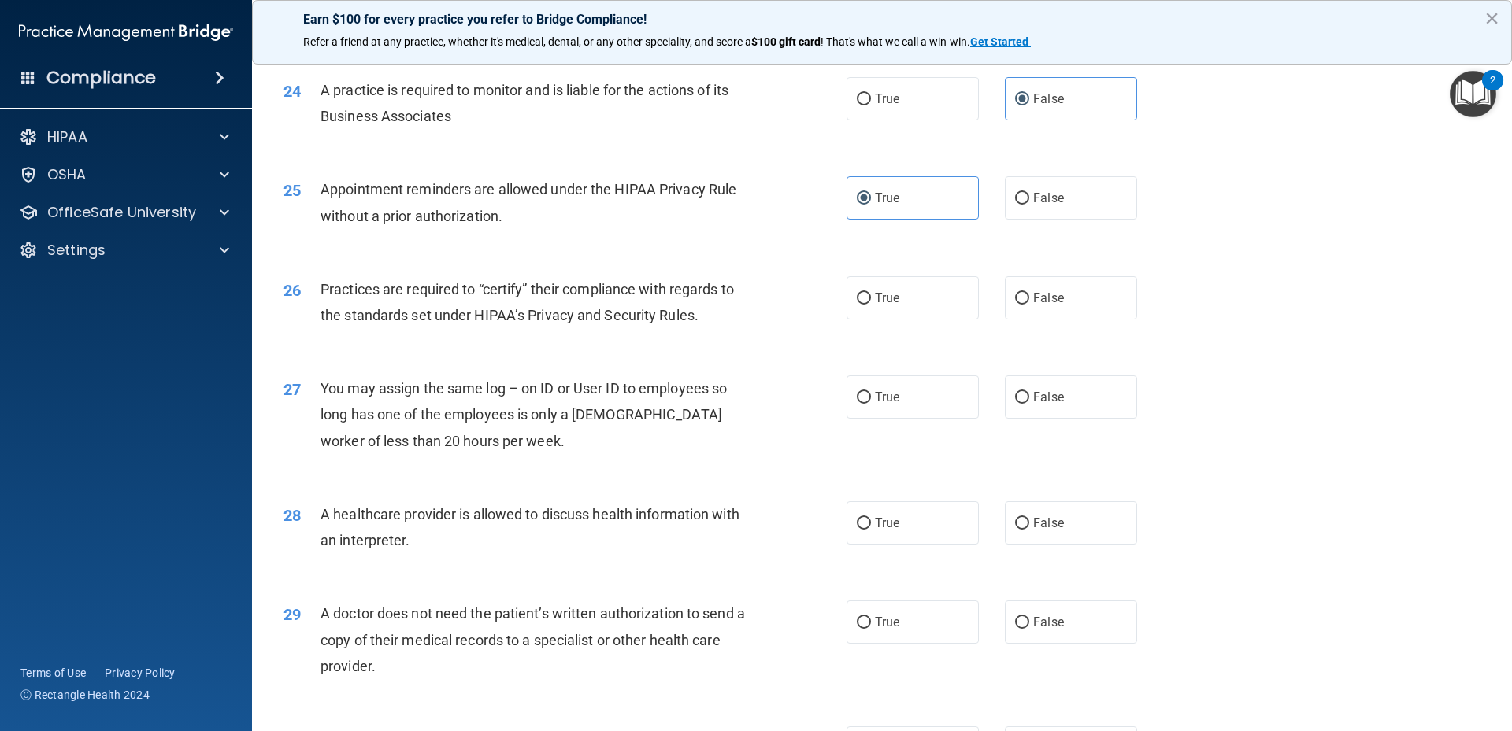
click at [1232, 305] on div "26 Practices are required to “certify” their compliance with regards to the sta…" at bounding box center [882, 306] width 1220 height 99
click at [1013, 314] on label "False" at bounding box center [1071, 297] width 132 height 43
click at [1015, 305] on input "False" at bounding box center [1022, 299] width 14 height 12
radio input "true"
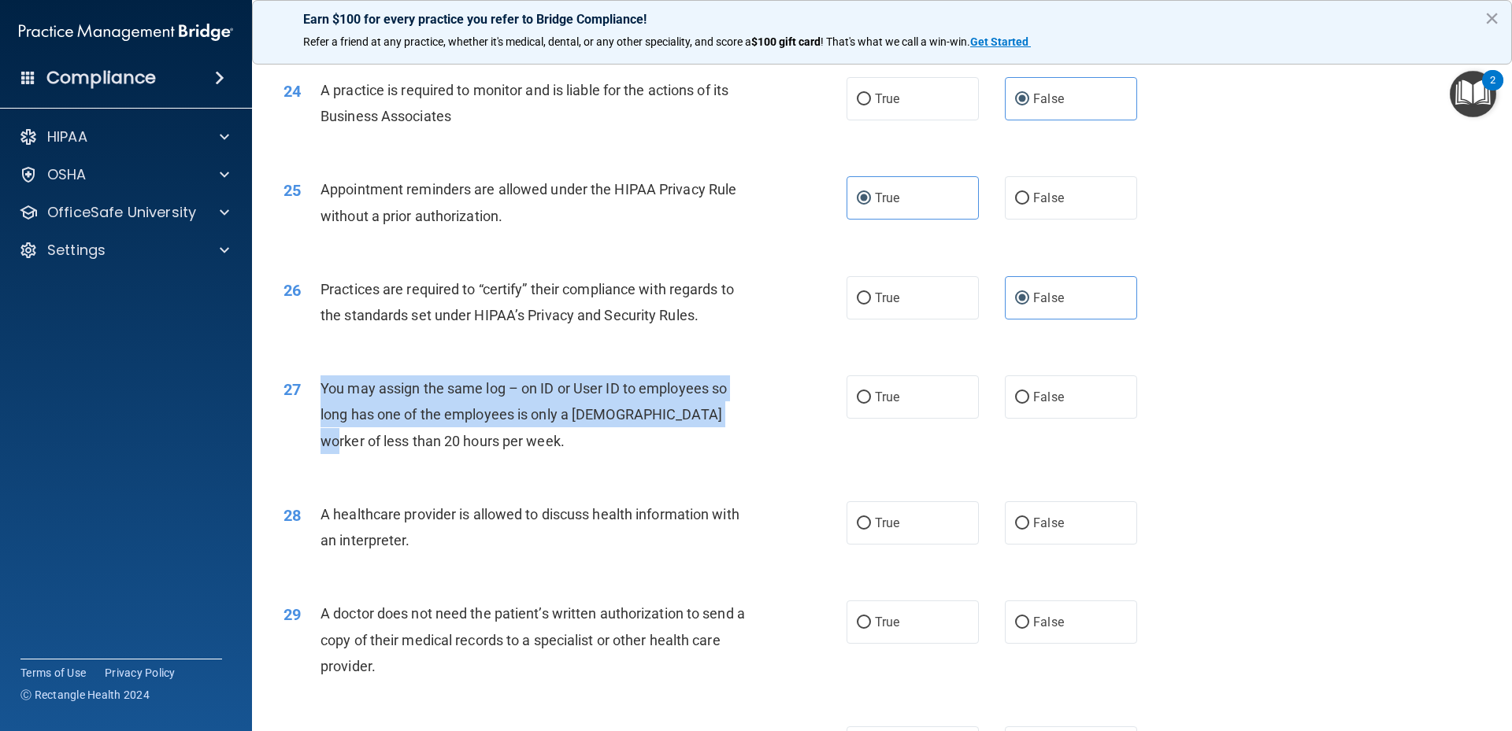
drag, startPoint x: 322, startPoint y: 391, endPoint x: 706, endPoint y: 421, distance: 385.4
click at [706, 421] on span "You may assign the same log – on ID or User ID to employees so long has one of …" at bounding box center [523, 414] width 406 height 68
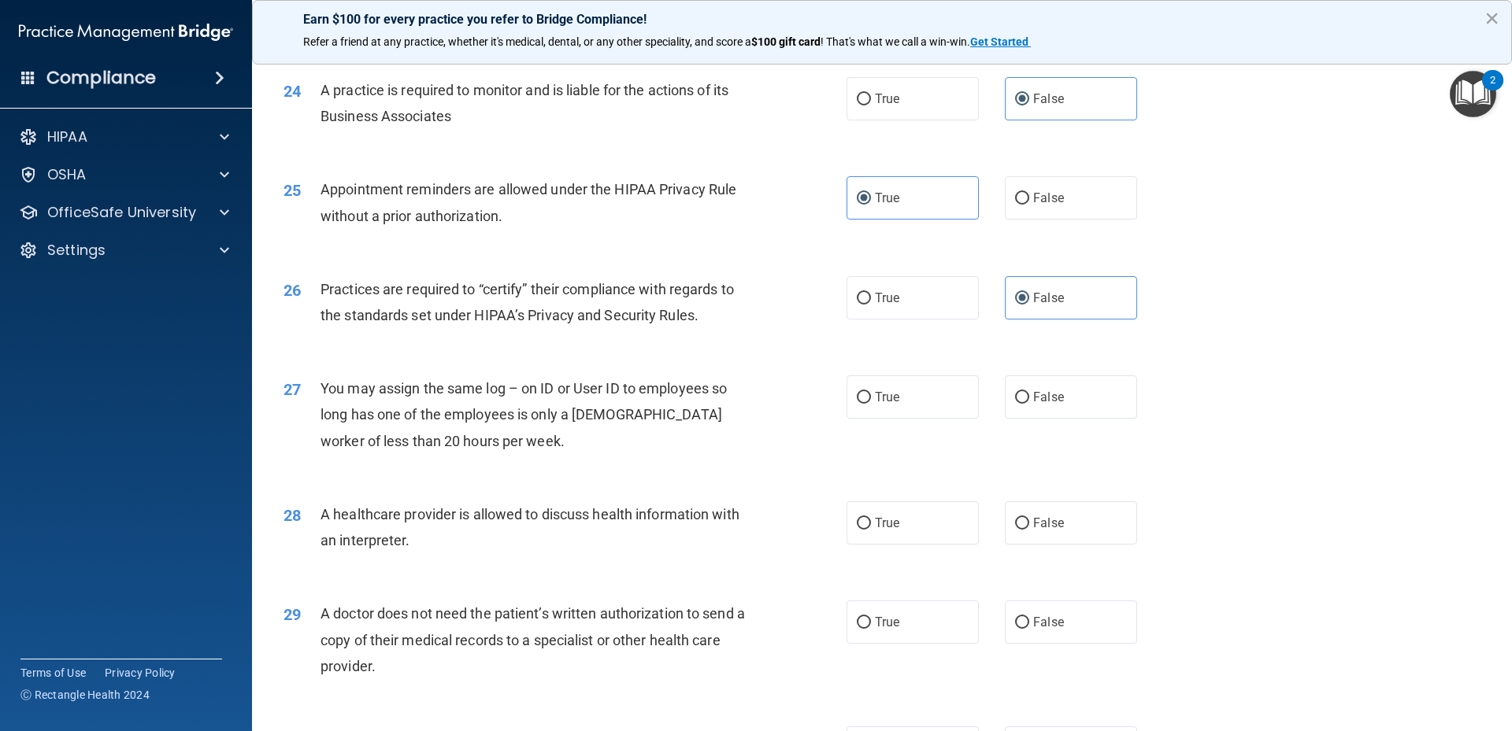
click at [614, 449] on div "You may assign the same log – on ID or User ID to employees so long has one of …" at bounding box center [540, 415] width 440 height 79
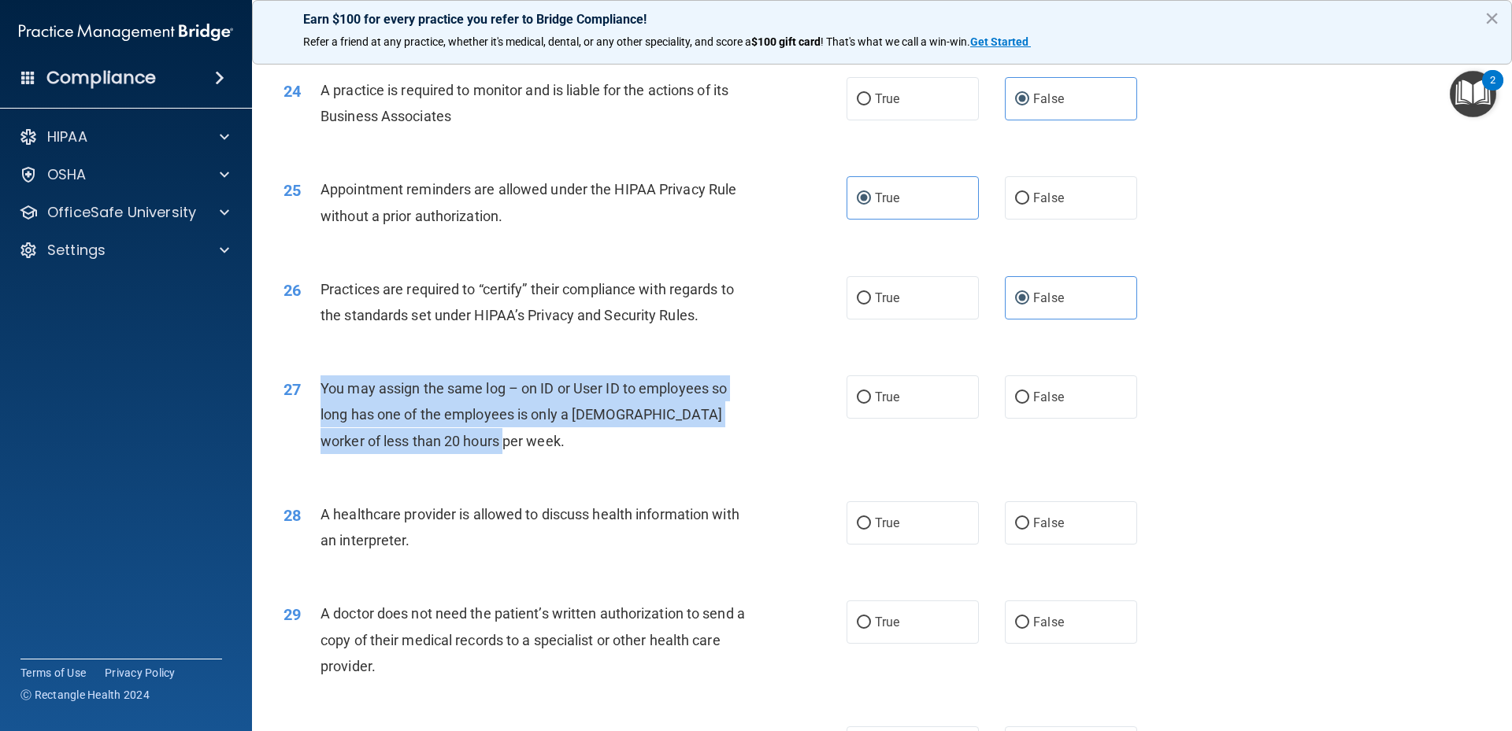
drag, startPoint x: 320, startPoint y: 389, endPoint x: 518, endPoint y: 461, distance: 210.2
click at [518, 461] on div "27 You may assign the same log – on ID or User ID to employees so long has one …" at bounding box center [565, 419] width 610 height 87
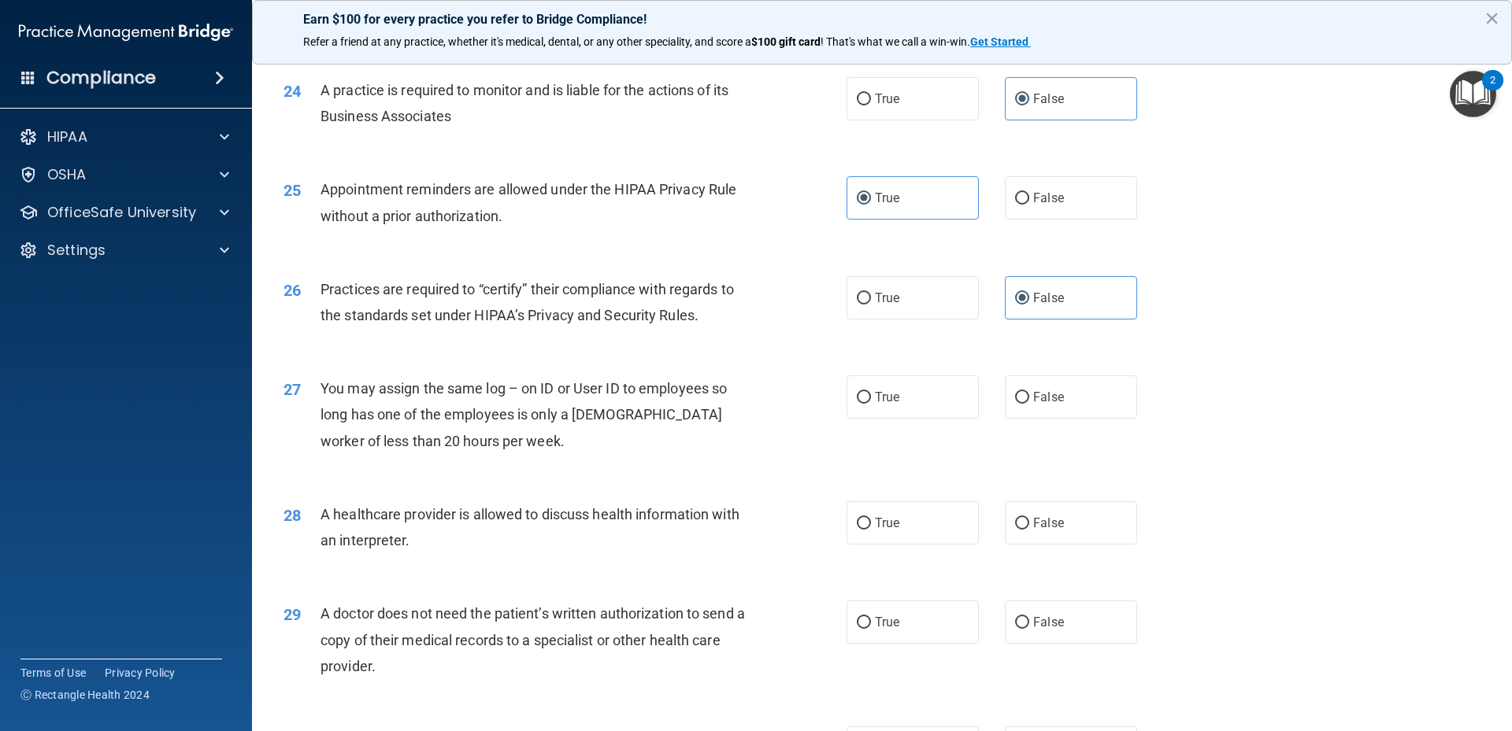
click at [1198, 351] on div "26 Practices are required to “certify” their compliance with regards to the sta…" at bounding box center [882, 306] width 1220 height 99
click at [1062, 390] on label "False" at bounding box center [1071, 397] width 132 height 43
click at [1029, 392] on input "False" at bounding box center [1022, 398] width 14 height 12
radio input "true"
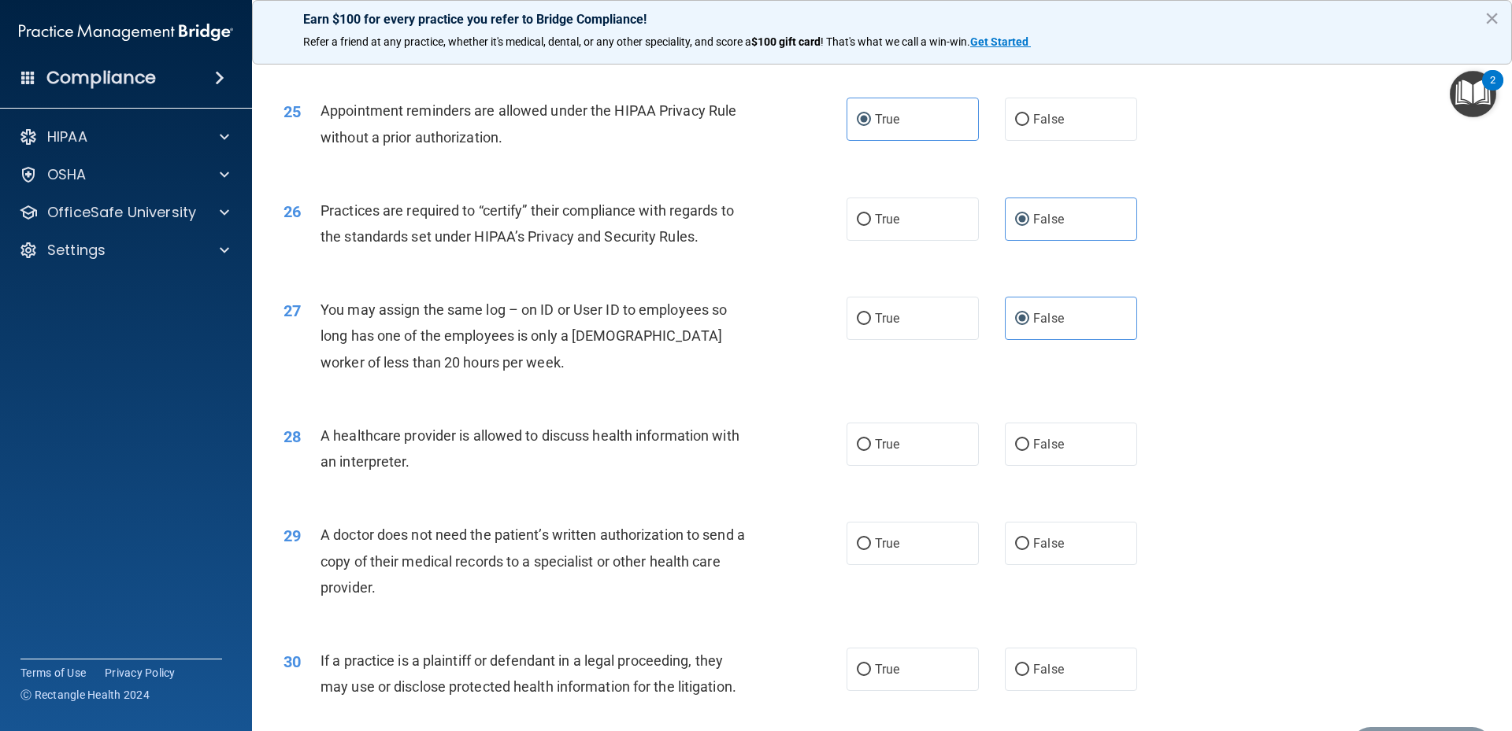
scroll to position [2934, 0]
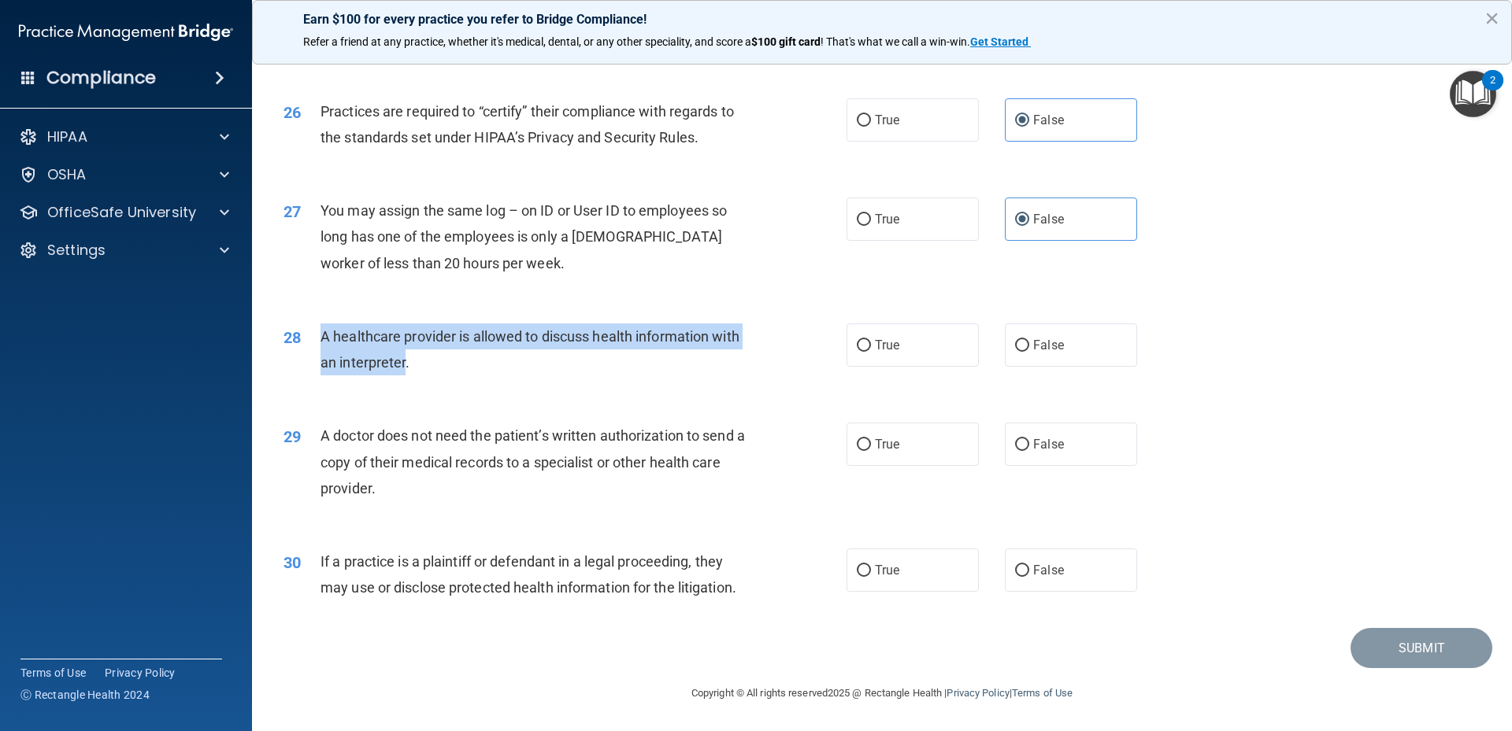
drag, startPoint x: 320, startPoint y: 339, endPoint x: 409, endPoint y: 374, distance: 94.7
click at [409, 374] on div "A healthcare provider is allowed to discuss health information with an interpre…" at bounding box center [540, 350] width 440 height 52
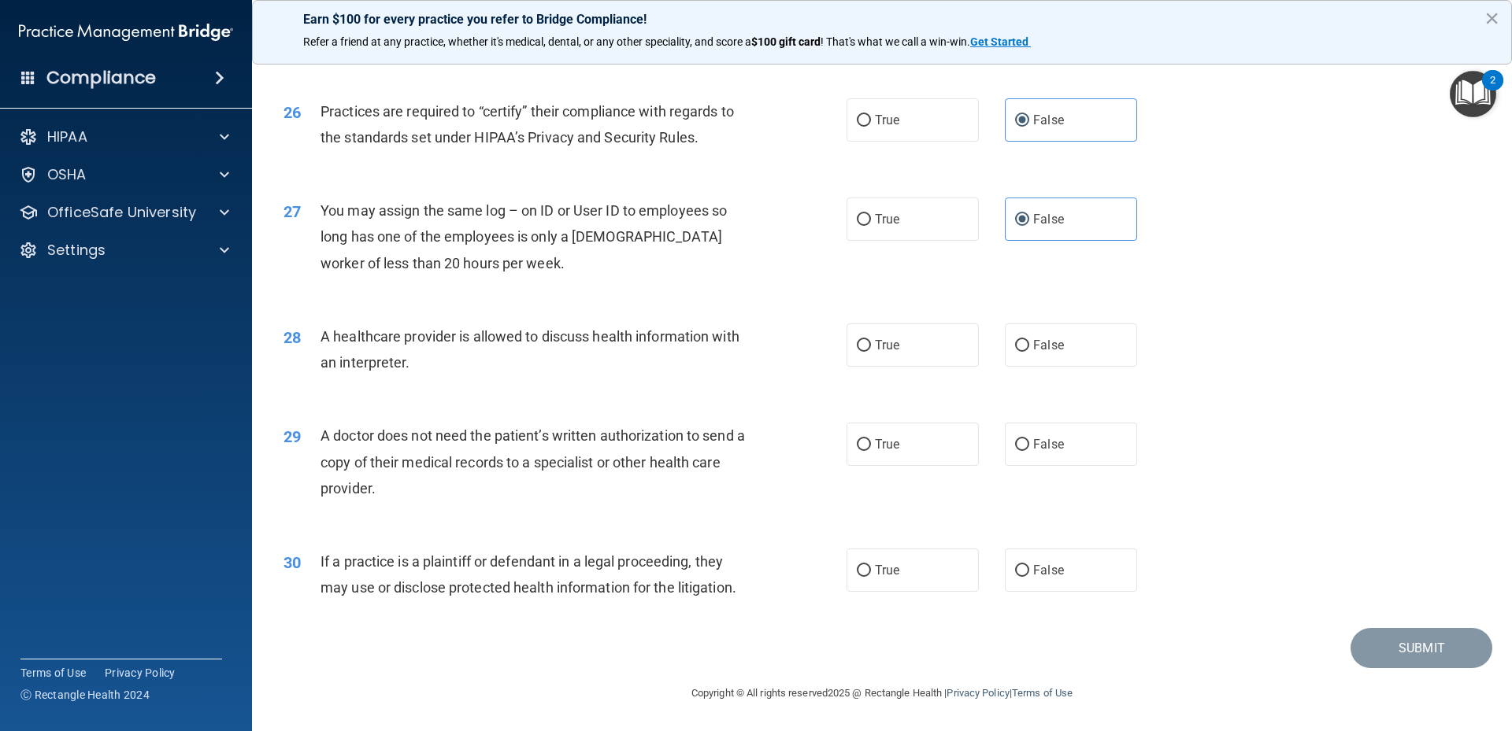
click at [1235, 370] on div "28 A healthcare provider is allowed to discuss health information with an inter…" at bounding box center [882, 353] width 1220 height 99
click at [889, 347] on span "True" at bounding box center [887, 345] width 24 height 15
click at [871, 347] on input "True" at bounding box center [864, 346] width 14 height 12
radio input "true"
drag, startPoint x: 318, startPoint y: 439, endPoint x: 661, endPoint y: 505, distance: 348.8
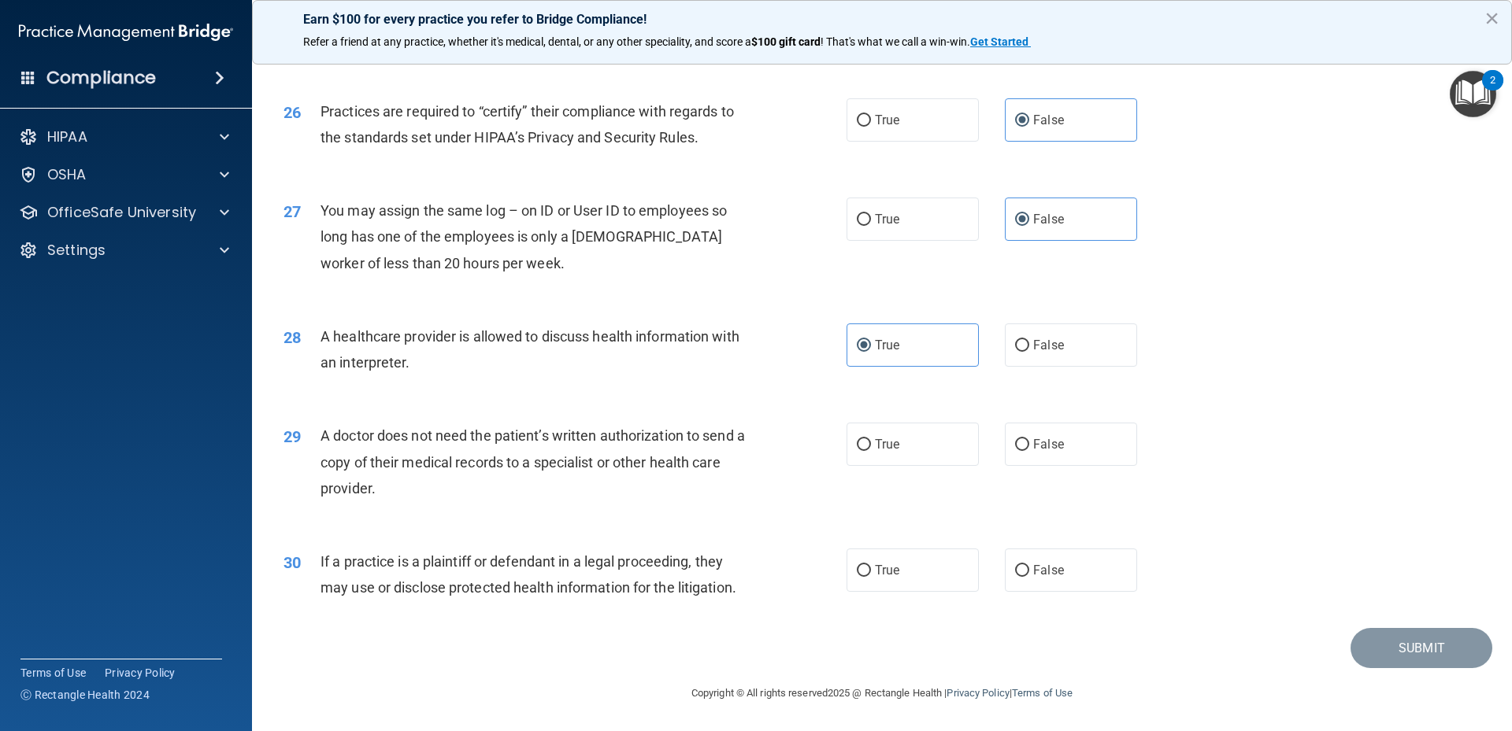
click at [661, 505] on div "29 A doctor does not need the patient’s written authorization to send a copy of…" at bounding box center [565, 466] width 610 height 87
click at [1298, 269] on div "27 You may assign the same log – on ID or User ID to employees so long has one …" at bounding box center [882, 241] width 1220 height 126
click at [909, 439] on label "True" at bounding box center [912, 444] width 132 height 43
click at [871, 439] on input "True" at bounding box center [864, 445] width 14 height 12
radio input "true"
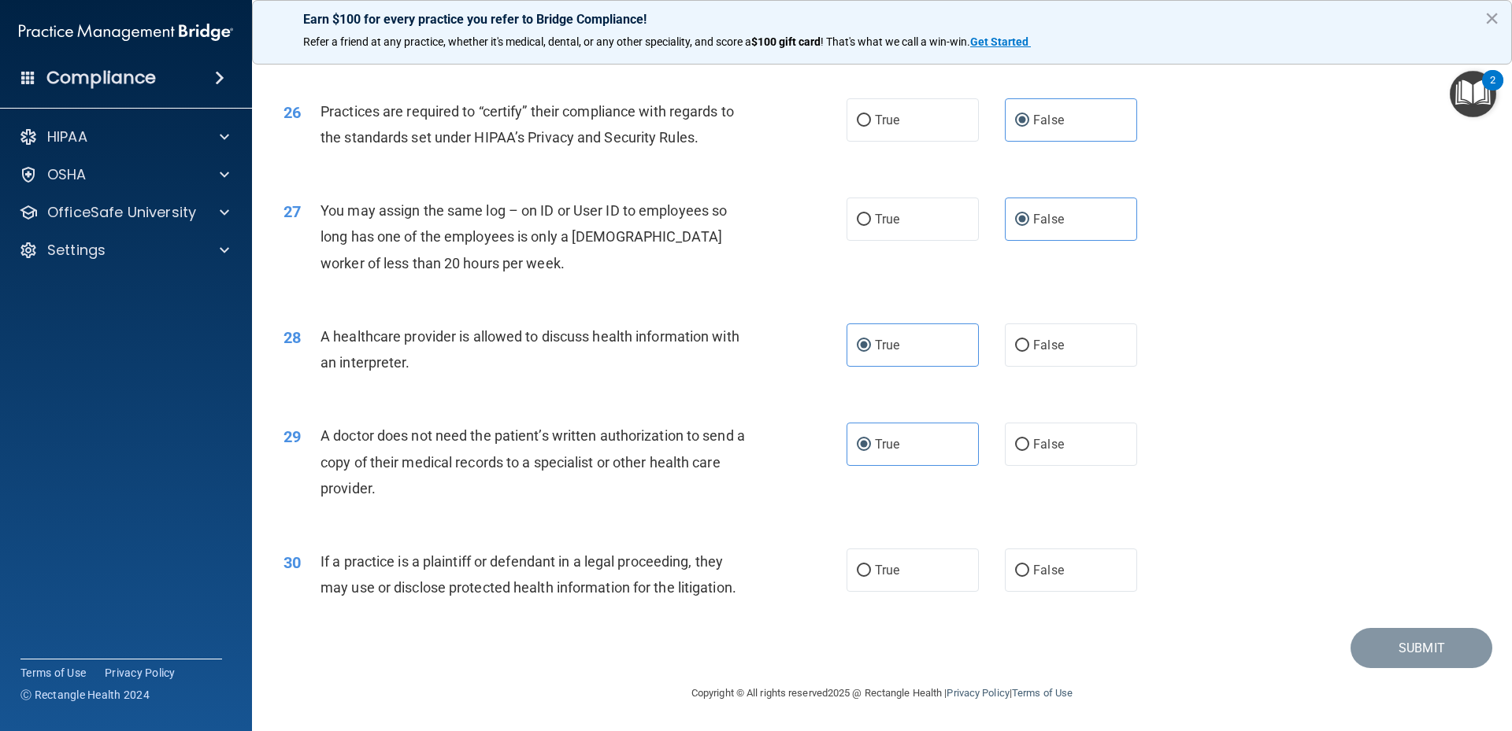
click at [1231, 435] on div "29 A doctor does not need the patient’s written authorization to send a copy of…" at bounding box center [882, 466] width 1220 height 126
click at [441, 629] on div "Submit" at bounding box center [882, 648] width 1220 height 40
click at [1015, 574] on input "False" at bounding box center [1022, 571] width 14 height 12
radio input "true"
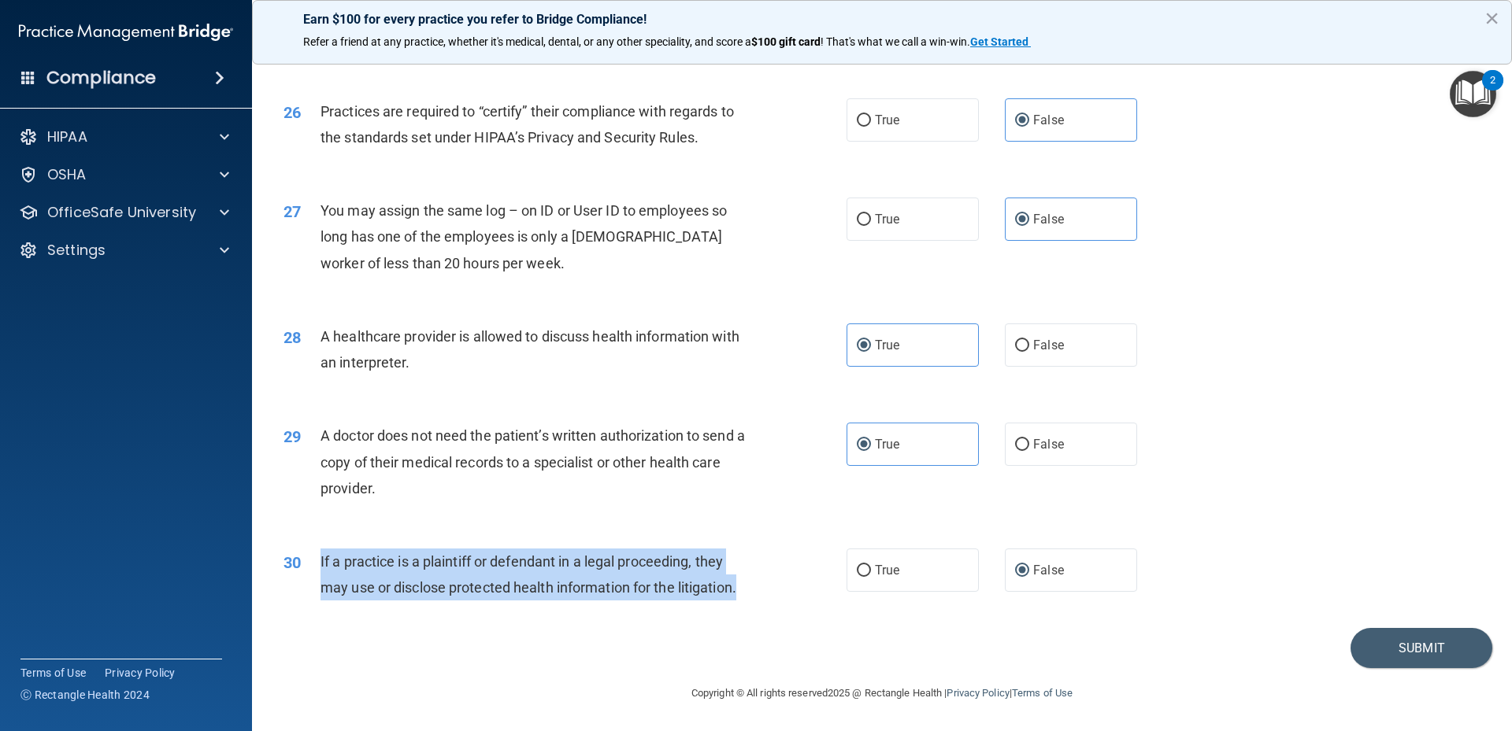
drag, startPoint x: 317, startPoint y: 562, endPoint x: 739, endPoint y: 593, distance: 423.9
click at [739, 593] on div "30 If a practice is a plaintiff or defendant in a legal proceeding, they may us…" at bounding box center [565, 579] width 610 height 60
click at [857, 567] on input "True" at bounding box center [864, 571] width 14 height 12
radio input "true"
radio input "false"
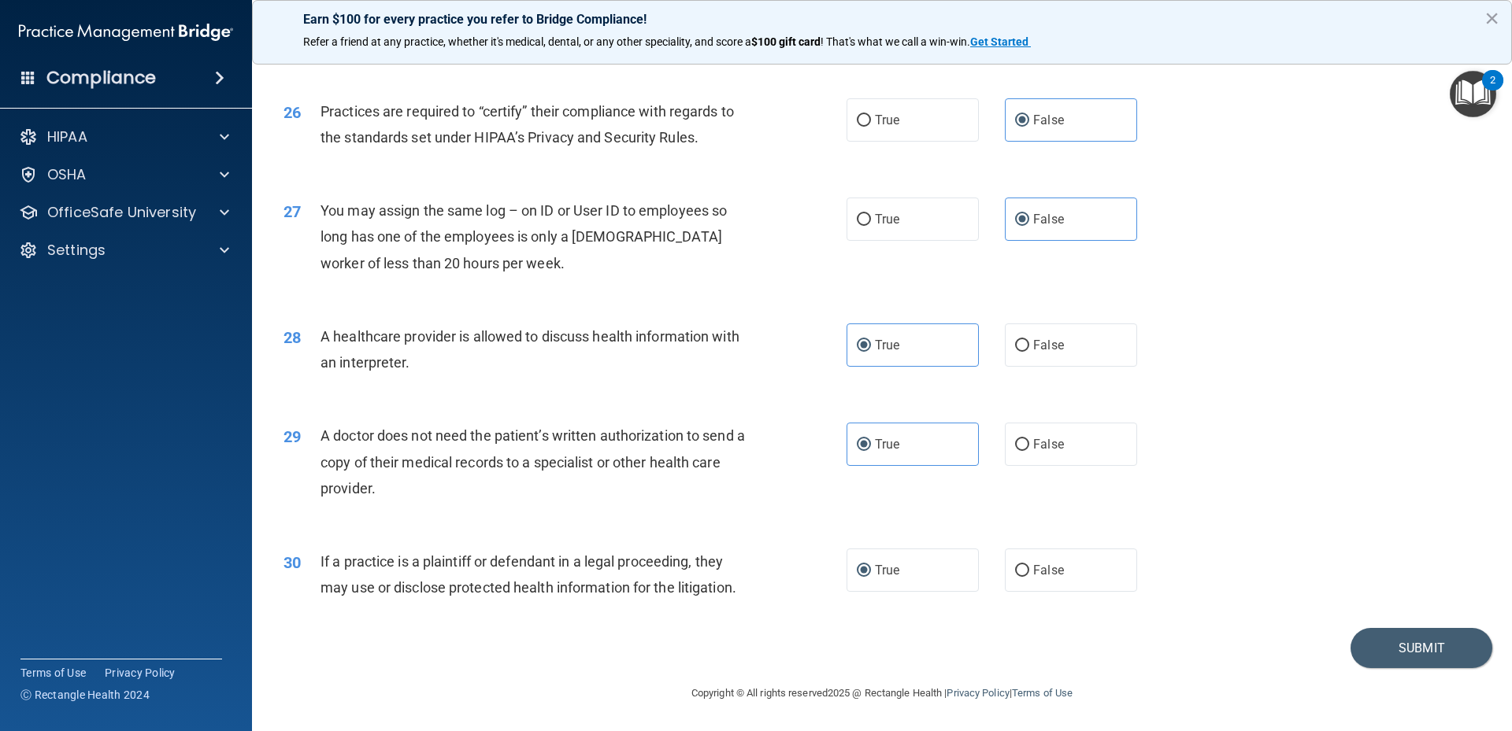
click at [1160, 494] on div "29 A doctor does not need the patient’s written authorization to send a copy of…" at bounding box center [882, 466] width 1220 height 126
click at [1375, 650] on button "Submit" at bounding box center [1421, 648] width 142 height 40
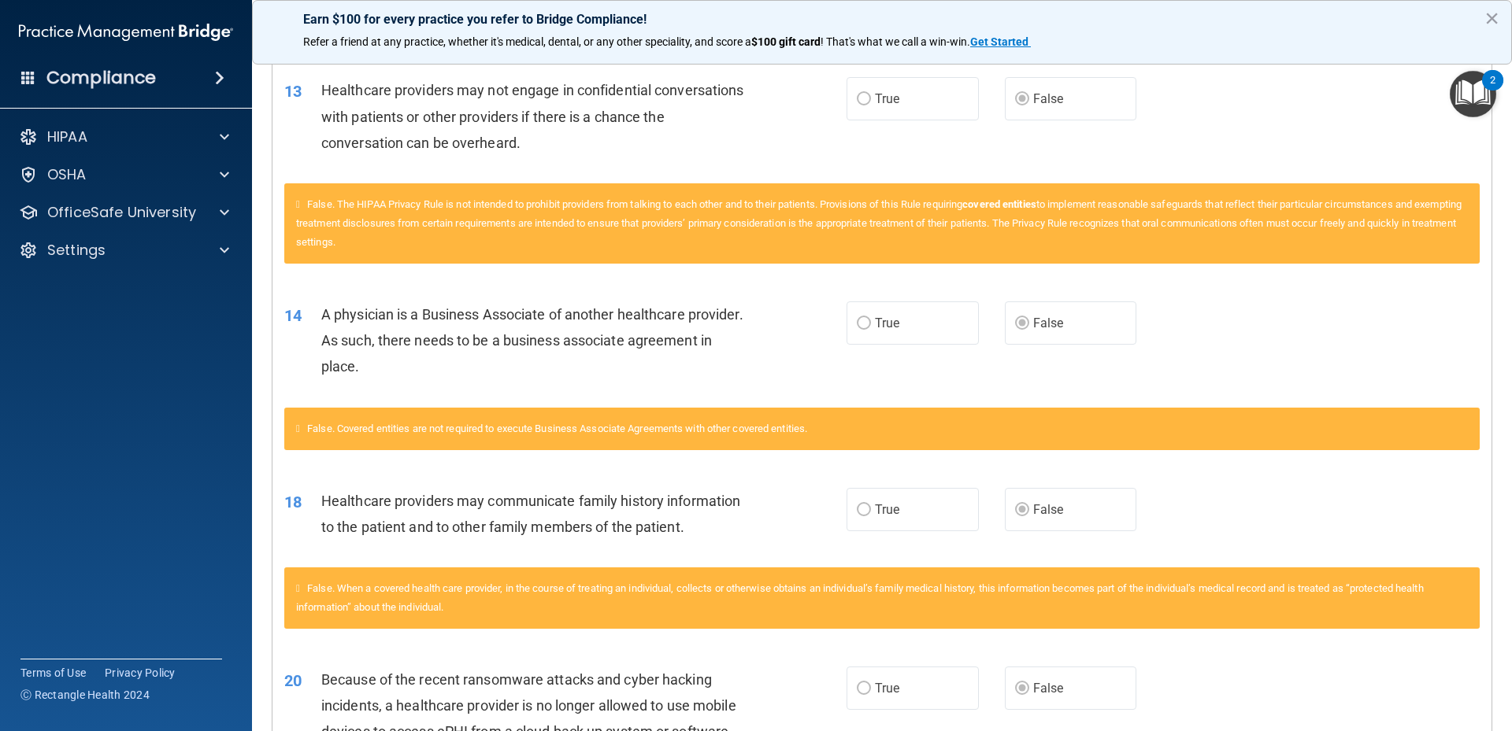
scroll to position [774, 0]
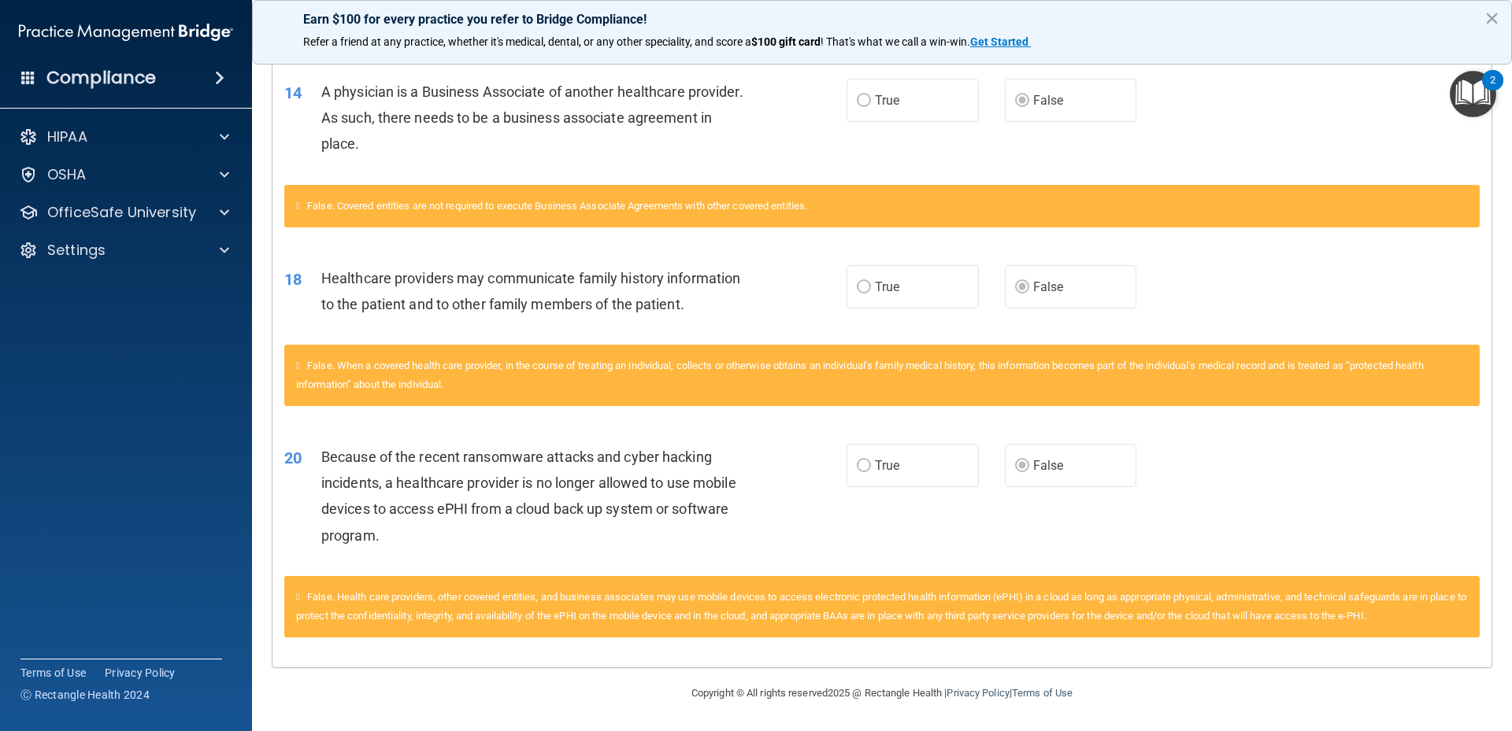
click at [337, 608] on div "False. Health care providers, other covered entities, and business associates m…" at bounding box center [881, 606] width 1195 height 61
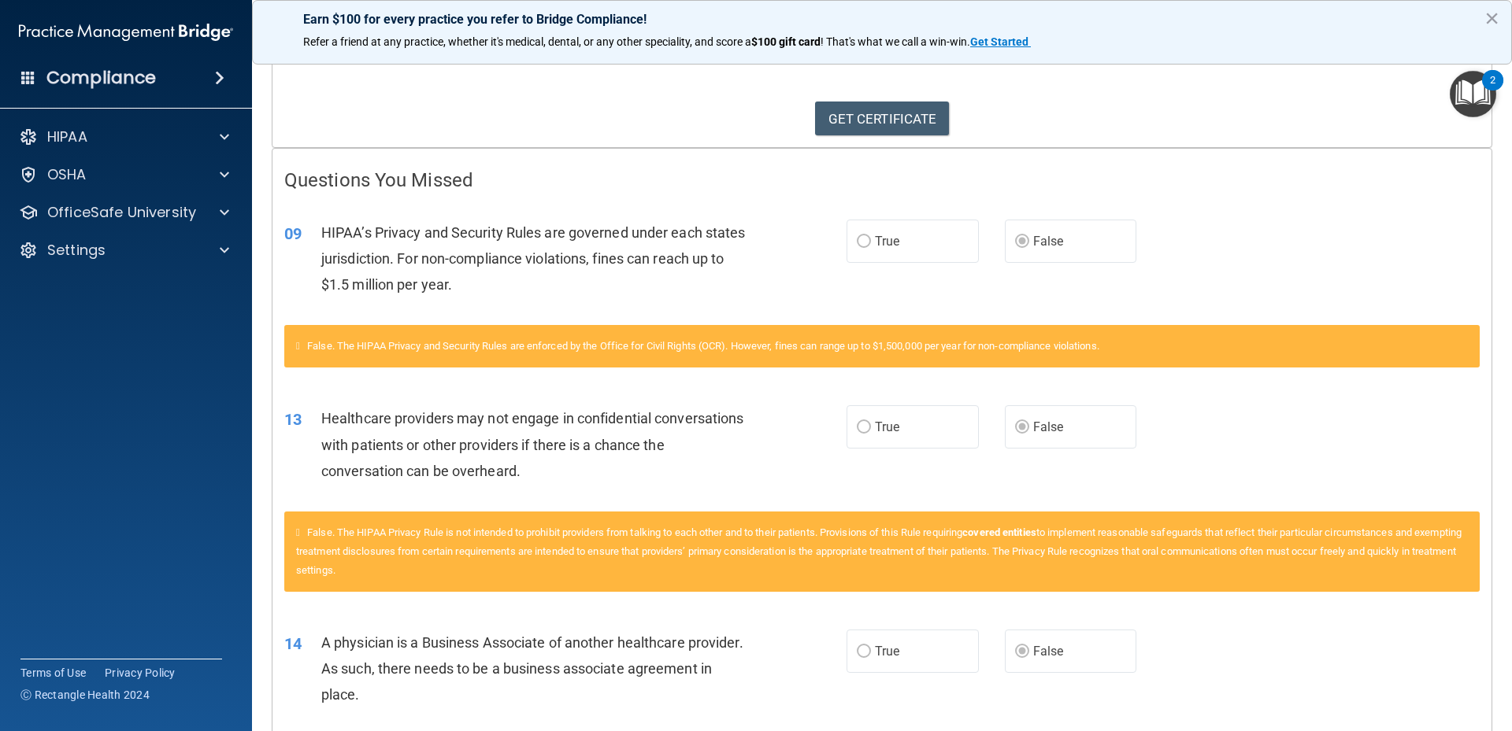
scroll to position [0, 0]
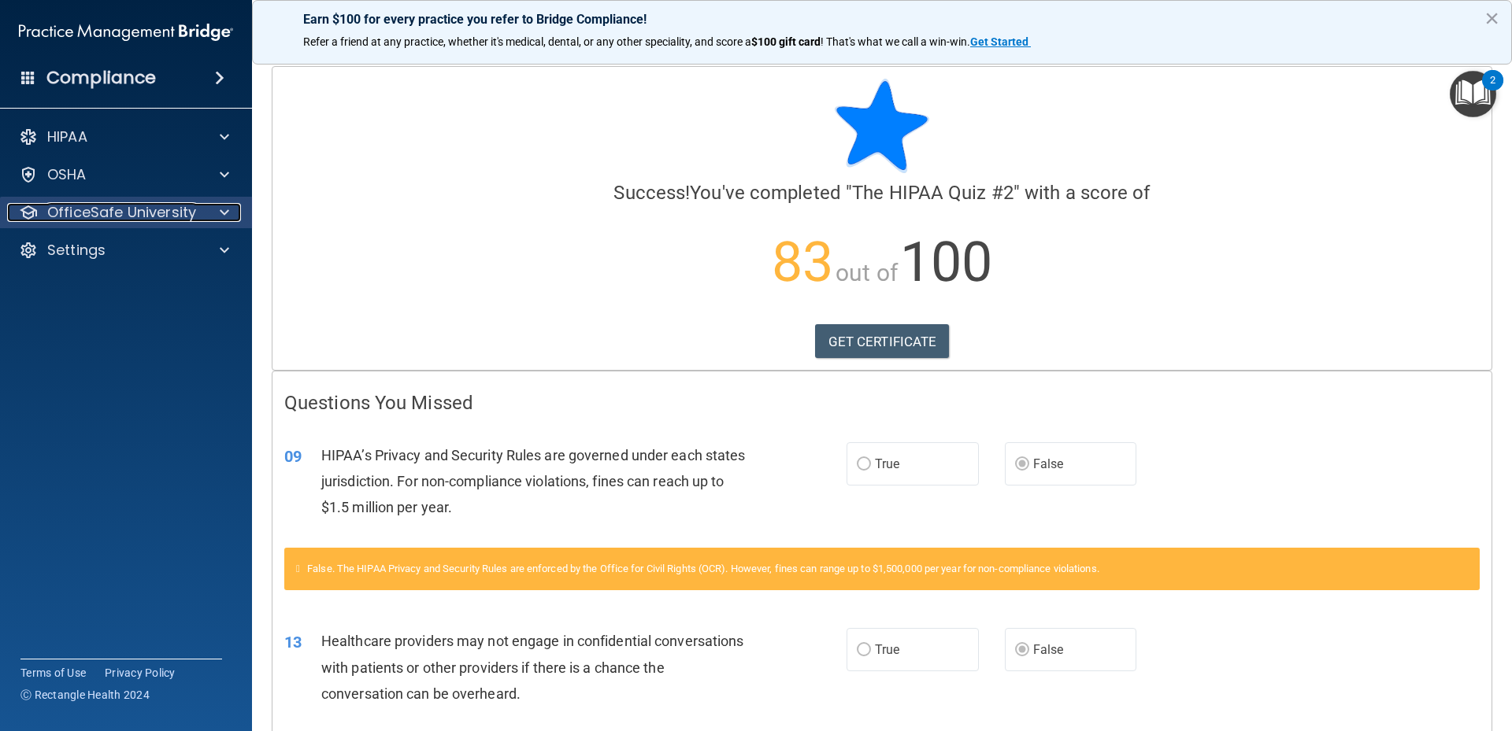
click at [141, 216] on p "OfficeSafe University" at bounding box center [121, 212] width 149 height 19
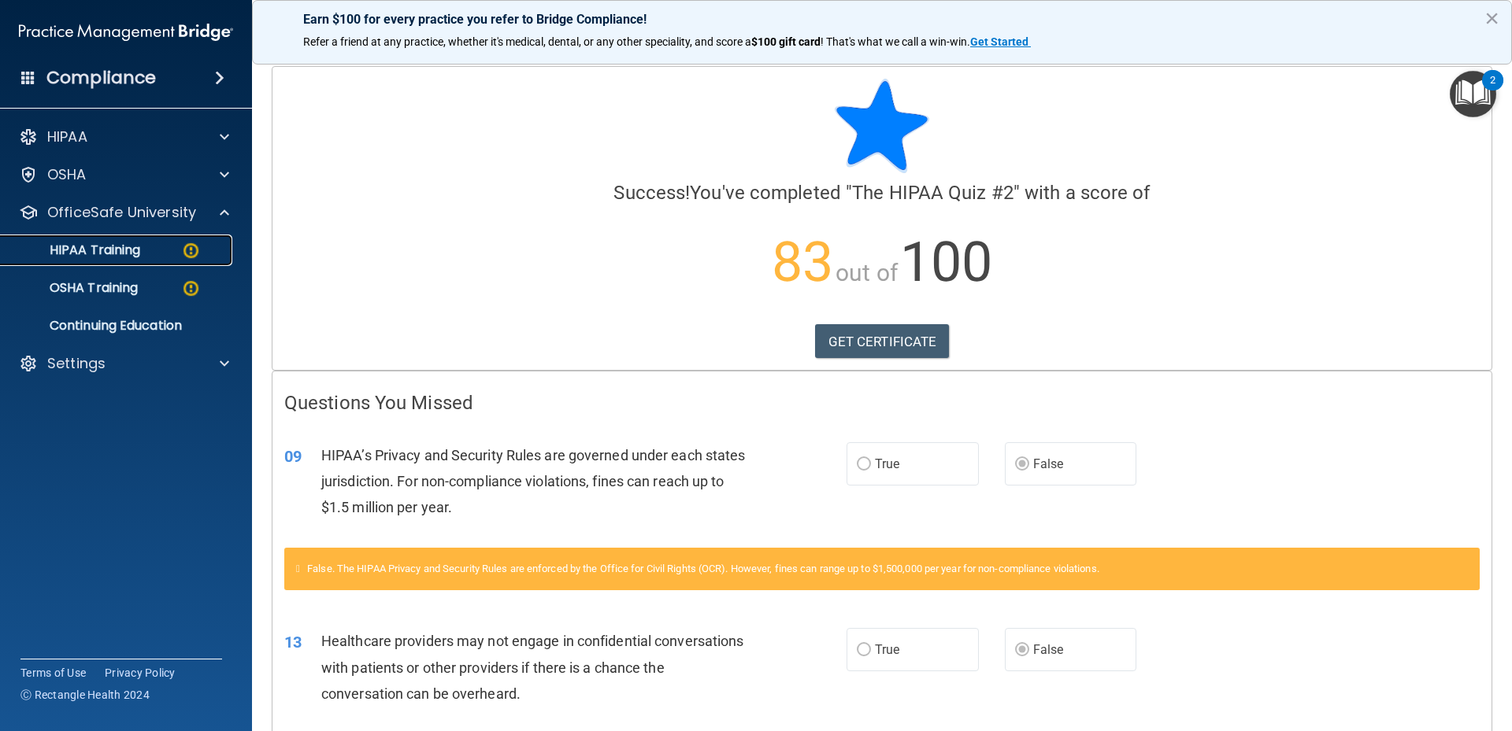
click at [125, 254] on p "HIPAA Training" at bounding box center [75, 251] width 130 height 16
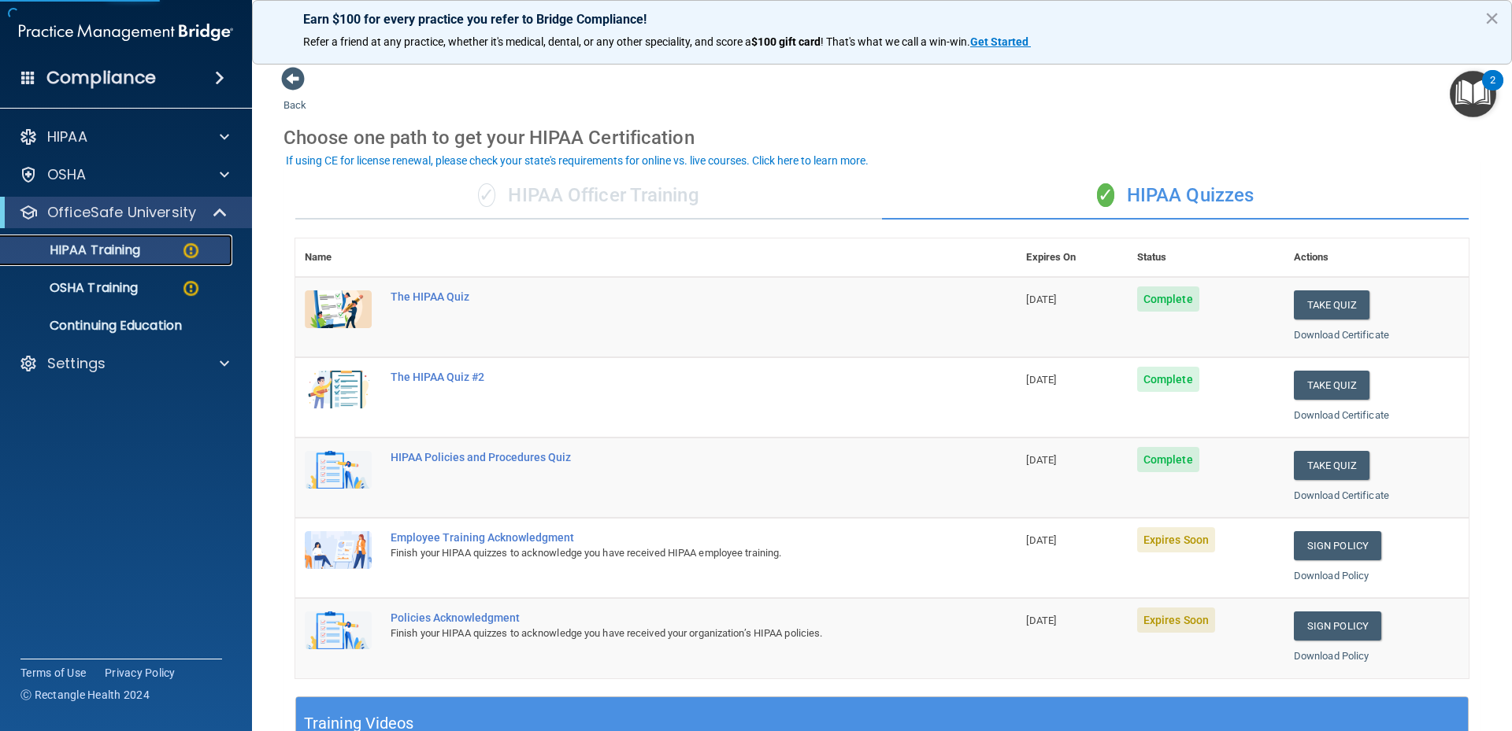
scroll to position [157, 0]
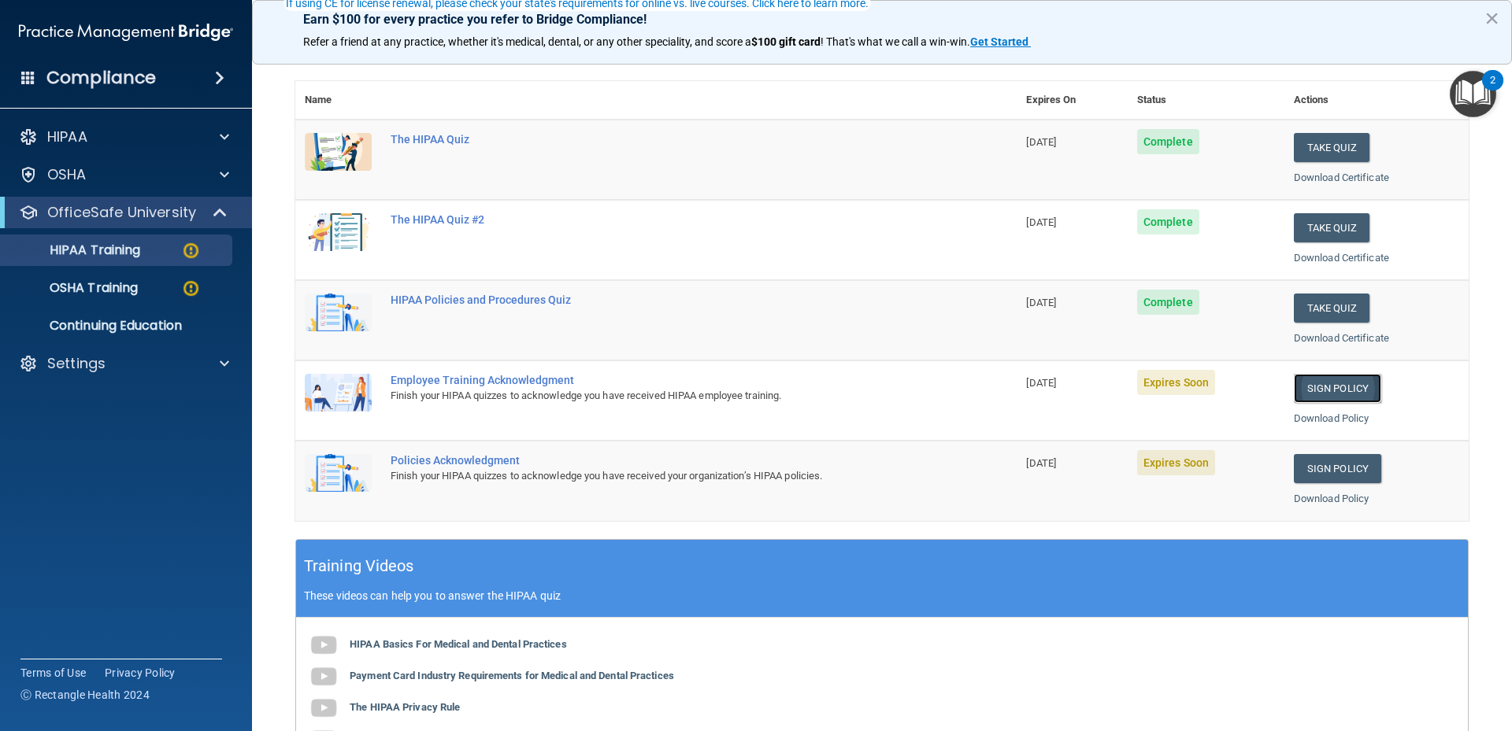
click at [1299, 391] on link "Sign Policy" at bounding box center [1337, 388] width 87 height 29
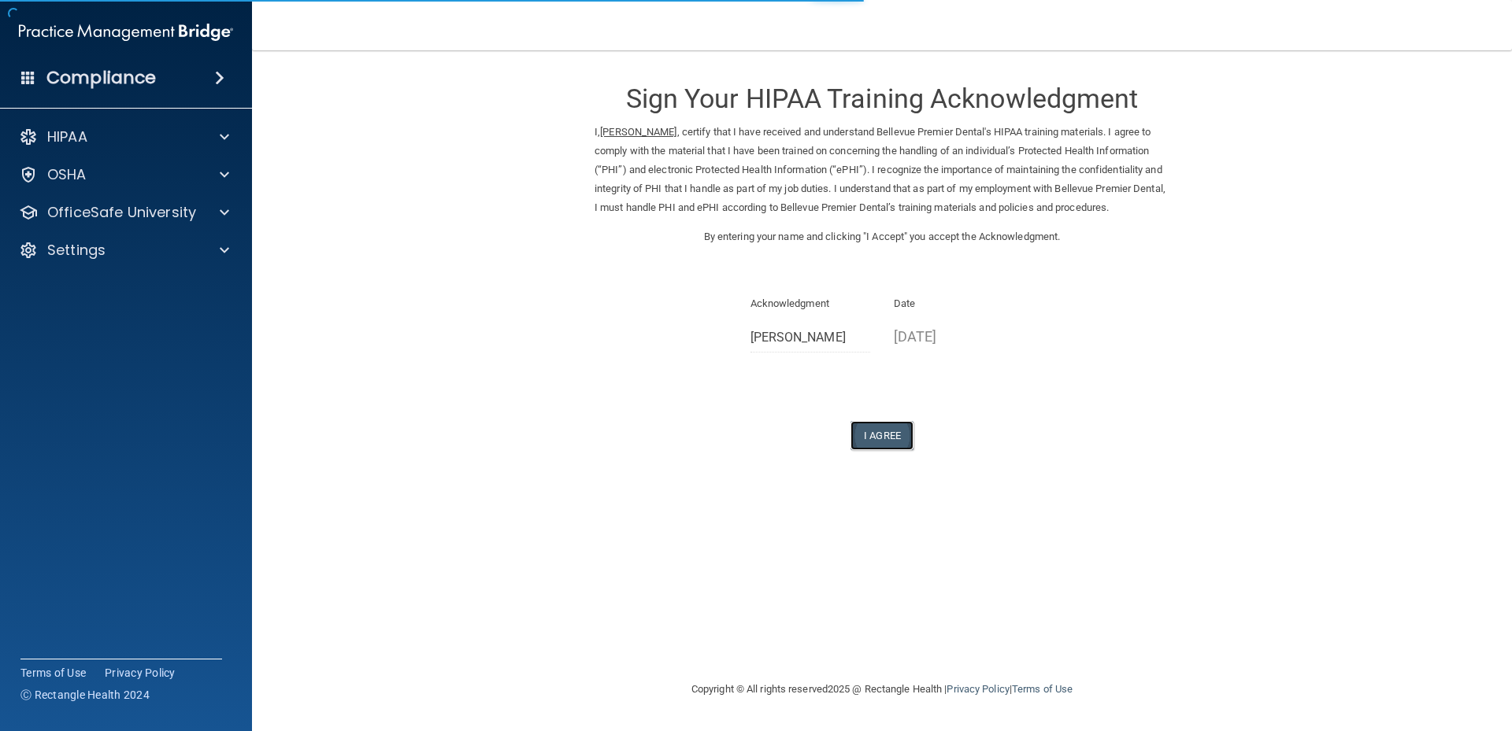
click at [867, 450] on button "I Agree" at bounding box center [881, 435] width 63 height 29
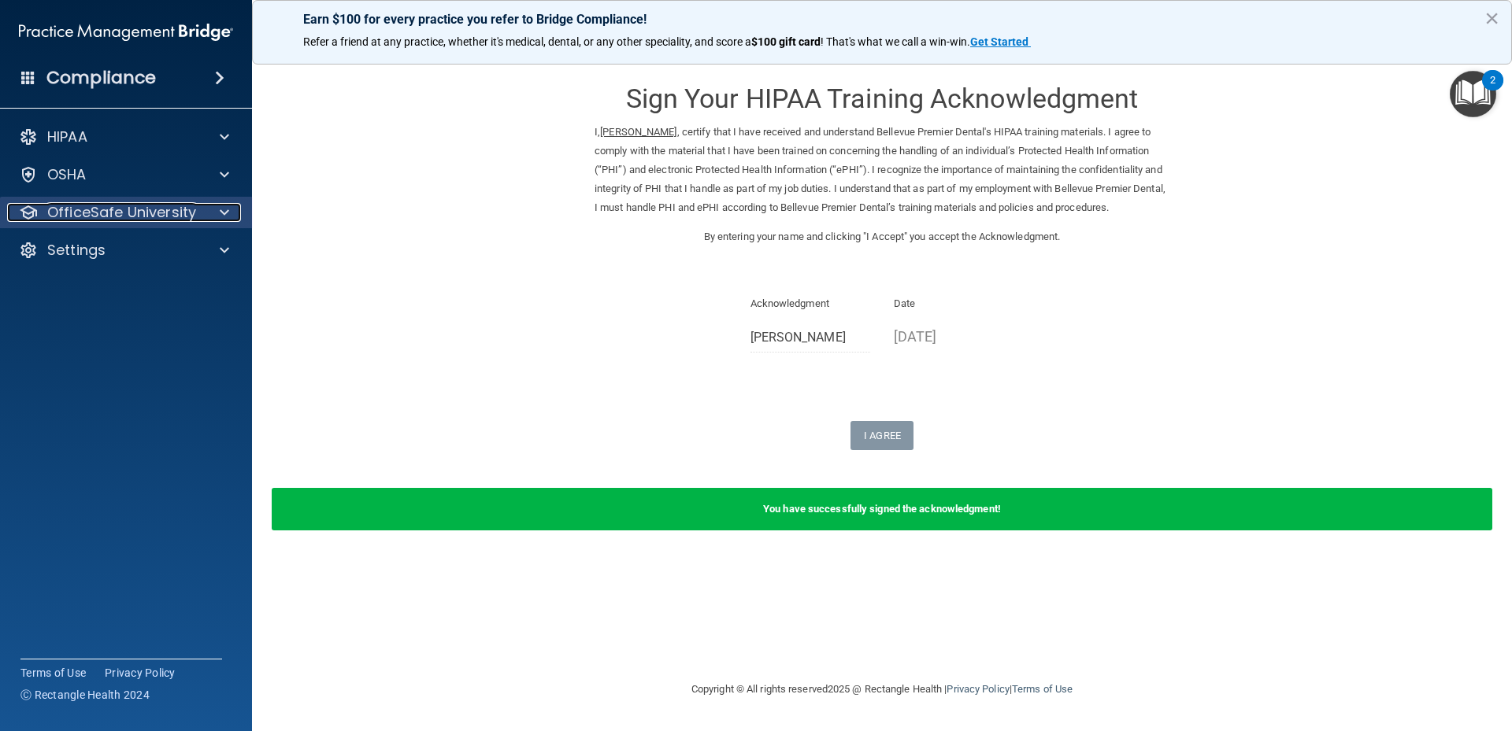
click at [112, 216] on p "OfficeSafe University" at bounding box center [121, 212] width 149 height 19
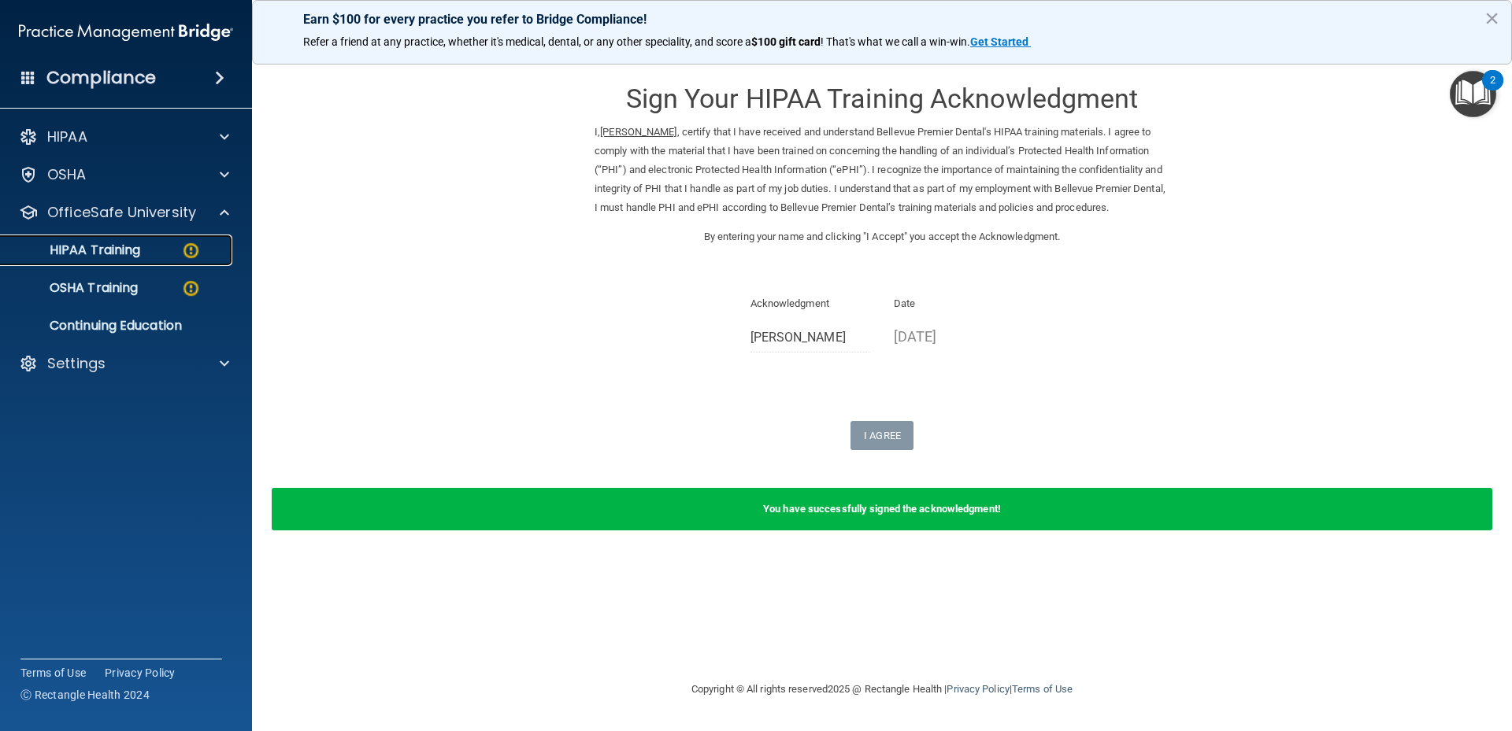
click at [134, 260] on link "HIPAA Training" at bounding box center [108, 250] width 248 height 31
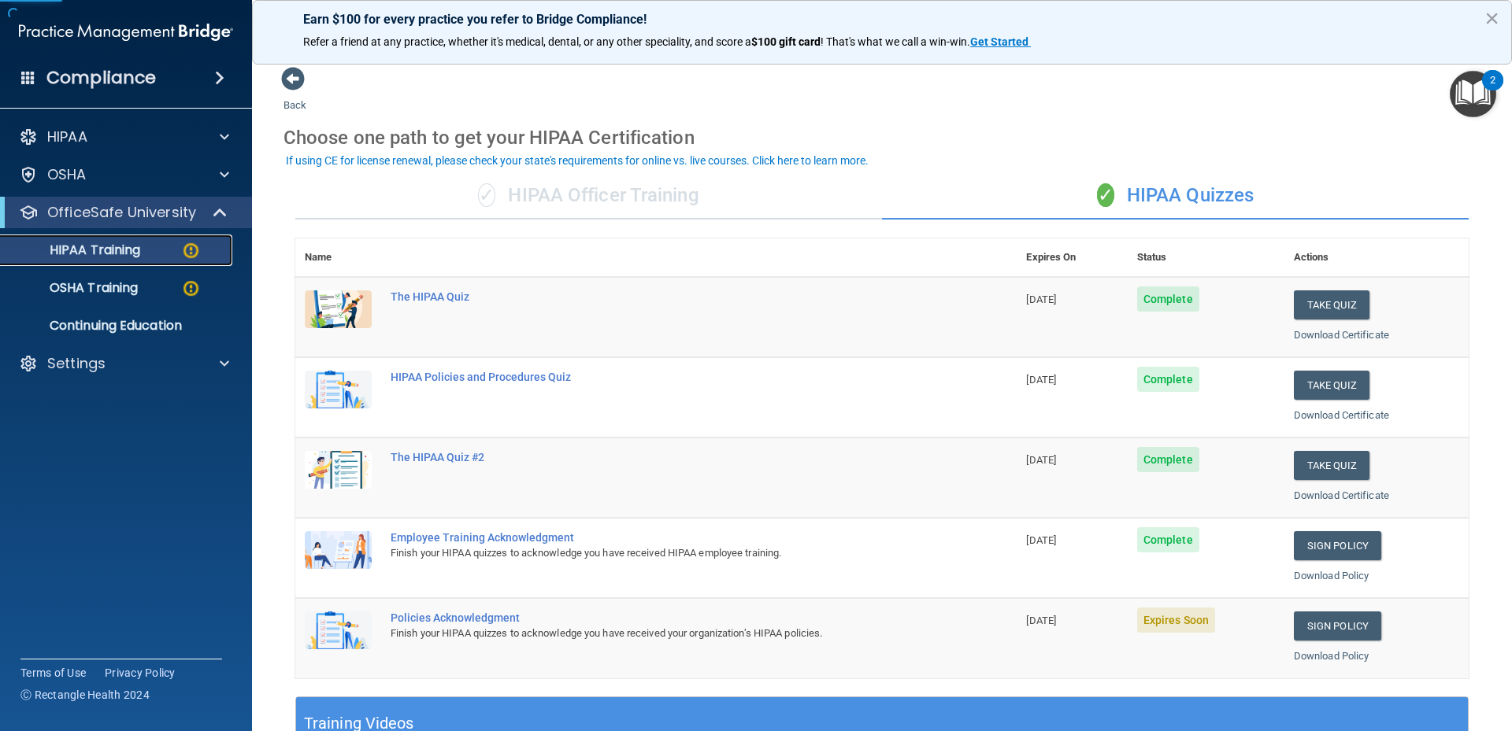
scroll to position [157, 0]
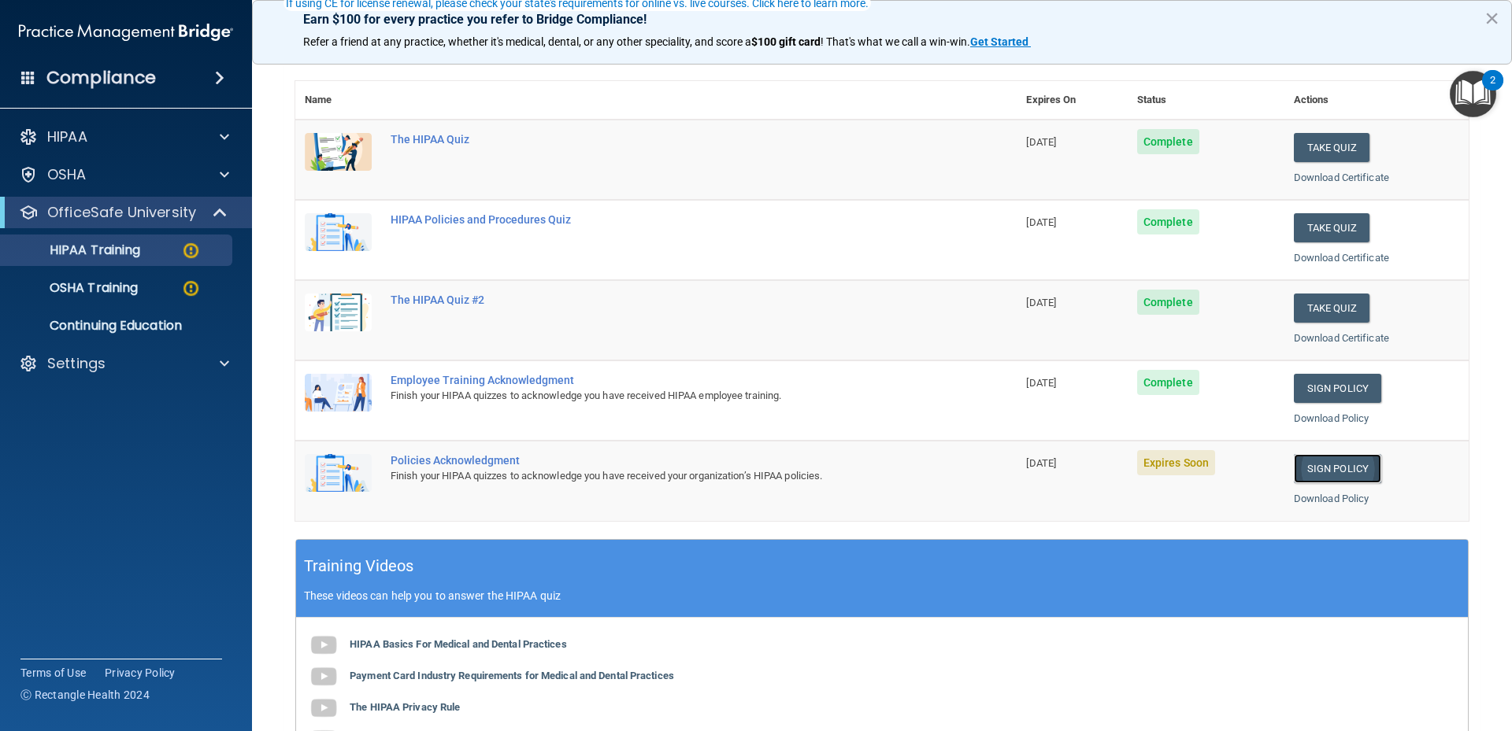
click at [1306, 461] on link "Sign Policy" at bounding box center [1337, 468] width 87 height 29
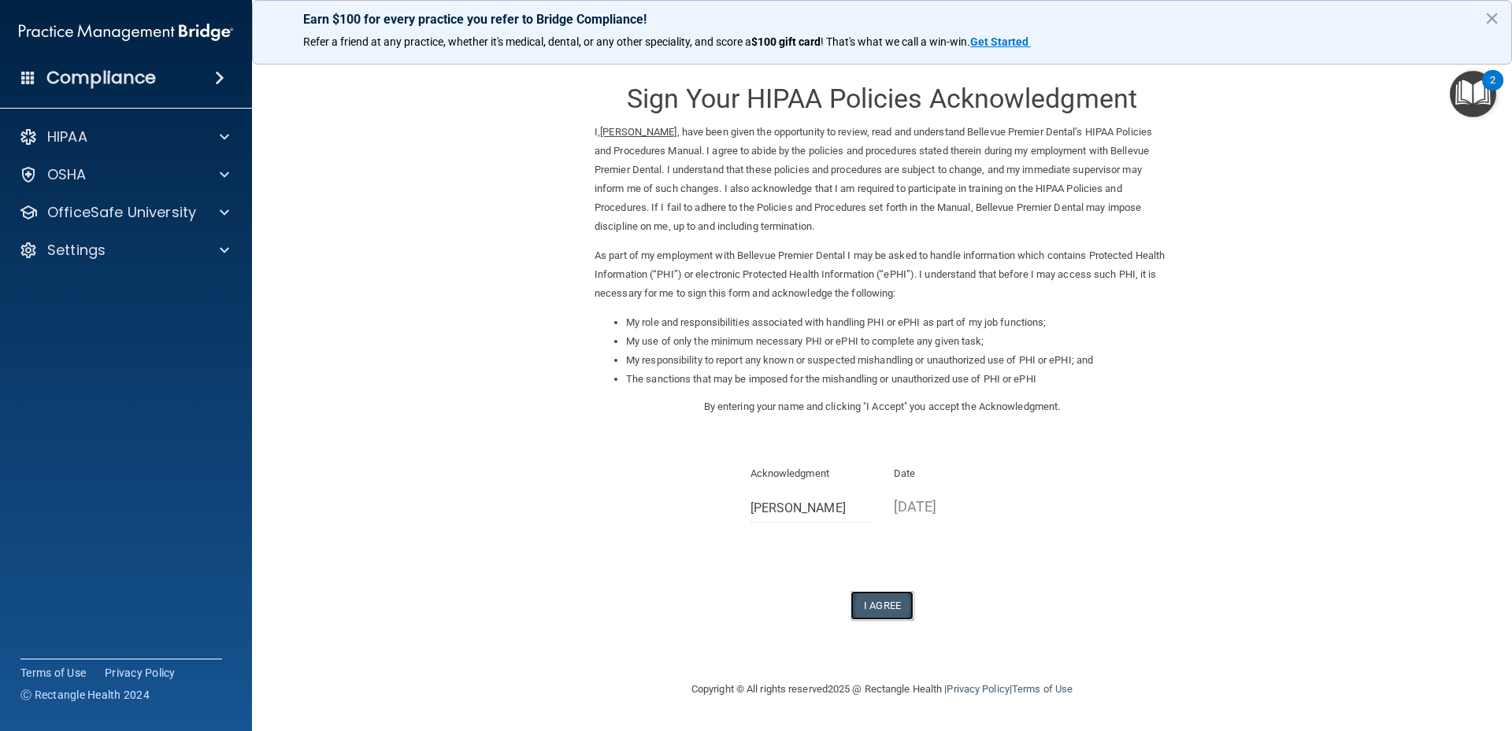
click at [872, 604] on button "I Agree" at bounding box center [881, 605] width 63 height 29
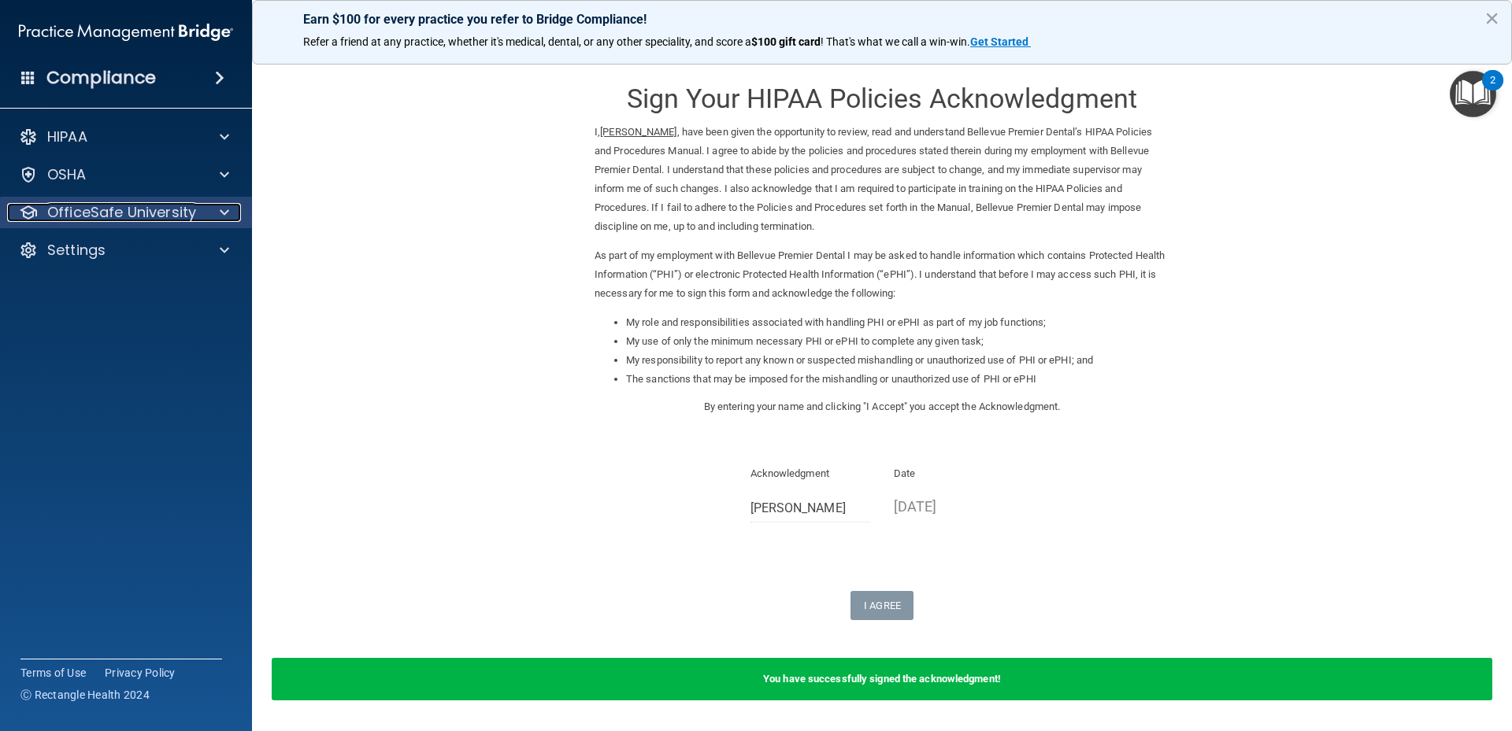
click at [125, 209] on p "OfficeSafe University" at bounding box center [121, 212] width 149 height 19
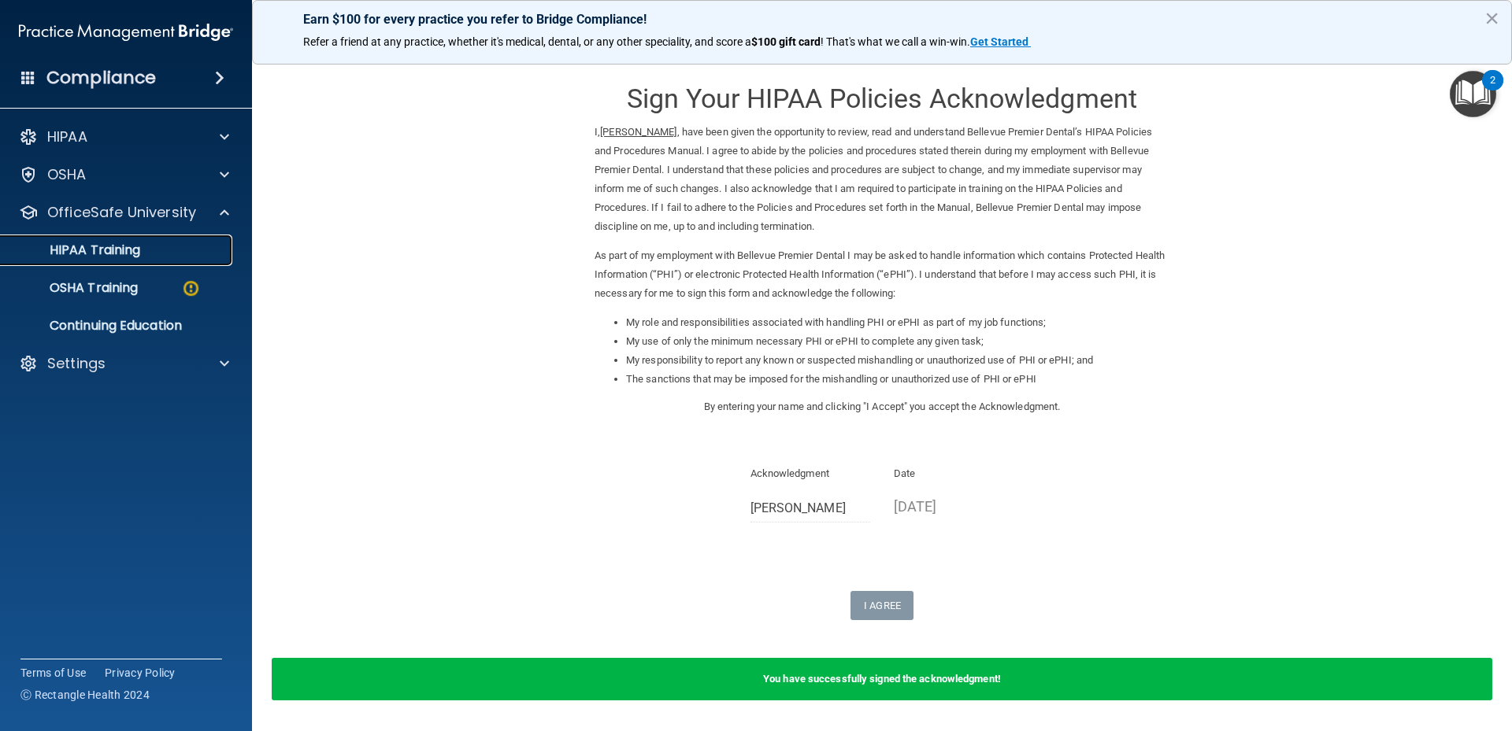
click at [129, 261] on link "HIPAA Training" at bounding box center [108, 250] width 248 height 31
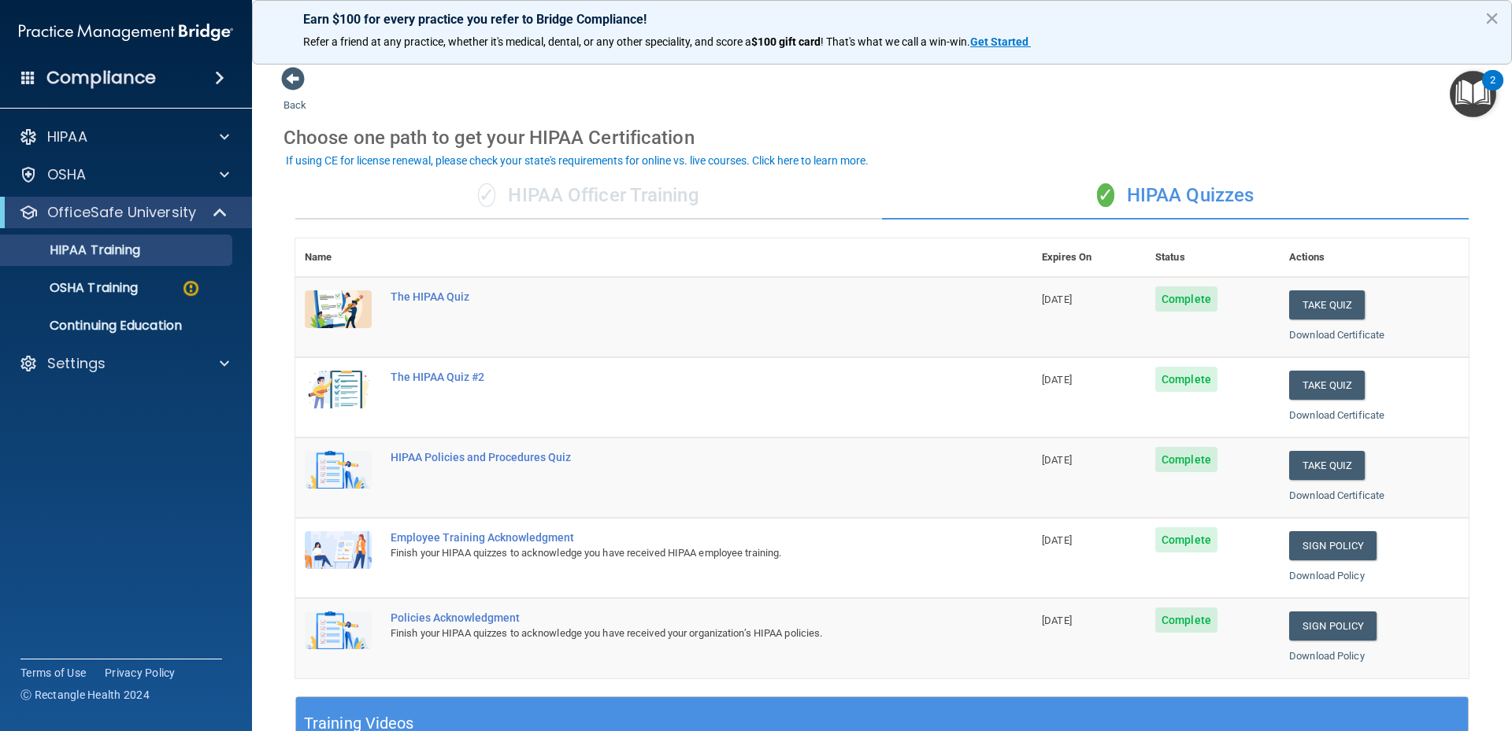
click at [596, 199] on div "✓ HIPAA Officer Training" at bounding box center [588, 195] width 587 height 47
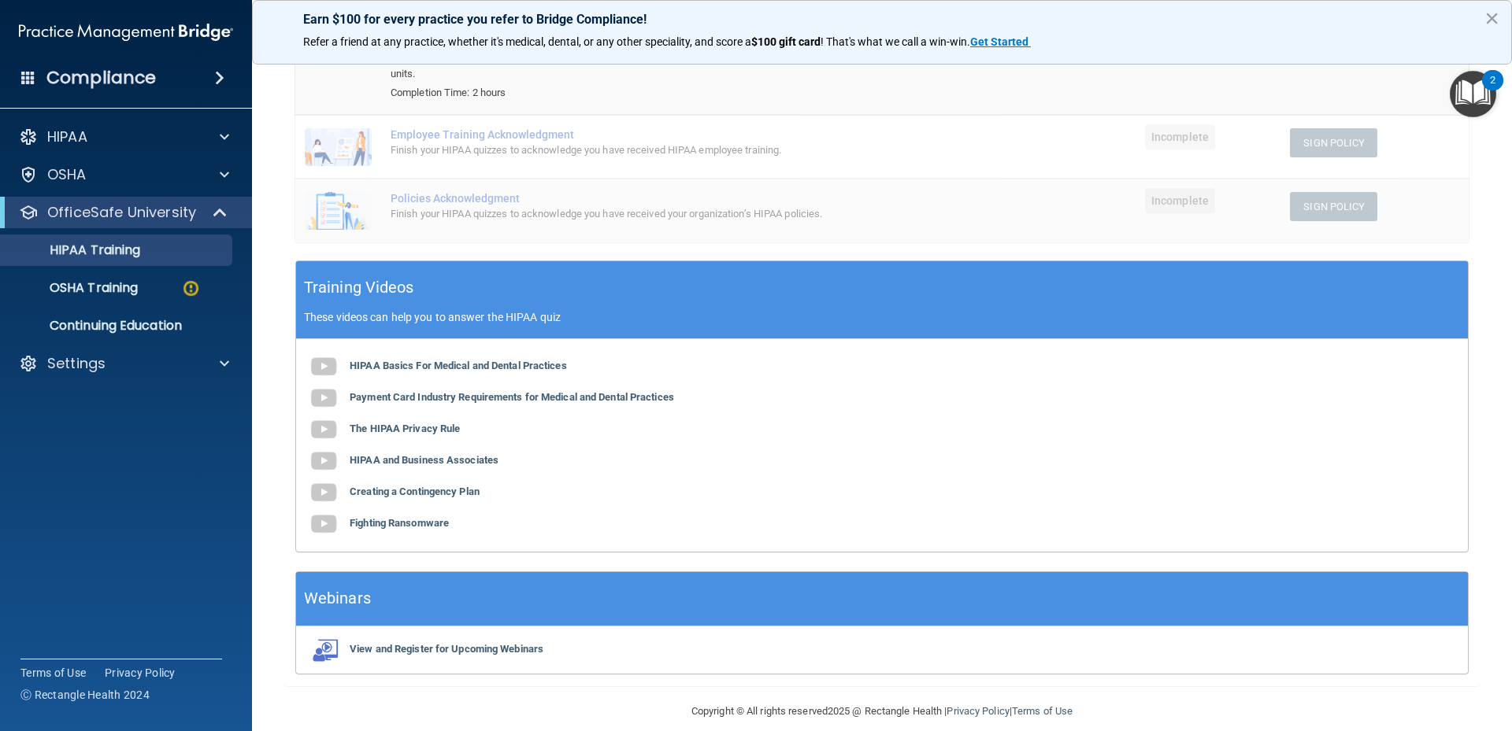
scroll to position [119, 0]
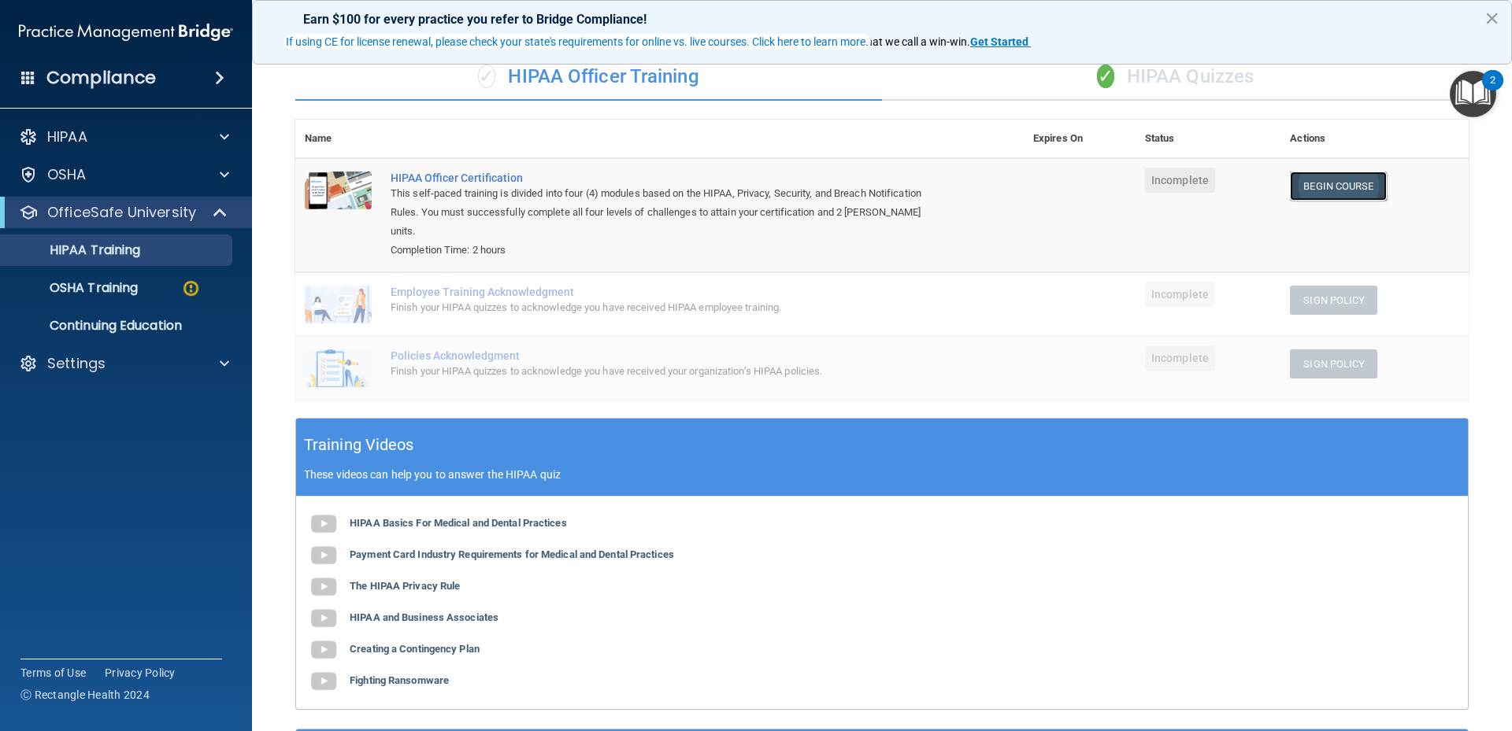
click at [1304, 183] on link "Begin Course" at bounding box center [1338, 186] width 96 height 29
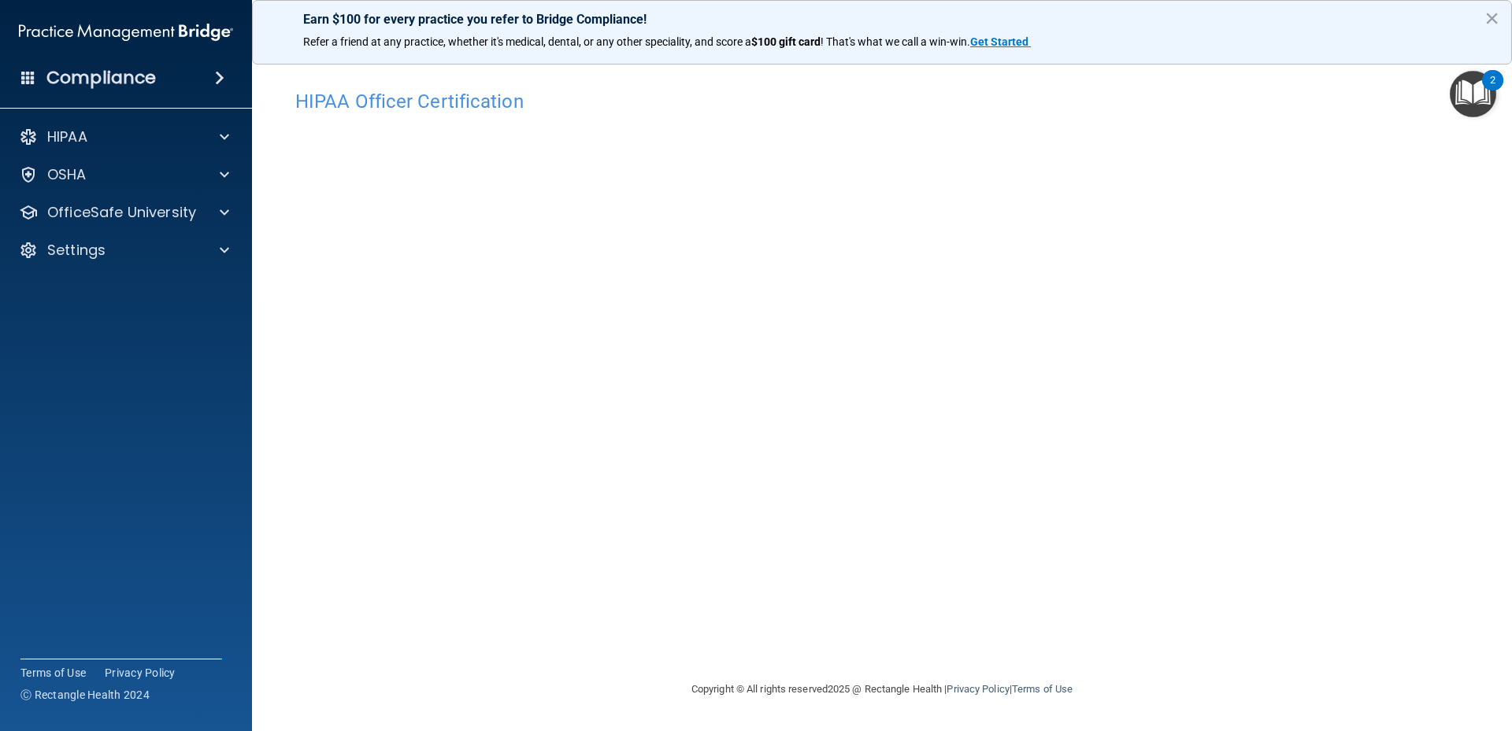
drag, startPoint x: 957, startPoint y: 117, endPoint x: 1164, endPoint y: 635, distance: 557.9
click at [1167, 639] on div "HIPAA Officer Certification This course doesn’t expire until . Are you sure you…" at bounding box center [881, 381] width 1197 height 598
click at [178, 213] on p "OfficeSafe University" at bounding box center [121, 212] width 149 height 19
click at [124, 295] on p "OSHA Training" at bounding box center [74, 288] width 128 height 16
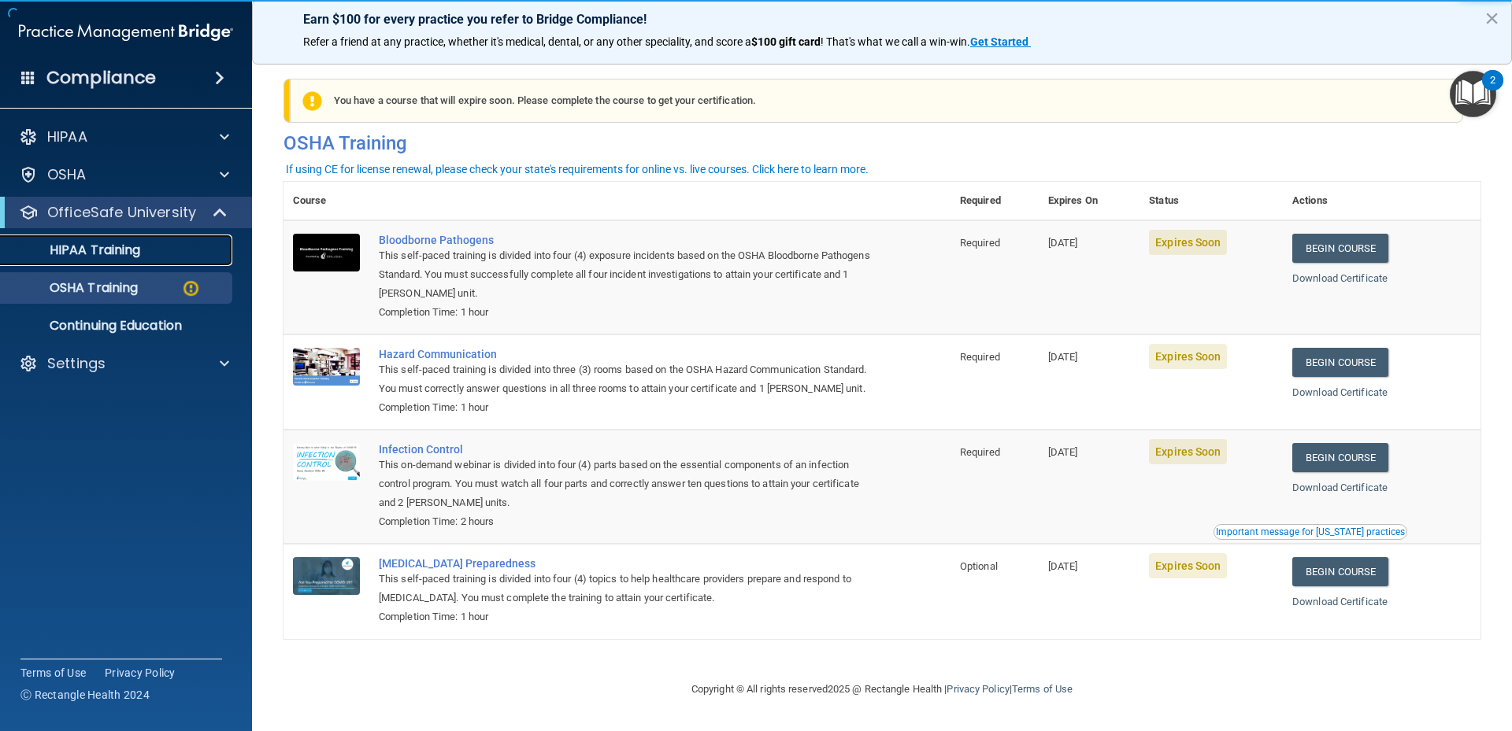
click at [105, 264] on link "HIPAA Training" at bounding box center [108, 250] width 248 height 31
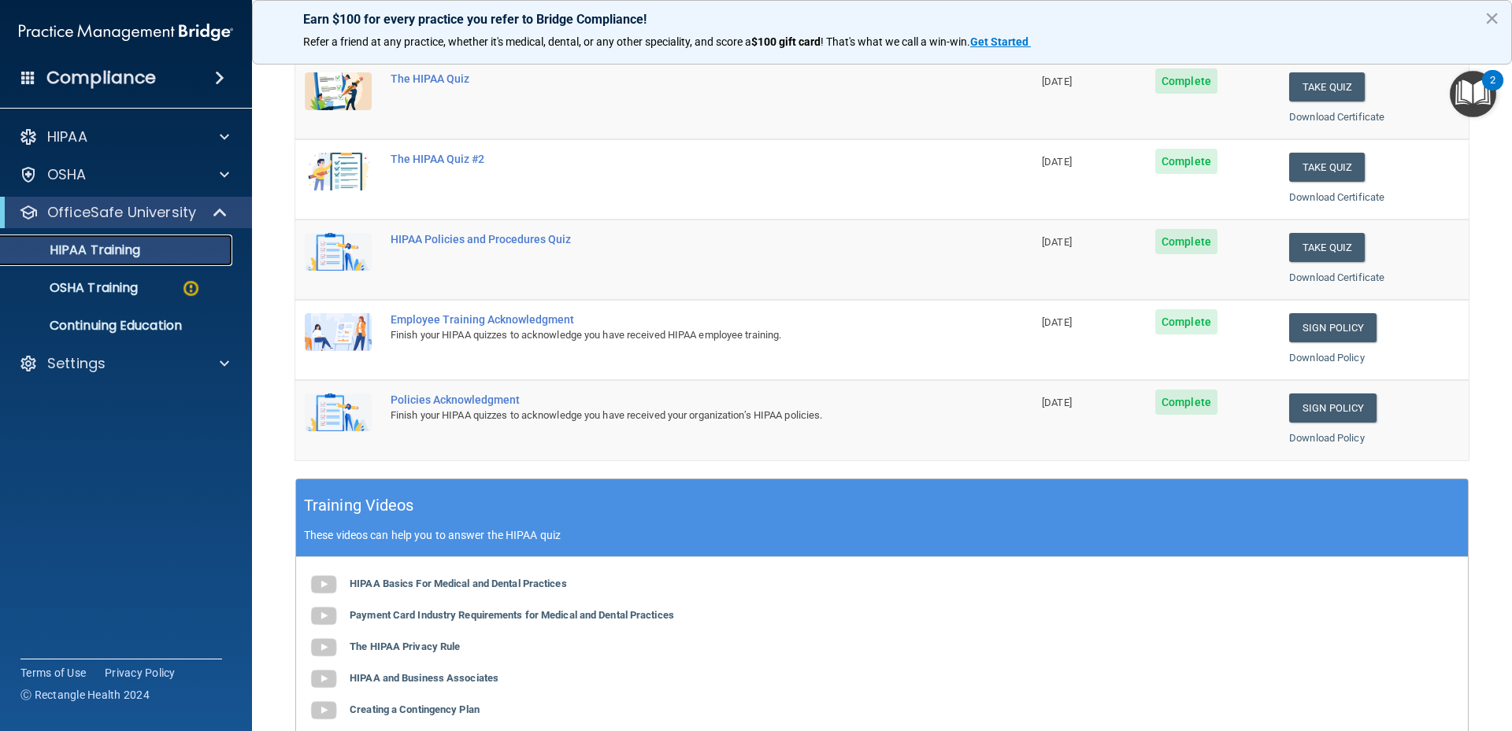
scroll to position [139, 0]
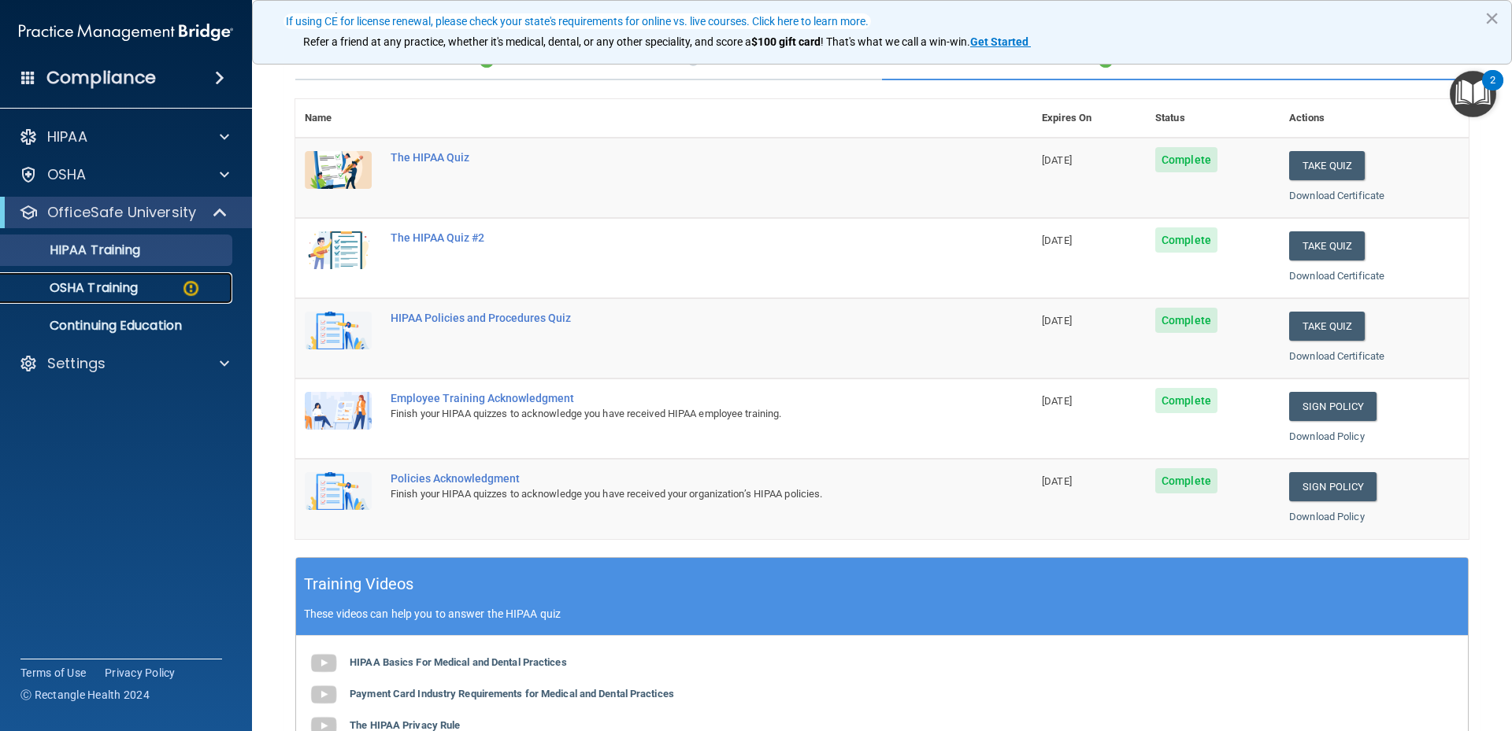
click at [123, 285] on p "OSHA Training" at bounding box center [74, 288] width 128 height 16
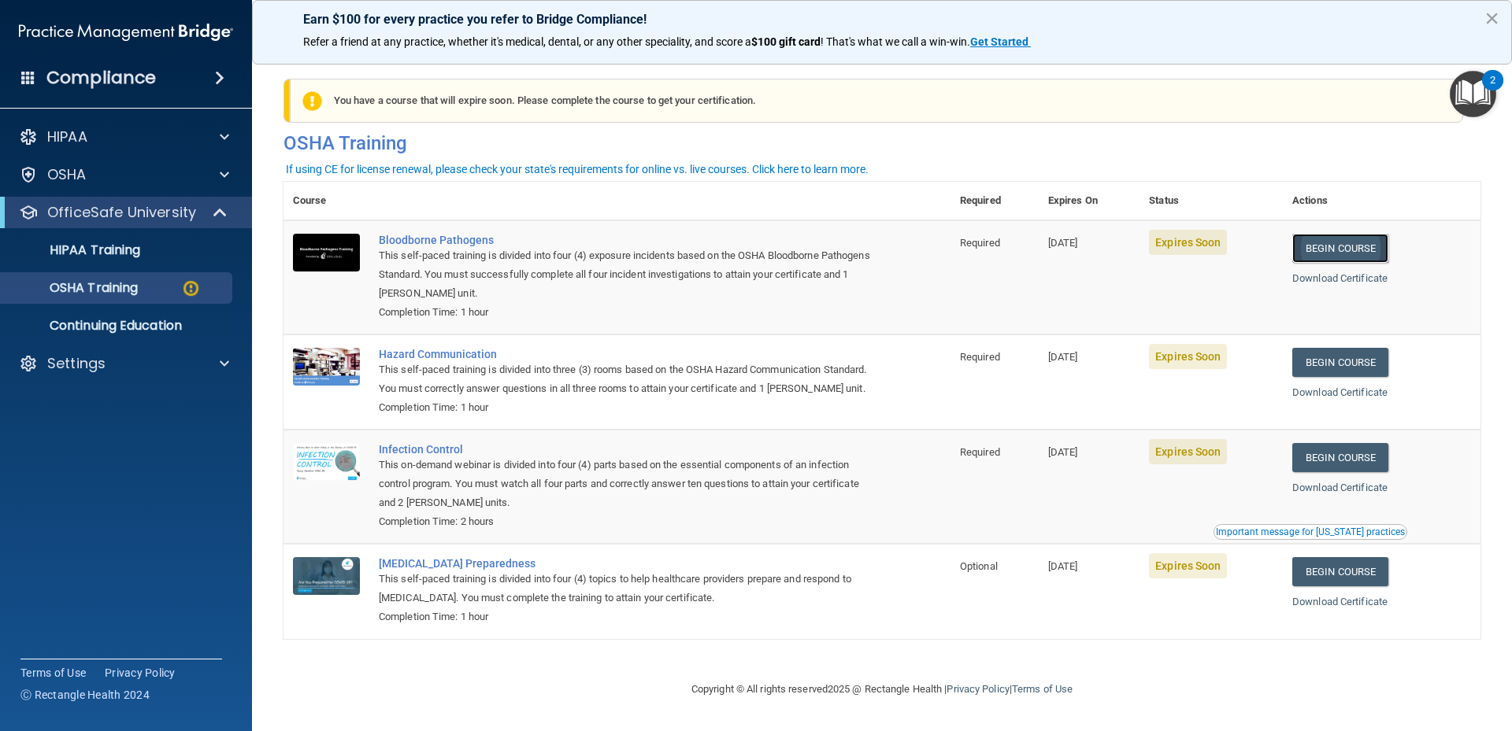
click at [1322, 243] on link "Begin Course" at bounding box center [1340, 248] width 96 height 29
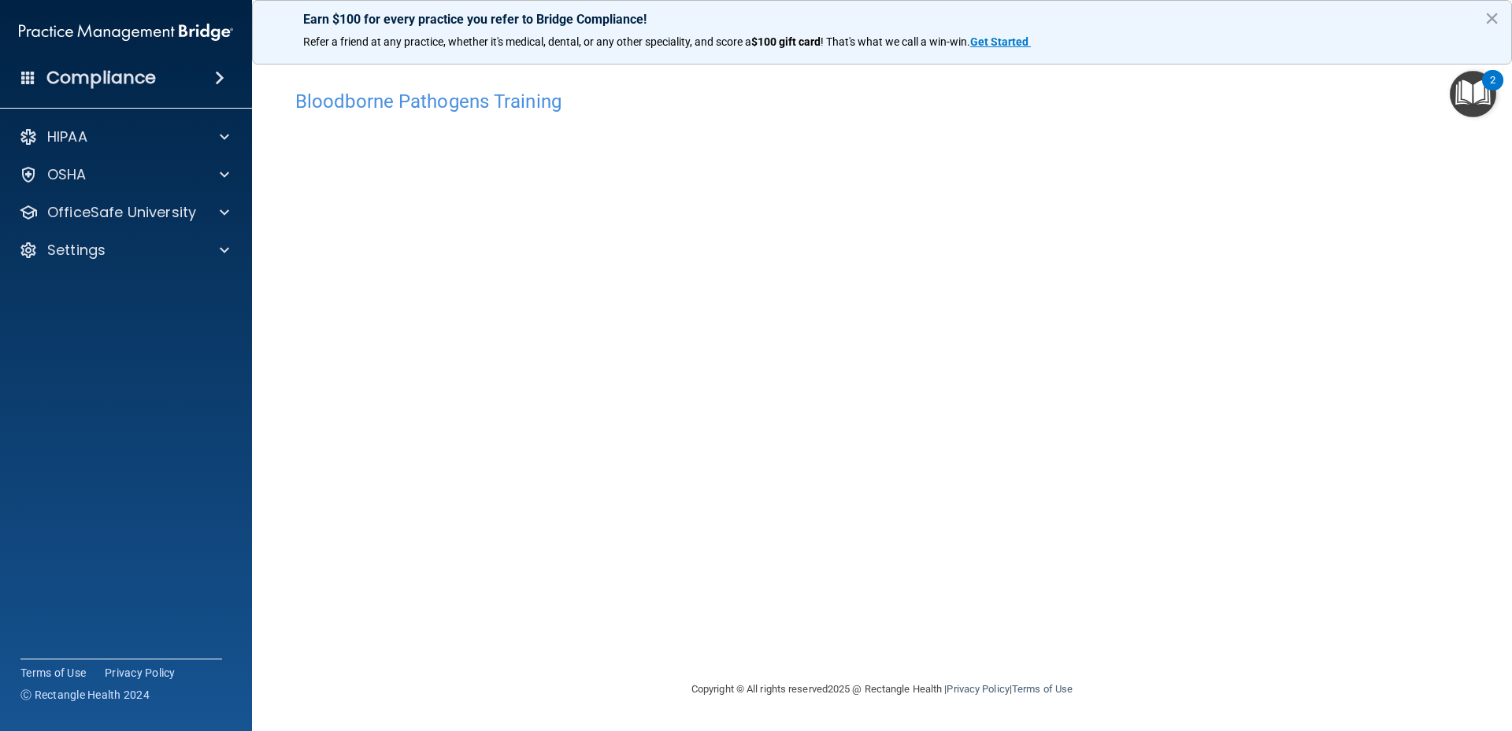
click at [1224, 76] on div "Bloodborne Pathogens Training This course doesn’t expire until 09/30/2025. Are …" at bounding box center [881, 365] width 1197 height 598
click at [1271, 112] on div "Bloodborne Pathogens Training" at bounding box center [881, 101] width 1197 height 39
drag, startPoint x: 890, startPoint y: 95, endPoint x: 891, endPoint y: 80, distance: 15.0
click at [890, 95] on h4 "Bloodborne Pathogens Training" at bounding box center [881, 101] width 1173 height 20
click at [665, 110] on h4 "Bloodborne Pathogens Training" at bounding box center [881, 101] width 1173 height 20
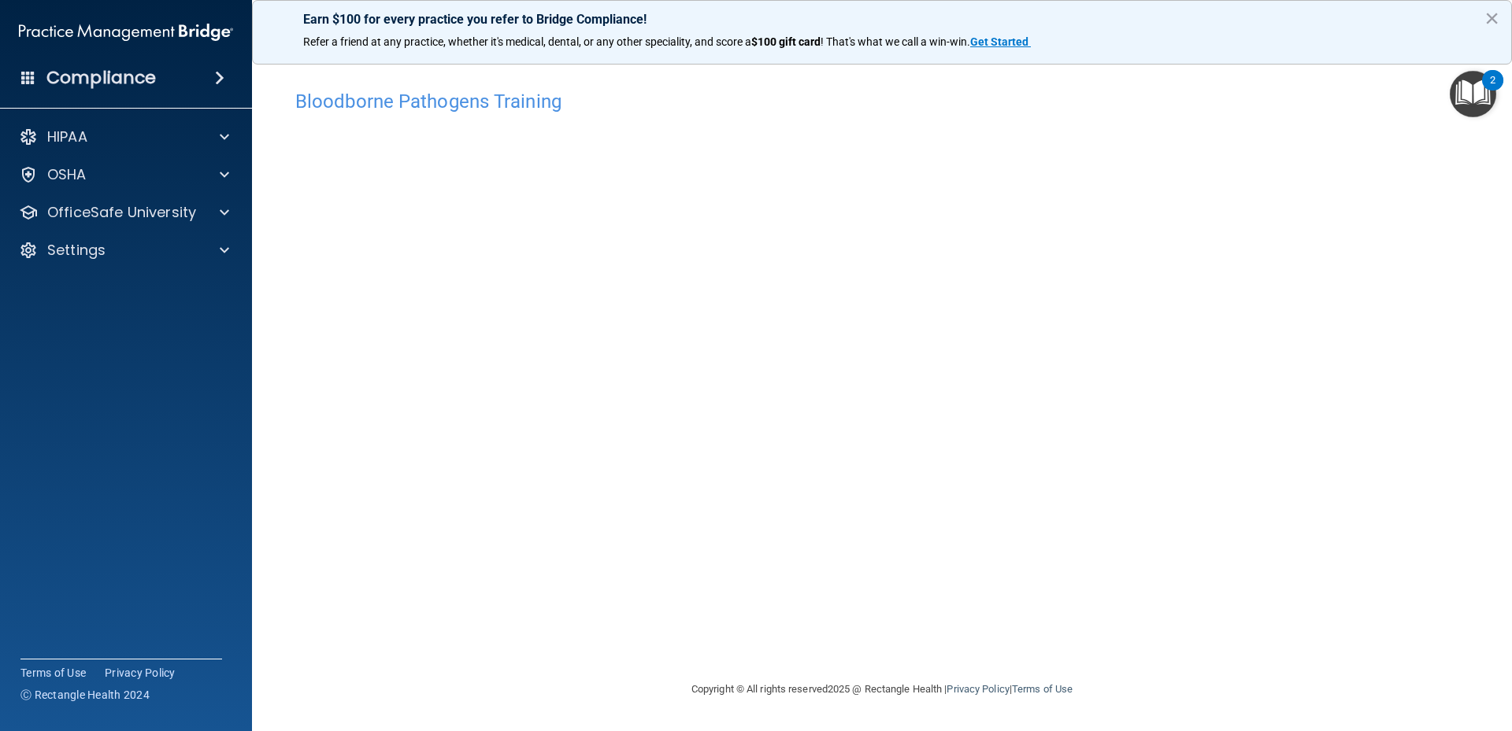
click at [1331, 102] on h4 "Bloodborne Pathogens Training" at bounding box center [881, 101] width 1173 height 20
click at [1005, 106] on h4 "Bloodborne Pathogens Training" at bounding box center [881, 101] width 1173 height 20
click at [1053, 112] on div "Bloodborne Pathogens Training" at bounding box center [881, 101] width 1197 height 39
click at [165, 212] on p "OfficeSafe University" at bounding box center [121, 212] width 149 height 19
click at [127, 291] on p "OSHA Training" at bounding box center [74, 288] width 128 height 16
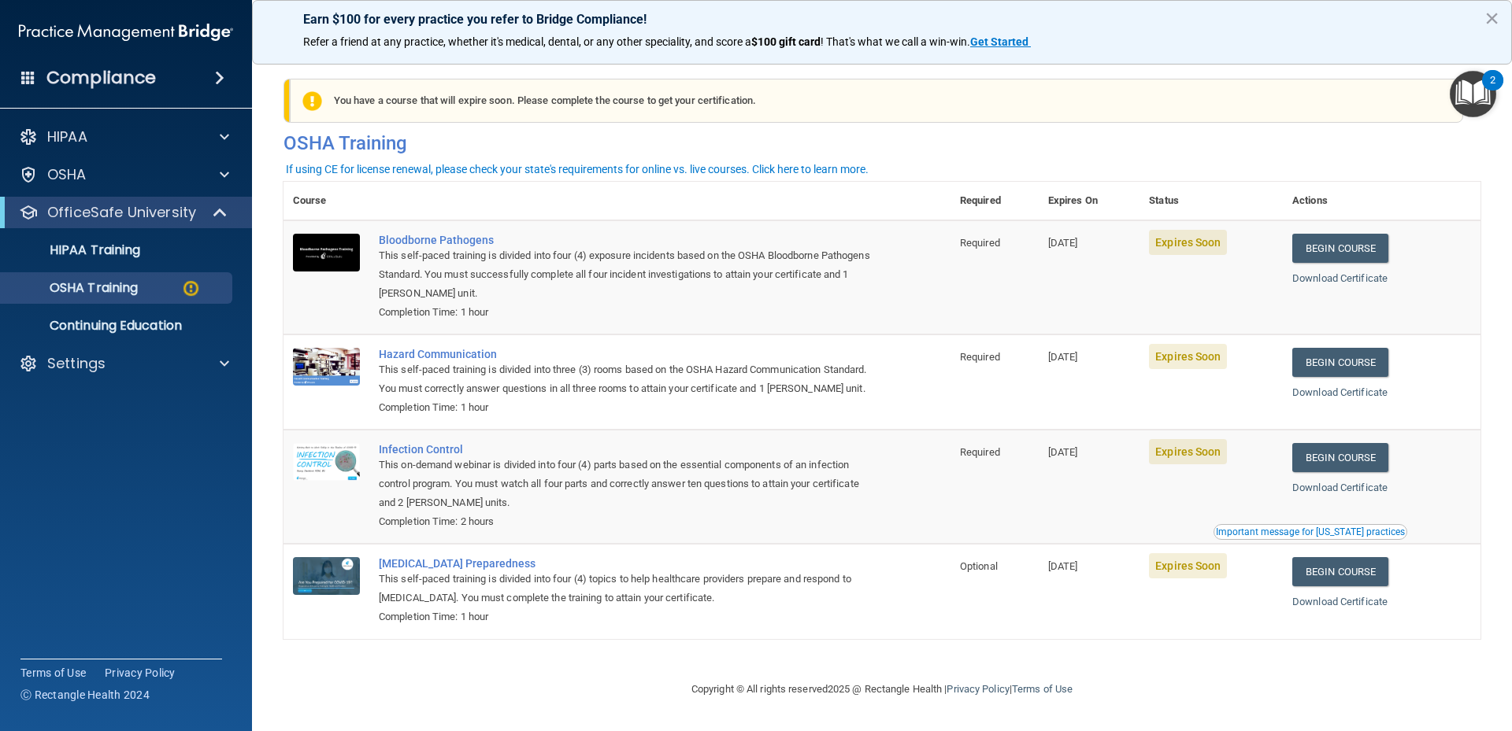
drag, startPoint x: 710, startPoint y: 257, endPoint x: 584, endPoint y: 257, distance: 126.0
click at [710, 257] on div "This self-paced training is divided into four (4) exposure incidents based on t…" at bounding box center [625, 274] width 493 height 57
click at [460, 227] on td "Bloodborne Pathogens This self-paced training is divided into four (4) exposure…" at bounding box center [659, 277] width 581 height 114
click at [450, 235] on div "Bloodborne Pathogens" at bounding box center [625, 240] width 493 height 13
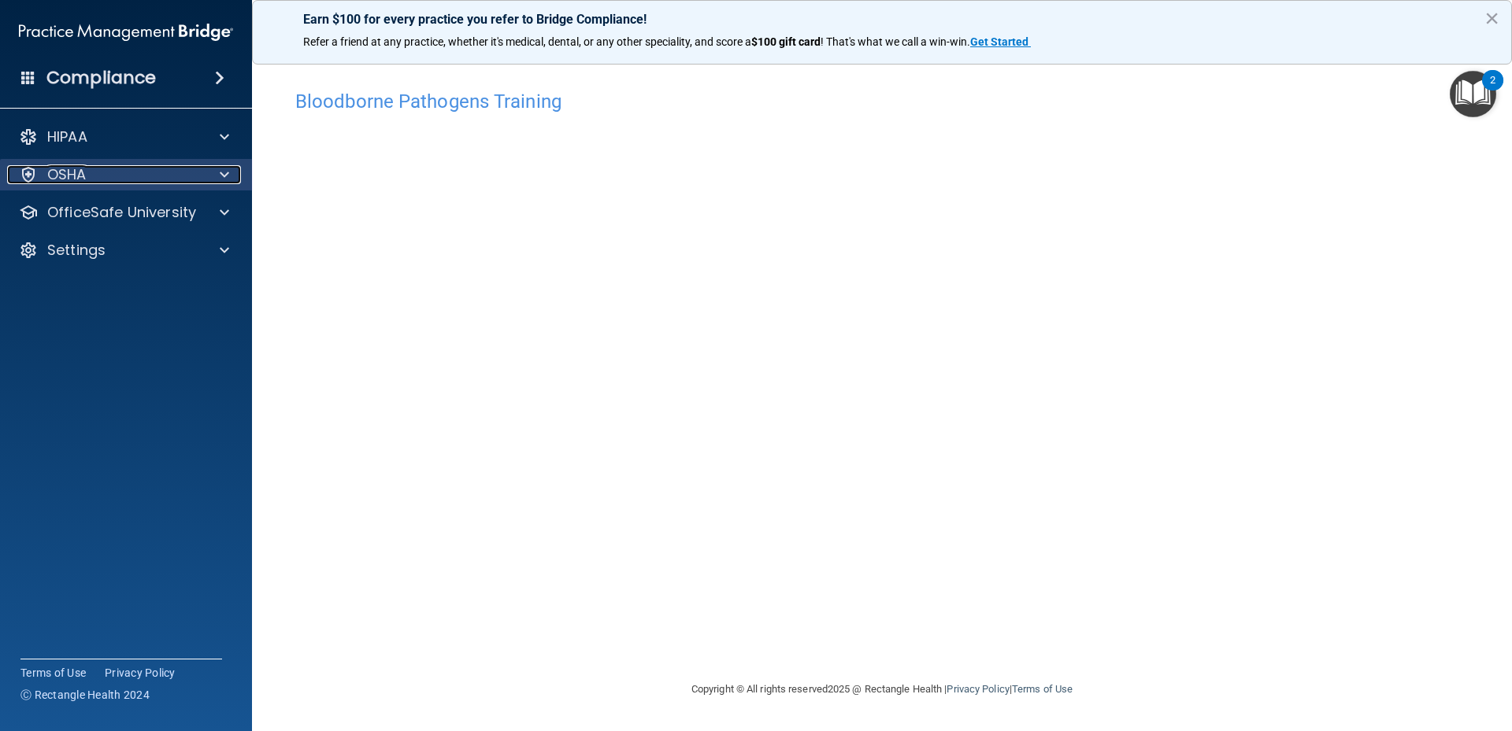
click at [68, 183] on p "OSHA" at bounding box center [66, 174] width 39 height 19
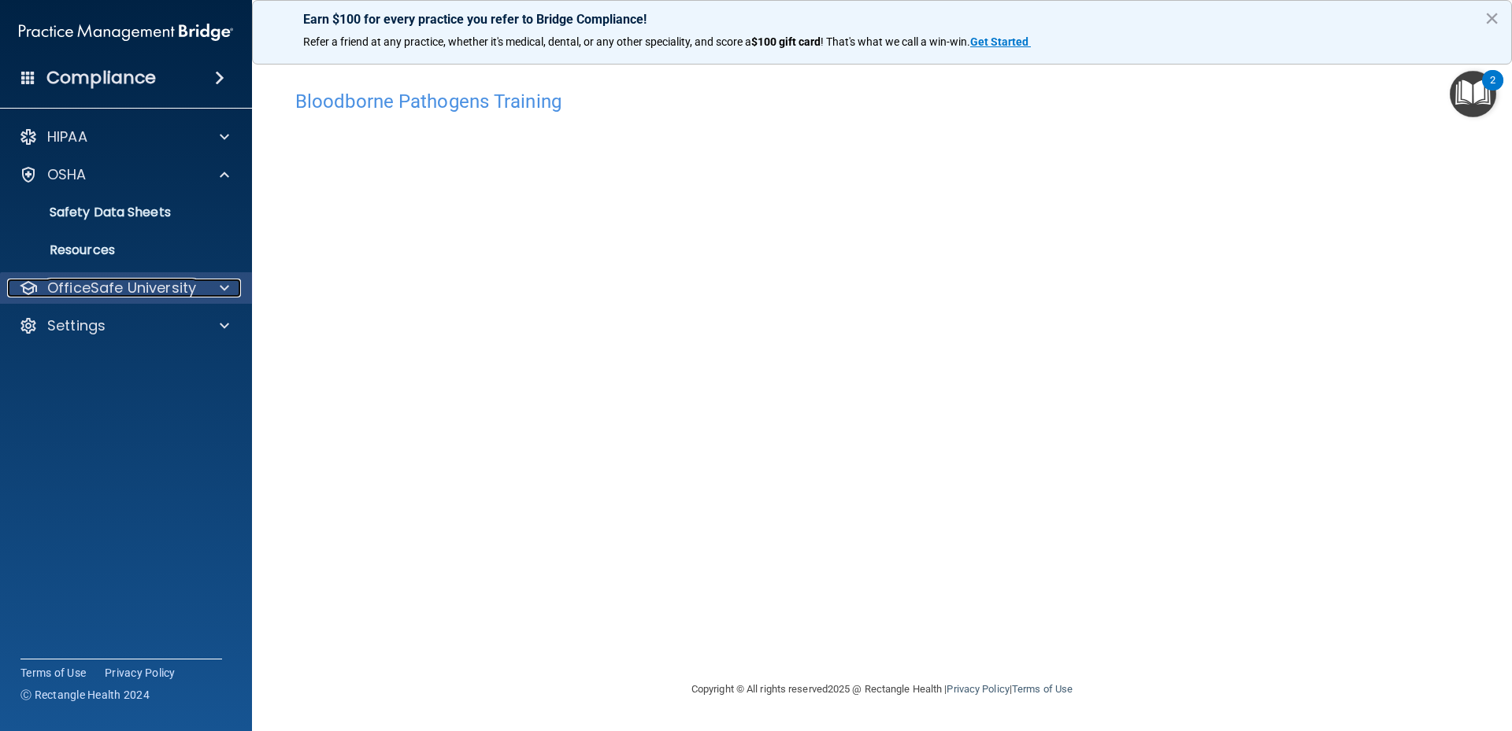
click at [156, 294] on p "OfficeSafe University" at bounding box center [121, 288] width 149 height 19
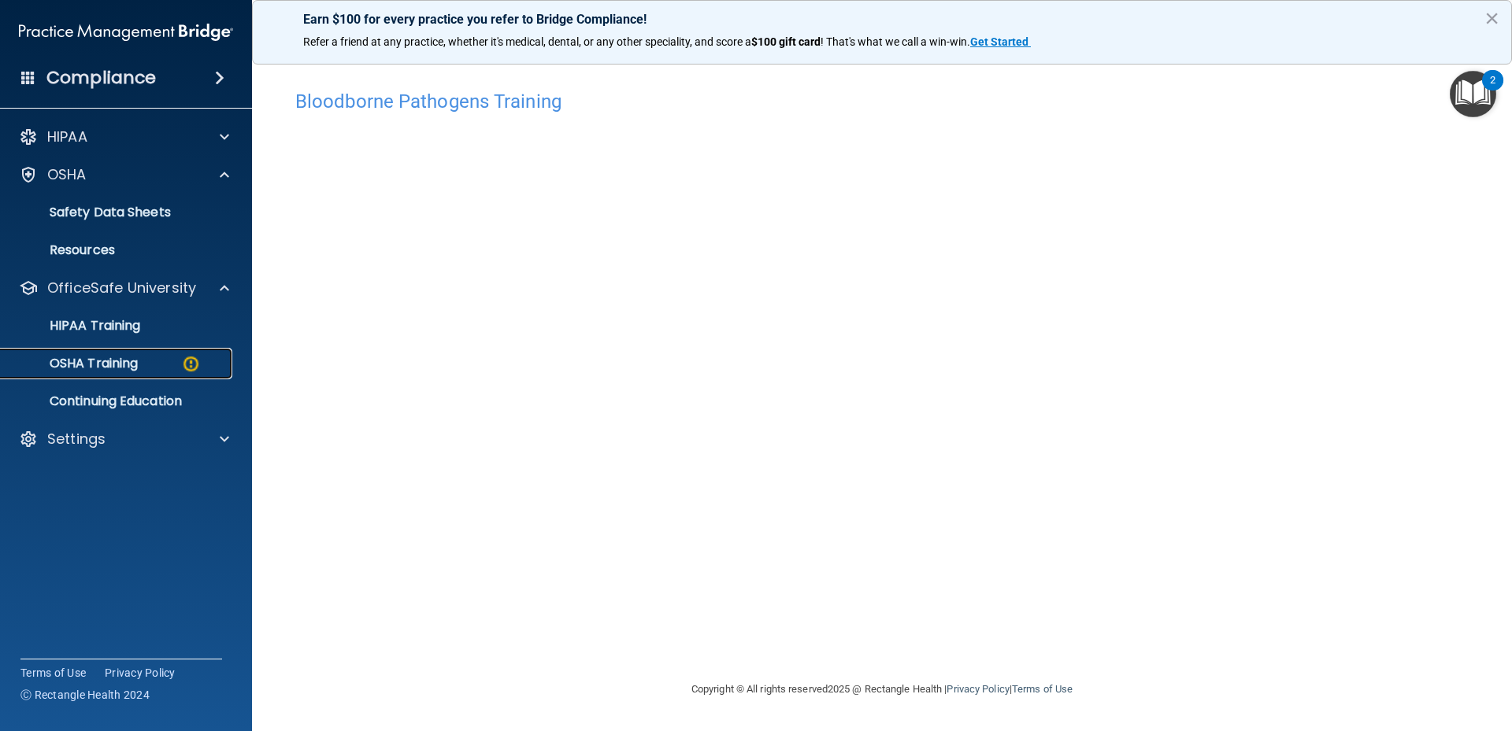
click at [144, 366] on div "OSHA Training" at bounding box center [117, 364] width 215 height 16
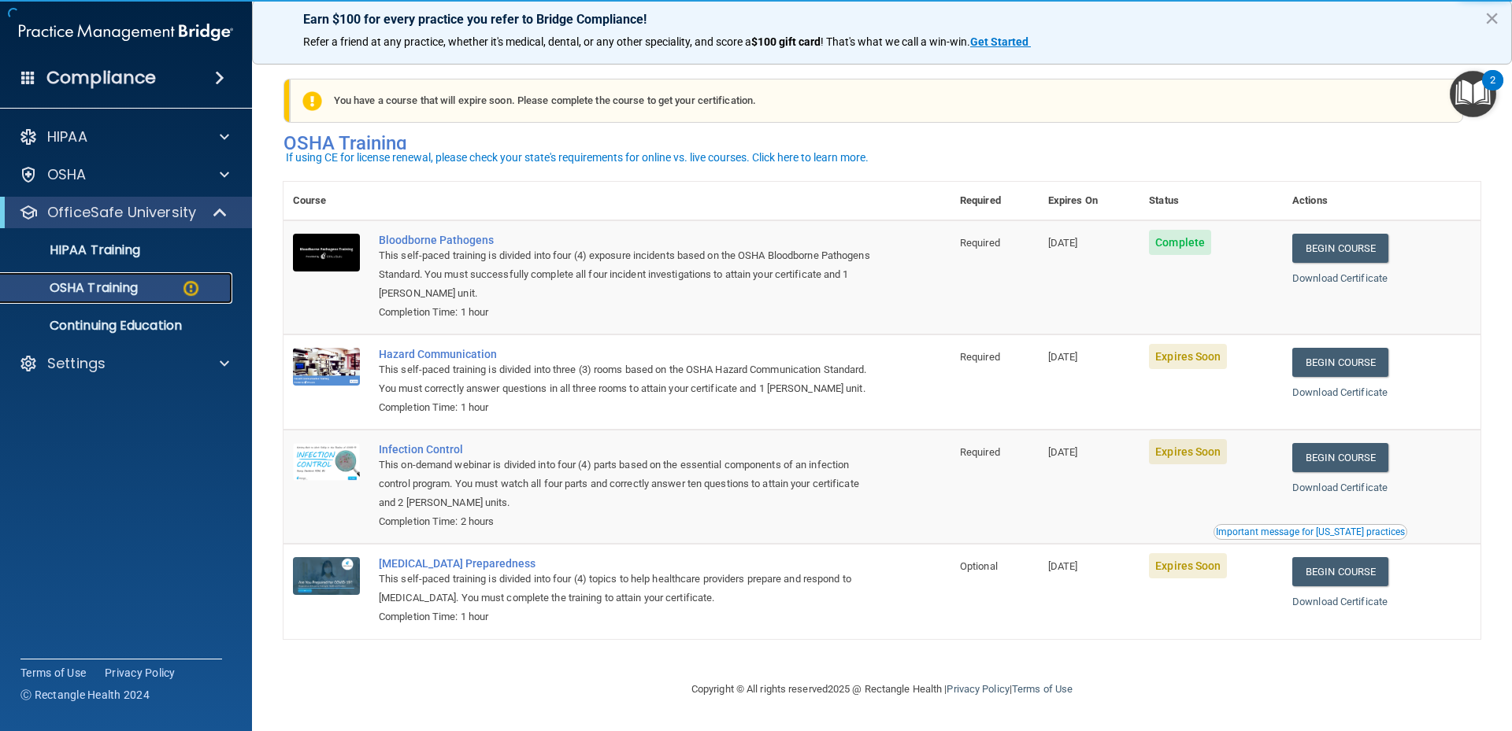
scroll to position [12, 0]
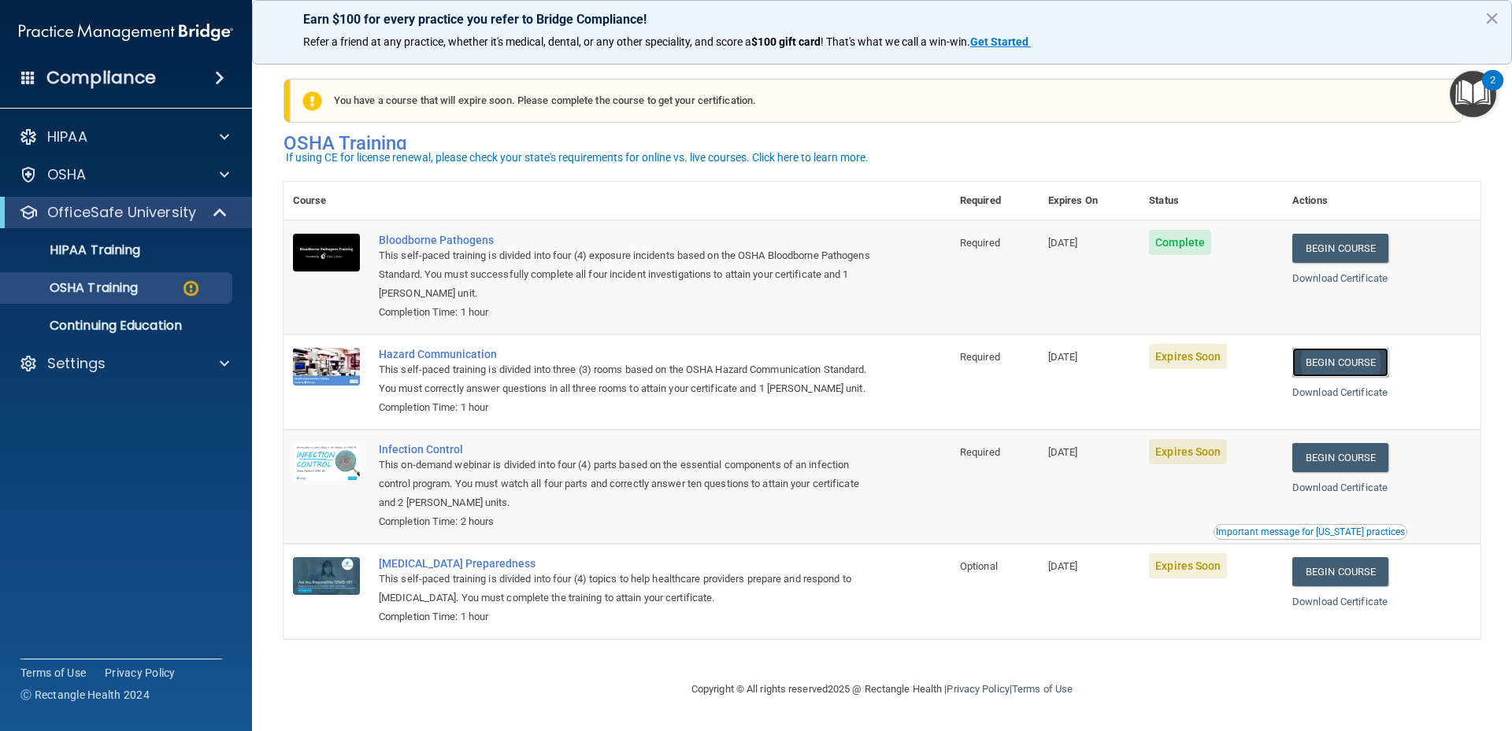
click at [1320, 354] on link "Begin Course" at bounding box center [1340, 362] width 96 height 29
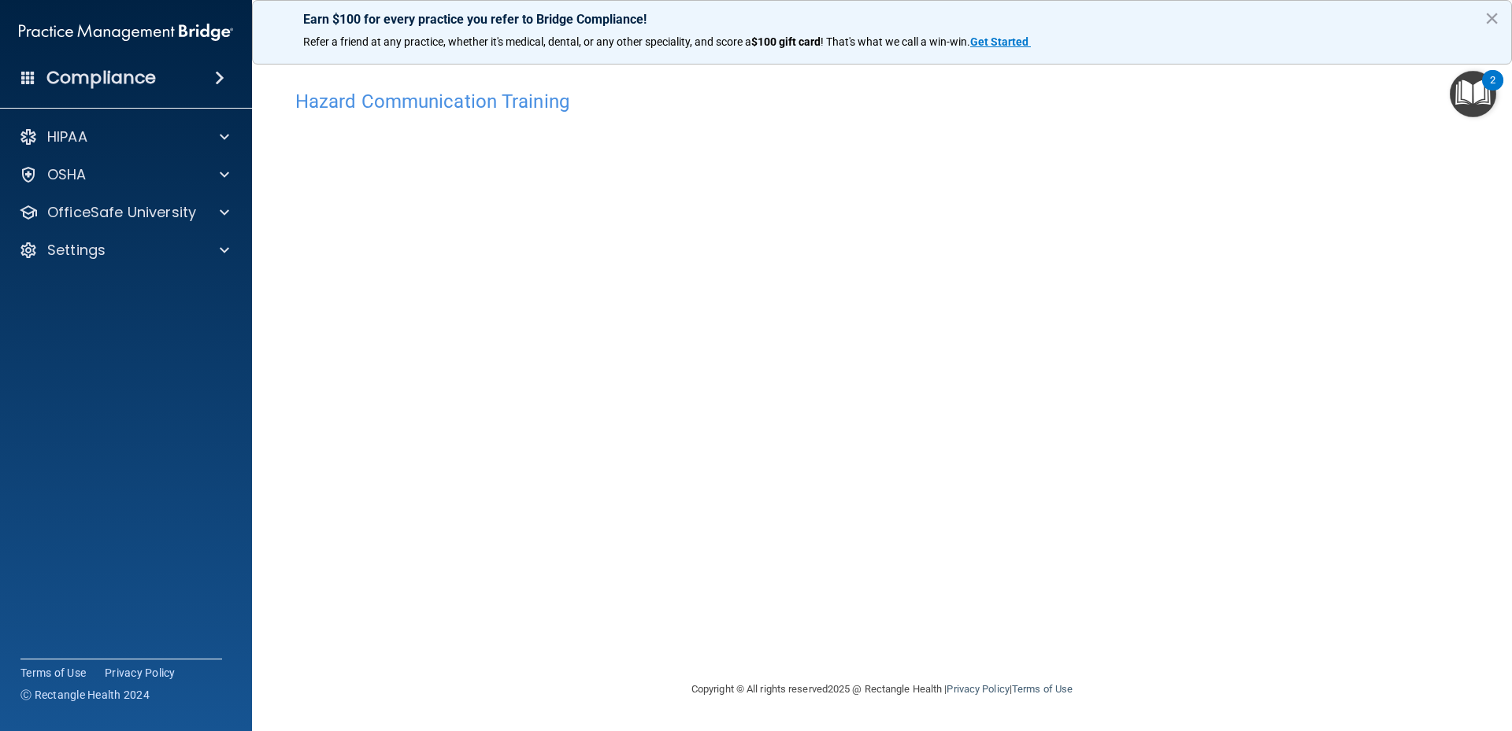
click at [1243, 185] on div "Hazard Communication Training This course doesn’t expire until [DATE]. Are you …" at bounding box center [881, 381] width 1197 height 598
click at [1352, 300] on div "Hazard Communication Training This course doesn’t expire until [DATE]. Are you …" at bounding box center [881, 381] width 1197 height 598
click at [191, 185] on div "OSHA" at bounding box center [126, 174] width 253 height 31
click at [204, 174] on div at bounding box center [221, 174] width 39 height 19
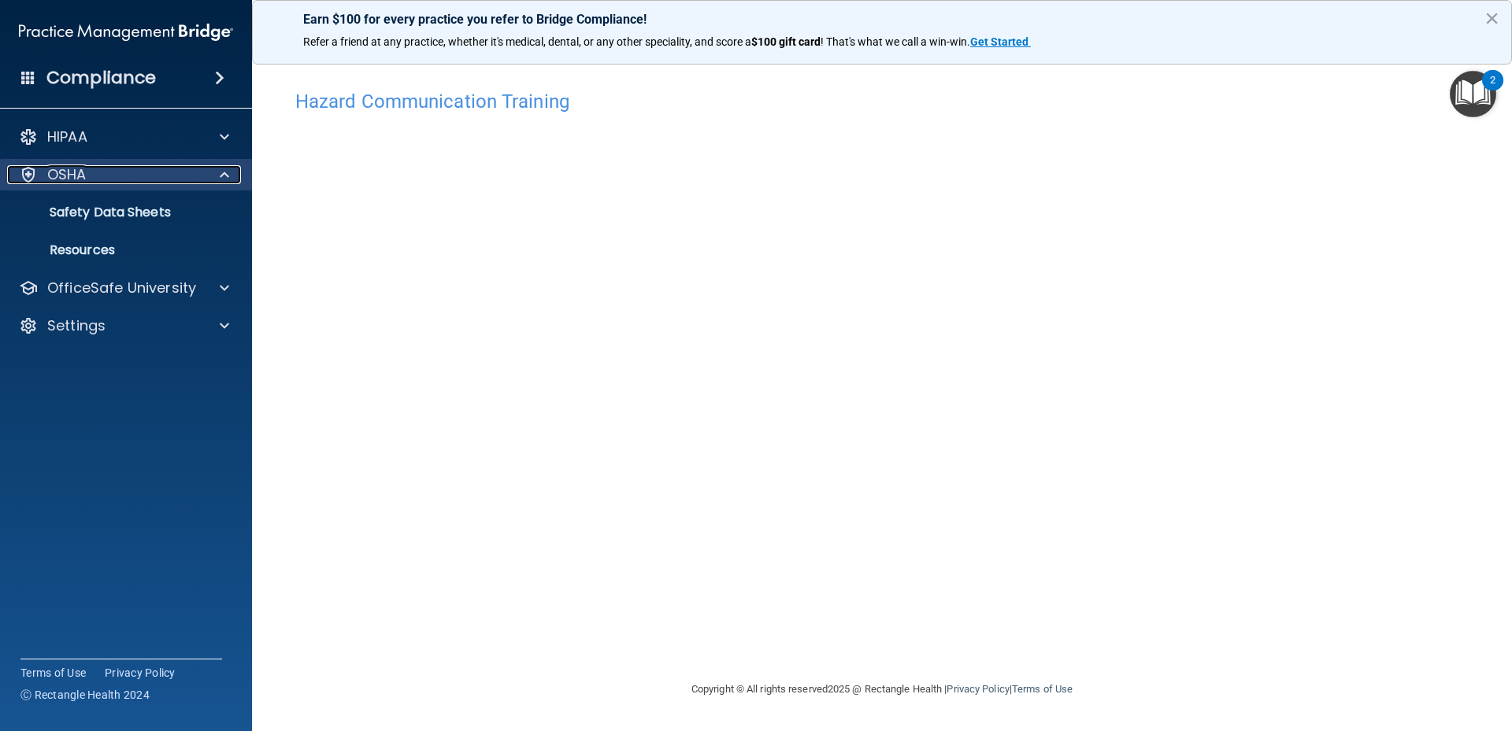
click at [177, 183] on div "OSHA" at bounding box center [104, 174] width 195 height 19
click at [179, 180] on div "OSHA" at bounding box center [104, 174] width 195 height 19
click at [120, 305] on div "HIPAA Documents and Policies Report an Incident Business Associates Emergency P…" at bounding box center [126, 234] width 253 height 239
click at [131, 288] on p "OfficeSafe University" at bounding box center [121, 288] width 149 height 19
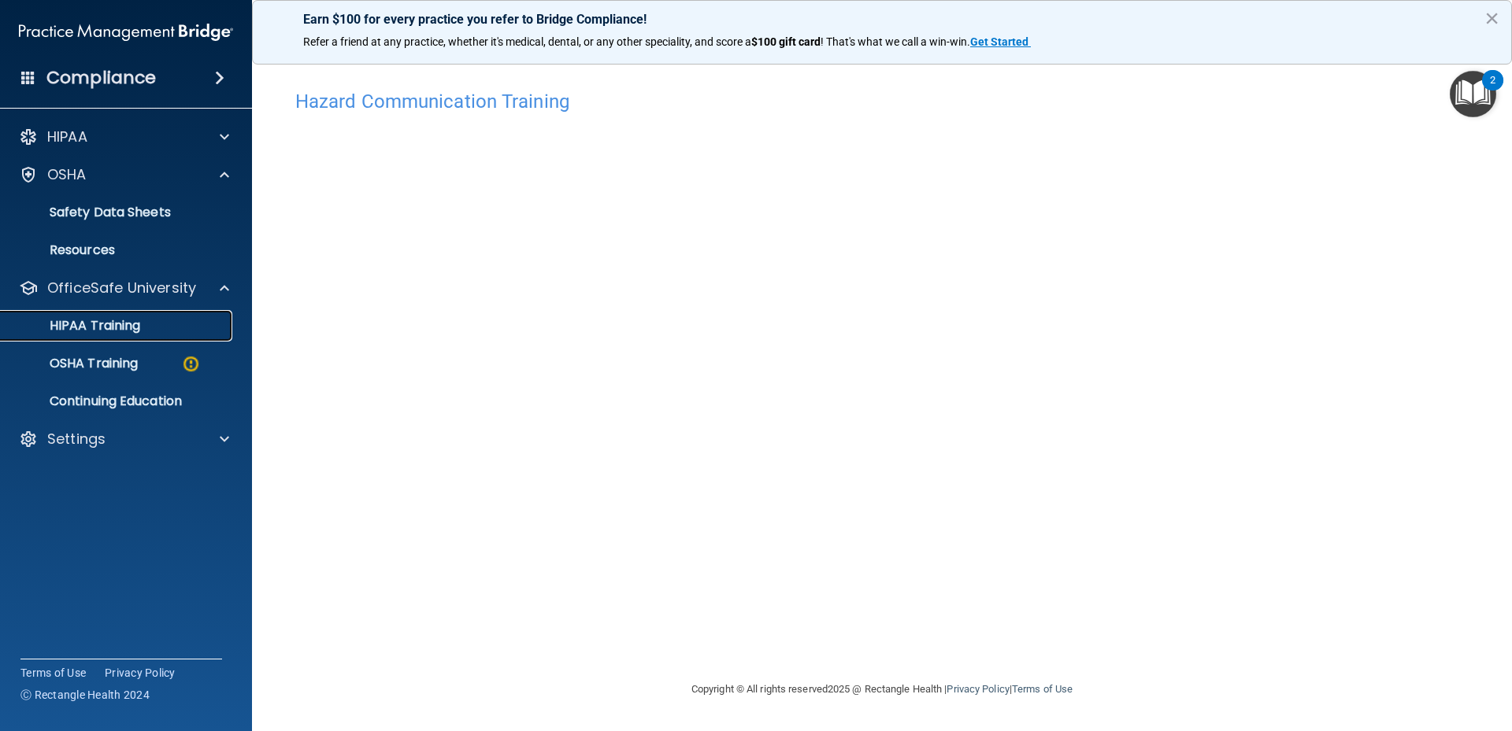
click at [135, 320] on p "HIPAA Training" at bounding box center [75, 326] width 130 height 16
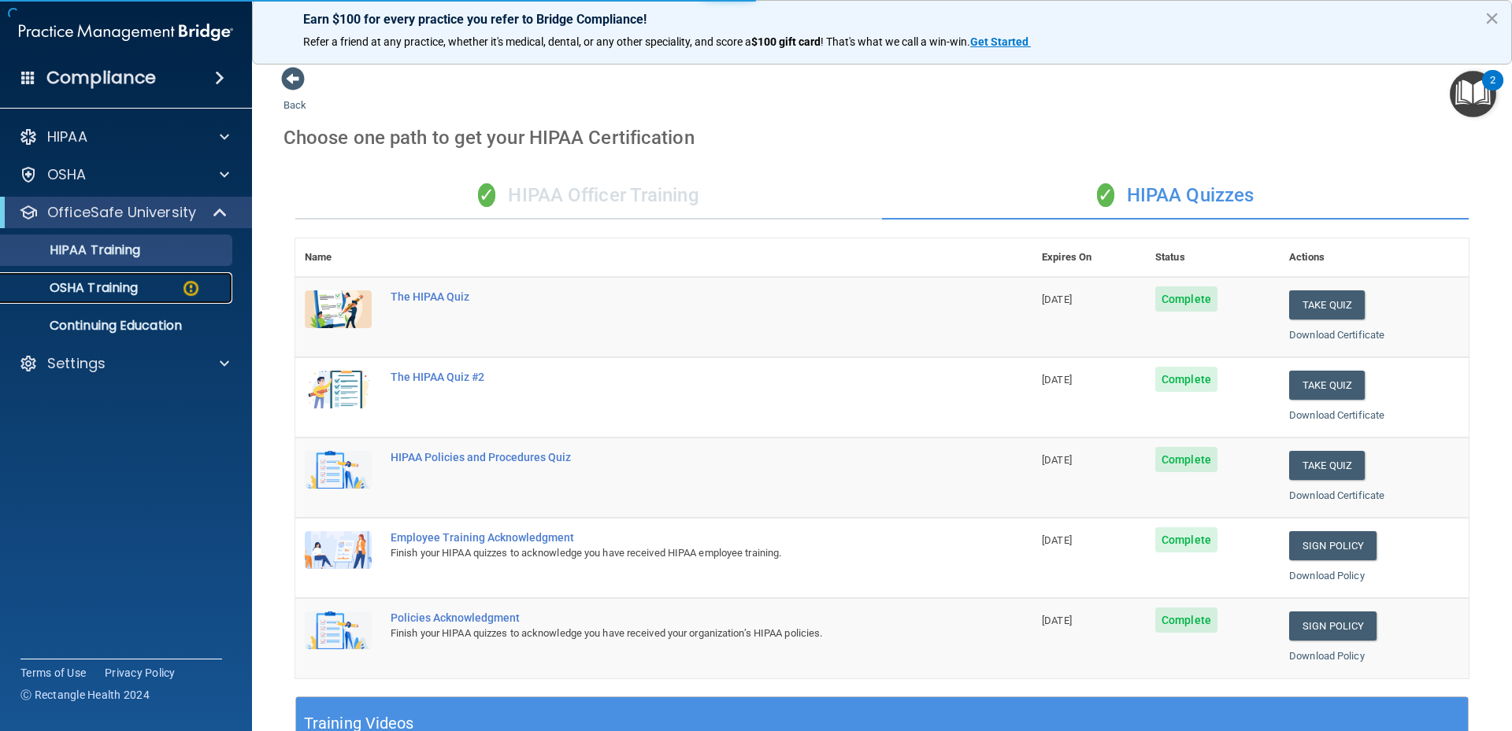
click at [147, 282] on div "OSHA Training" at bounding box center [117, 288] width 215 height 16
